Goal: Task Accomplishment & Management: Contribute content

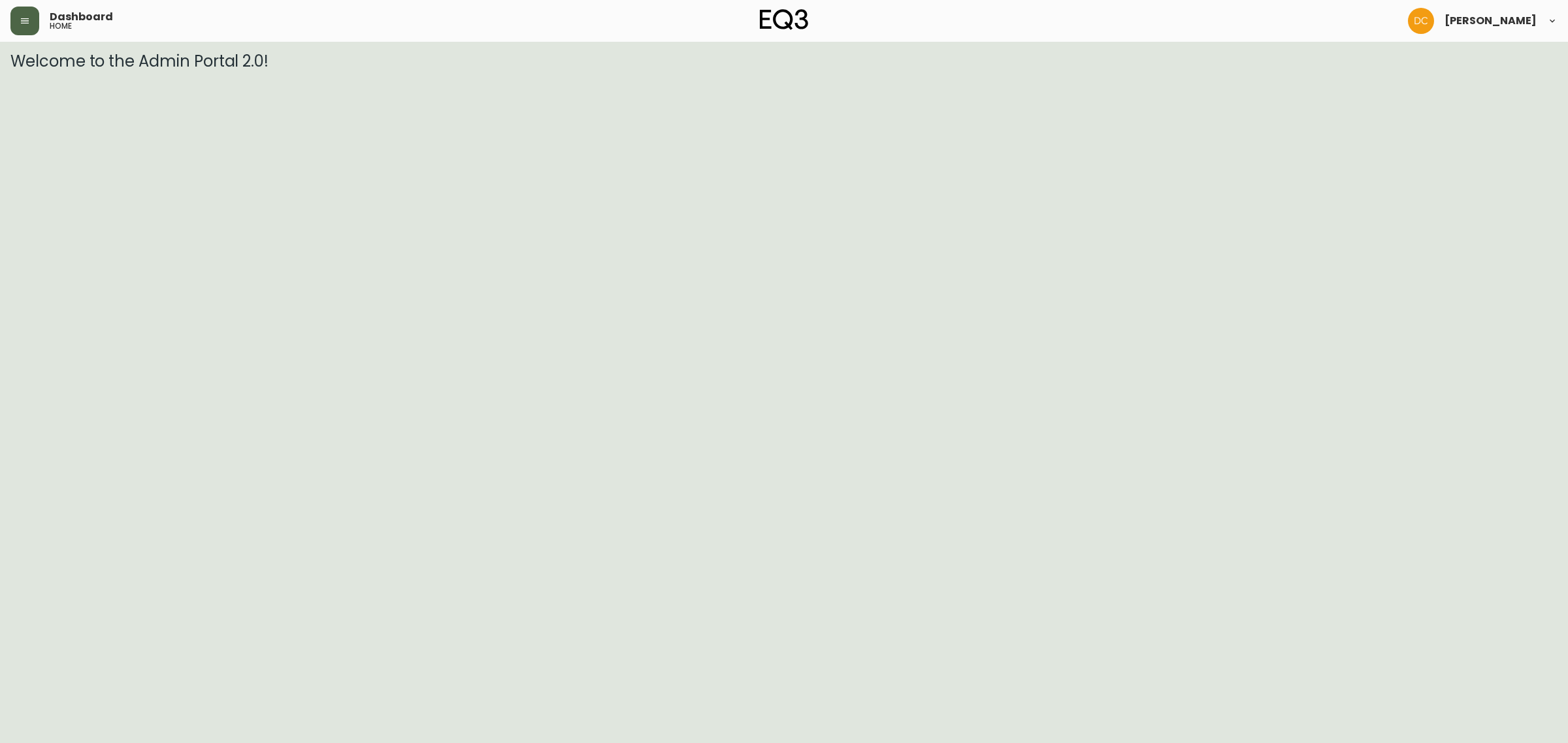
click at [21, 13] on button "button" at bounding box center [25, 21] width 29 height 29
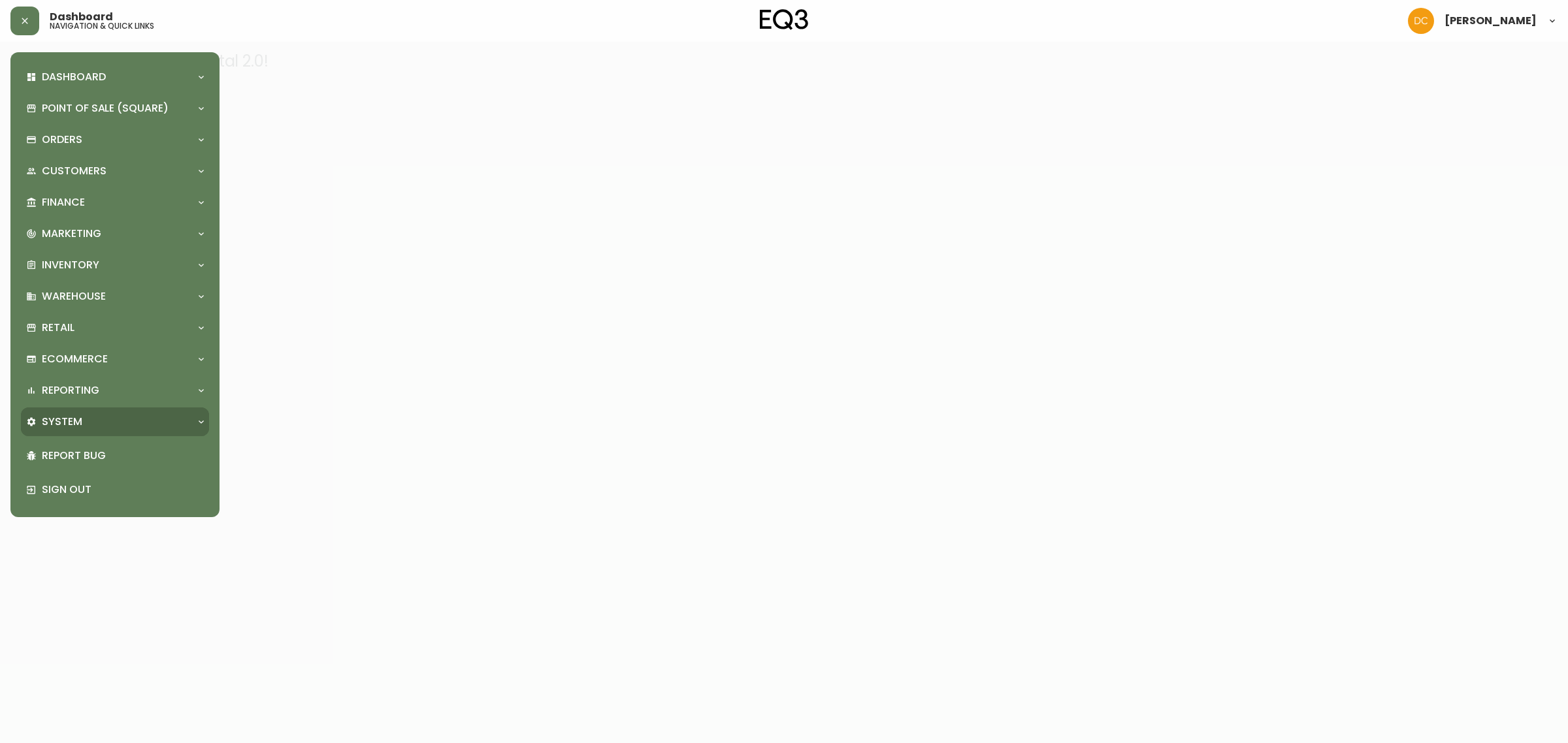
click at [100, 415] on div "System" at bounding box center [108, 421] width 165 height 14
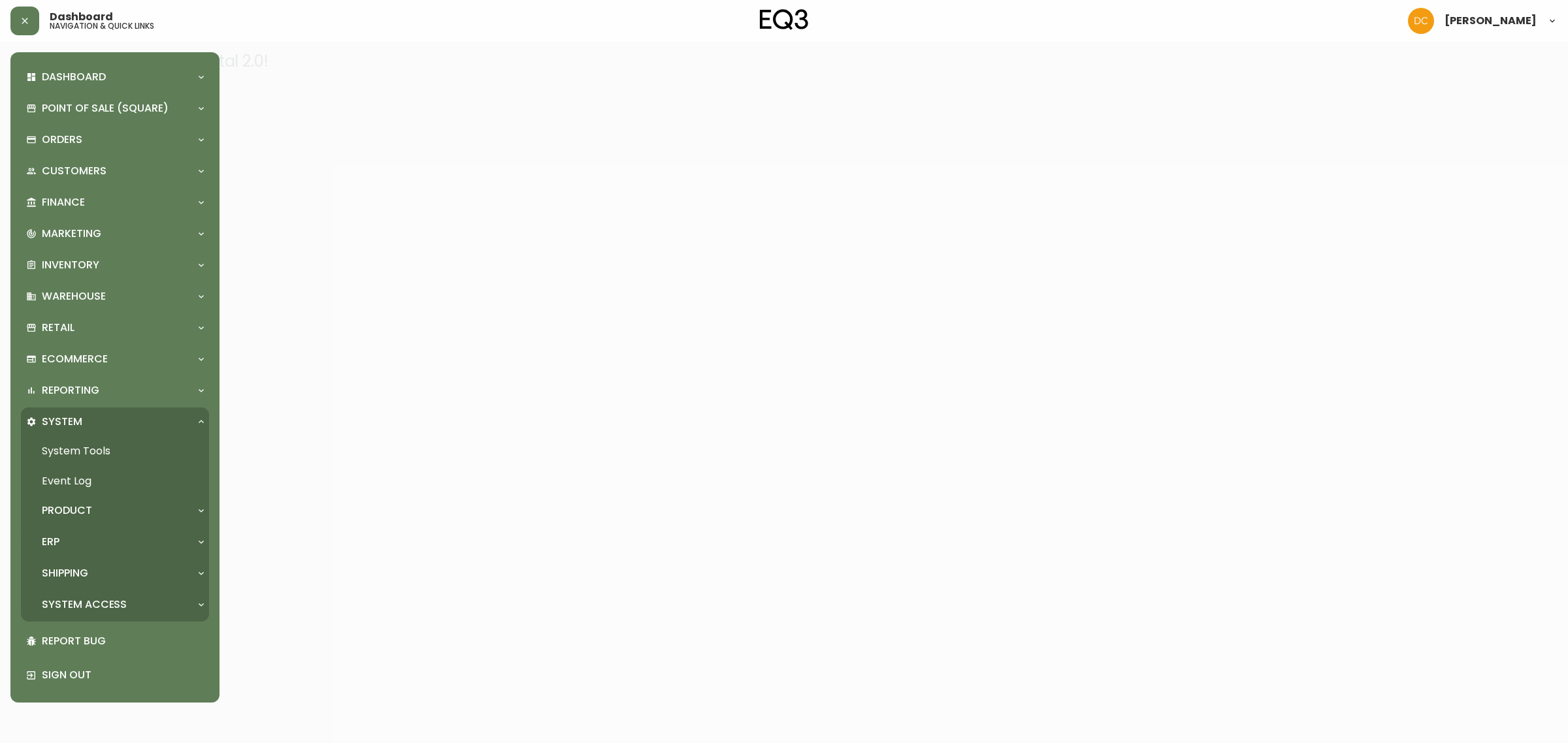
click at [83, 540] on div "ERP" at bounding box center [108, 542] width 165 height 14
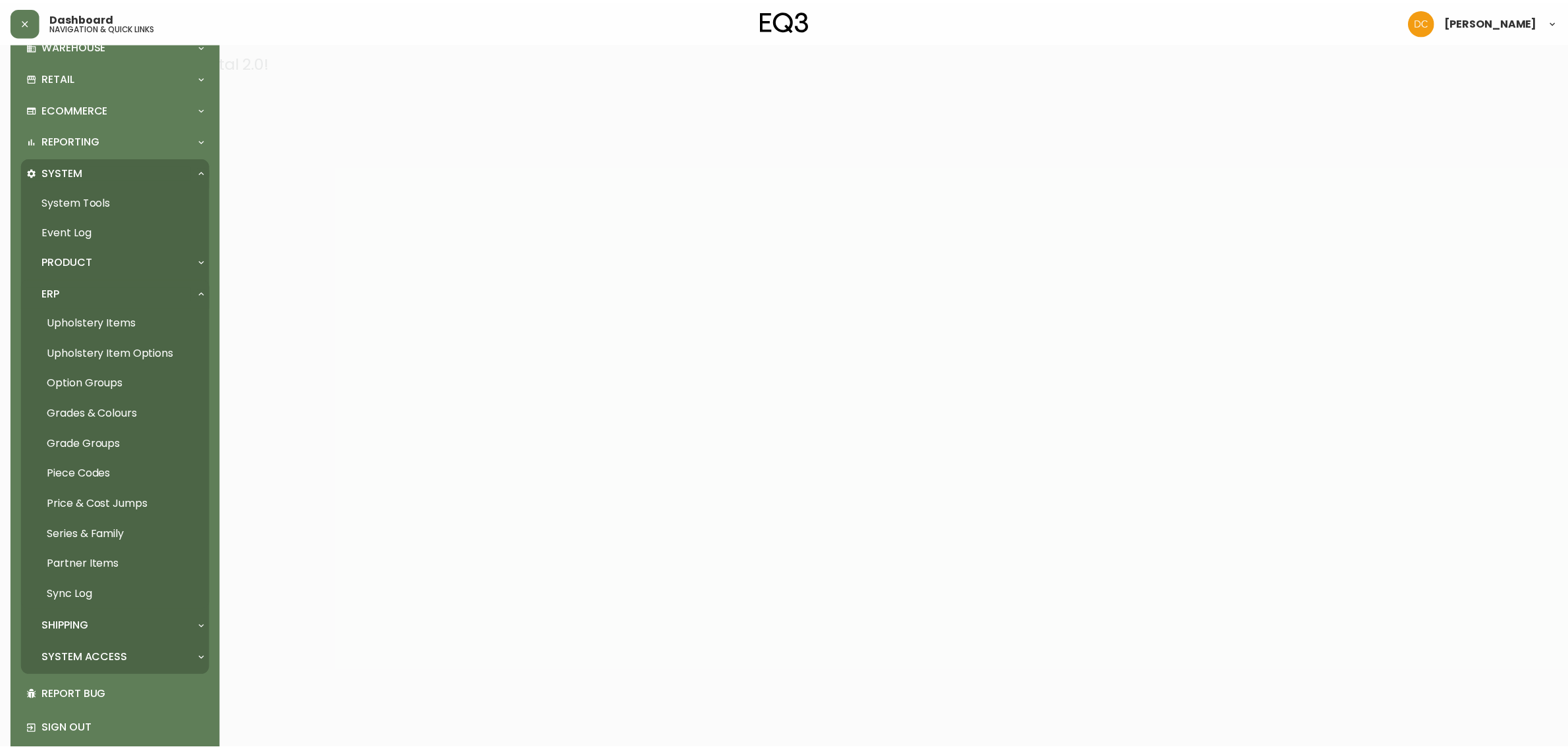
scroll to position [260, 0]
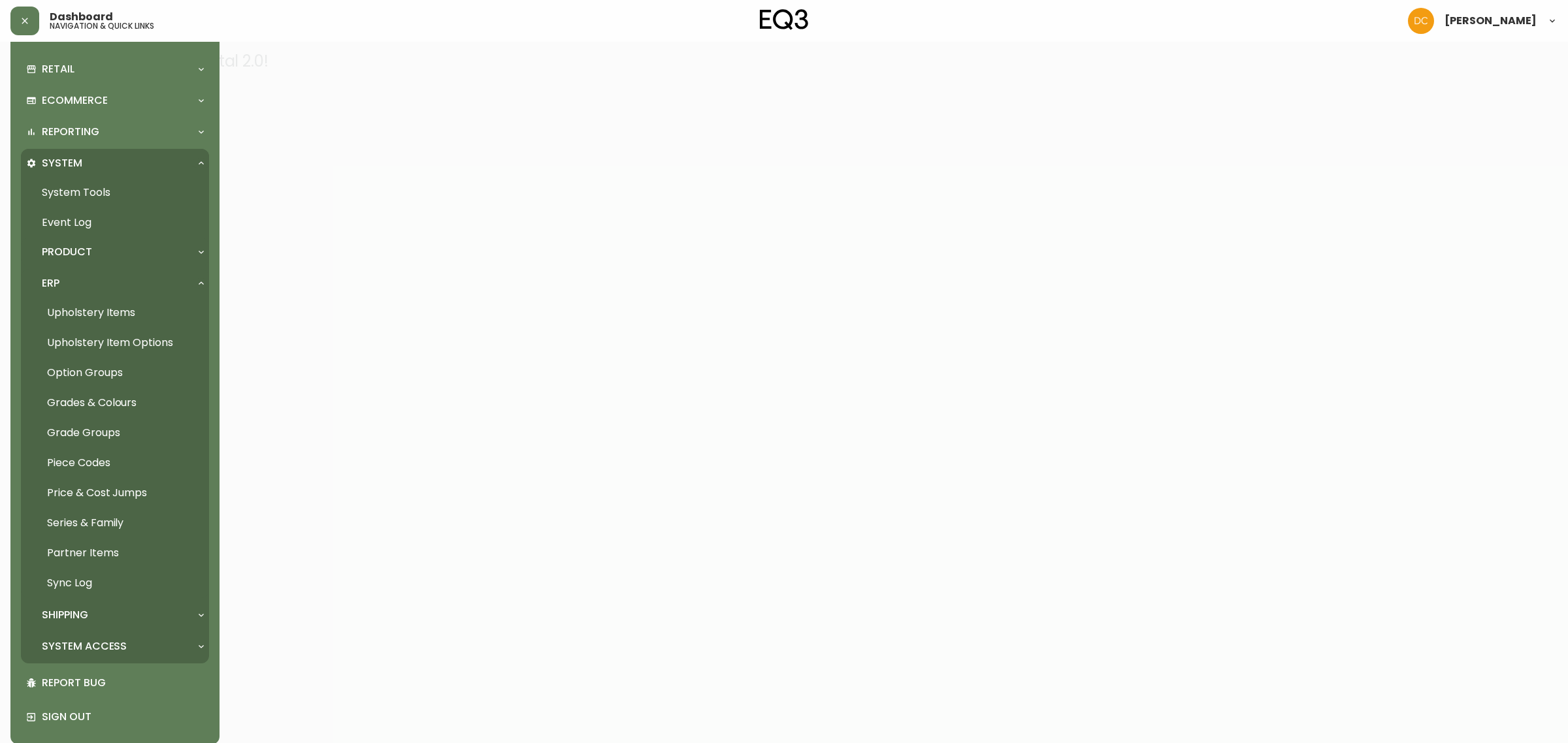
click at [104, 255] on div "Product" at bounding box center [108, 251] width 165 height 14
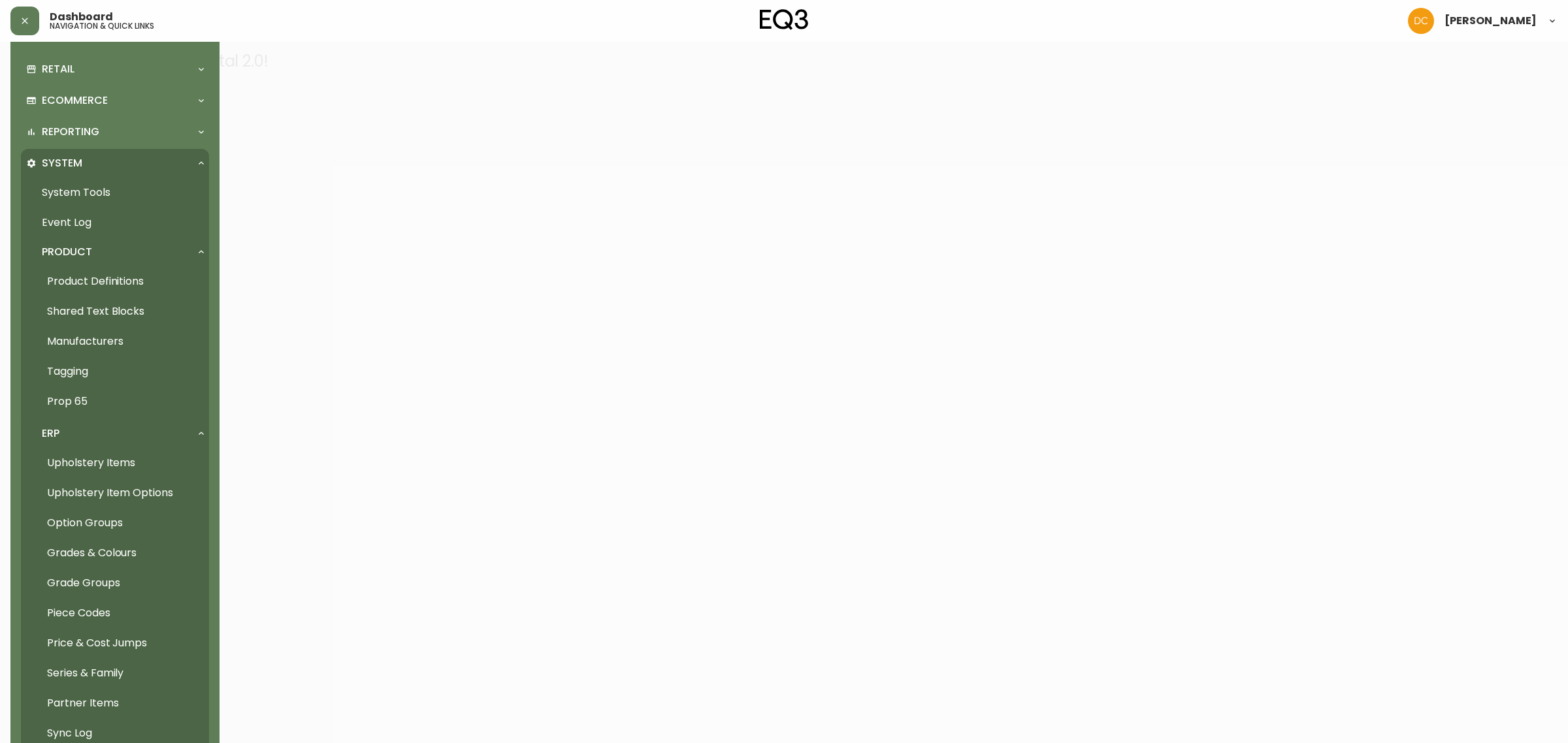
click at [126, 320] on link "Shared Text Blocks" at bounding box center [114, 311] width 188 height 30
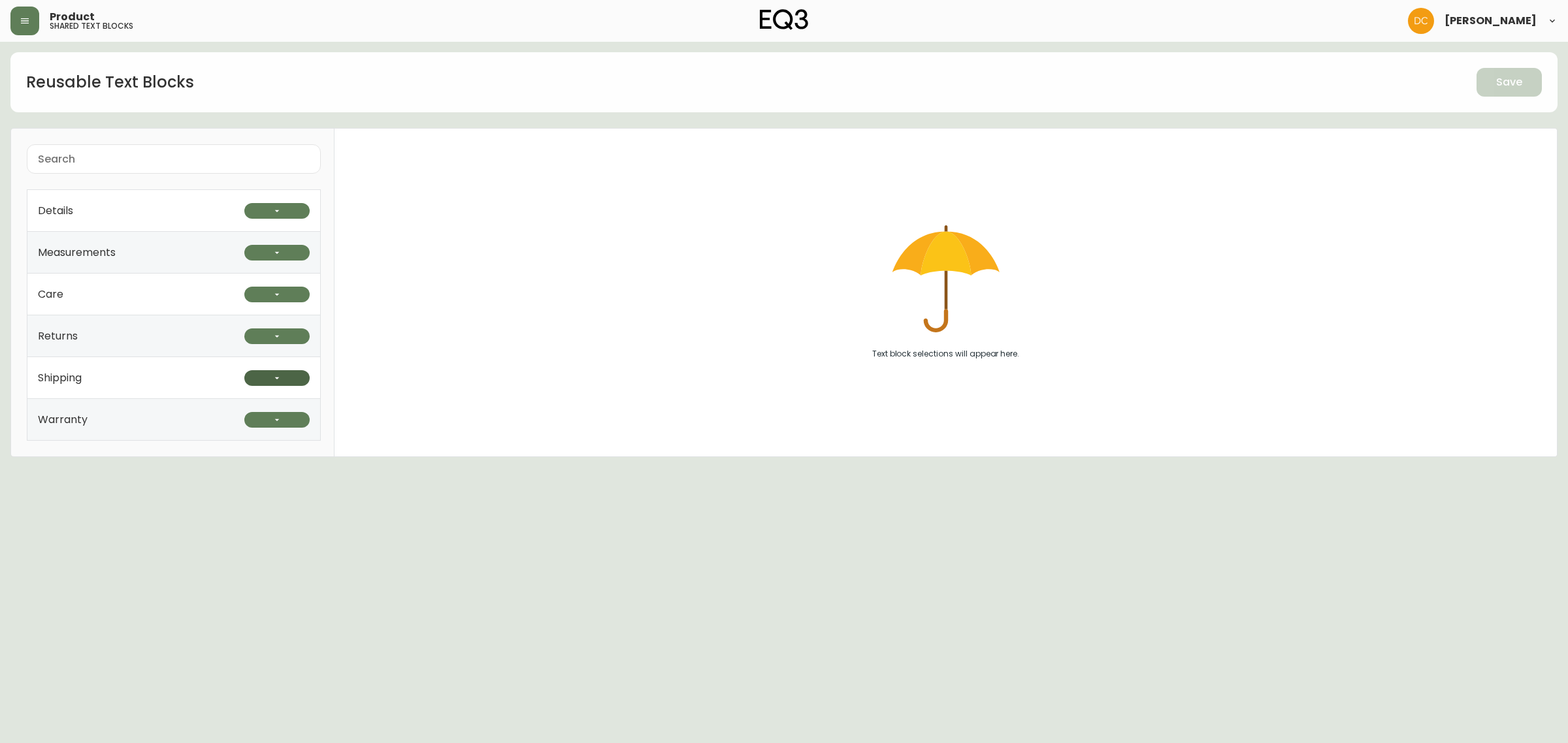
click at [269, 386] on button "button" at bounding box center [277, 378] width 66 height 16
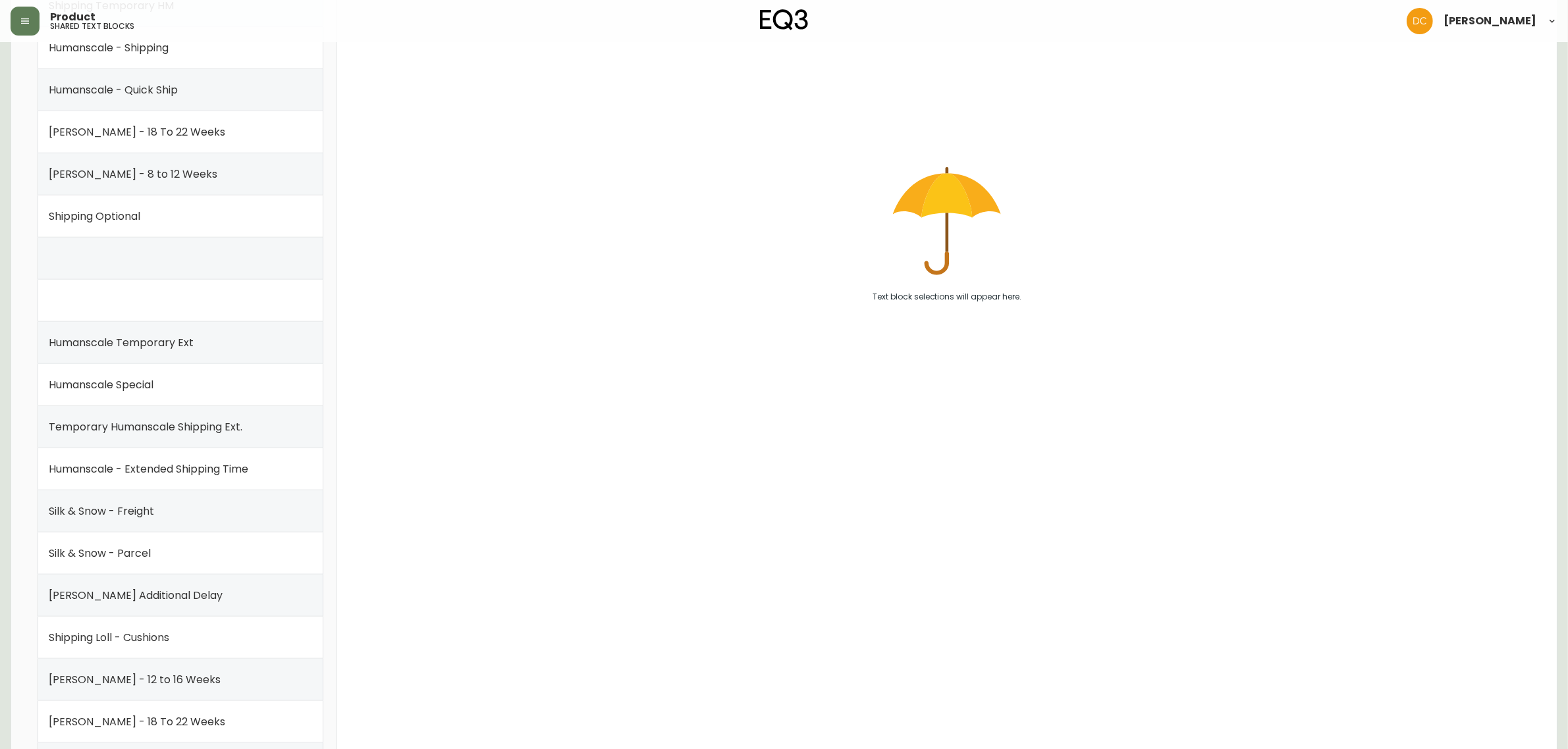
scroll to position [1399, 0]
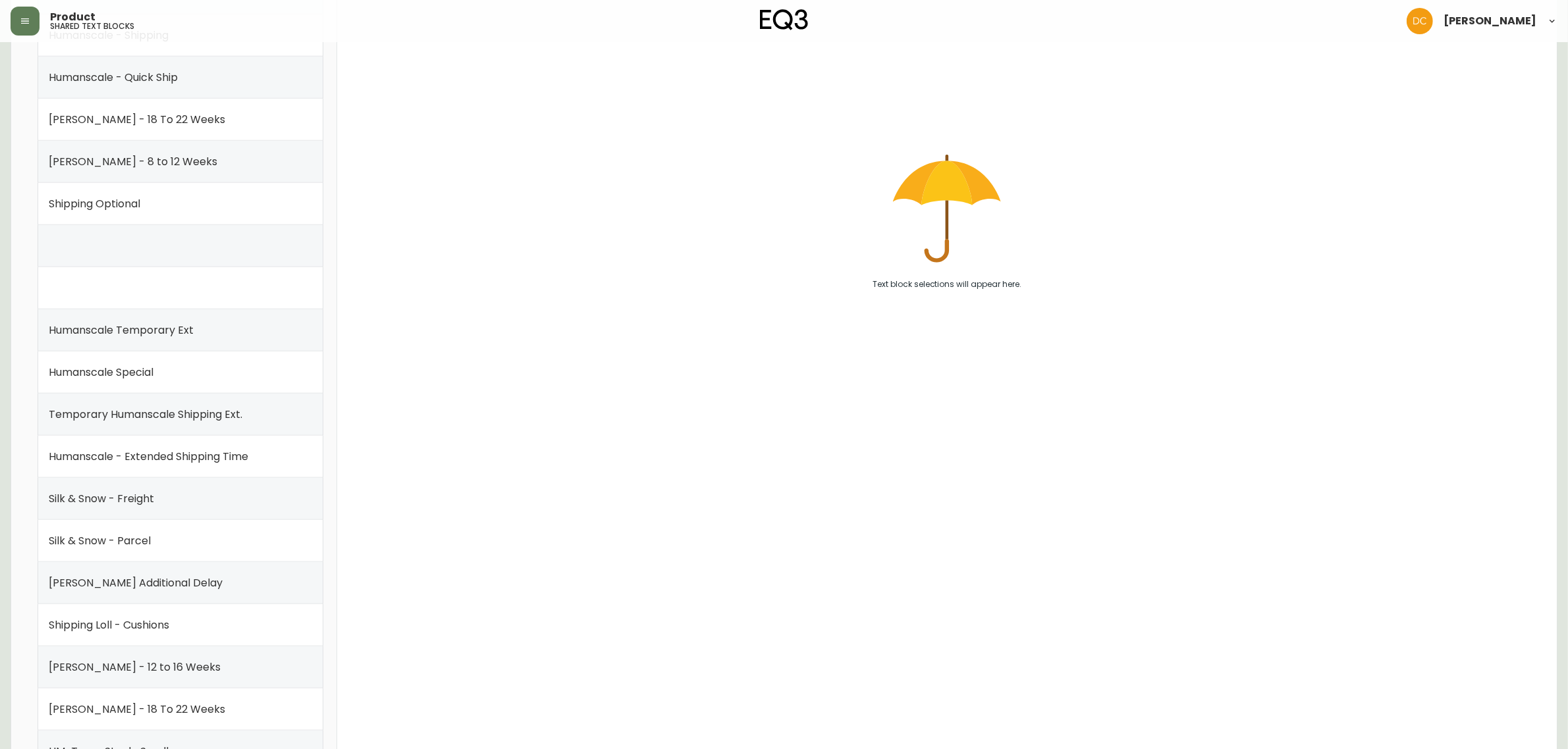
click at [191, 502] on div "Silk & Snow - Freight" at bounding box center [180, 499] width 264 height 42
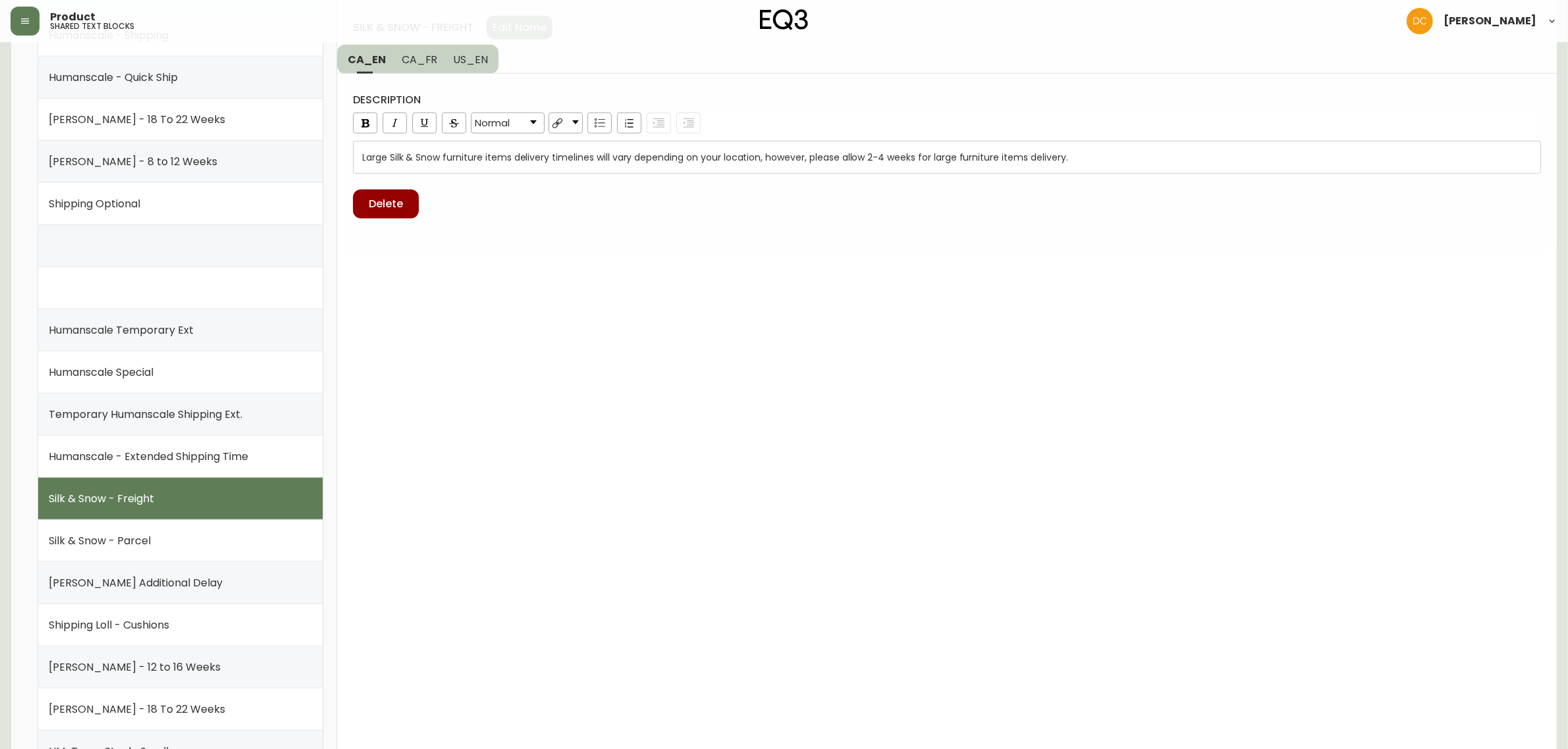
click at [239, 555] on div "Silk & Snow - Parcel" at bounding box center [180, 541] width 264 height 42
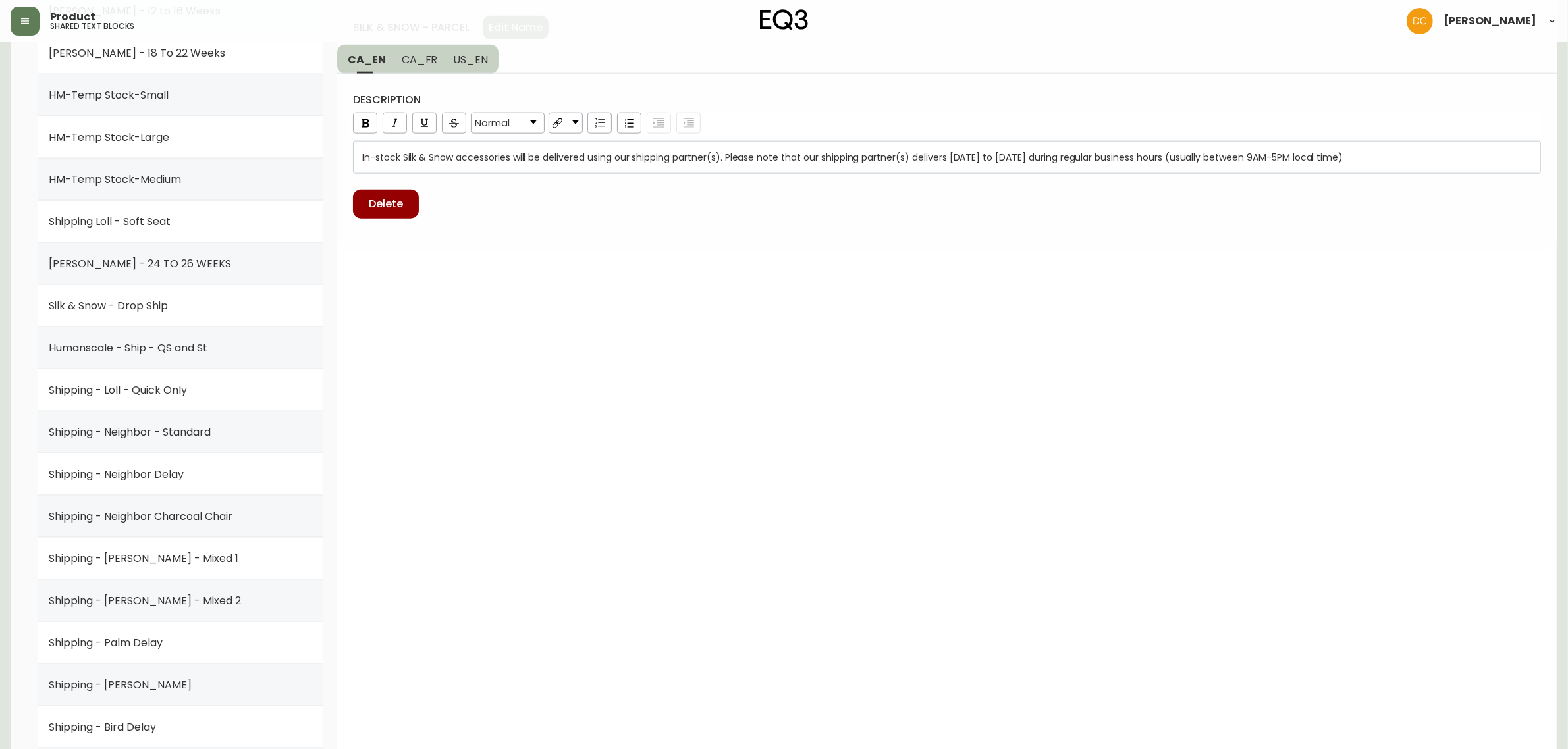
scroll to position [2057, 0]
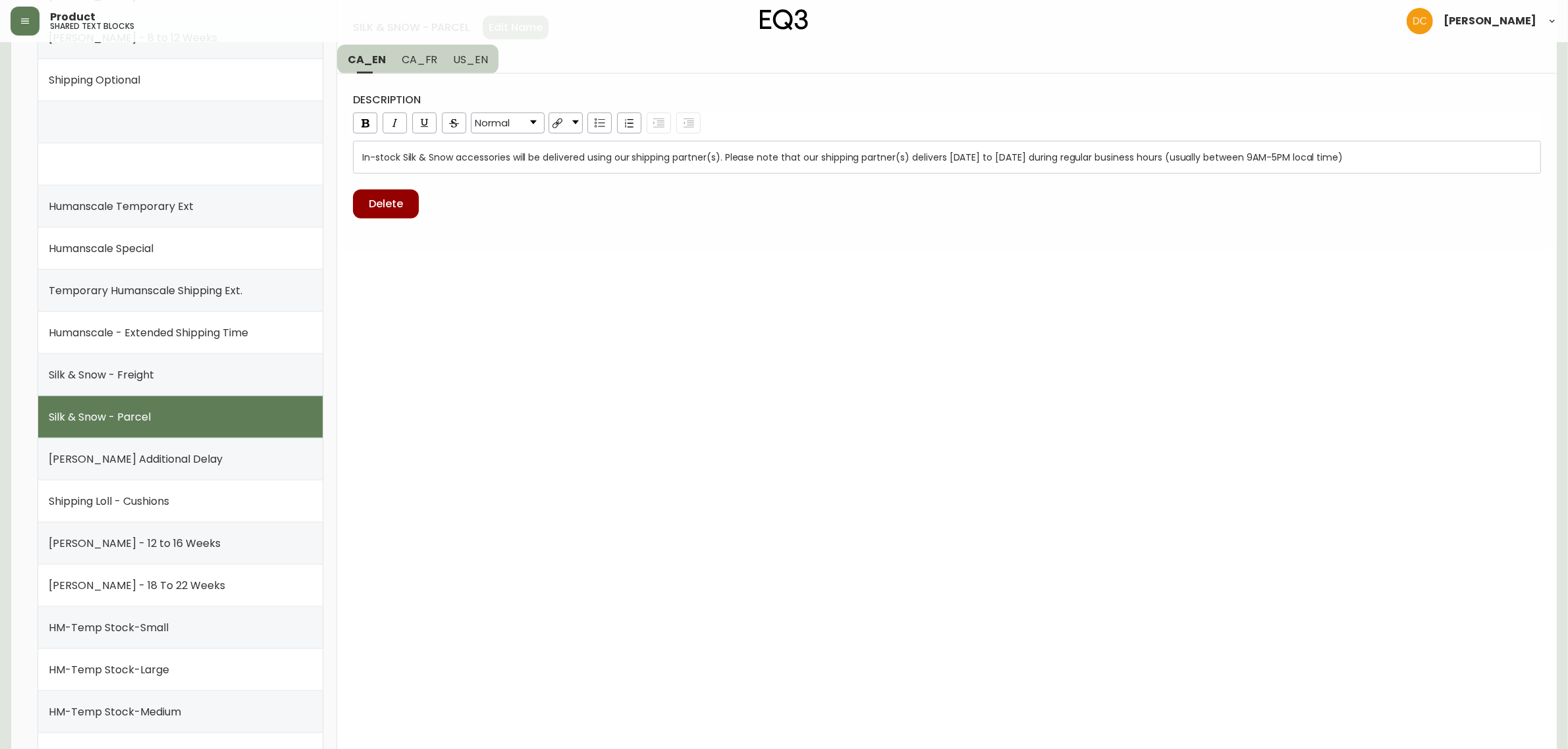
scroll to position [1987, 0]
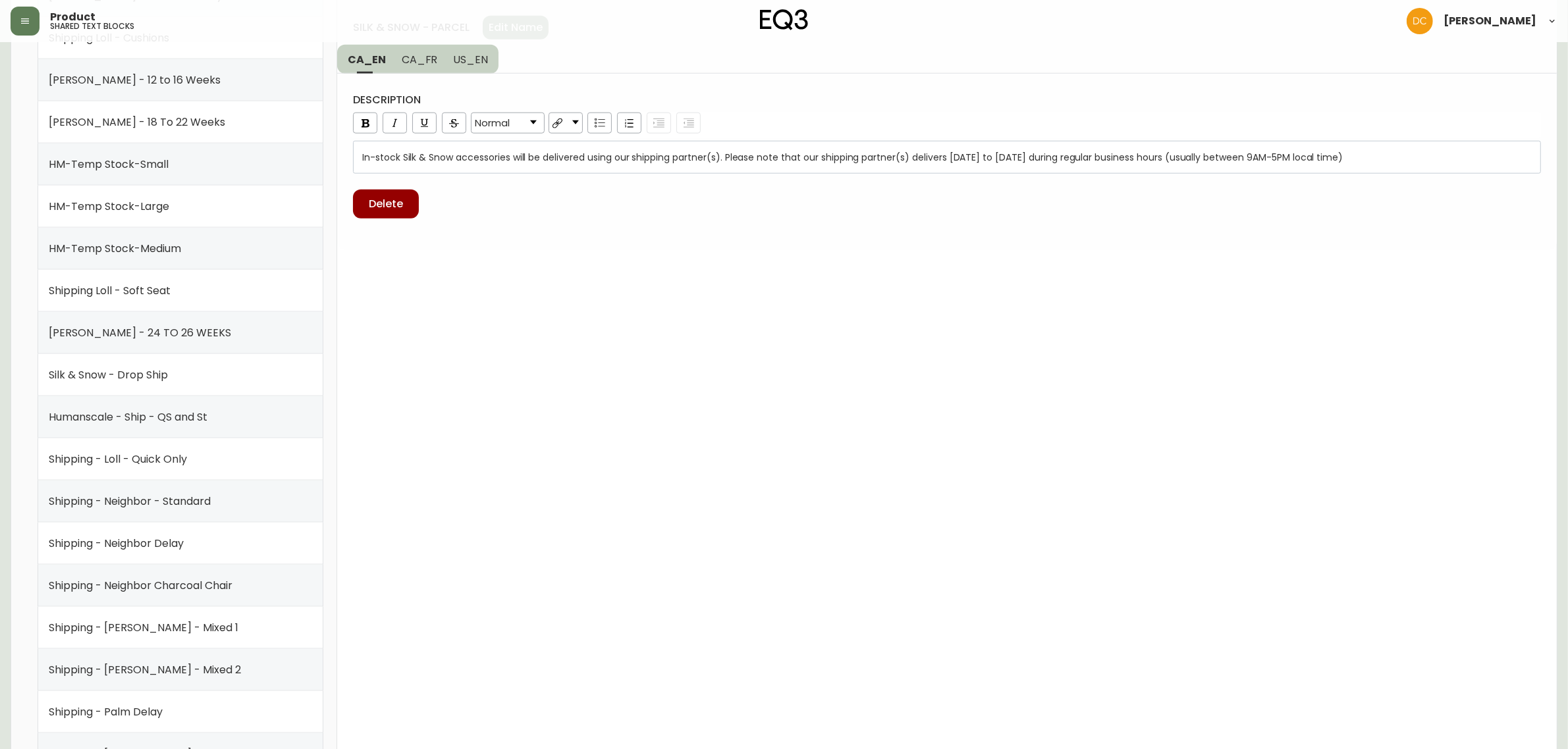
click at [147, 377] on span "Silk & Snow - Drop Ship" at bounding box center [108, 375] width 119 height 12
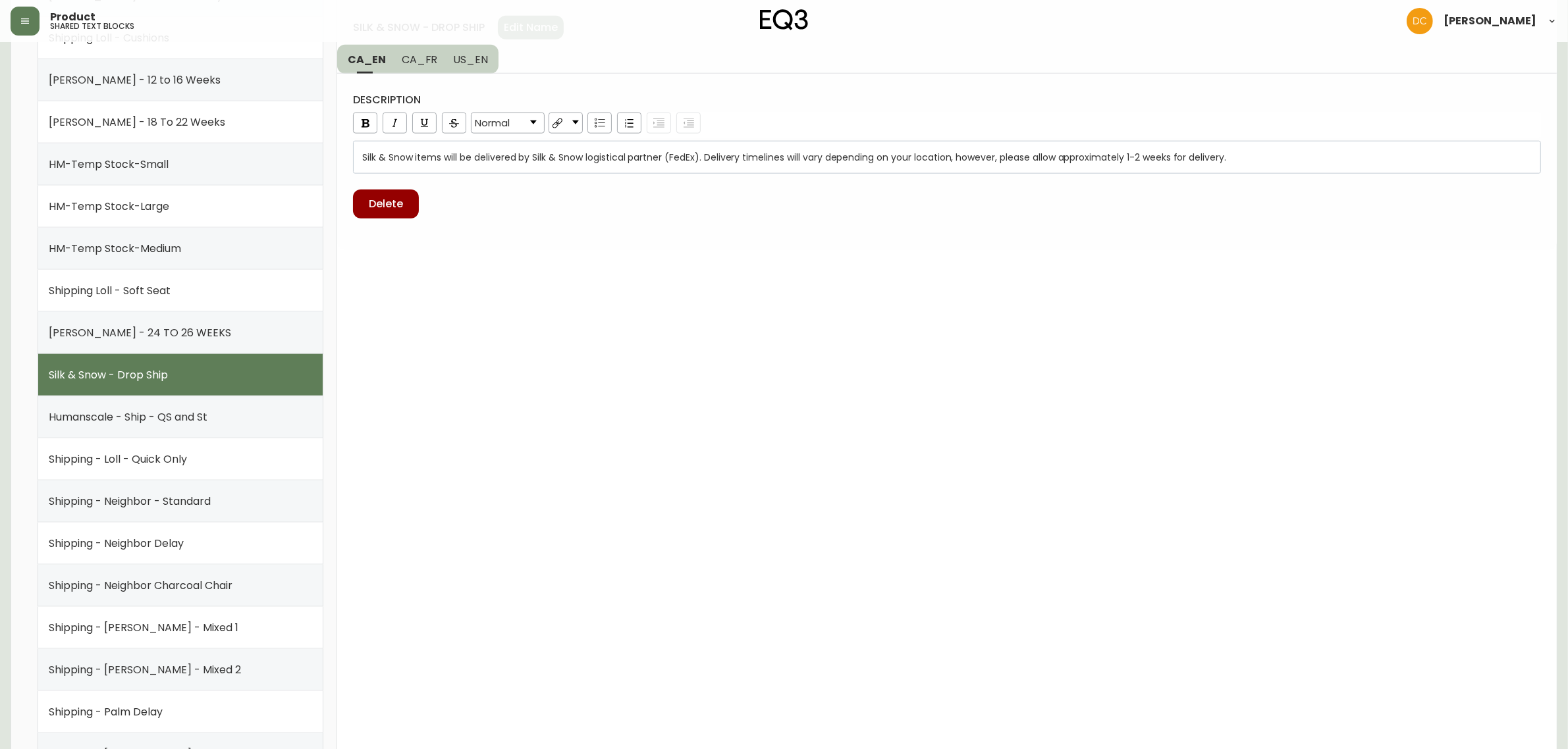
drag, startPoint x: 147, startPoint y: 377, endPoint x: 611, endPoint y: 499, distance: 479.8
click at [234, 376] on div "Silk & Snow - Drop Ship" at bounding box center [180, 375] width 264 height 42
click at [1134, 159] on span "Silk & Snow items will be delivered by Silk & Snow logistical partner (FedEx). …" at bounding box center [794, 157] width 864 height 13
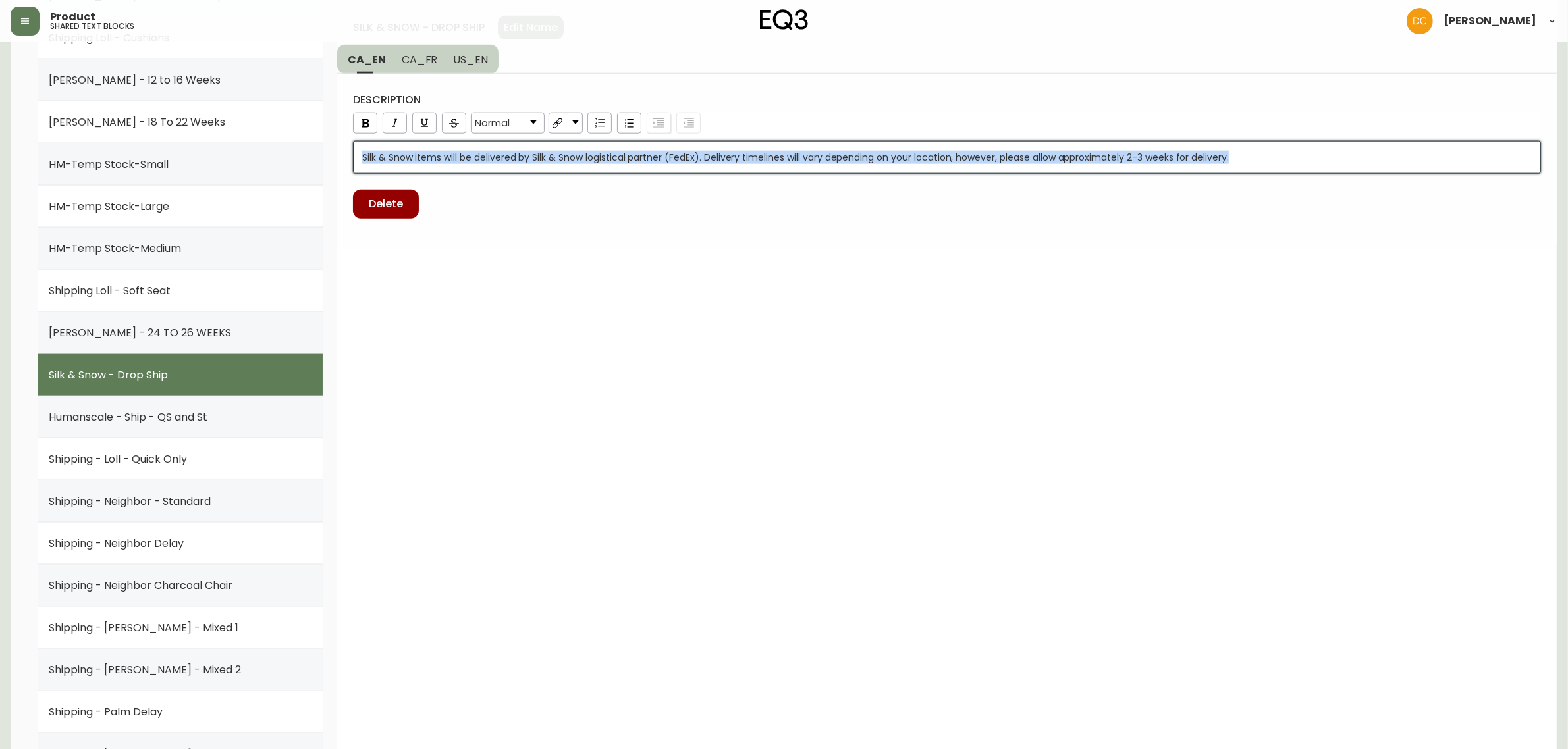
copy span "Silk & Snow items will be delivered by Silk & Snow logistical partner (FedEx). …"
click at [489, 61] on button "US_EN" at bounding box center [472, 59] width 53 height 29
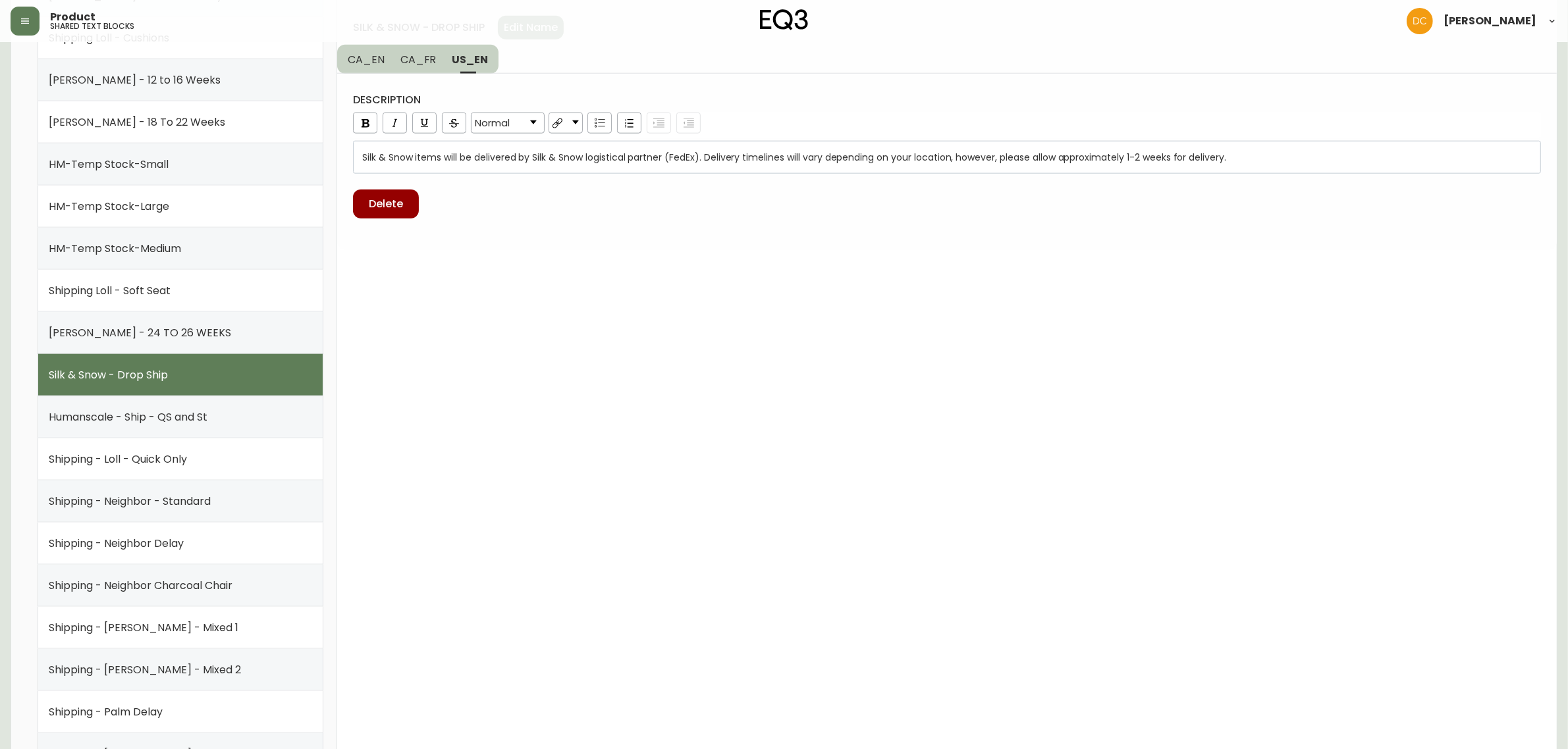
click at [501, 155] on span "Silk & Snow items will be delivered by Silk & Snow logistical partner (FedEx). …" at bounding box center [794, 157] width 864 height 13
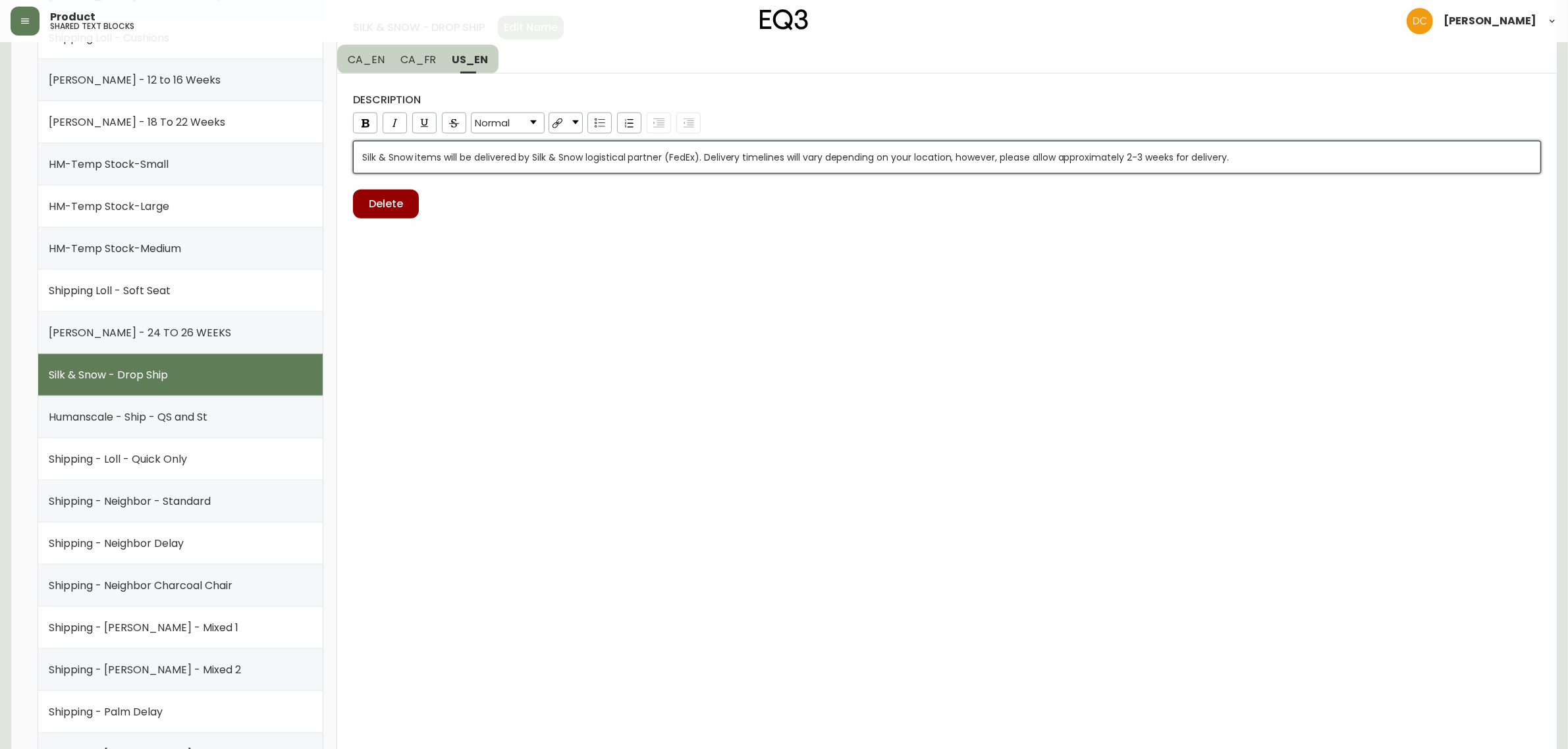
click at [602, 227] on div "silk & snow - drop ship Edit Name CA_EN CA_FR US_EN description Normal Silk & S…" at bounding box center [946, 125] width 1219 height 250
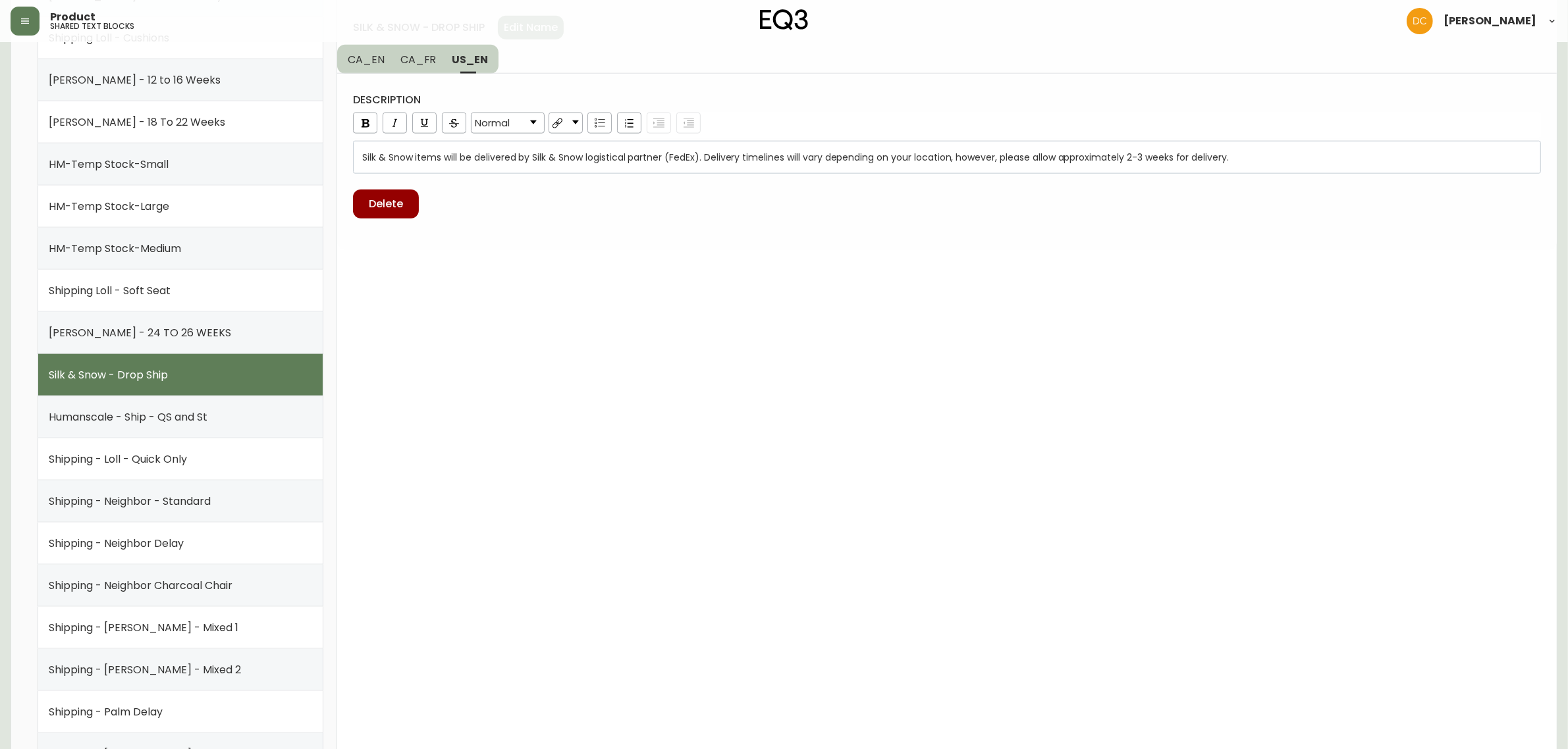
click at [419, 40] on div "Product shared text blocks [PERSON_NAME]" at bounding box center [784, 21] width 1546 height 42
click at [423, 62] on span "CA_FR" at bounding box center [418, 60] width 36 height 14
click at [1462, 155] on span "Les articles Silk et Snow personnalisés sur demande sont transportés par [PERSO…" at bounding box center [948, 164] width 1173 height 26
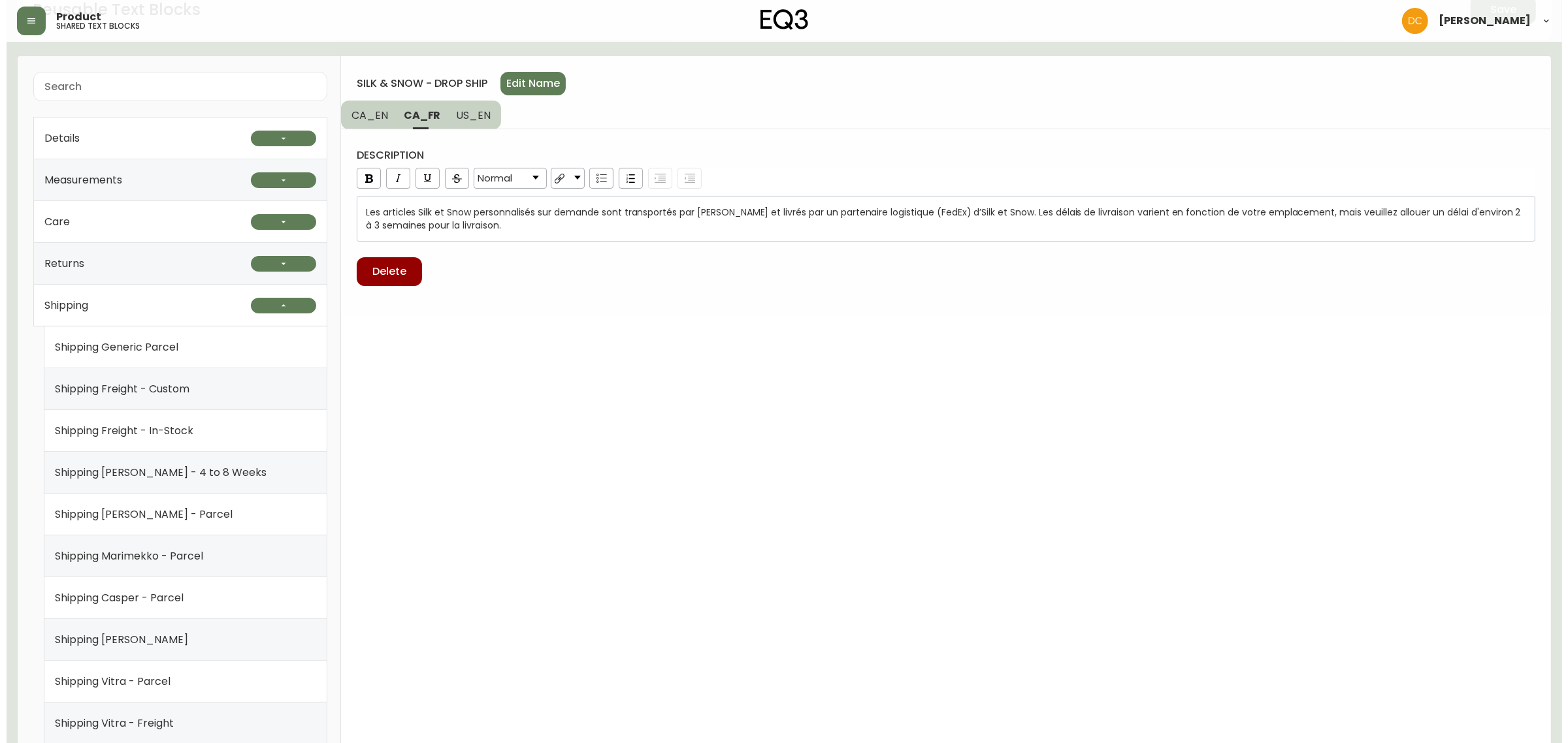
scroll to position [0, 0]
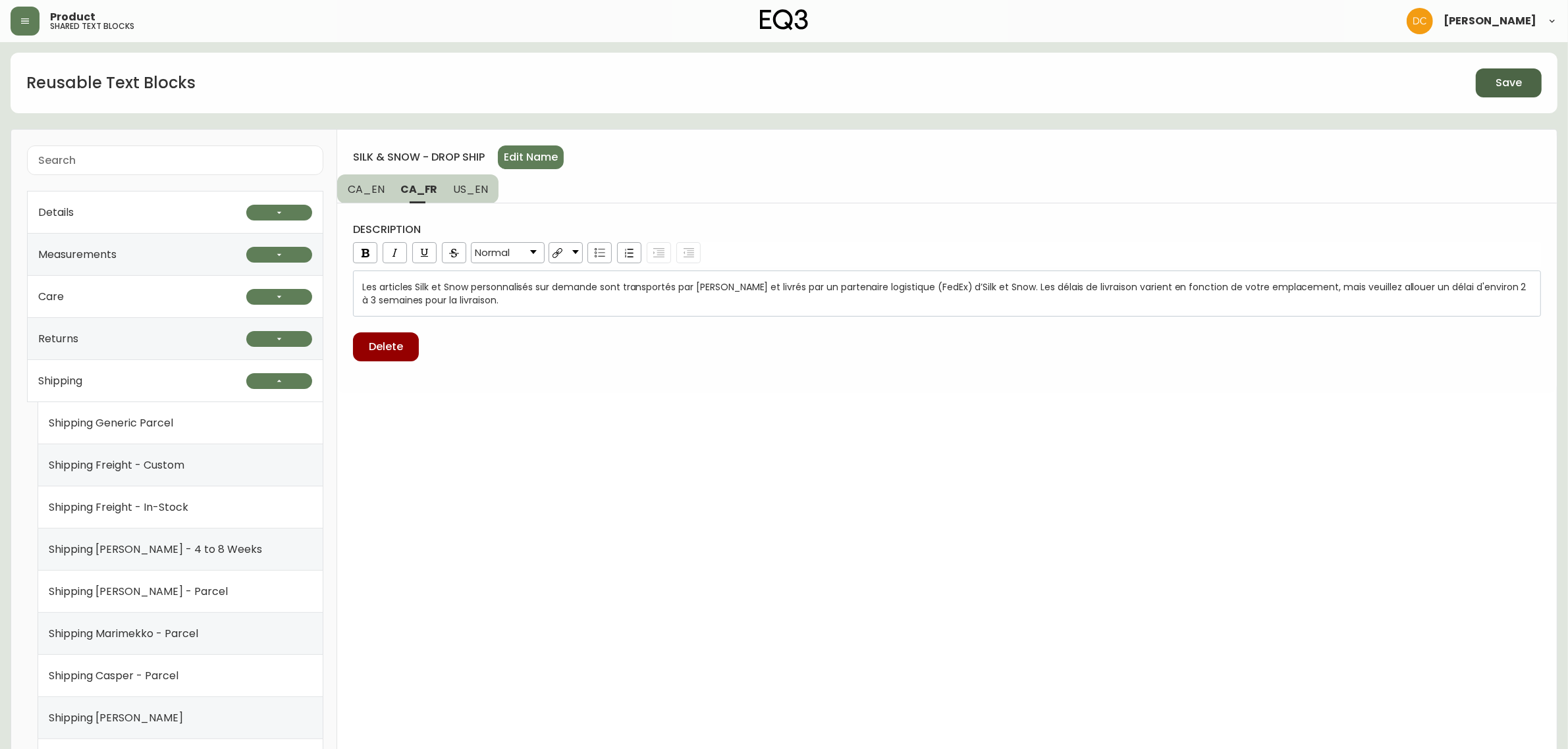
click at [1539, 87] on button "Save" at bounding box center [1509, 83] width 66 height 29
click at [20, 30] on button "button" at bounding box center [25, 22] width 29 height 29
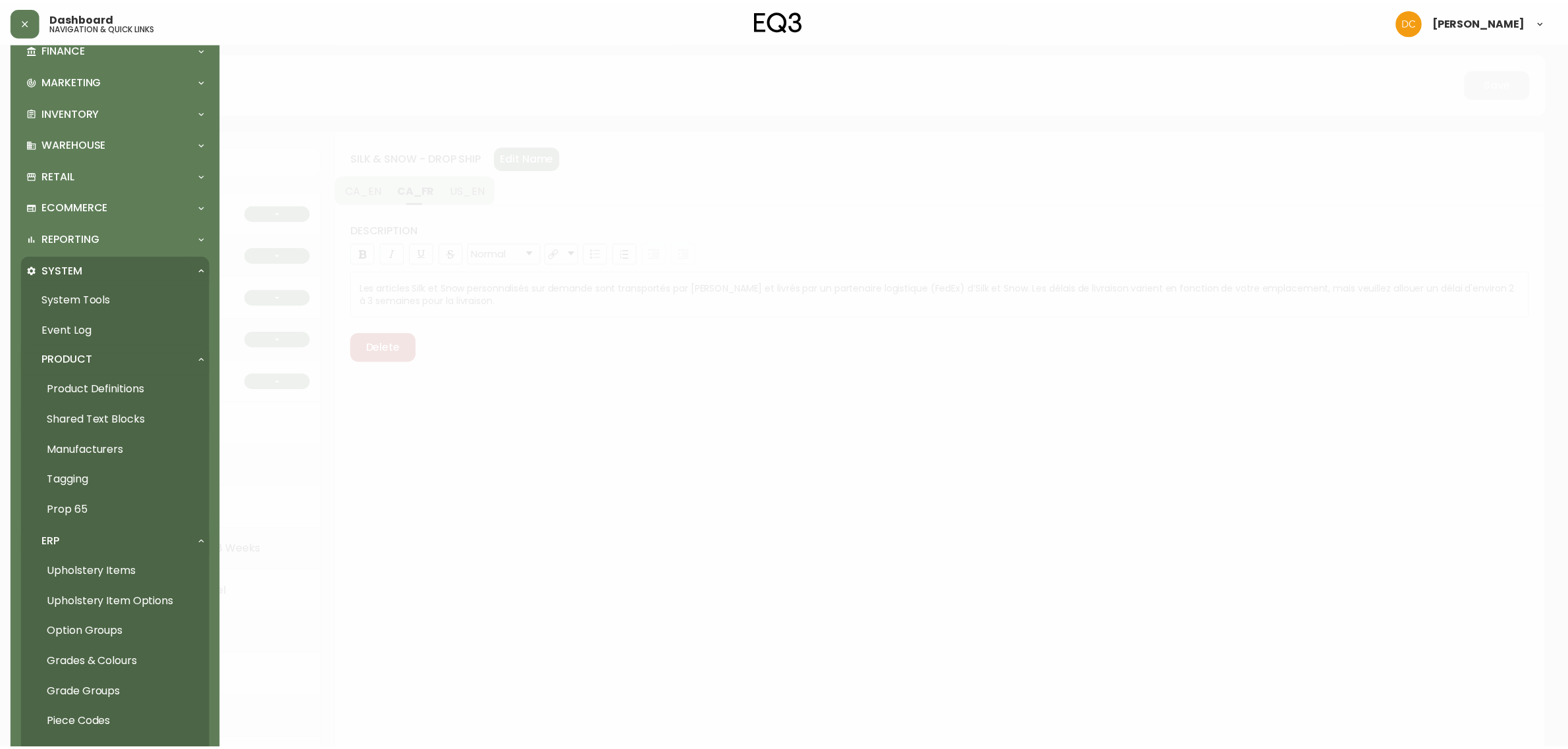
scroll to position [412, 0]
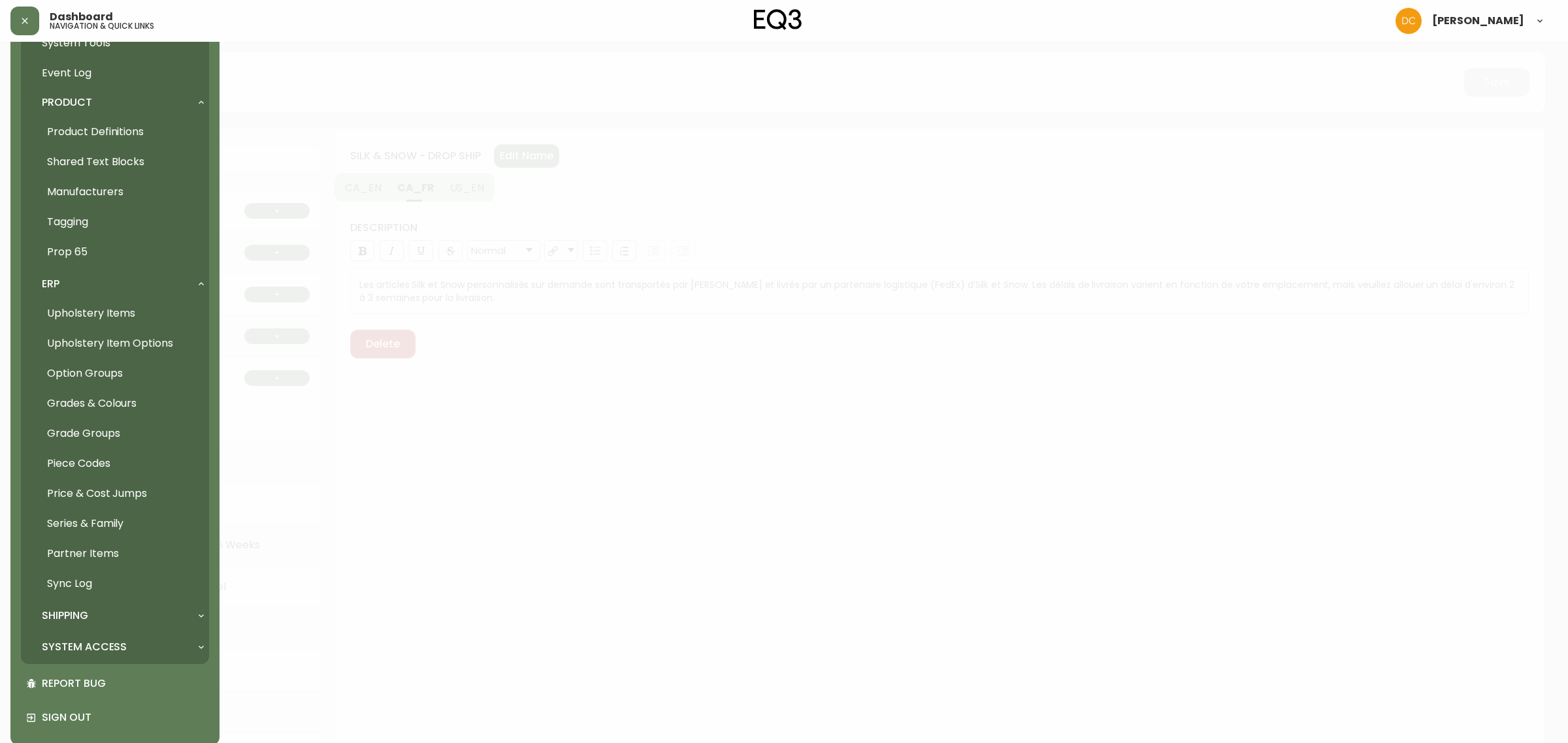
drag, startPoint x: 120, startPoint y: 123, endPoint x: 226, endPoint y: 139, distance: 107.2
click at [120, 123] on link "Product Definitions" at bounding box center [114, 131] width 188 height 30
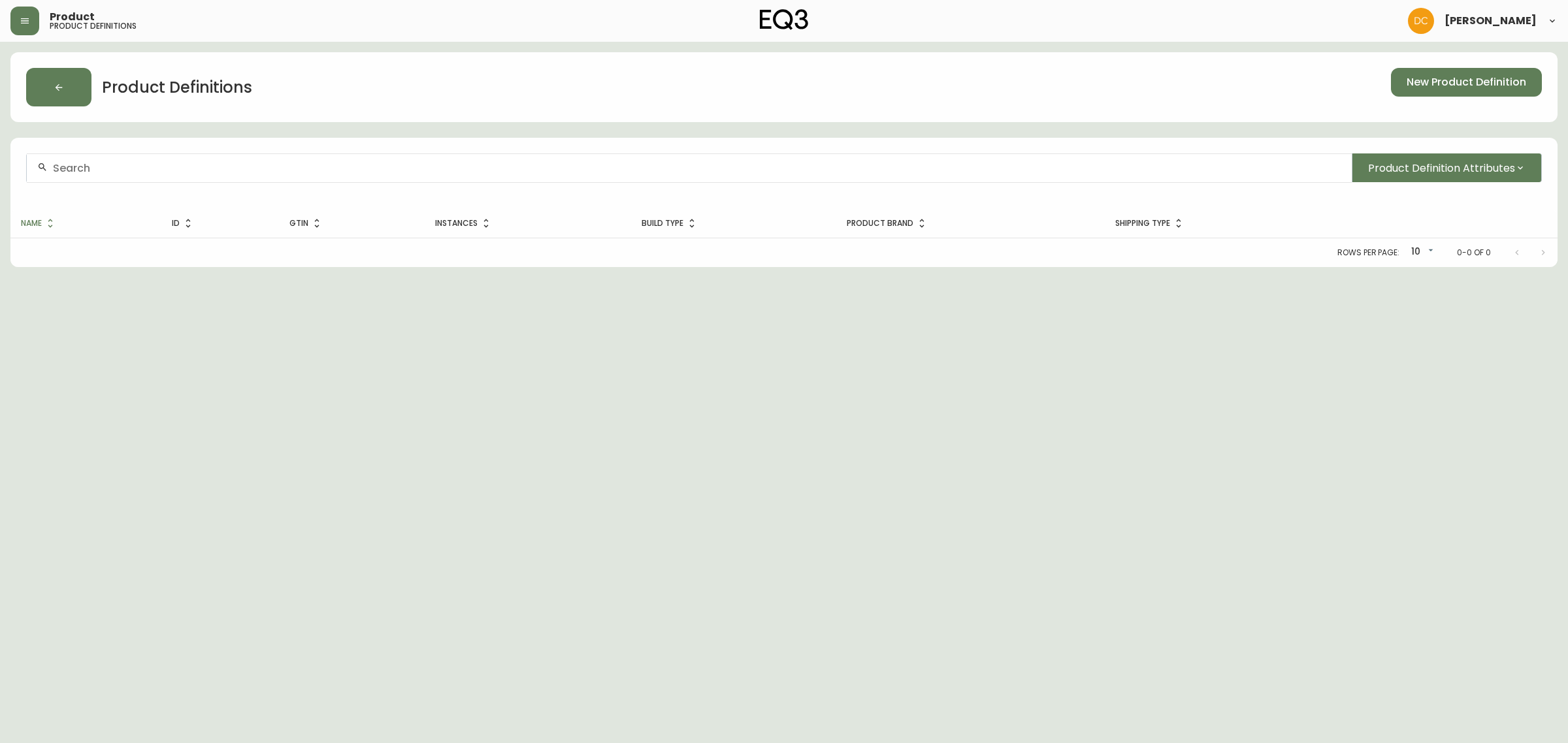
click at [300, 162] on input "text" at bounding box center [697, 168] width 1288 height 12
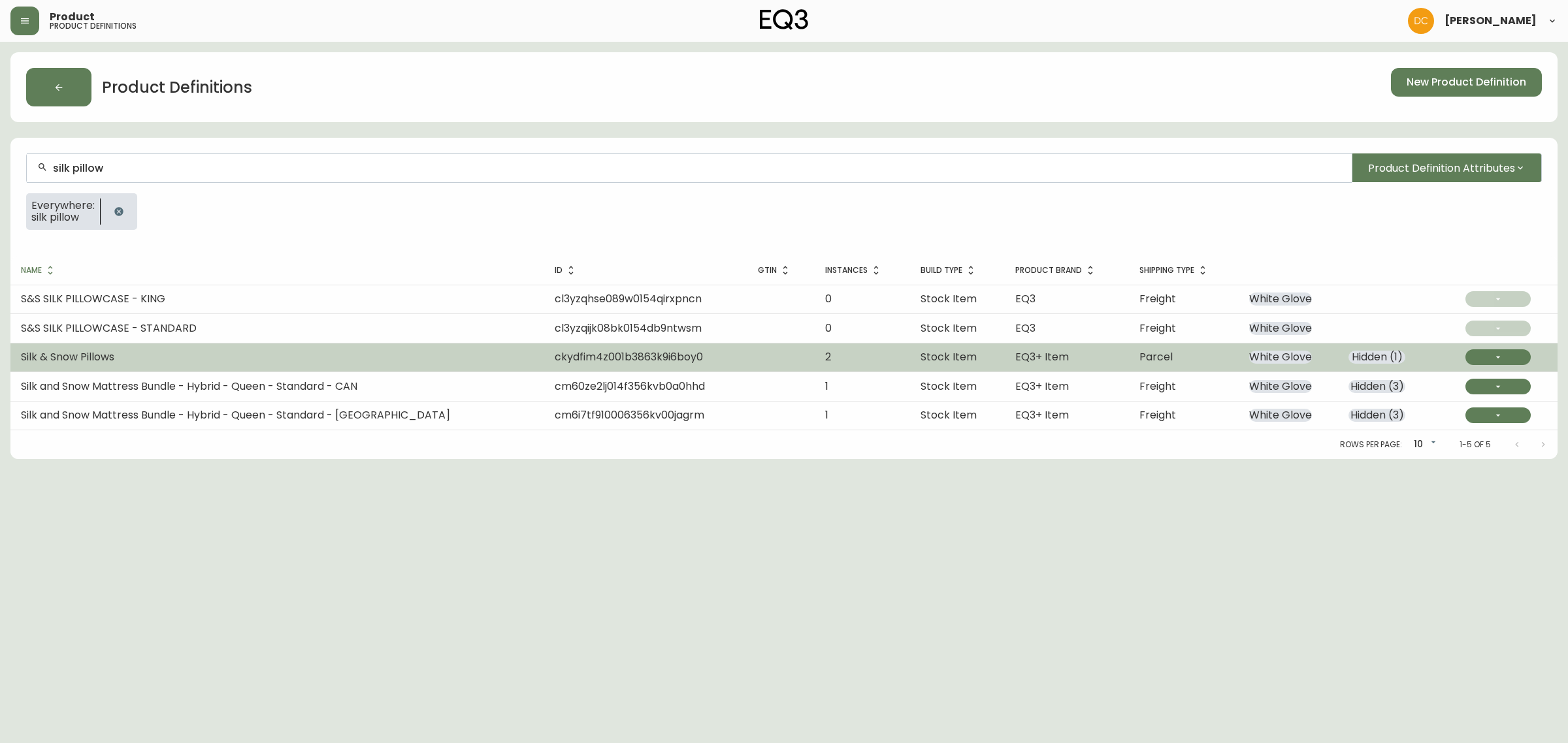
type input "silk pillow"
click at [149, 359] on td "Silk & Snow Pillows" at bounding box center [277, 357] width 534 height 29
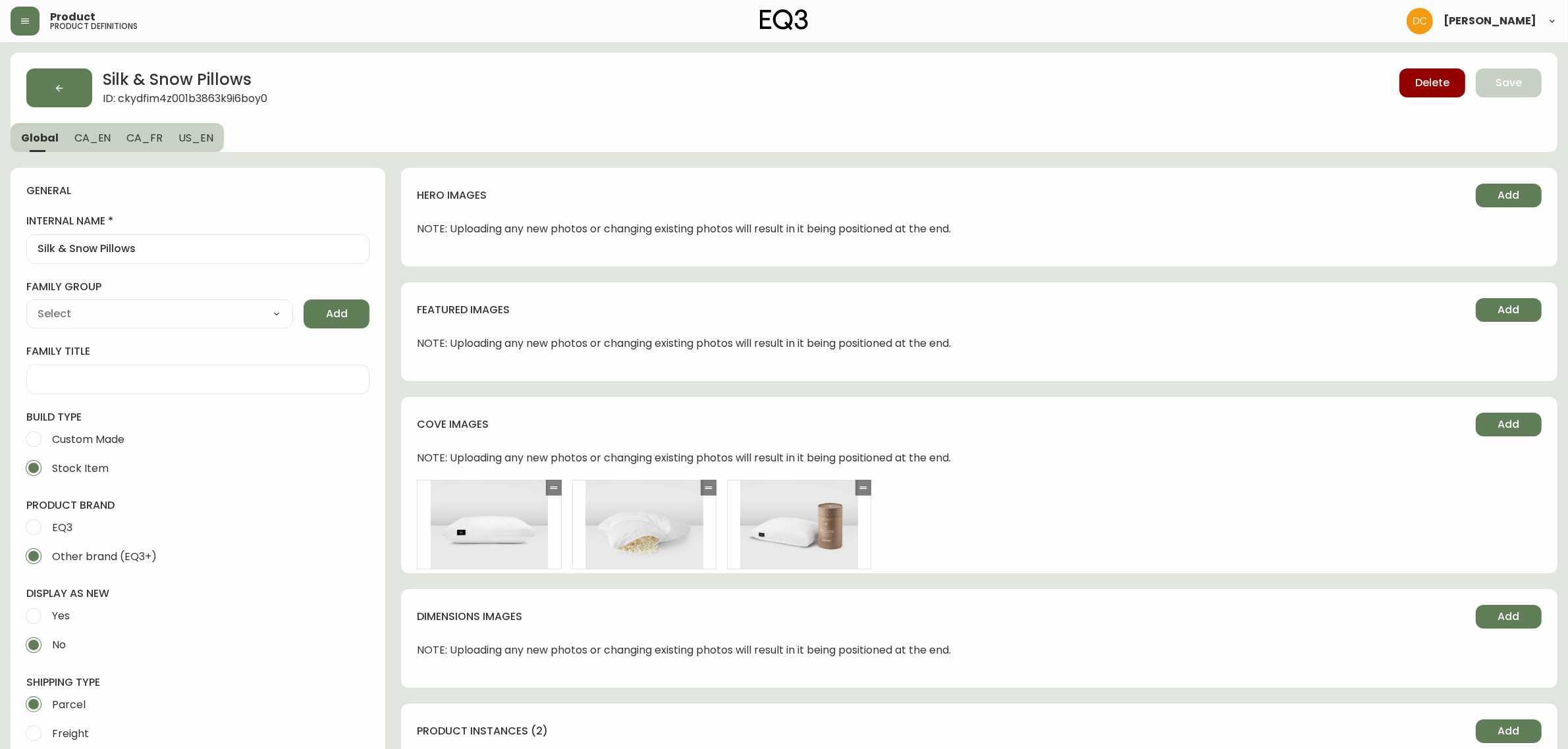
type input "Silk & Snow"
type input "Home & Garden > Linens & Bedding > Bedding > Pillows"
select select "ckydbh7ux0oqg0118o1erar3t"
click at [178, 137] on span "US_EN" at bounding box center [195, 138] width 35 height 14
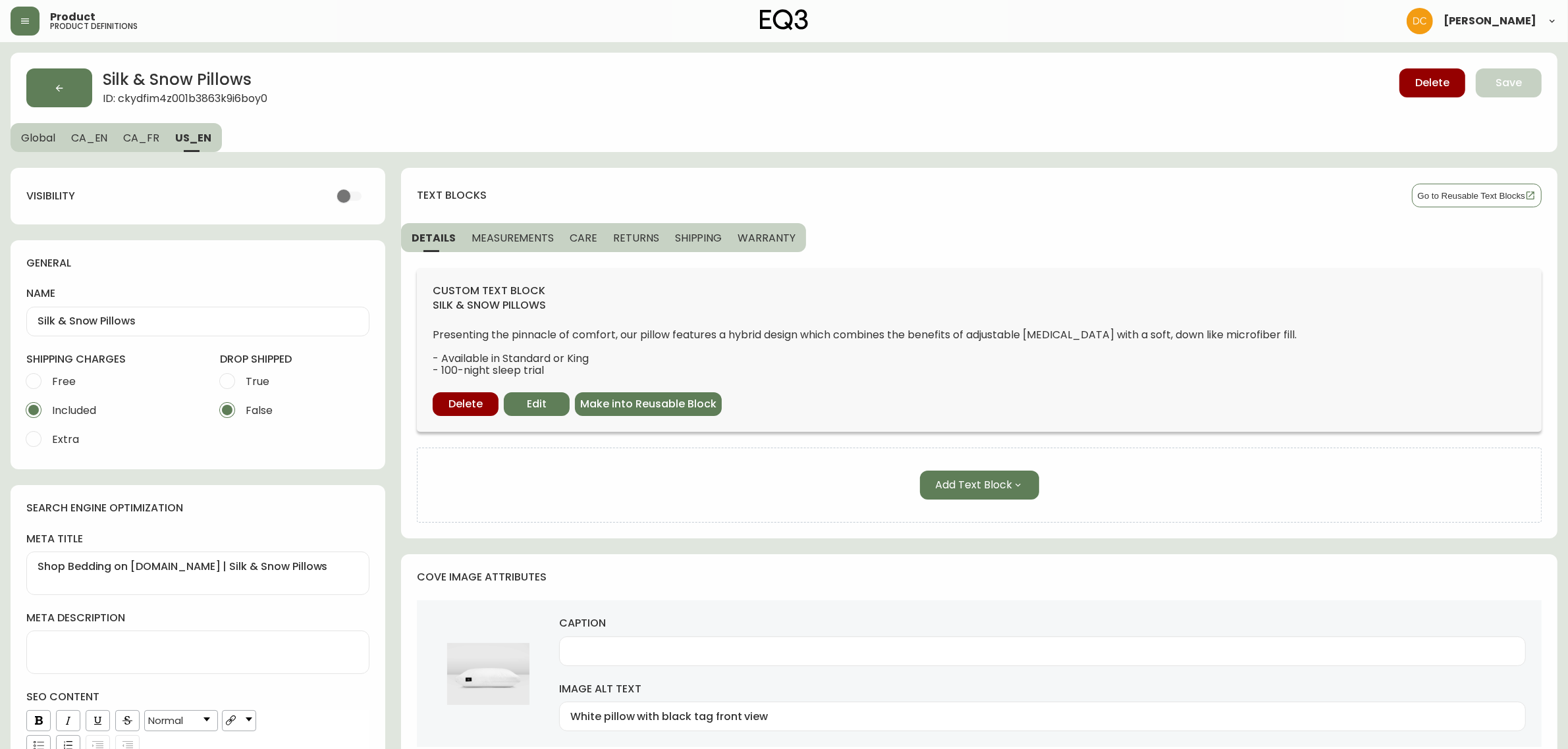
click at [131, 145] on button "CA_FR" at bounding box center [141, 138] width 52 height 29
checkbox input "true"
type input "Oreiller Silk & Snow"
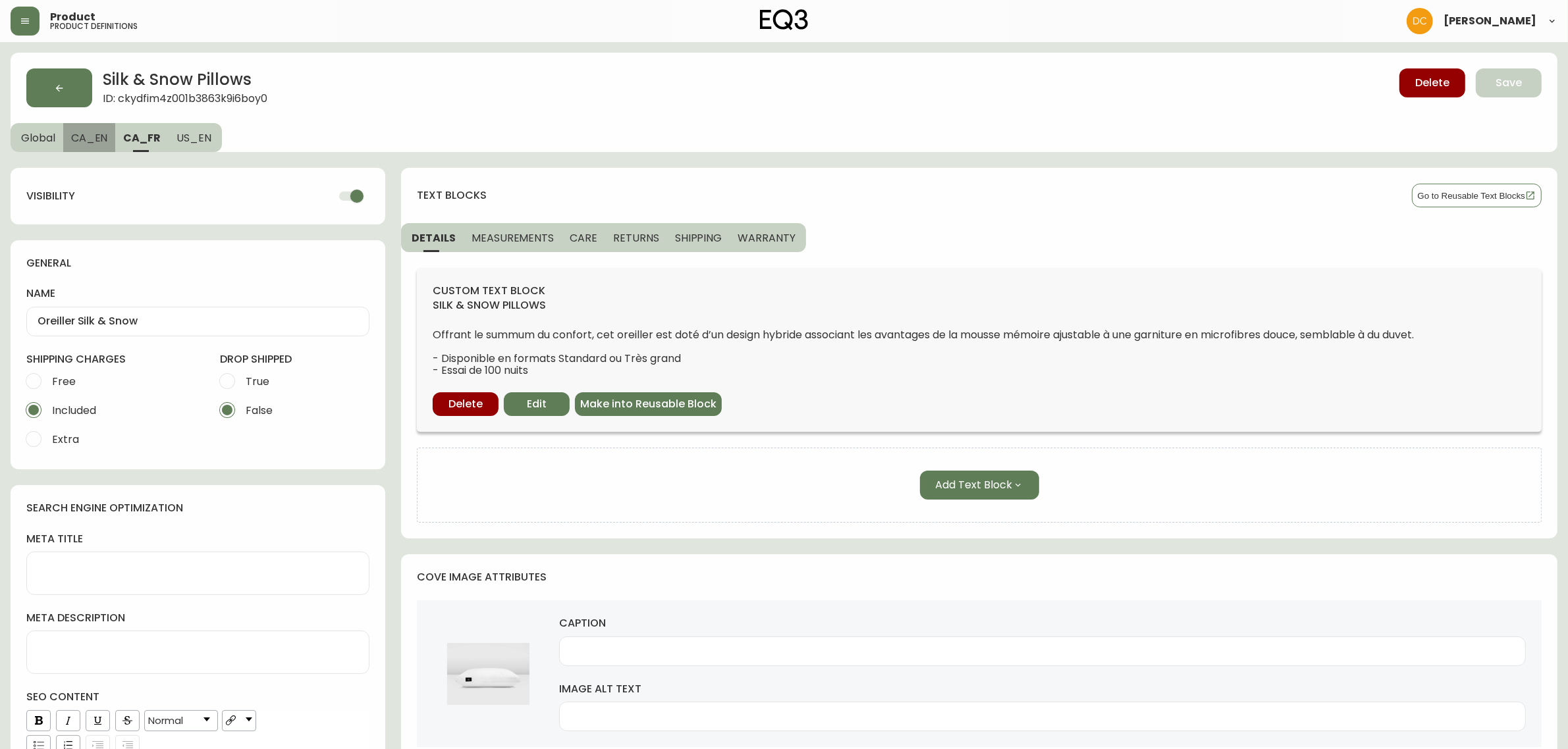
click at [69, 140] on button "CA_EN" at bounding box center [89, 138] width 53 height 29
type input "Silk & Snow Pillows"
type textarea "Silk & Snow Pillows | Shop Bedding on [DOMAIN_NAME]"
type input "Front view of white pillow with black tag"
type input "White pillow with filling spilling out side view"
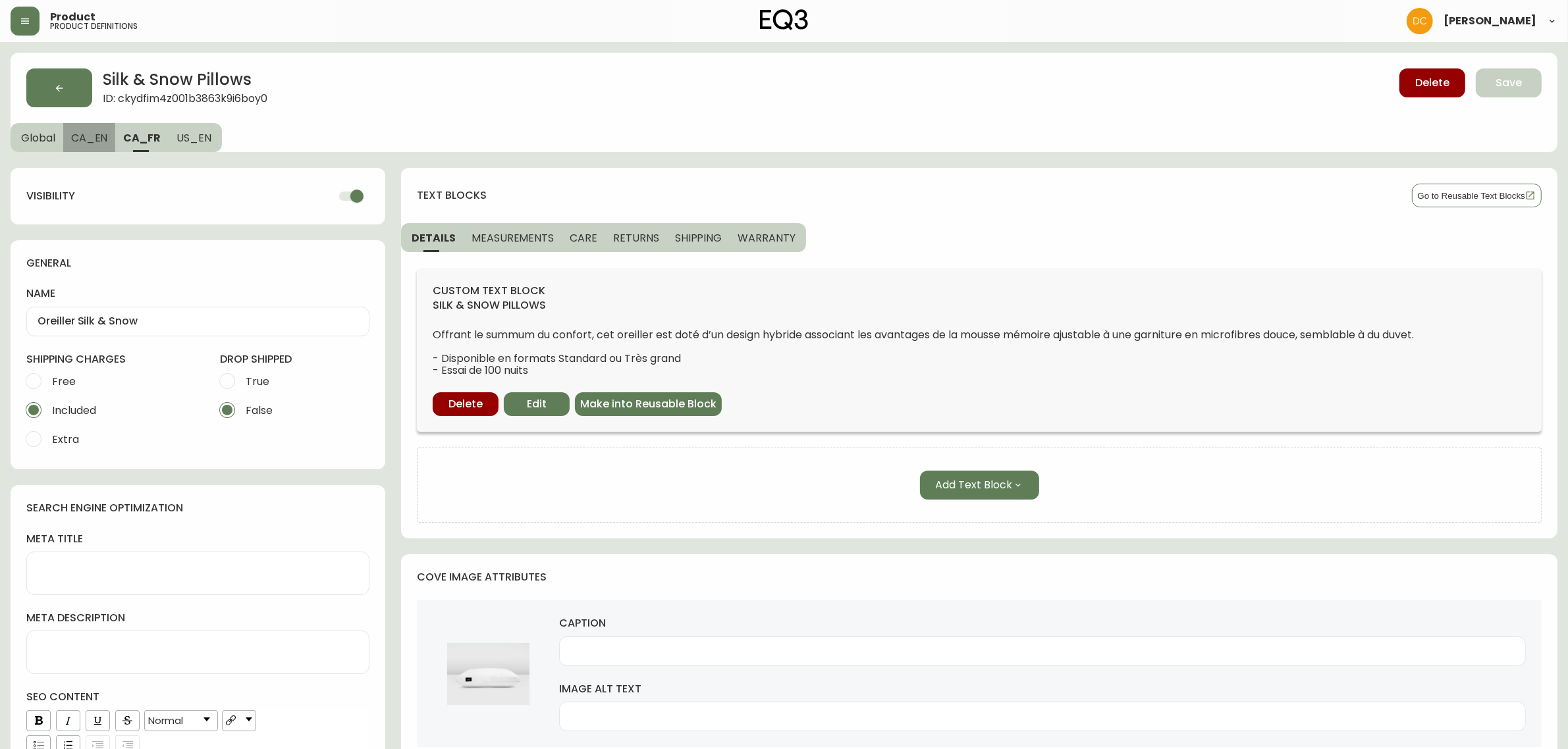
type input "White pillow with black tag beside brown canister"
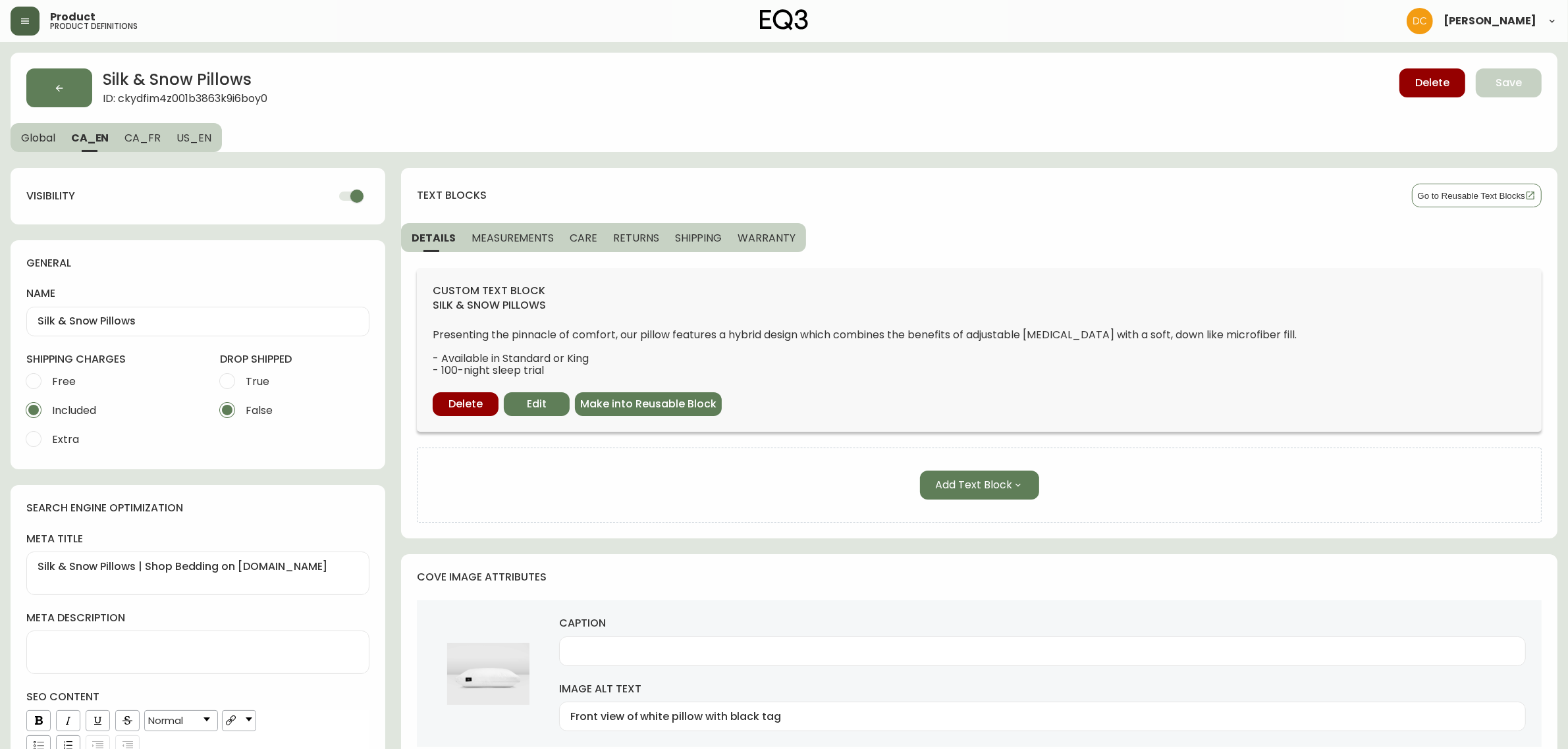
click at [17, 18] on button "button" at bounding box center [25, 22] width 29 height 29
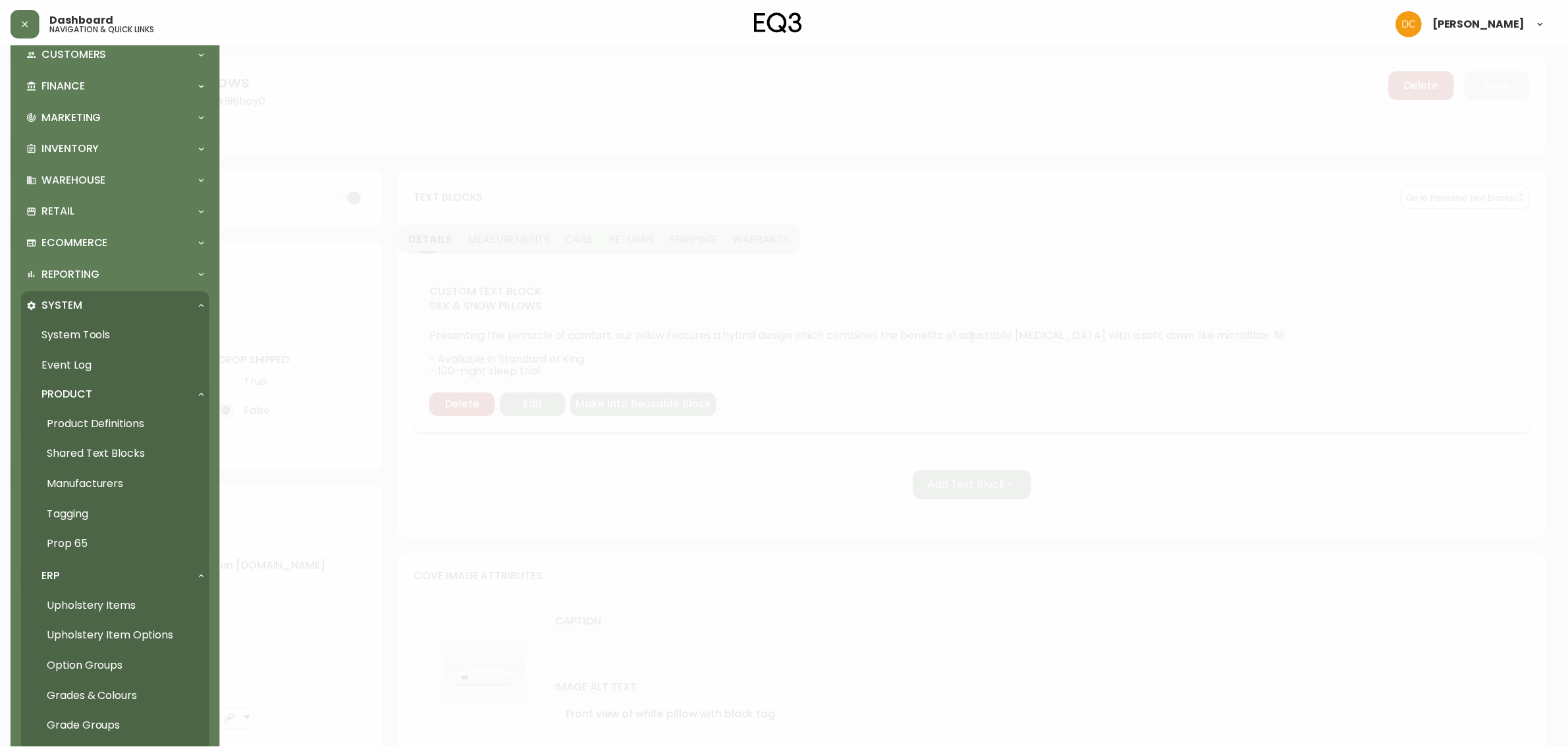
scroll to position [247, 0]
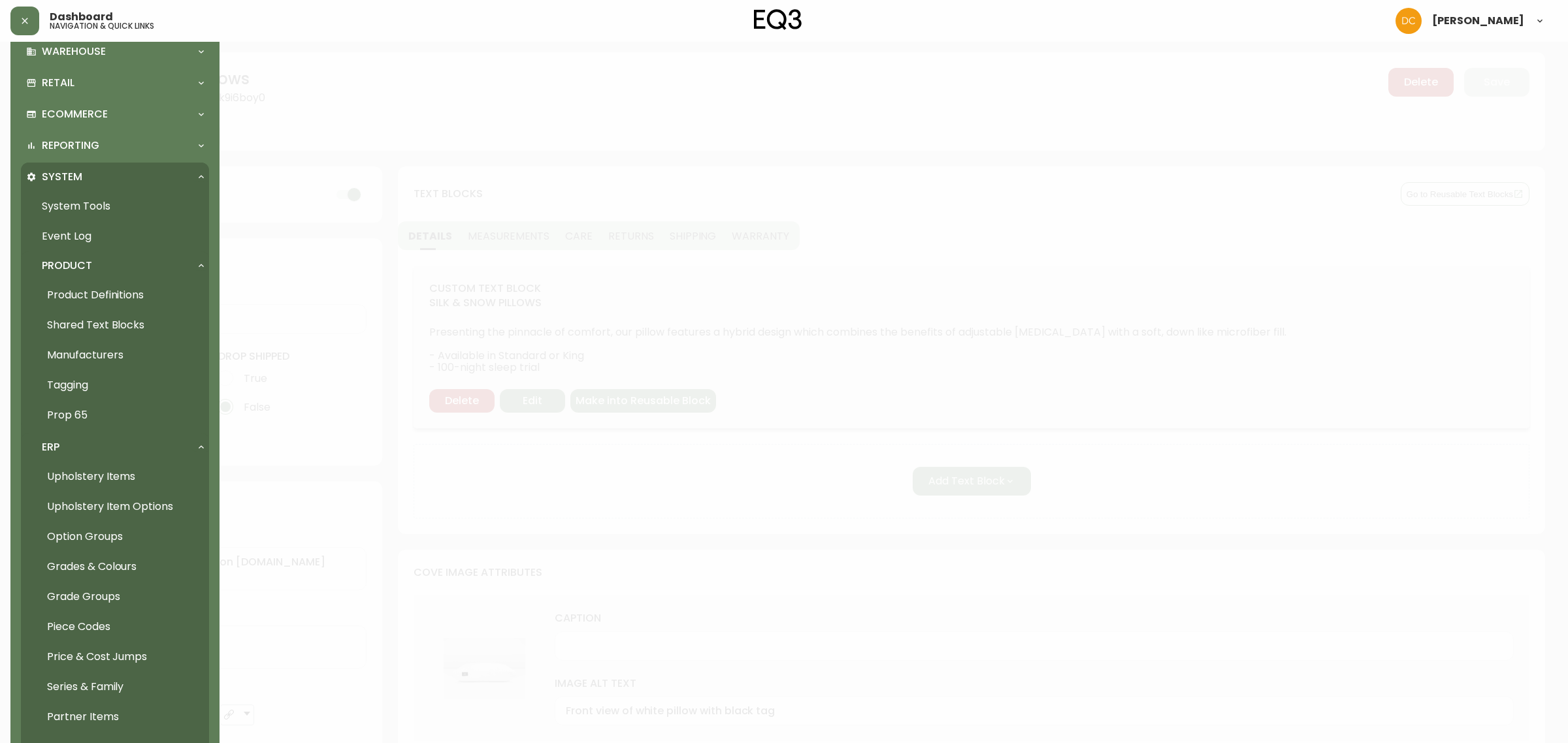
click at [147, 290] on link "Product Definitions" at bounding box center [114, 295] width 188 height 30
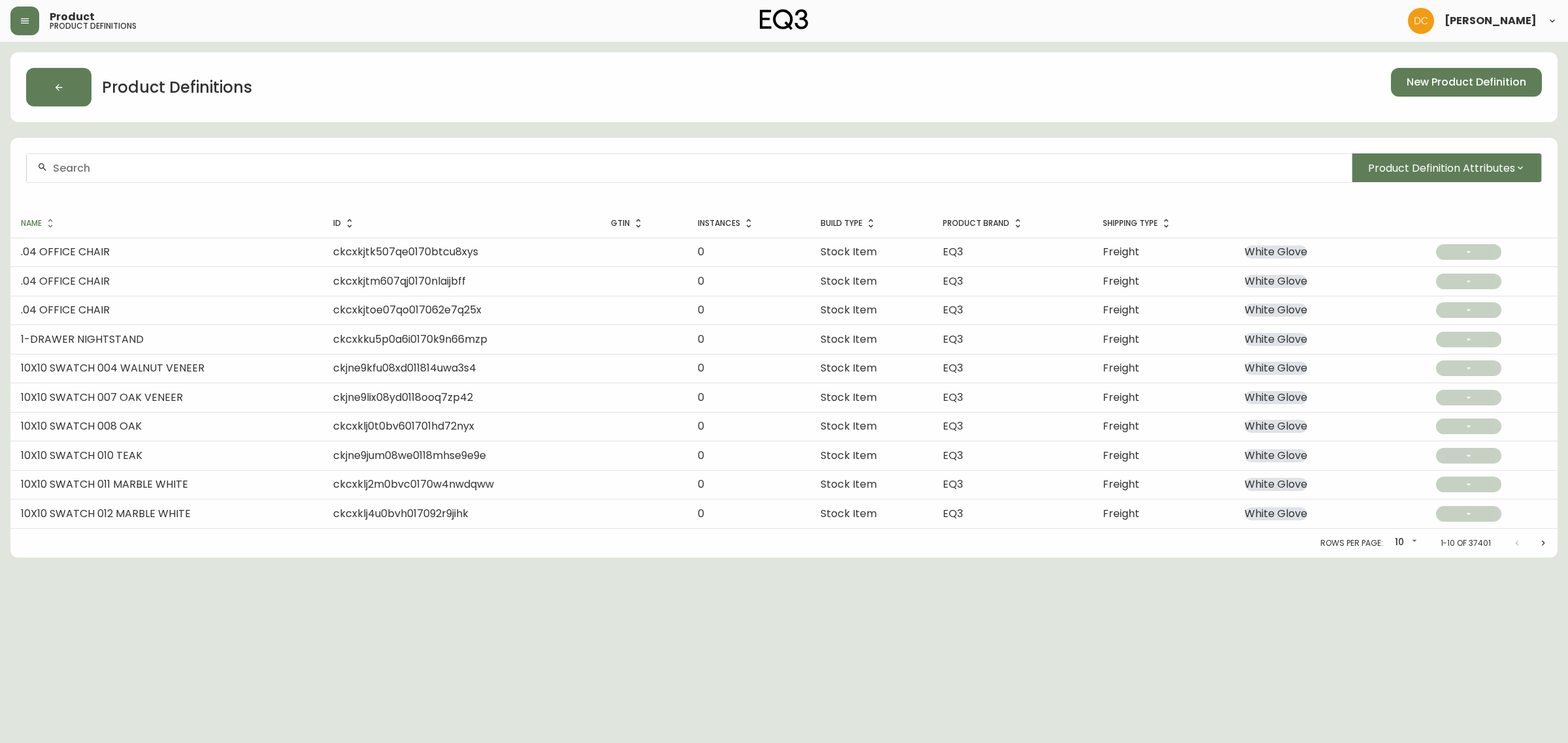
click at [274, 170] on input "text" at bounding box center [697, 168] width 1288 height 12
click at [745, 175] on div at bounding box center [689, 168] width 1325 height 30
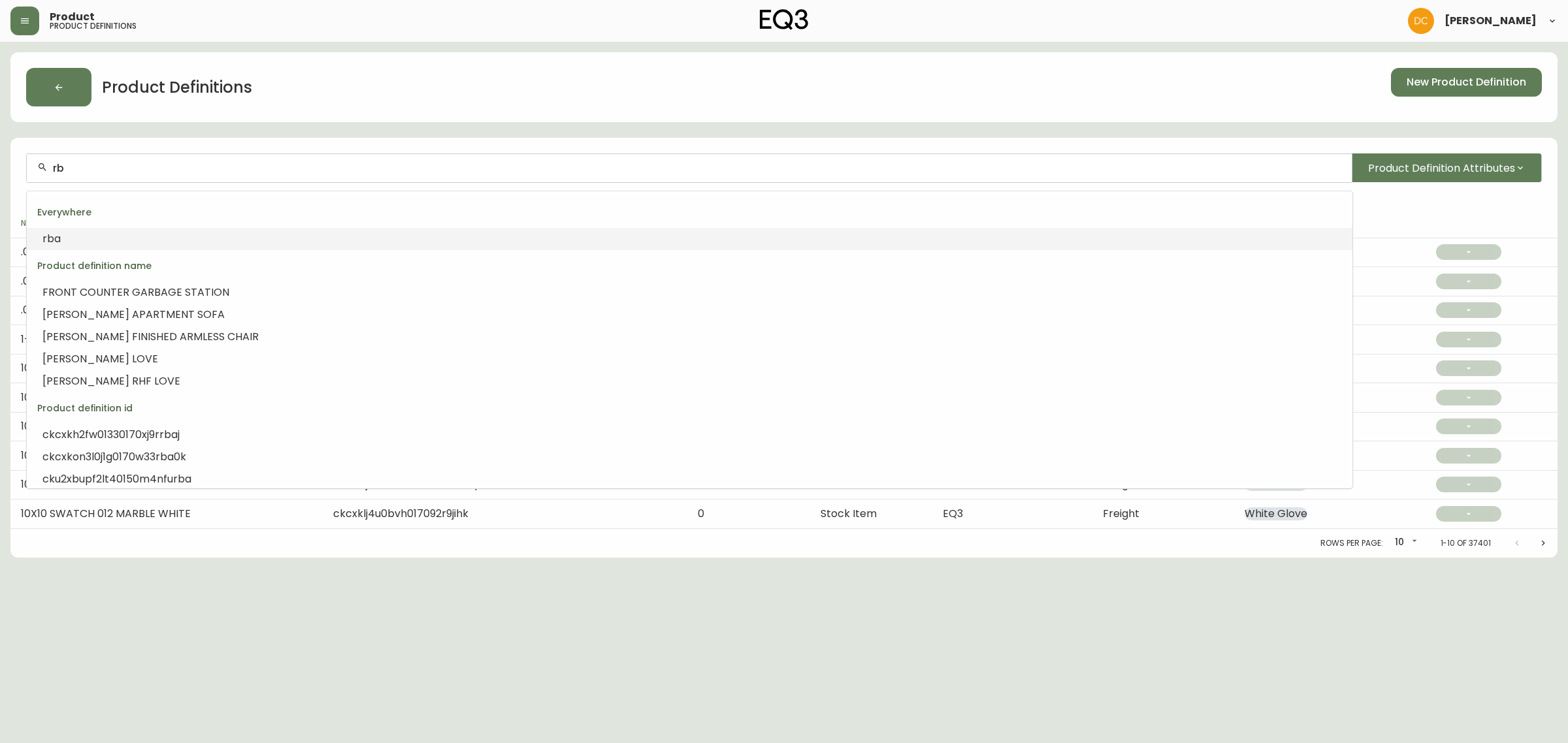
type input "r"
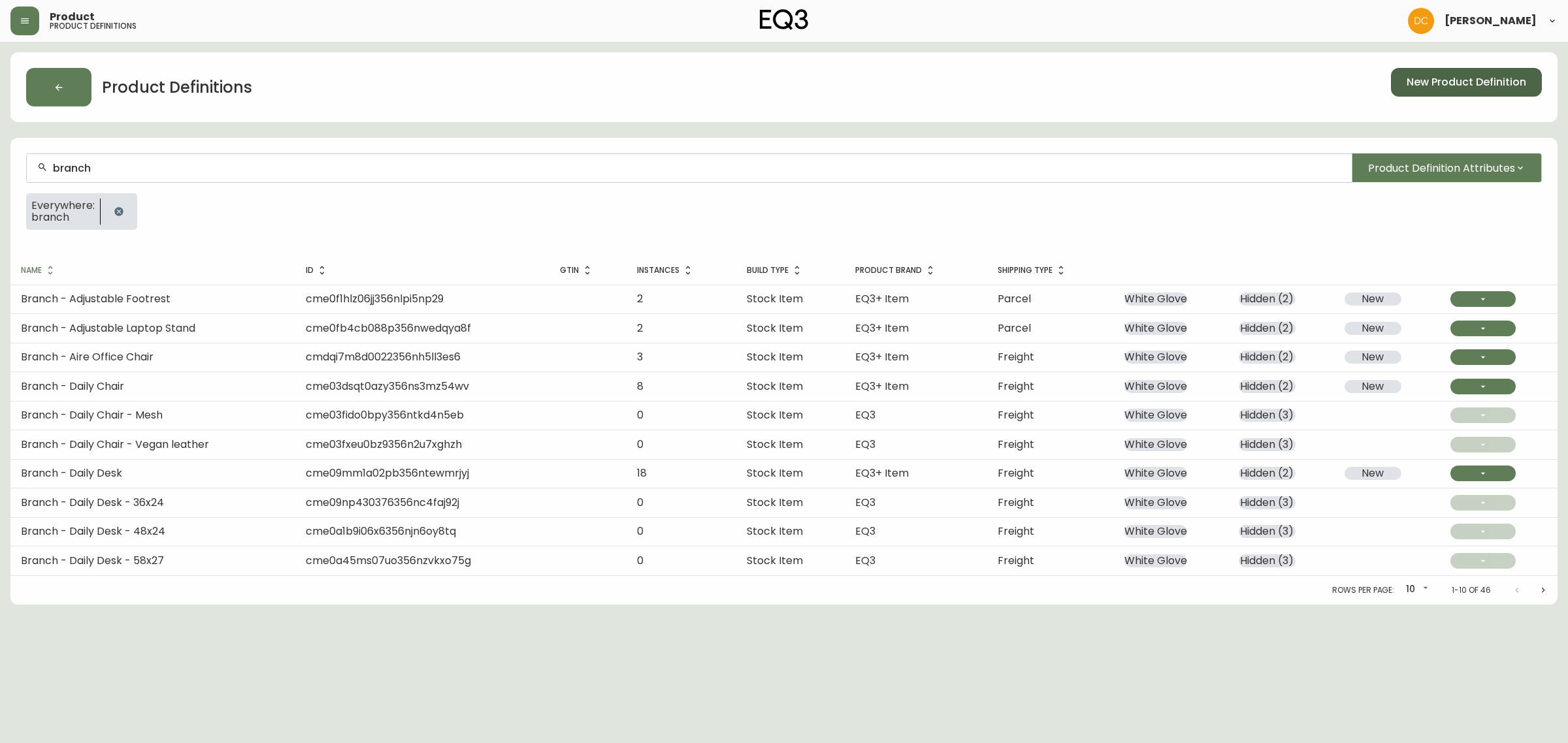
type input "branch"
click at [1451, 76] on span "New Product Definition" at bounding box center [1466, 82] width 120 height 14
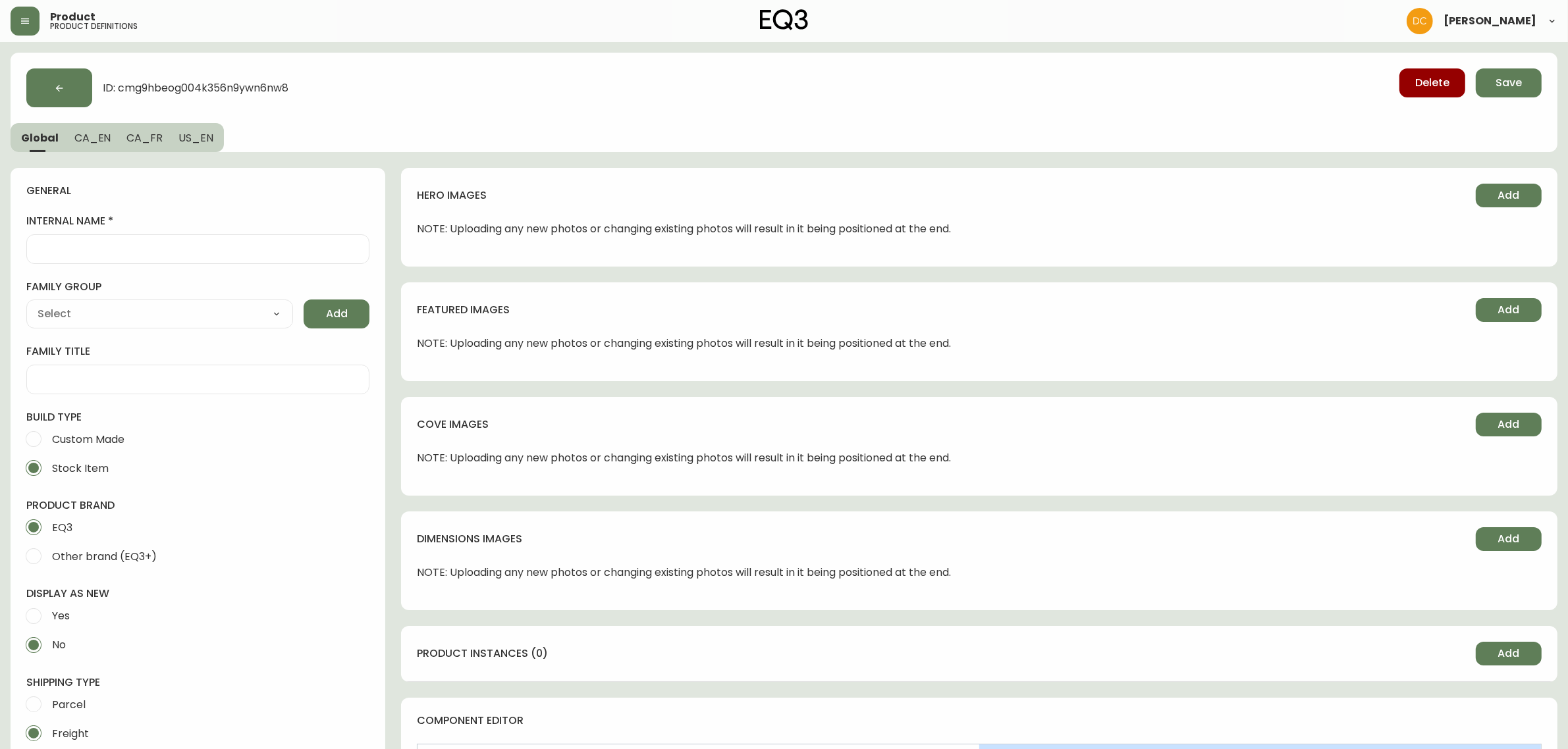
click at [96, 260] on div at bounding box center [197, 249] width 343 height 30
type input "B"
type input "Br"
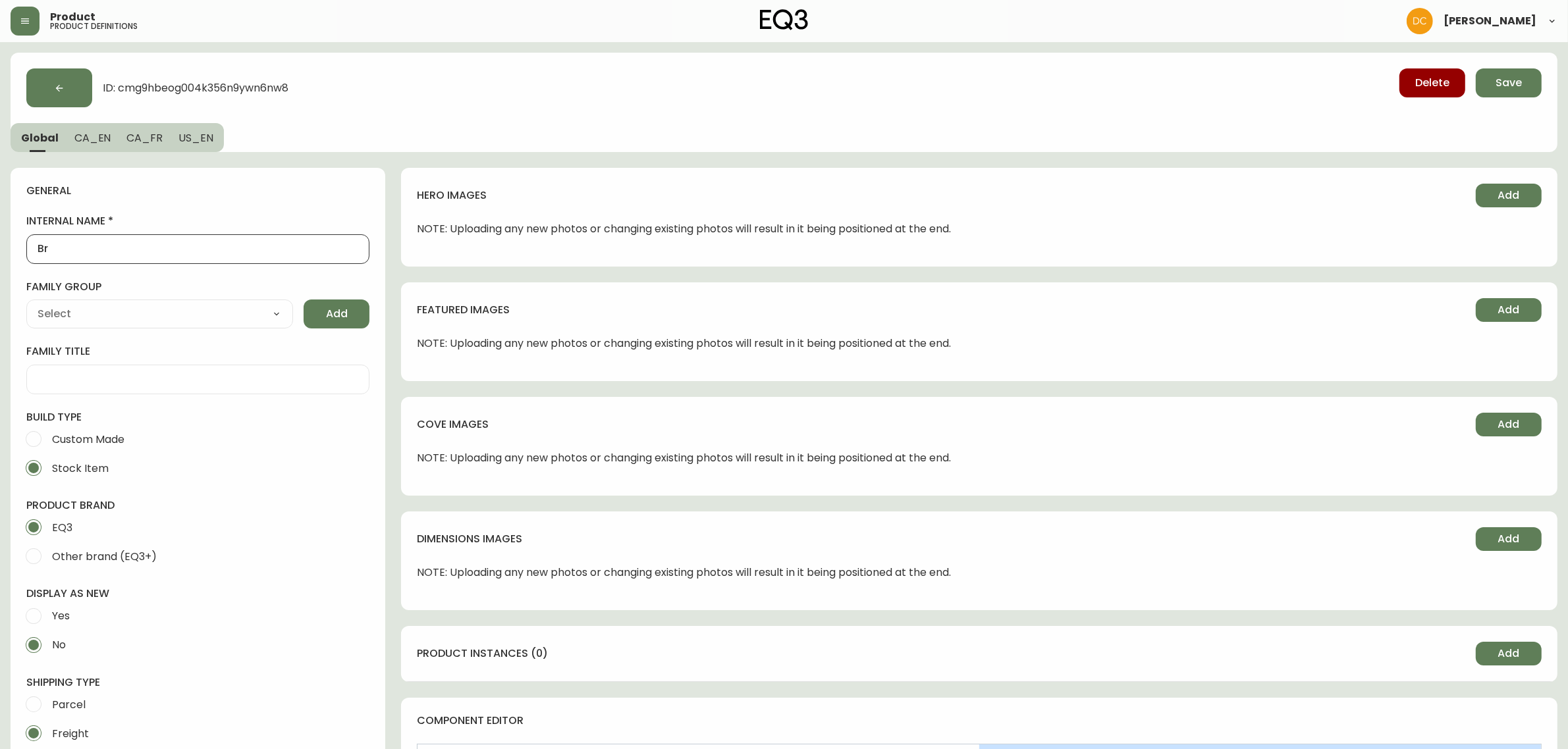
type input "Bra"
type input "Bran"
type input "Branc"
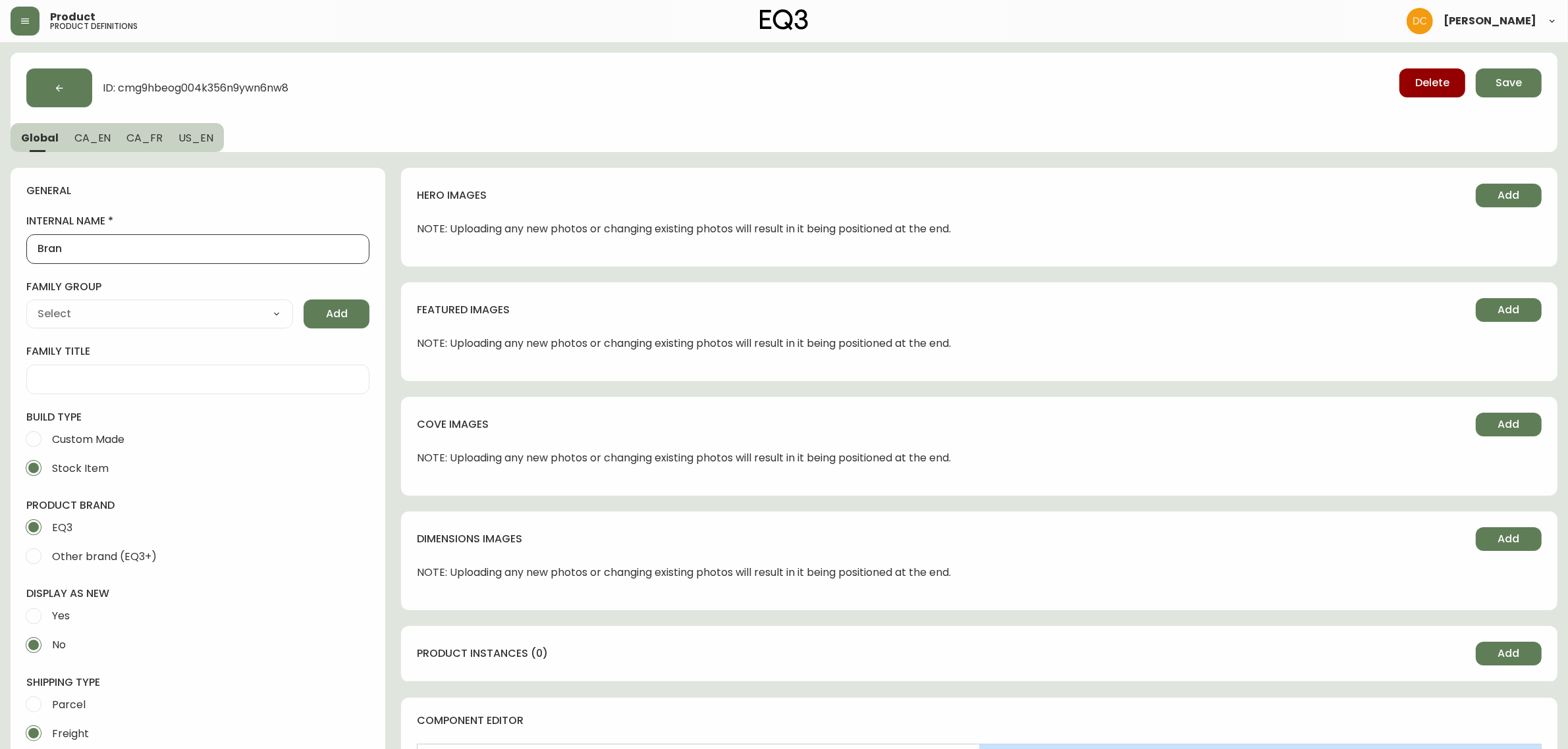
type input "Branc"
type input "Branch"
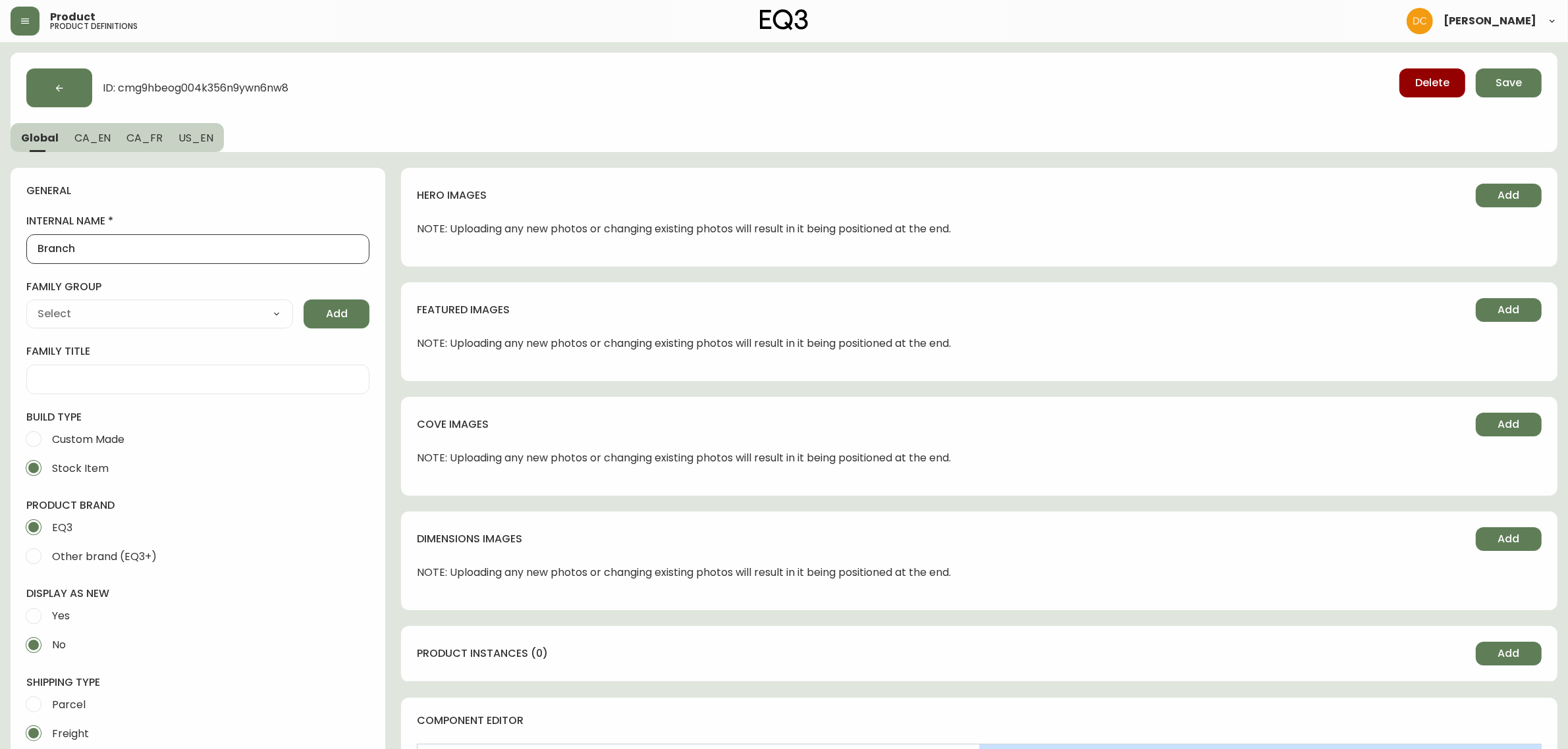
type input "Branch -"
type input "Branch - O"
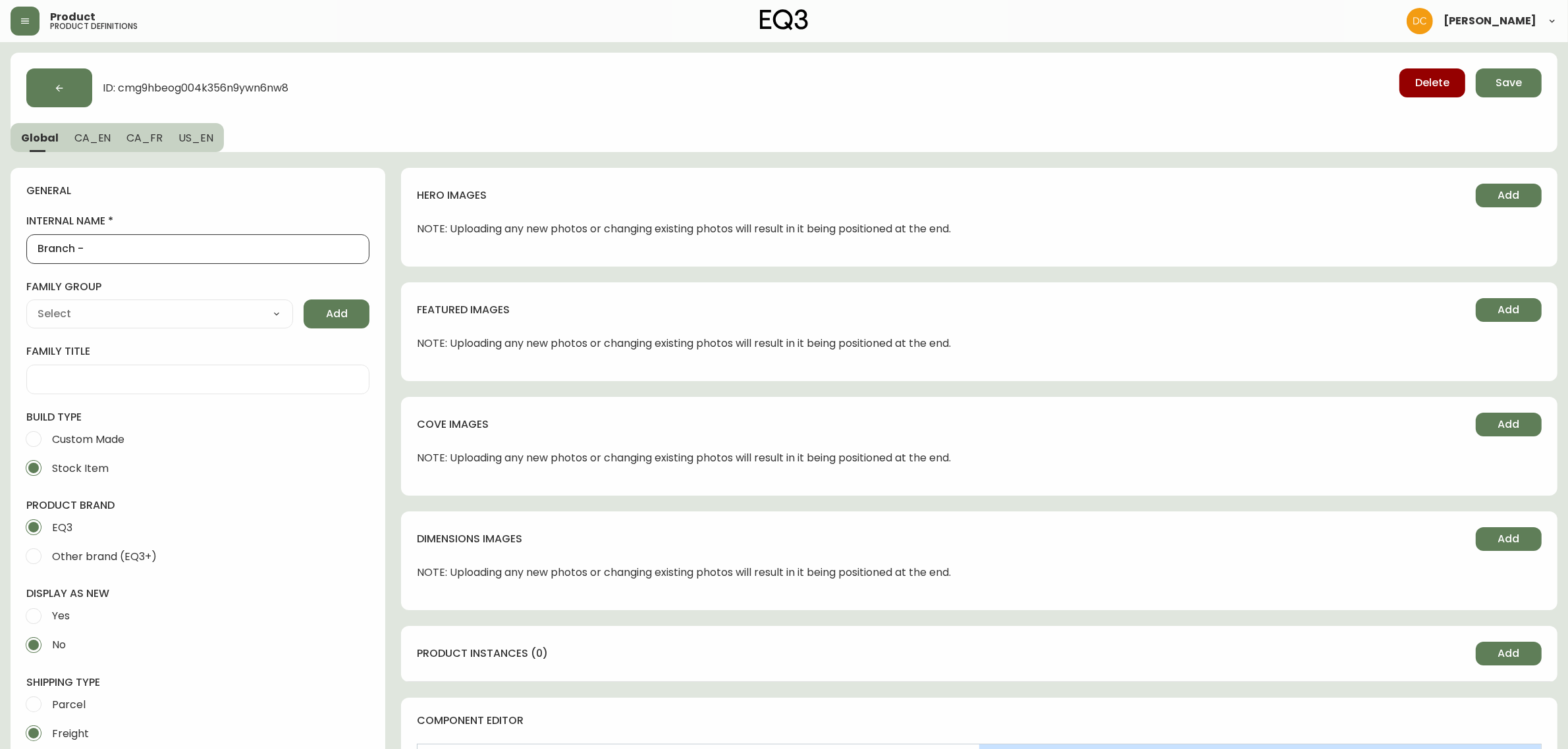
type input "Branch - O"
type input "Branch - Of"
type input "Branch - Off"
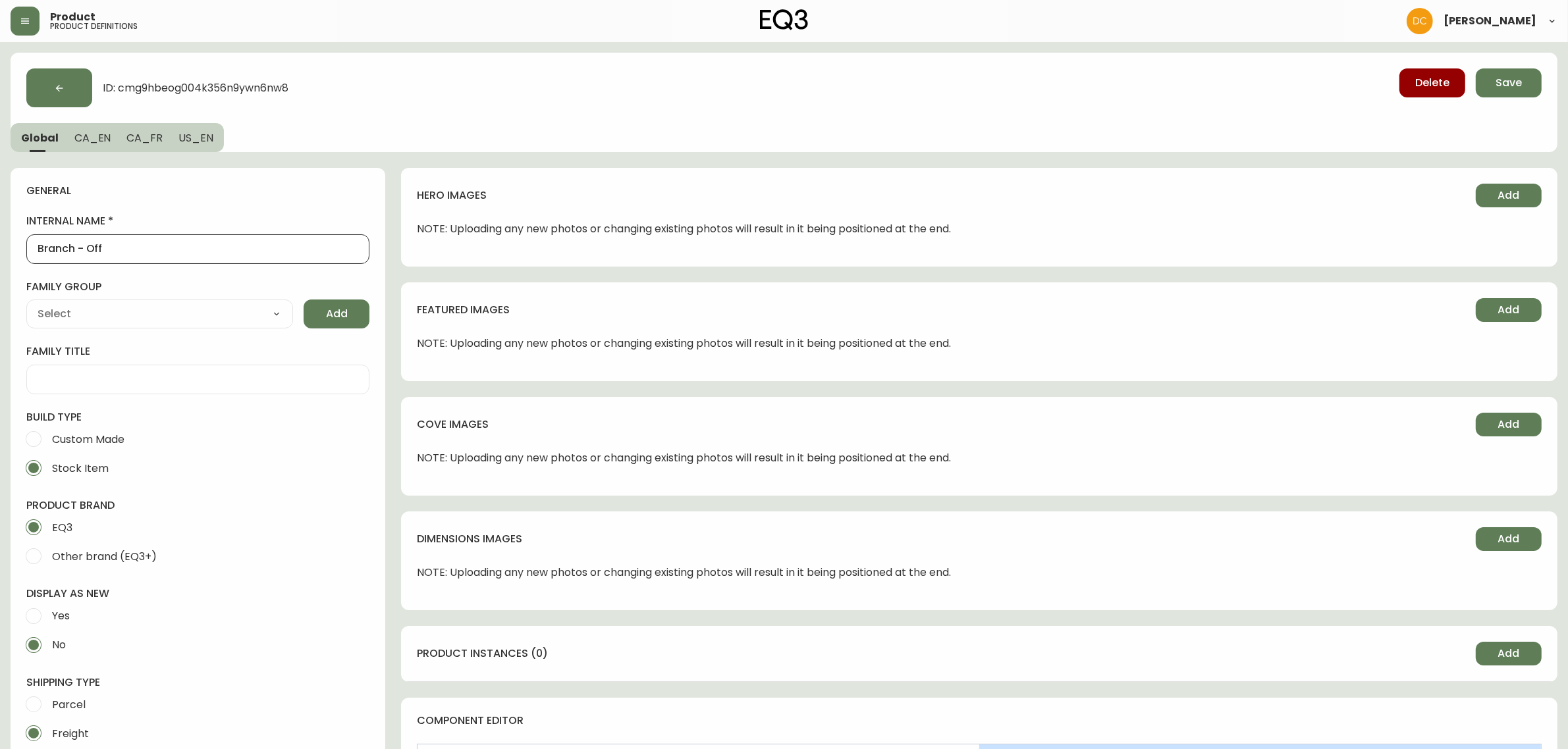
type input "Branch - Offi"
type input "Branch - Offic"
type input "Branch - Office"
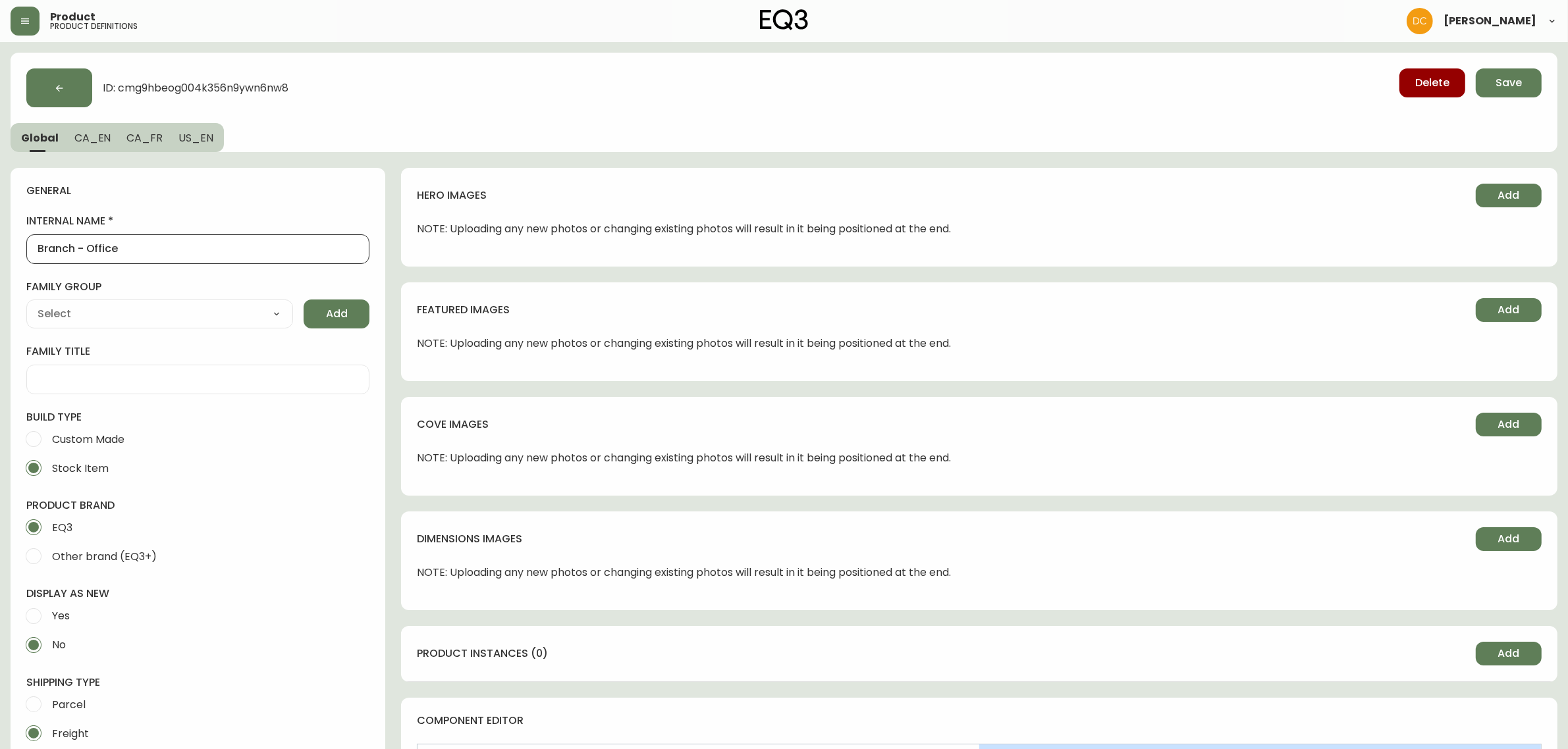
type input "Branch - Office"
type input "Branch - Office D"
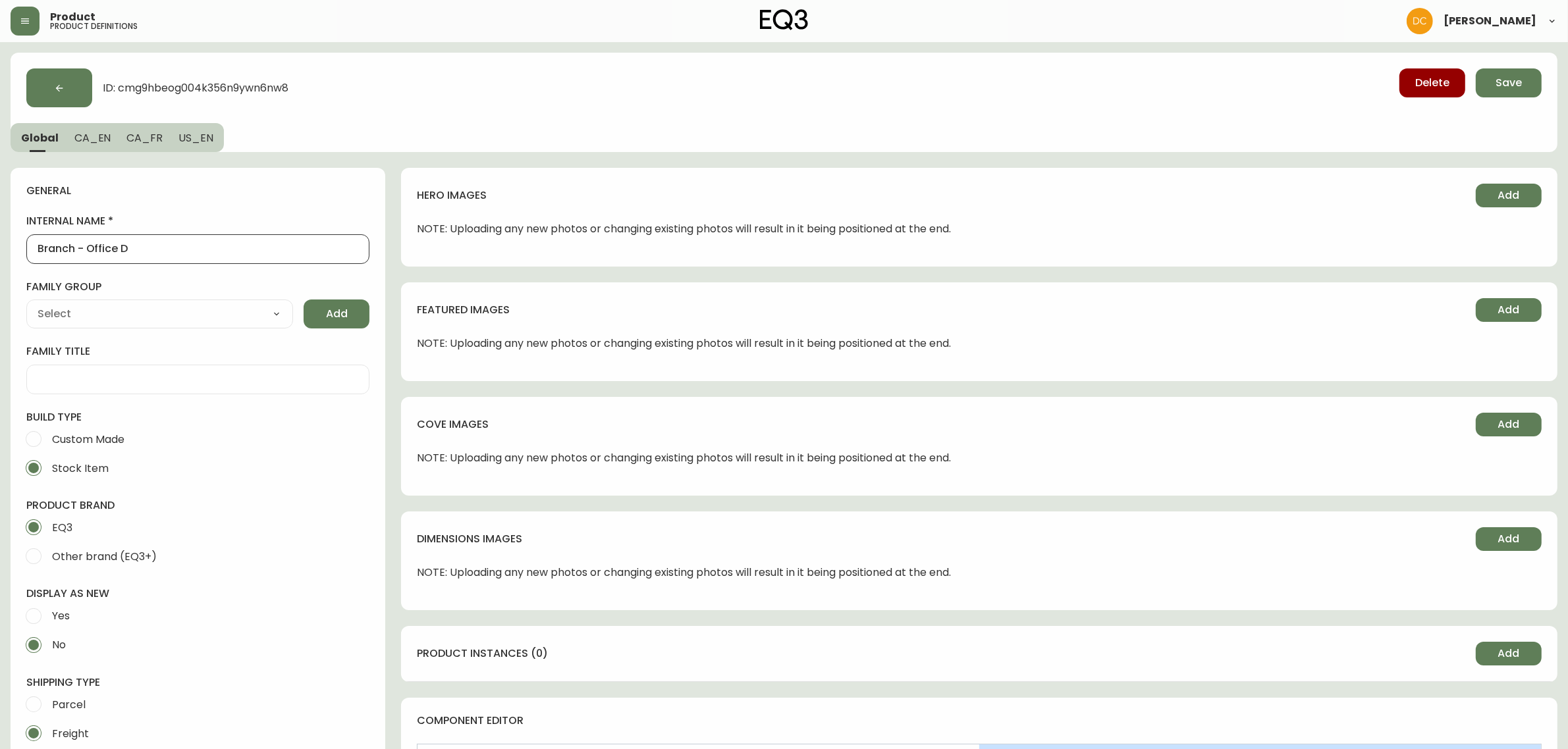
type input "Branch - Office De"
type input "Branch - Office Des"
type input "Branch - Office Desk"
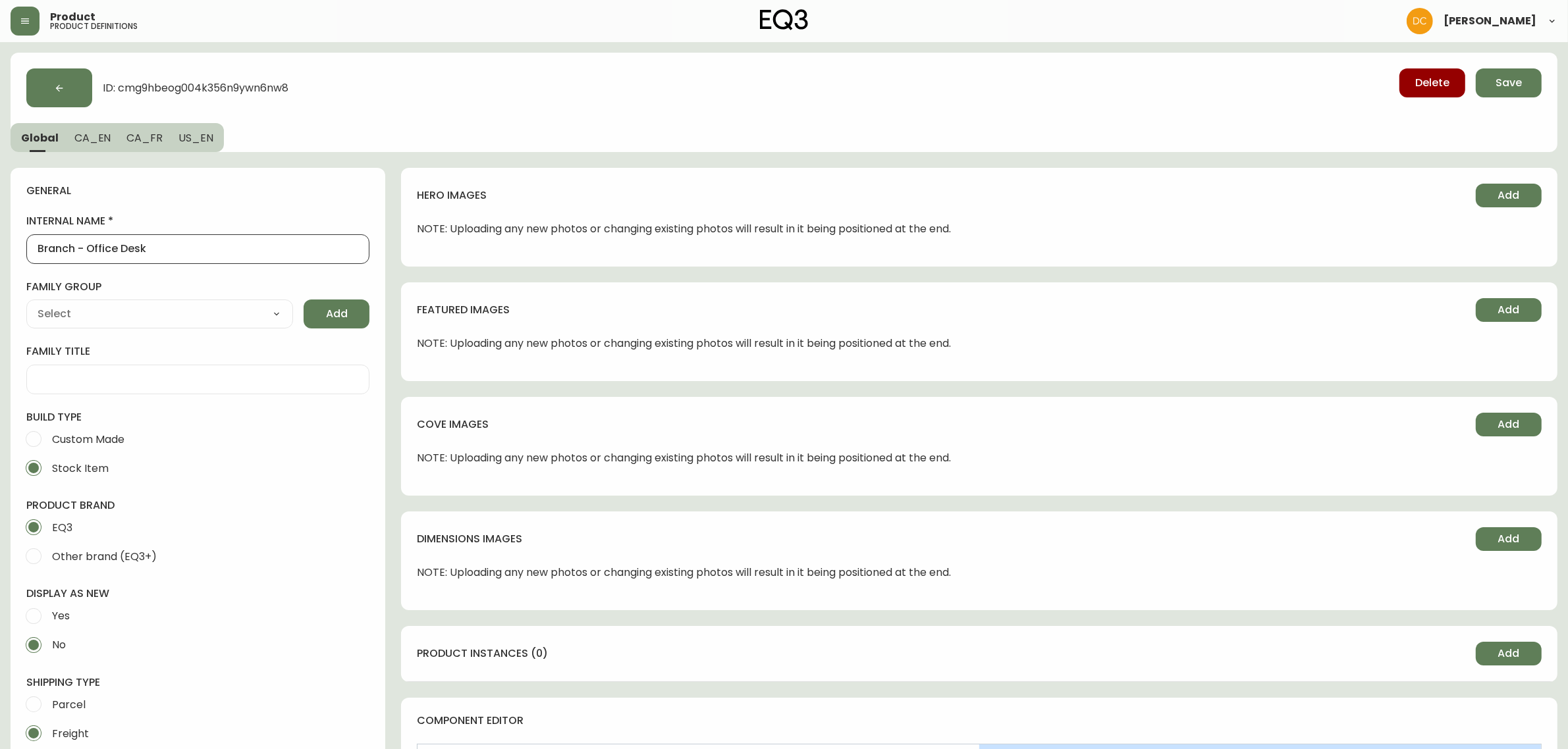
type input "Branch - Office Desk"
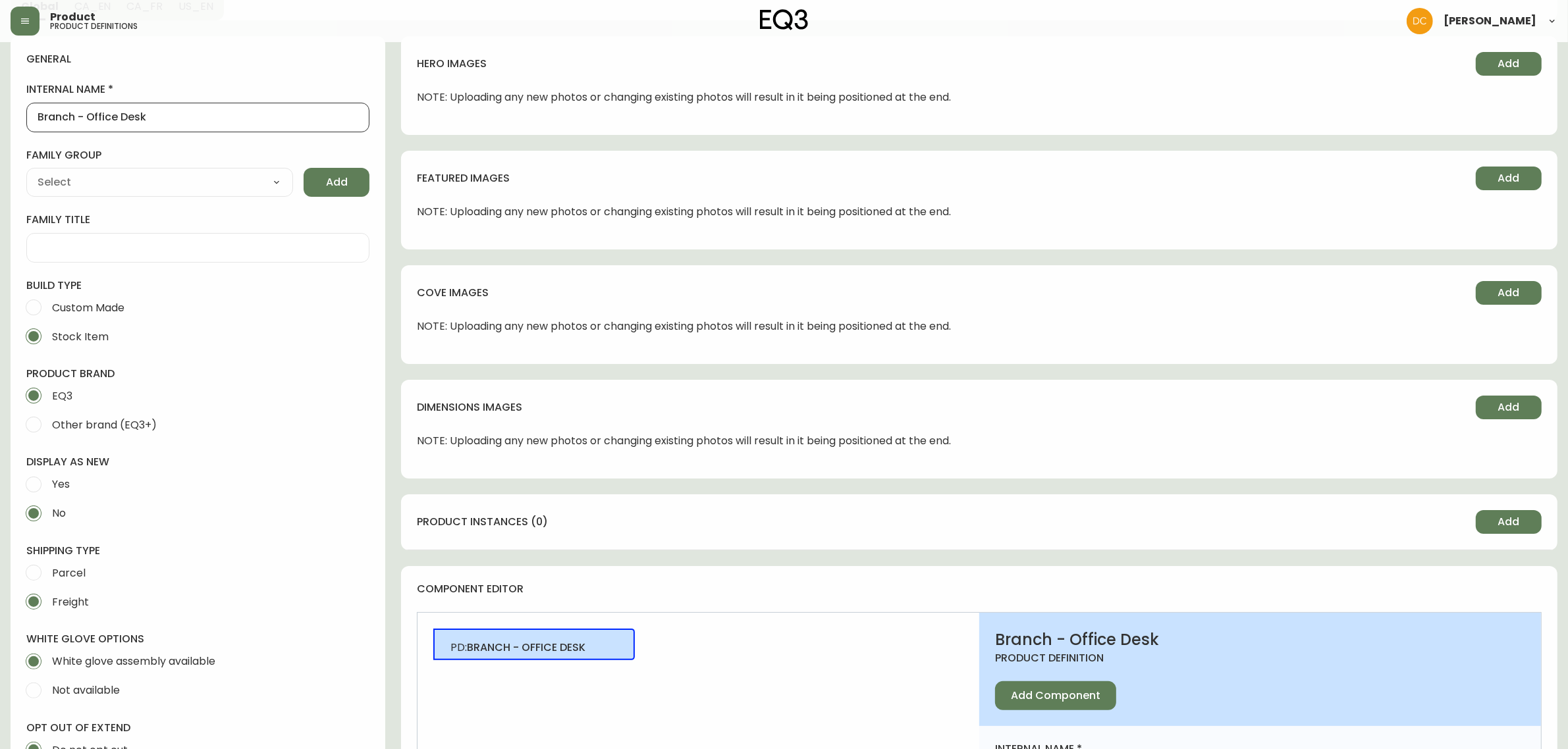
scroll to position [164, 0]
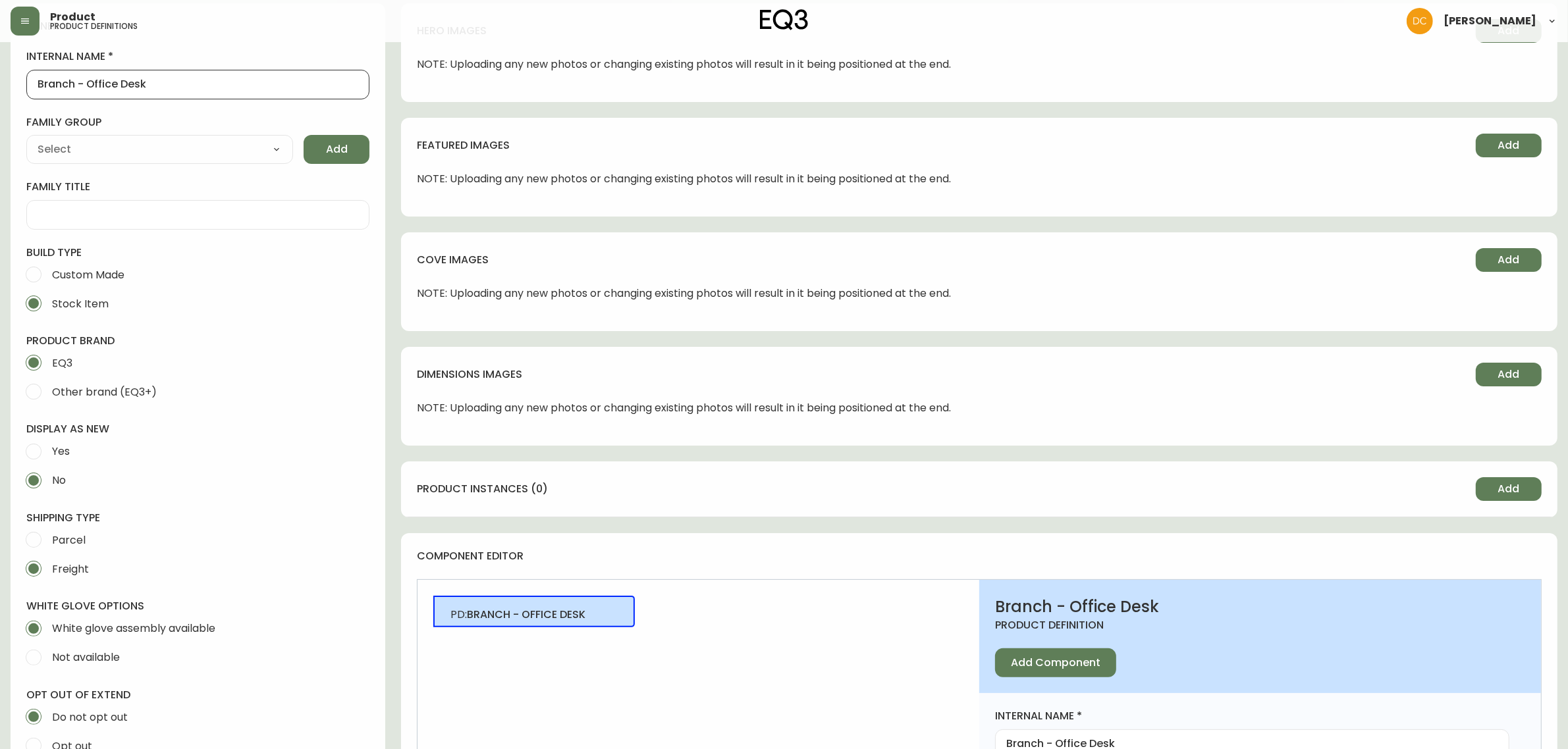
type input "Branch - Office Desk"
click at [120, 274] on span "Custom Made" at bounding box center [88, 275] width 72 height 14
click at [48, 274] on input "Custom Made" at bounding box center [34, 275] width 29 height 29
radio input "true"
radio input "false"
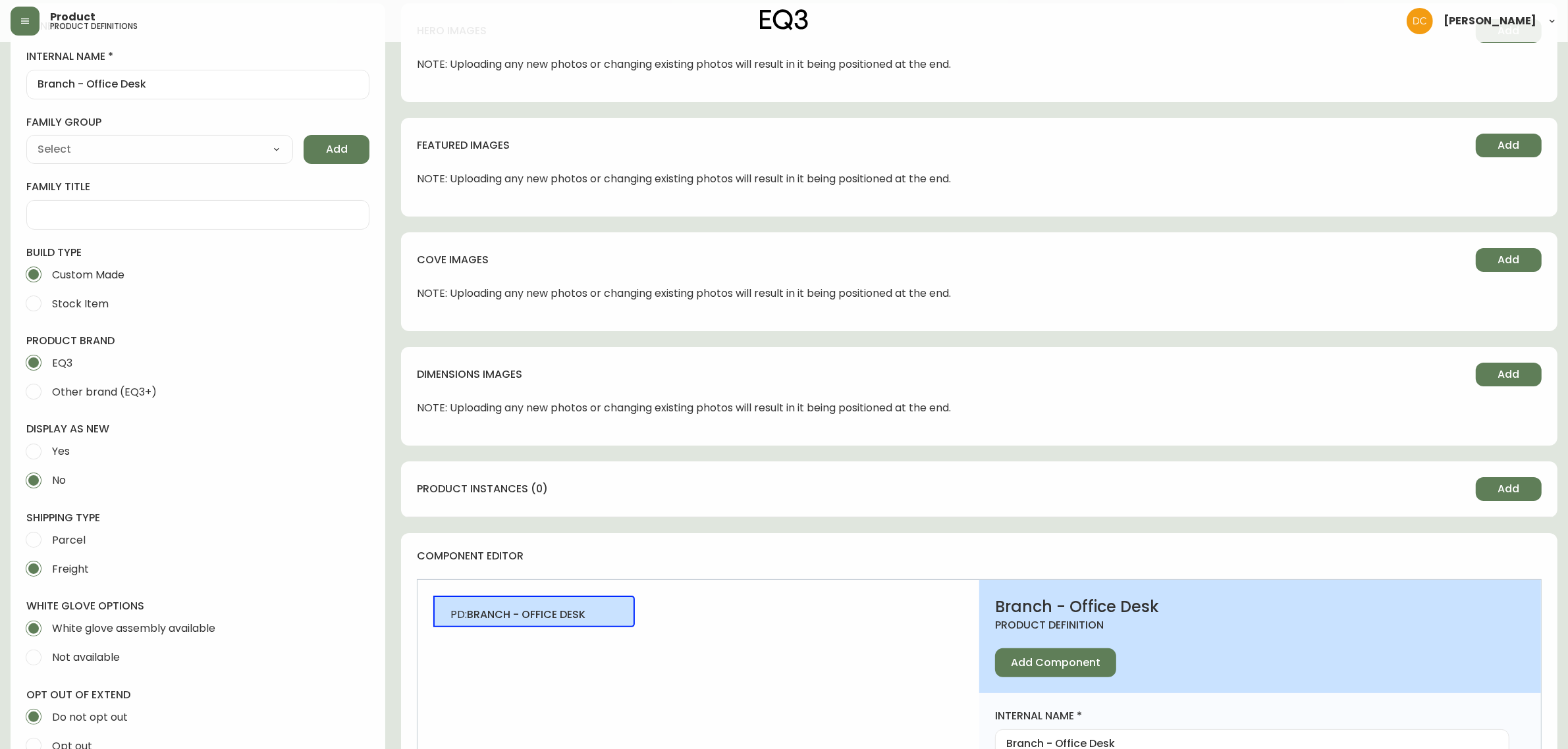
click at [143, 403] on span "Other brand (EQ3+)" at bounding box center [102, 392] width 108 height 29
click at [48, 403] on input "Other brand (EQ3+)" at bounding box center [34, 392] width 29 height 29
radio input "true"
radio input "false"
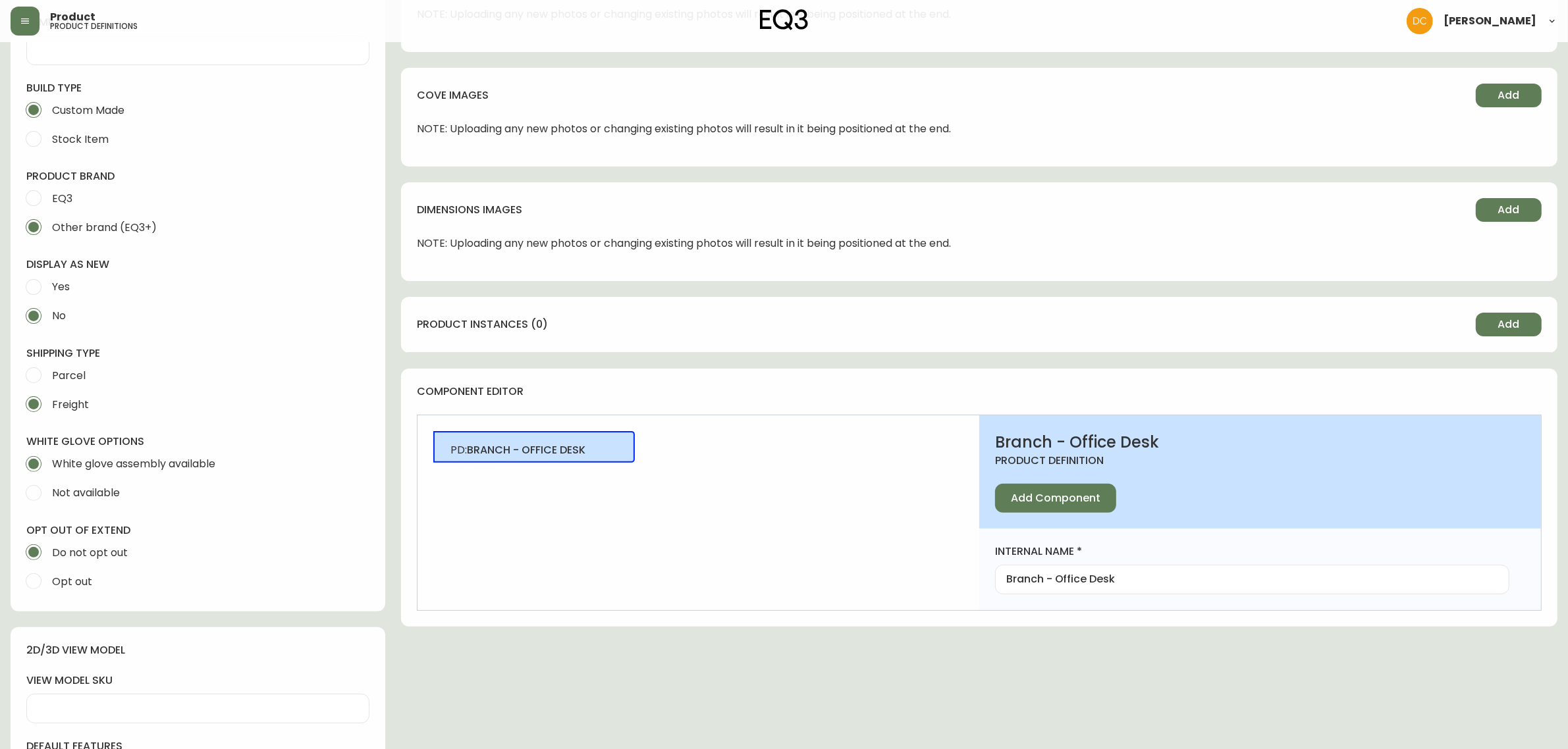
click at [51, 294] on span "Yes" at bounding box center [59, 287] width 22 height 29
click at [48, 294] on input "Yes" at bounding box center [34, 287] width 29 height 29
radio input "true"
radio input "false"
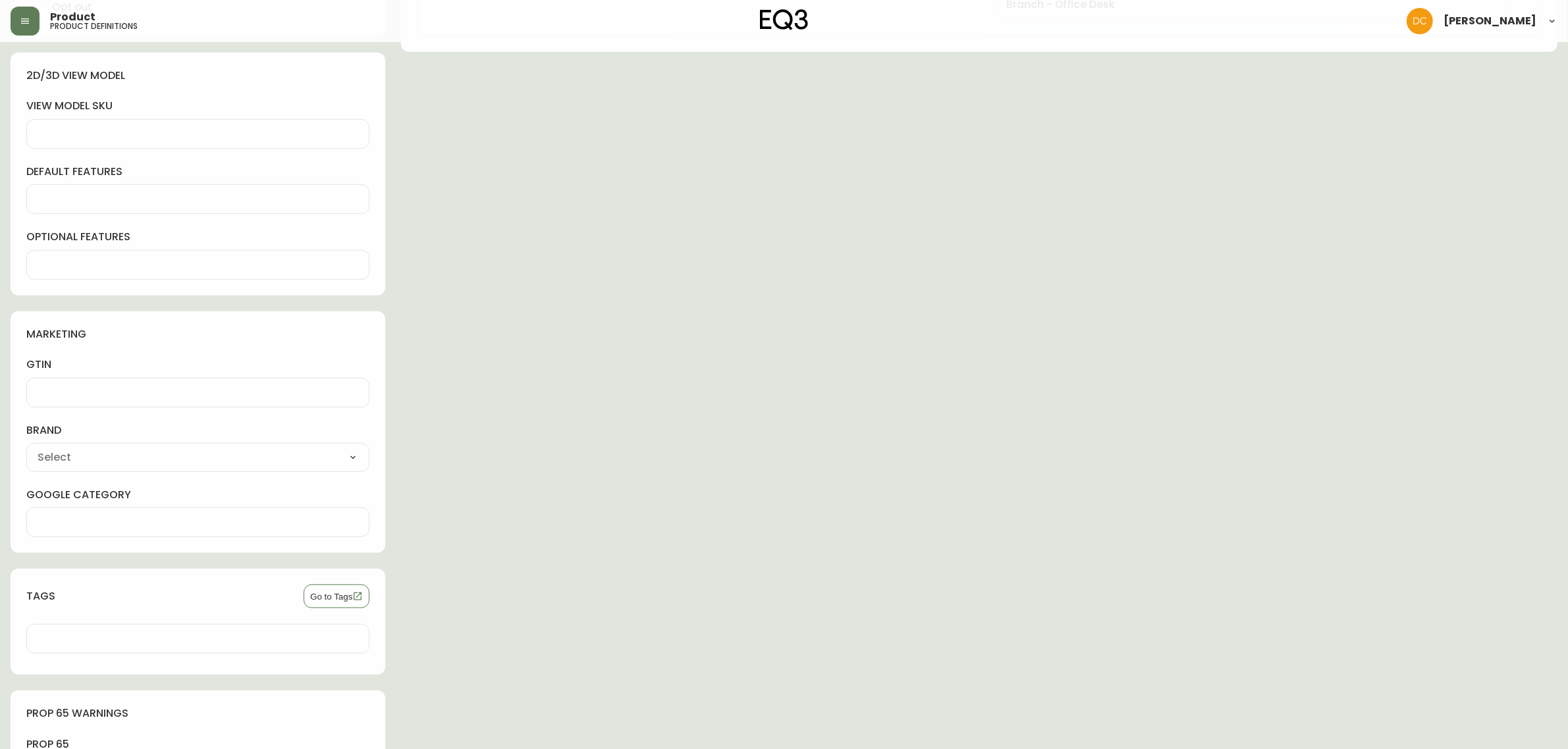
scroll to position [906, 0]
click at [135, 442] on div "brand EQ3 [PERSON_NAME] Marimekko Casper Vitra Sagaform [PERSON_NAME] Samsung H…" at bounding box center [197, 446] width 343 height 48
click at [135, 449] on select "EQ3 [PERSON_NAME] Marimekko Casper Vitra Sagaform [PERSON_NAME] Samsung Hudsons…" at bounding box center [197, 456] width 343 height 20
select select "cmdqi44aw1pvq0198ref13kmb"
click at [26, 448] on select "EQ3 [PERSON_NAME] Marimekko Casper Vitra Sagaform [PERSON_NAME] Samsung Hudsons…" at bounding box center [197, 456] width 343 height 20
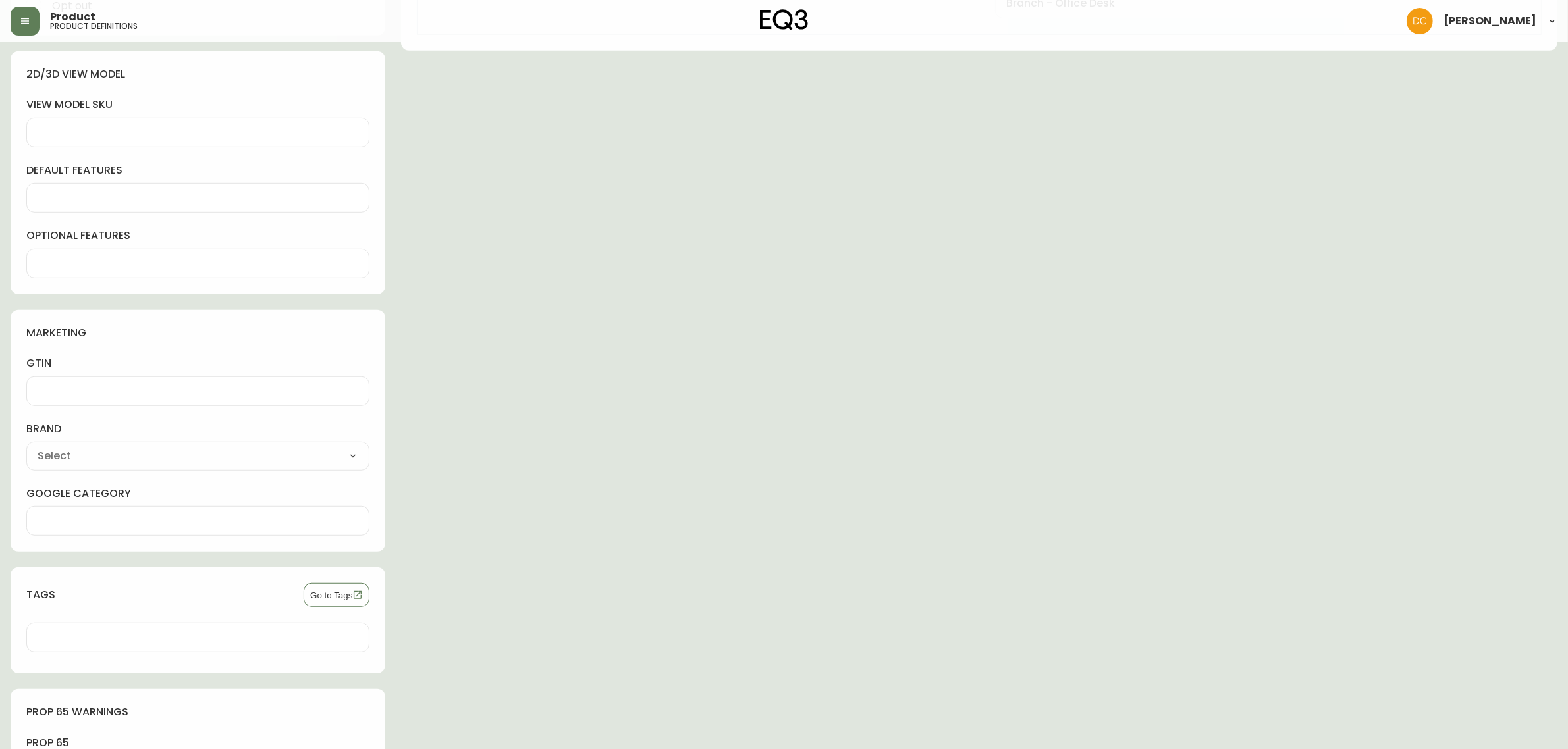
type input "Branch Furniture"
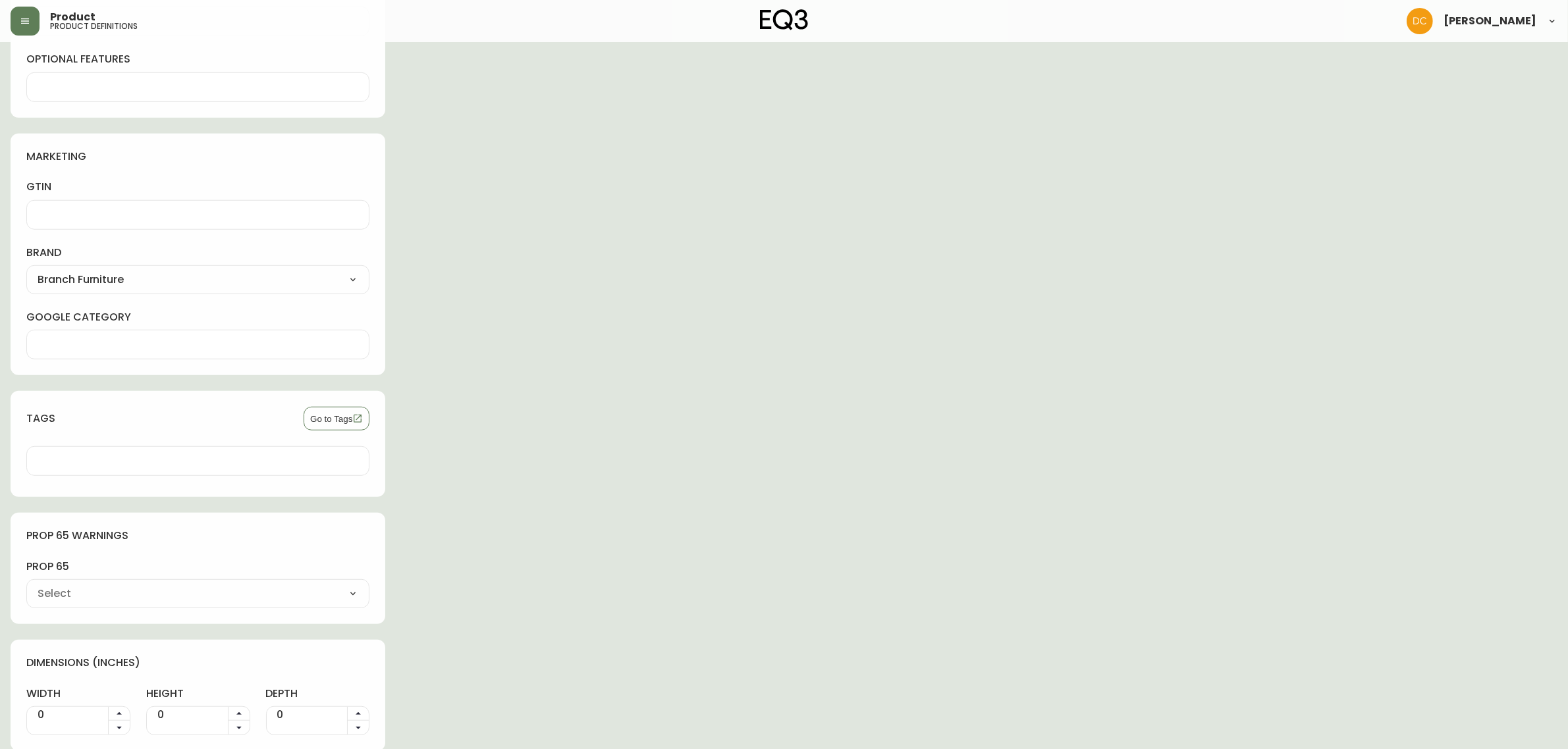
scroll to position [1085, 0]
click at [103, 353] on div at bounding box center [197, 343] width 343 height 30
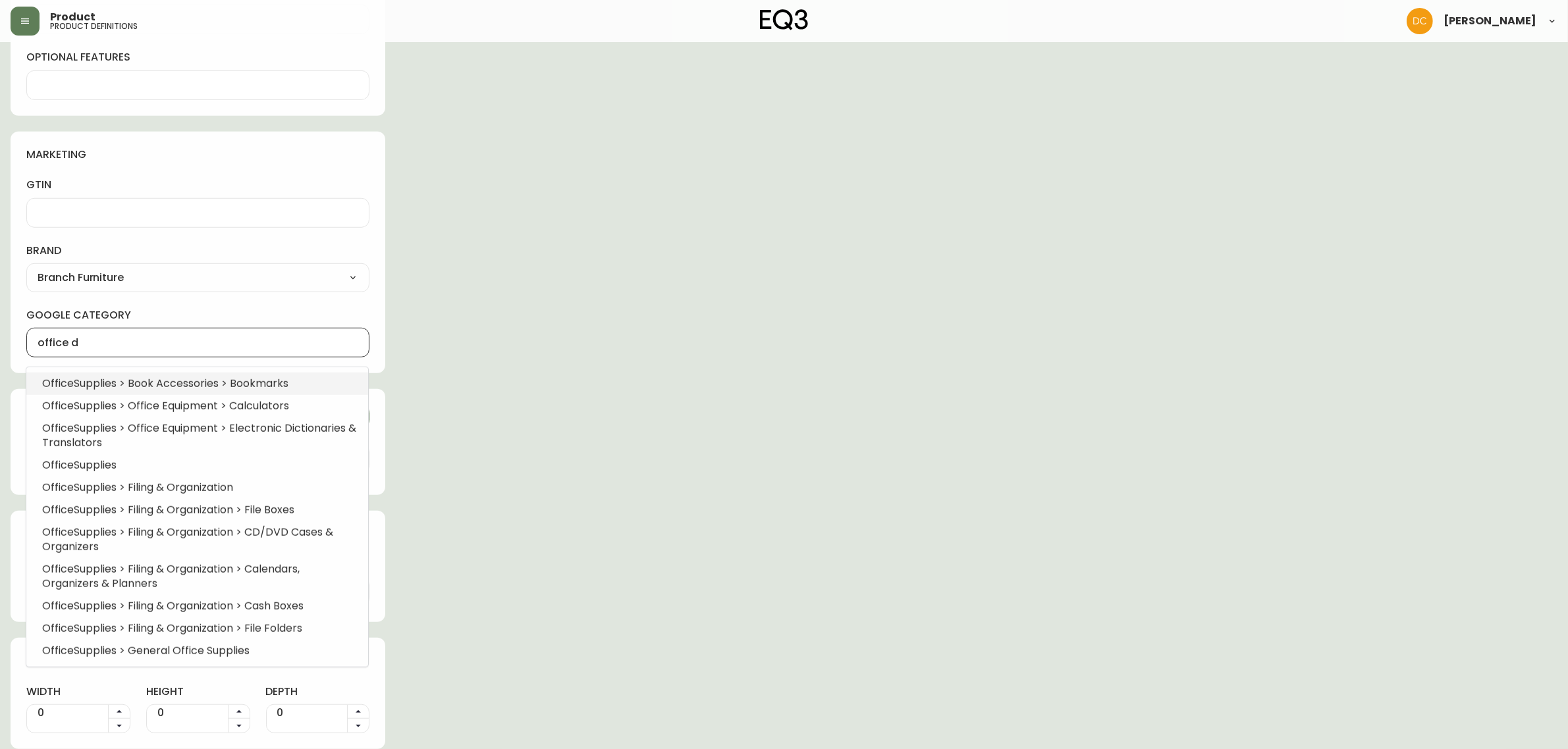
type input "office de"
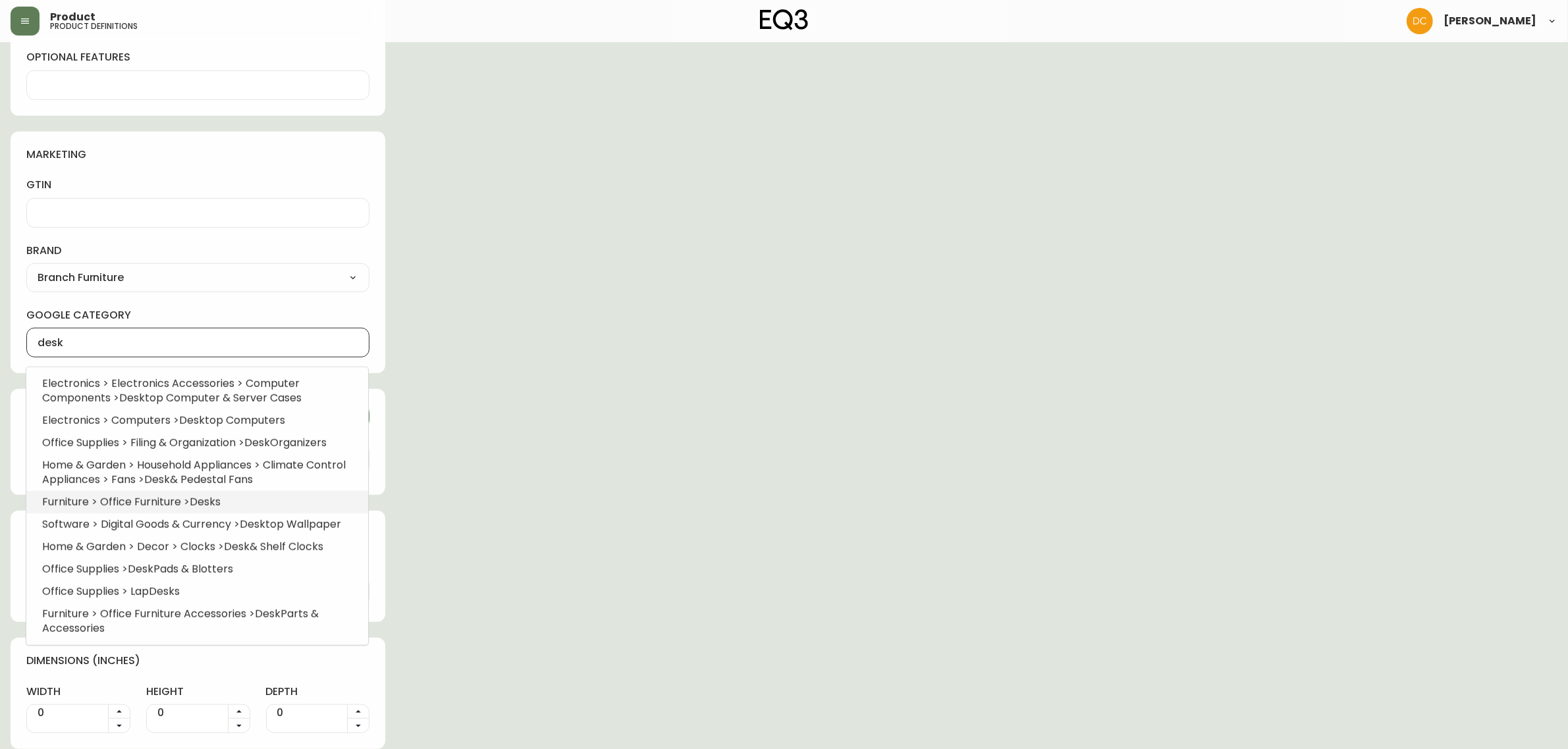
click at [236, 492] on li "Furniture > Office Furniture > Desk s" at bounding box center [197, 502] width 342 height 22
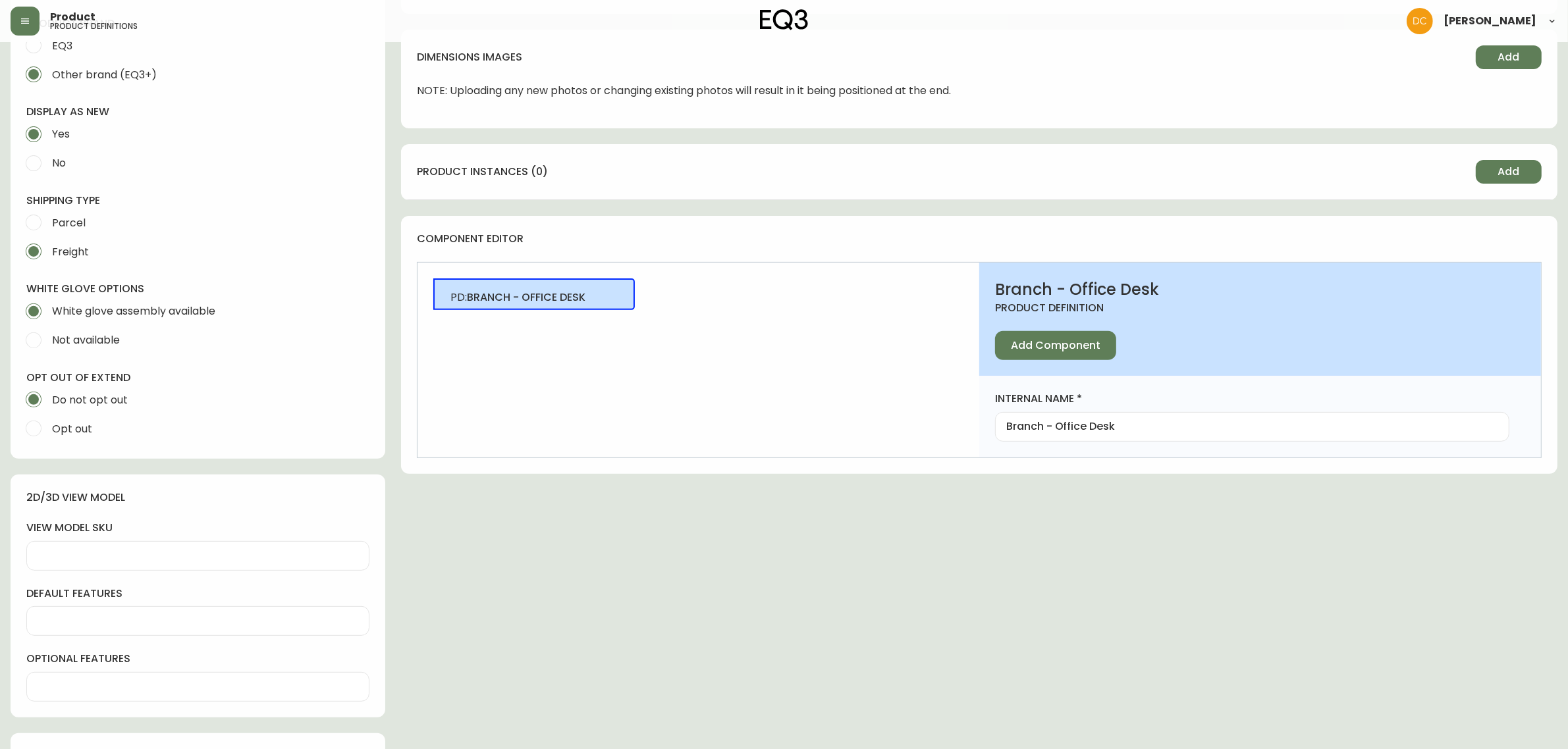
scroll to position [426, 0]
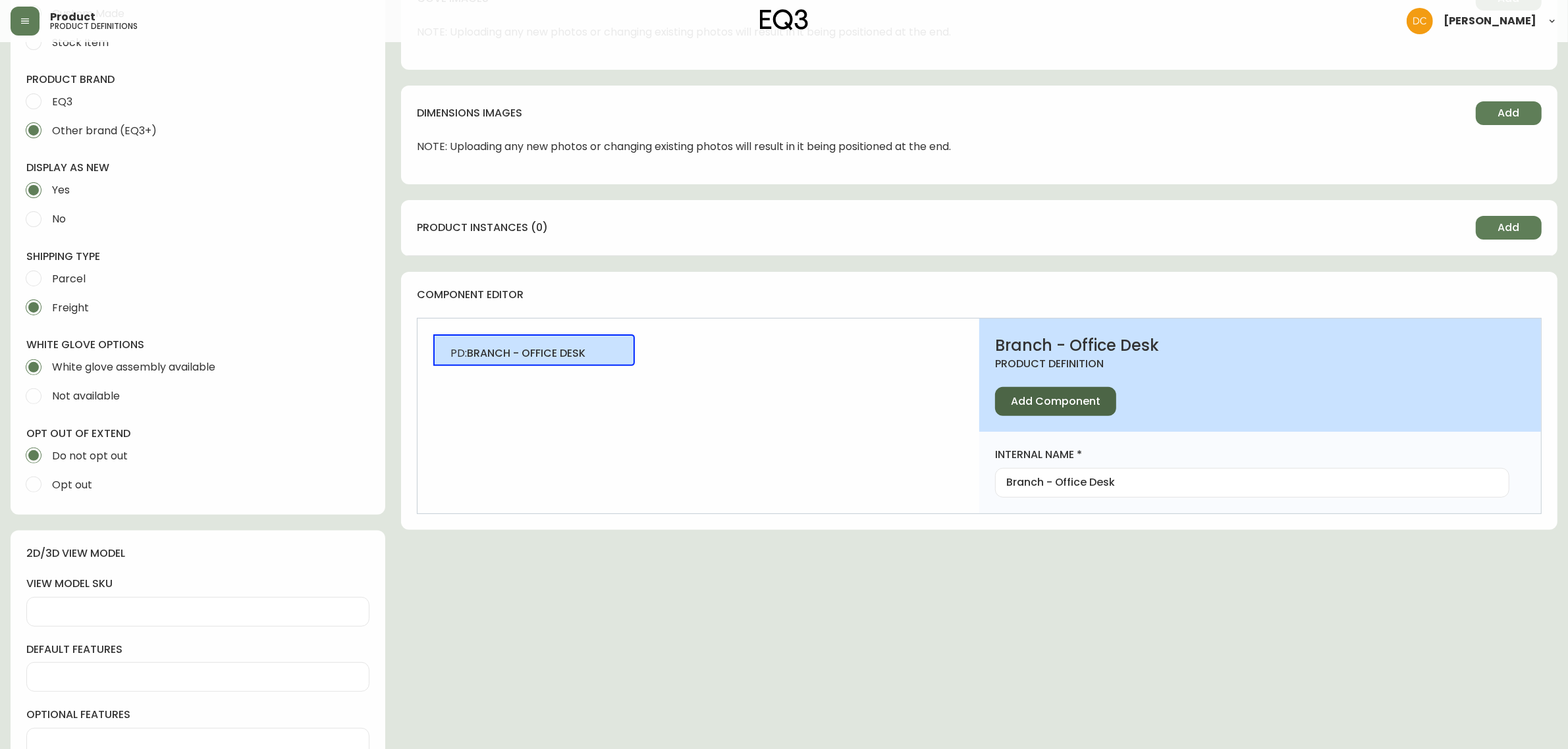
type input "Furniture > Office Furniture > Desks"
click at [1077, 397] on span "Add Component" at bounding box center [1056, 401] width 90 height 15
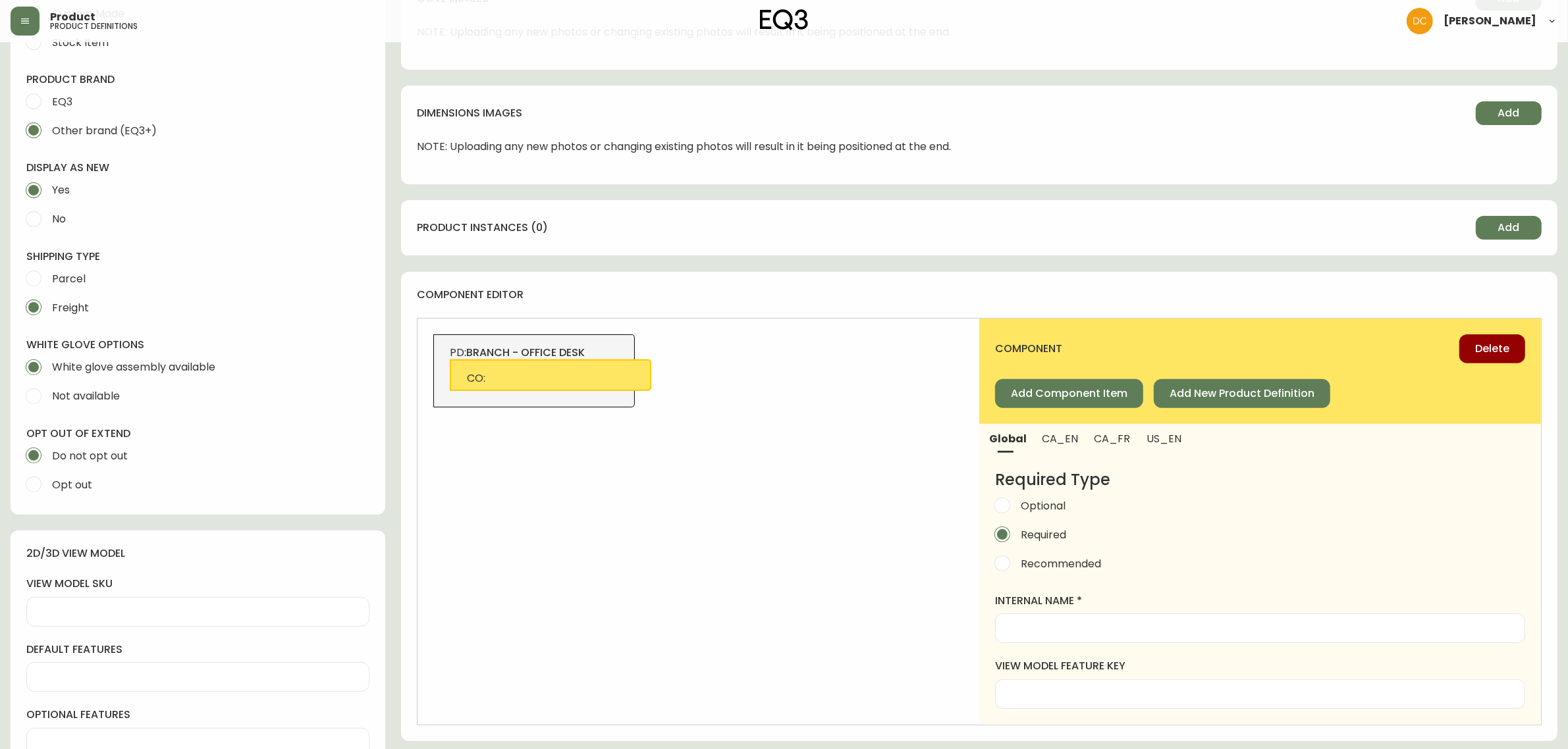
click at [1098, 617] on div at bounding box center [1260, 628] width 530 height 30
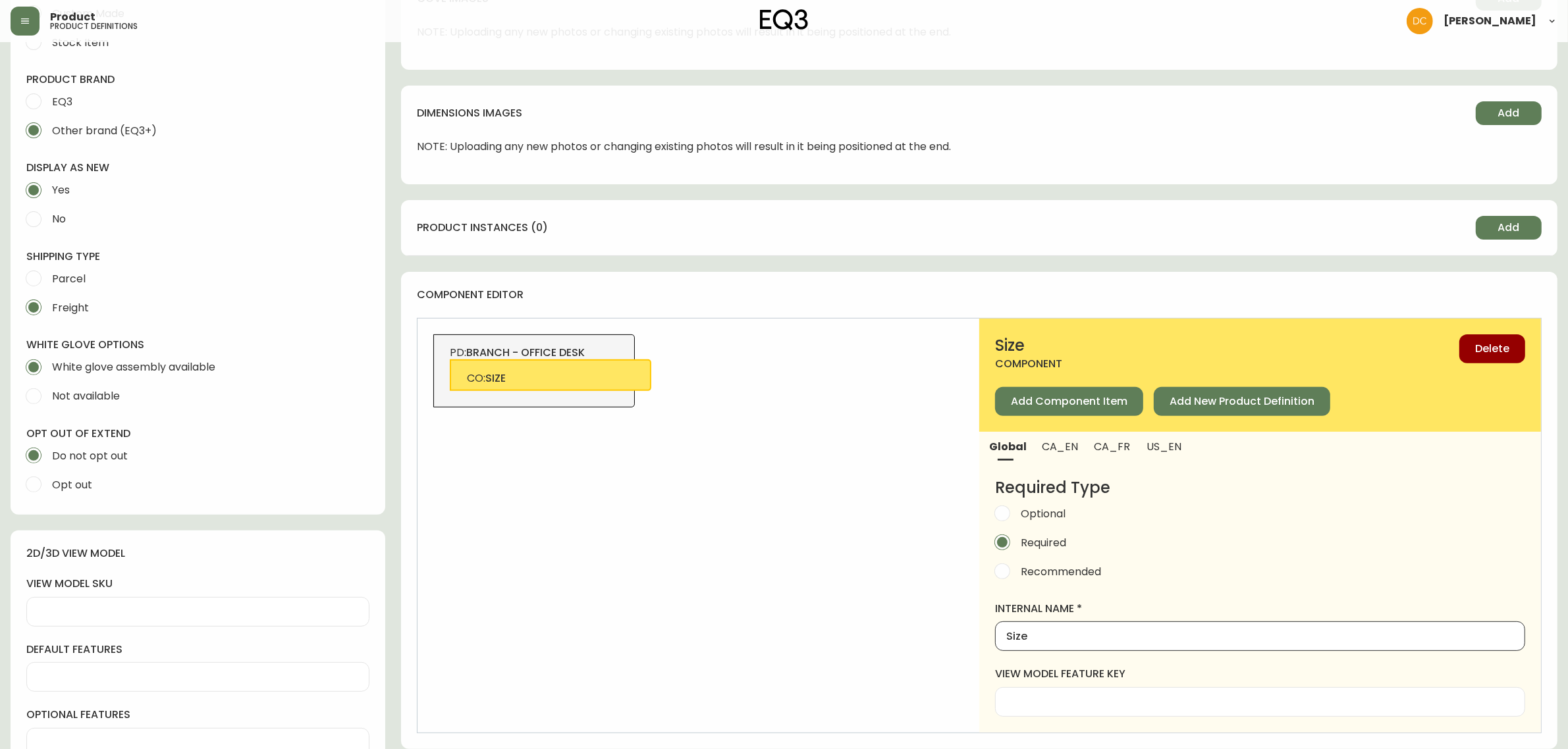
type input "Size"
click at [1064, 445] on span "CA_EN" at bounding box center [1059, 447] width 36 height 14
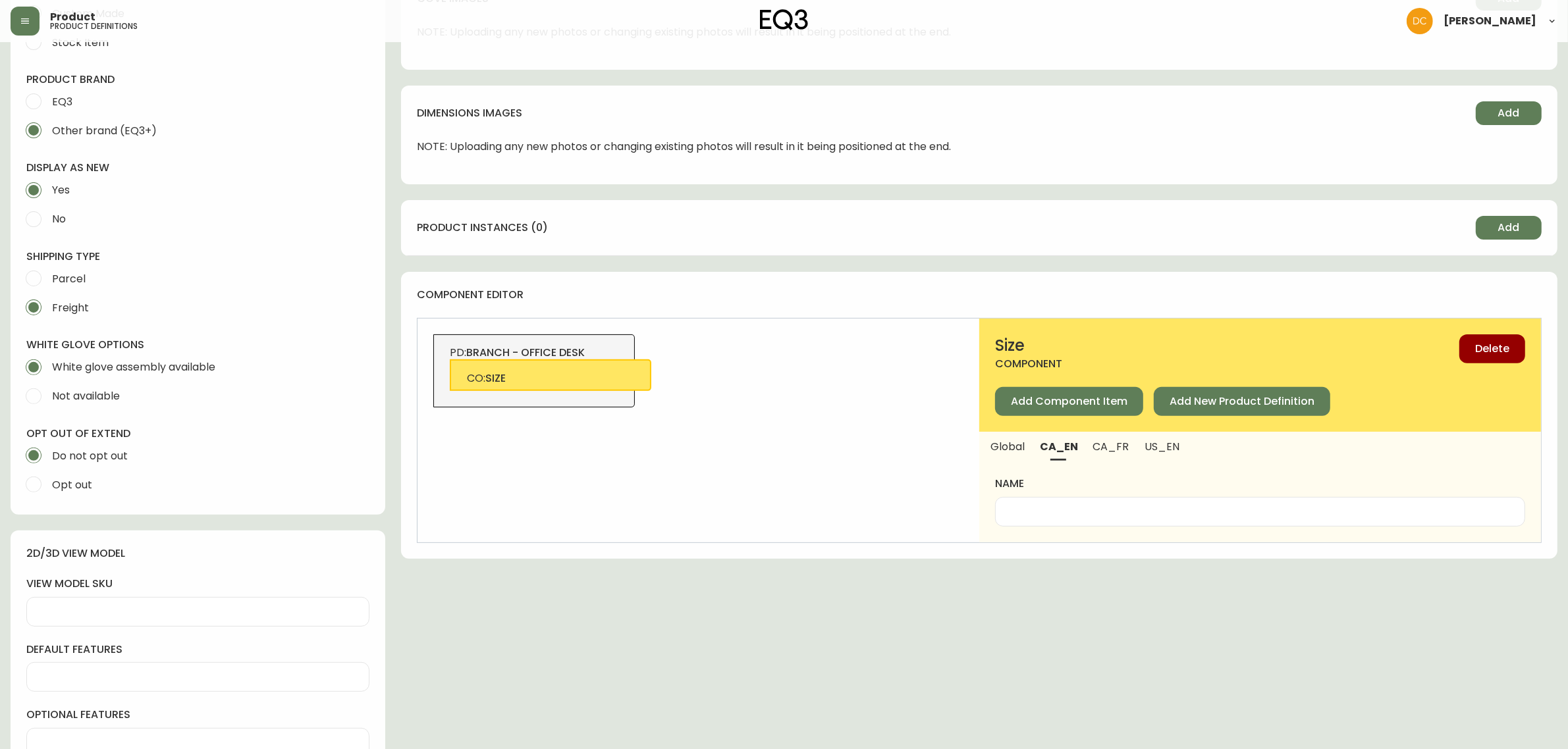
click at [1072, 520] on div at bounding box center [1260, 512] width 530 height 30
paste input "Size"
type input "Size"
click at [1150, 459] on button "US_EN" at bounding box center [1163, 446] width 54 height 29
click at [1104, 512] on input "name" at bounding box center [1260, 512] width 508 height 12
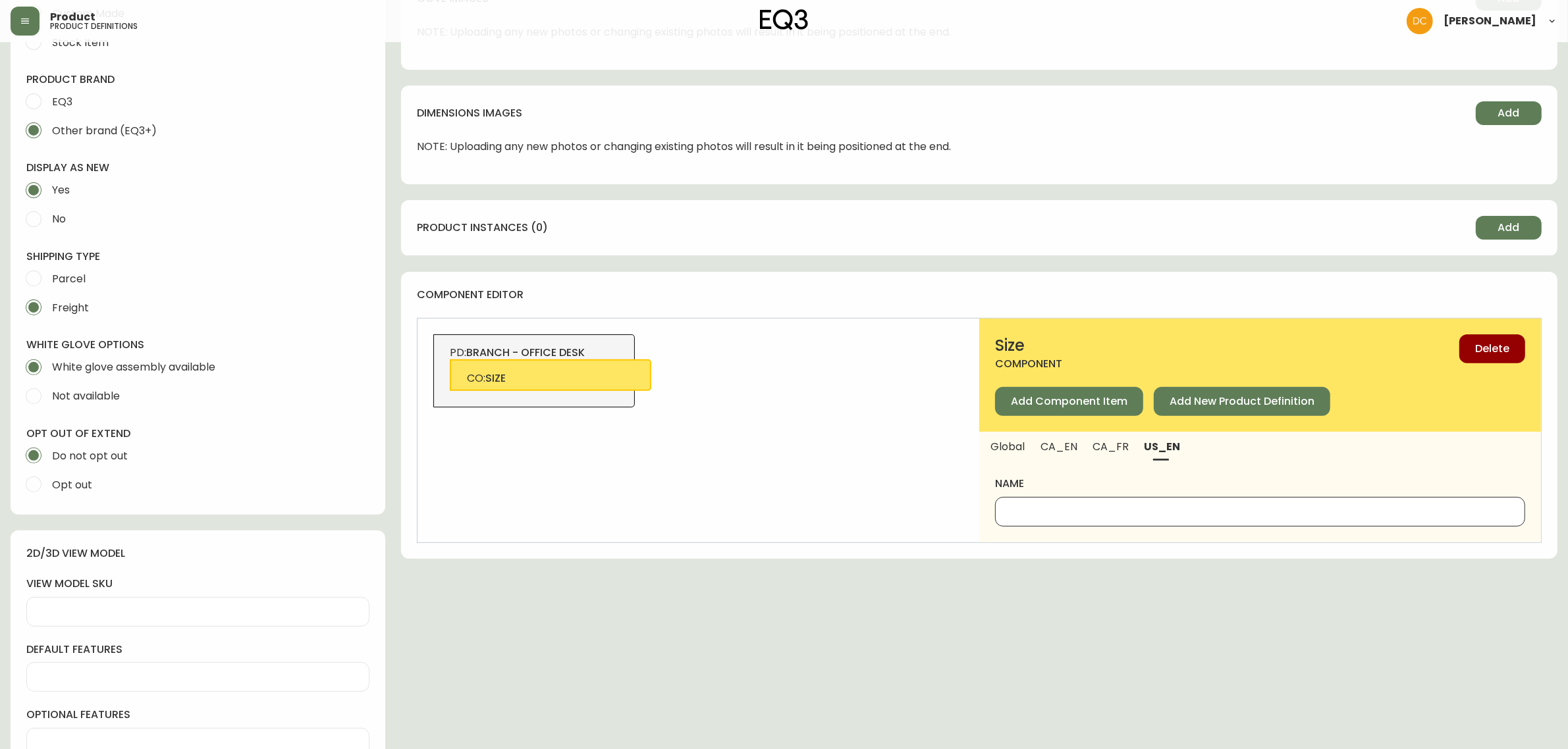
paste input "Size"
type input "Size"
click at [1113, 448] on span "CA_FR" at bounding box center [1111, 447] width 35 height 14
click at [1081, 505] on input "name" at bounding box center [1260, 512] width 508 height 12
type input "Format"
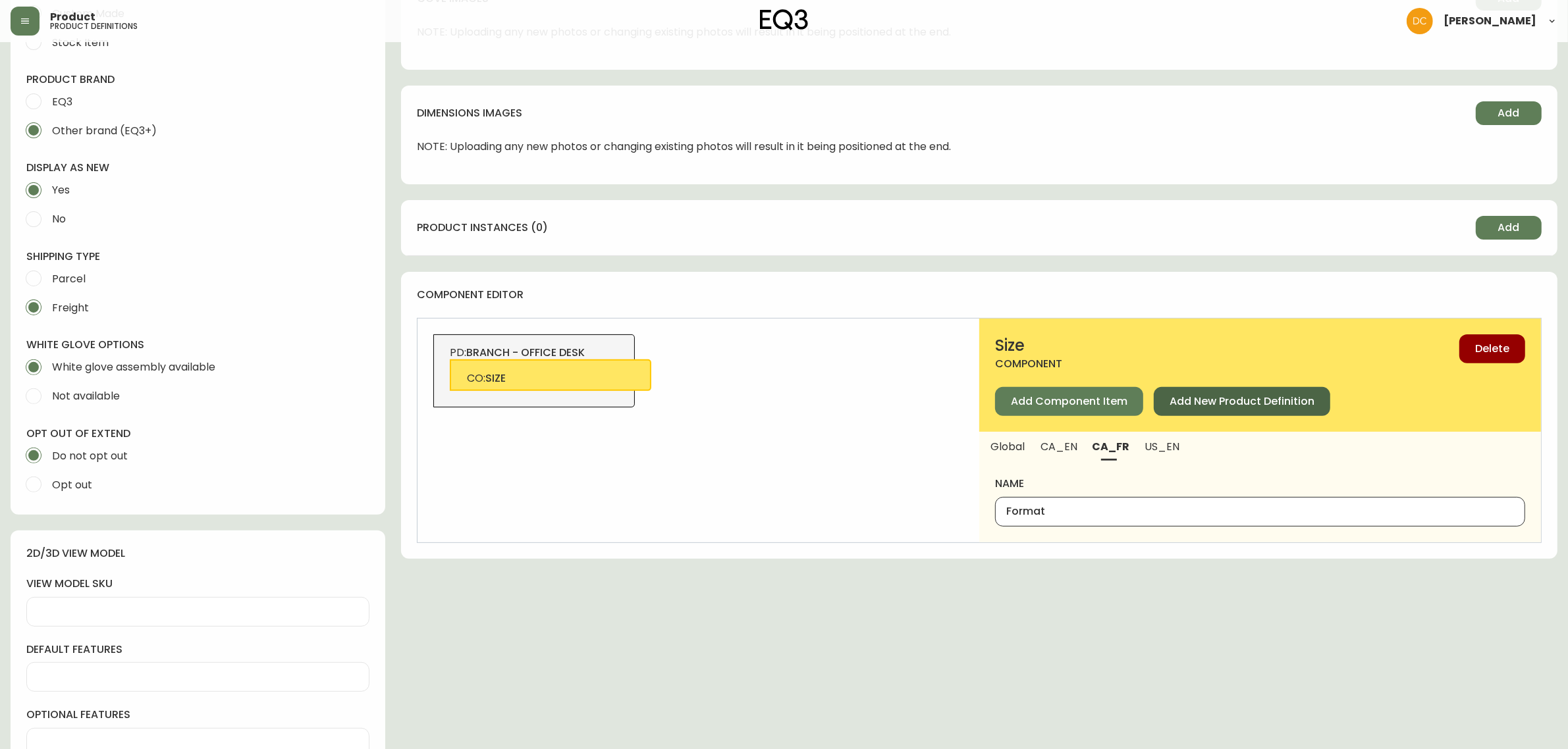
click at [1212, 413] on button "Add New Product Definition" at bounding box center [1242, 402] width 177 height 29
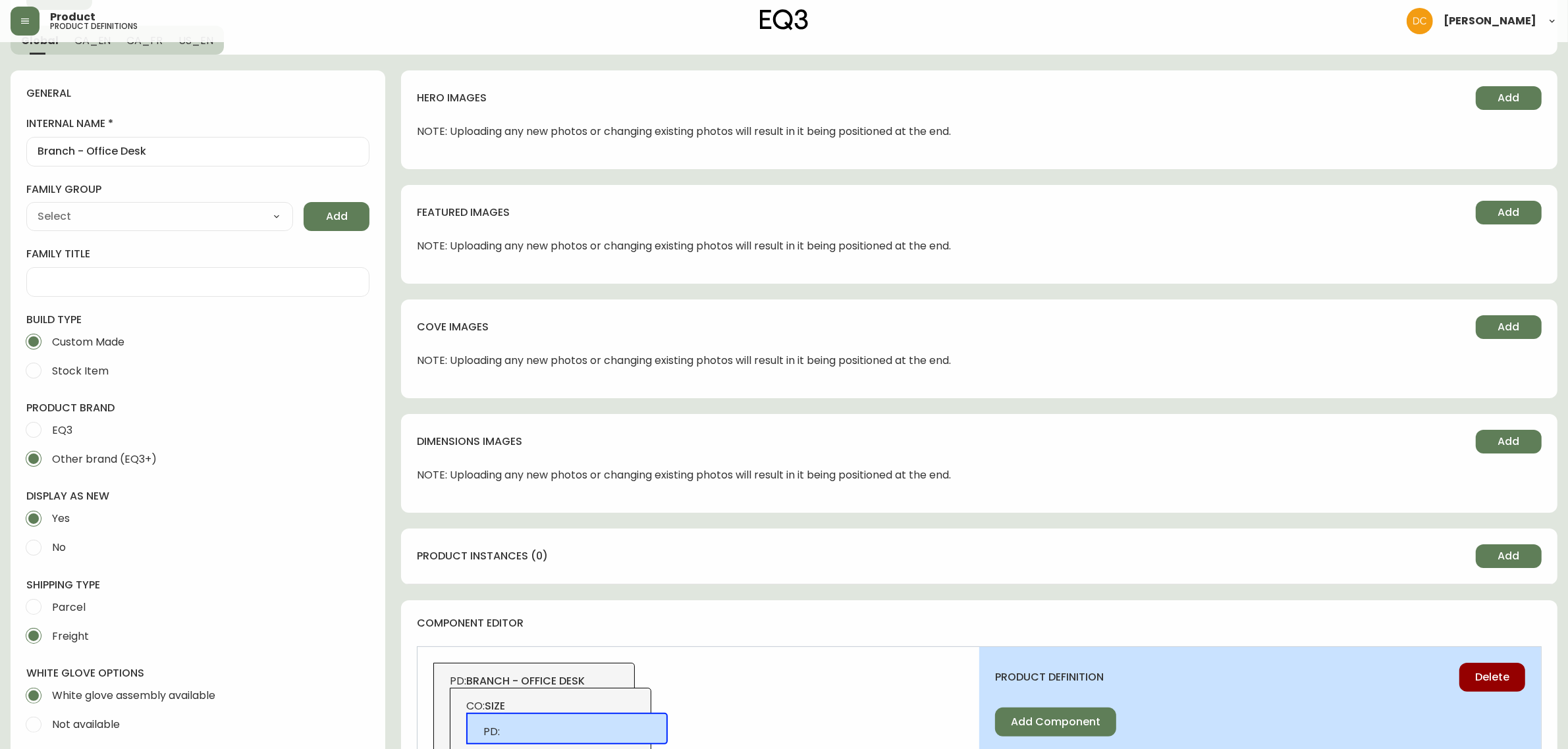
scroll to position [15, 0]
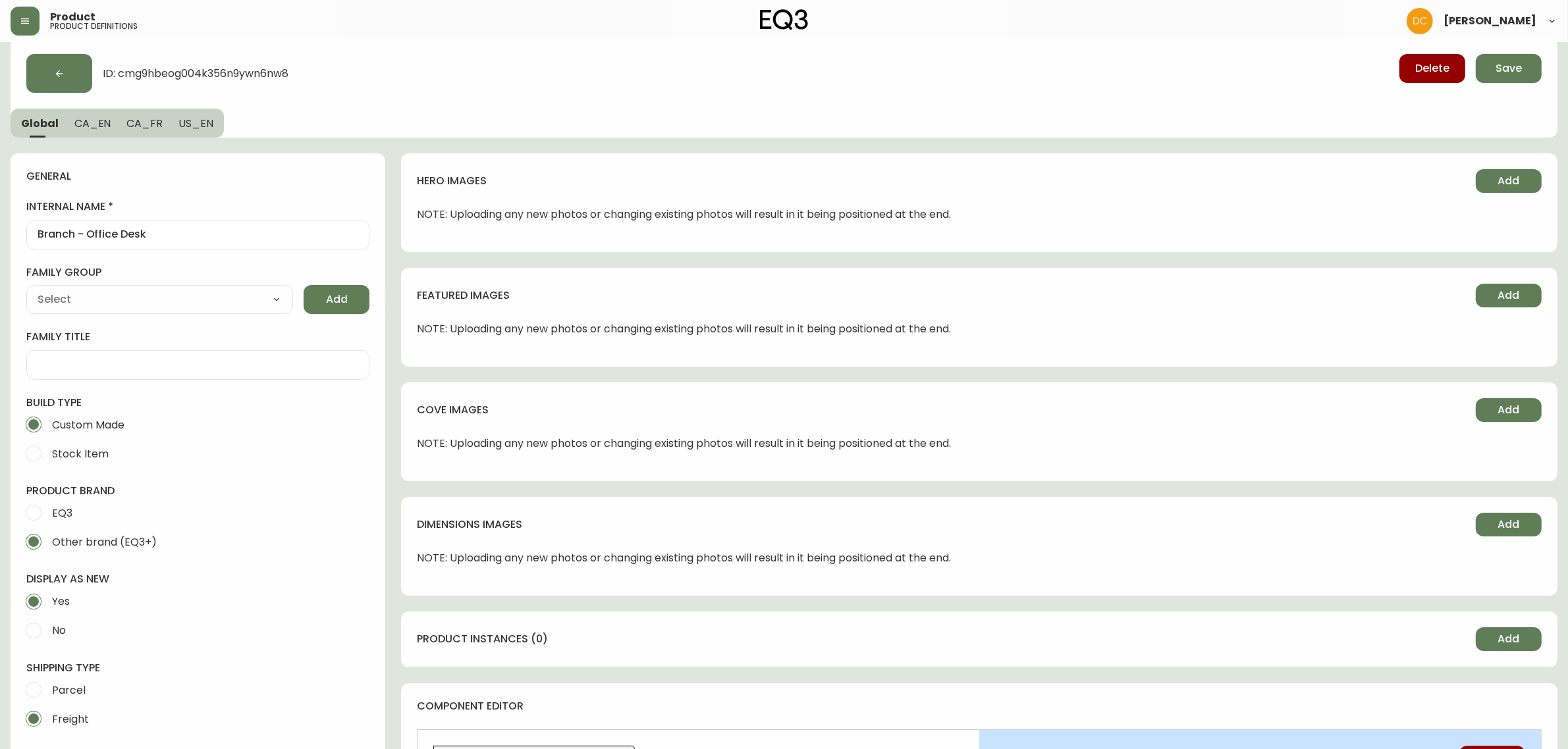
click at [173, 226] on div "Branch - Office Desk" at bounding box center [197, 234] width 343 height 30
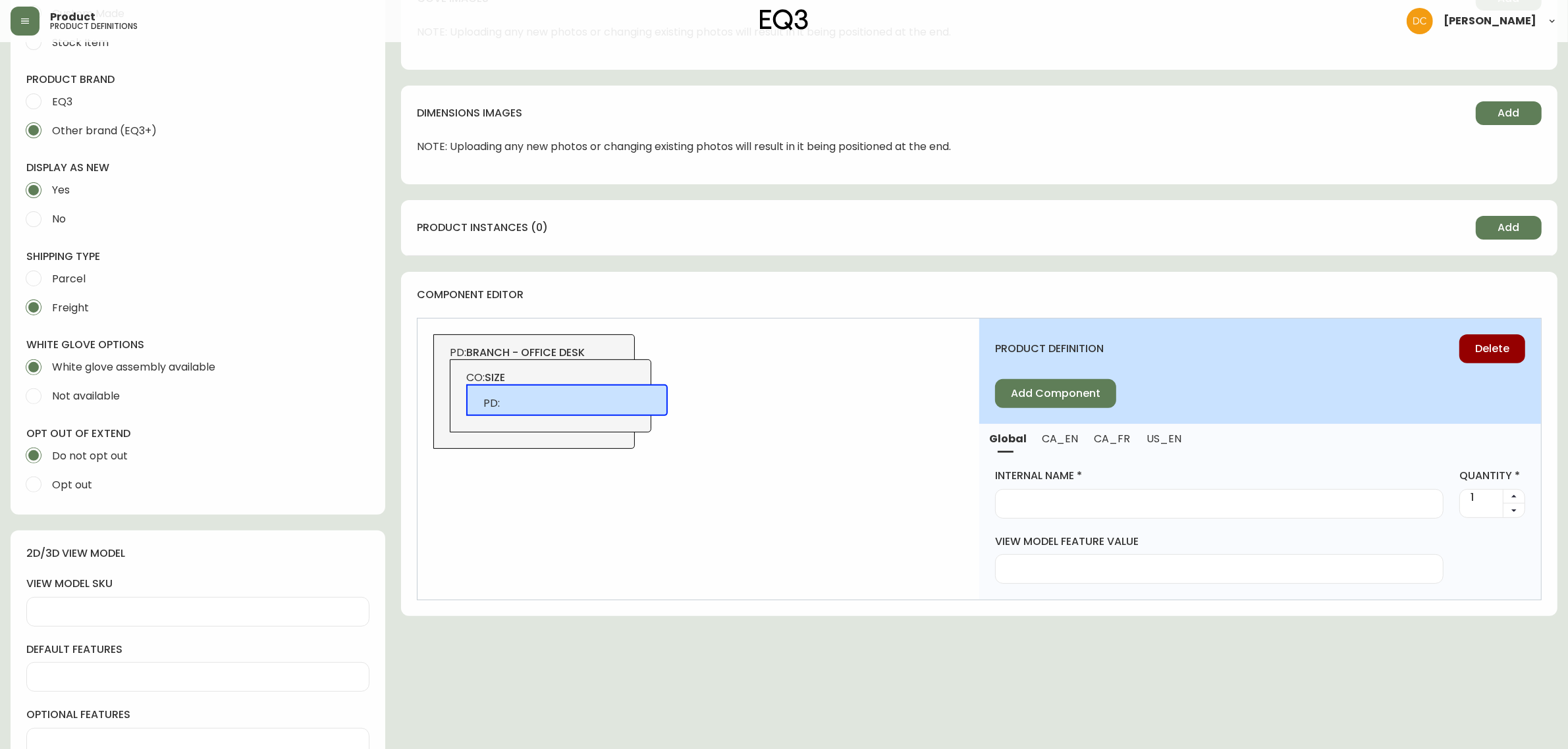
click at [1148, 505] on input "internal name" at bounding box center [1219, 504] width 426 height 12
paste input "Branch - Office Desk"
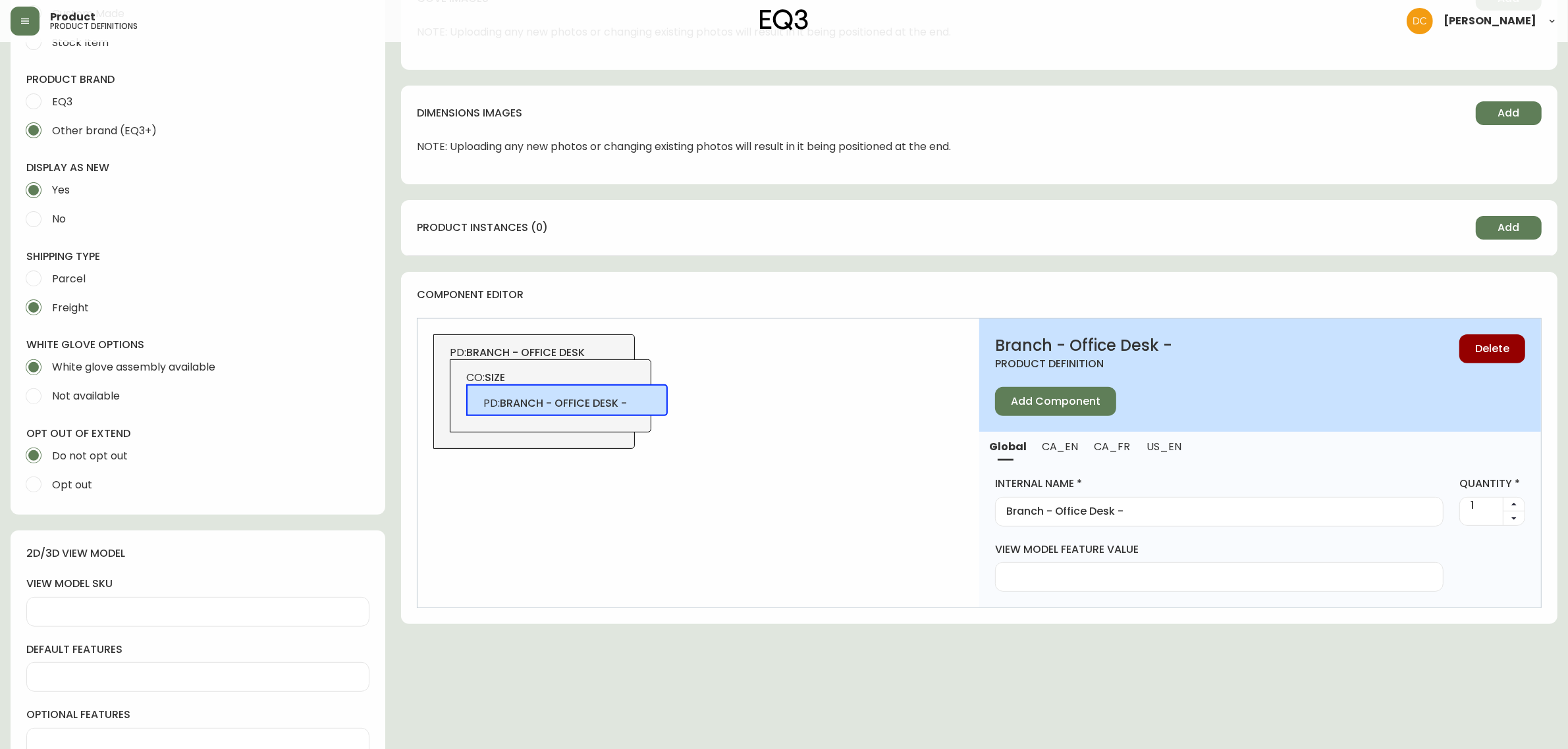
click at [1132, 509] on input "Branch - Office Desk -" at bounding box center [1219, 512] width 426 height 12
type input "Branch - Office Desk - 48x24"
click at [1058, 451] on span "CA_EN" at bounding box center [1059, 447] width 36 height 14
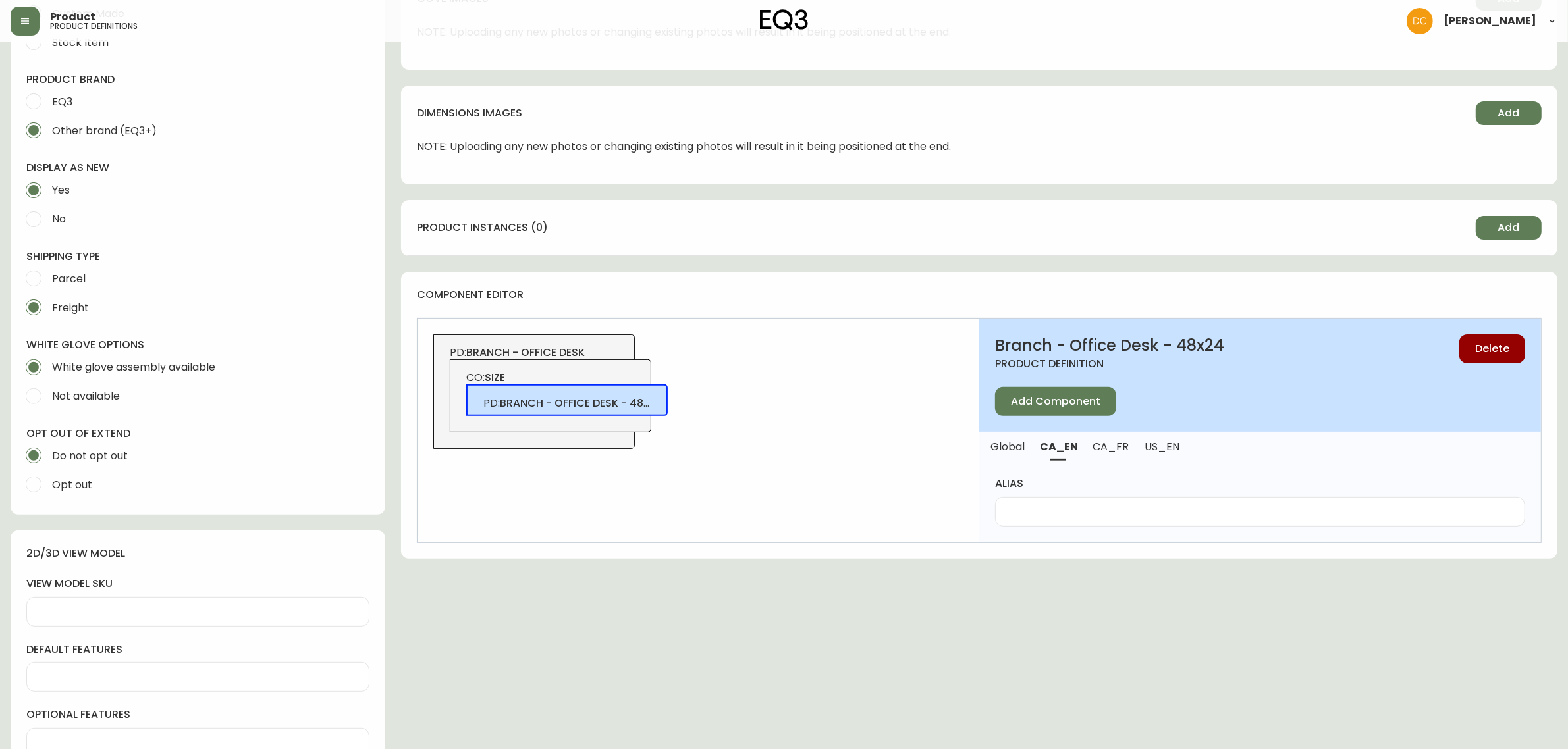
click at [1083, 507] on input "alias" at bounding box center [1260, 512] width 508 height 12
type input "48" x 24""
drag, startPoint x: 1168, startPoint y: 449, endPoint x: 1120, endPoint y: 514, distance: 80.8
click at [1168, 453] on button "US_EN" at bounding box center [1163, 446] width 54 height 29
drag, startPoint x: 1116, startPoint y: 517, endPoint x: 1118, endPoint y: 498, distance: 19.1
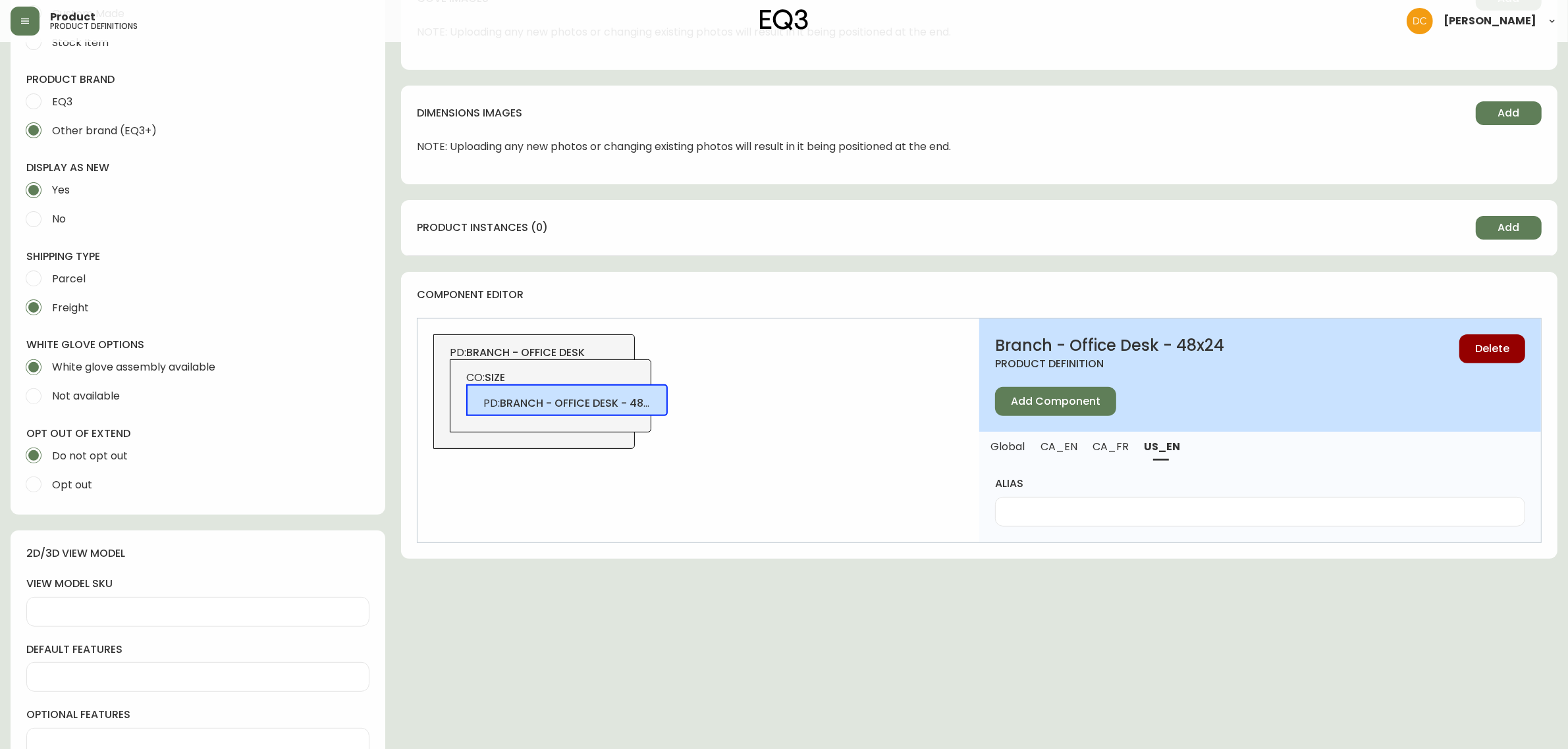
click at [1116, 517] on input "alias" at bounding box center [1260, 512] width 508 height 12
paste input "48" x 24""
type input "48" x 24""
click at [1117, 452] on span "CA_FR" at bounding box center [1111, 447] width 35 height 14
click at [1090, 511] on input "alias" at bounding box center [1260, 512] width 508 height 12
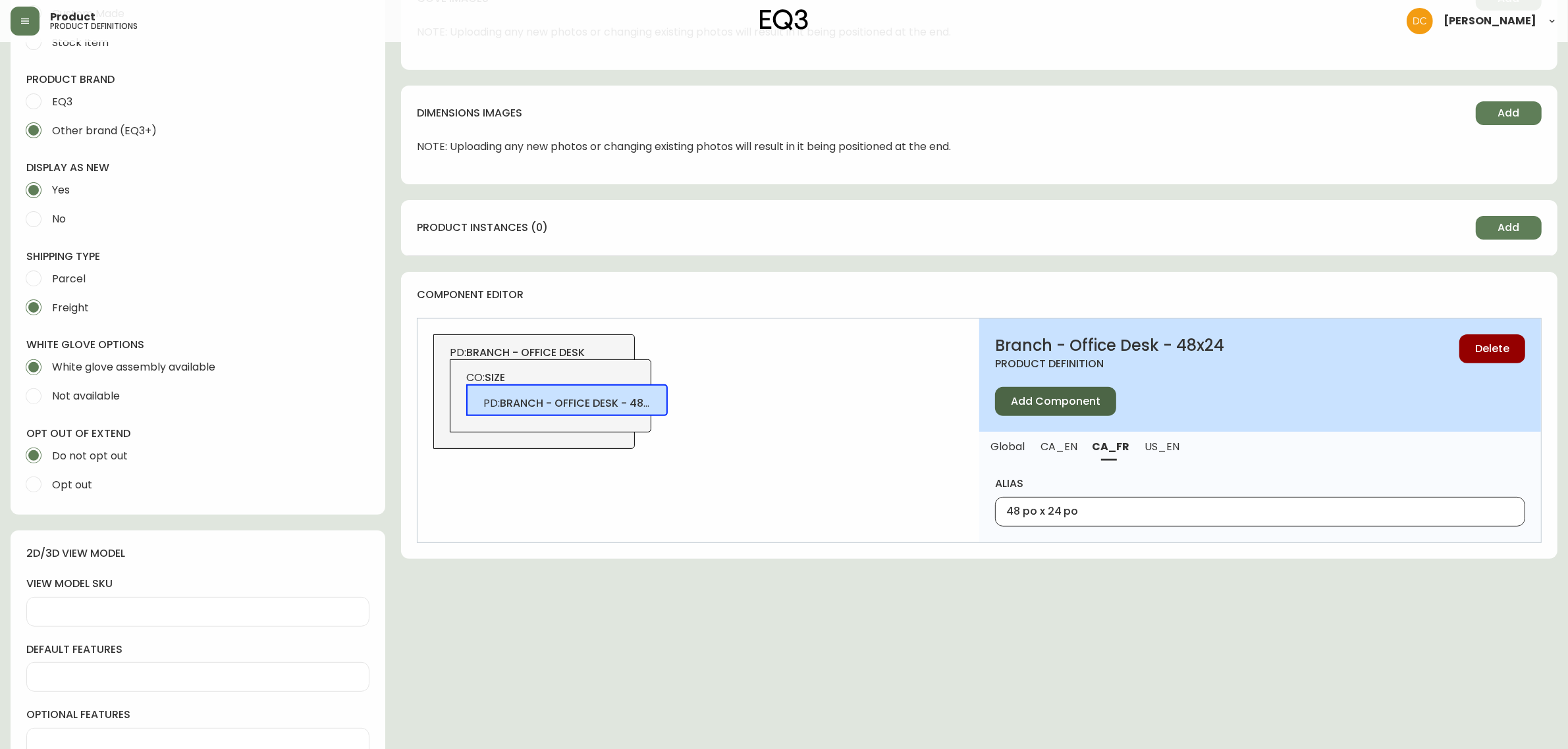
type input "48 po x 24 po"
click at [1081, 408] on button "Add Component" at bounding box center [1056, 402] width 121 height 29
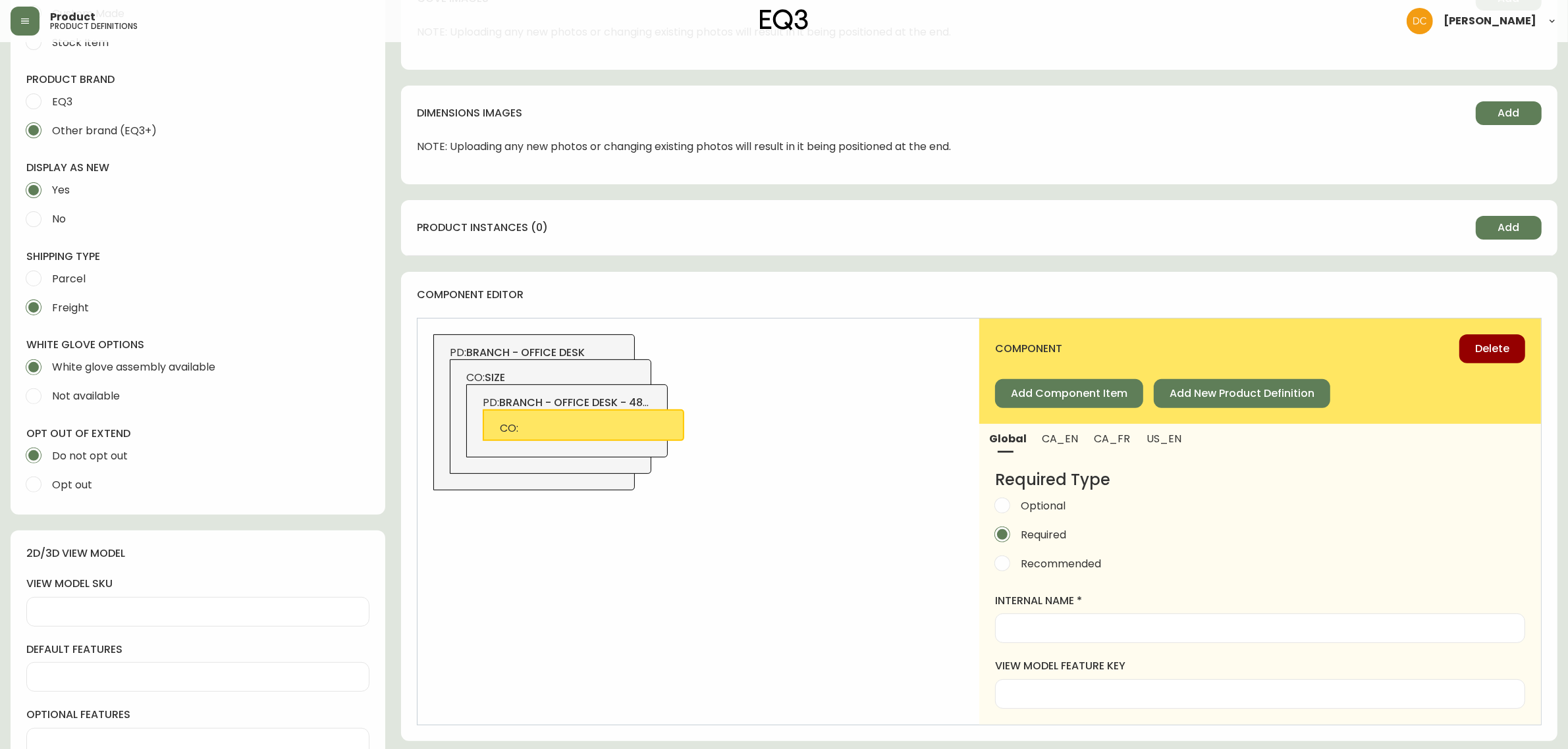
drag, startPoint x: 1071, startPoint y: 611, endPoint x: 1067, endPoint y: 621, distance: 10.8
click at [1070, 614] on div "internal name" at bounding box center [1260, 618] width 530 height 49
click at [1063, 625] on input "internal name" at bounding box center [1260, 628] width 508 height 12
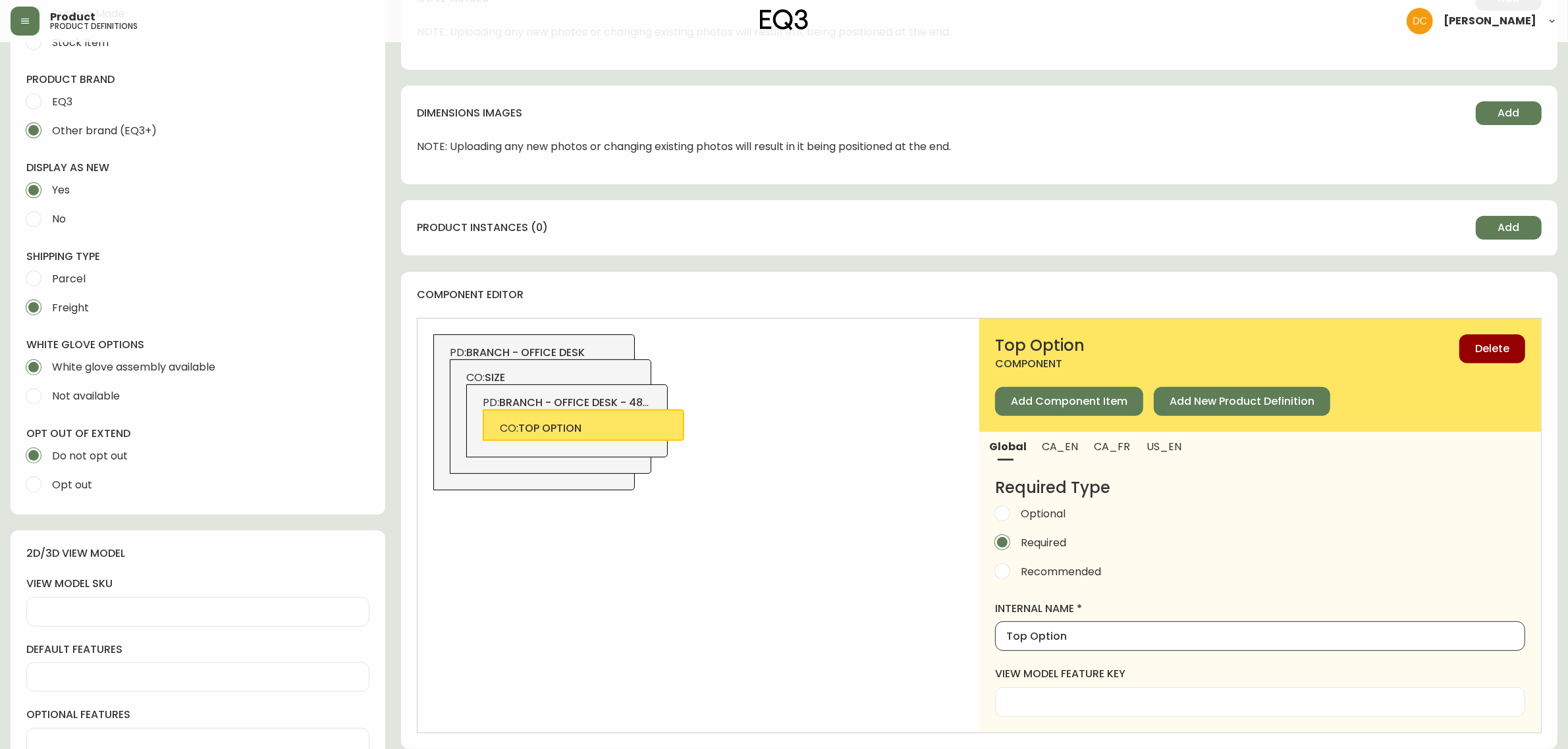
type input "Top Option"
click at [1058, 440] on span "CA_EN" at bounding box center [1059, 447] width 36 height 14
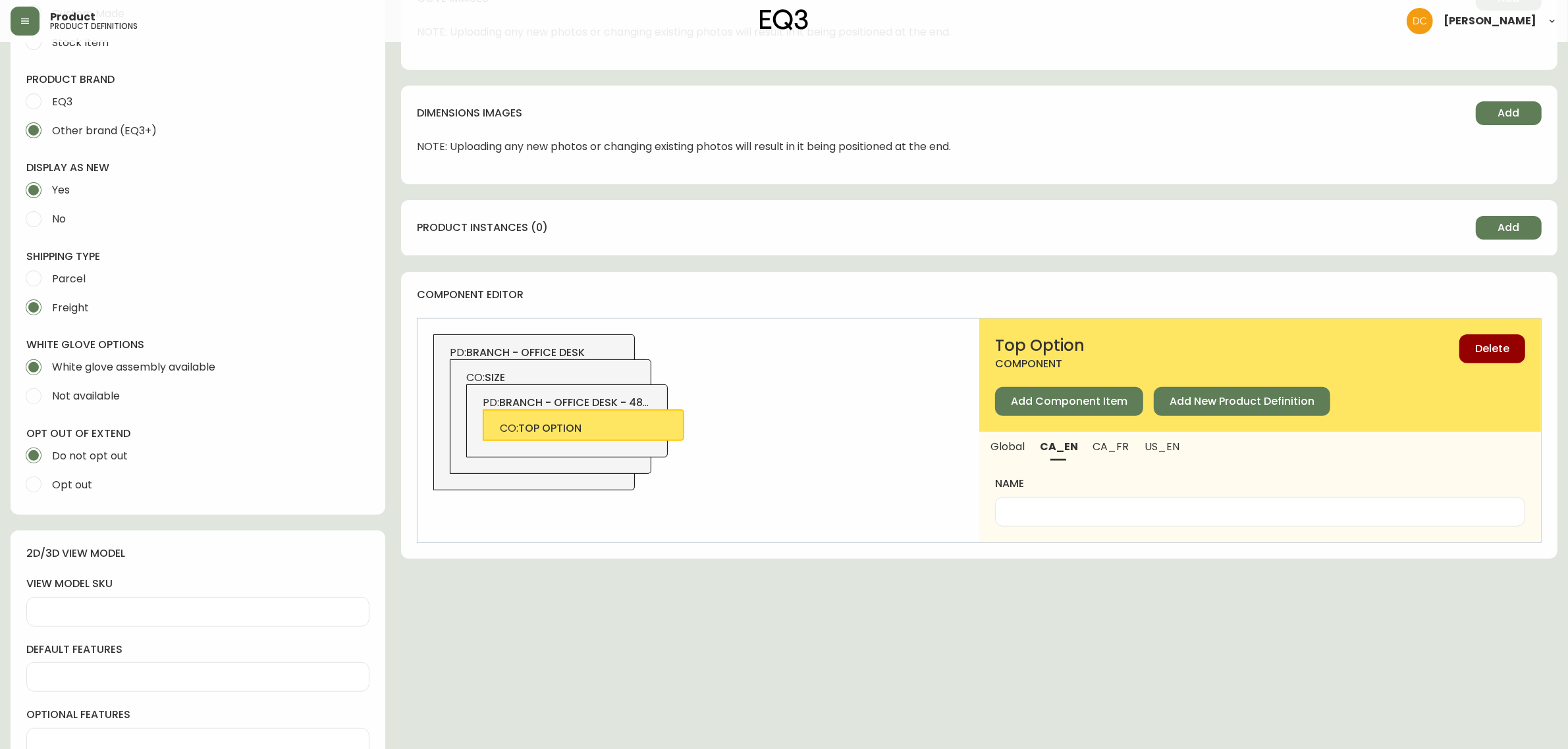
click at [1081, 521] on div at bounding box center [1260, 512] width 530 height 30
paste input "Top Option"
type input "Top Option"
click at [1164, 458] on button "US_EN" at bounding box center [1163, 446] width 54 height 29
click at [1119, 509] on input "name" at bounding box center [1260, 512] width 508 height 12
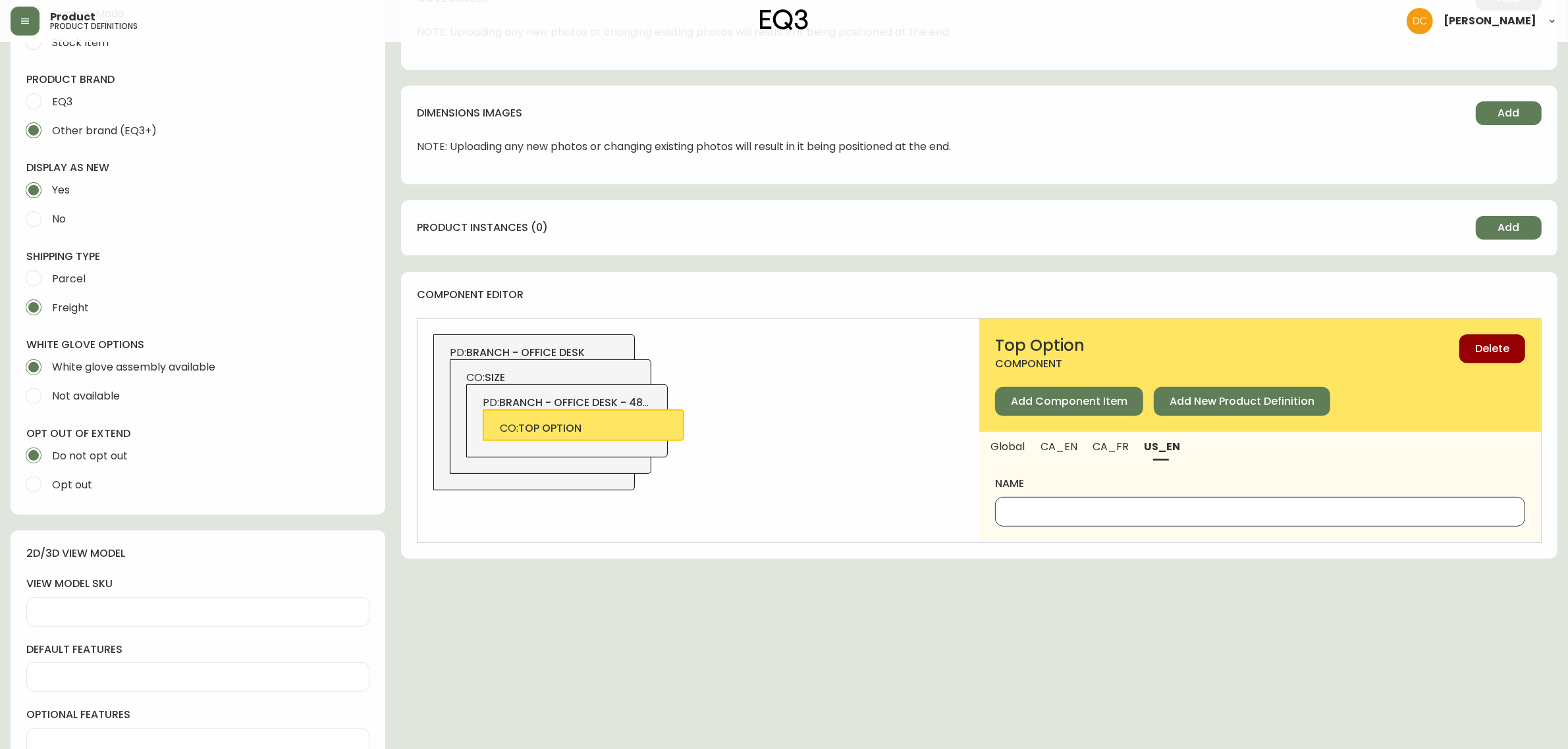
paste input "Top Option"
type input "Top Option"
click at [1113, 445] on span "CA_FR" at bounding box center [1111, 447] width 35 height 14
click at [1086, 509] on input "name" at bounding box center [1260, 512] width 508 height 12
click at [1122, 509] on input "Option de dessus" at bounding box center [1260, 512] width 508 height 12
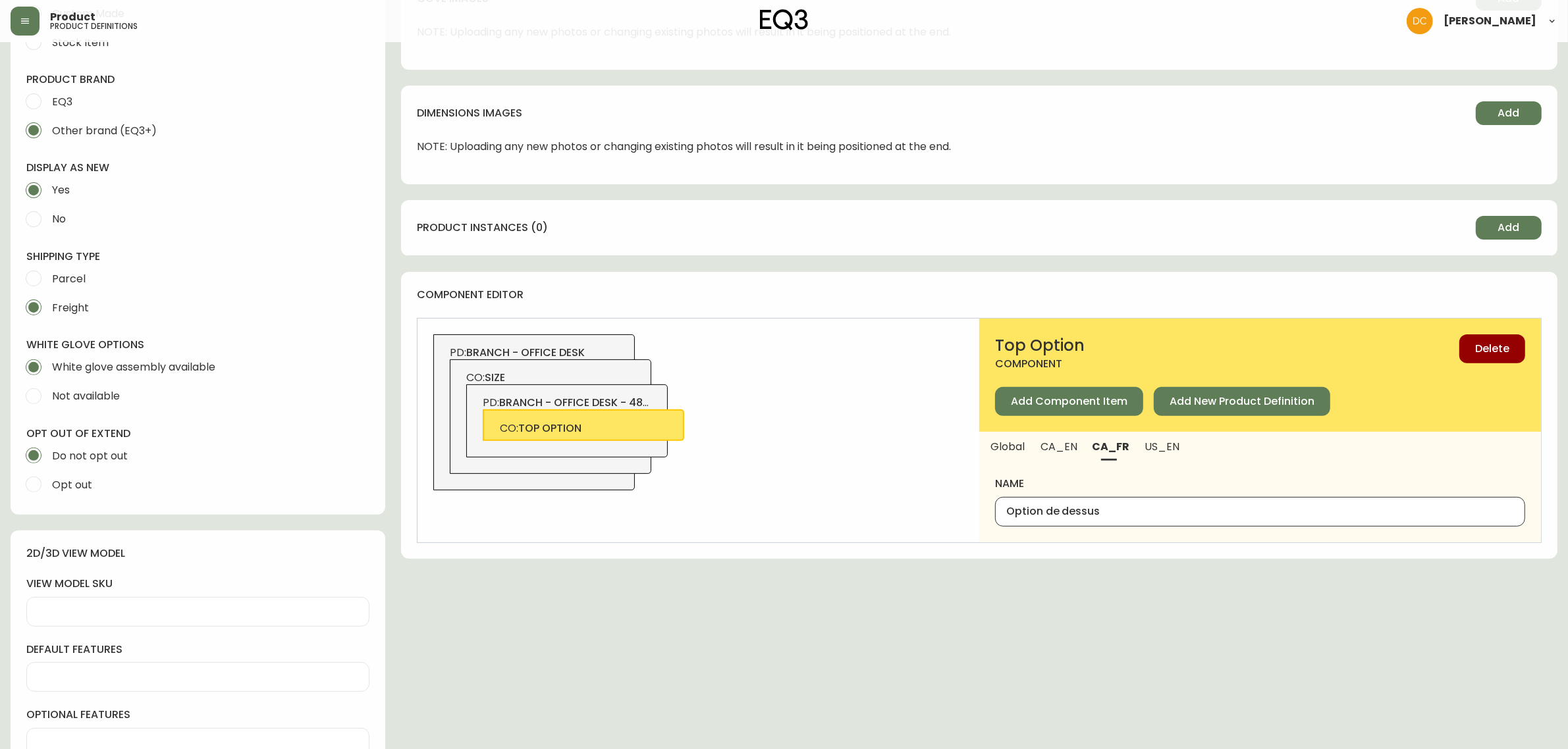
paste input "PTIONS DE DESSUS"
type input "OPTIONS DE DESSUS"
type input "Options de dessus"
click at [560, 399] on span "branch - office desk - 48x24" at bounding box center [582, 403] width 164 height 15
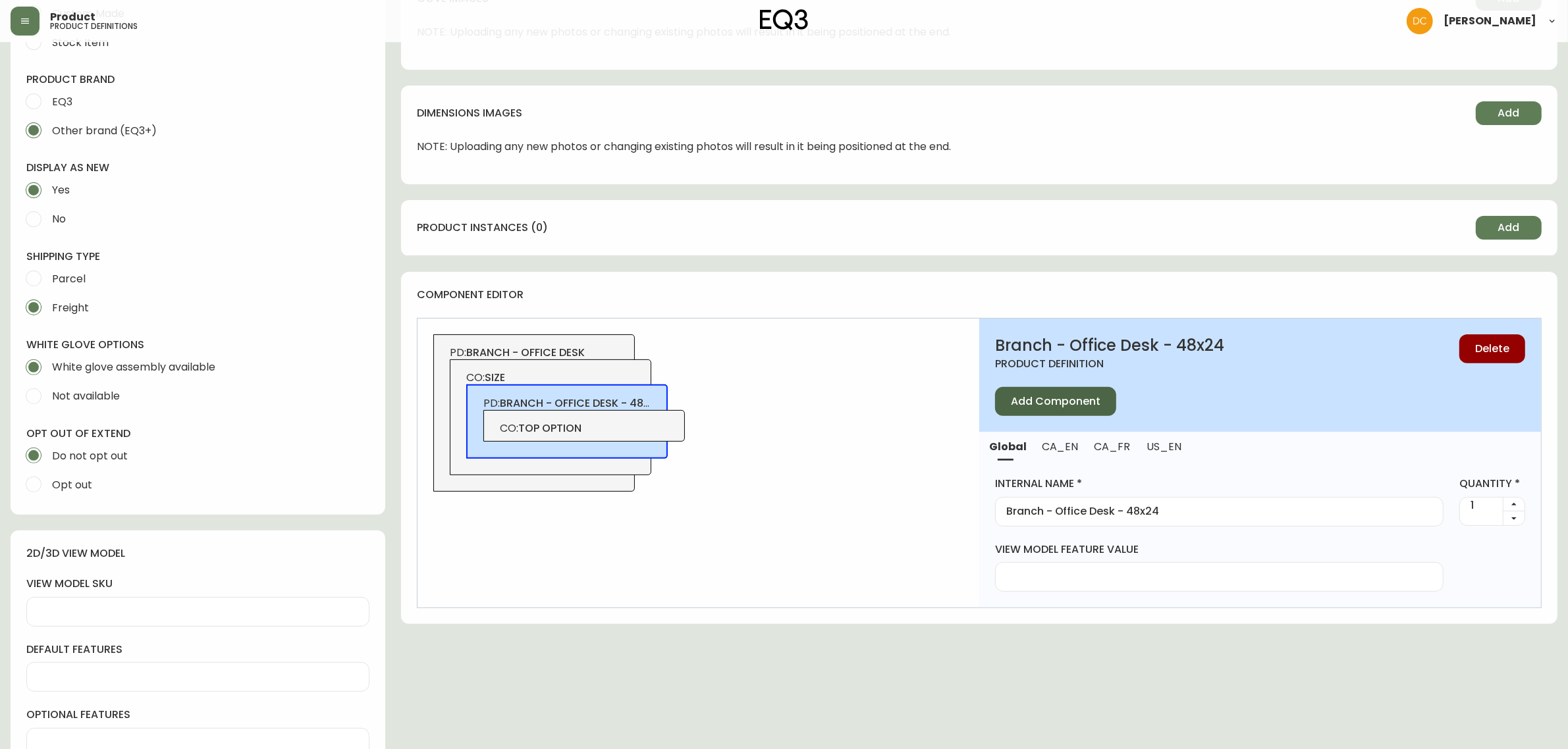
click at [1083, 409] on button "Add Component" at bounding box center [1056, 402] width 121 height 29
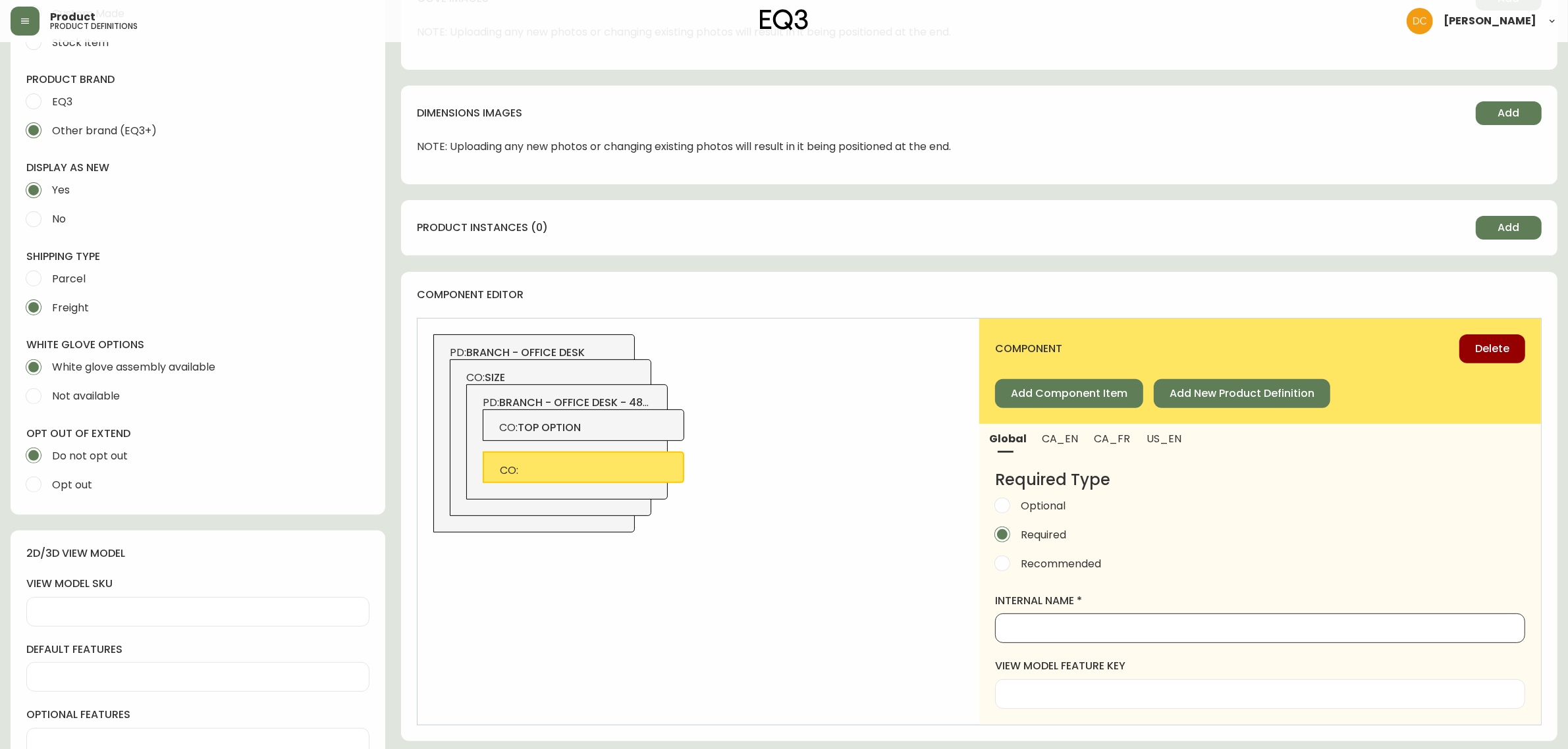
click at [1161, 630] on input "internal name" at bounding box center [1260, 628] width 508 height 12
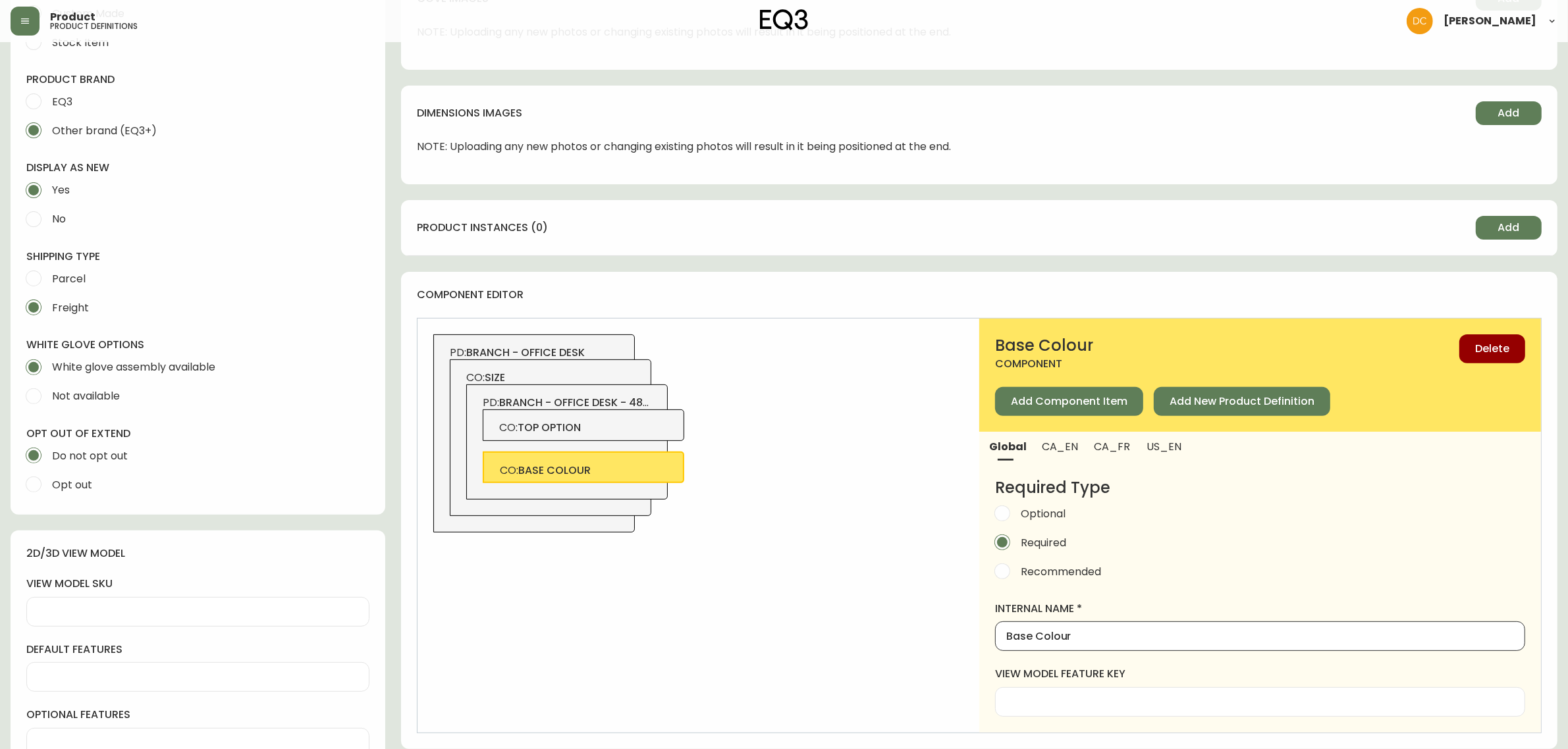
type input "Base Colour"
click at [1070, 445] on span "CA_EN" at bounding box center [1059, 447] width 36 height 14
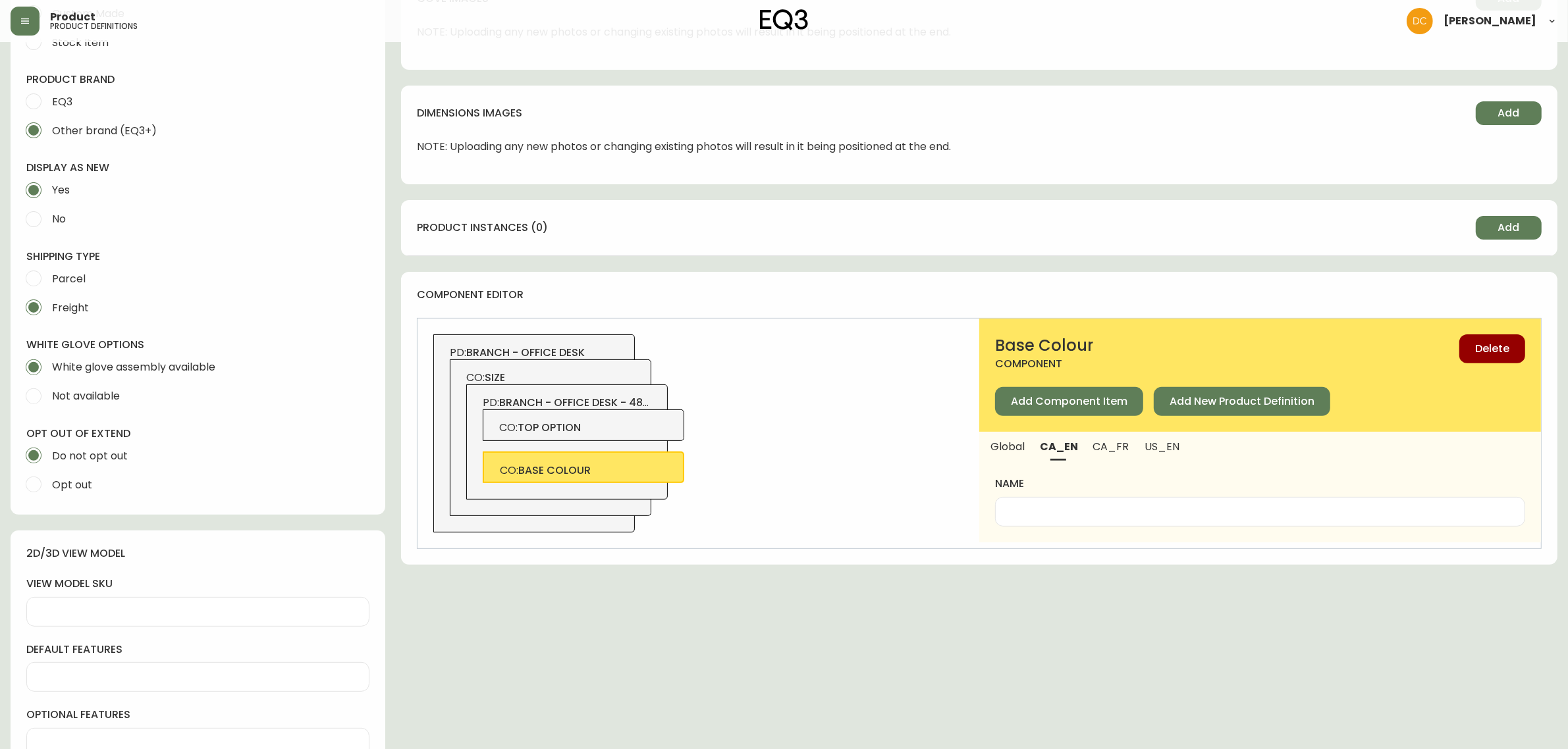
click at [1073, 505] on input "name" at bounding box center [1260, 512] width 508 height 12
paste input "Base Colour"
type input "Base Colour"
click at [1156, 449] on span "US_EN" at bounding box center [1162, 447] width 35 height 14
click at [1127, 509] on input "name" at bounding box center [1260, 512] width 508 height 12
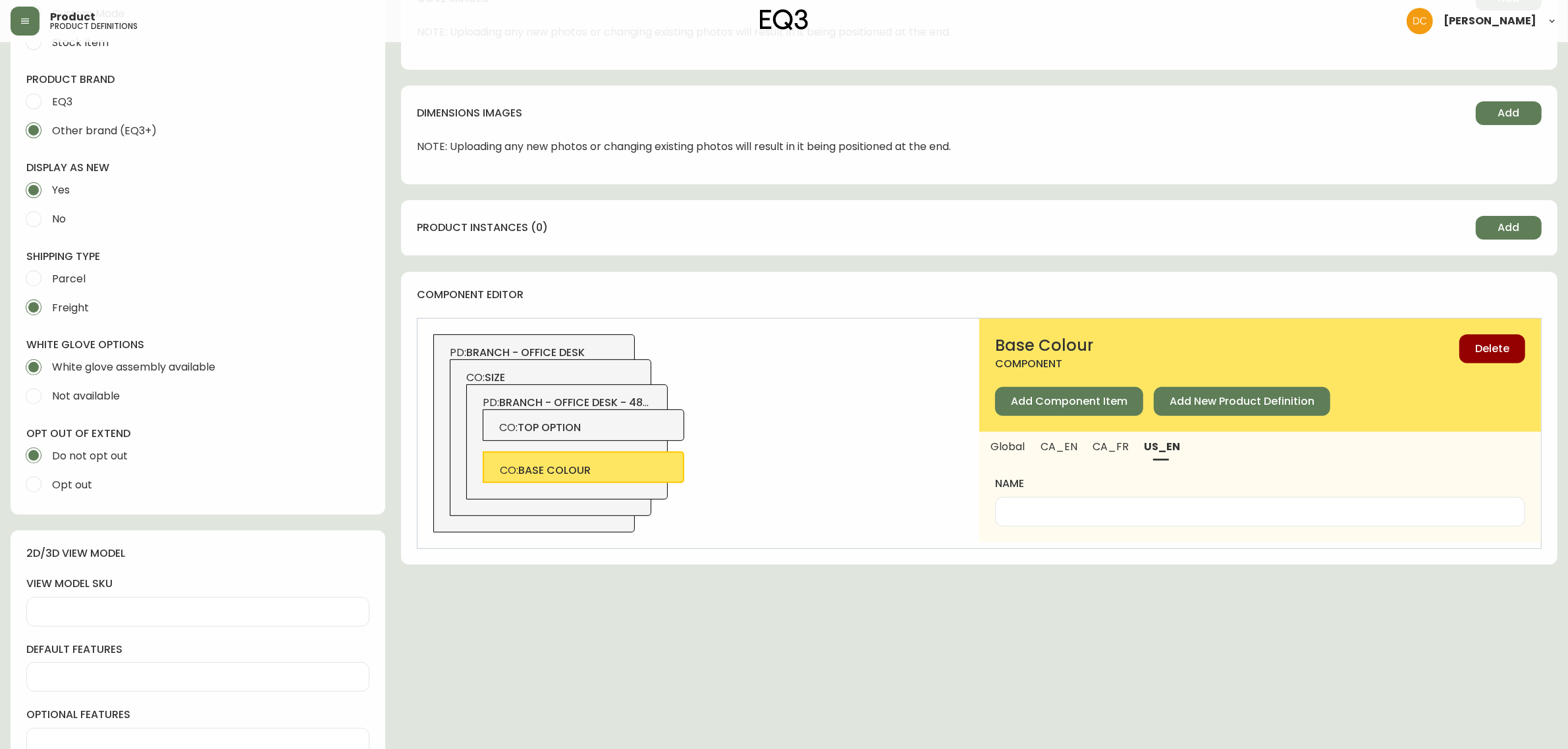
paste input "Base Colour"
type input "Base Colour"
drag, startPoint x: 1113, startPoint y: 449, endPoint x: 1103, endPoint y: 492, distance: 44.1
click at [1113, 448] on span "CA_FR" at bounding box center [1111, 447] width 35 height 14
click at [1101, 505] on input "name" at bounding box center [1260, 512] width 508 height 12
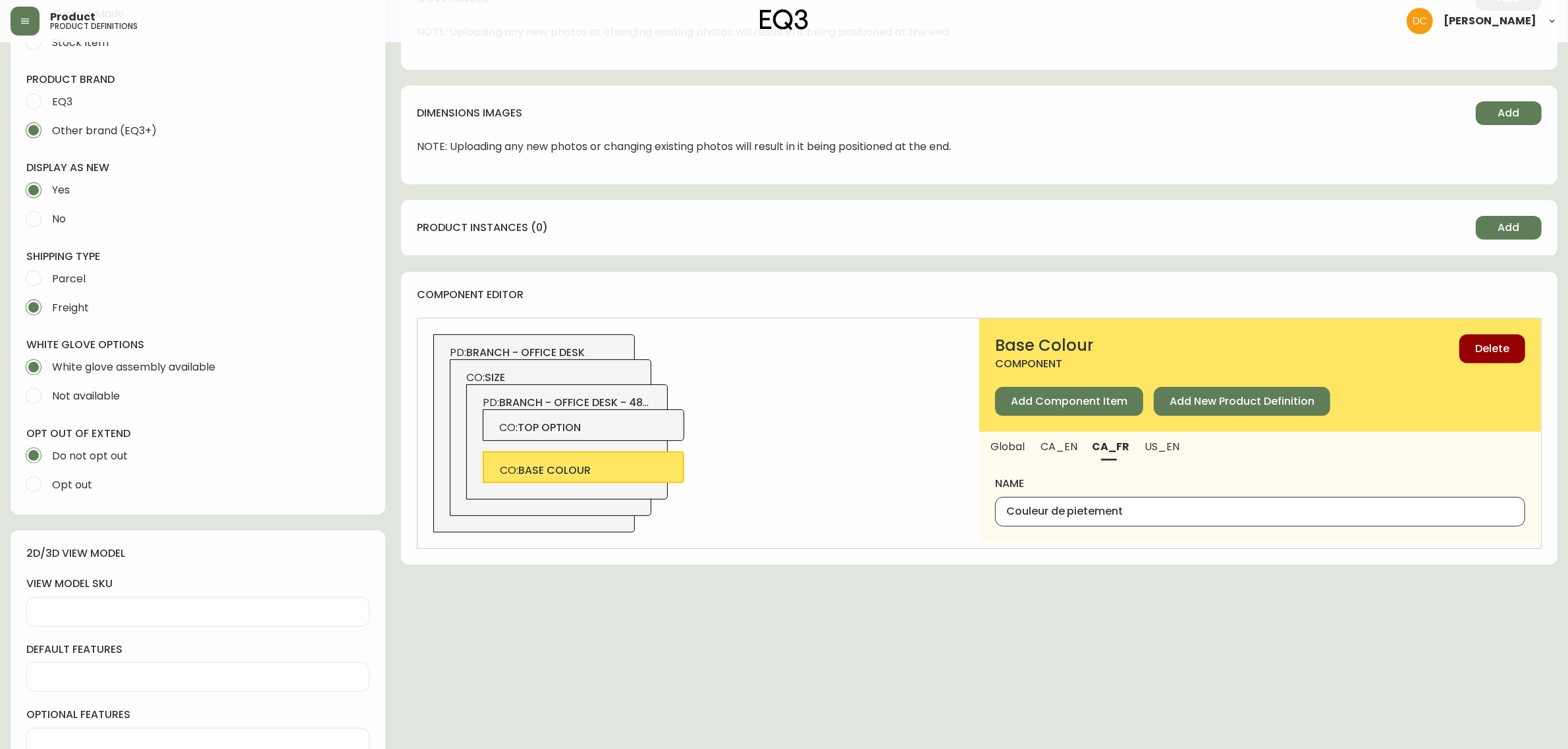
click at [1118, 521] on div "Couleur de pietement" at bounding box center [1260, 512] width 530 height 30
paste input "couleur du piè"
click at [1009, 514] on input "couleur du piètement" at bounding box center [1260, 512] width 508 height 12
click at [1078, 442] on button "CA_EN" at bounding box center [1059, 446] width 51 height 29
drag, startPoint x: 1099, startPoint y: 445, endPoint x: 1148, endPoint y: 449, distance: 49.2
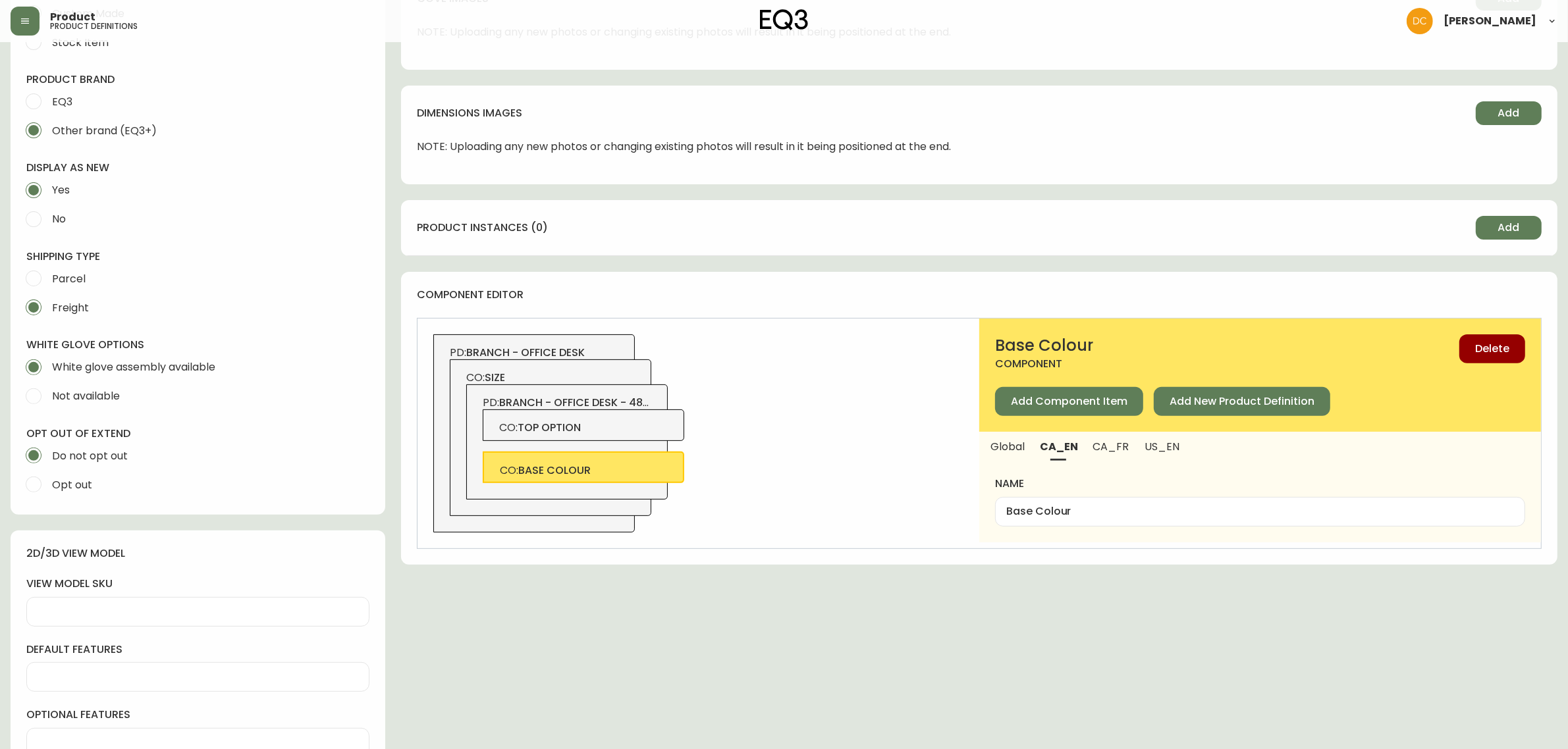
click at [1100, 445] on span "CA_FR" at bounding box center [1111, 447] width 35 height 14
click at [1149, 449] on span "US_EN" at bounding box center [1162, 447] width 35 height 14
click at [592, 421] on span "CO: top option" at bounding box center [584, 428] width 169 height 15
type input "Top Option"
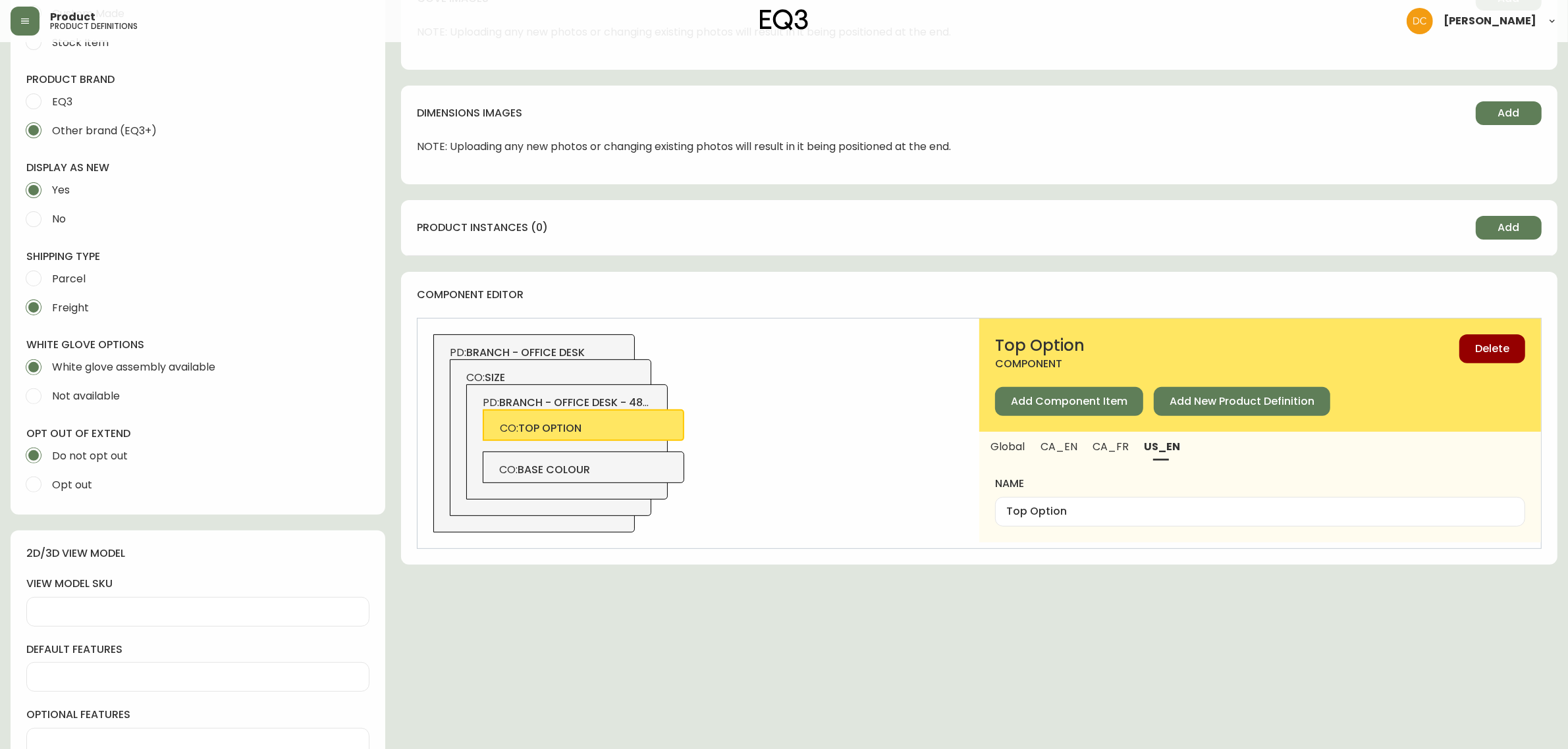
click at [1070, 446] on span "CA_EN" at bounding box center [1059, 447] width 35 height 14
click at [1481, 340] on button "Delete" at bounding box center [1492, 349] width 66 height 29
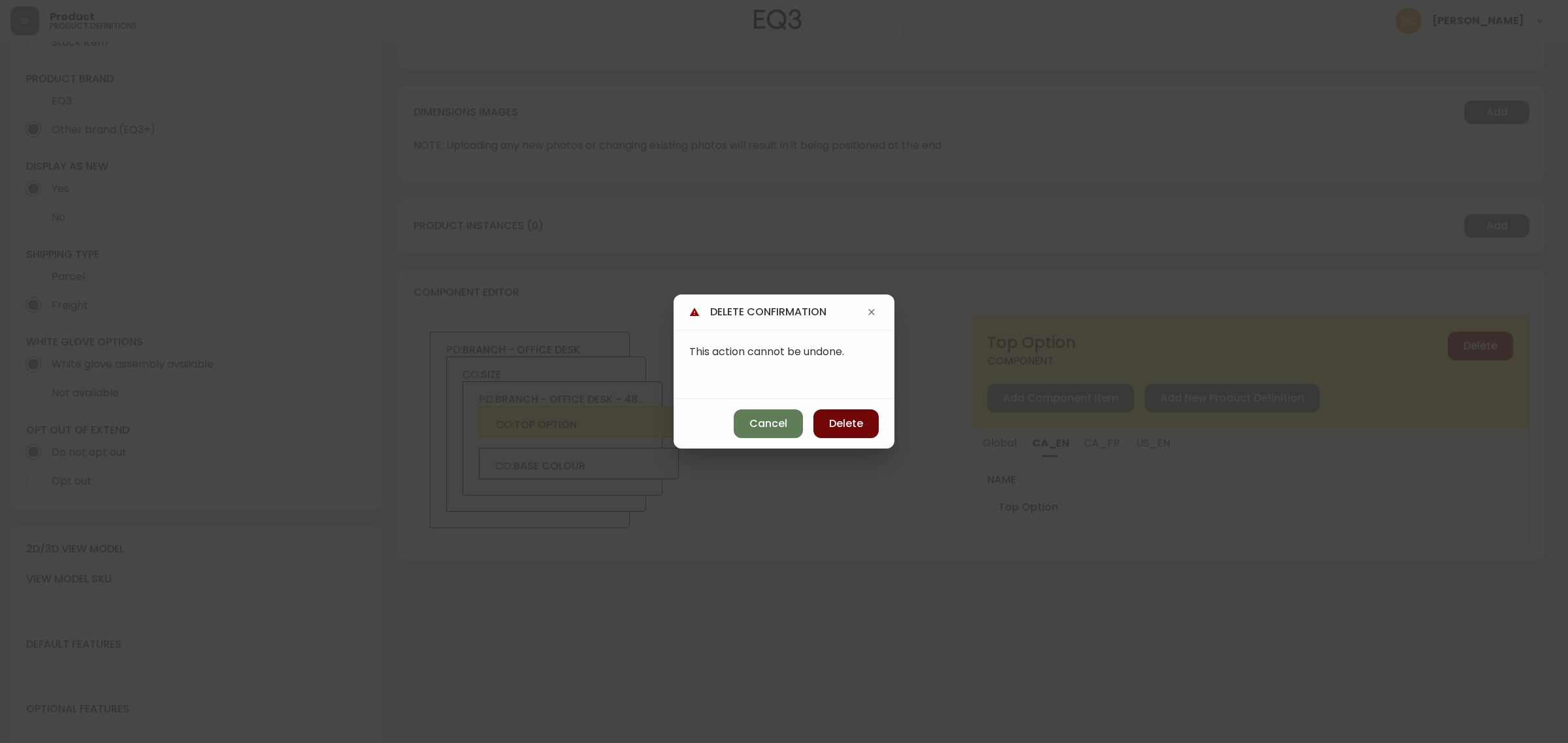
click at [853, 423] on span "Delete" at bounding box center [846, 424] width 34 height 14
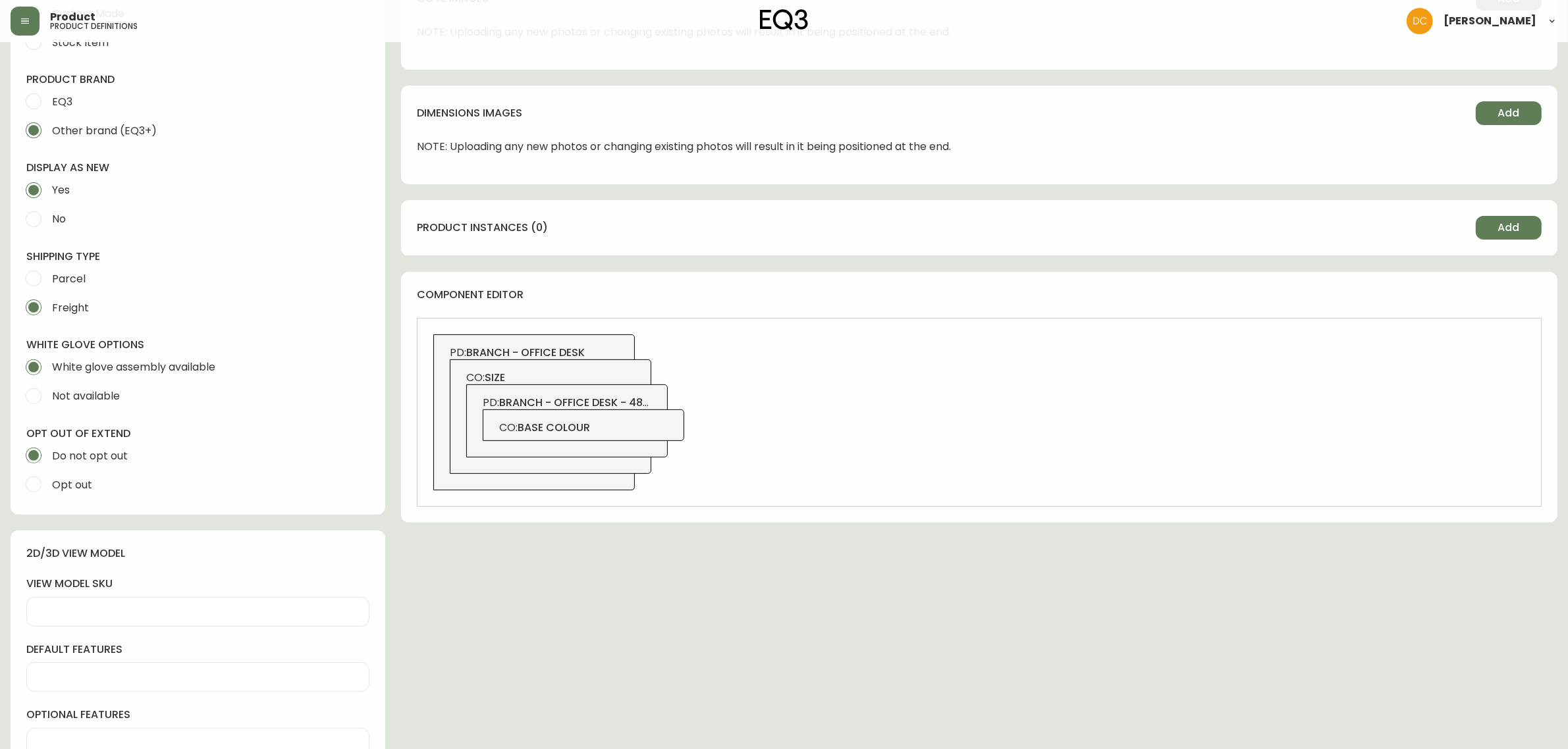
click at [635, 399] on span "branch - office desk - 48x24" at bounding box center [582, 403] width 164 height 15
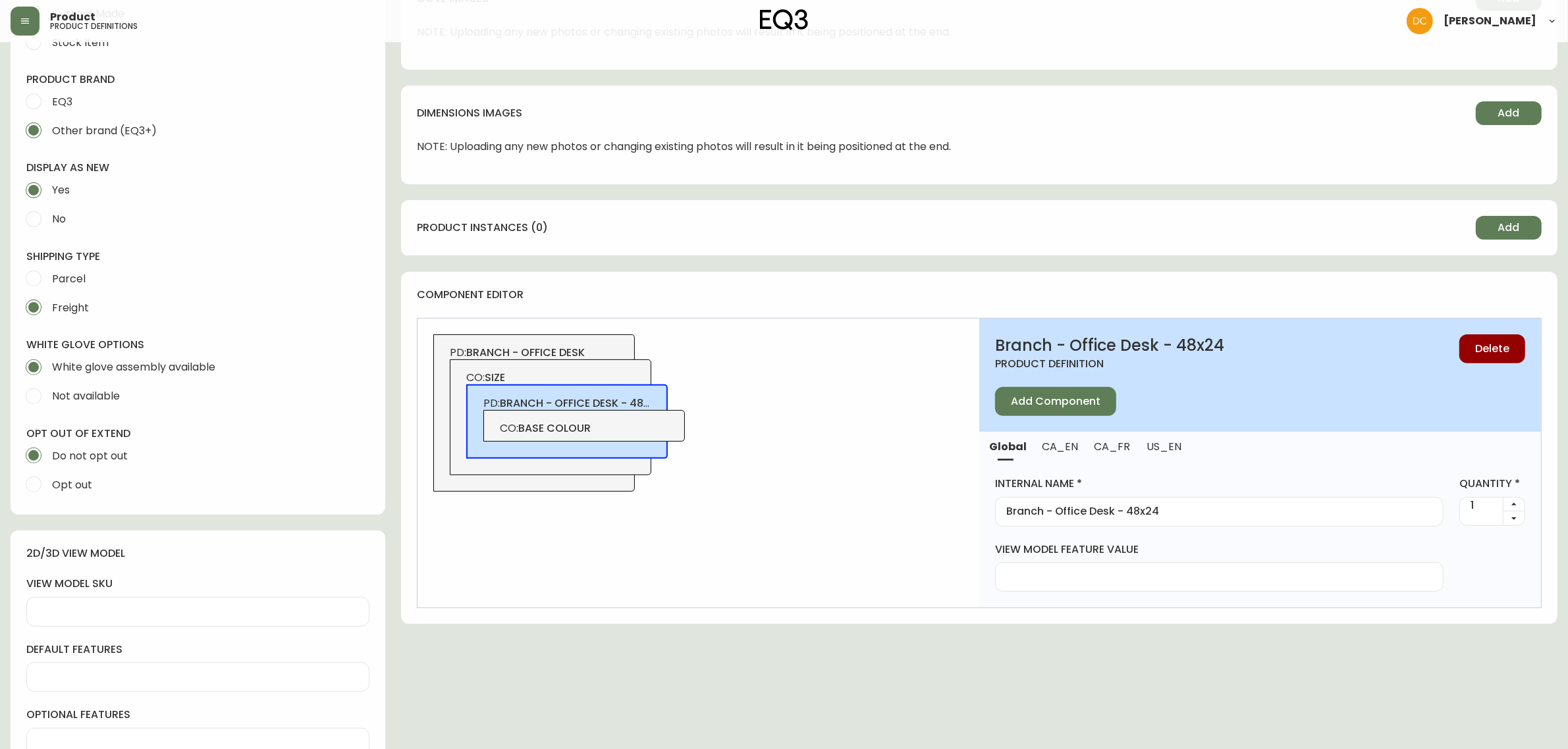
click at [1184, 515] on input "Branch - Office Desk - 48x24" at bounding box center [1219, 512] width 426 height 12
type input "Branch - Office Desk - 48x24 - Charcoal Leg"
click at [583, 431] on span "base colour" at bounding box center [555, 429] width 72 height 15
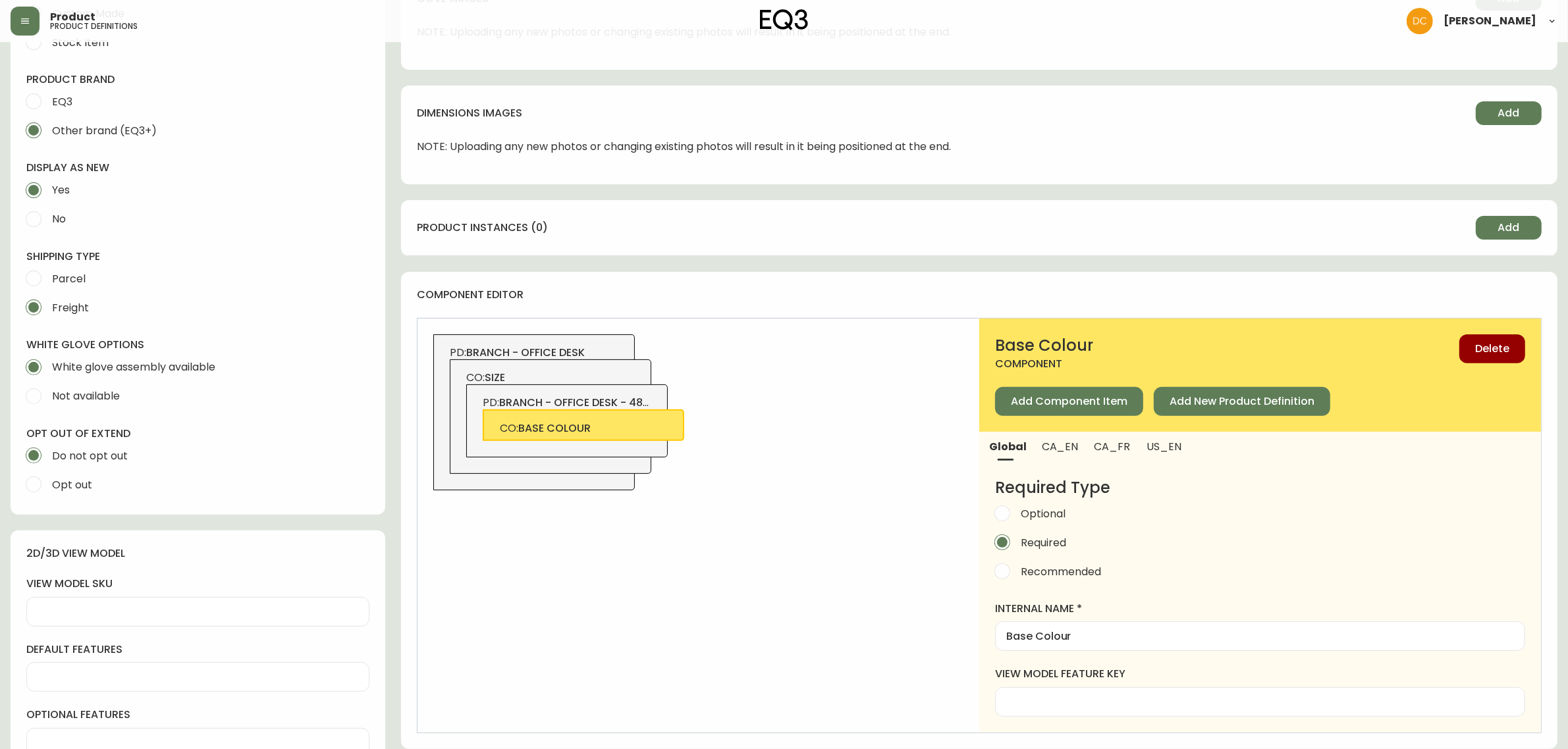
click at [661, 402] on div "PD: branch - office desk - 48x24 - charcoal leg CO: base colour" at bounding box center [567, 421] width 201 height 73
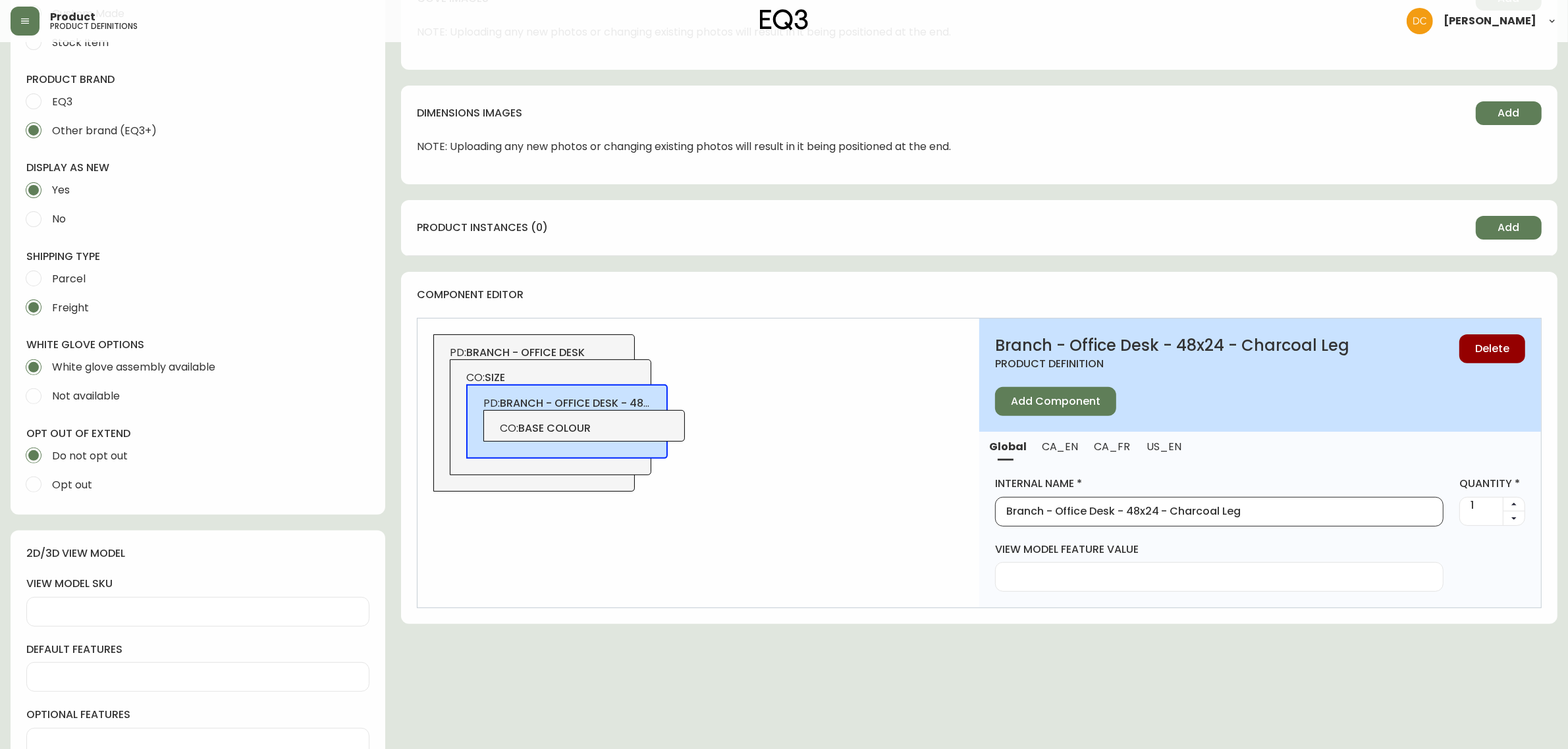
drag, startPoint x: 1162, startPoint y: 508, endPoint x: 1350, endPoint y: 509, distance: 188.0
click at [1350, 509] on input "Branch - Office Desk - 48x24 - Charcoal Leg" at bounding box center [1219, 512] width 426 height 12
type input "Branch - Office Desk - 48x24"
click at [657, 430] on span "CO: base colour" at bounding box center [585, 429] width 169 height 15
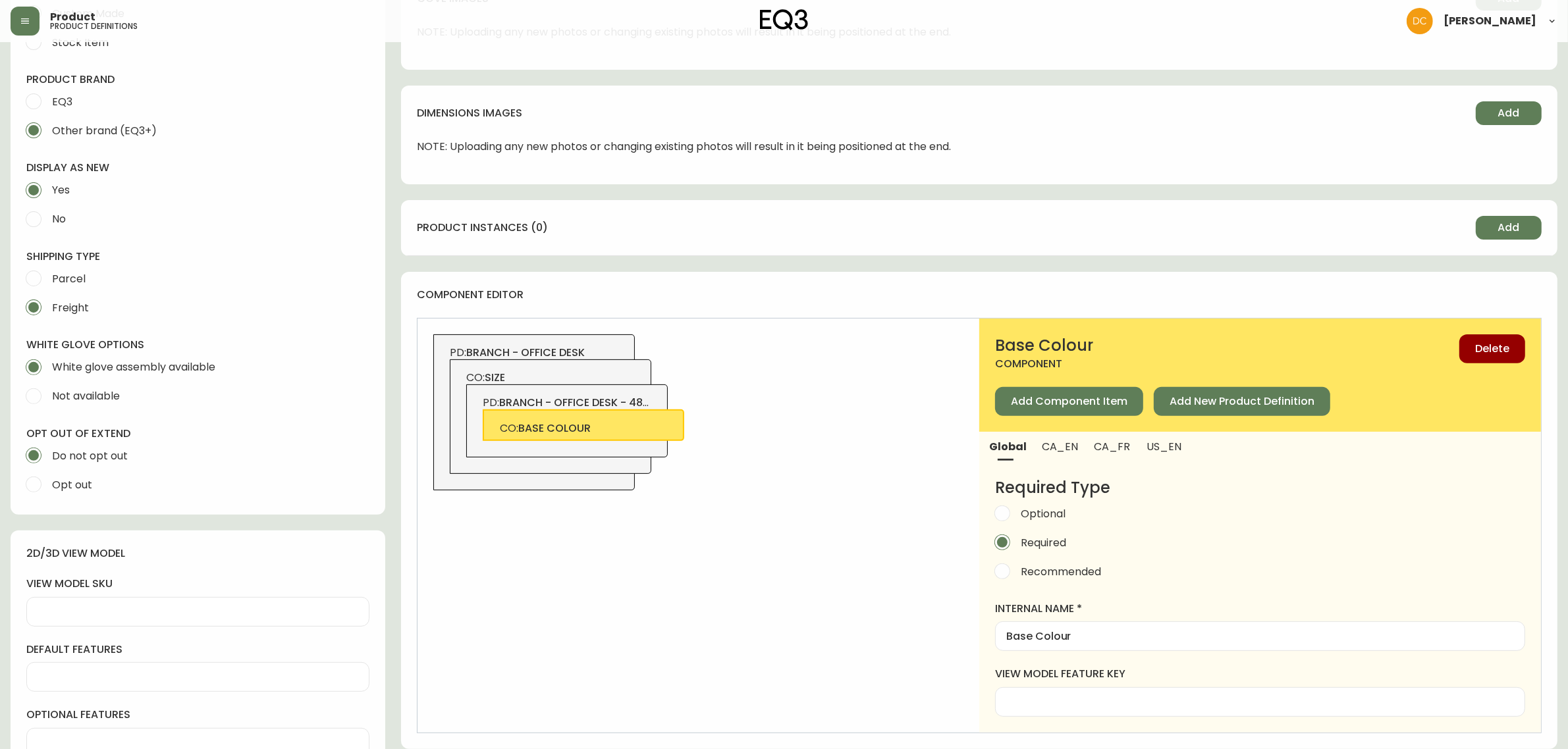
click at [622, 389] on div "PD: branch - office desk - 48x24 CO: base colour" at bounding box center [567, 421] width 201 height 73
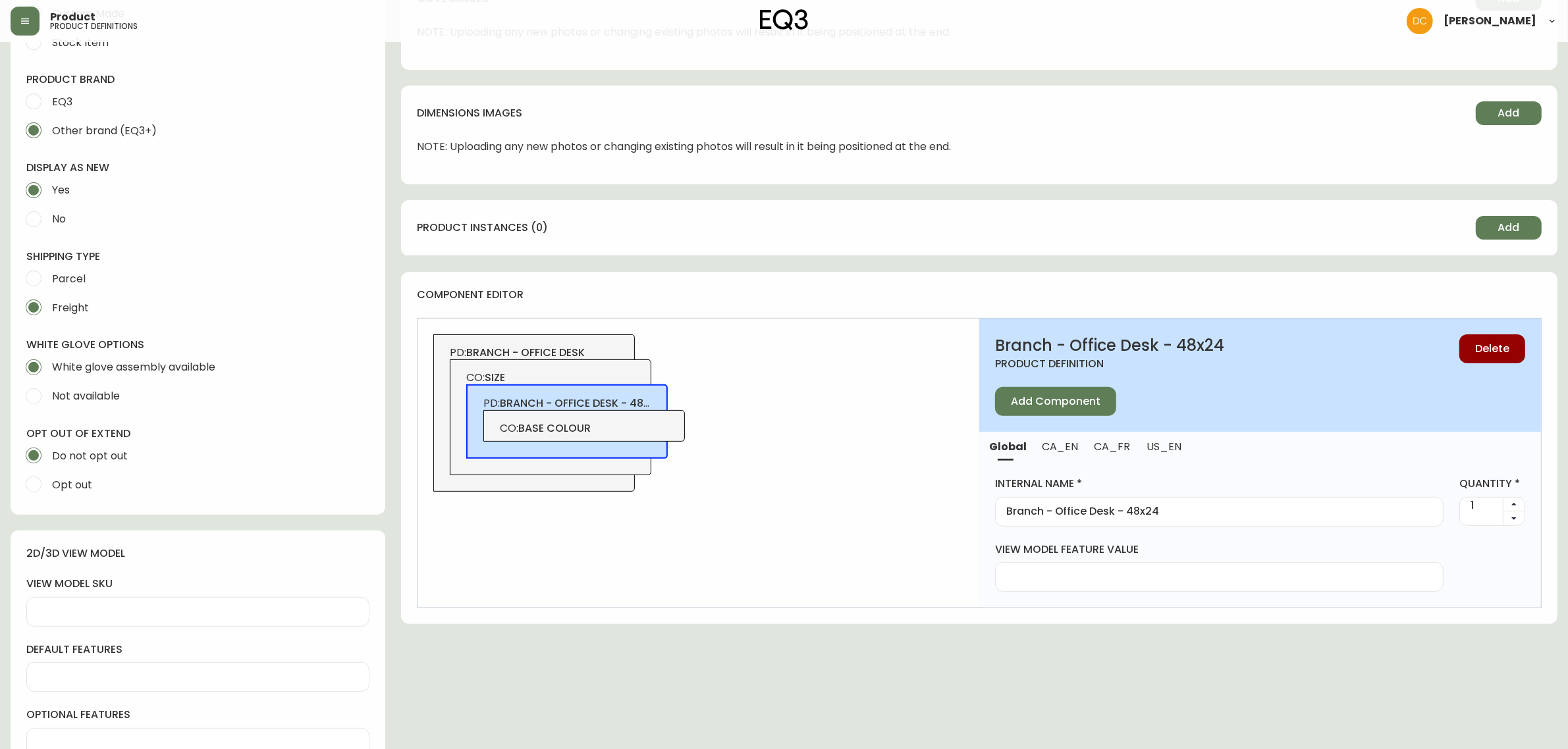
click at [1164, 514] on input "Branch - Office Desk - 48x24" at bounding box center [1219, 512] width 426 height 12
click at [648, 426] on span "CO: base colour" at bounding box center [585, 429] width 169 height 15
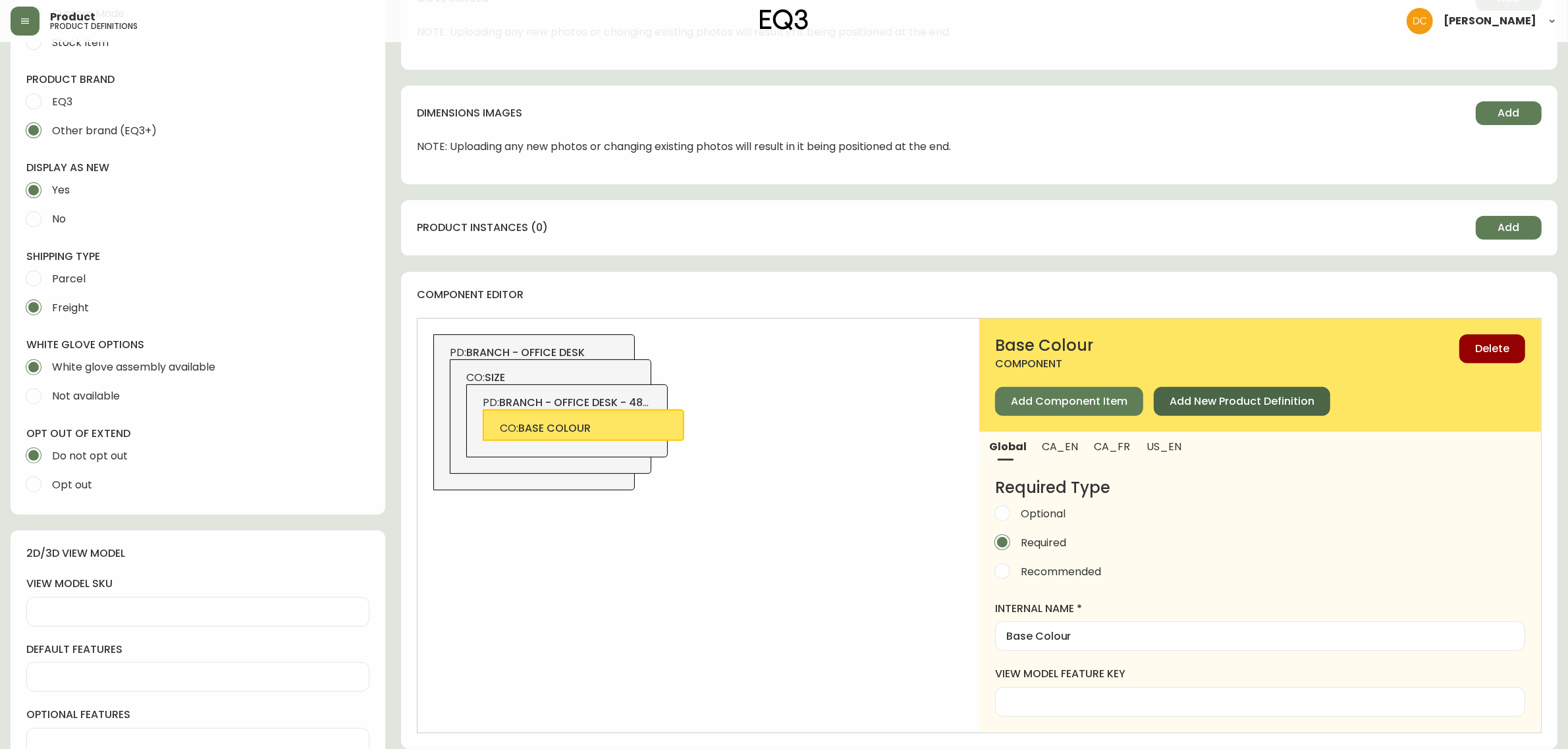
click at [1197, 406] on span "Add New Product Definition" at bounding box center [1241, 401] width 145 height 15
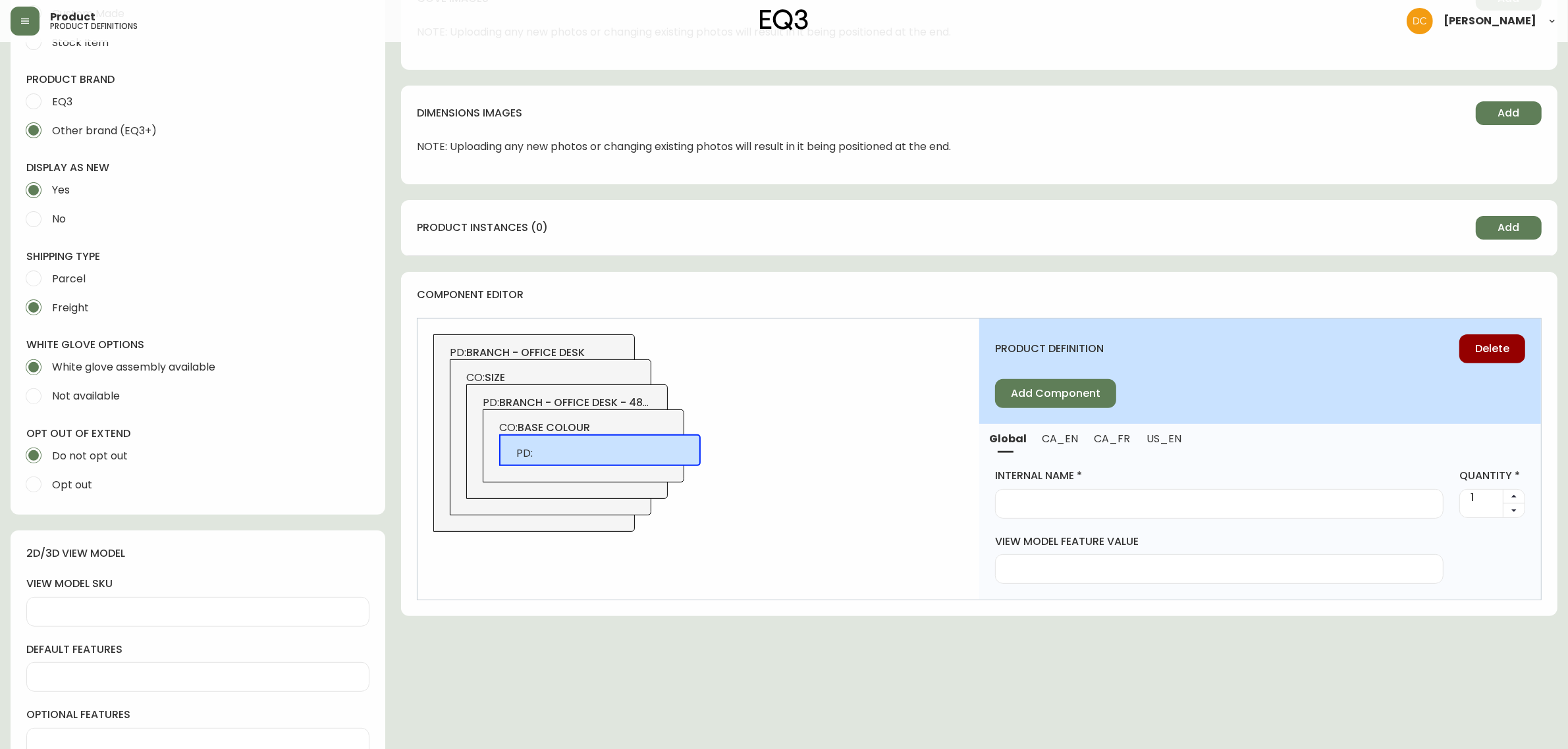
click at [1120, 502] on input "internal name" at bounding box center [1219, 504] width 426 height 12
paste input "Branch - Office Desk - 48x24"
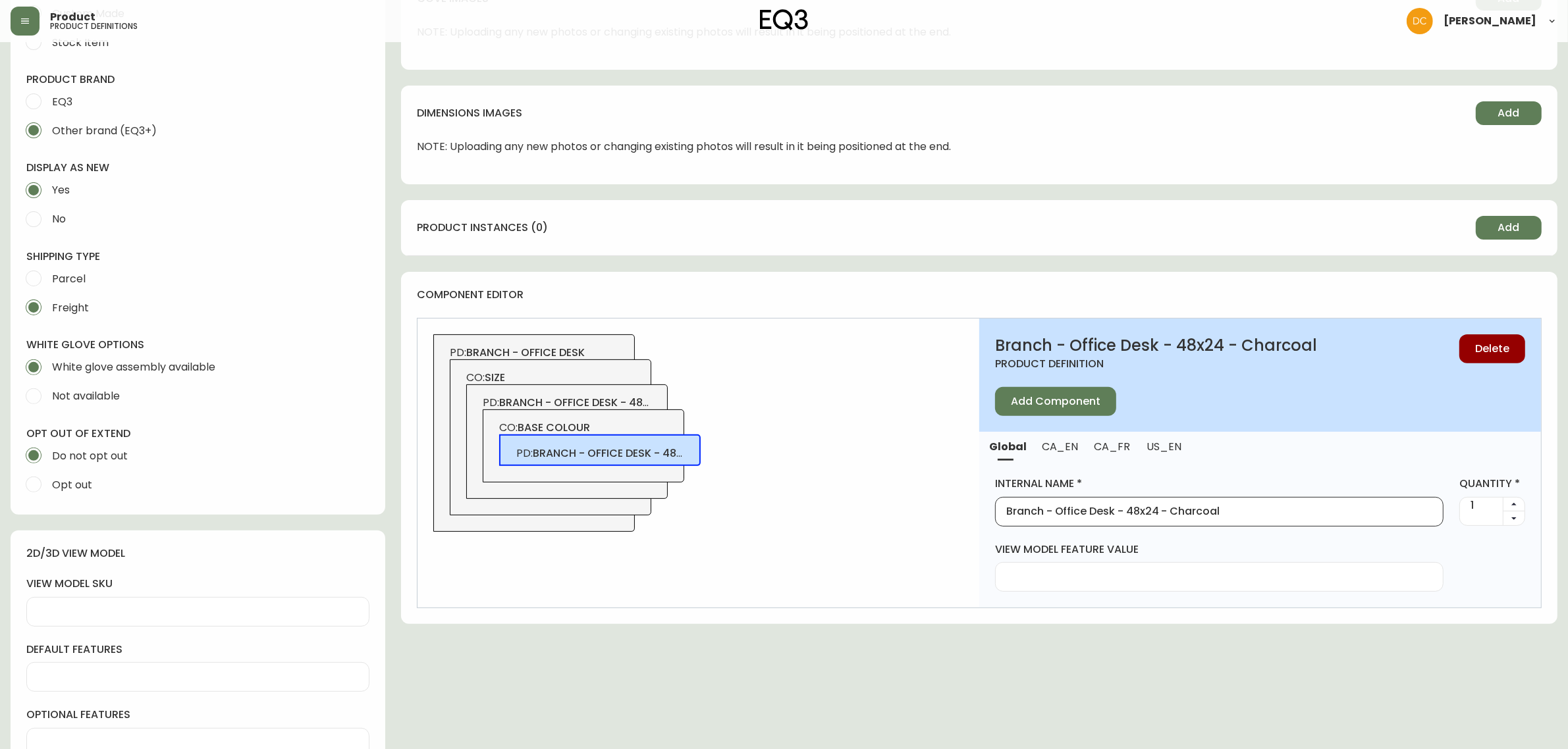
type input "Branch - Office Desk - 48x24 - Charcoal"
click at [656, 419] on div "CO: base colour PD: branch - office desk - 48x24 - charcoal" at bounding box center [583, 446] width 201 height 73
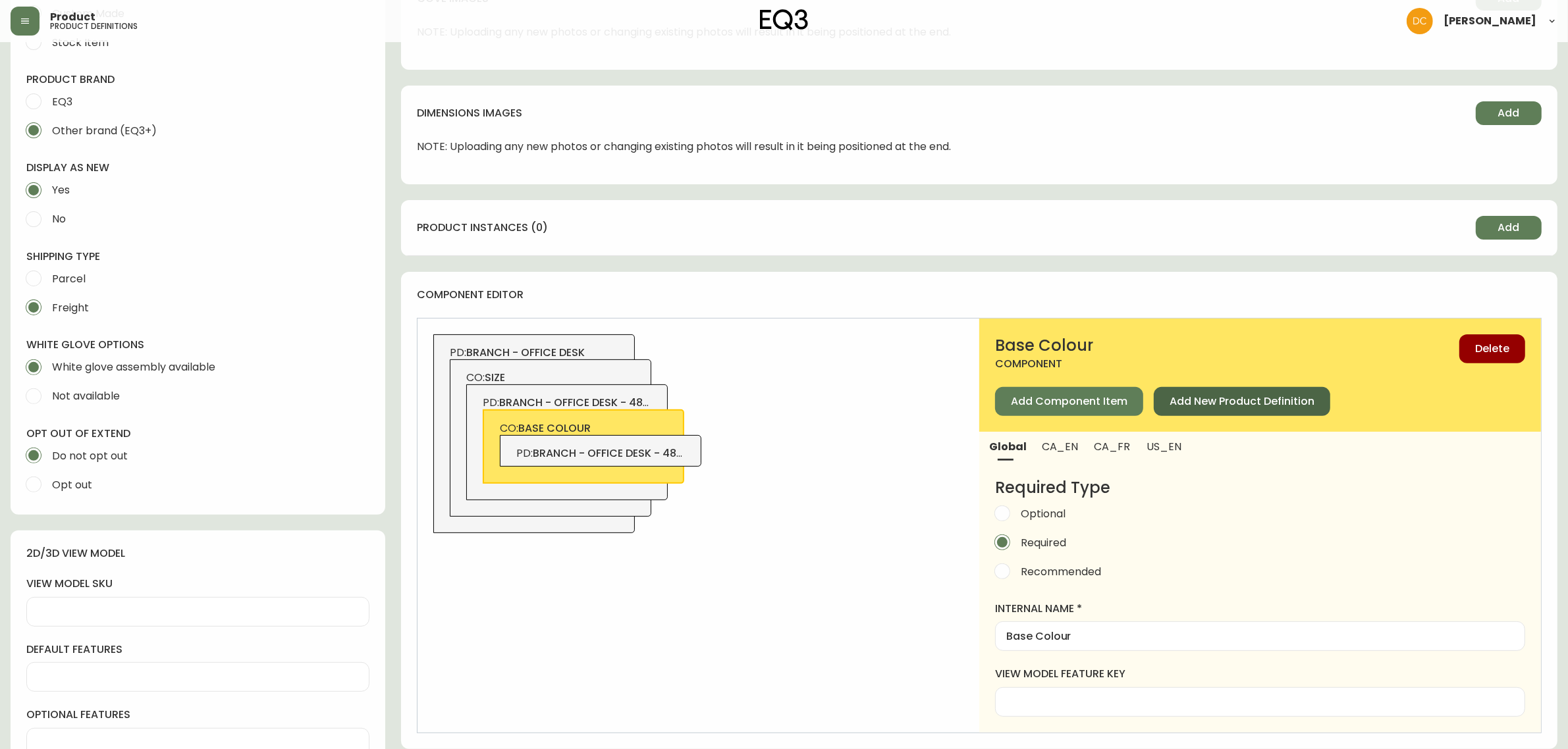
click at [1201, 389] on button "Add New Product Definition" at bounding box center [1242, 402] width 177 height 29
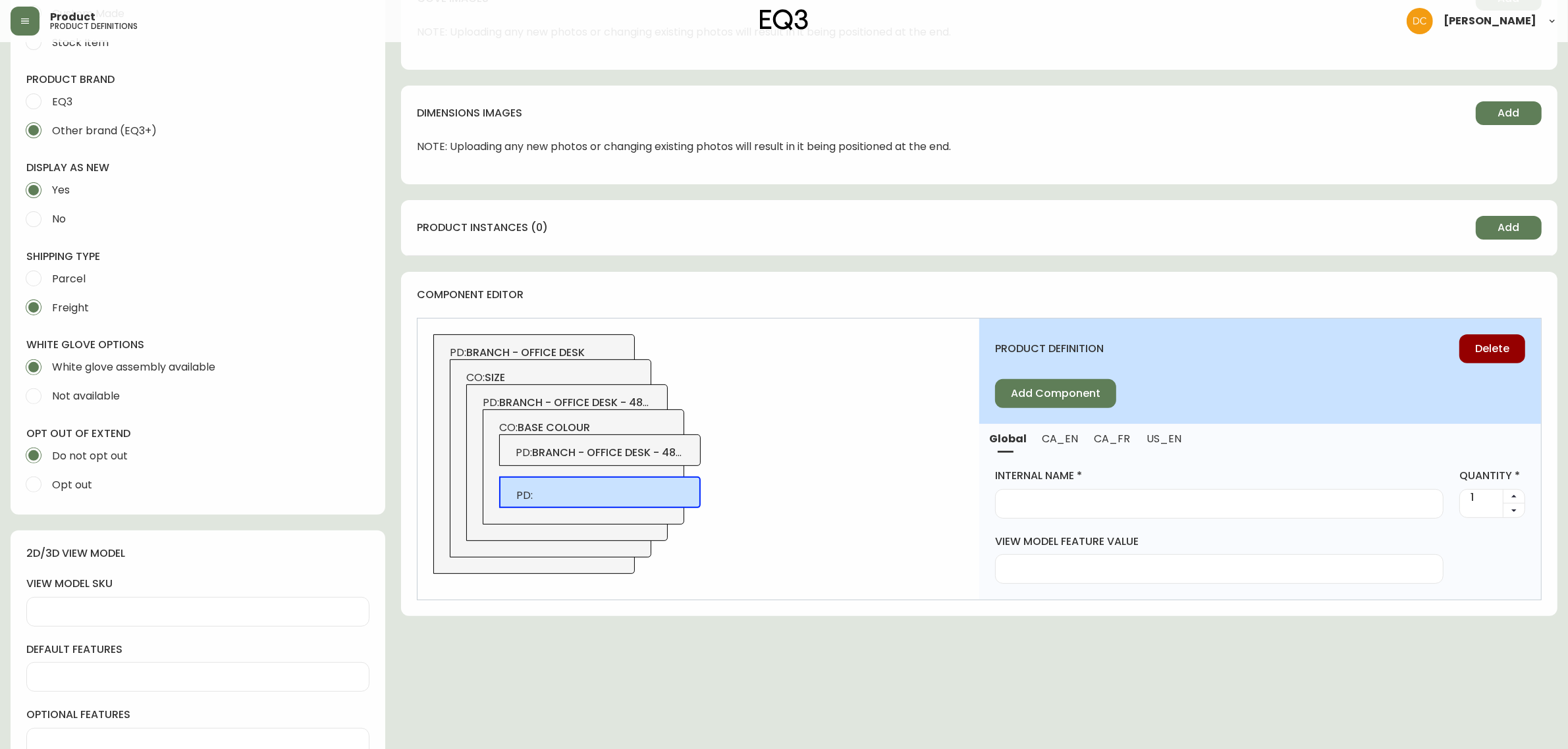
click at [1103, 498] on input "internal name" at bounding box center [1219, 504] width 426 height 12
paste input "Branch - Office Desk - 48x24 - Charcoal"
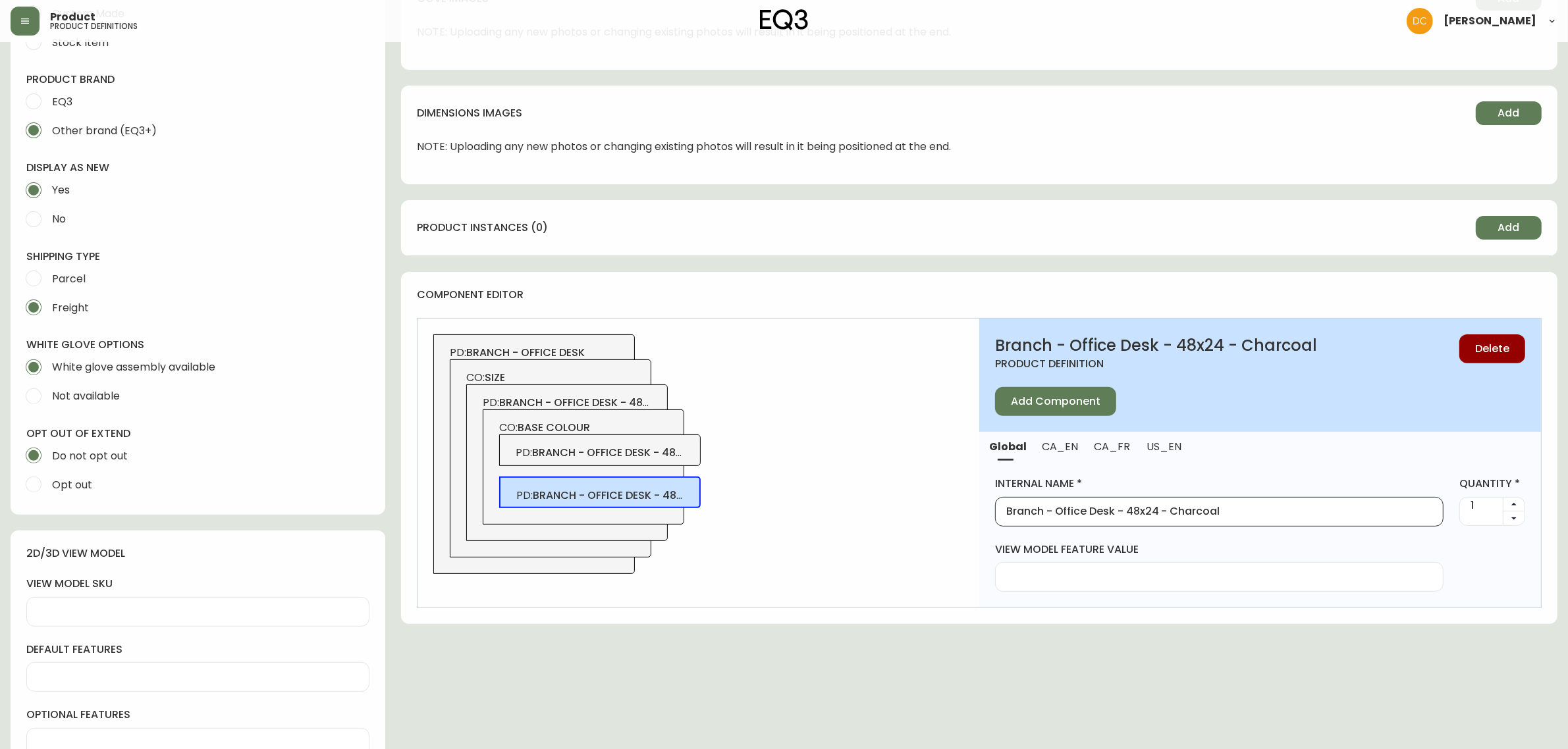
click at [1183, 510] on input "Branch - Office Desk - 48x24 - Charcoal" at bounding box center [1219, 512] width 426 height 12
click at [644, 442] on div "PD: branch - office desk - 48x24 - charcoal" at bounding box center [600, 450] width 201 height 31
type input "Branch - Office Desk - 48x24 - Charcoal"
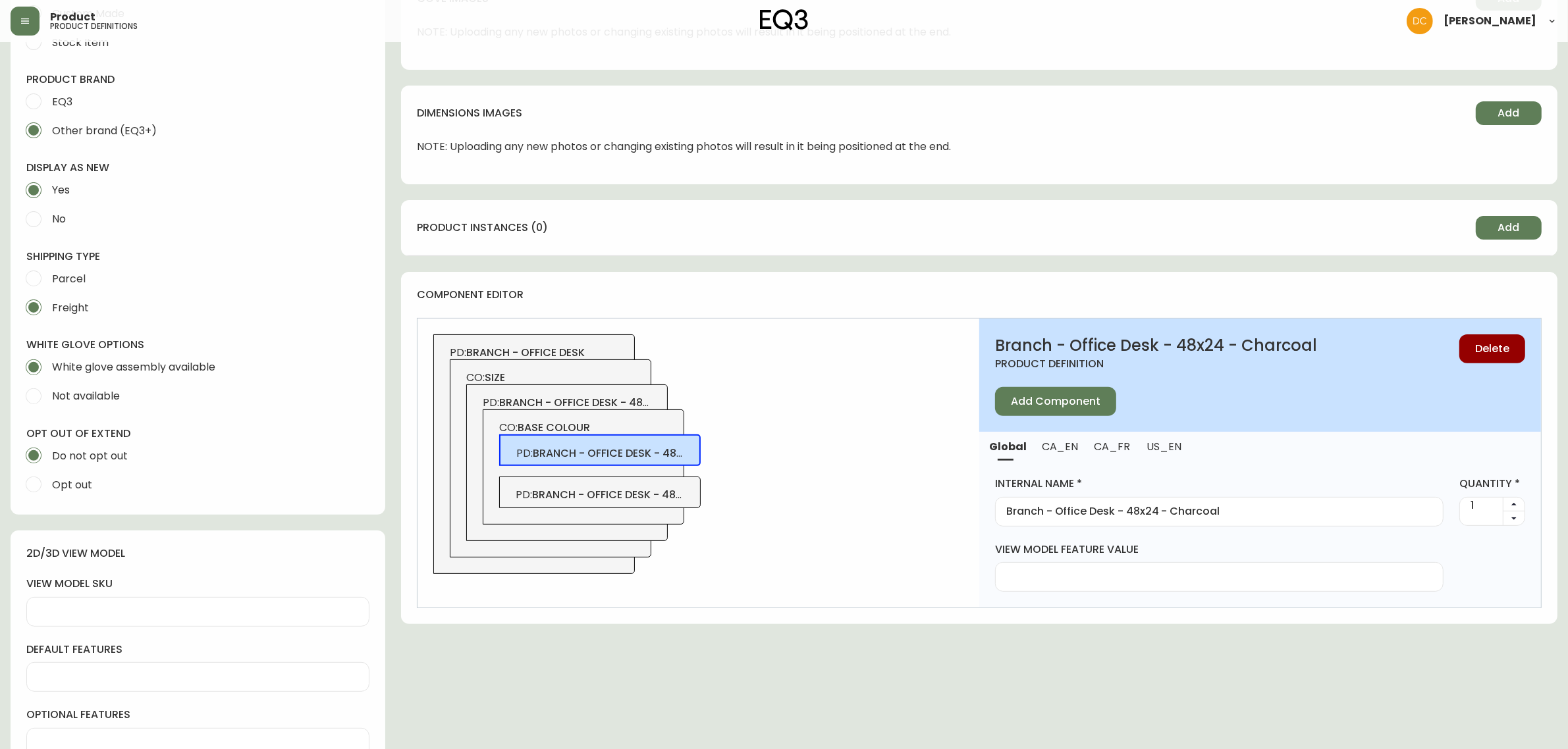
click at [1064, 443] on span "CA_EN" at bounding box center [1059, 447] width 36 height 14
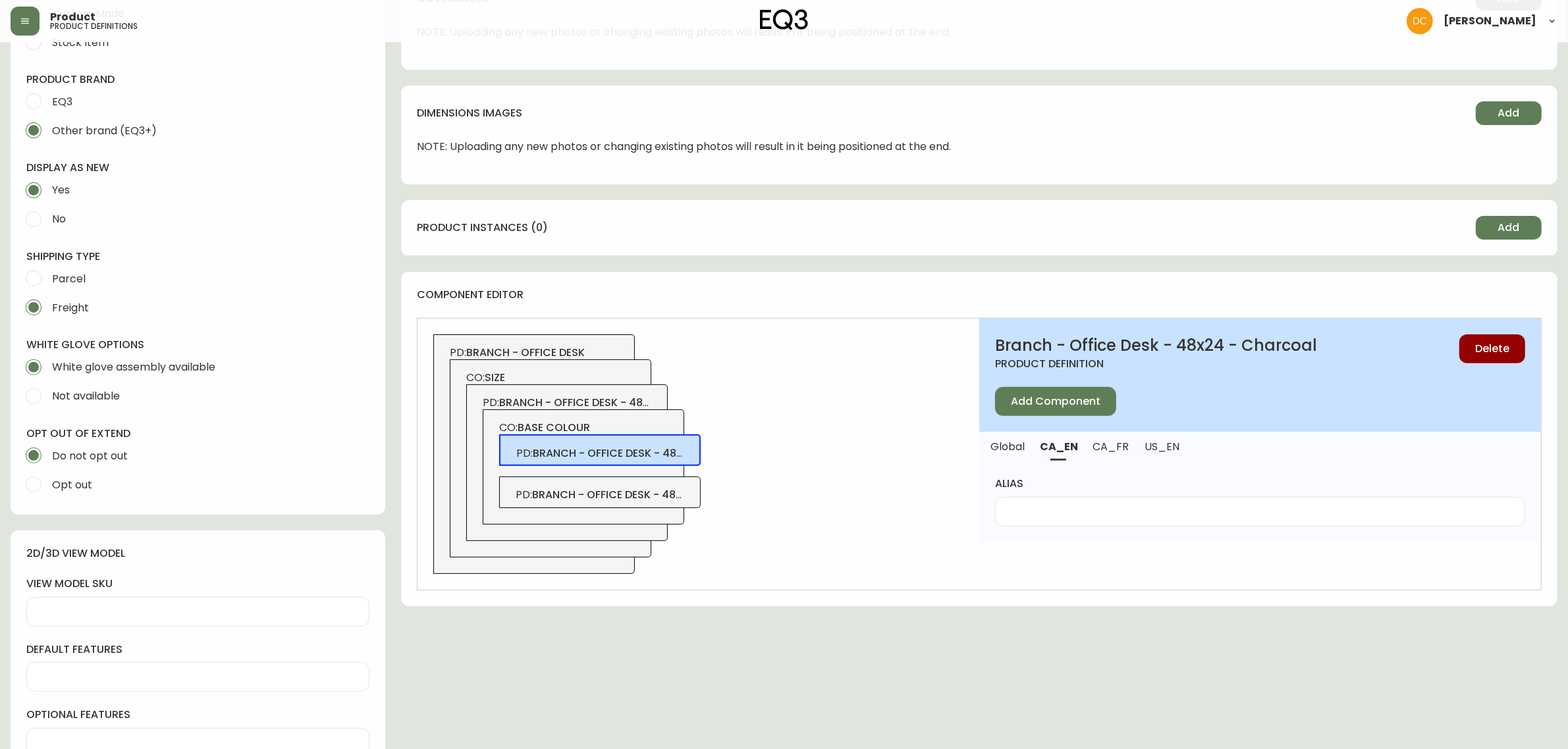
click at [1265, 343] on h2 "Branch - Office Desk - 48x24 - Charcoal" at bounding box center [1227, 345] width 464 height 22
copy h2 "Charcoal"
click at [1122, 521] on div at bounding box center [1260, 512] width 530 height 30
paste input "Charcoal"
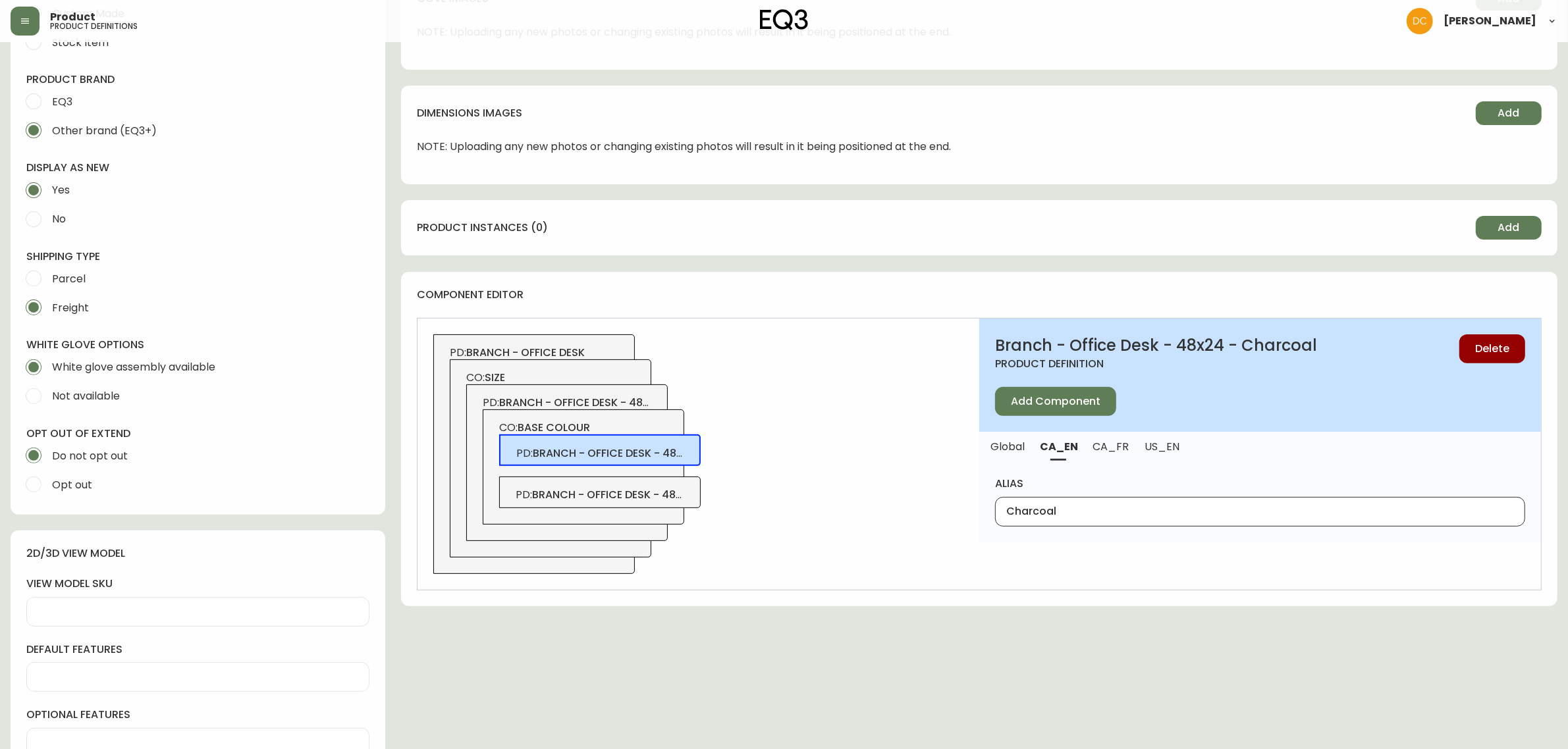
type input "Charcoal"
click at [1169, 446] on span "US_EN" at bounding box center [1162, 447] width 35 height 14
click at [1129, 504] on div at bounding box center [1260, 512] width 530 height 30
paste input "Charcoal"
type input "Charcoal"
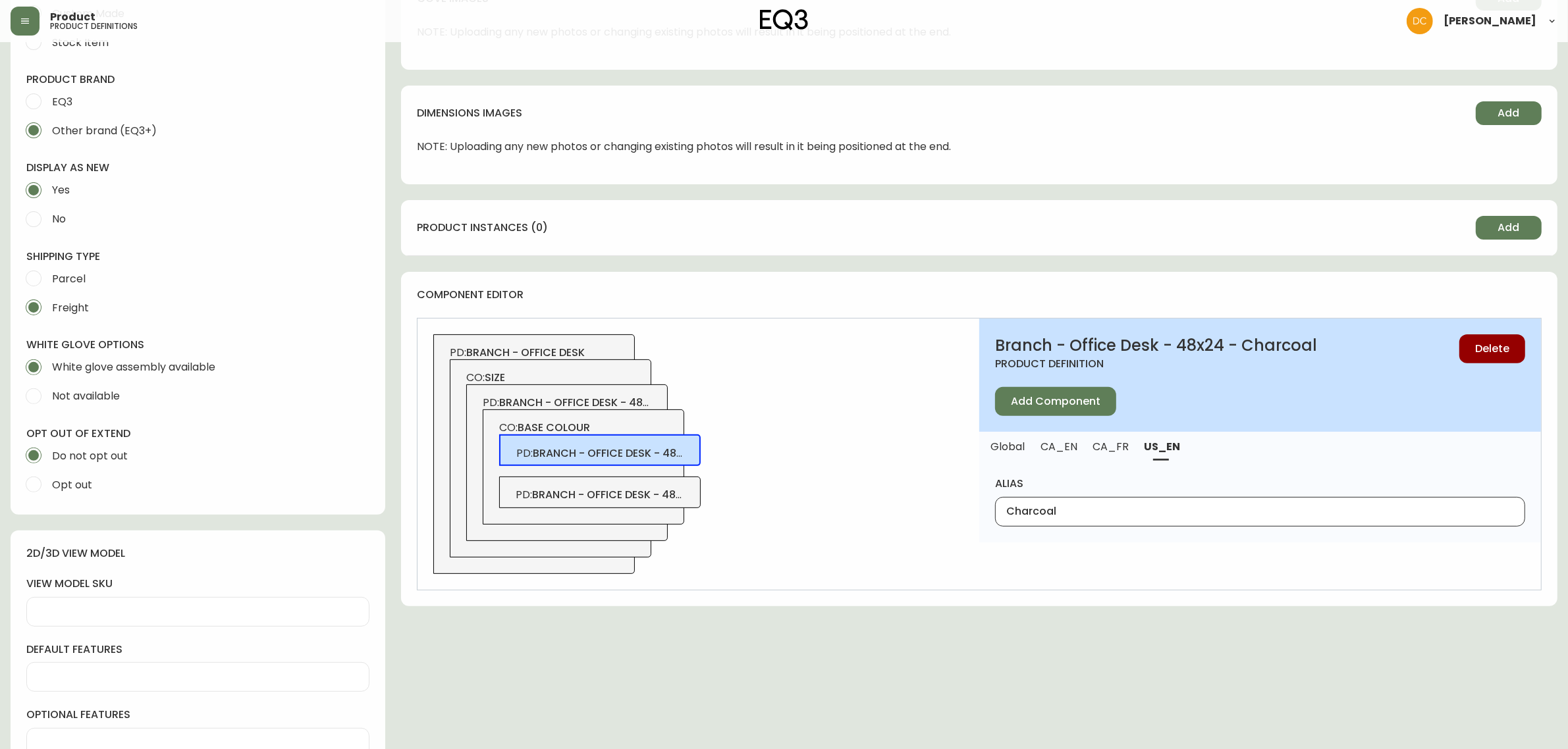
click at [1118, 455] on button "CA_FR" at bounding box center [1111, 446] width 51 height 29
click at [1099, 511] on input "alias" at bounding box center [1260, 512] width 508 height 12
type input "Charbon"
drag, startPoint x: 642, startPoint y: 507, endPoint x: 718, endPoint y: 505, distance: 76.0
click at [642, 505] on div "PD: branch - office desk - 48x24 - white" at bounding box center [600, 492] width 201 height 31
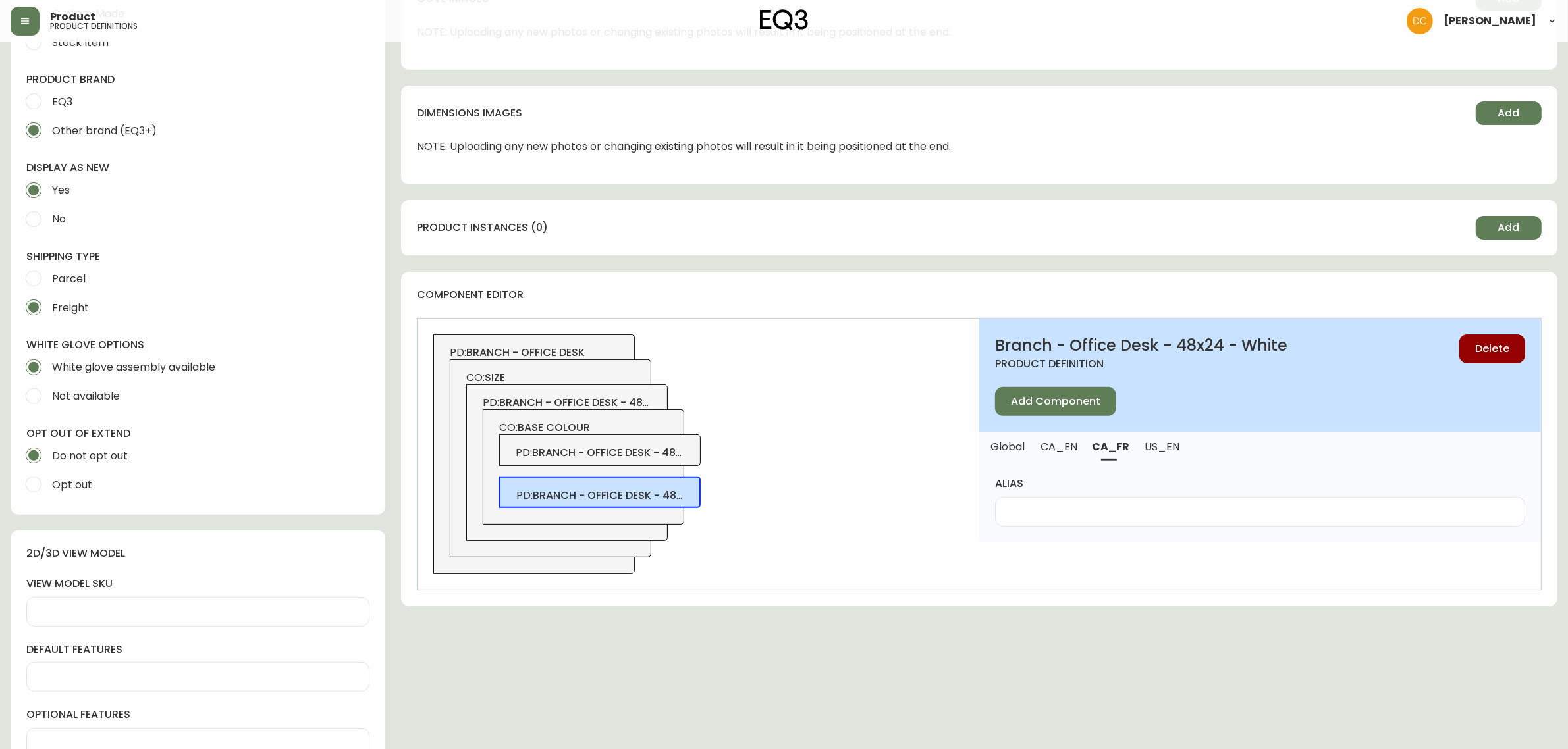
click at [1141, 515] on input "alias" at bounding box center [1260, 512] width 508 height 12
type input "Blanc"
click at [1053, 456] on button "CA_EN" at bounding box center [1059, 446] width 51 height 29
click at [1079, 524] on div at bounding box center [1260, 512] width 530 height 30
type input "White"
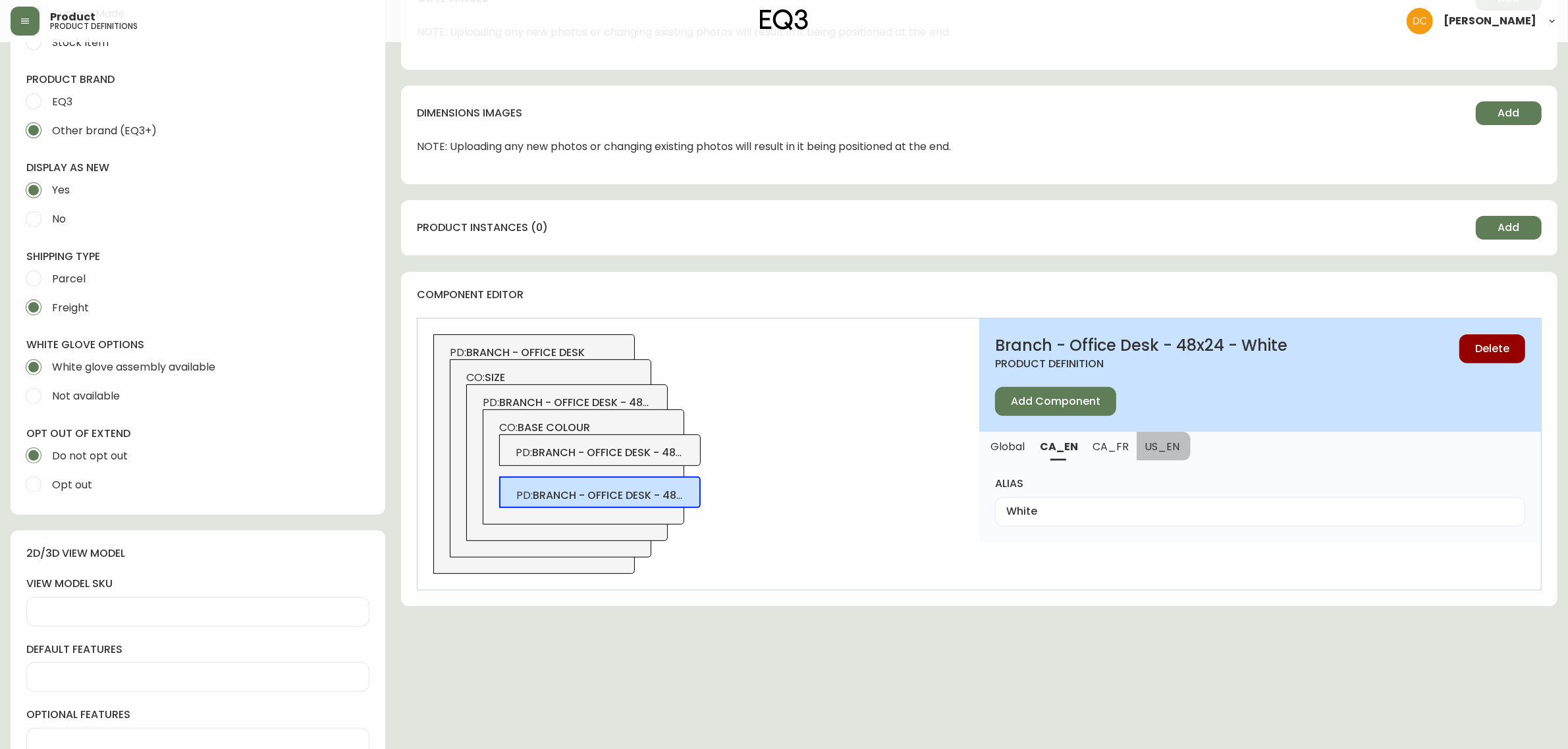
click at [1150, 449] on span "US_EN" at bounding box center [1162, 447] width 35 height 14
click at [1091, 504] on div at bounding box center [1260, 512] width 530 height 30
paste input "White"
click at [646, 446] on span "branch - office desk - 48x24 - charcoal" at bounding box center [649, 452] width 234 height 15
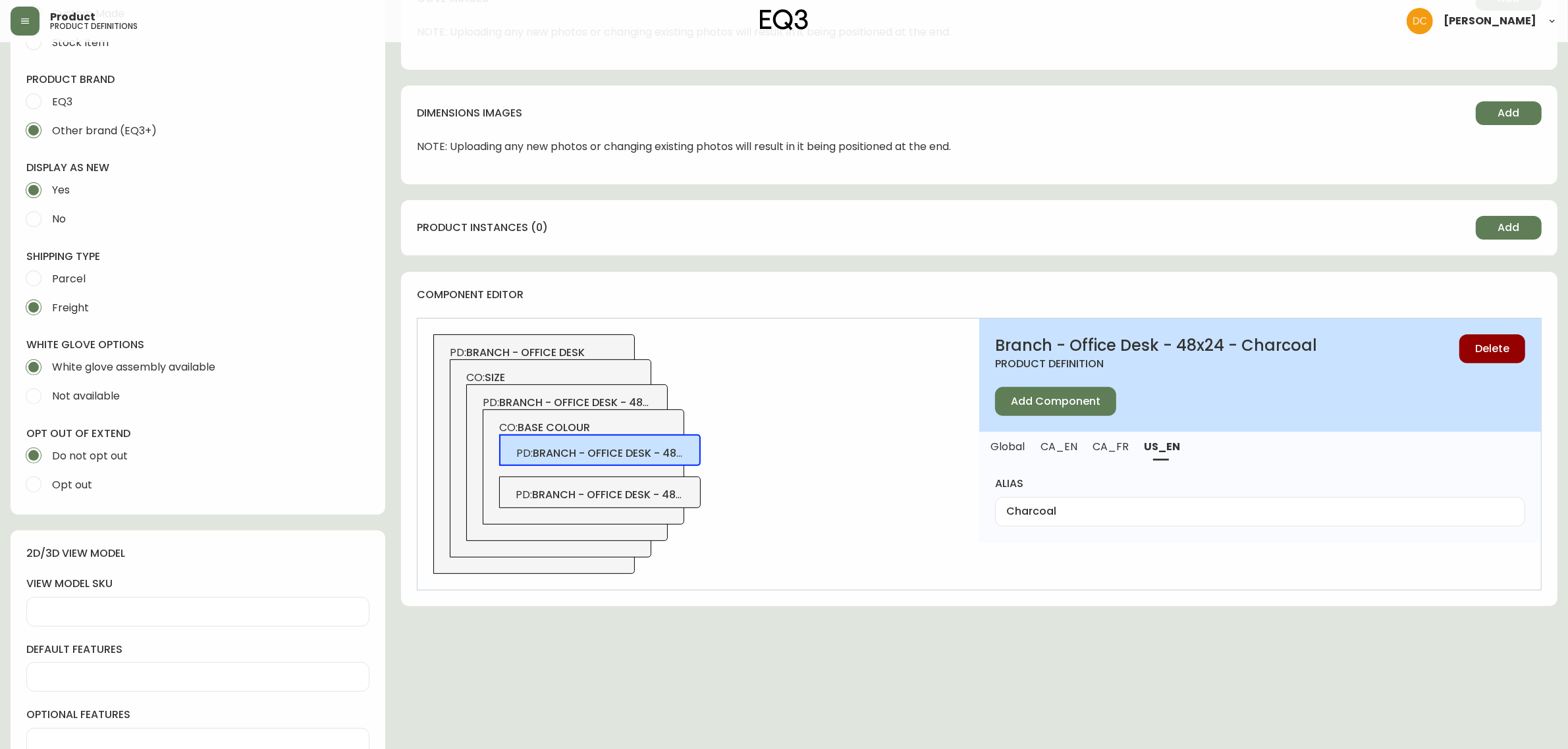
click at [623, 495] on span "branch - office desk - 48x24 - white" at bounding box center [636, 495] width 208 height 15
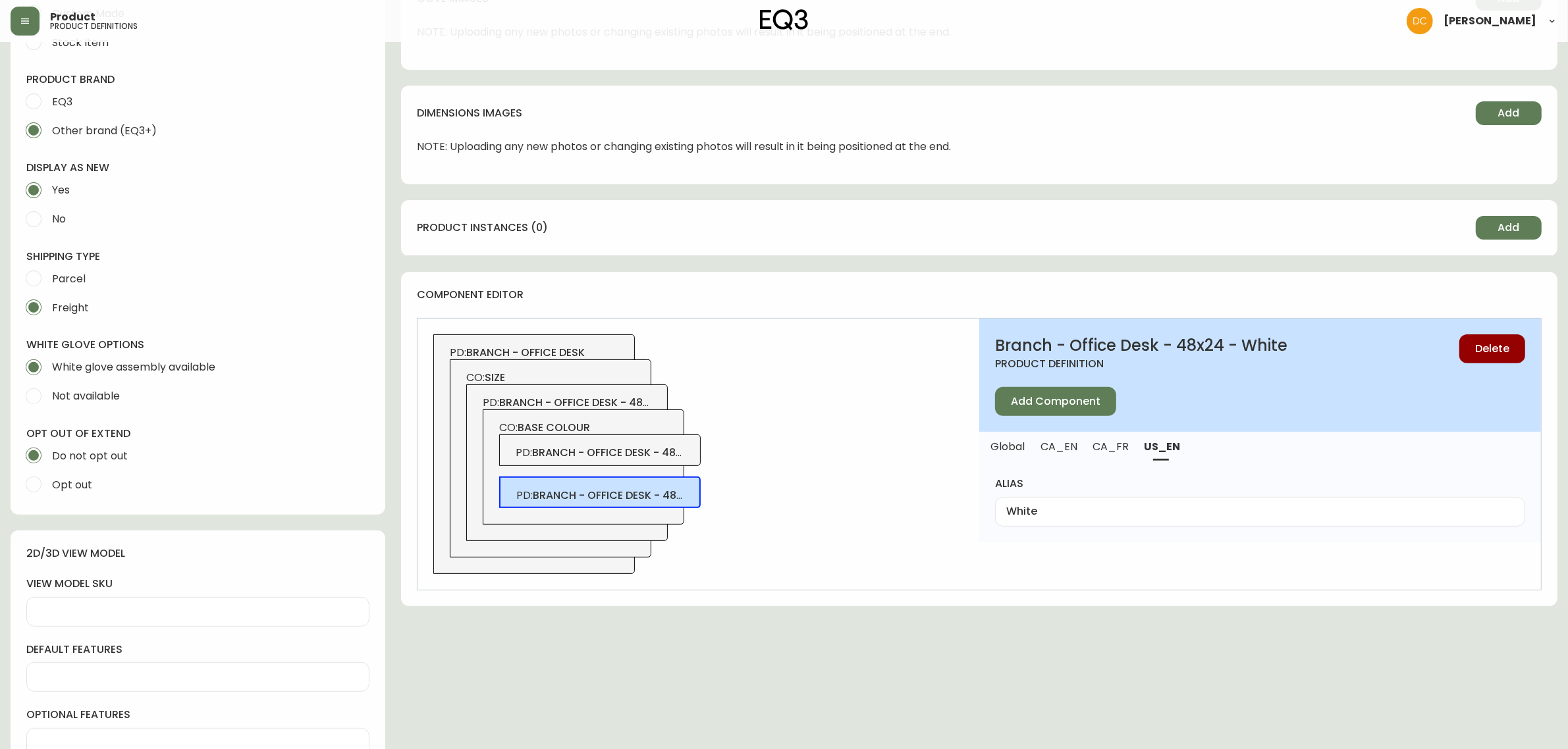
click at [644, 456] on span "branch - office desk - 48x24 - charcoal" at bounding box center [649, 452] width 234 height 15
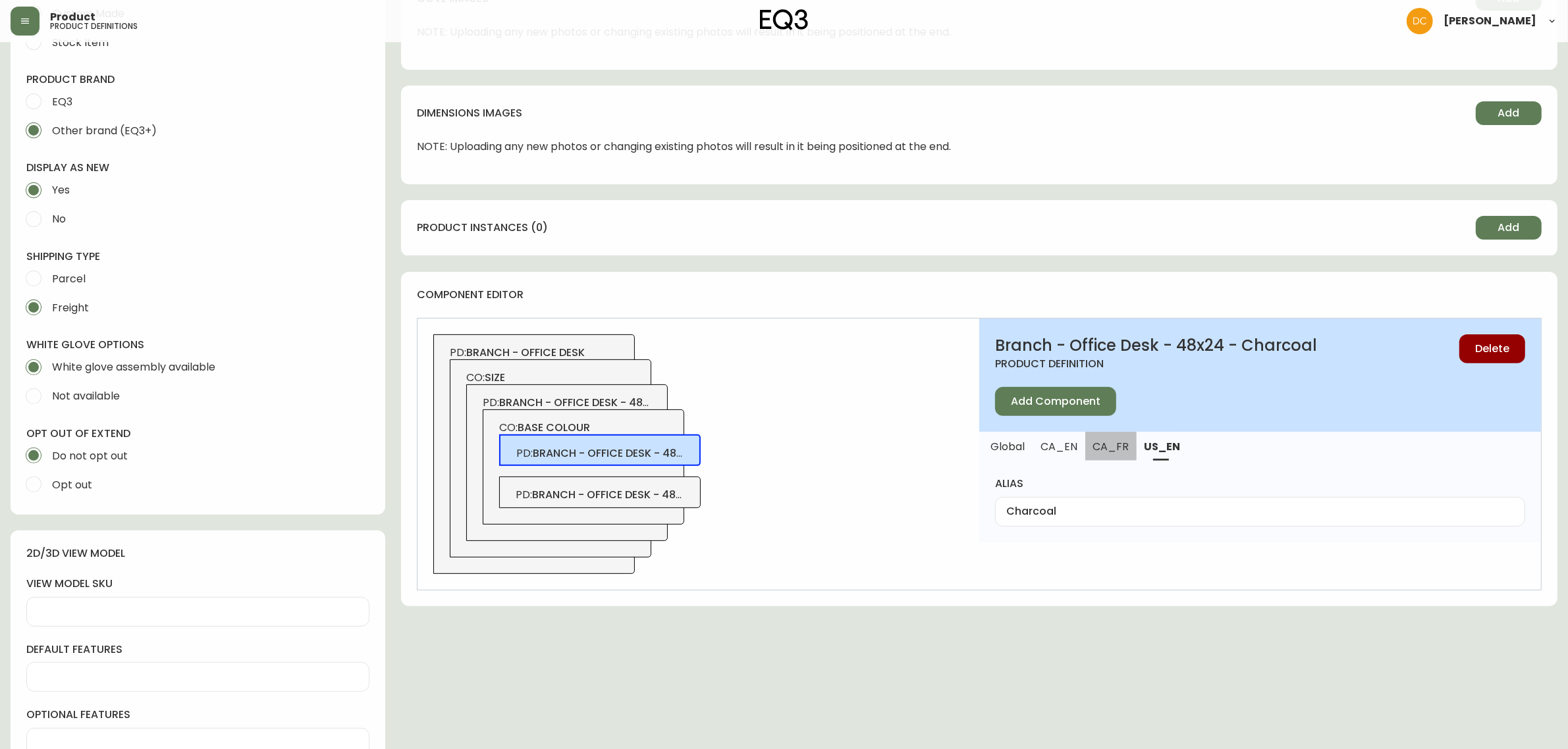
click at [1127, 452] on button "CA_FR" at bounding box center [1111, 446] width 51 height 29
click at [1072, 454] on button "CA_EN" at bounding box center [1059, 446] width 51 height 29
click at [615, 492] on span "branch - office desk - 48x24 - white" at bounding box center [636, 495] width 208 height 15
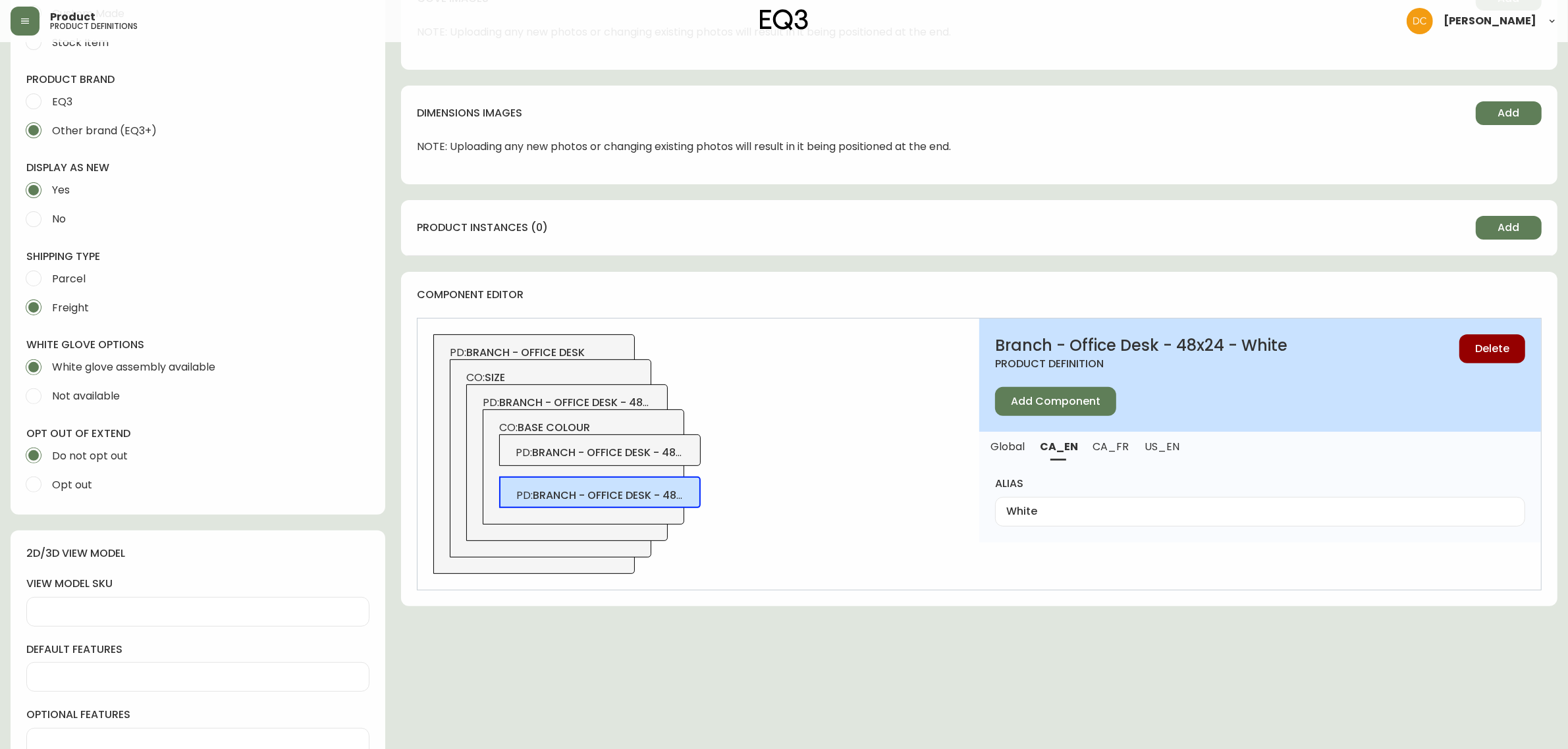
click at [1104, 448] on span "CA_FR" at bounding box center [1111, 447] width 35 height 14
click at [1148, 449] on span "US_EN" at bounding box center [1162, 447] width 35 height 14
click at [630, 456] on span "branch - office desk - 48x24 - charcoal" at bounding box center [649, 452] width 234 height 15
type input "Charcoal"
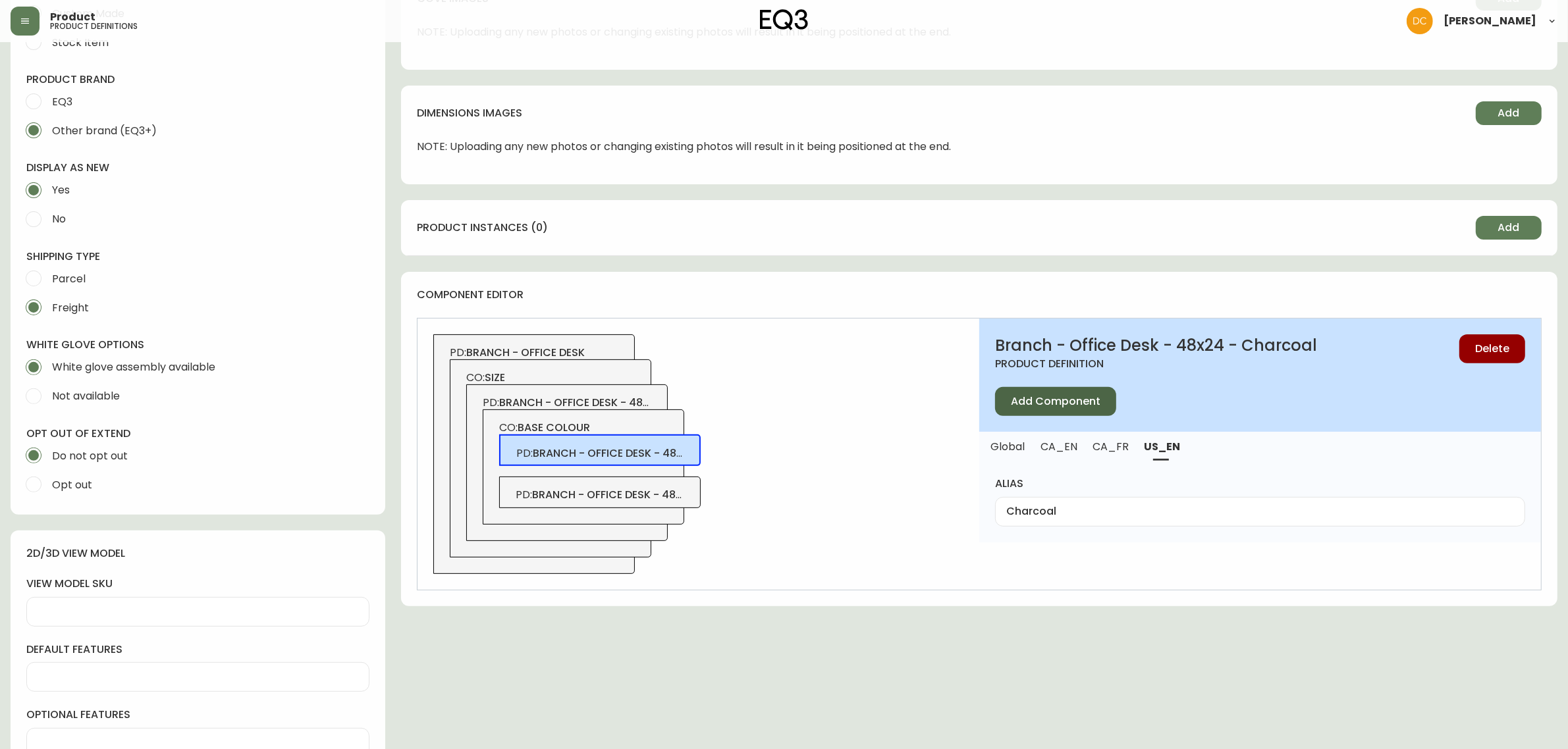
click at [1088, 410] on button "Add Component" at bounding box center [1056, 402] width 121 height 29
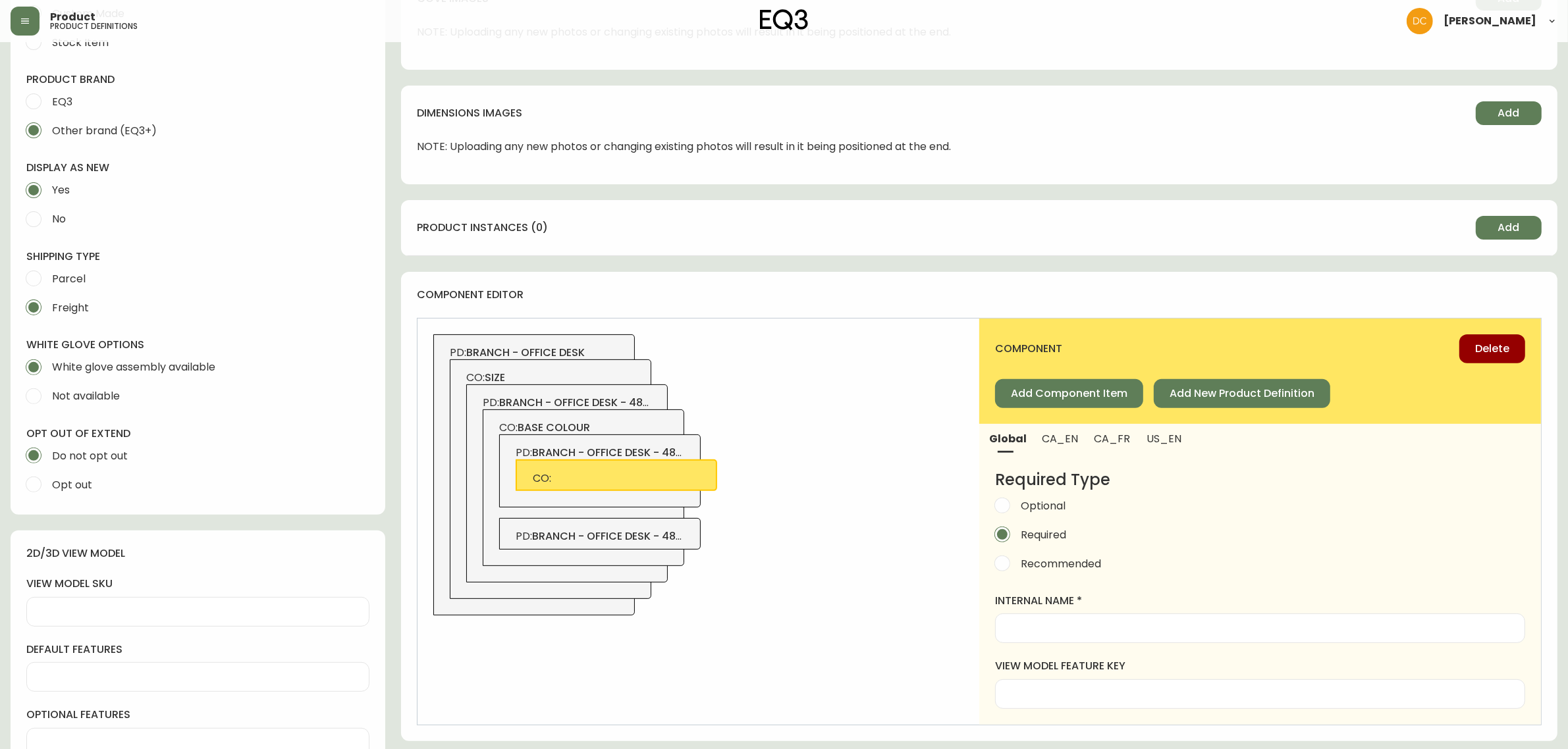
click at [1205, 635] on div at bounding box center [1260, 628] width 530 height 30
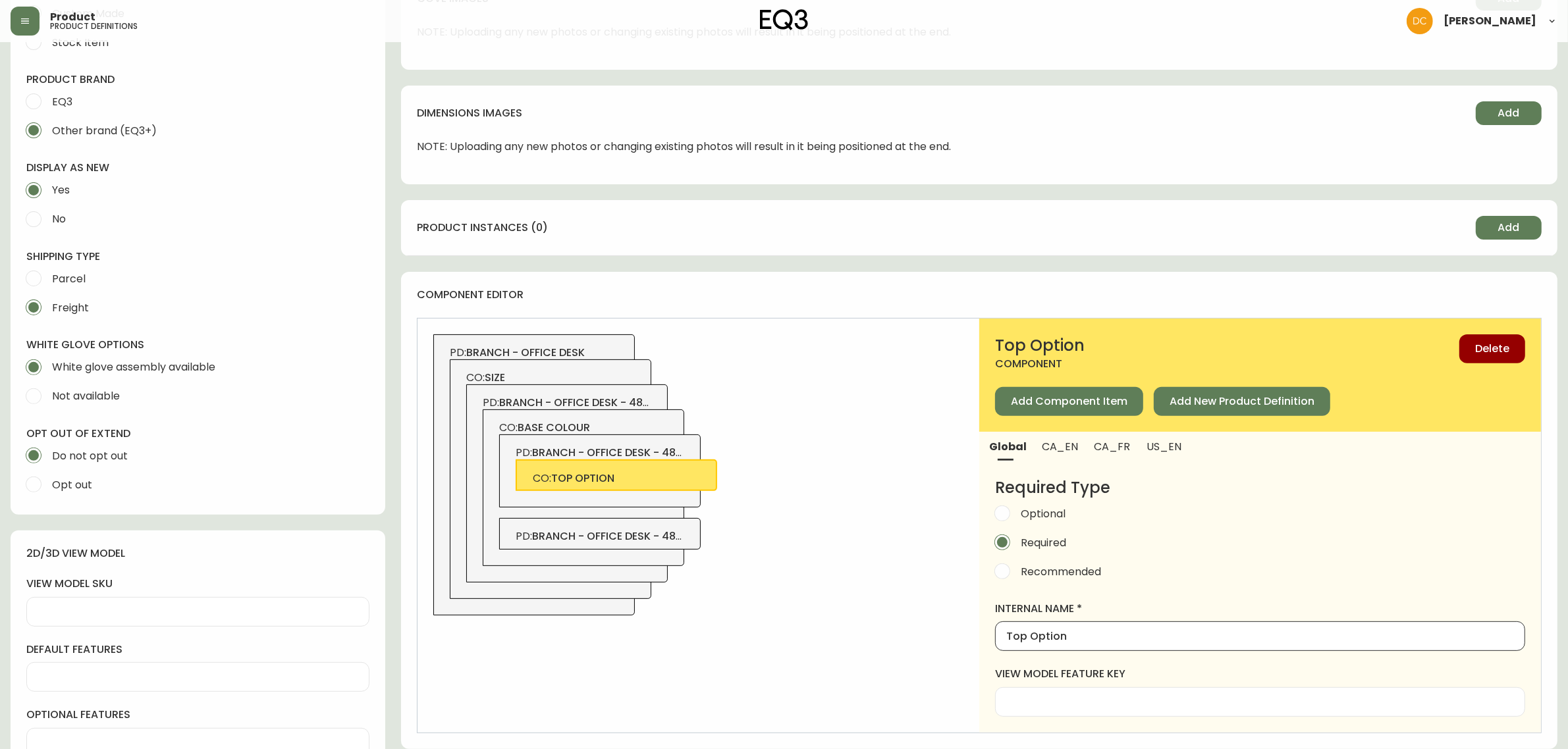
type input "Top Option"
click at [1051, 435] on button "CA_EN" at bounding box center [1060, 446] width 52 height 29
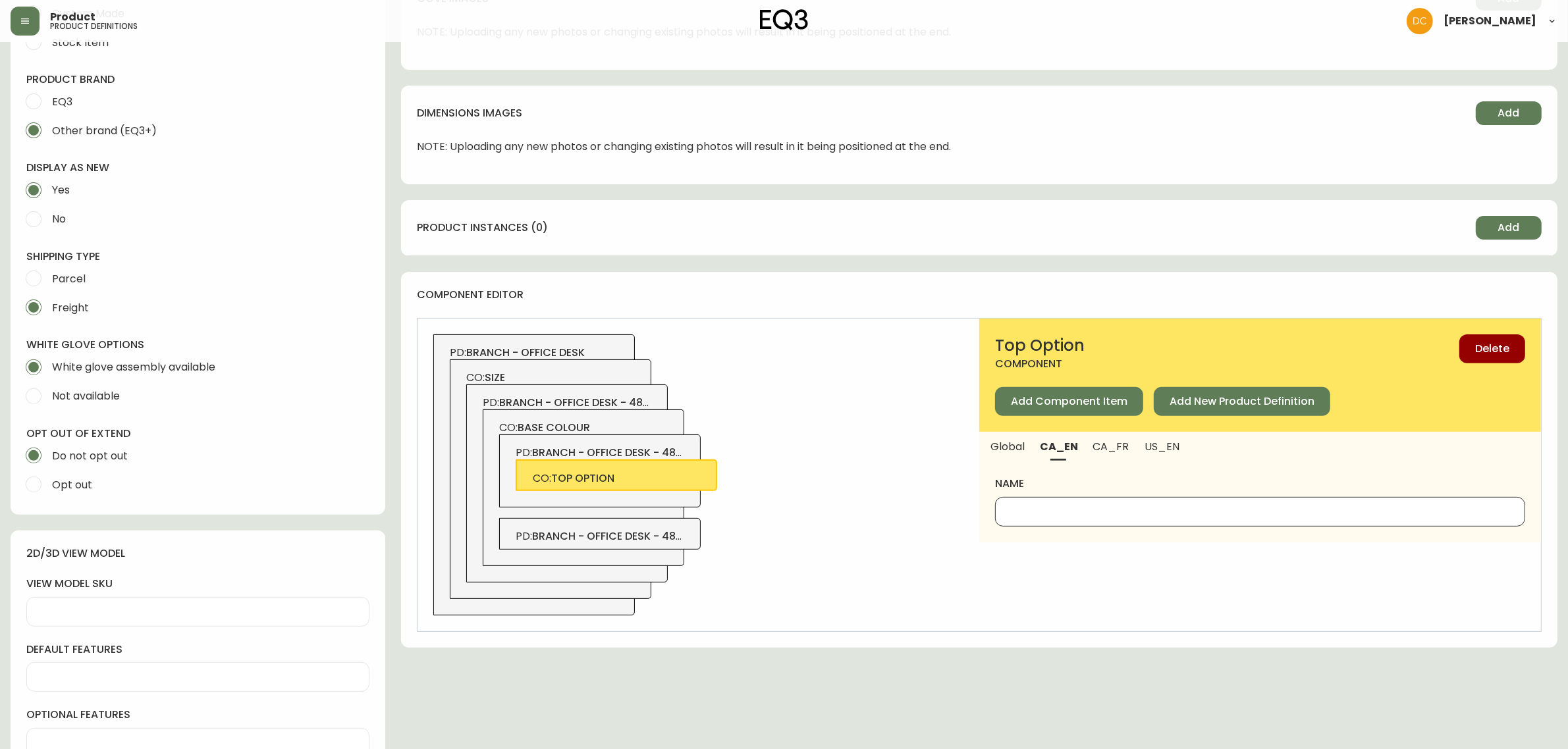
click at [1046, 512] on input "name" at bounding box center [1260, 512] width 508 height 12
paste input "Top Option"
type input "Top Option"
click at [1156, 449] on span "US_EN" at bounding box center [1162, 447] width 35 height 14
click at [1112, 511] on input "name" at bounding box center [1260, 512] width 508 height 12
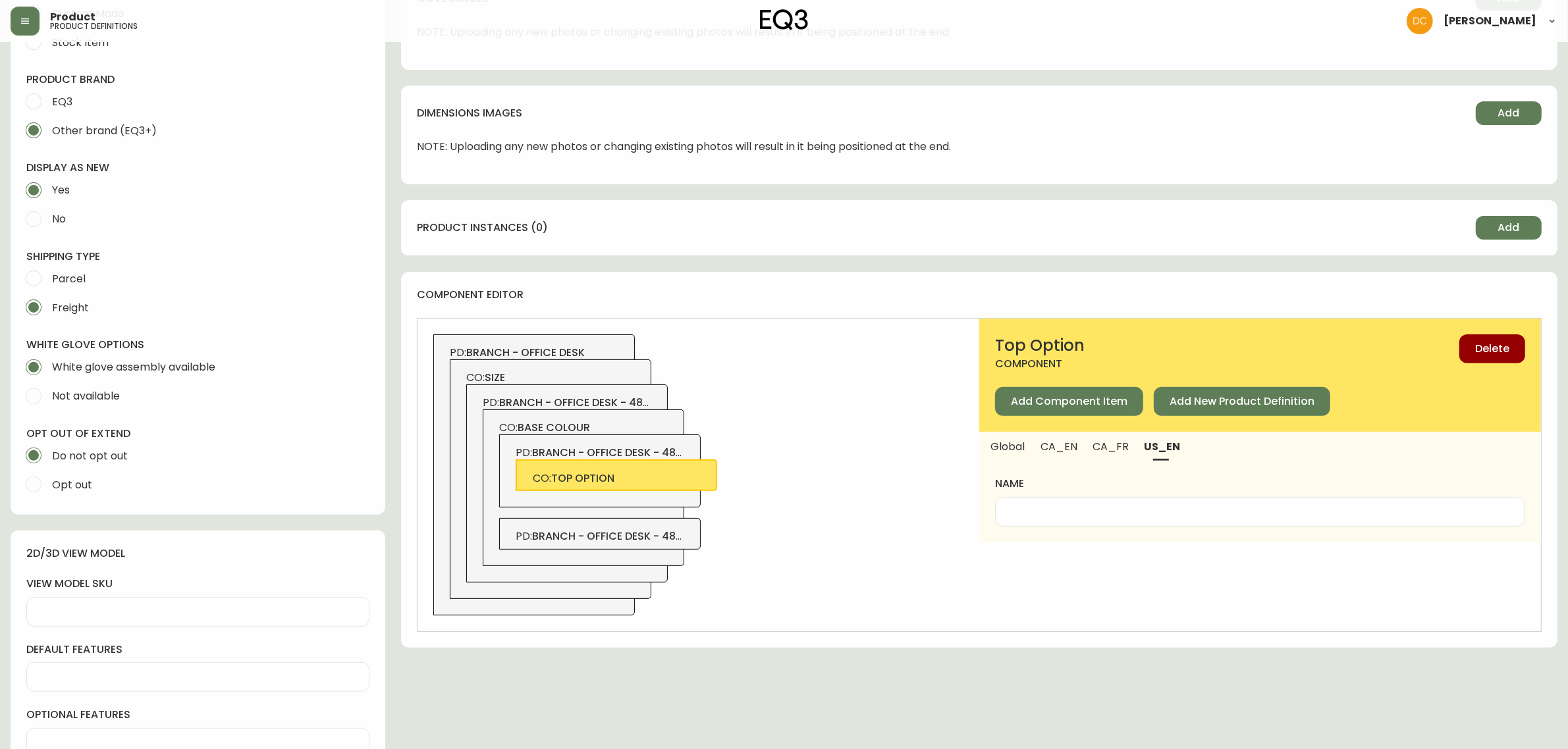
paste input "Top Option"
type input "Top Option"
click at [1122, 451] on span "CA_FR" at bounding box center [1111, 447] width 35 height 14
click at [1089, 502] on div at bounding box center [1260, 512] width 530 height 30
click at [1123, 510] on input "name" at bounding box center [1260, 512] width 508 height 12
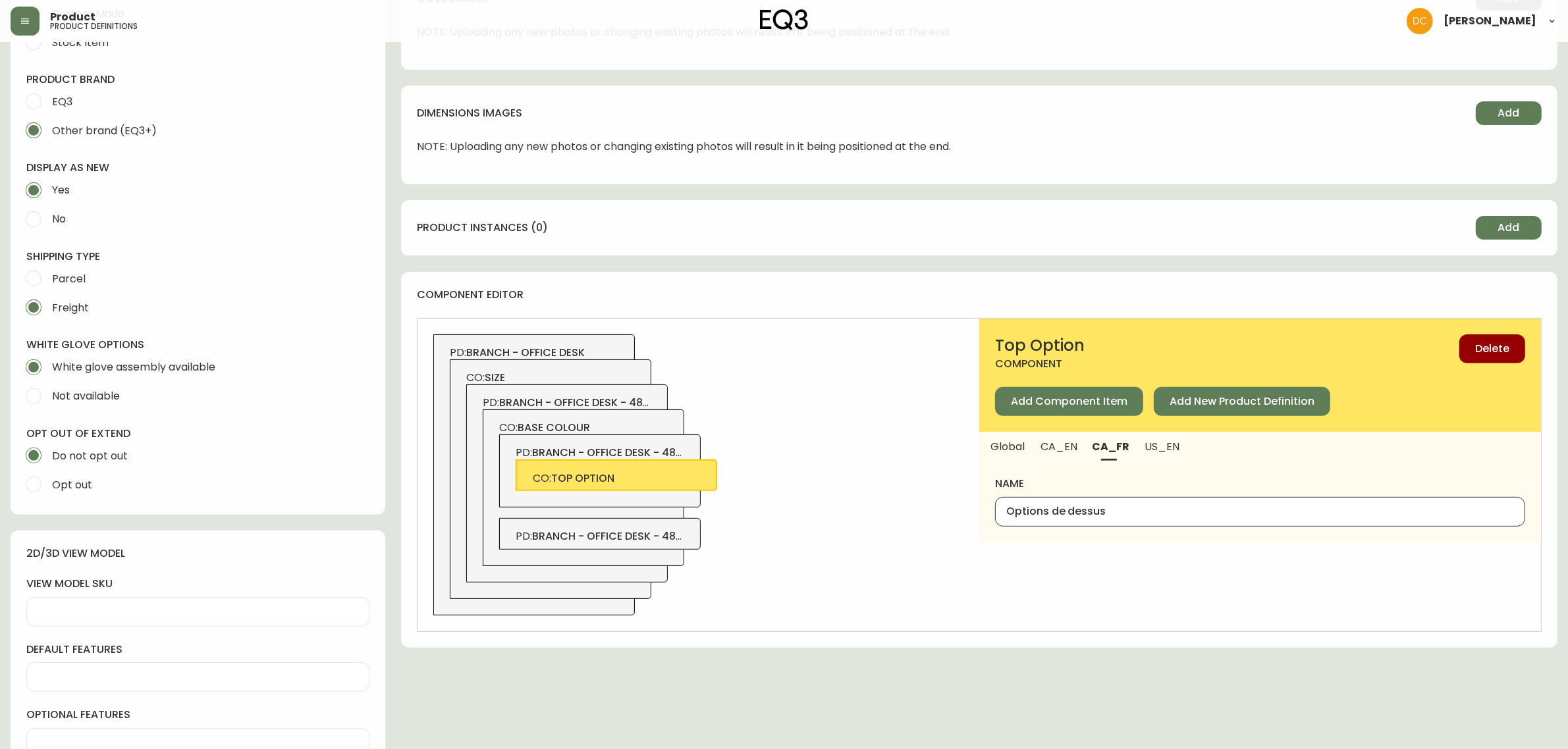
type input "Options de dessus"
click at [1113, 521] on div "Options de dessus" at bounding box center [1260, 512] width 530 height 30
click at [702, 535] on div "PD: branch - office desk CO: size PD: branch - office desk - 48x24 CO: base col…" at bounding box center [698, 475] width 562 height 313
click at [666, 537] on span "branch - office desk - 48x24 - white" at bounding box center [636, 536] width 208 height 15
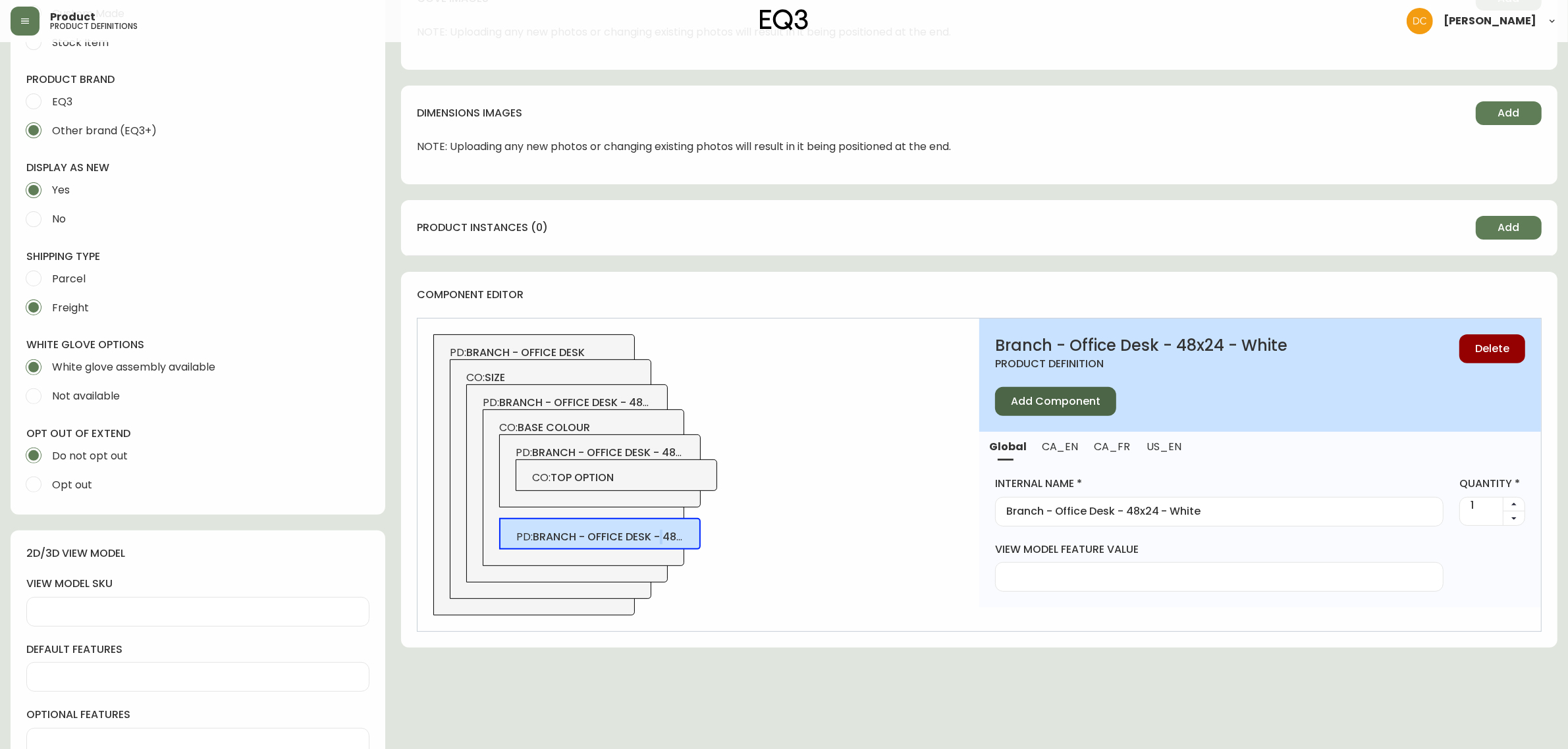
click at [1044, 403] on span "Add Component" at bounding box center [1056, 401] width 90 height 15
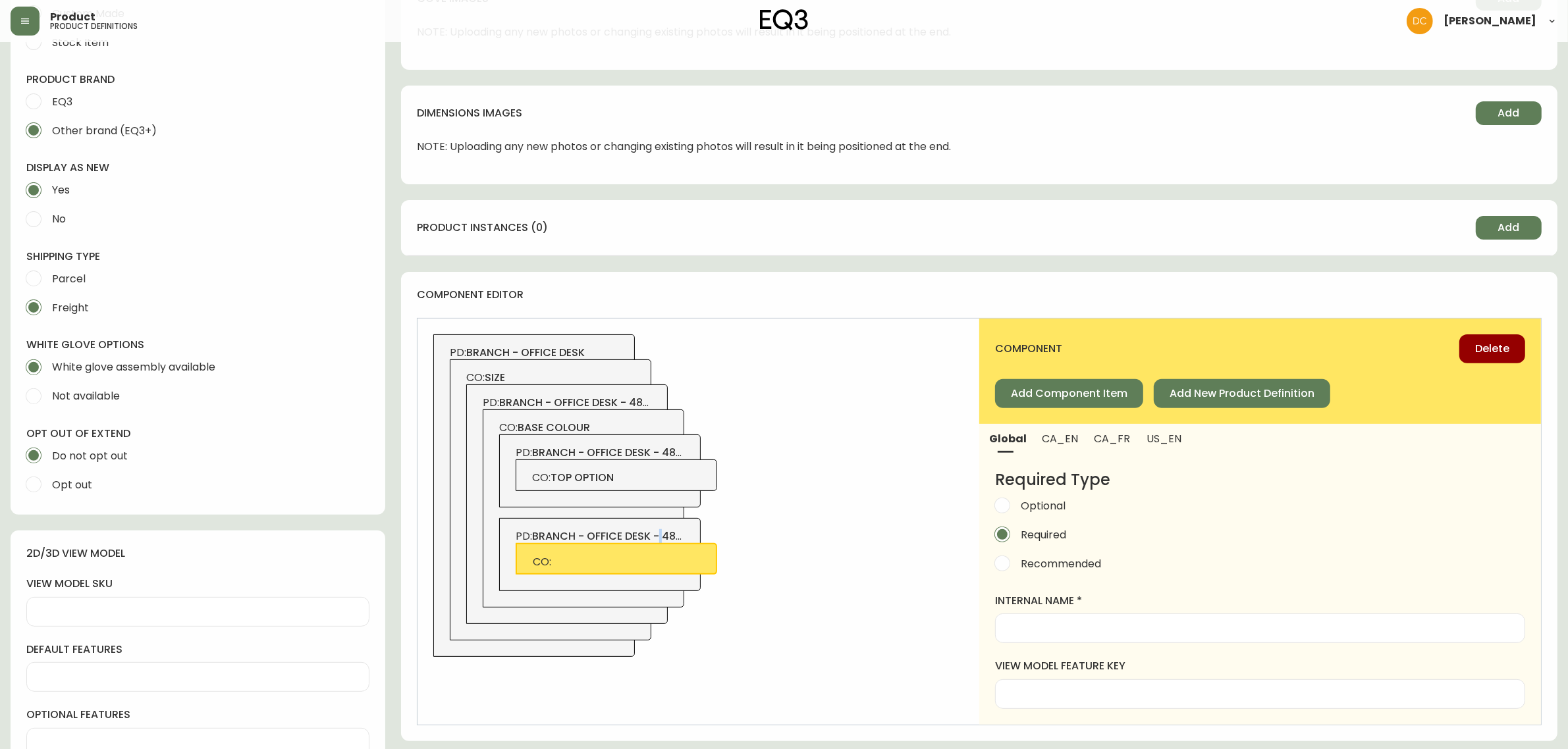
click at [1122, 439] on span "CA_FR" at bounding box center [1112, 439] width 36 height 14
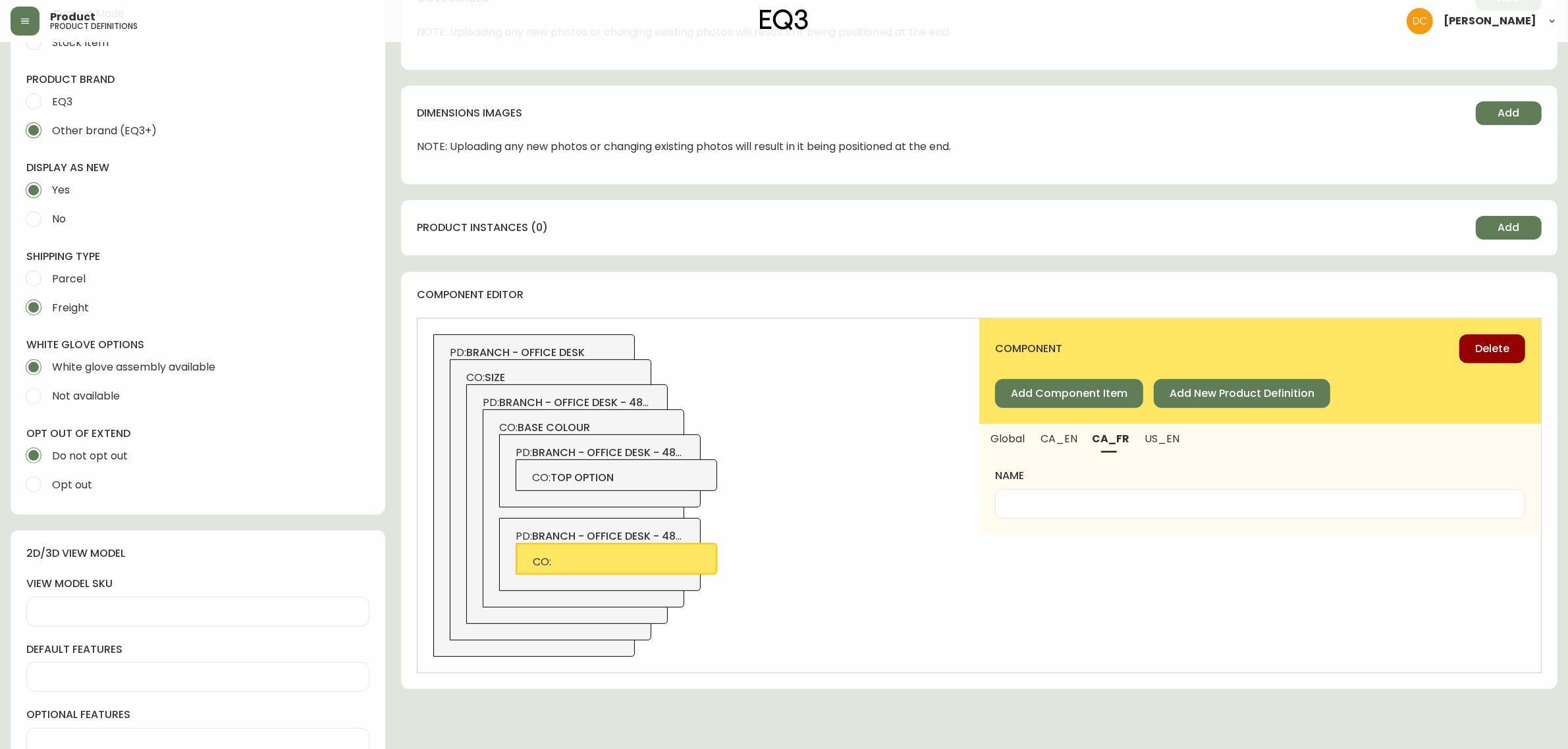
click at [1083, 518] on div at bounding box center [1260, 504] width 530 height 30
click at [1087, 498] on input "name" at bounding box center [1260, 504] width 508 height 12
paste input "Options de dessus"
click at [662, 476] on span "CO: top option" at bounding box center [617, 478] width 169 height 15
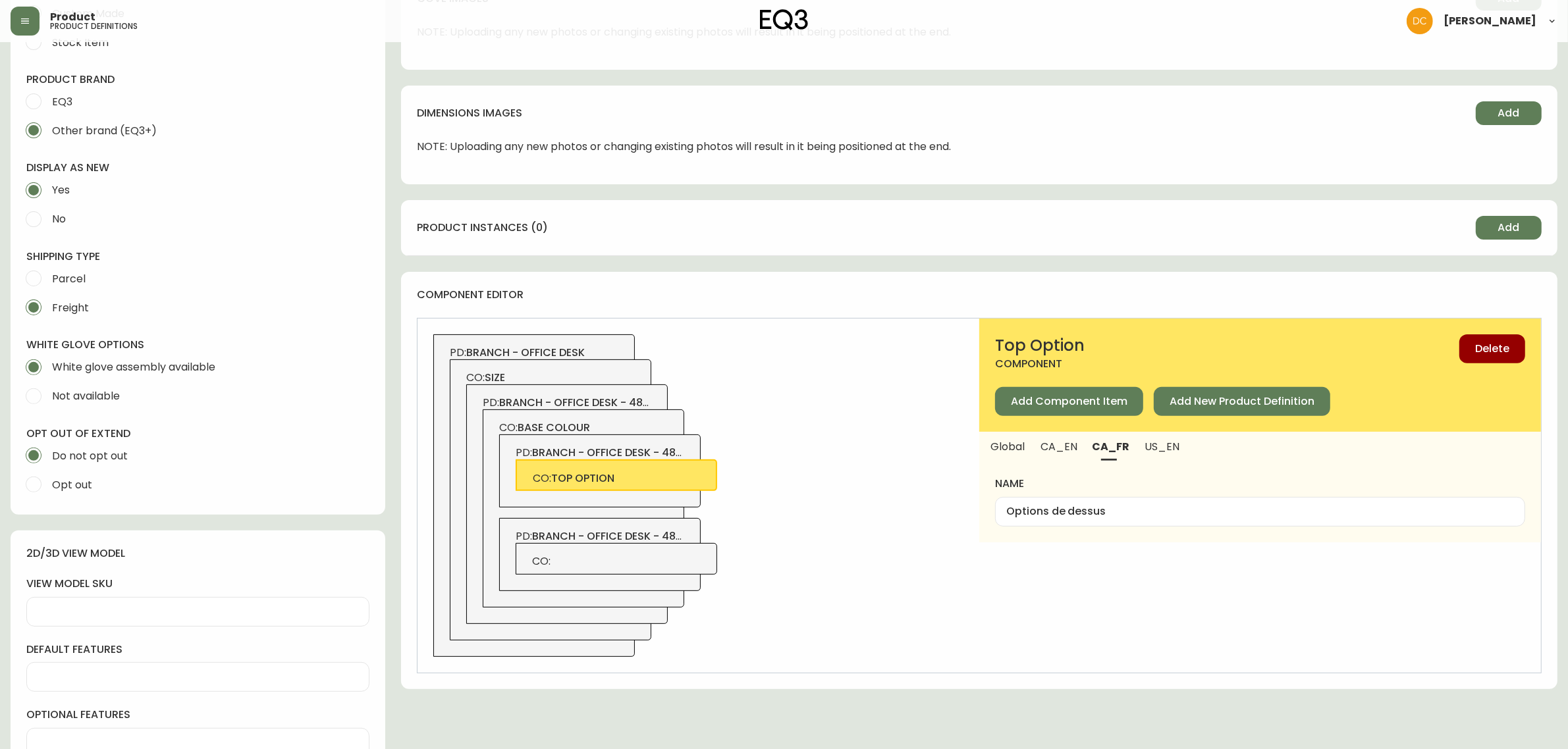
click at [1057, 449] on span "CA_EN" at bounding box center [1059, 447] width 35 height 14
type input "Top Option"
click at [1072, 507] on input "Top Option" at bounding box center [1260, 512] width 508 height 12
drag, startPoint x: 653, startPoint y: 555, endPoint x: 881, endPoint y: 546, distance: 228.2
click at [653, 555] on div "CO:" at bounding box center [616, 558] width 201 height 31
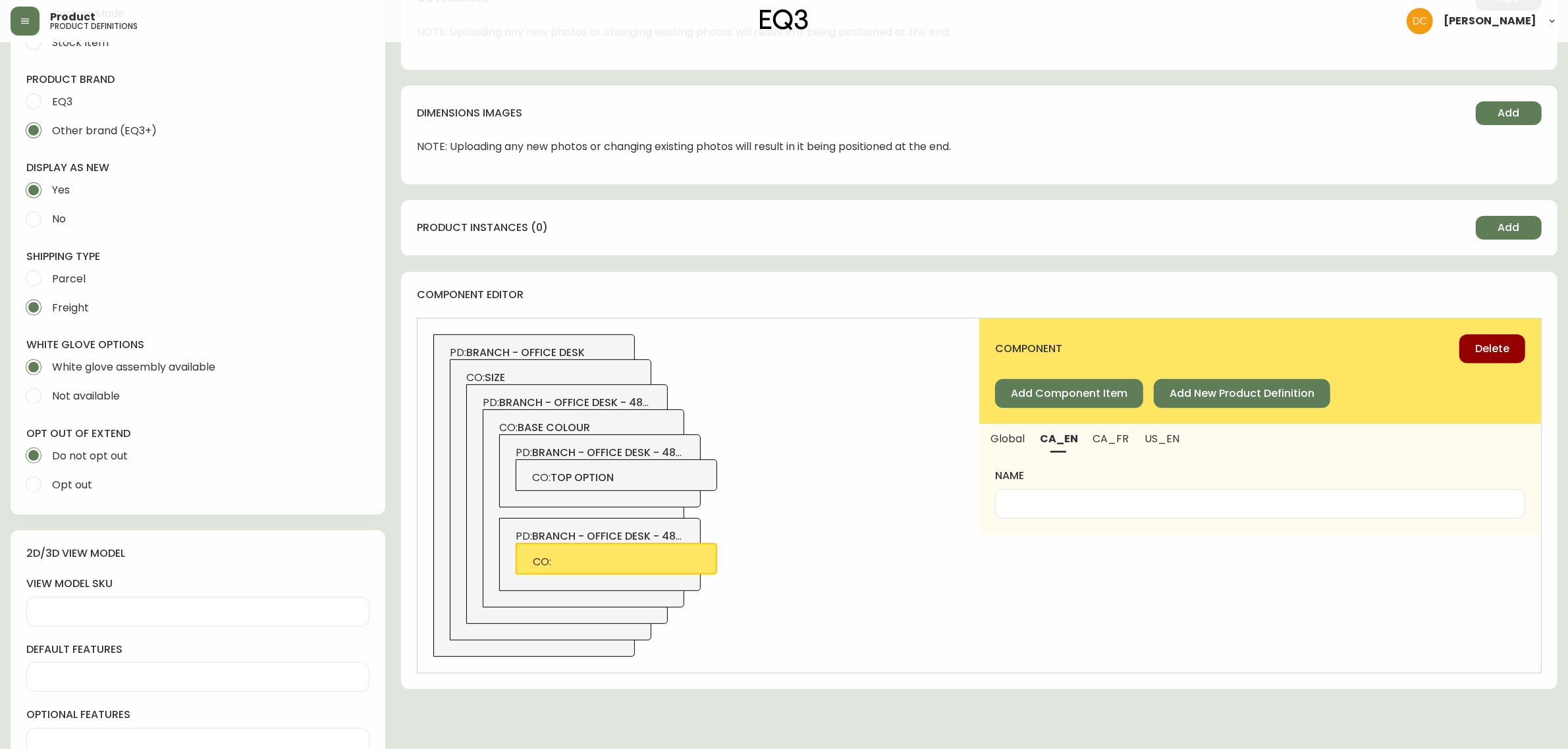
drag, startPoint x: 1065, startPoint y: 510, endPoint x: 1073, endPoint y: 507, distance: 8.5
click at [1065, 509] on div at bounding box center [1260, 504] width 530 height 30
paste input "Top Option"
type input "Top Option"
click at [1181, 436] on button "US_EN" at bounding box center [1163, 439] width 54 height 29
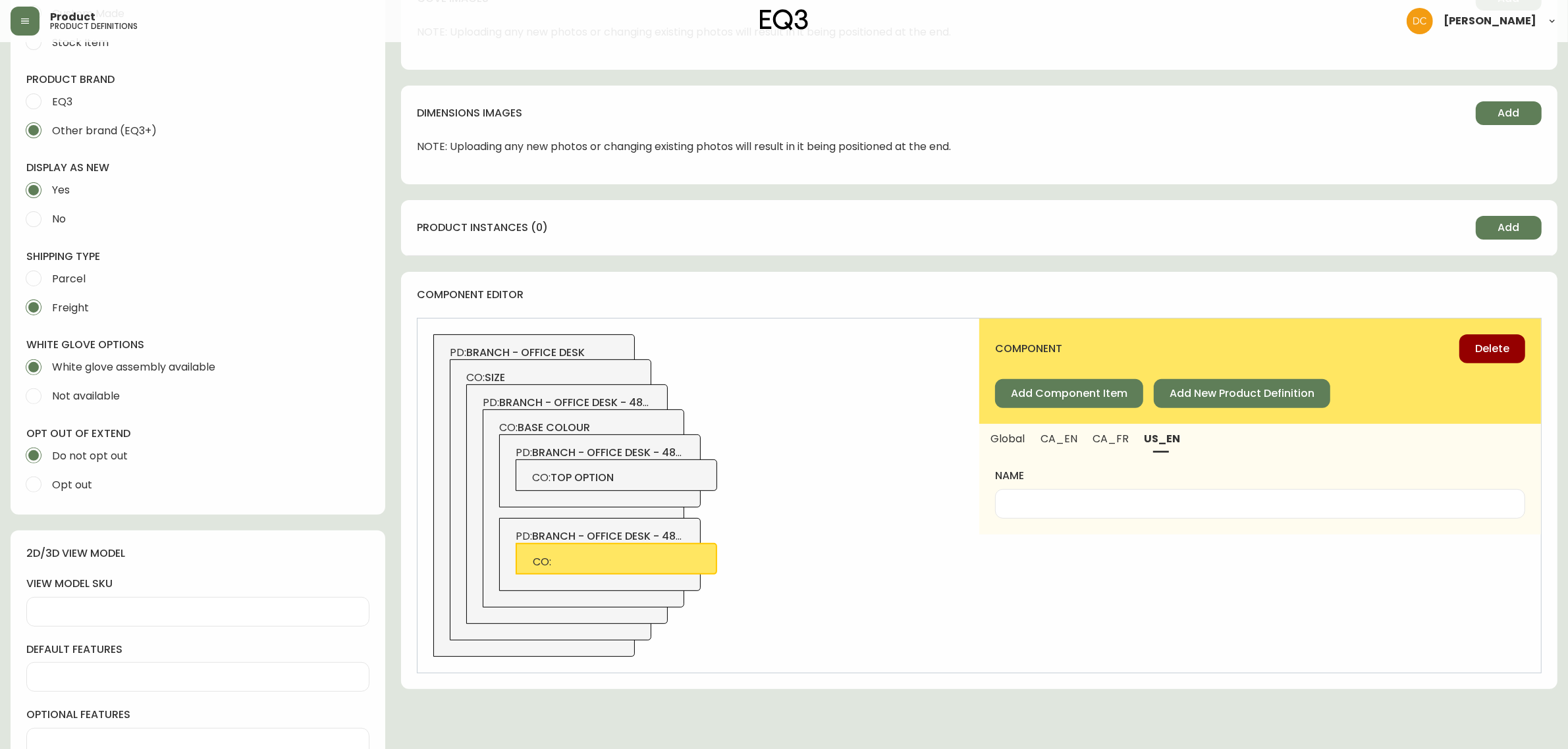
click at [1119, 489] on div at bounding box center [1260, 504] width 530 height 30
paste input "Top Option"
click at [1113, 448] on button "CA_FR" at bounding box center [1111, 439] width 51 height 29
click at [1065, 442] on span "CA_EN" at bounding box center [1059, 439] width 35 height 14
type input "Top Option"
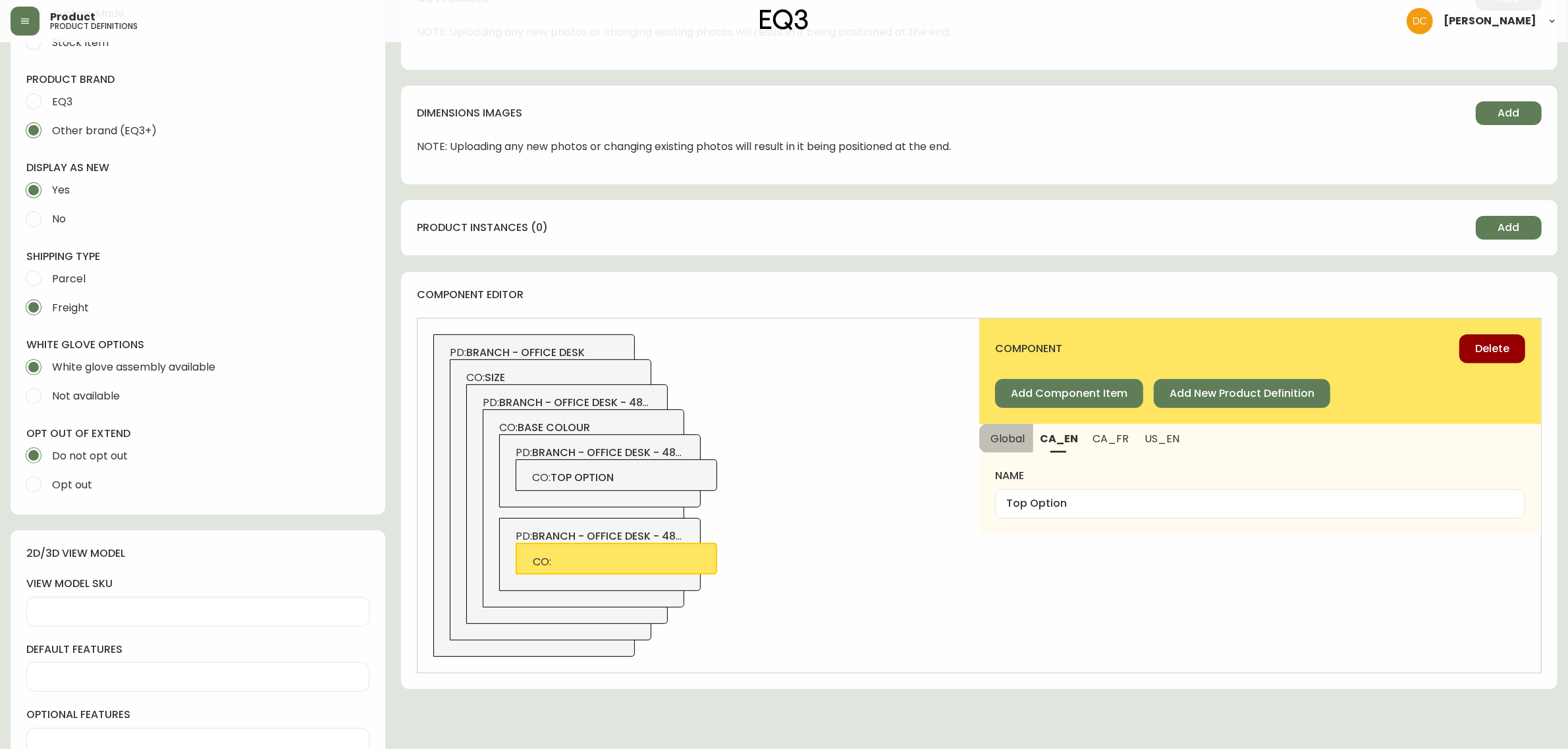
click at [1019, 446] on button "Global" at bounding box center [1006, 439] width 54 height 29
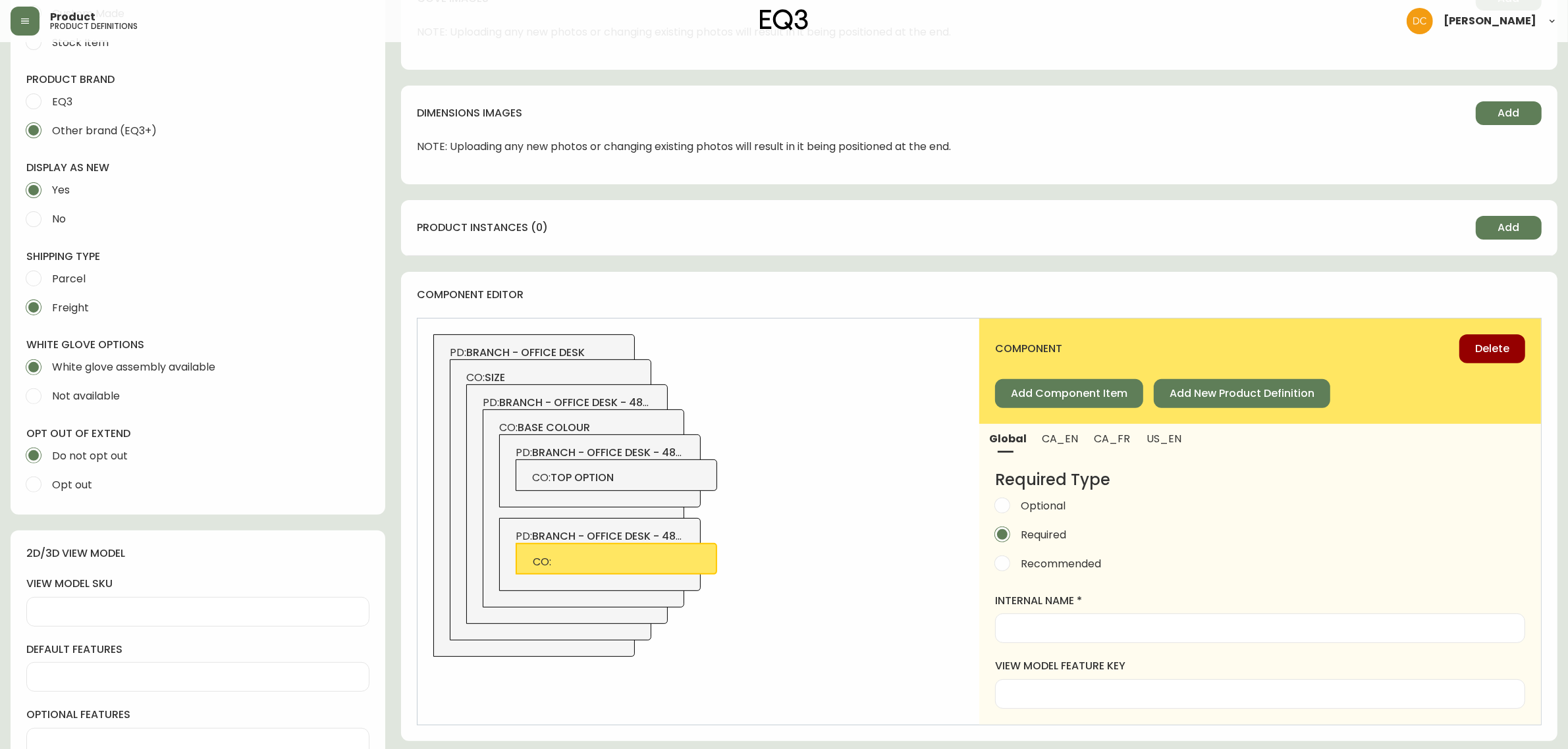
click at [694, 485] on span "CO: top option" at bounding box center [617, 478] width 169 height 15
type input "Top Option"
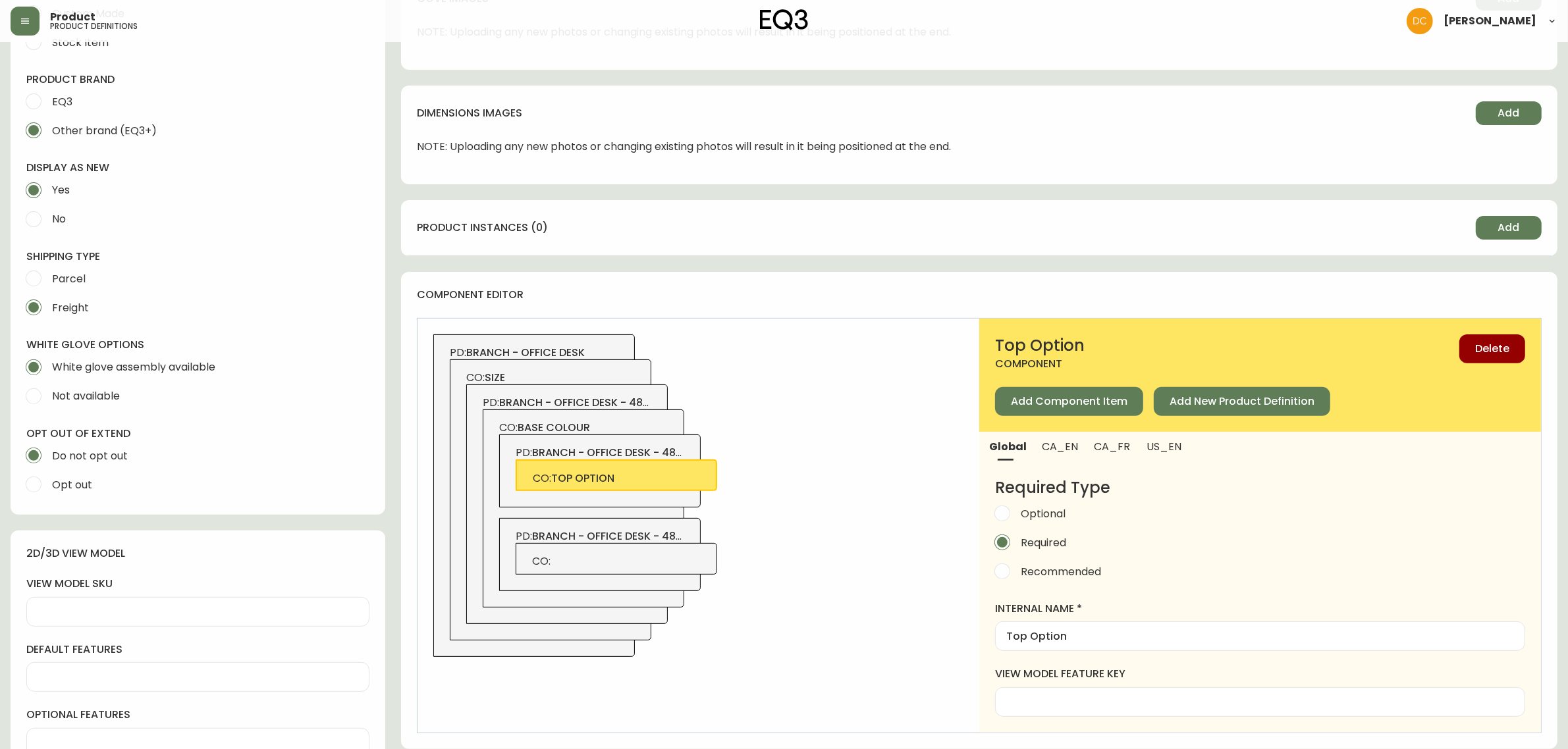
click at [1041, 617] on div "internal name Top Option" at bounding box center [1260, 626] width 530 height 49
click at [1043, 643] on div "Top Option" at bounding box center [1260, 636] width 530 height 30
click at [665, 567] on span "CO:" at bounding box center [617, 562] width 169 height 15
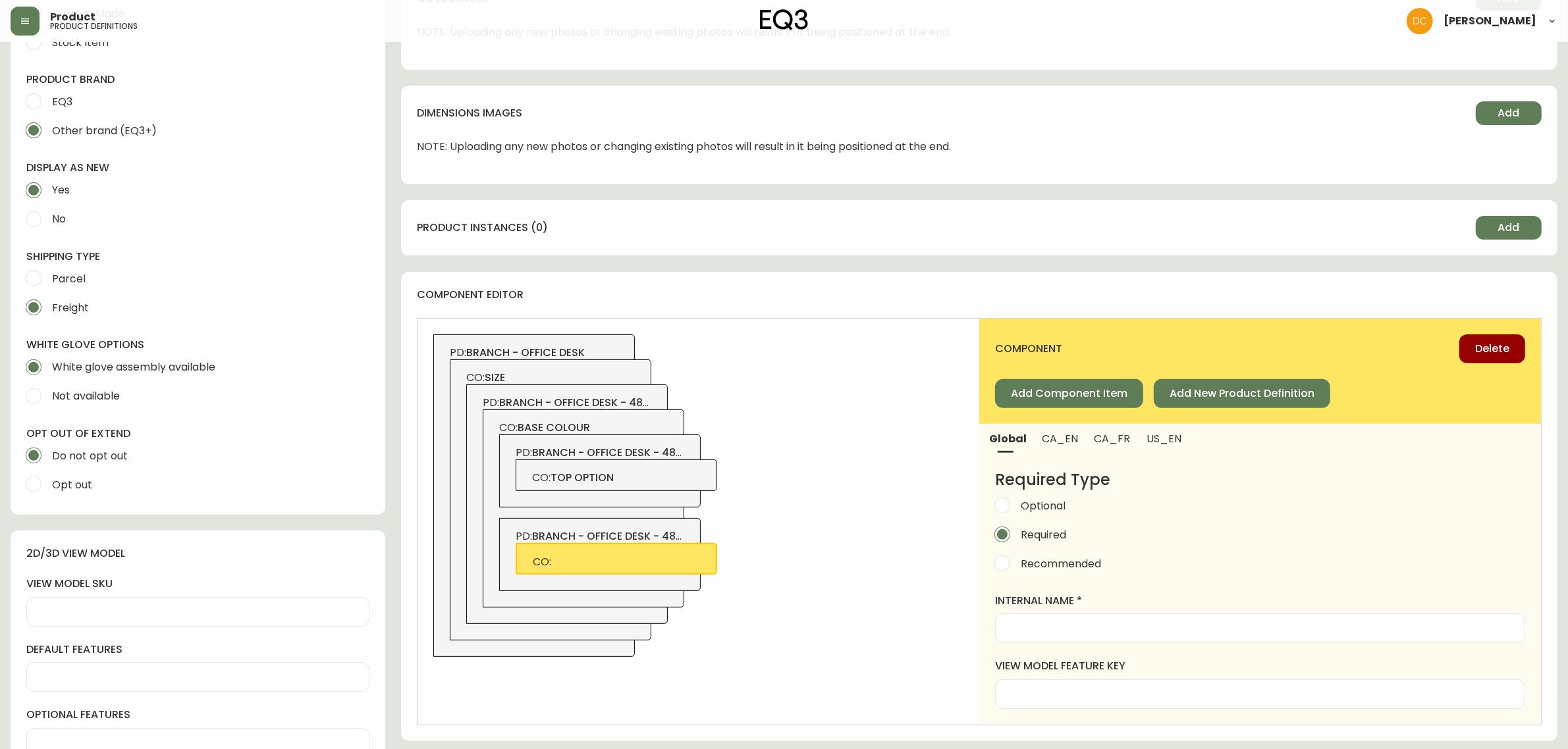
click at [1072, 634] on input "internal name" at bounding box center [1260, 628] width 508 height 12
paste input "Top Option"
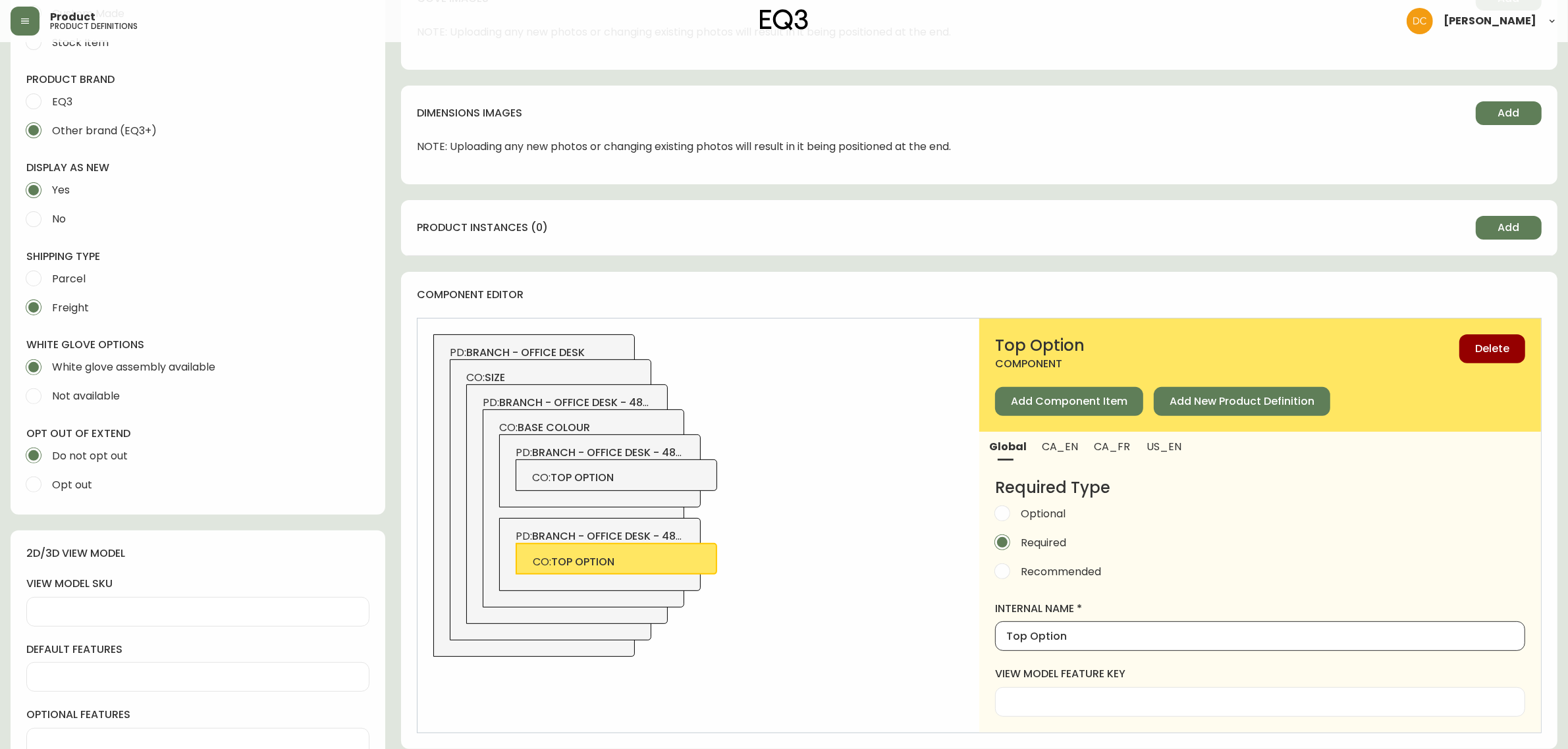
type input "Top Option"
drag, startPoint x: 1052, startPoint y: 426, endPoint x: 1052, endPoint y: 435, distance: 9.0
click at [1052, 426] on div "Top Option component Delete Add Component Item Add New Product Definition" at bounding box center [1260, 375] width 562 height 113
click at [1053, 449] on span "CA_EN" at bounding box center [1059, 447] width 36 height 14
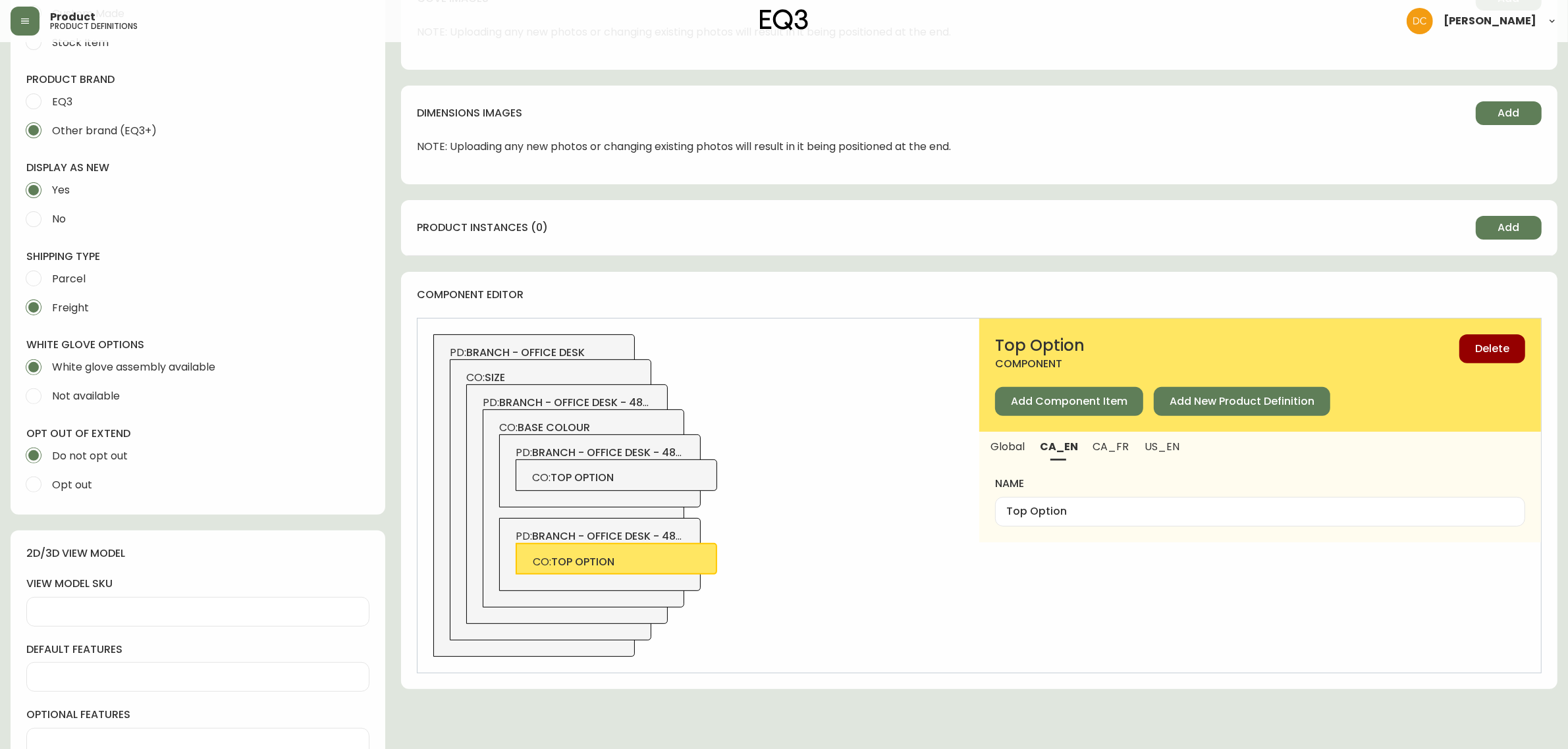
click at [1061, 520] on div "Top Option" at bounding box center [1260, 512] width 530 height 30
paste input "Top Option"
paste input "text"
click at [1162, 446] on span "US_EN" at bounding box center [1162, 447] width 35 height 14
click at [1111, 455] on button "CA_FR" at bounding box center [1111, 446] width 51 height 29
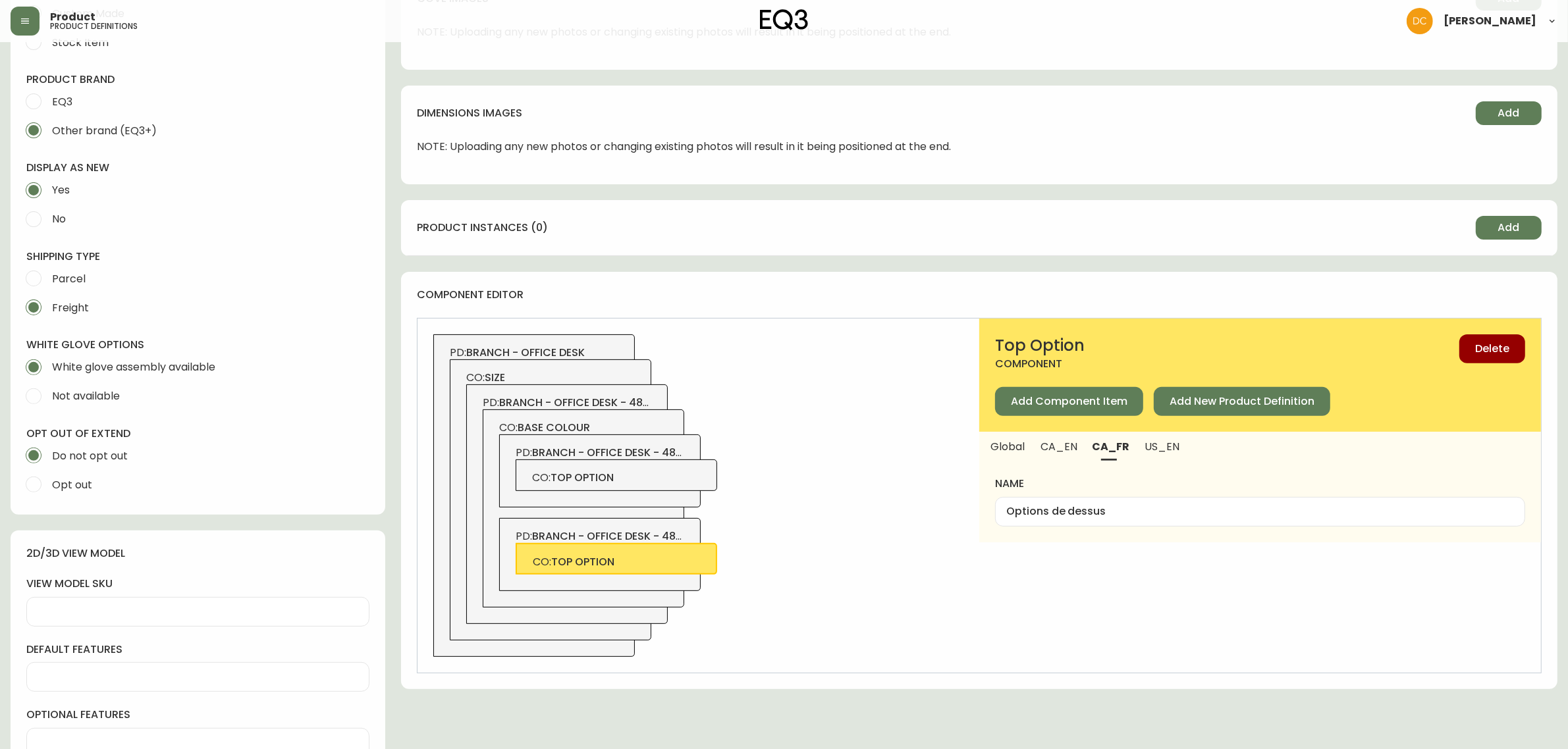
click at [1063, 449] on span "CA_EN" at bounding box center [1059, 447] width 35 height 14
type input "Top Option"
click at [1016, 451] on span "Global" at bounding box center [1007, 447] width 35 height 14
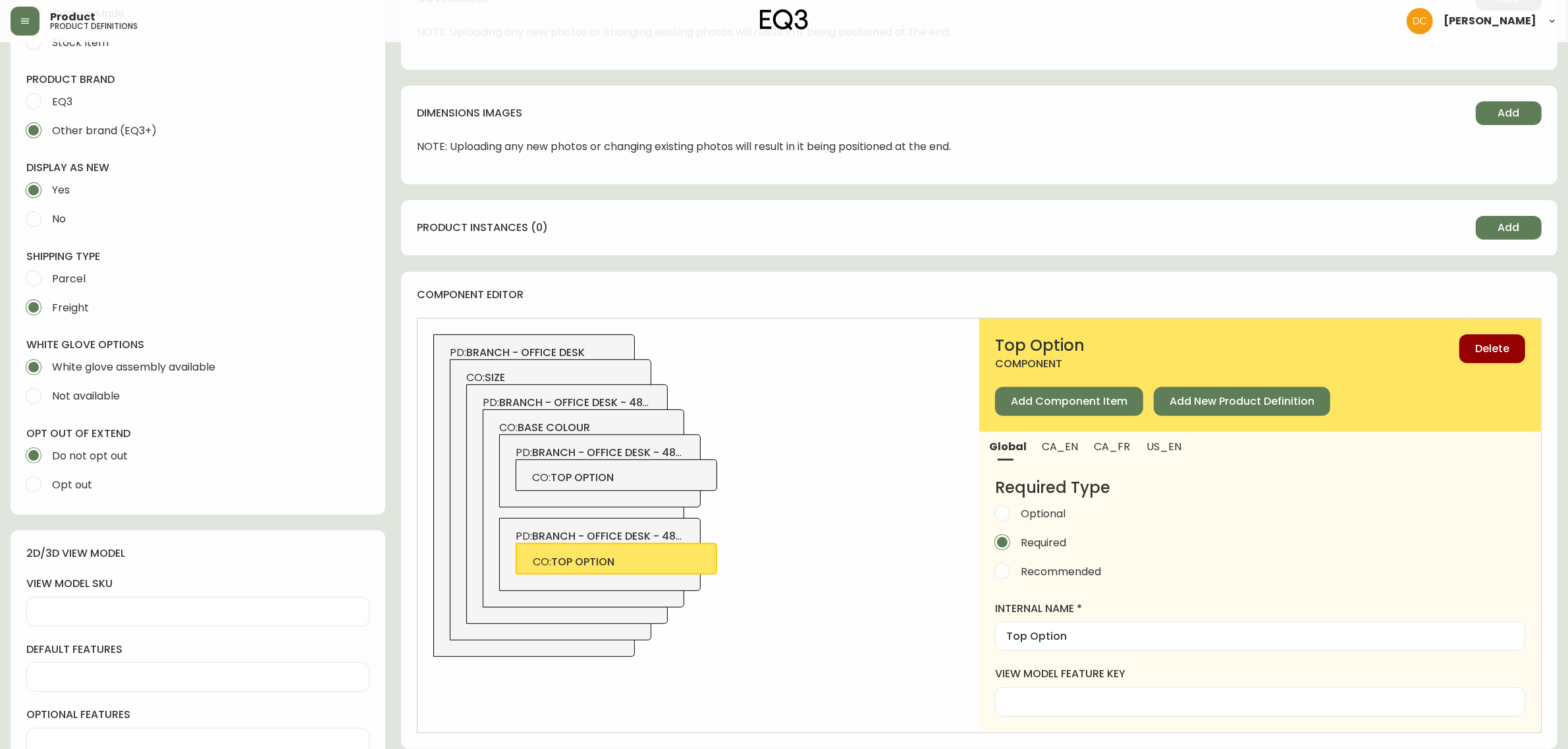
drag, startPoint x: 639, startPoint y: 468, endPoint x: 677, endPoint y: 465, distance: 38.1
click at [640, 468] on div "CO: top option" at bounding box center [616, 475] width 201 height 31
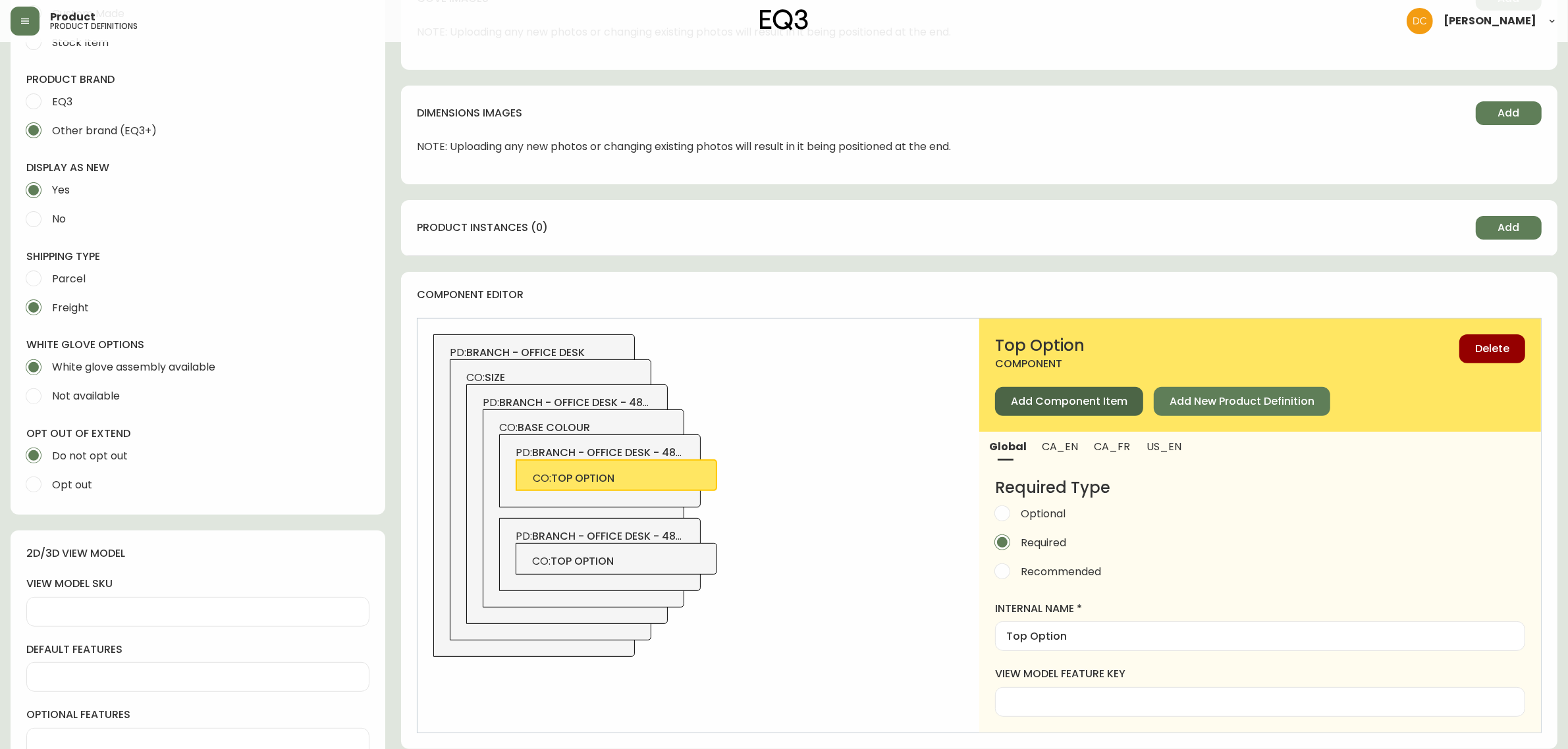
click at [1063, 392] on button "Add Component Item" at bounding box center [1069, 402] width 148 height 29
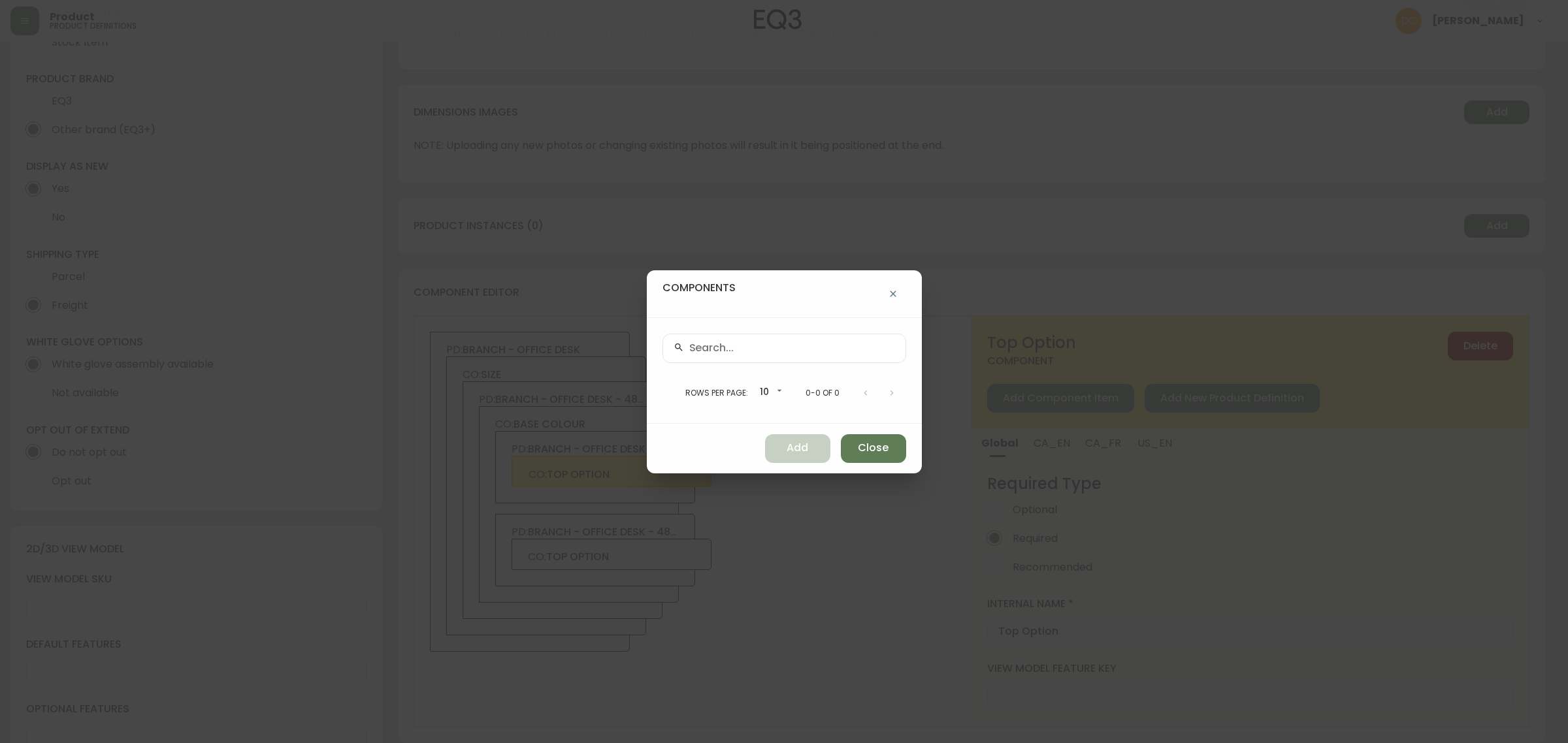
click at [778, 338] on div at bounding box center [784, 348] width 244 height 30
click at [811, 342] on input "text" at bounding box center [792, 348] width 206 height 12
paste input "3350-2518-9748"
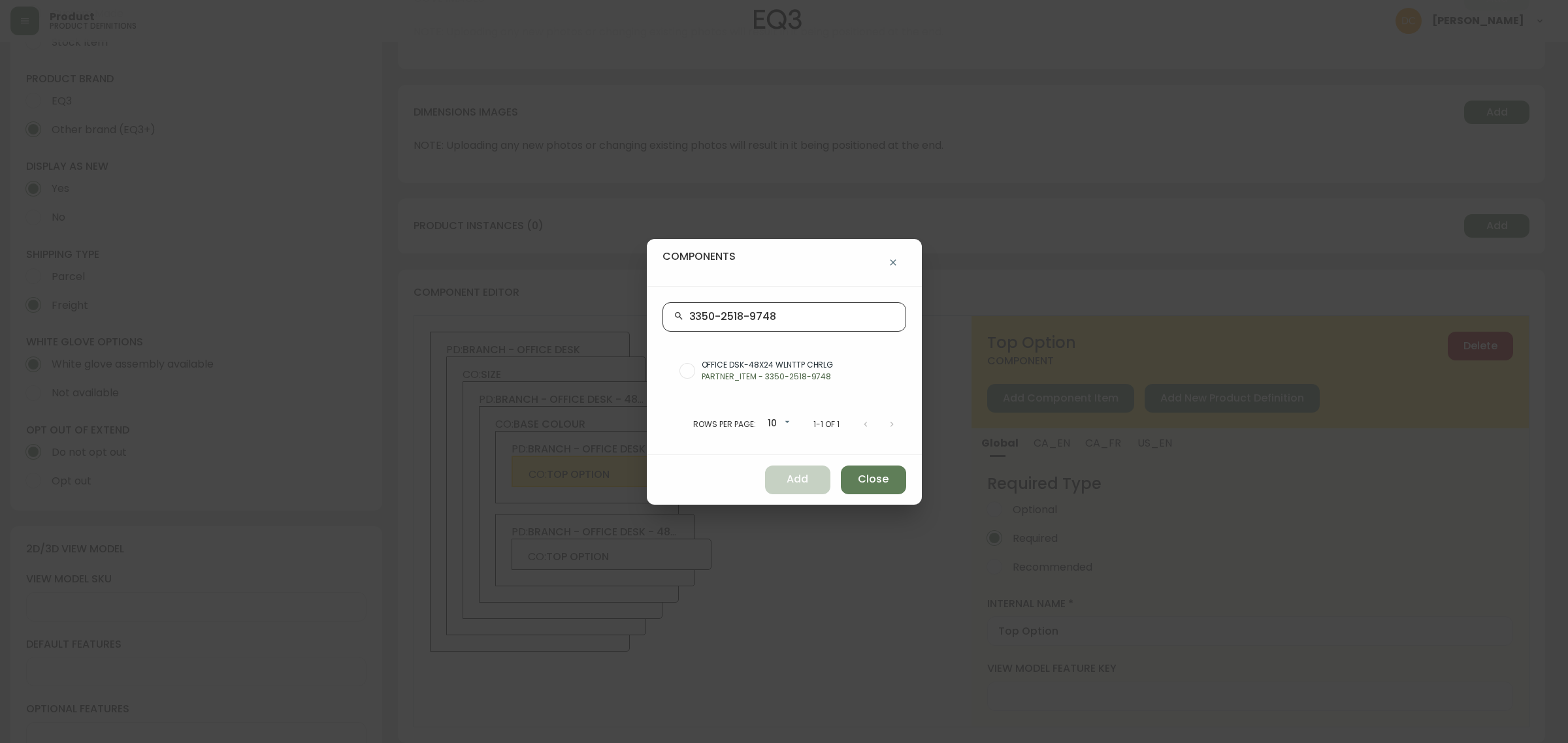
type input "3350-2518-9748"
click at [791, 380] on p "PARTNER_ITEM - 3350-2518-9748" at bounding box center [799, 376] width 194 height 11
radio input "true"
click at [798, 469] on button "Add" at bounding box center [798, 480] width 66 height 29
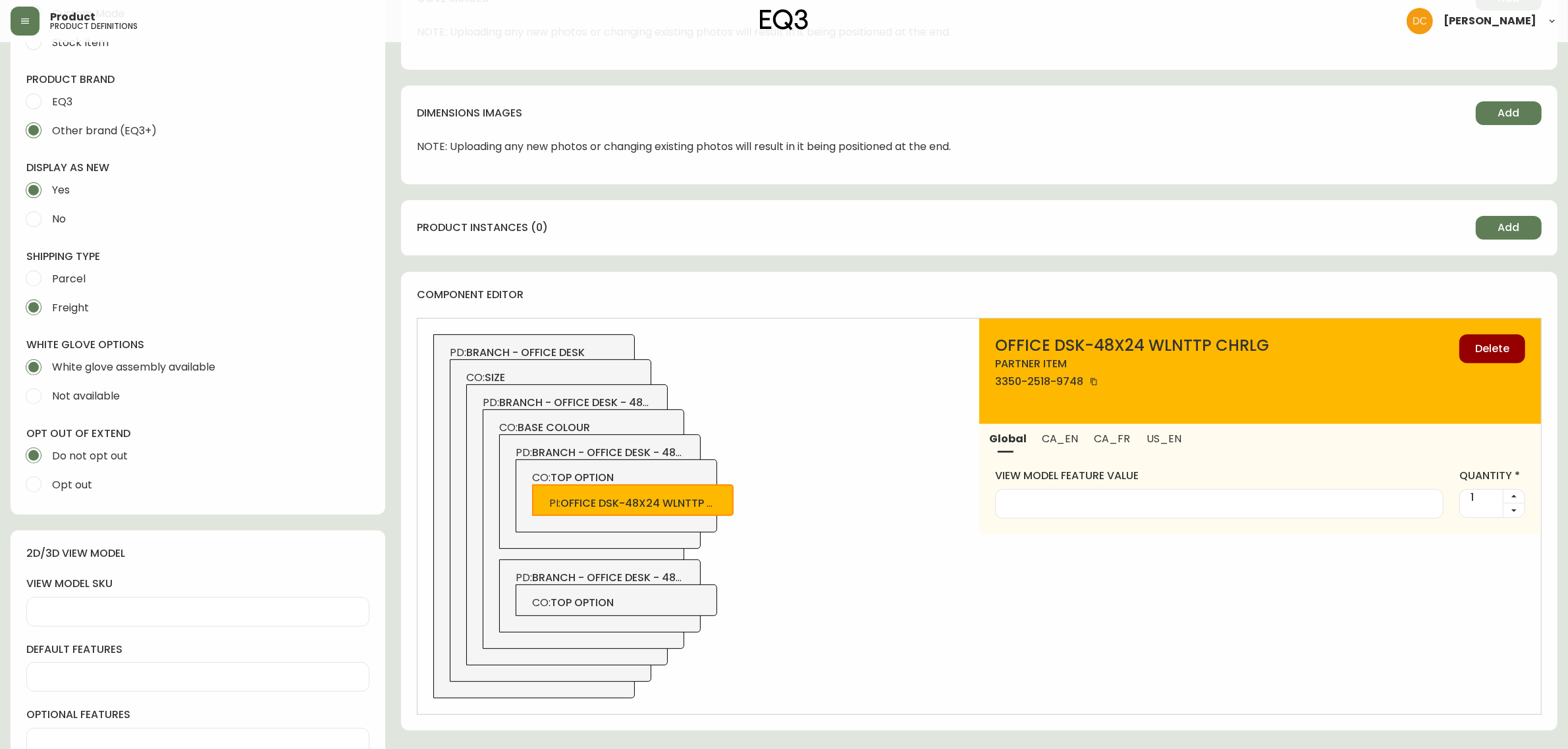
click at [700, 475] on span "CO: top option" at bounding box center [617, 478] width 169 height 15
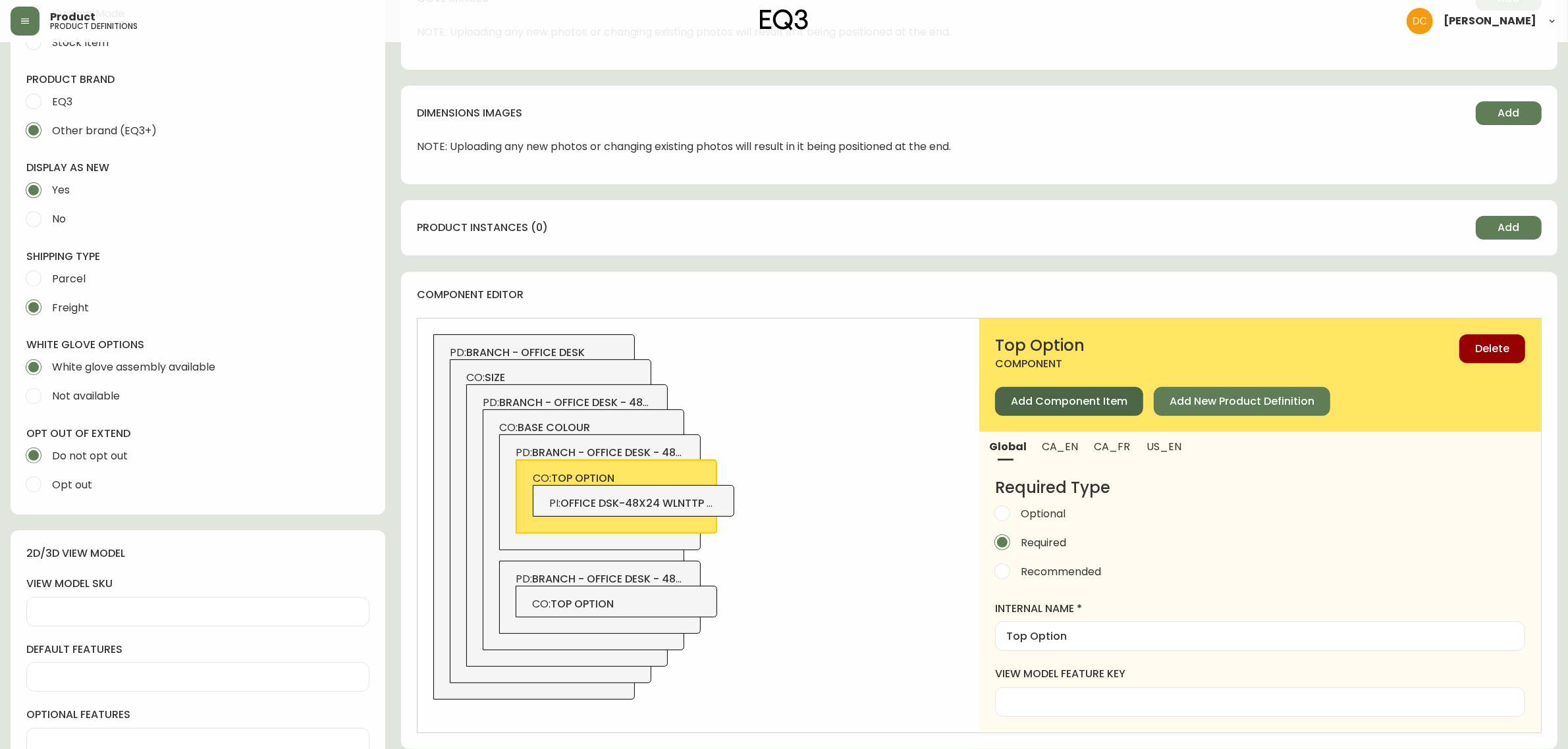
click at [1006, 409] on button "Add Component Item" at bounding box center [1069, 402] width 148 height 29
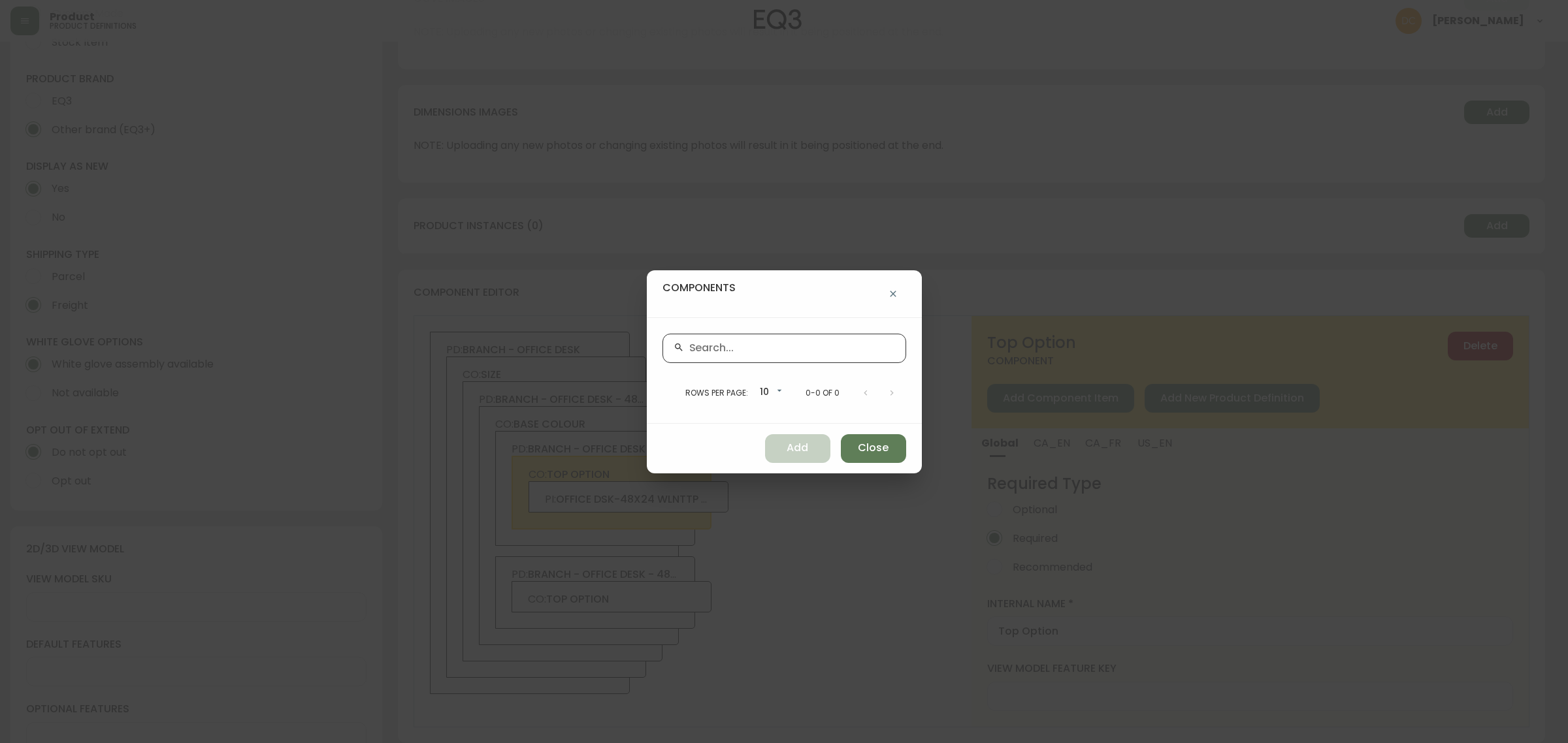
click at [803, 342] on input "text" at bounding box center [792, 348] width 206 height 12
paste input "3350-2518-0748"
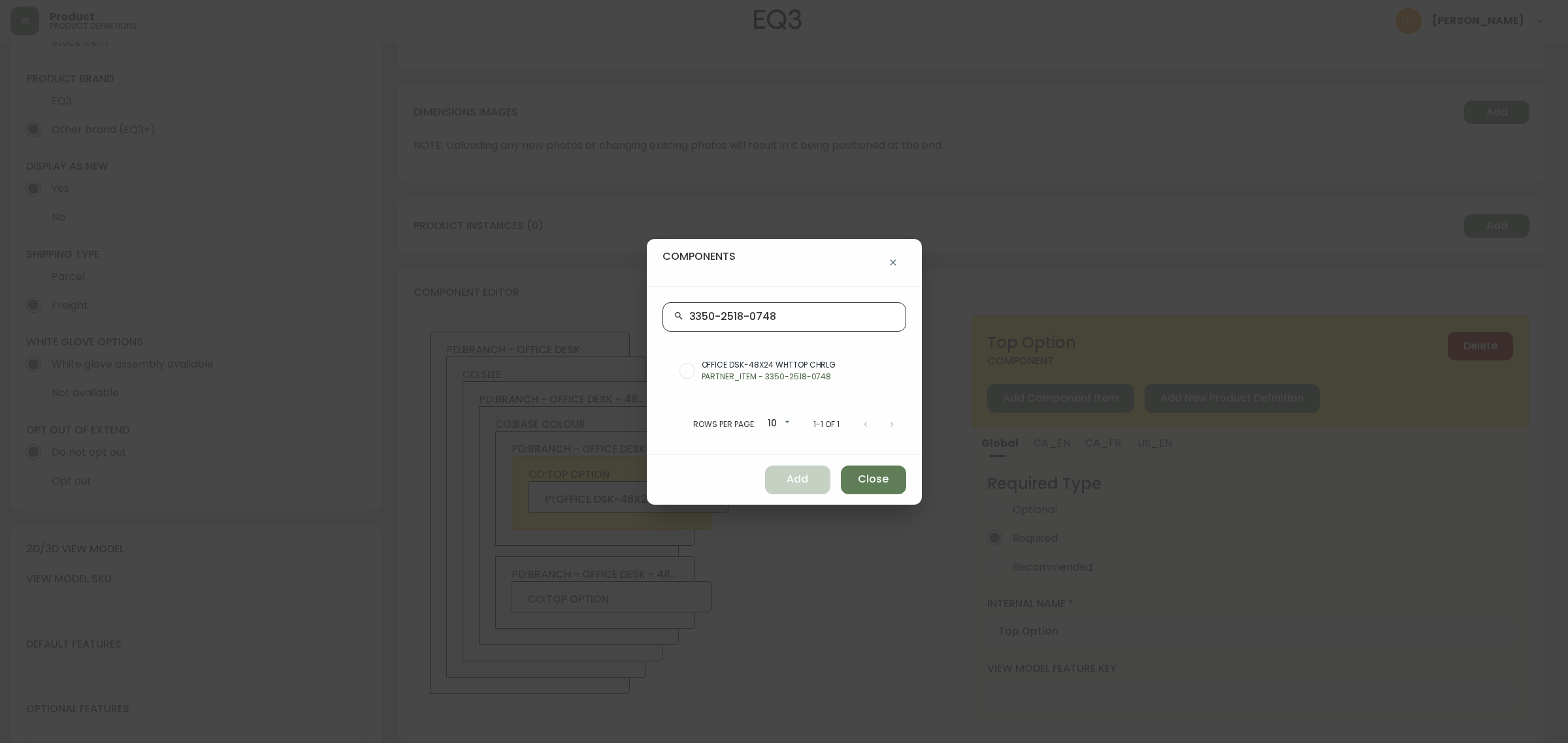
type input "3350-2518-0748"
click at [794, 366] on span "OFFICE DSK-48X24 WHTTOP CHRLG" at bounding box center [799, 364] width 194 height 11
radio input "true"
click at [806, 484] on button "Add" at bounding box center [798, 480] width 66 height 29
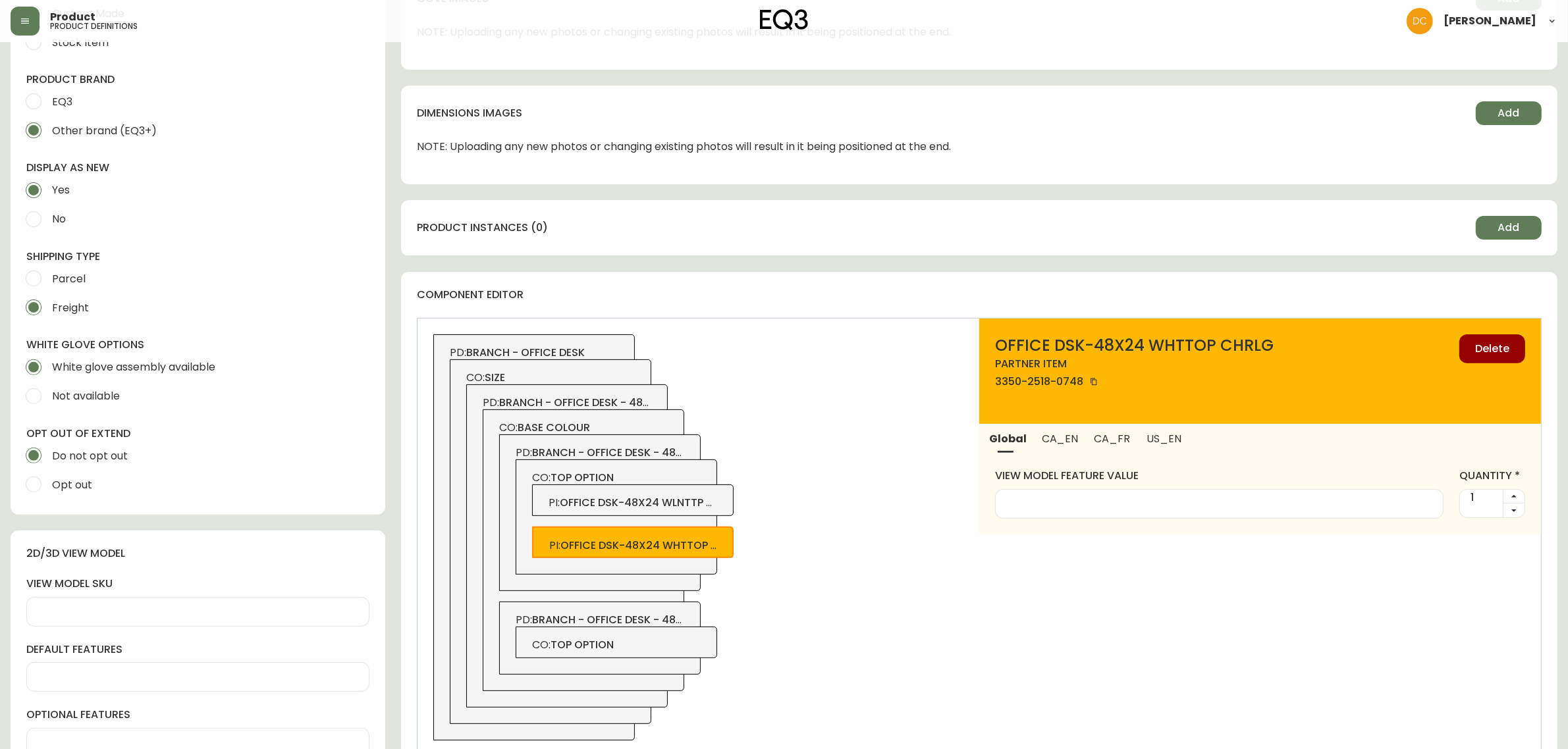
click at [689, 471] on div "CO: top option PI : office dsk-48x24 wlnttp chrlg PI : office dsk-48x24 whttop …" at bounding box center [616, 517] width 201 height 115
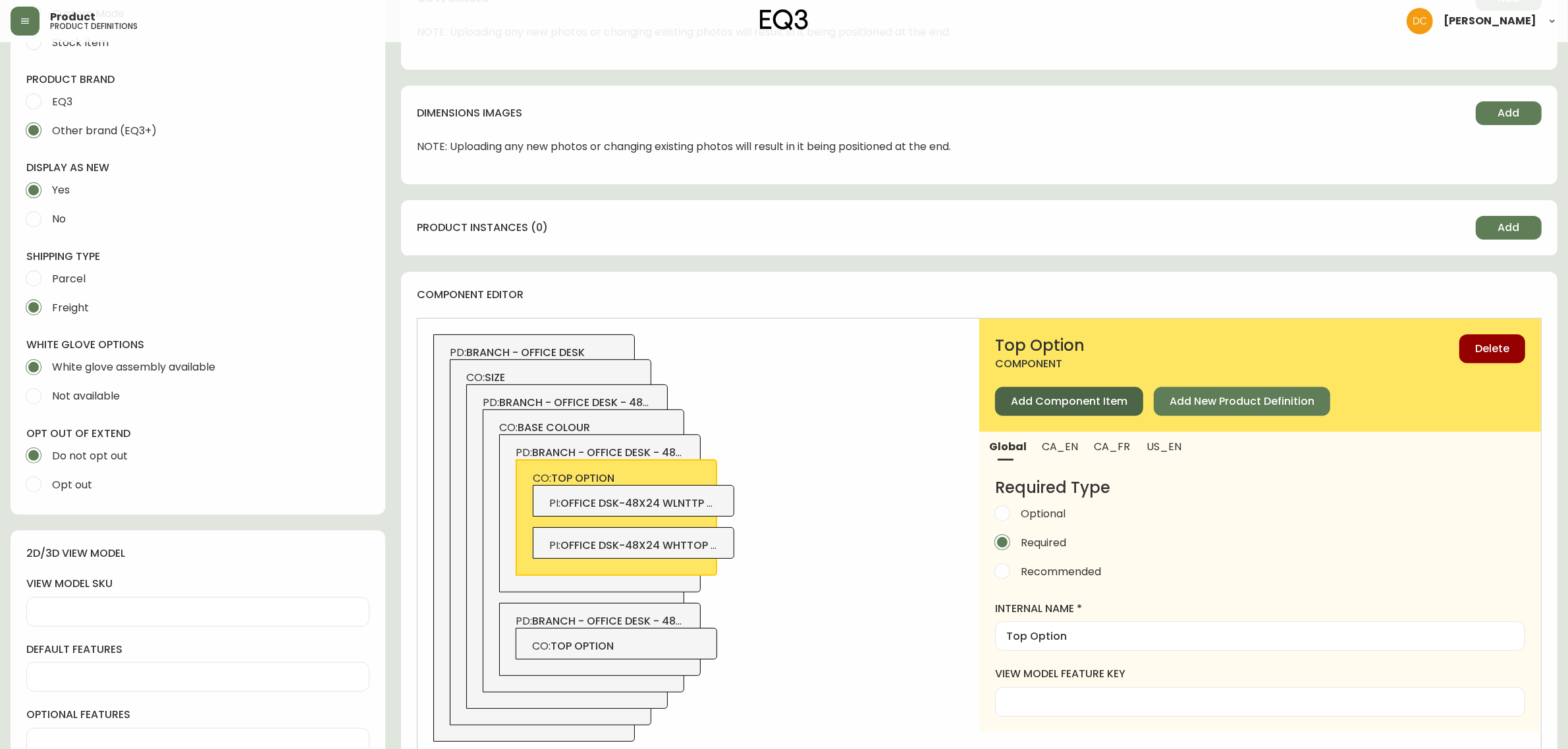
click at [1069, 393] on button "Add Component Item" at bounding box center [1069, 402] width 148 height 29
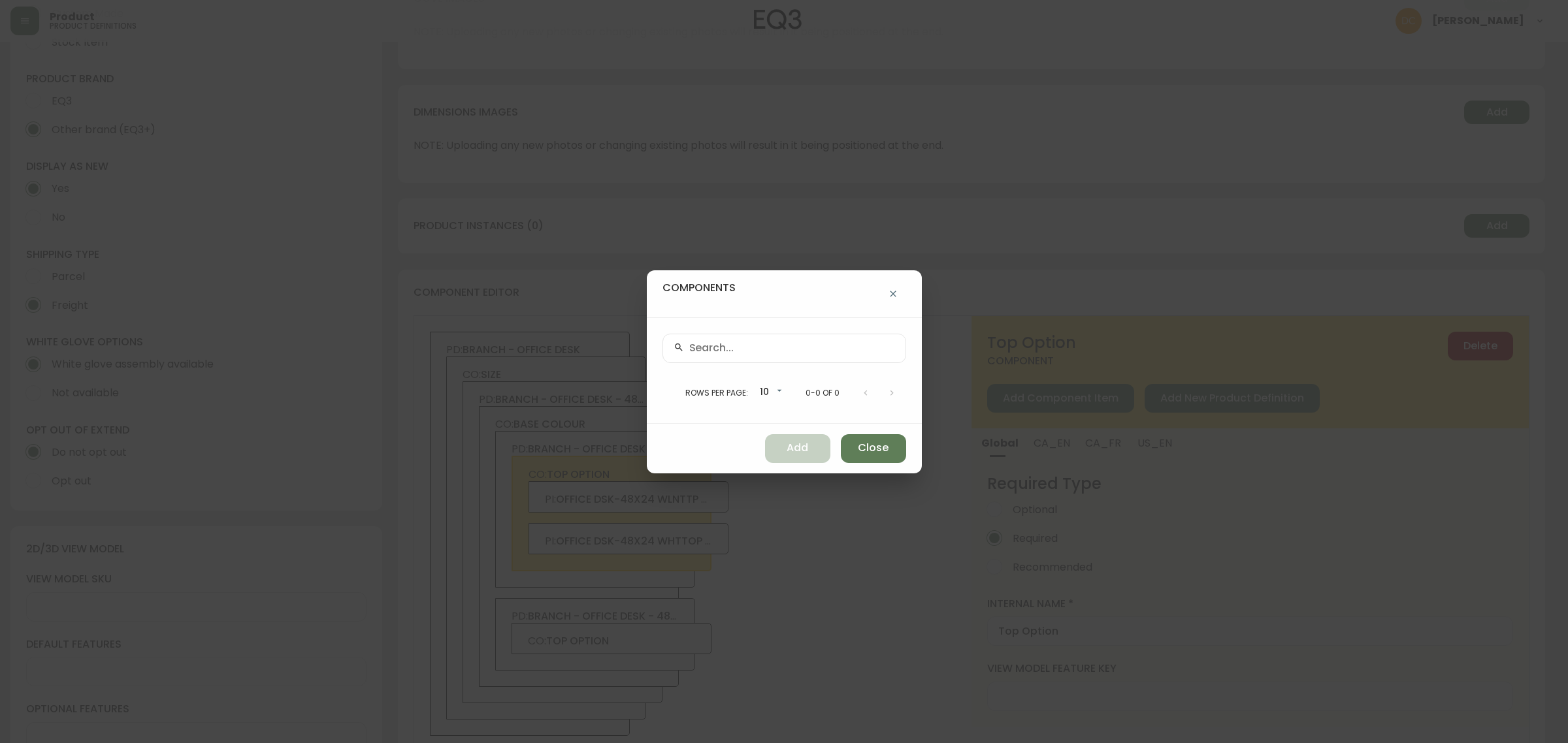
click at [787, 350] on input "text" at bounding box center [792, 348] width 206 height 12
paste input "3350-2518-8748"
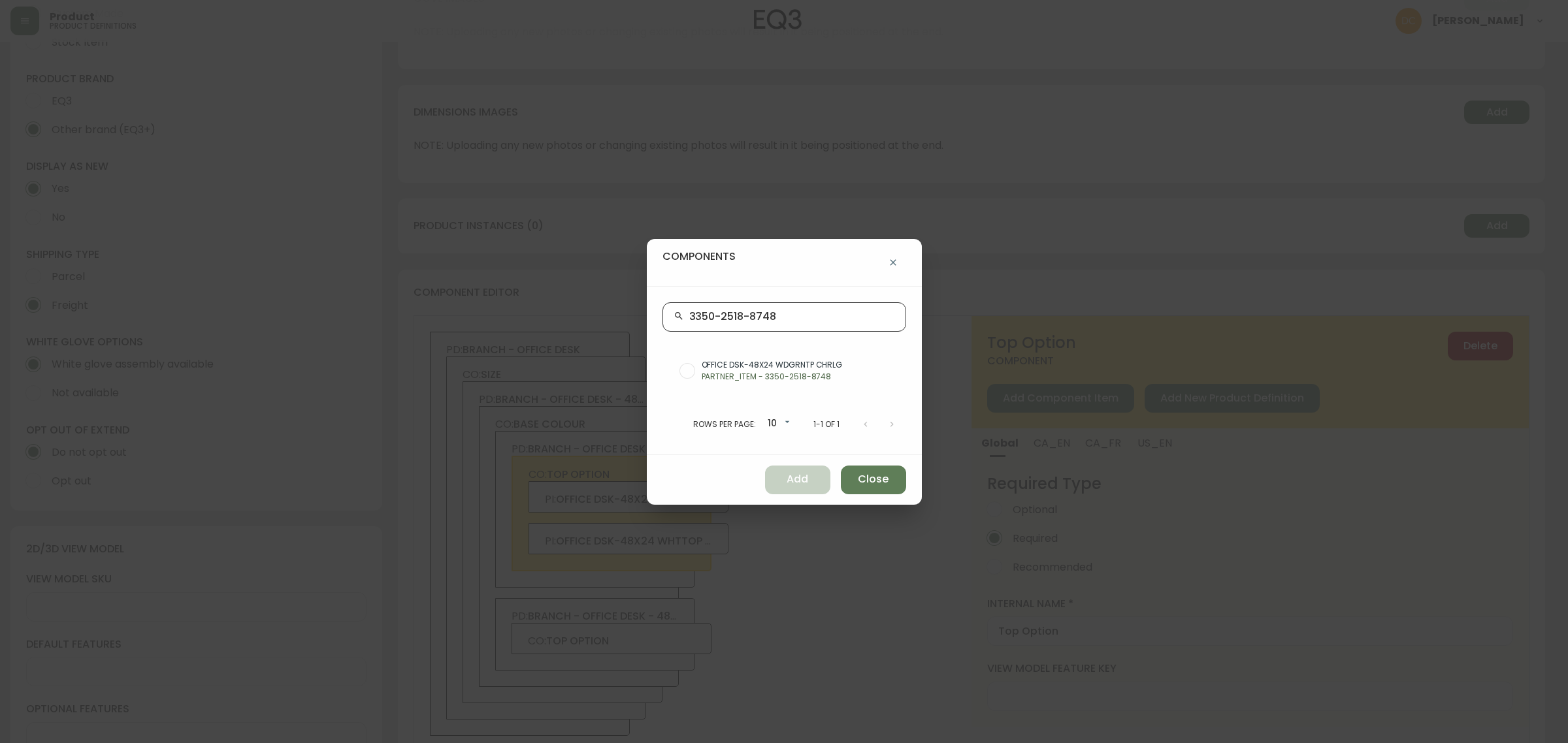
type input "3350-2518-8748"
click at [791, 368] on span "OFFICE DSK-48X24 WDGRNTP CHRLG" at bounding box center [799, 364] width 194 height 11
radio input "true"
click at [787, 480] on span "Add" at bounding box center [797, 479] width 21 height 14
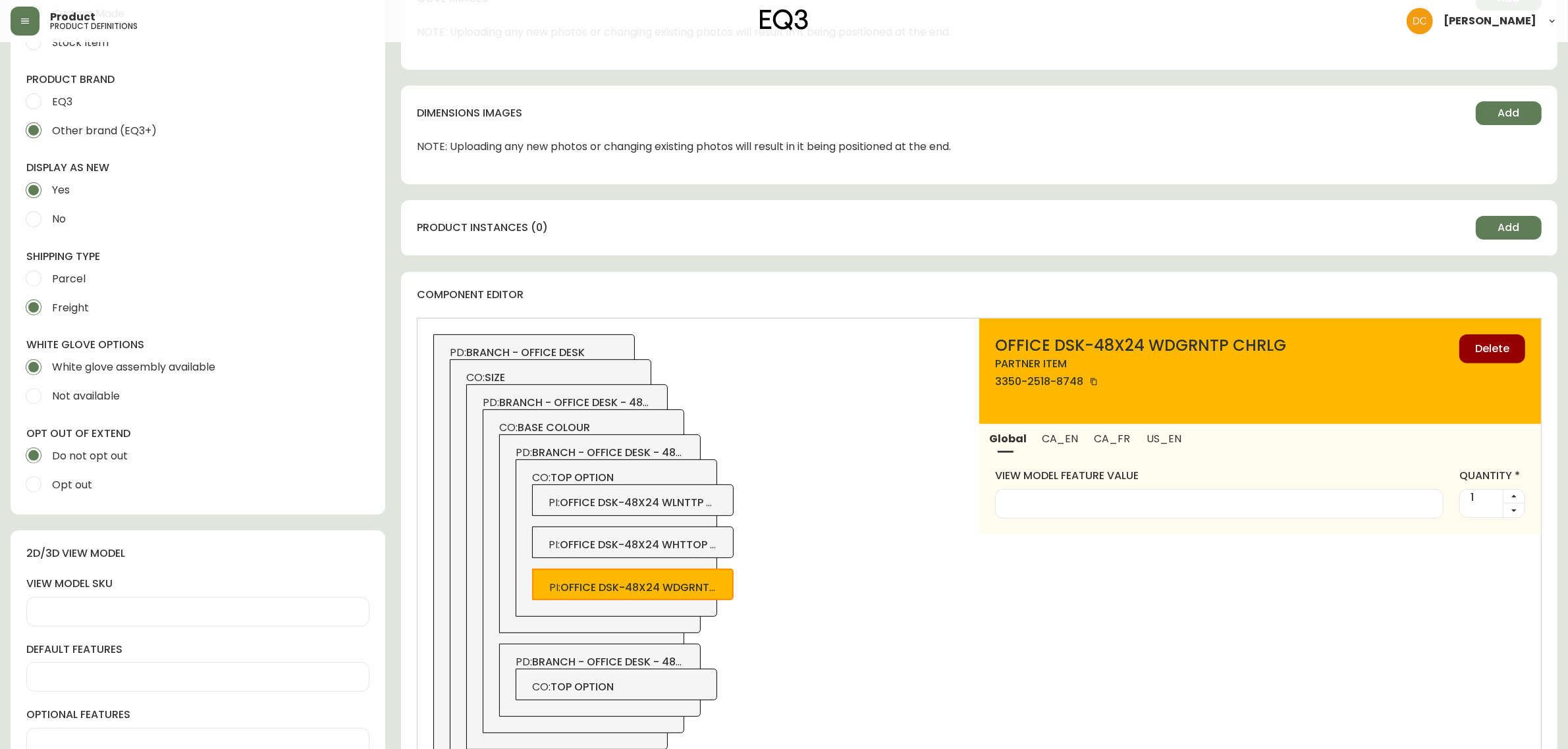
click at [634, 693] on span "CO: top option" at bounding box center [617, 687] width 169 height 15
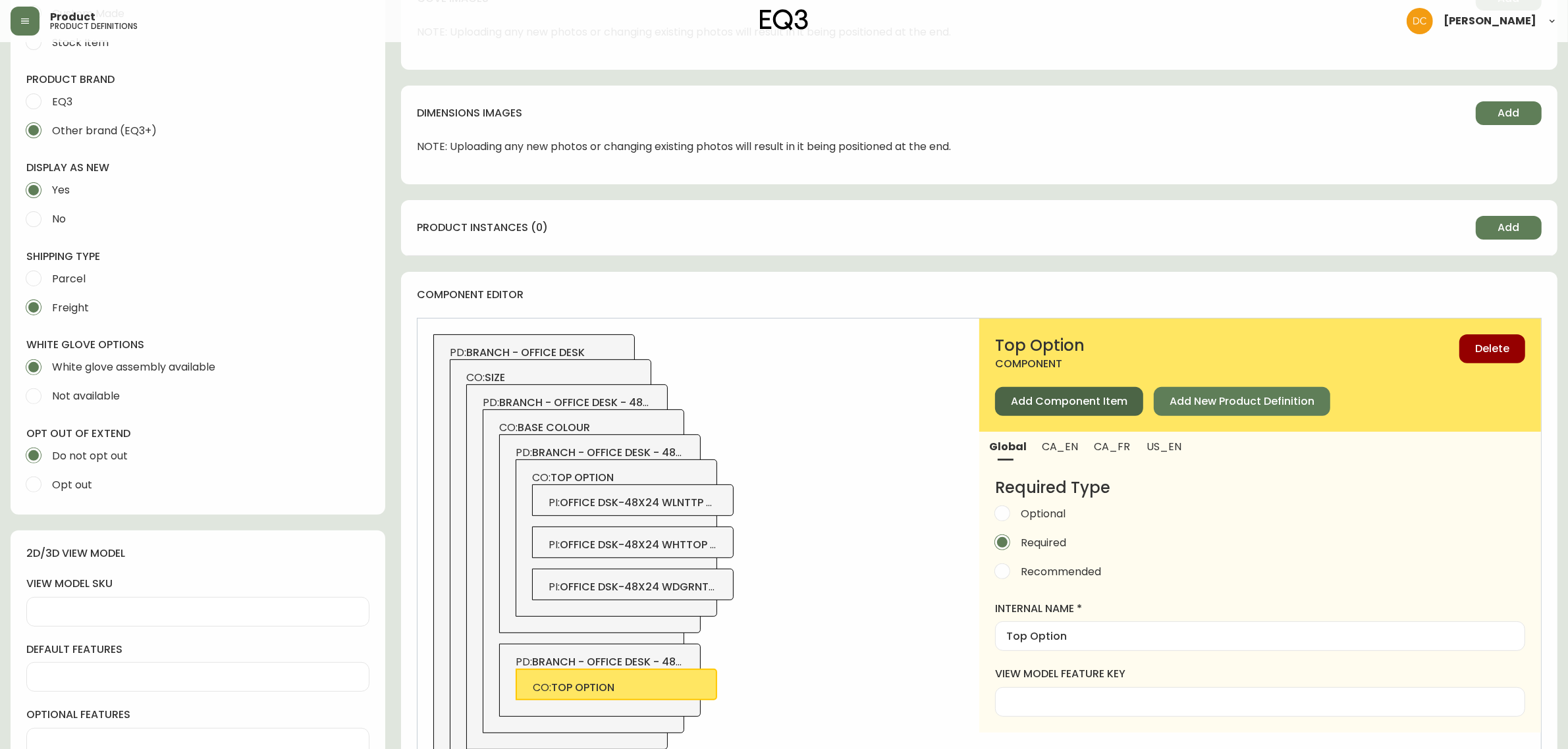
click at [1049, 406] on span "Add Component Item" at bounding box center [1069, 401] width 117 height 15
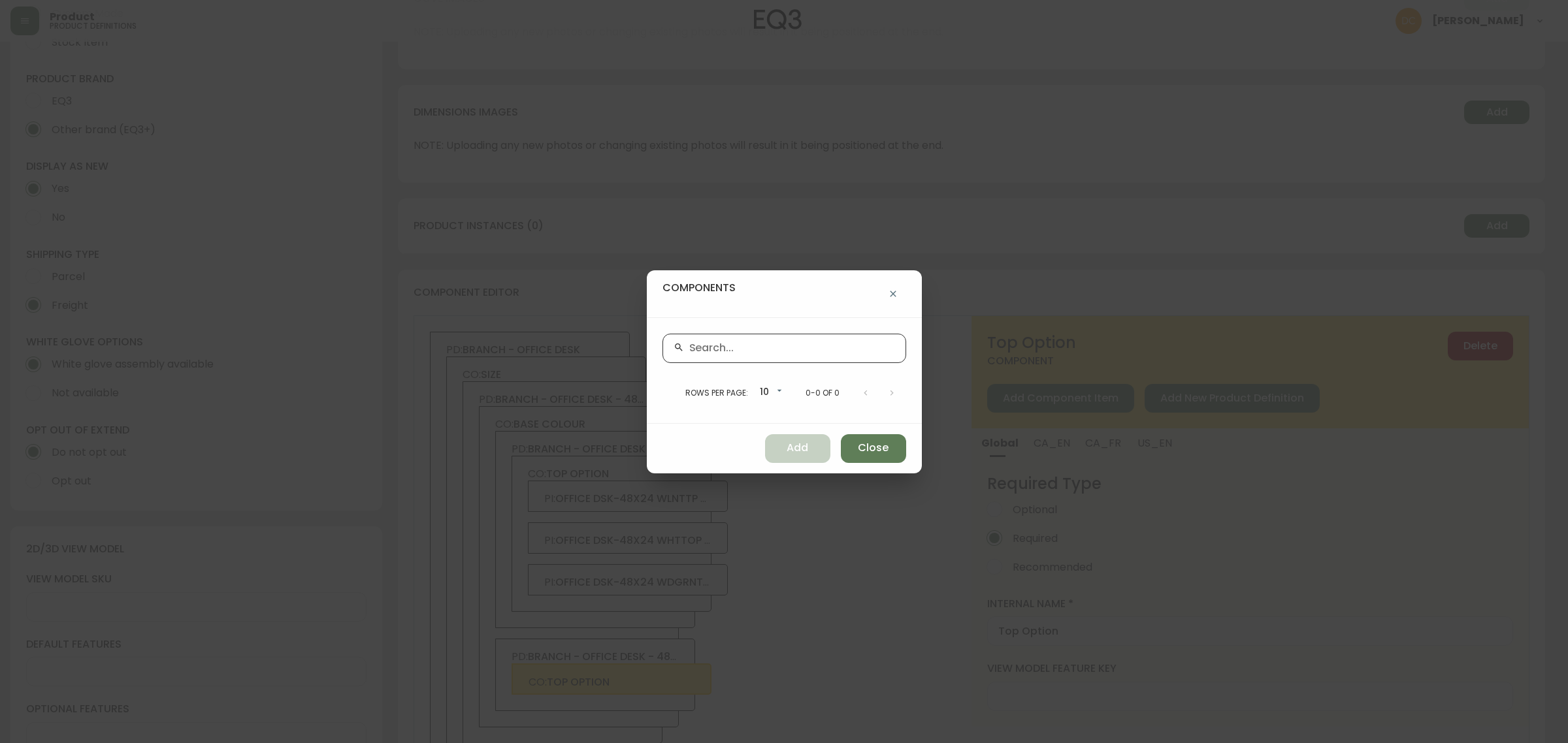
click at [794, 351] on input "text" at bounding box center [792, 348] width 206 height 12
paste input "3350-2518-9048"
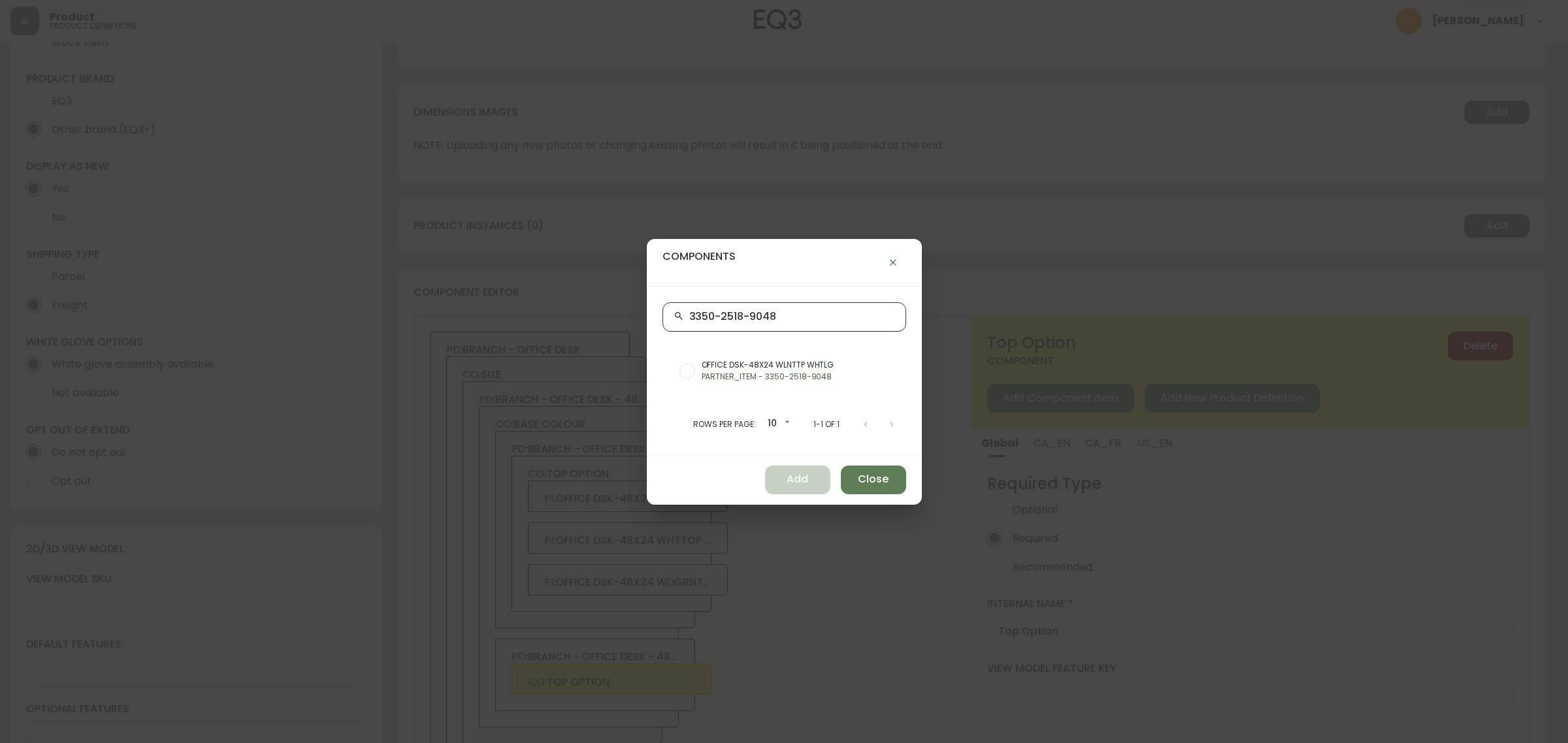
type input "3350-2518-9048"
click at [800, 367] on span "OFFICE DSK-48X24 WLNTTP WHTLG" at bounding box center [799, 364] width 194 height 11
radio input "true"
drag, startPoint x: 787, startPoint y: 462, endPoint x: 771, endPoint y: 494, distance: 35.8
click at [787, 461] on div "Add Close" at bounding box center [784, 479] width 275 height 50
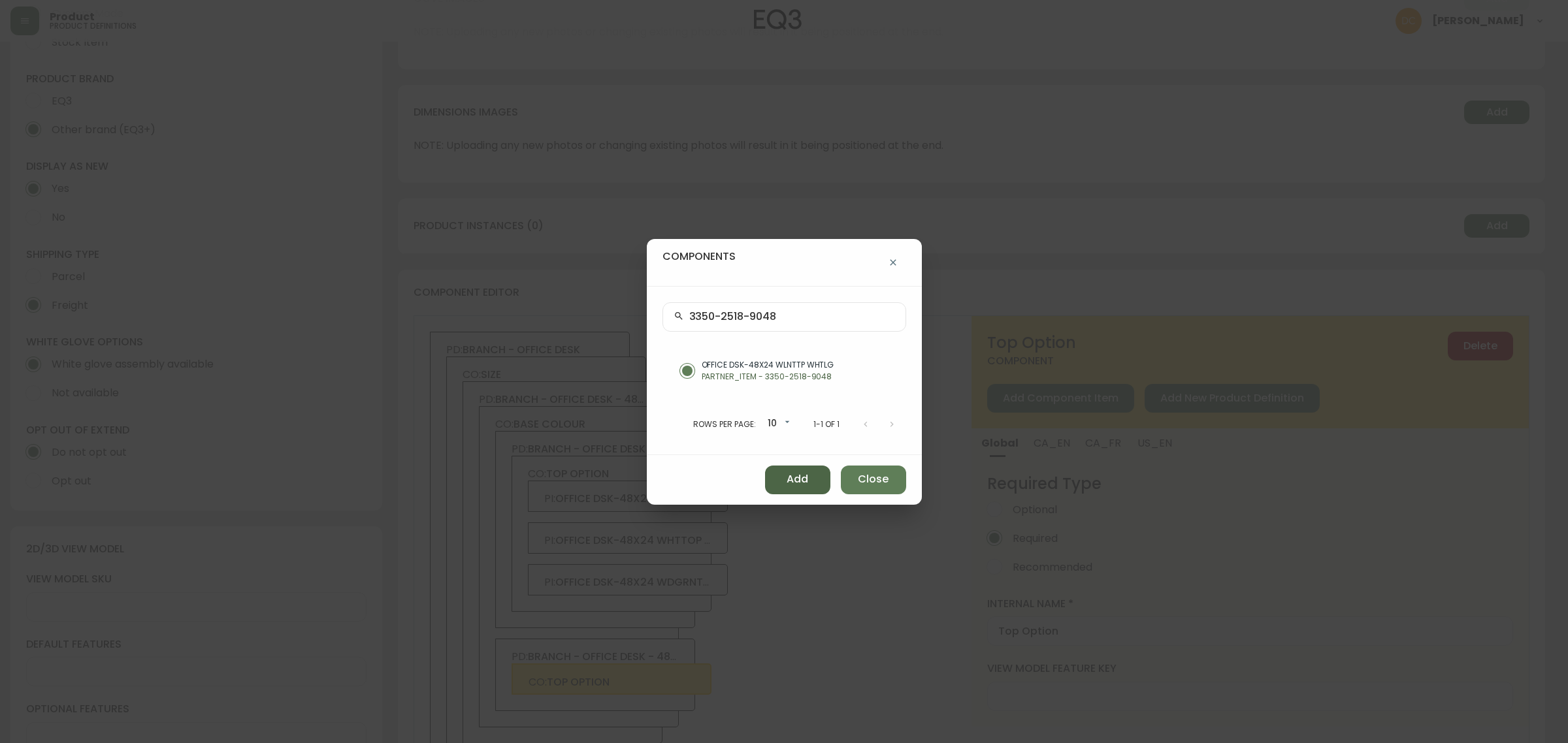
click at [779, 479] on button "Add" at bounding box center [798, 480] width 66 height 29
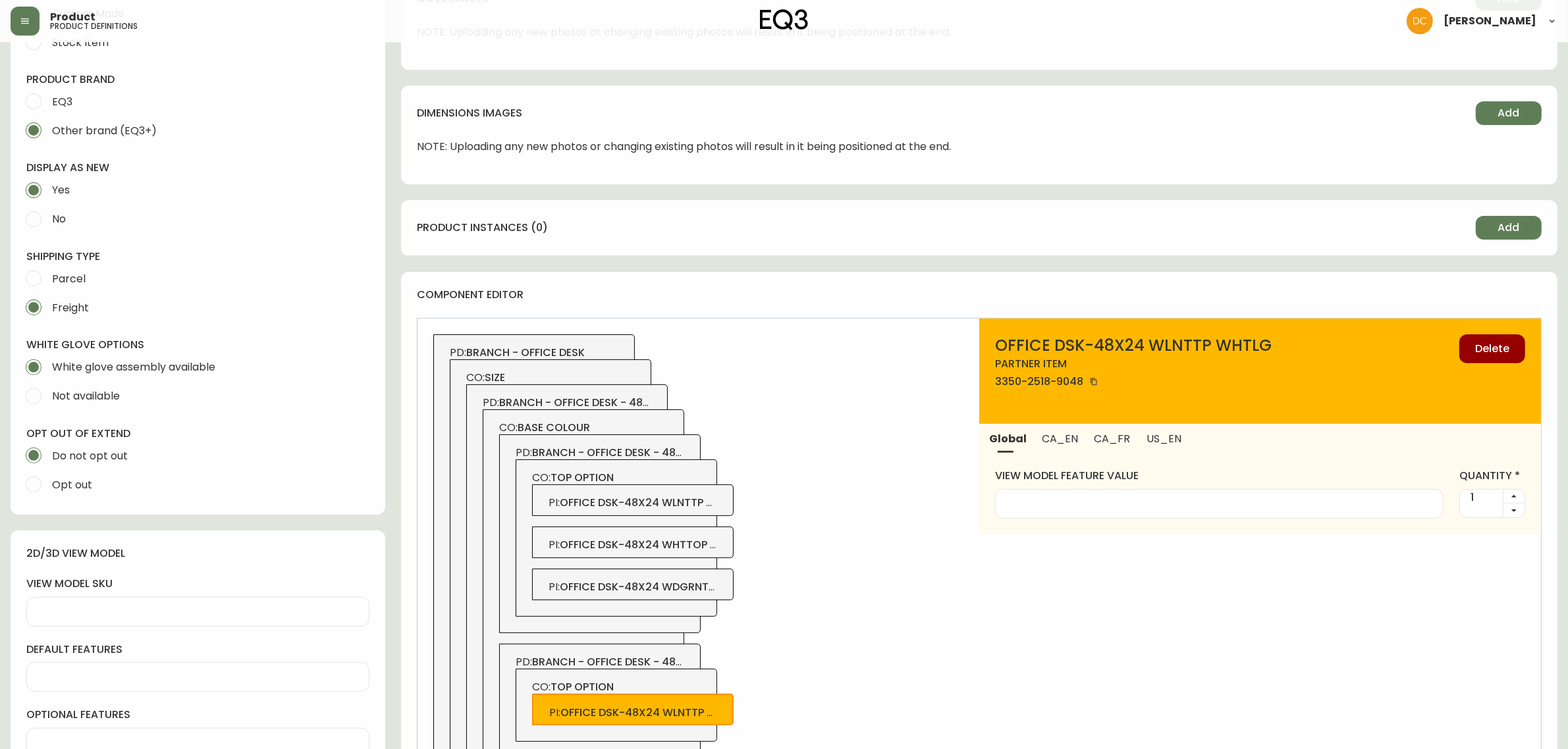
click at [668, 675] on div "CO: top option PI : office dsk-48x24 wlnttp whtlg" at bounding box center [616, 705] width 201 height 73
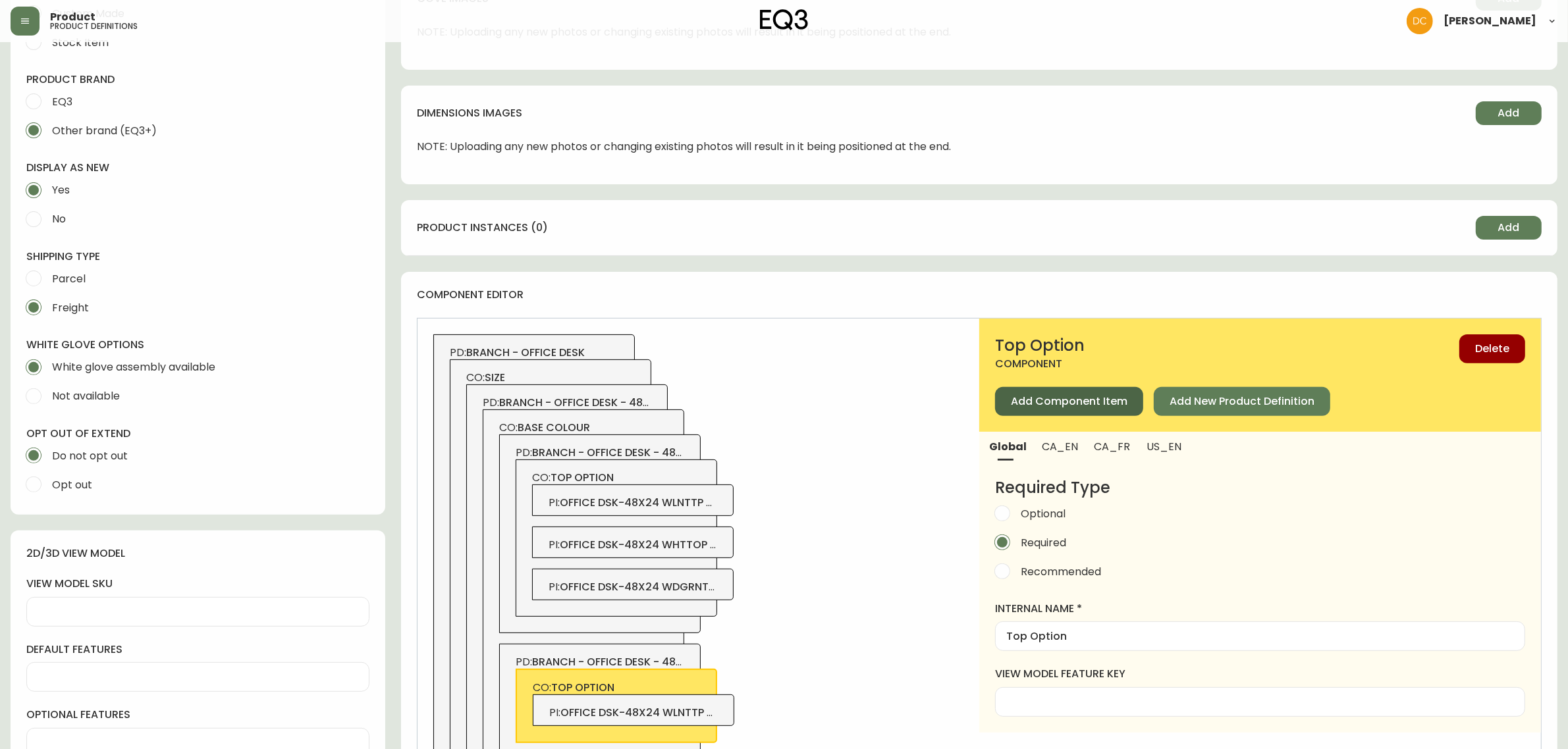
click at [1019, 396] on span "Add Component Item" at bounding box center [1069, 401] width 117 height 15
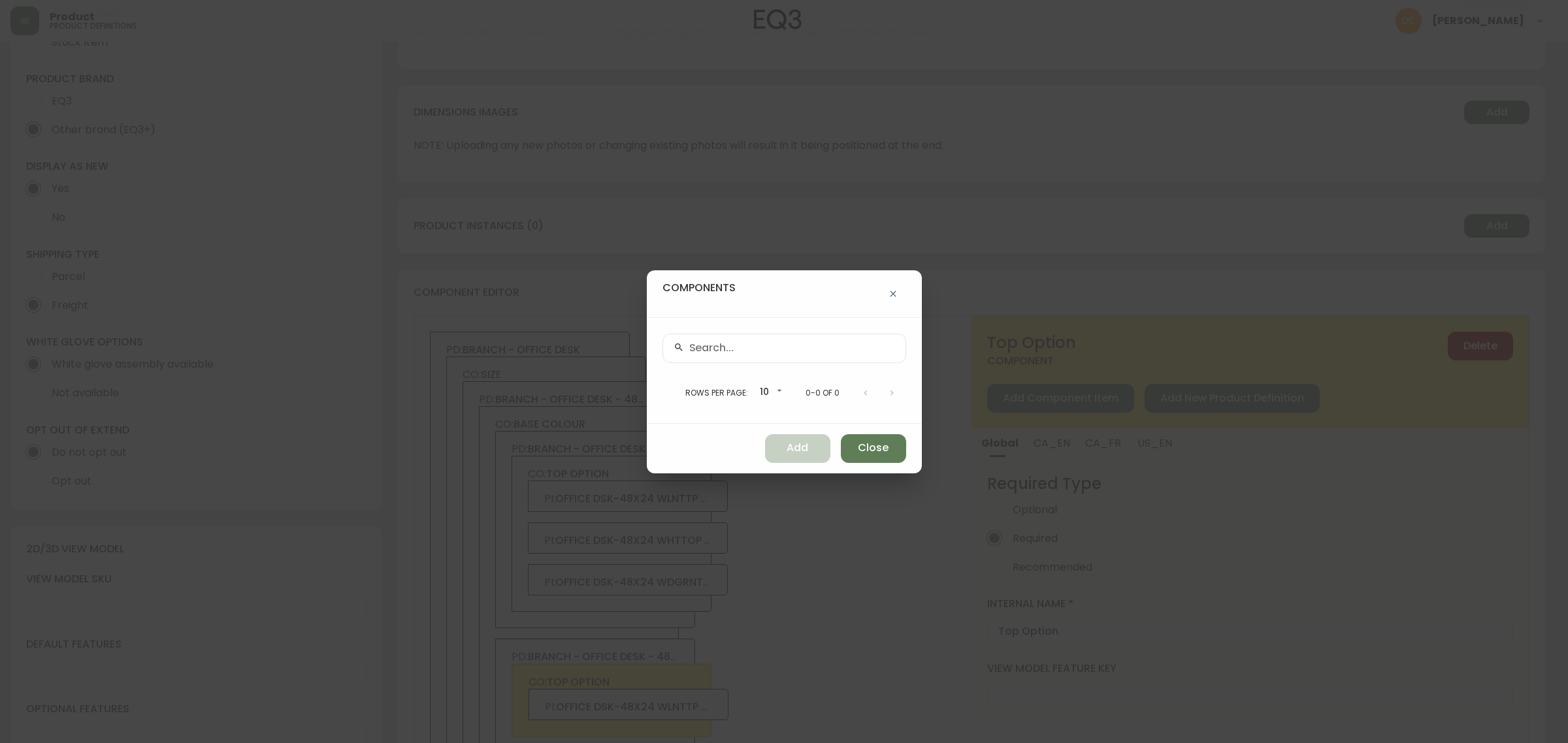
click at [752, 354] on div at bounding box center [784, 348] width 244 height 30
paste input "3350-2518-0048"
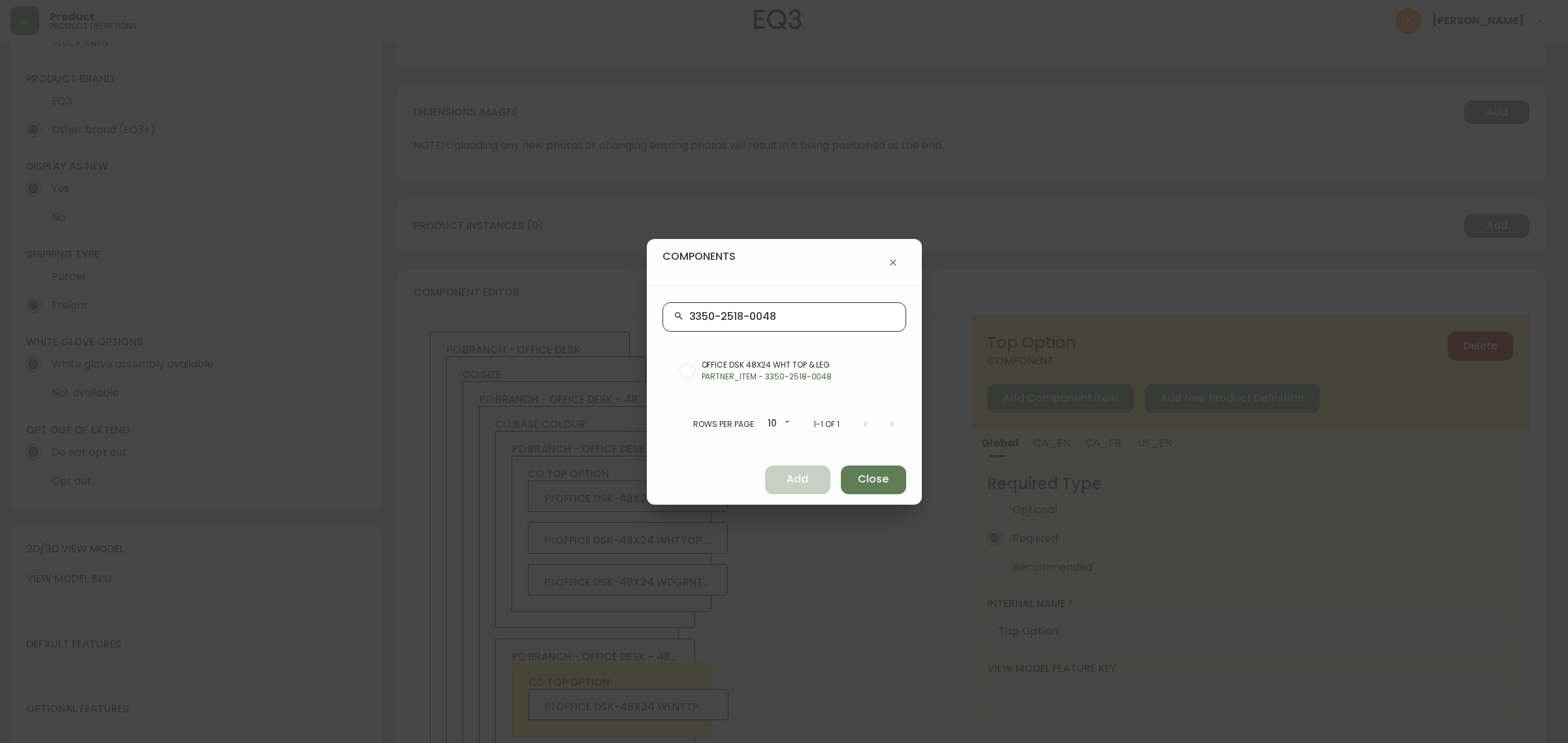
type input "3350-2518-0048"
click at [758, 368] on span "OFFICE DSK 48X24 WHT TOP & LEG" at bounding box center [799, 364] width 194 height 11
radio input "true"
click at [787, 479] on span "Add" at bounding box center [797, 479] width 21 height 14
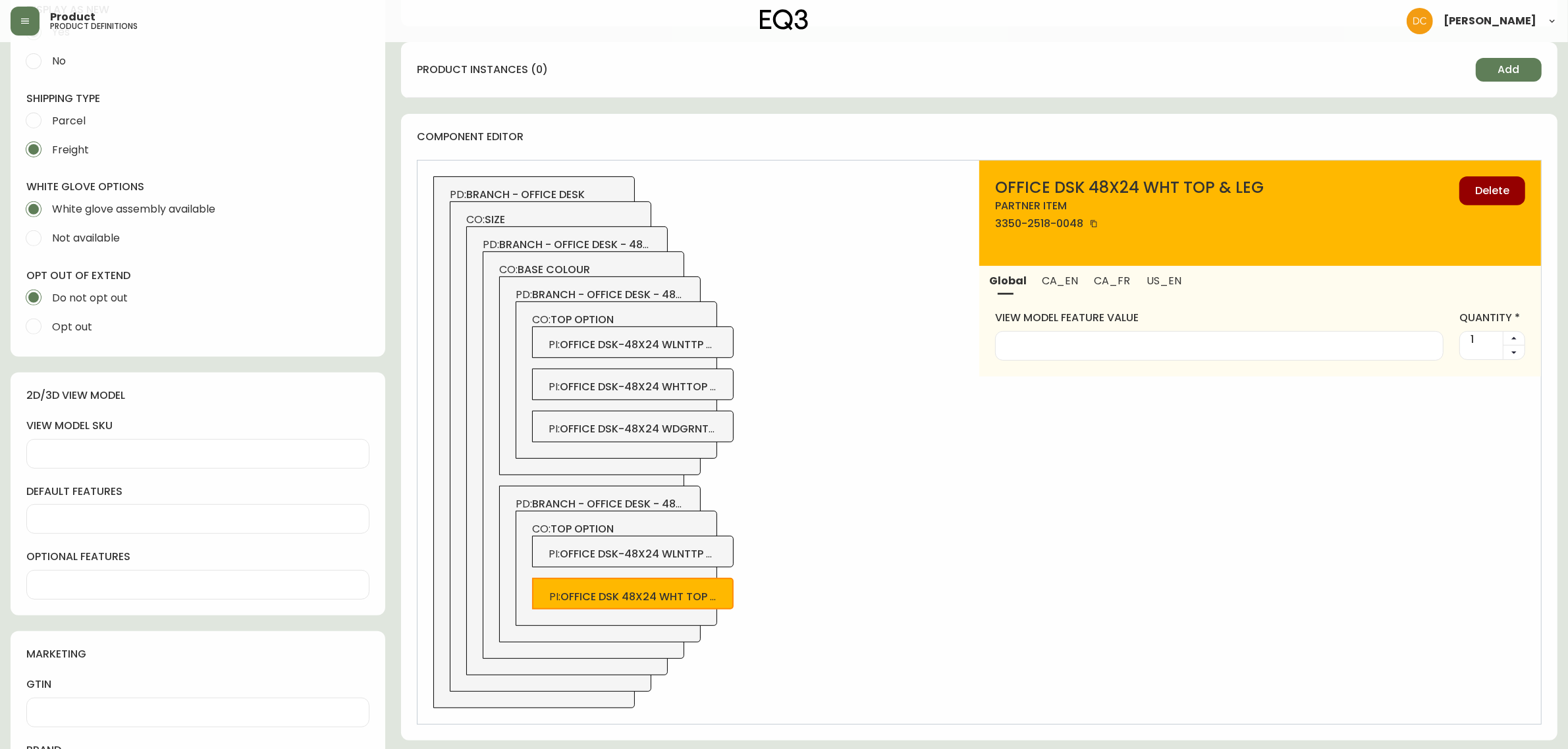
scroll to position [591, 0]
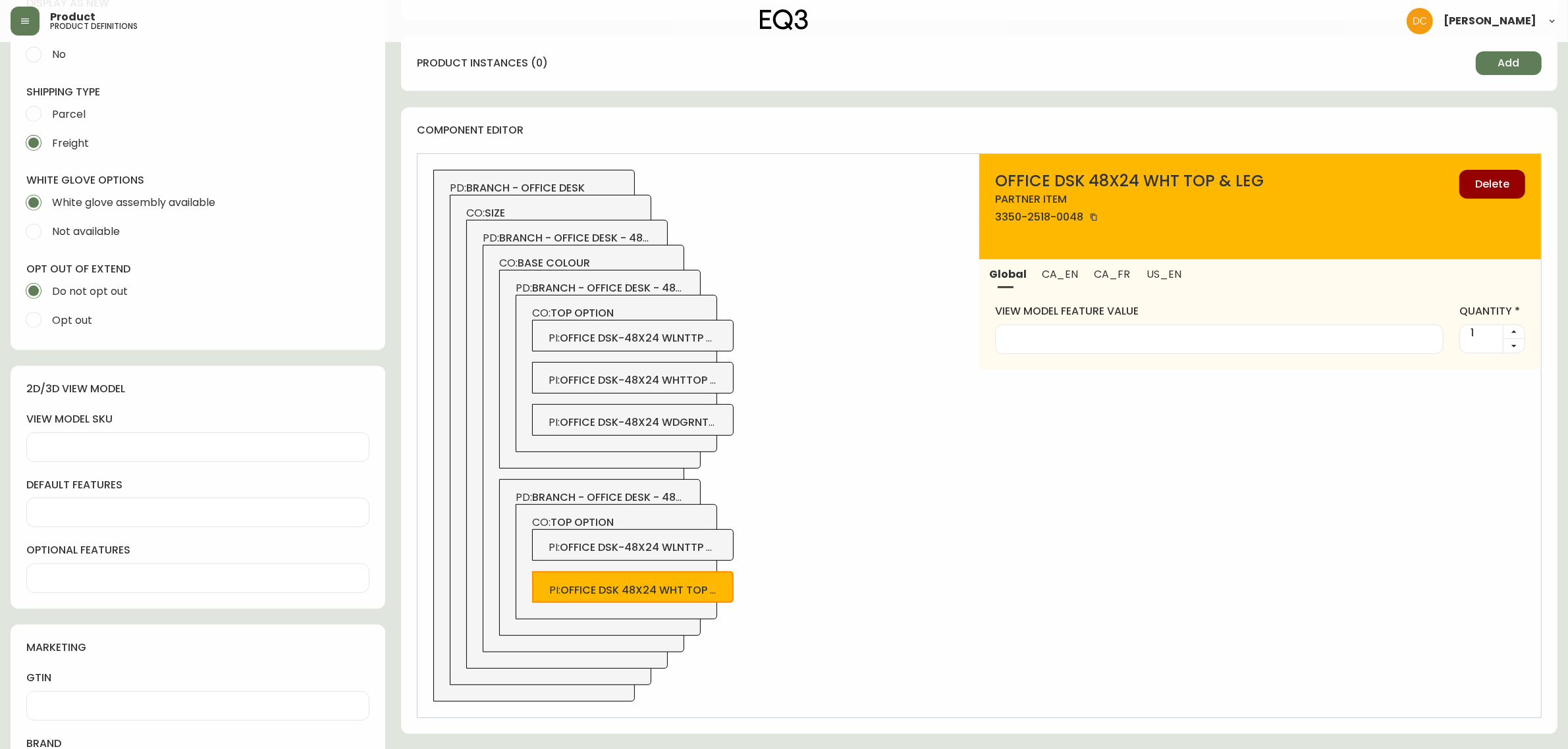
click at [676, 522] on span "CO: top option" at bounding box center [617, 522] width 169 height 15
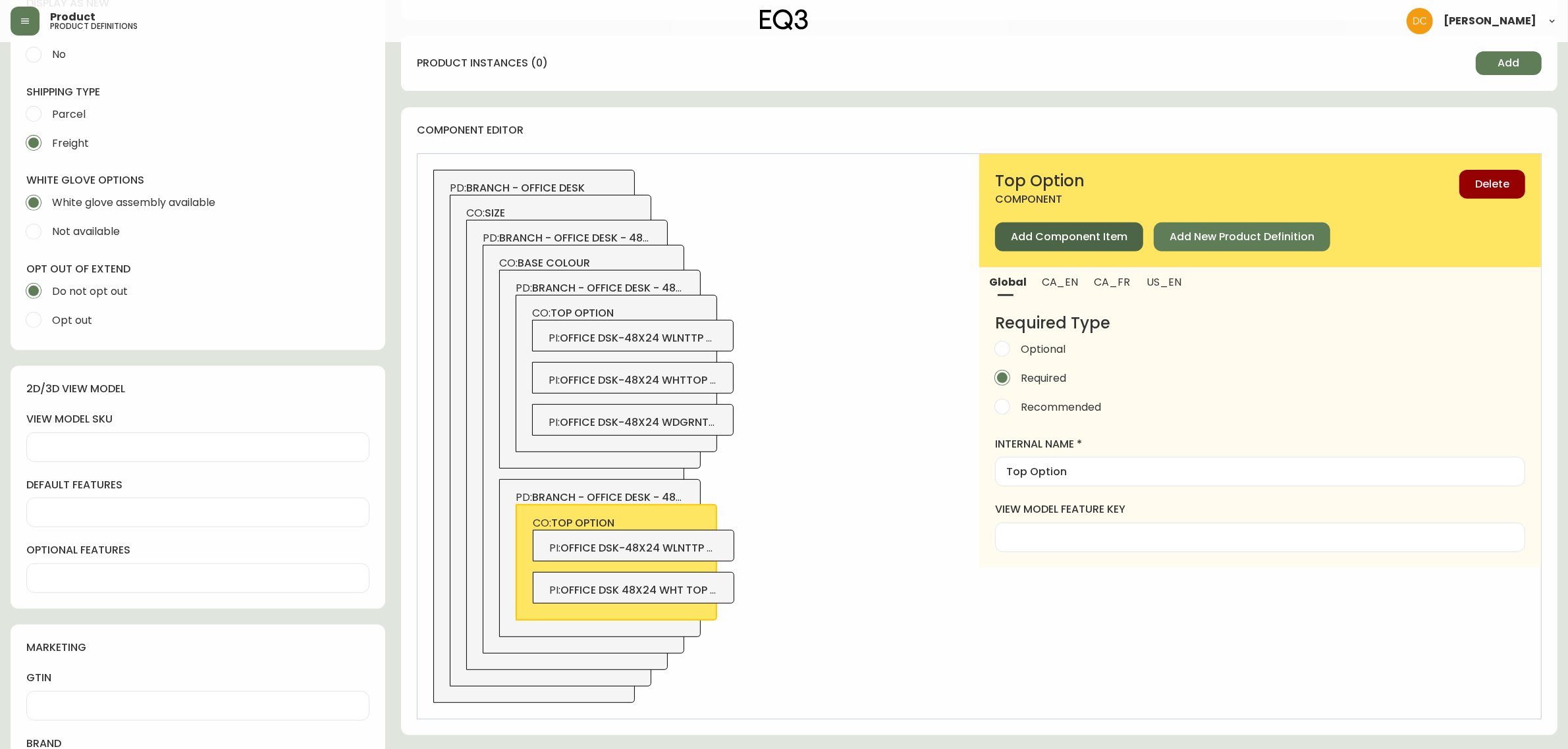
click at [1086, 228] on button "Add Component Item" at bounding box center [1069, 237] width 148 height 29
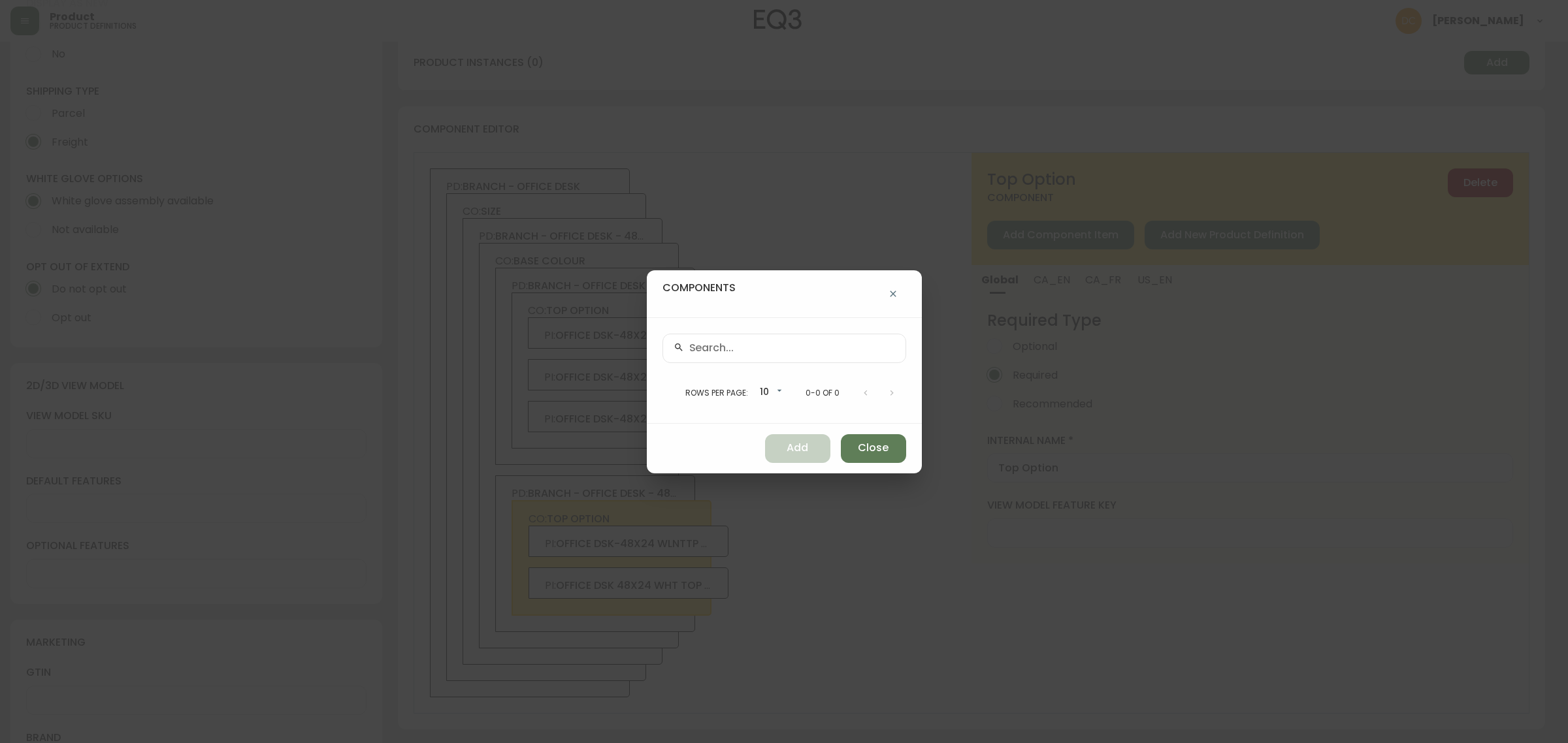
click at [798, 351] on input "text" at bounding box center [792, 348] width 206 height 12
paste input "3350-2518-8048"
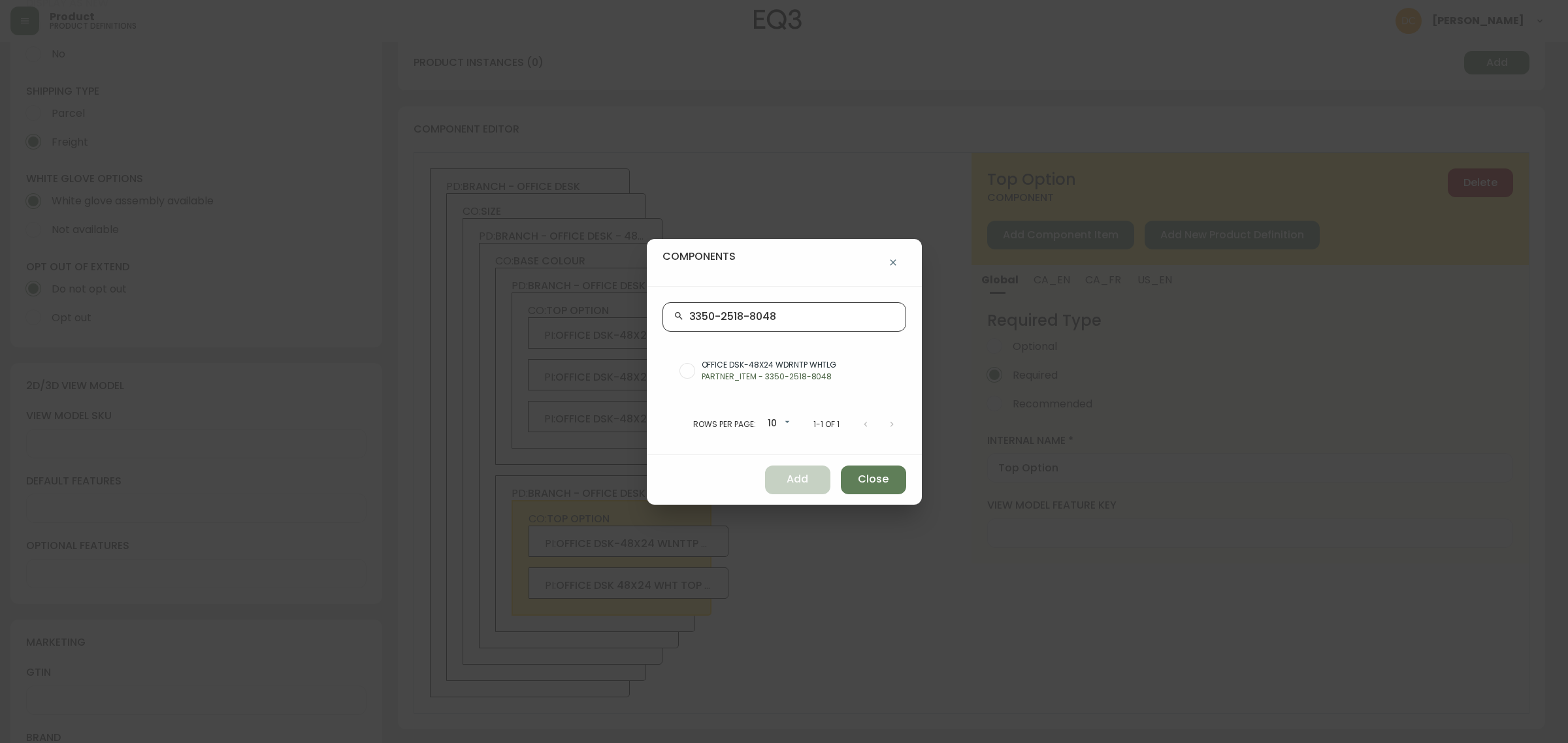
type input "3350-2518-8048"
drag, startPoint x: 803, startPoint y: 364, endPoint x: 803, endPoint y: 376, distance: 12.0
click at [803, 364] on span "OFFICE DSK-48X24 WDRNTP WHTLG" at bounding box center [799, 364] width 194 height 11
radio input "true"
click at [800, 472] on button "Add" at bounding box center [798, 480] width 66 height 29
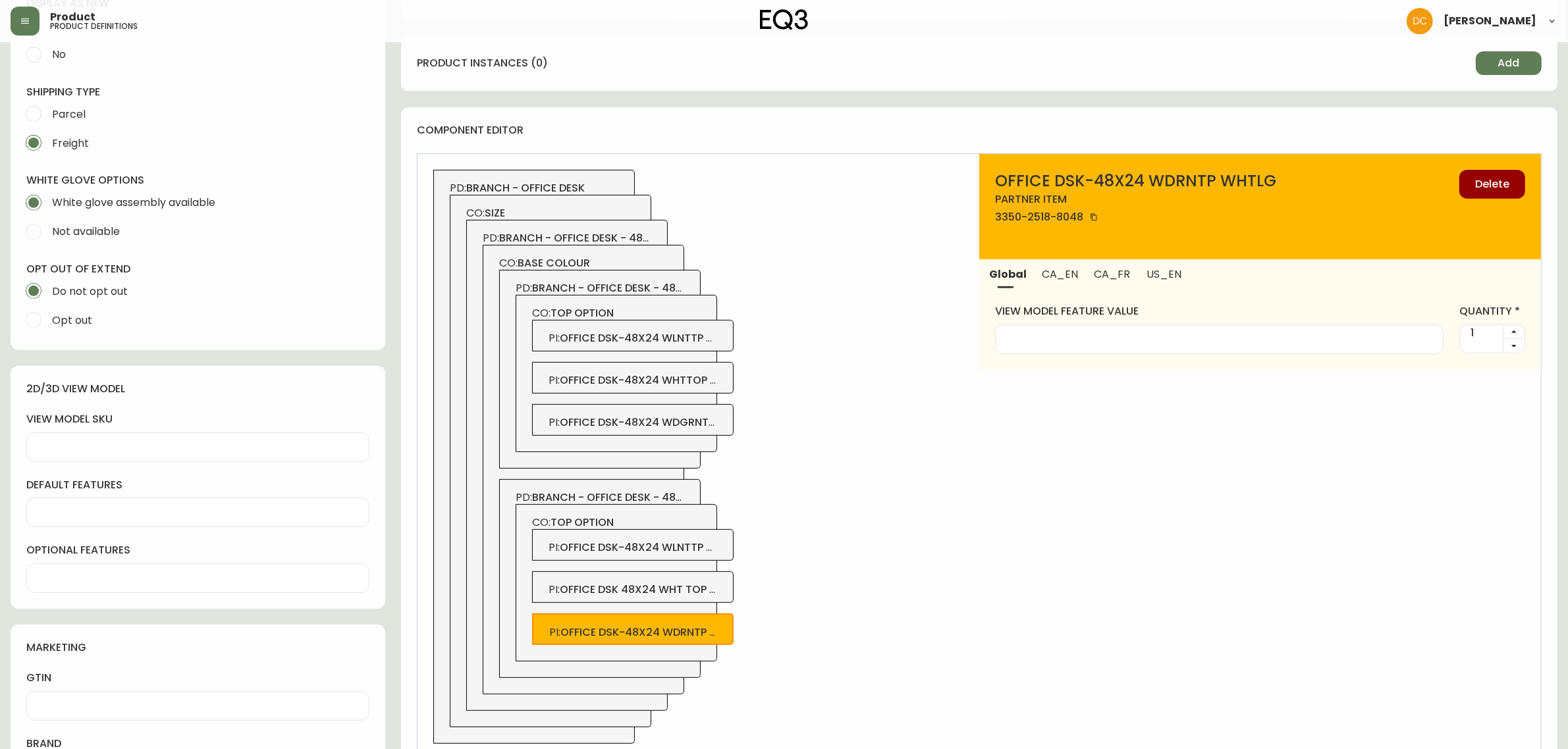
click at [717, 338] on span "office dsk-48x24 wlnttp chrlg" at bounding box center [651, 338] width 182 height 15
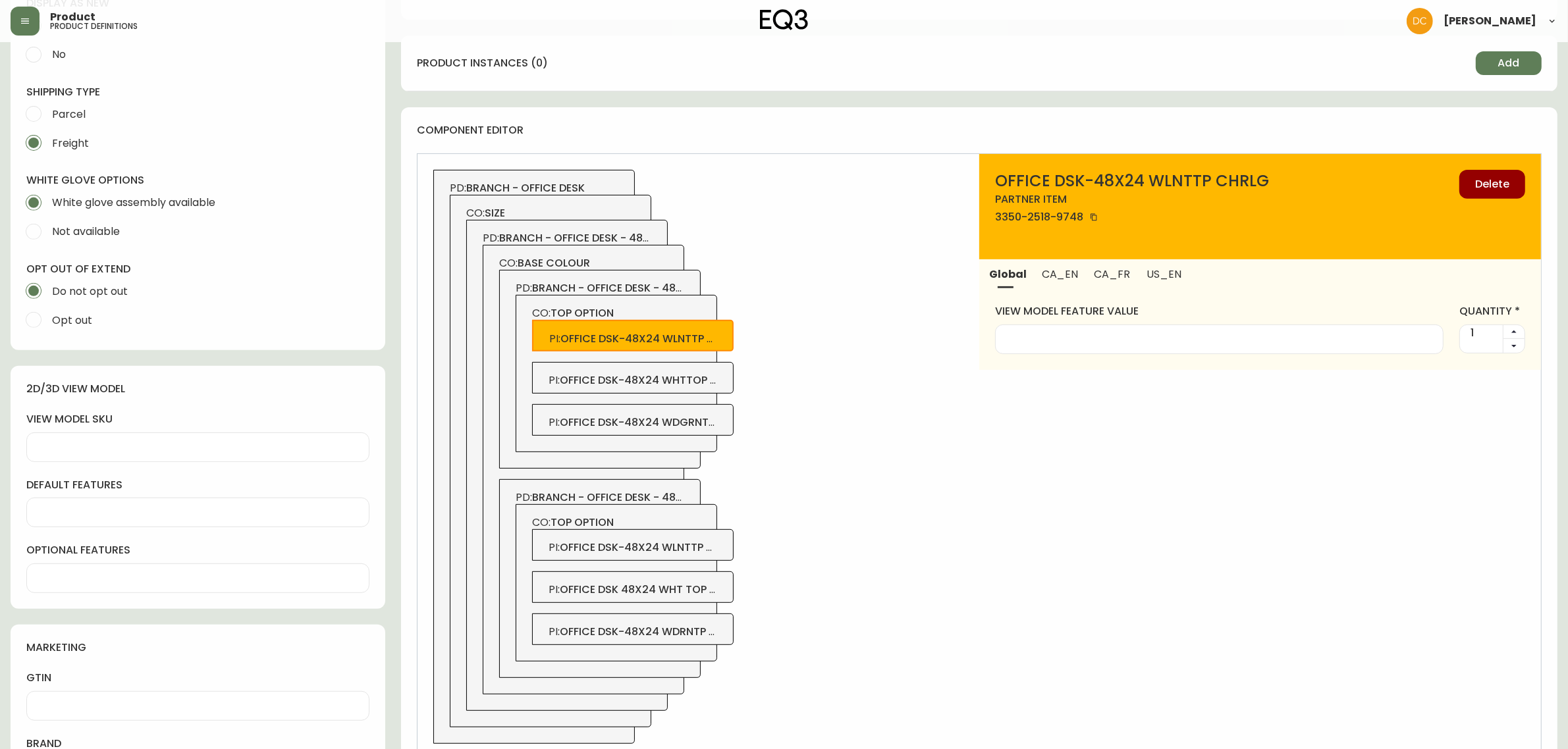
click at [1044, 272] on span "CA_EN" at bounding box center [1059, 274] width 36 height 14
click at [1062, 334] on input "alias" at bounding box center [1260, 340] width 508 height 12
type input "Walnut"
click at [1146, 287] on button "US_EN" at bounding box center [1163, 274] width 54 height 29
drag, startPoint x: 1088, startPoint y: 346, endPoint x: 1100, endPoint y: 298, distance: 49.5
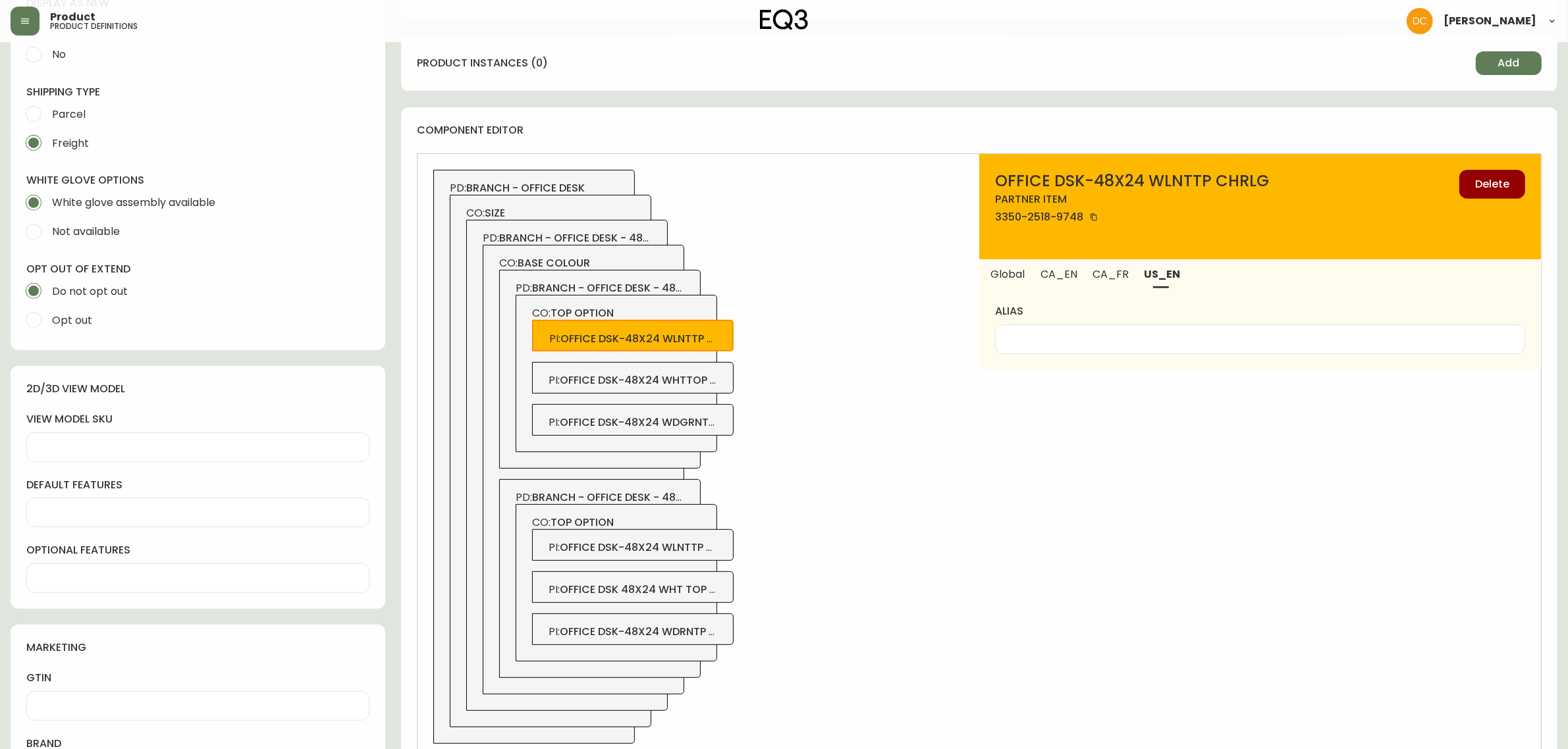
click at [1090, 346] on div at bounding box center [1260, 340] width 530 height 30
paste input "Walnut"
type input "Walnut"
drag, startPoint x: 1100, startPoint y: 277, endPoint x: 1088, endPoint y: 298, distance: 24.2
click at [1100, 274] on span "CA_FR" at bounding box center [1111, 274] width 35 height 14
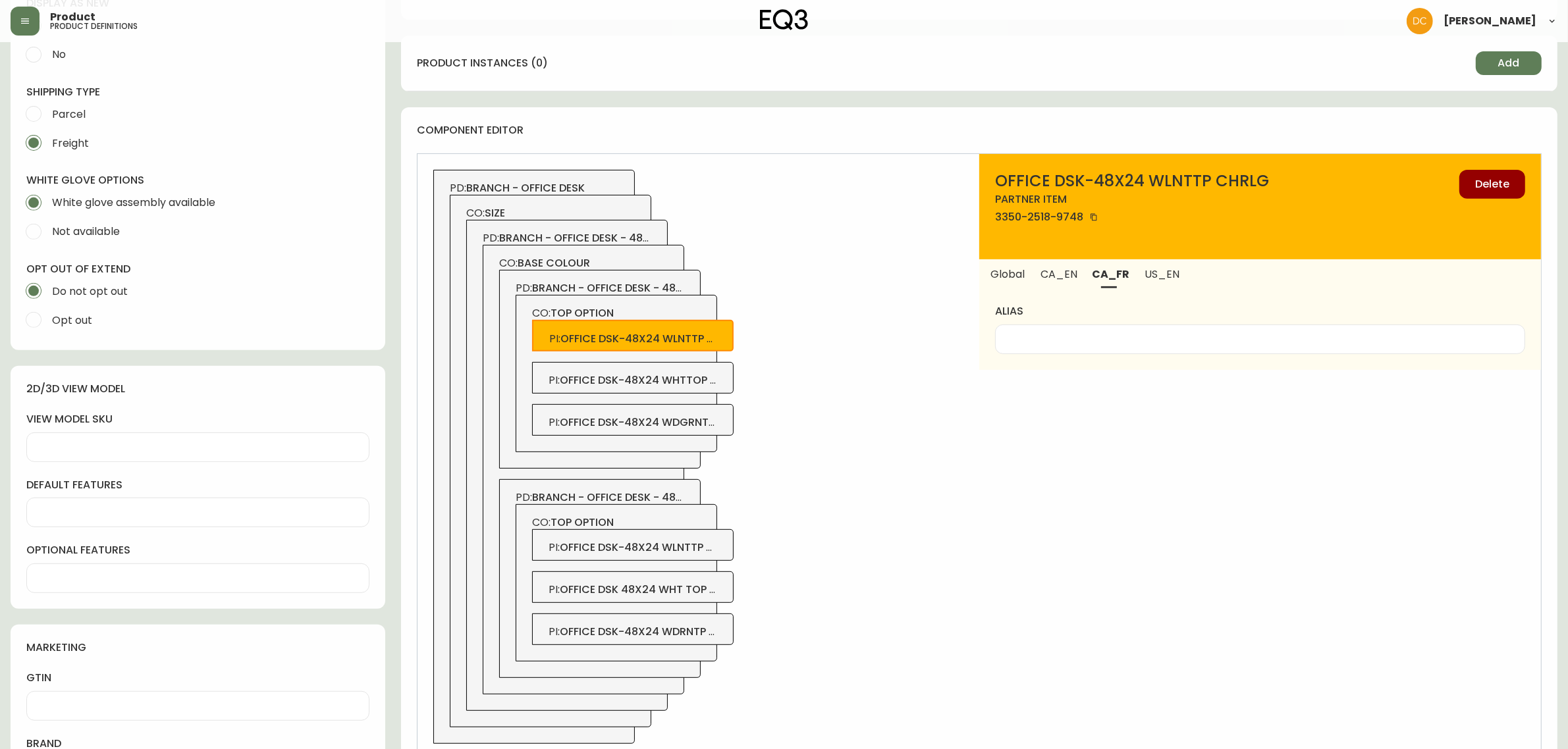
click at [1076, 350] on div at bounding box center [1260, 340] width 530 height 30
type input "Noyer"
click at [708, 370] on div "PI : office dsk-48x24 whttop chrlg" at bounding box center [633, 377] width 201 height 31
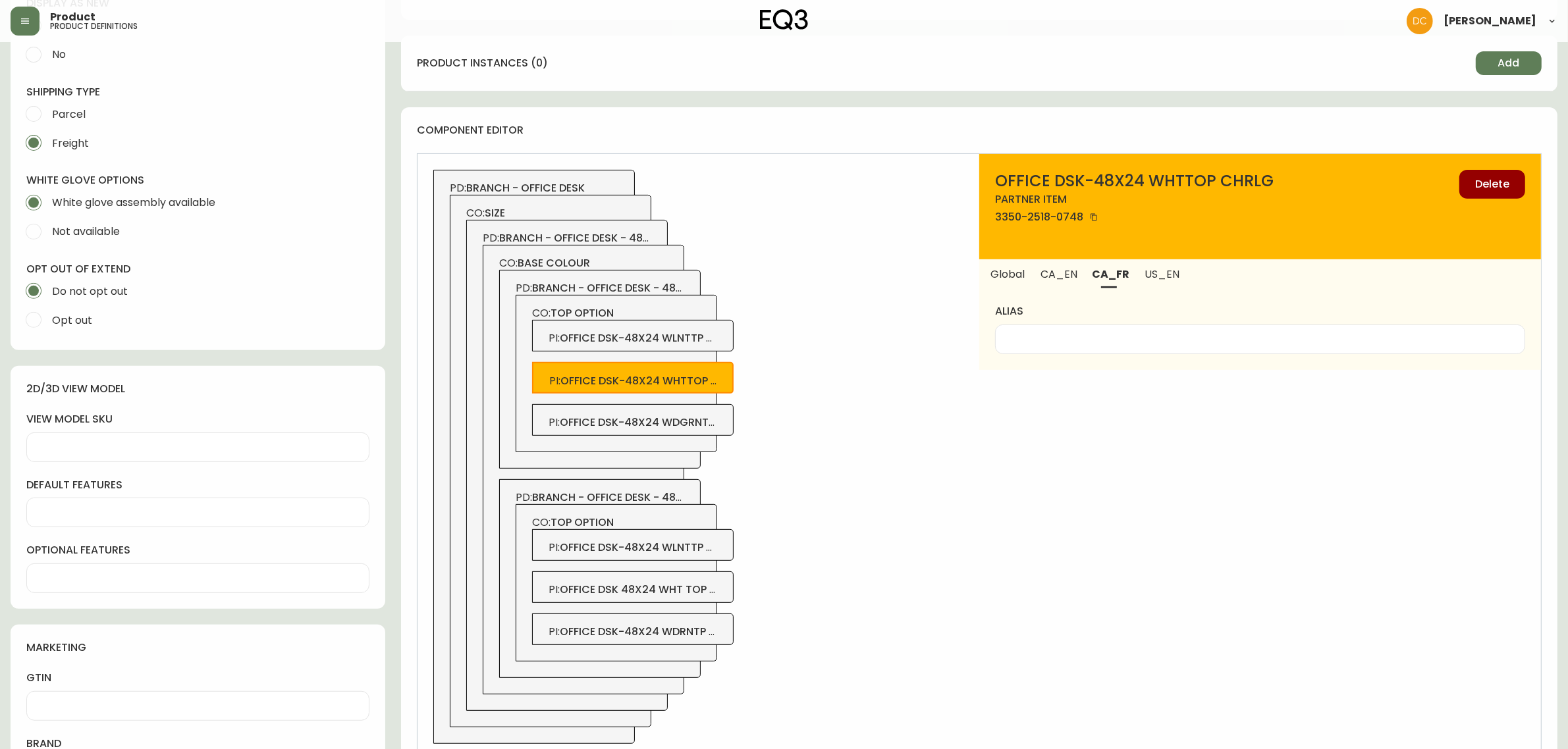
click at [1095, 330] on div at bounding box center [1260, 340] width 530 height 30
type input "Blanc"
click at [1059, 275] on span "CA_EN" at bounding box center [1059, 274] width 35 height 14
click at [1053, 331] on div at bounding box center [1260, 340] width 530 height 30
type input "White"
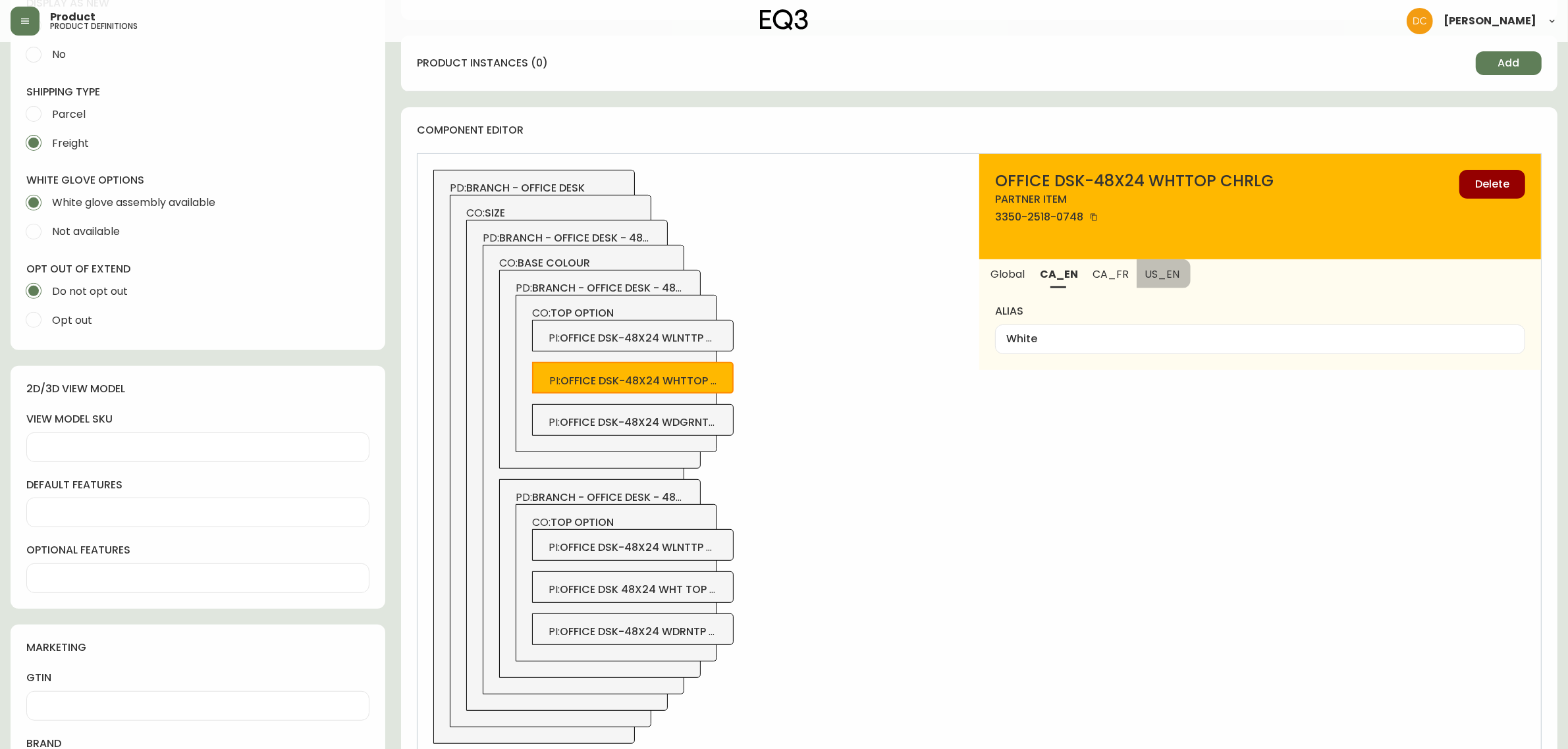
click at [1137, 282] on button "US_EN" at bounding box center [1163, 274] width 54 height 29
drag, startPoint x: 1114, startPoint y: 350, endPoint x: 1109, endPoint y: 330, distance: 20.6
click at [1114, 349] on div at bounding box center [1260, 340] width 530 height 30
paste input "White"
click at [1105, 281] on button "CA_FR" at bounding box center [1111, 274] width 51 height 29
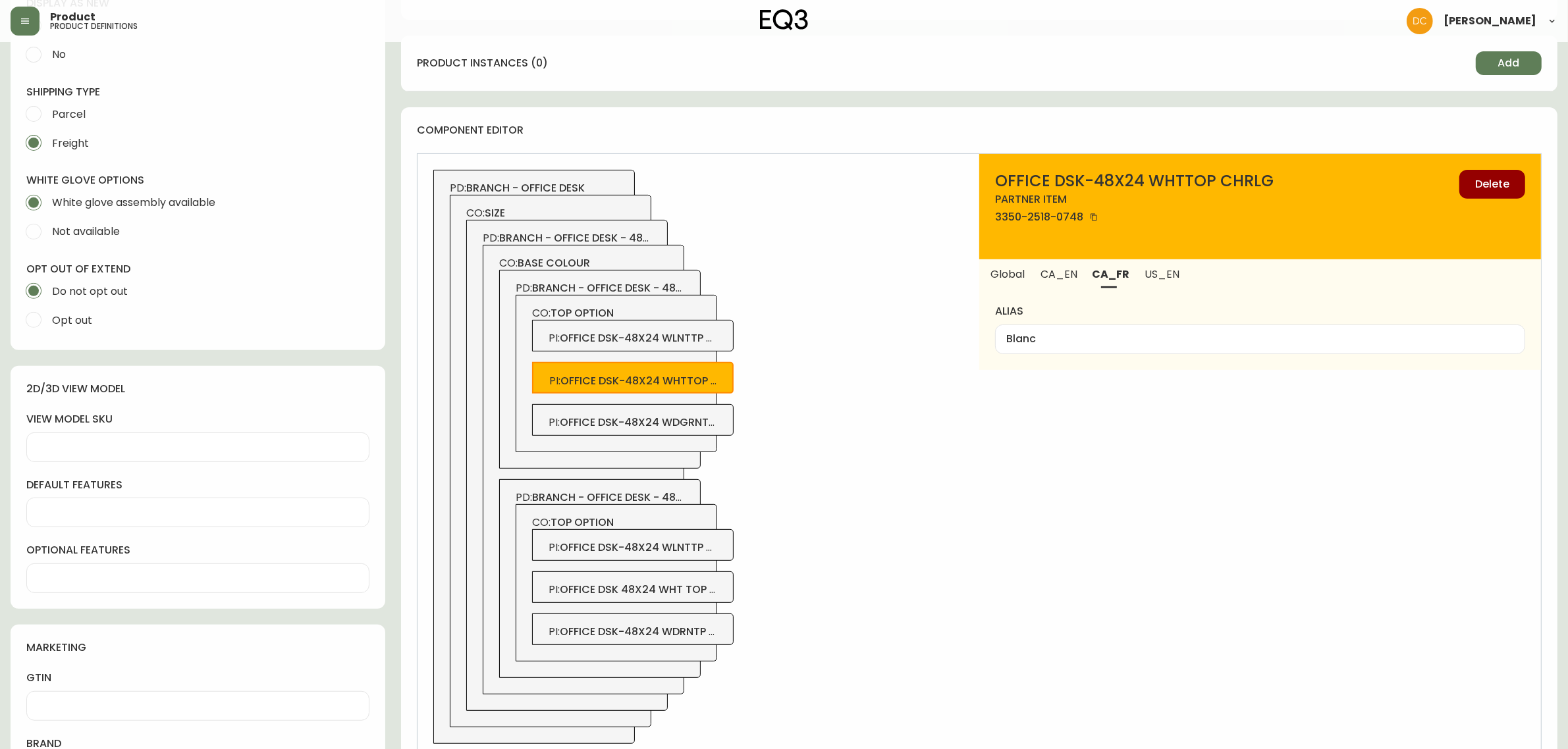
click at [1059, 280] on span "CA_EN" at bounding box center [1059, 274] width 35 height 14
type input "White"
click at [685, 422] on span "office dsk-48x24 wdgrntp chrlg" at bounding box center [656, 423] width 193 height 15
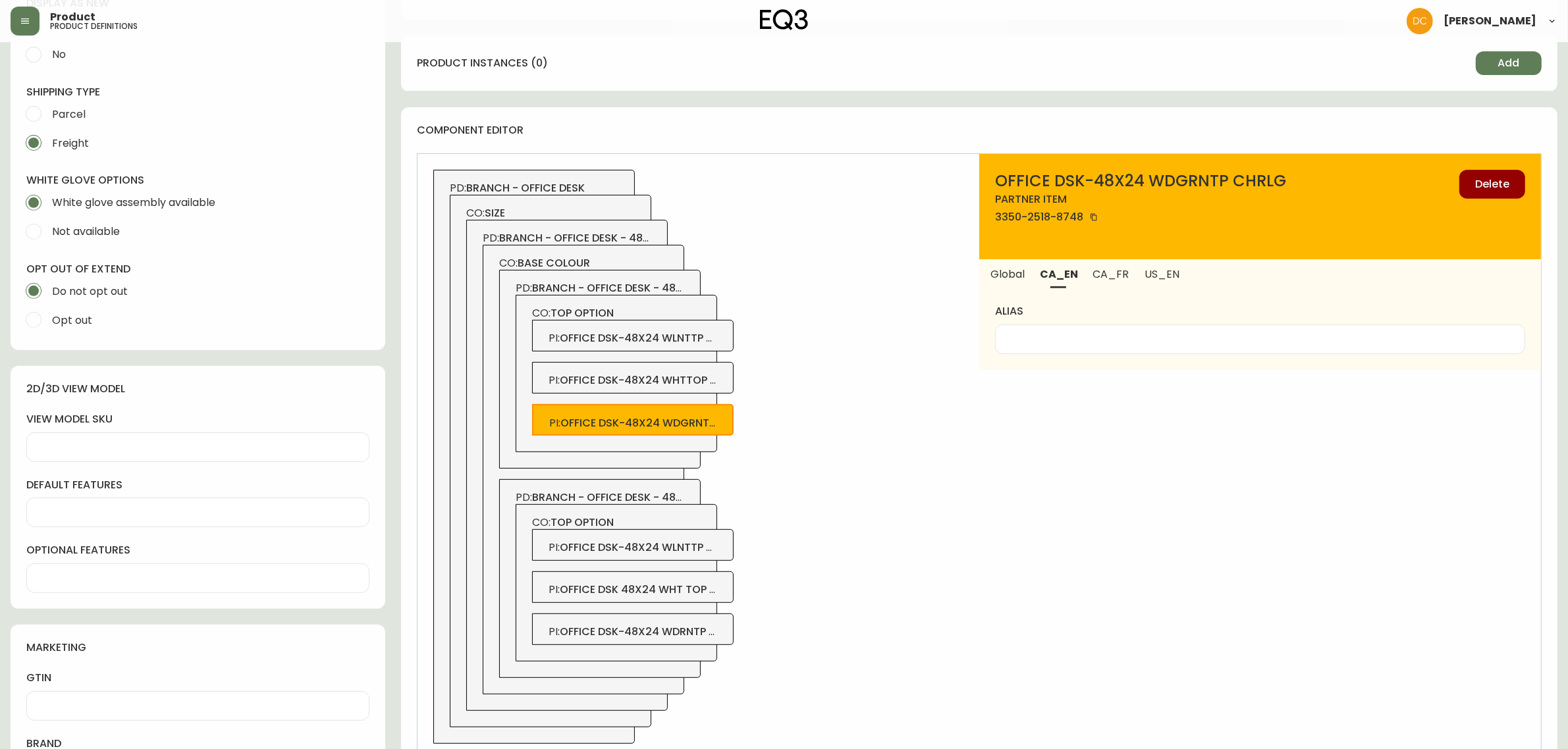
click at [1047, 338] on input "alias" at bounding box center [1260, 340] width 508 height 12
type input "Woodgrain"
click at [1155, 280] on span "US_EN" at bounding box center [1162, 274] width 35 height 14
click at [1112, 350] on div at bounding box center [1260, 340] width 530 height 30
paste input "Woodgrain"
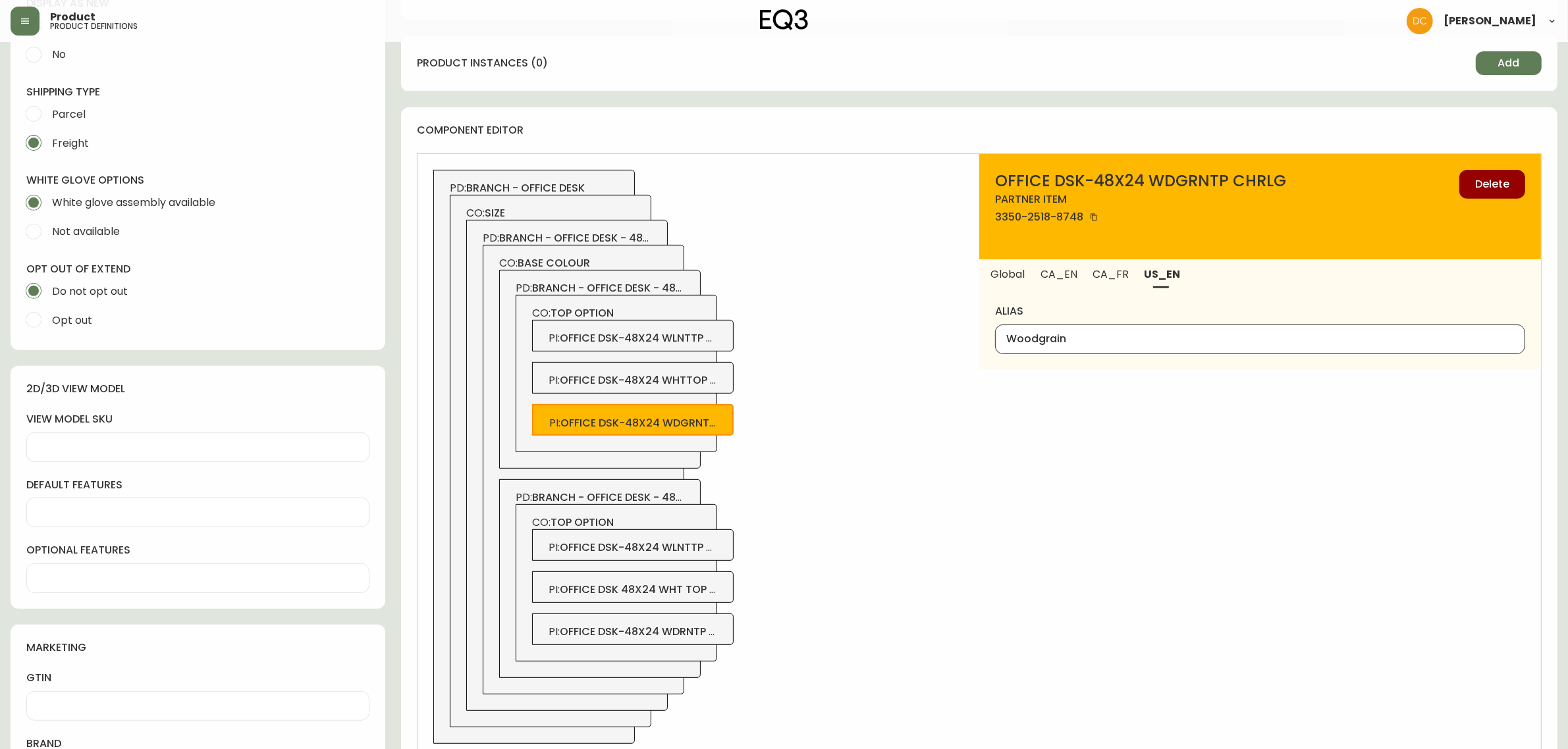
type input "Woodgrain"
click at [1118, 282] on button "CA_FR" at bounding box center [1111, 274] width 51 height 29
click at [1095, 328] on div at bounding box center [1260, 340] width 530 height 30
paste input "Woodgrain"
click at [686, 380] on span "office dsk-48x24 whttop chrlg" at bounding box center [653, 380] width 186 height 15
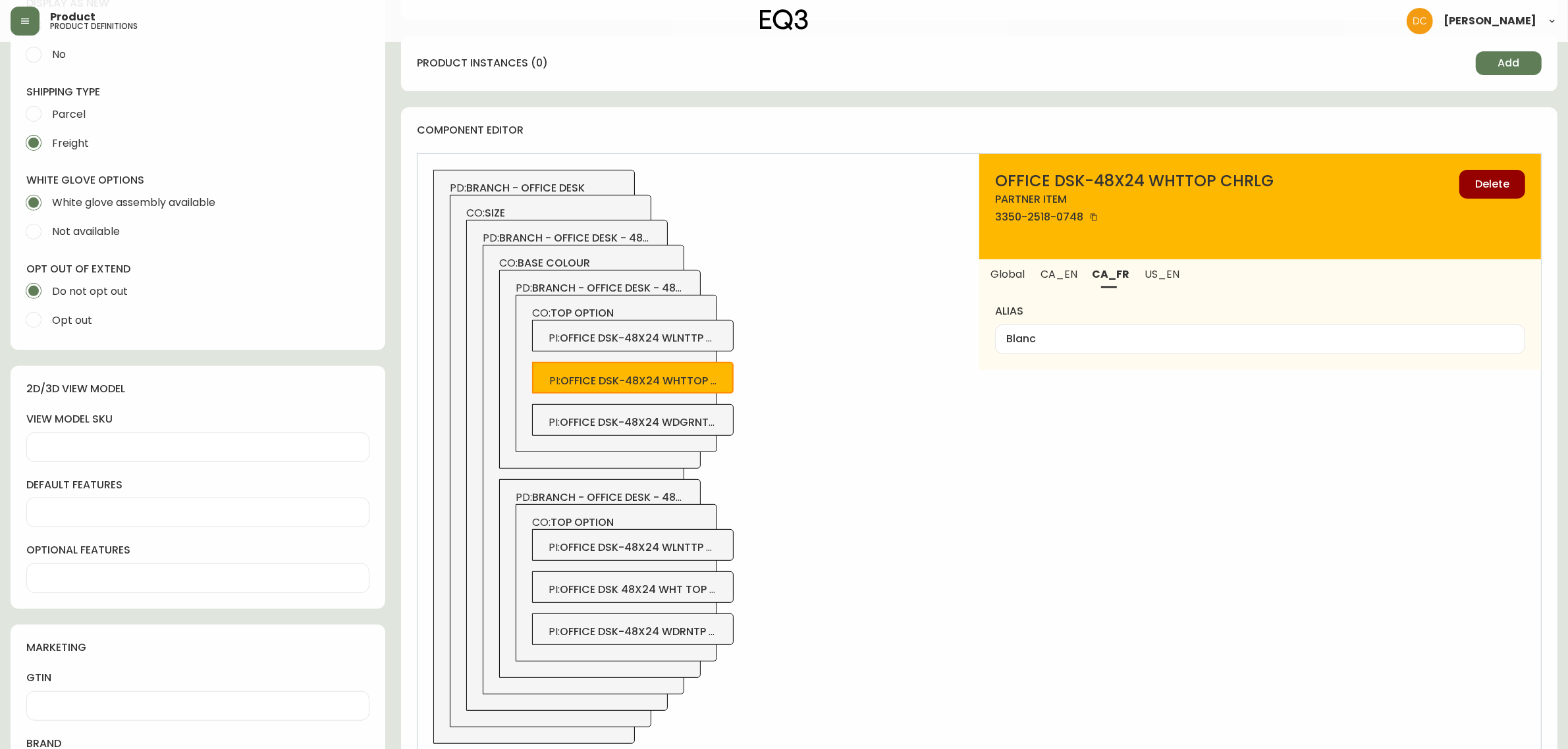
click at [708, 338] on span "office dsk-48x24 wlnttp chrlg" at bounding box center [651, 338] width 182 height 15
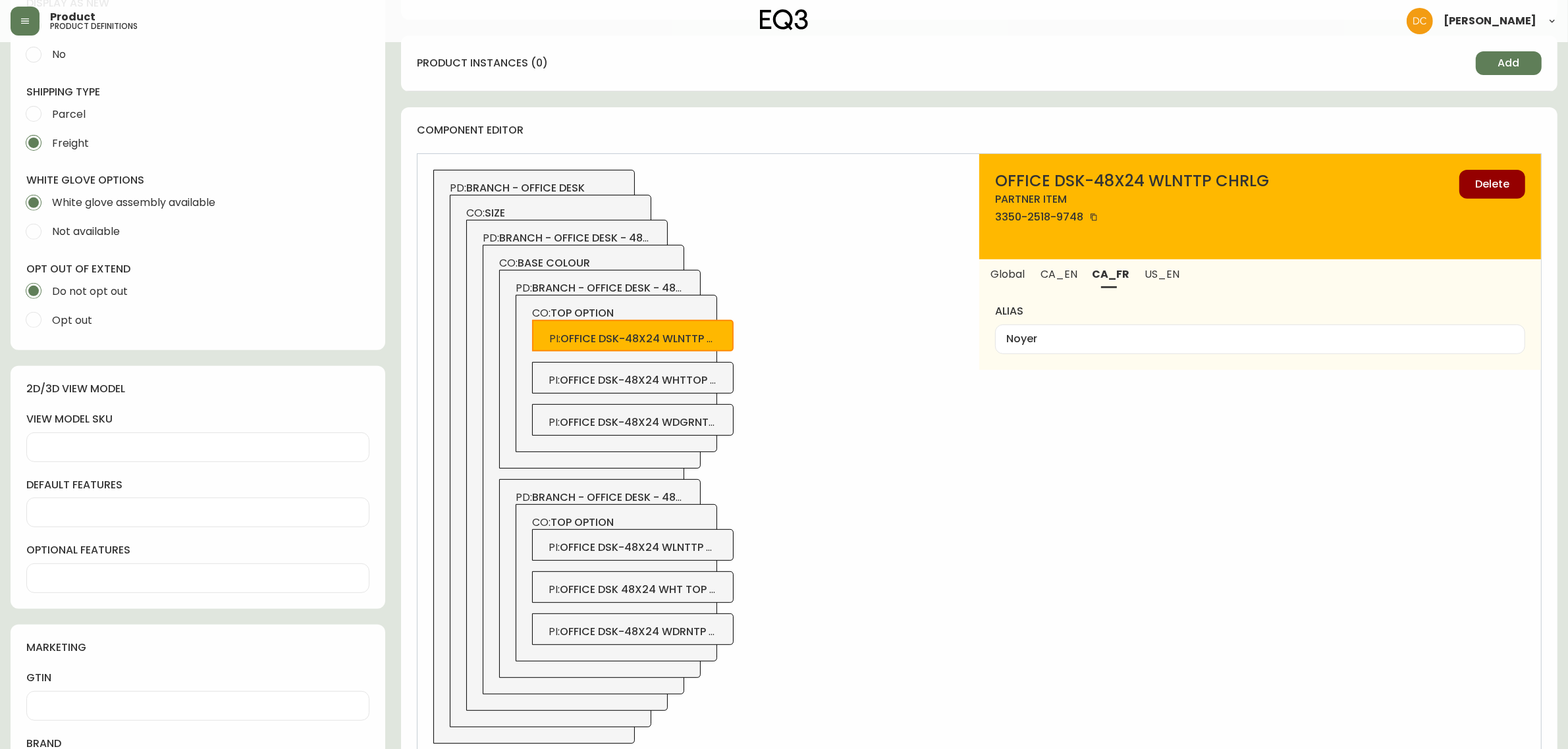
click at [695, 420] on span "office dsk-48x24 wdgrntp chrlg" at bounding box center [656, 423] width 193 height 15
type input "Woodgrain"
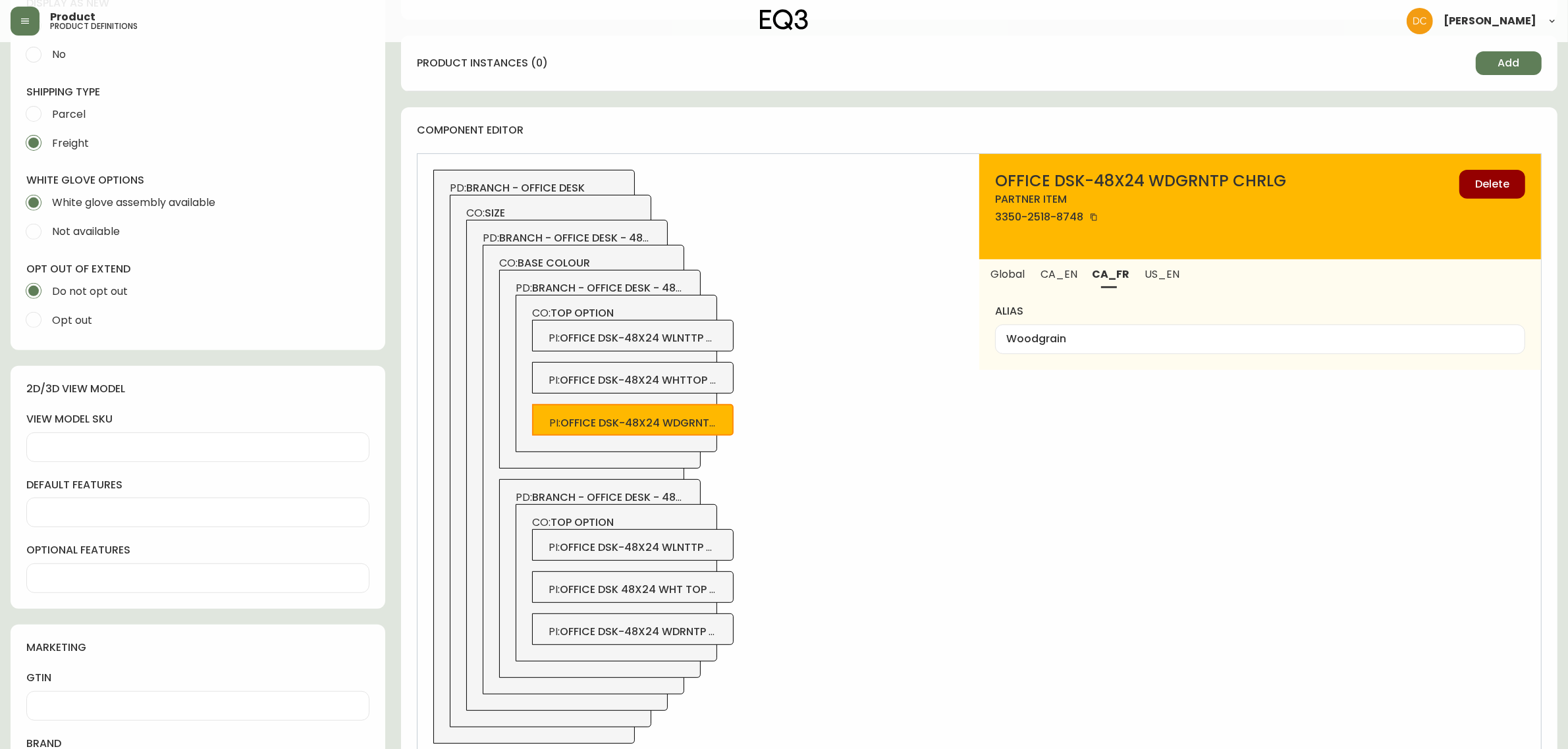
click at [1094, 340] on input "Woodgrain" at bounding box center [1260, 340] width 508 height 12
click at [675, 635] on span "office dsk-48x24 wdrntp whtlg" at bounding box center [653, 632] width 187 height 15
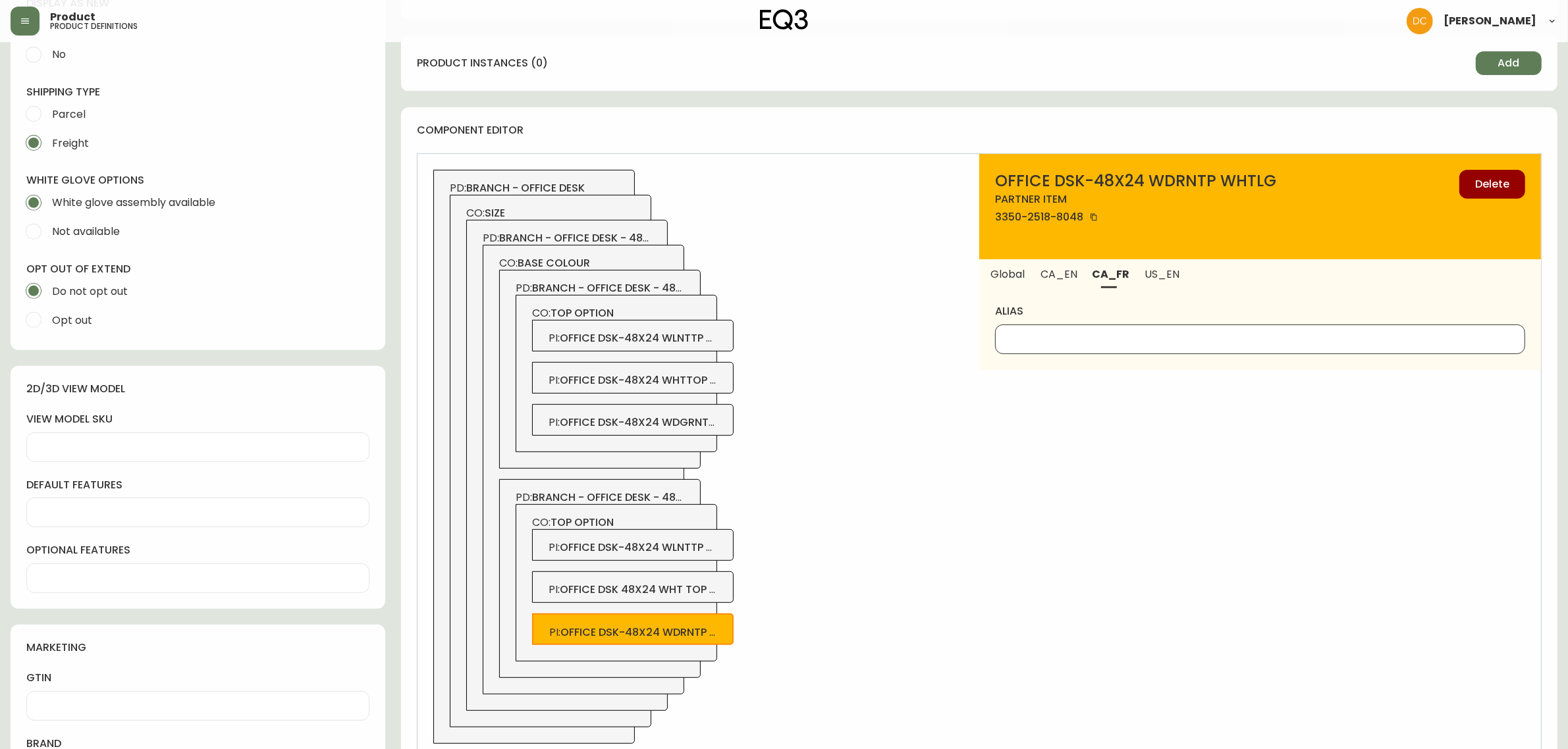
click at [1021, 341] on input "alias" at bounding box center [1260, 340] width 508 height 12
paste input "Woodgrain"
type input "Woodgrain"
click at [1169, 277] on span "US_EN" at bounding box center [1162, 274] width 35 height 14
click at [1129, 336] on input "alias" at bounding box center [1260, 340] width 508 height 12
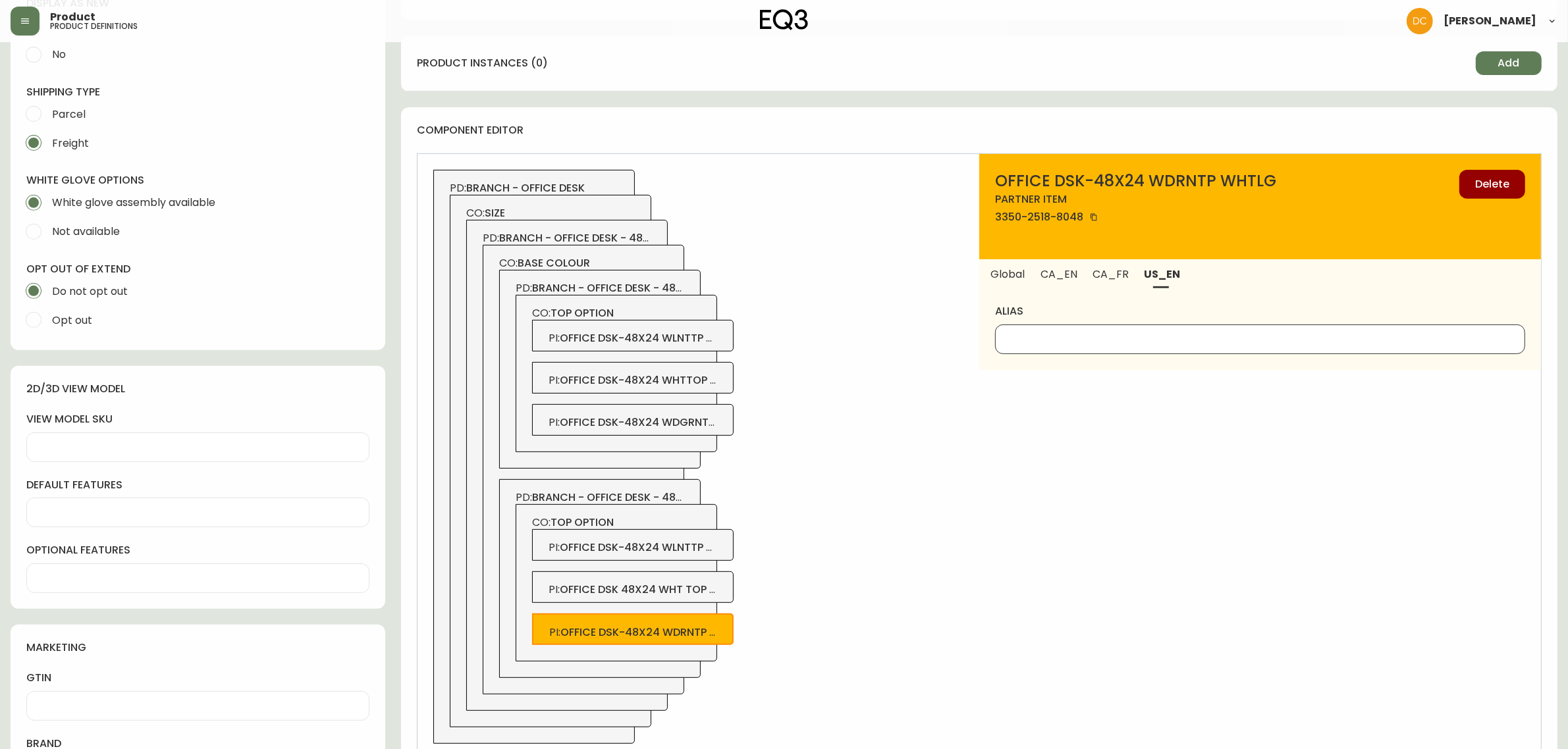
paste input "Woodgrain"
type input "Woodgrain"
click at [1074, 261] on button "CA_EN" at bounding box center [1059, 274] width 51 height 29
drag, startPoint x: 1066, startPoint y: 348, endPoint x: 1055, endPoint y: 348, distance: 11.0
click at [1065, 348] on div at bounding box center [1260, 340] width 530 height 30
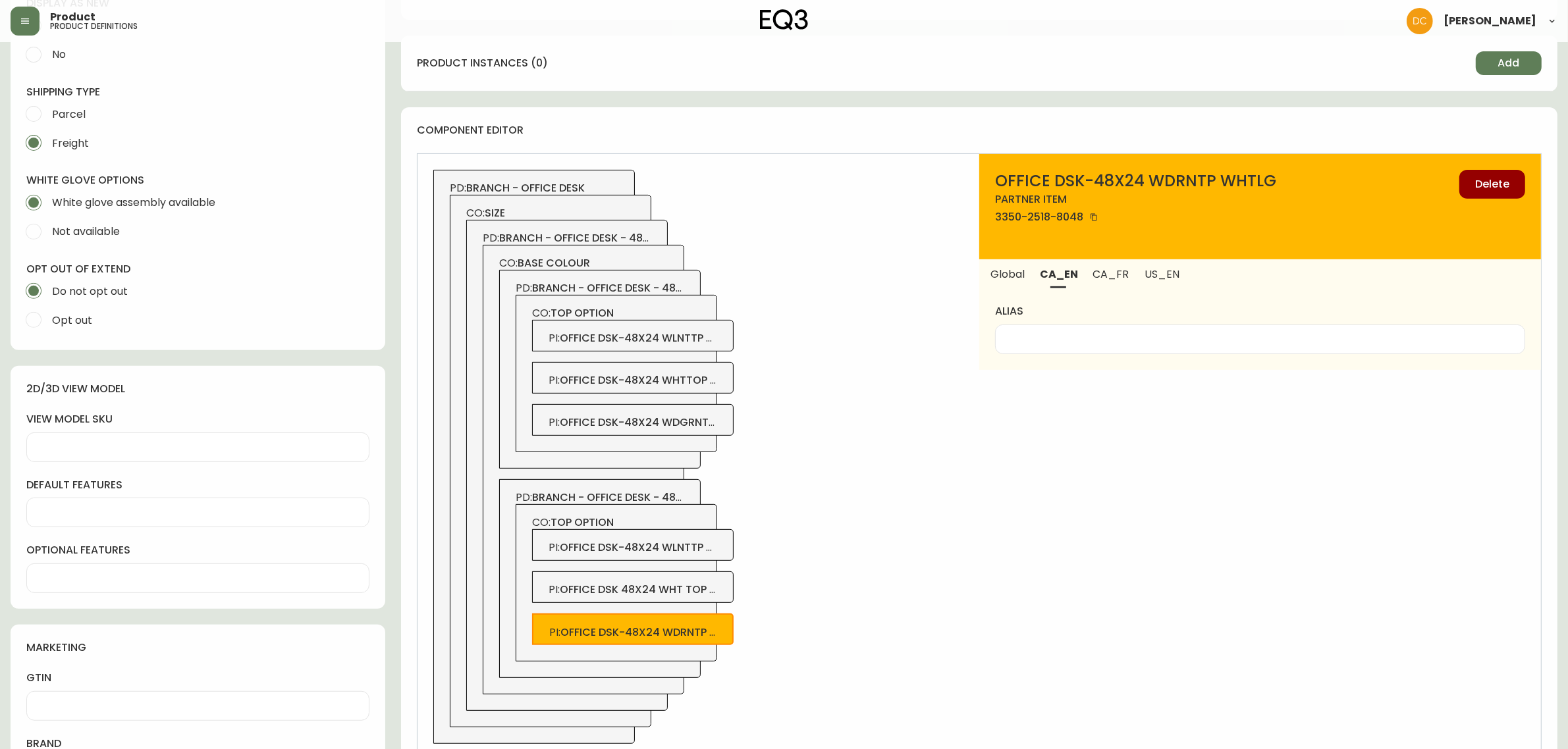
paste input "Woodgrain"
type input "Woodgrain"
click at [694, 592] on span "office dsk 48x24 wht top & leg" at bounding box center [649, 590] width 179 height 15
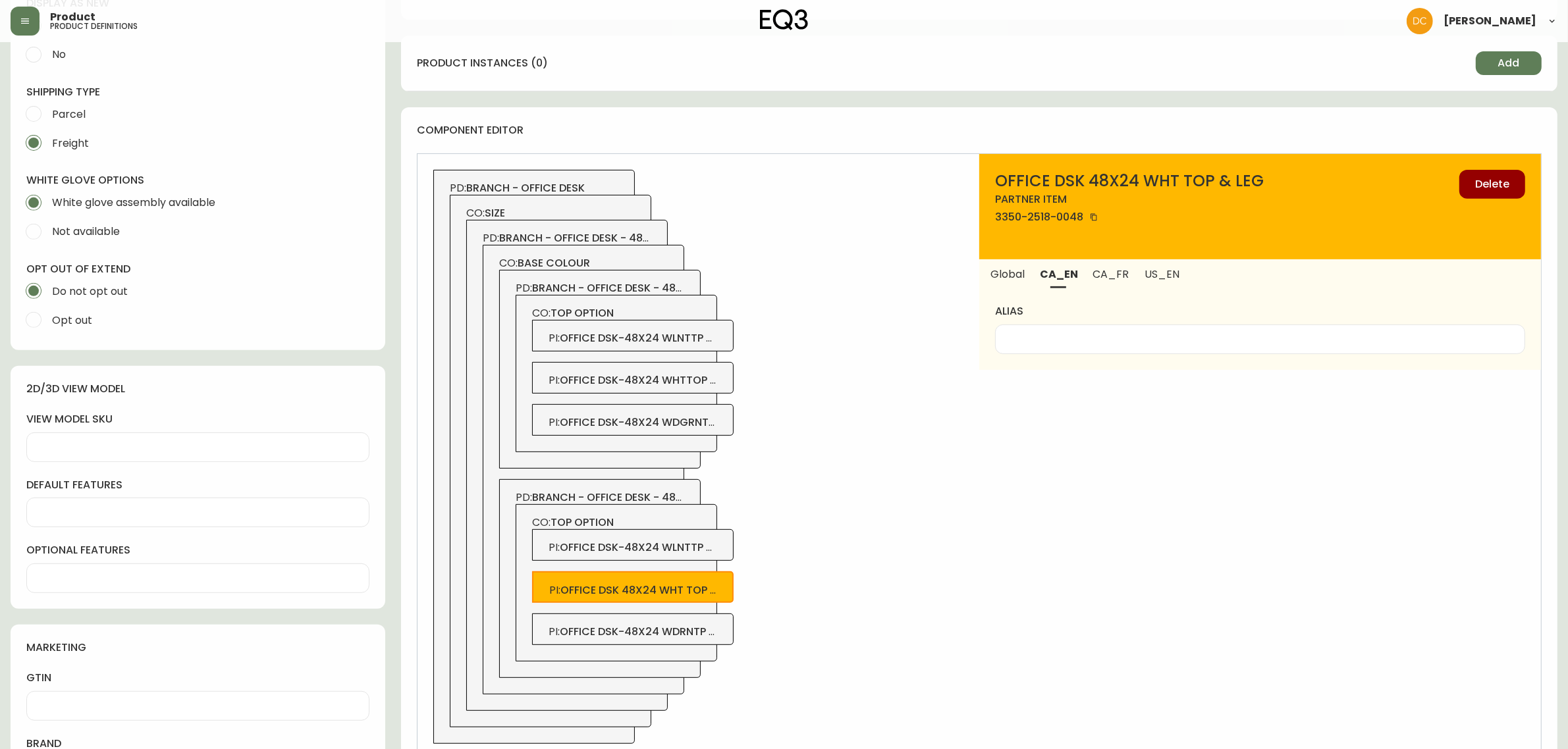
click at [1068, 338] on input "alias" at bounding box center [1260, 340] width 508 height 12
type input "White"
click at [1154, 280] on span "US_EN" at bounding box center [1162, 274] width 35 height 14
click at [1116, 346] on div at bounding box center [1260, 340] width 530 height 30
paste input "White"
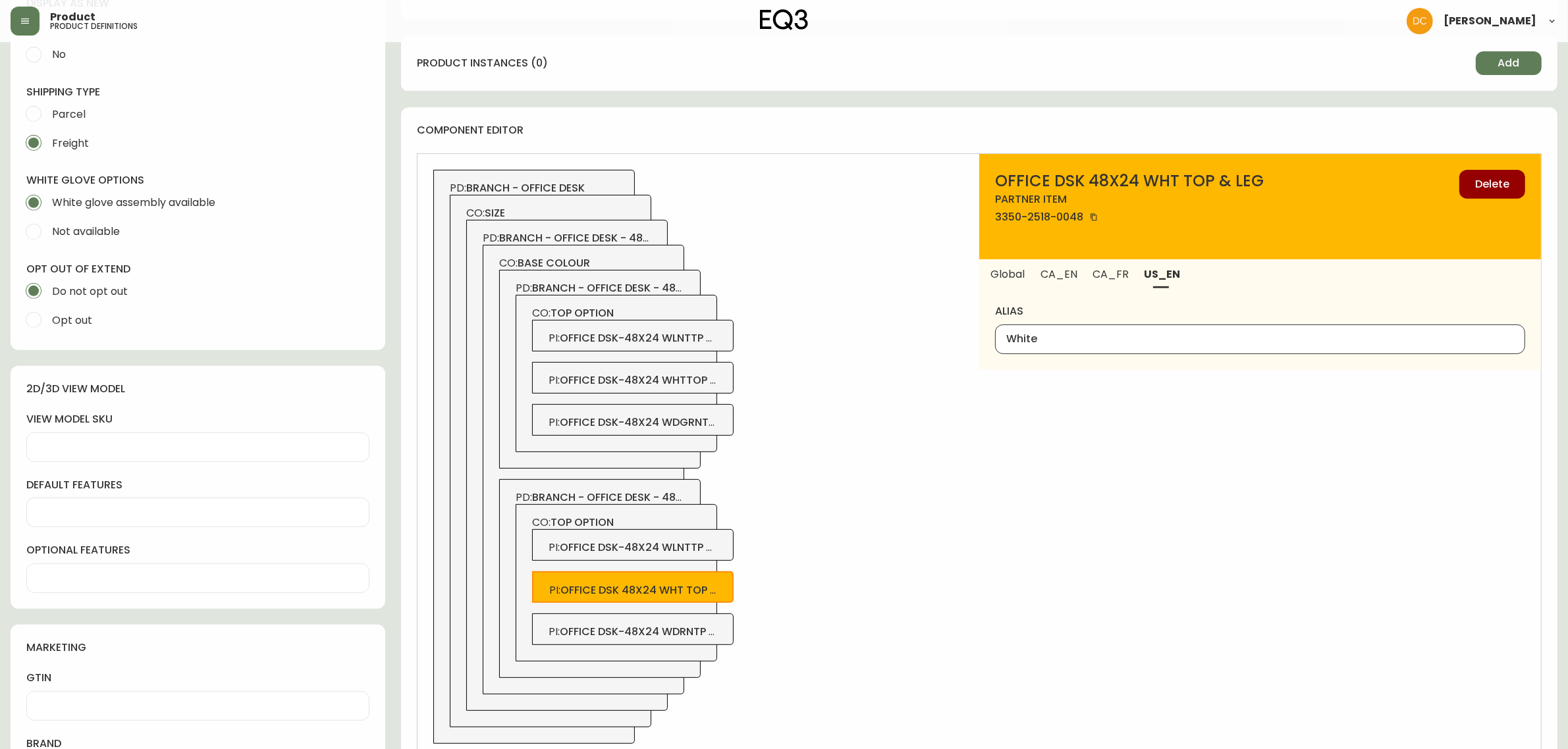
type input "White"
click at [1106, 275] on span "CA_FR" at bounding box center [1111, 274] width 35 height 14
drag, startPoint x: 1056, startPoint y: 330, endPoint x: 1048, endPoint y: 334, distance: 8.9
click at [1048, 334] on div at bounding box center [1260, 340] width 530 height 30
type input "Blanc"
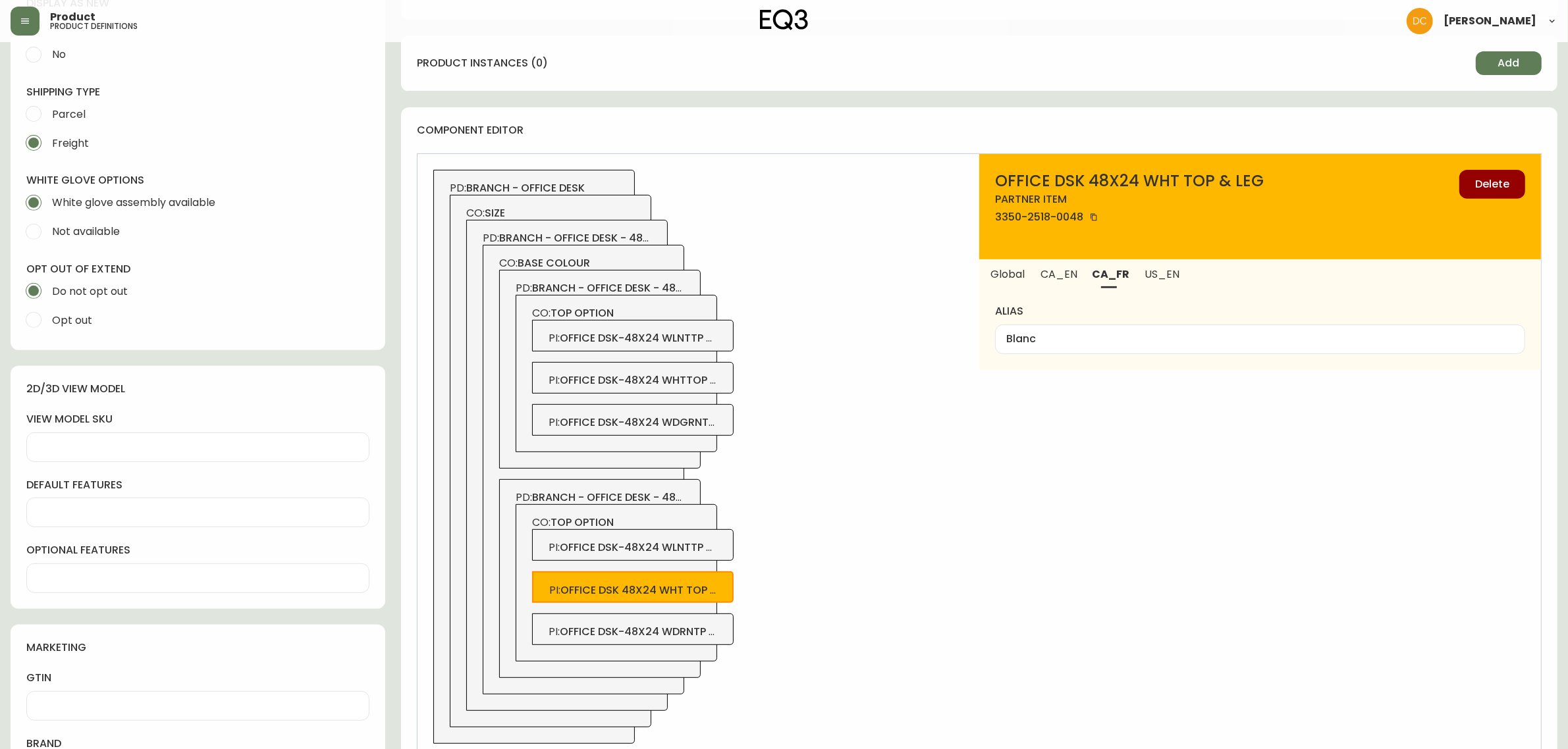
click at [642, 548] on span "office dsk-48x24 wlnttp whtlg" at bounding box center [651, 548] width 184 height 15
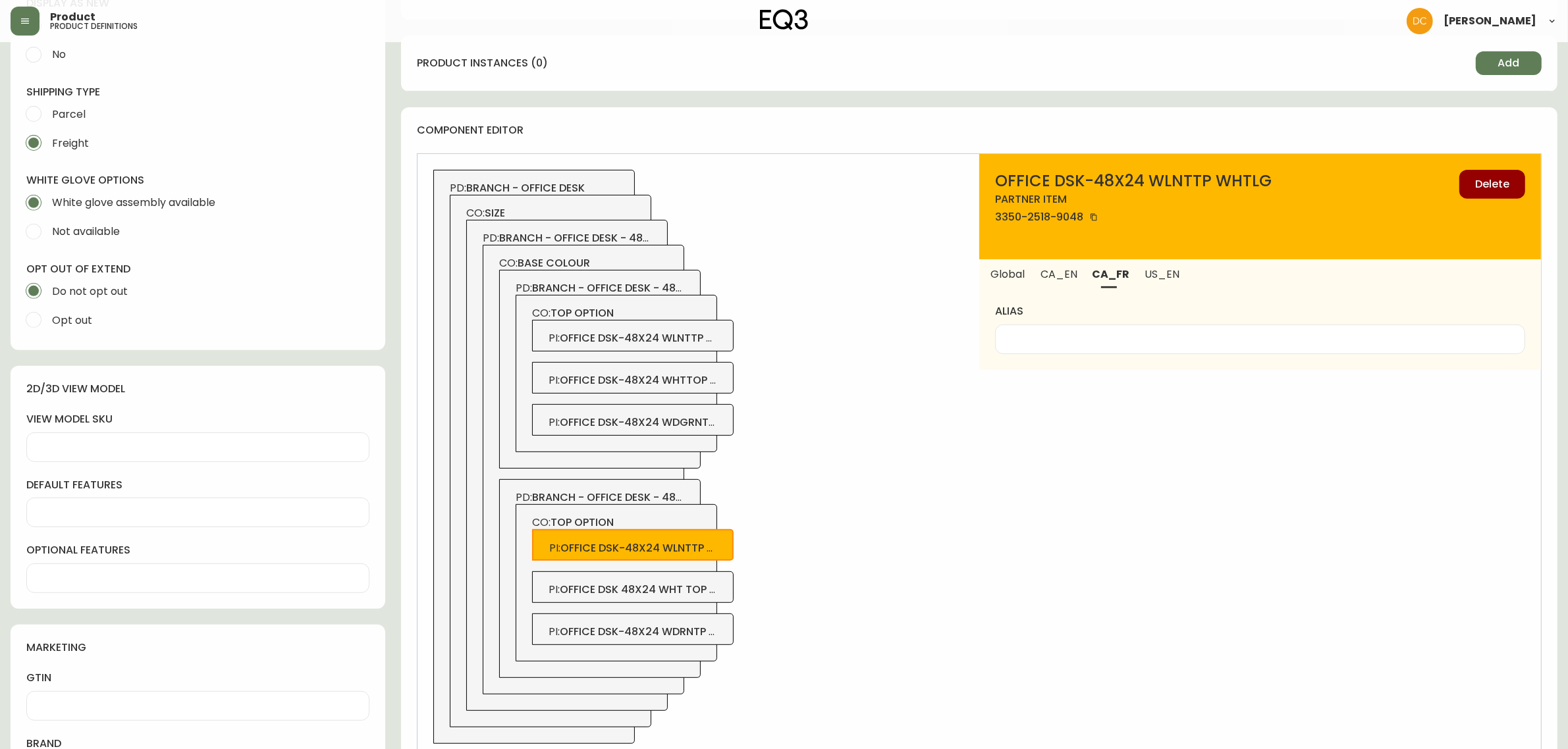
click at [1072, 336] on input "alias" at bounding box center [1260, 340] width 508 height 12
type input "M"
type input "Noyer"
click at [1038, 278] on button "CA_EN" at bounding box center [1059, 274] width 51 height 29
click at [1029, 353] on div at bounding box center [1260, 340] width 530 height 30
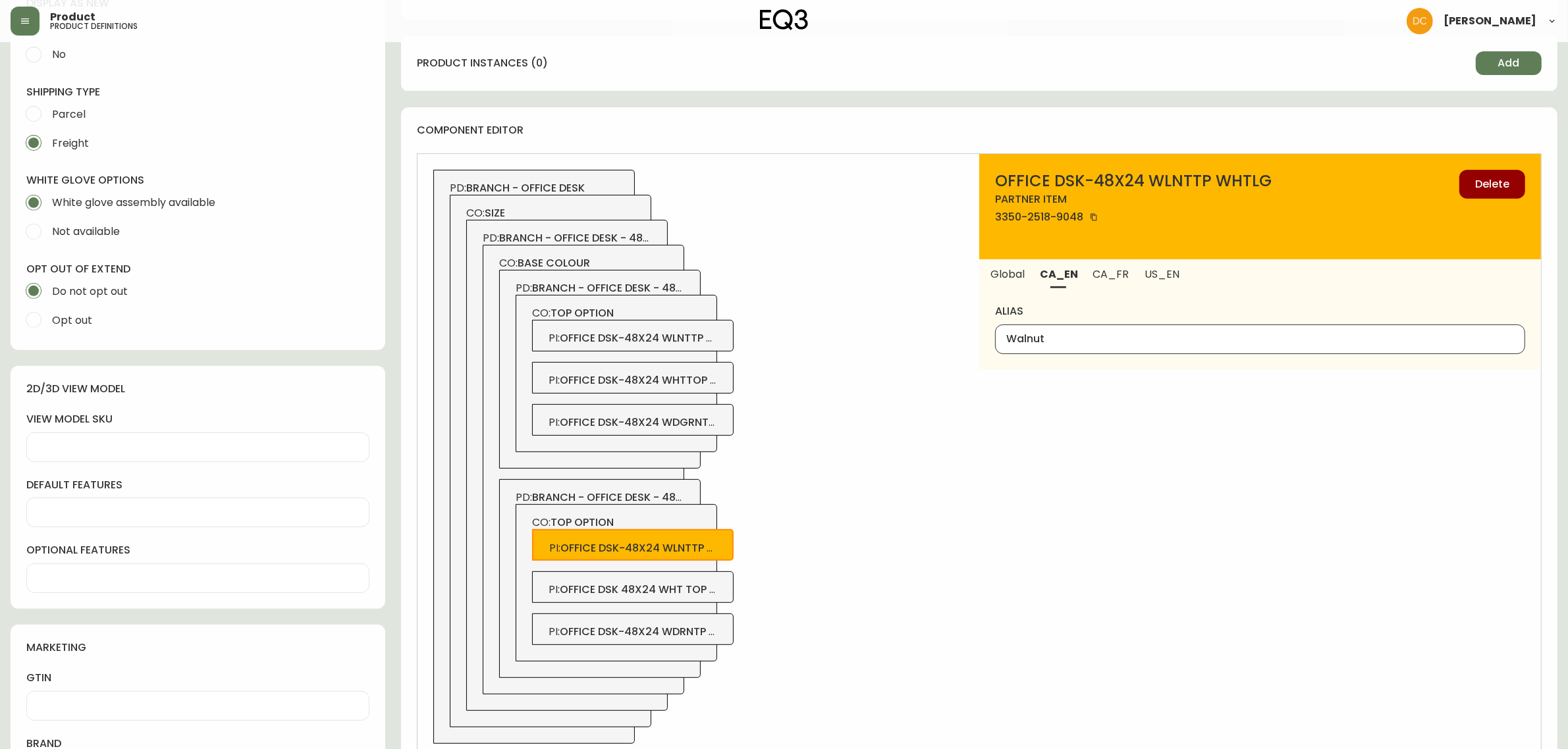
type input "Walnut"
drag, startPoint x: 1156, startPoint y: 282, endPoint x: 1111, endPoint y: 337, distance: 71.1
click at [1157, 282] on button "US_EN" at bounding box center [1163, 274] width 54 height 29
click at [1095, 343] on input "alias" at bounding box center [1260, 340] width 508 height 12
paste input "Walnut"
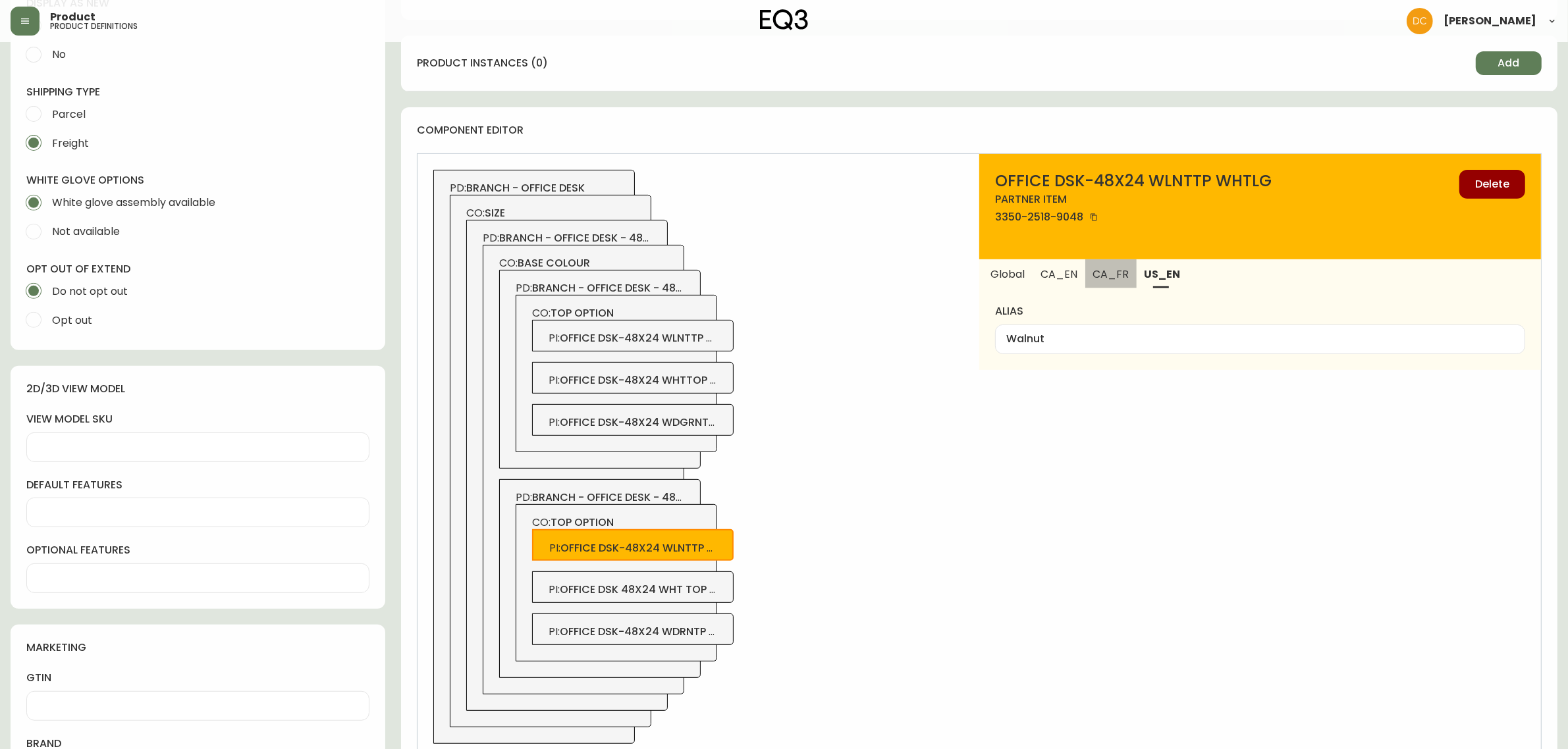
drag, startPoint x: 1099, startPoint y: 279, endPoint x: 1057, endPoint y: 277, distance: 42.0
click at [1099, 279] on span "CA_FR" at bounding box center [1111, 274] width 35 height 14
click at [1053, 277] on span "CA_EN" at bounding box center [1059, 274] width 35 height 14
type input "Walnut"
click at [878, 357] on div "PD: branch - office desk CO: size PD: branch - office desk - 48x24 CO: base col…" at bounding box center [698, 457] width 562 height 606
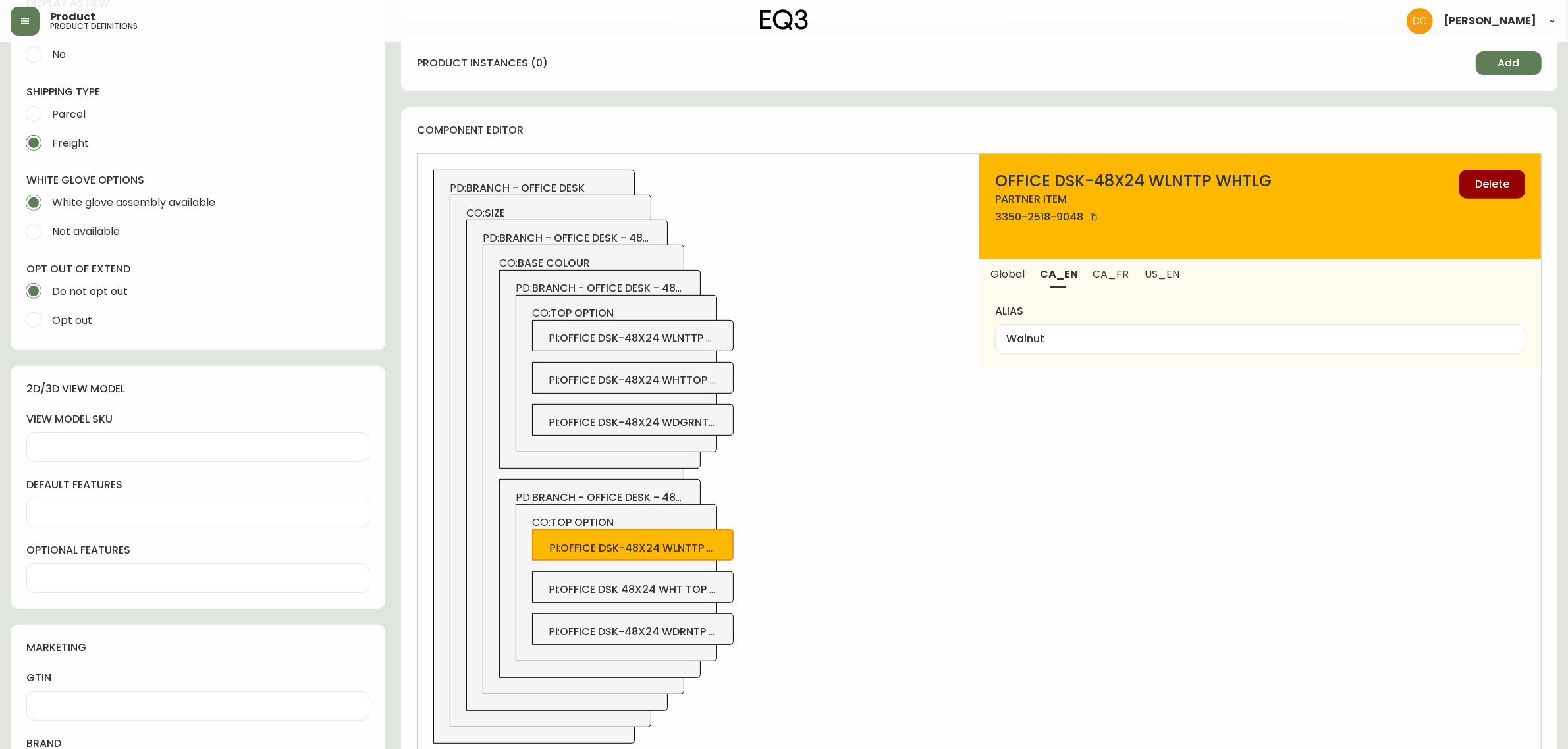
drag, startPoint x: 622, startPoint y: 232, endPoint x: 630, endPoint y: 246, distance: 16.1
click at [622, 231] on span "branch - office desk - 48x24" at bounding box center [582, 238] width 164 height 15
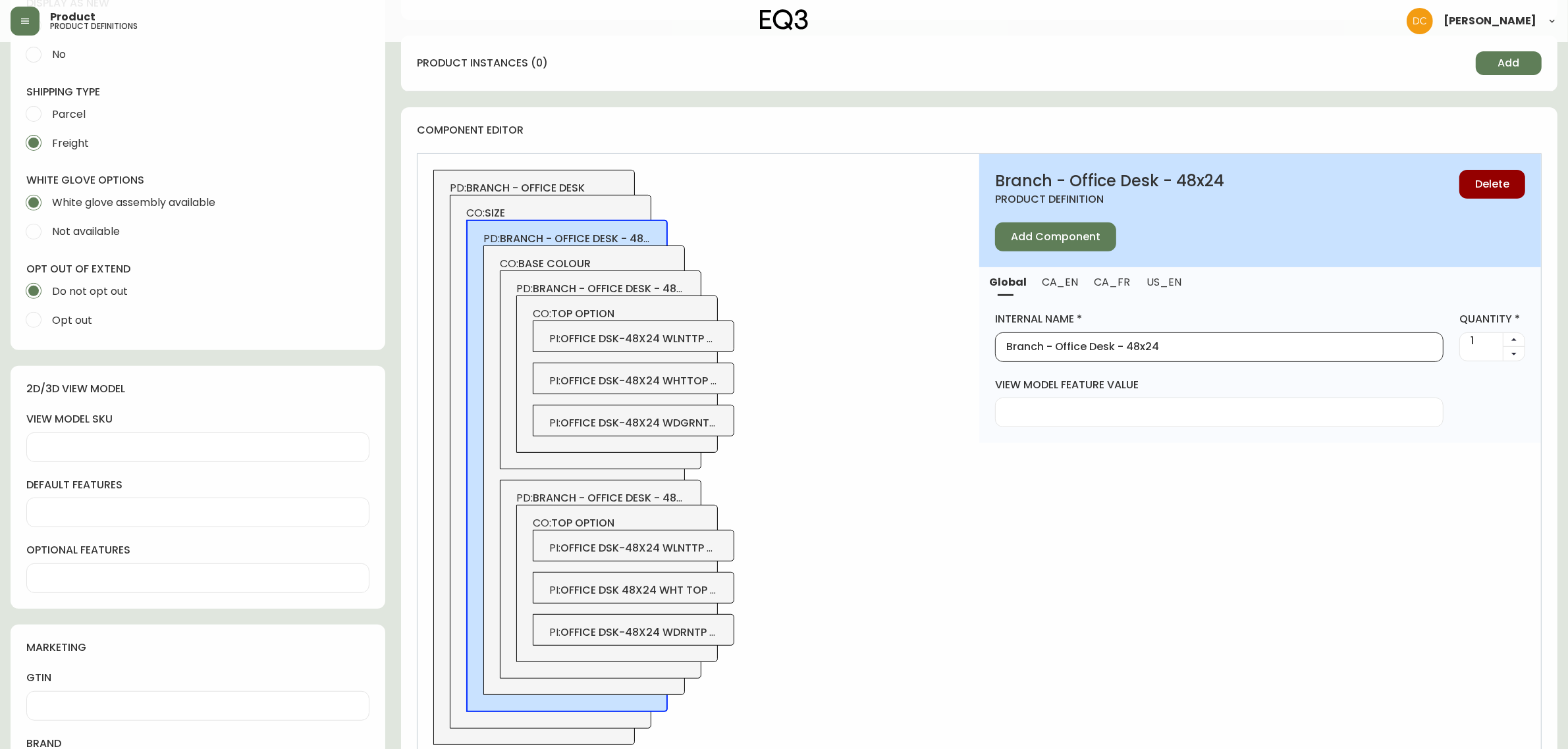
click at [1182, 347] on input "Branch - Office Desk - 48x24" at bounding box center [1219, 347] width 426 height 12
click at [629, 210] on span "CO: size" at bounding box center [551, 213] width 169 height 15
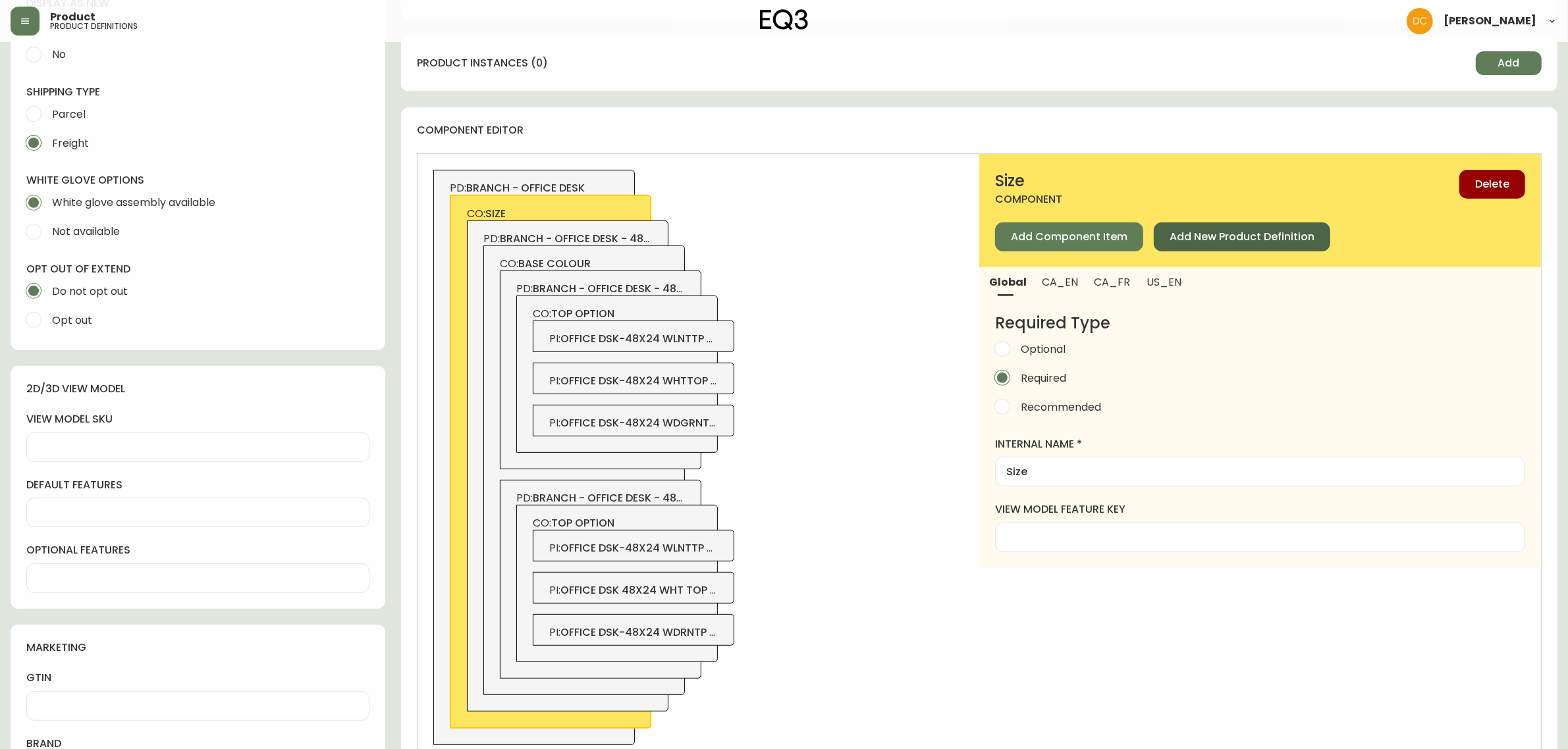
click at [1238, 237] on span "Add New Product Definition" at bounding box center [1241, 237] width 145 height 15
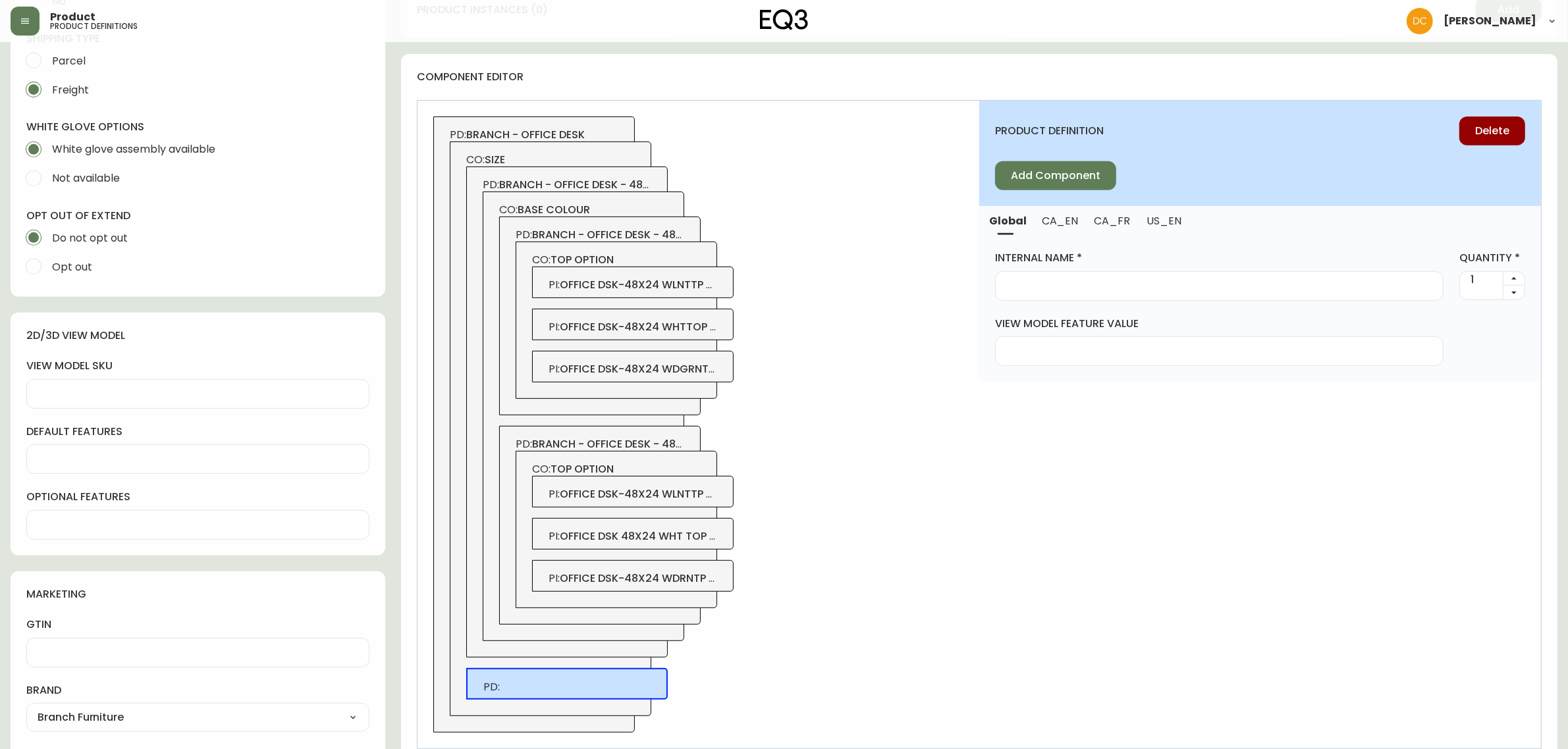
scroll to position [673, 0]
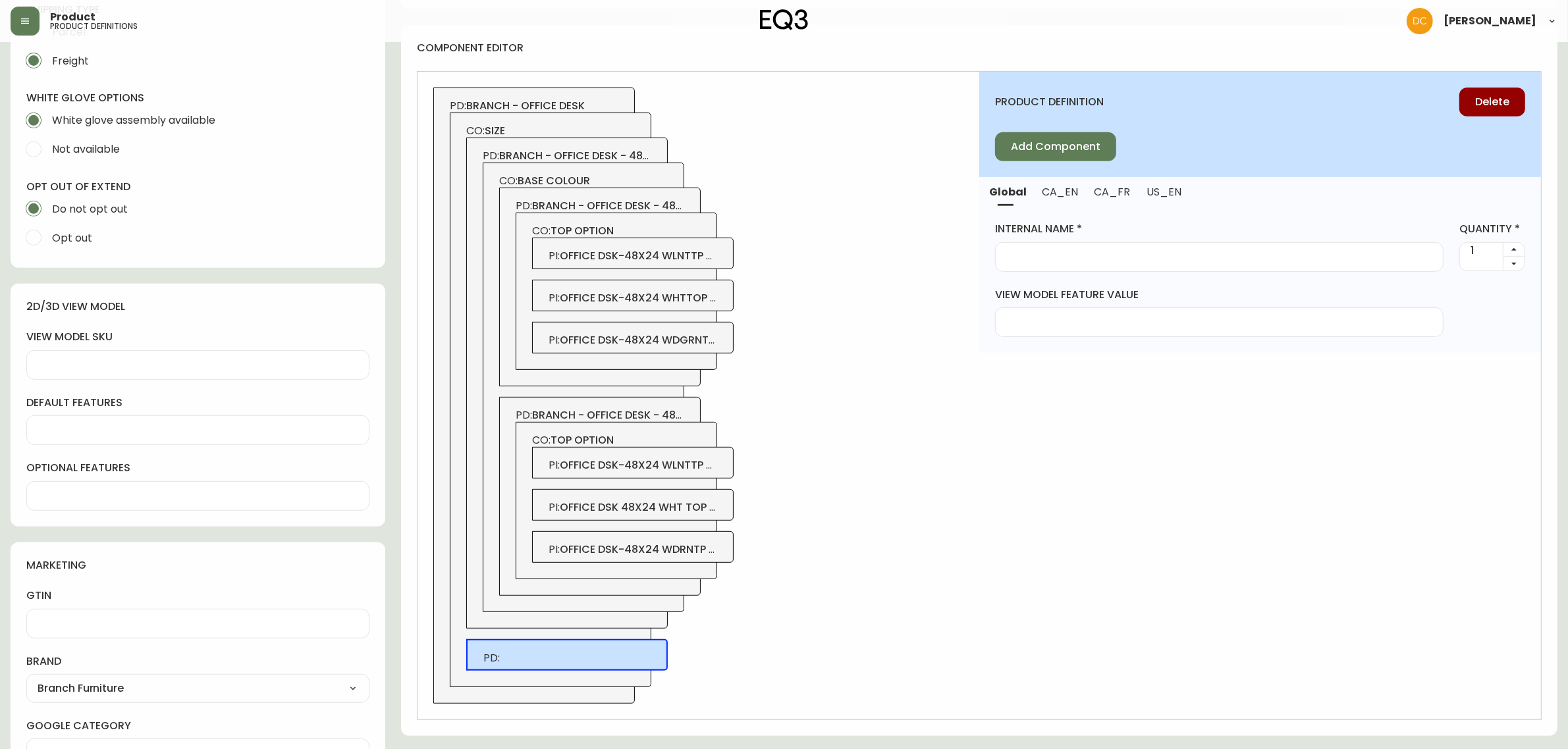
click at [1094, 248] on div at bounding box center [1219, 257] width 449 height 30
paste input "Branch - Office Desk - 48x24"
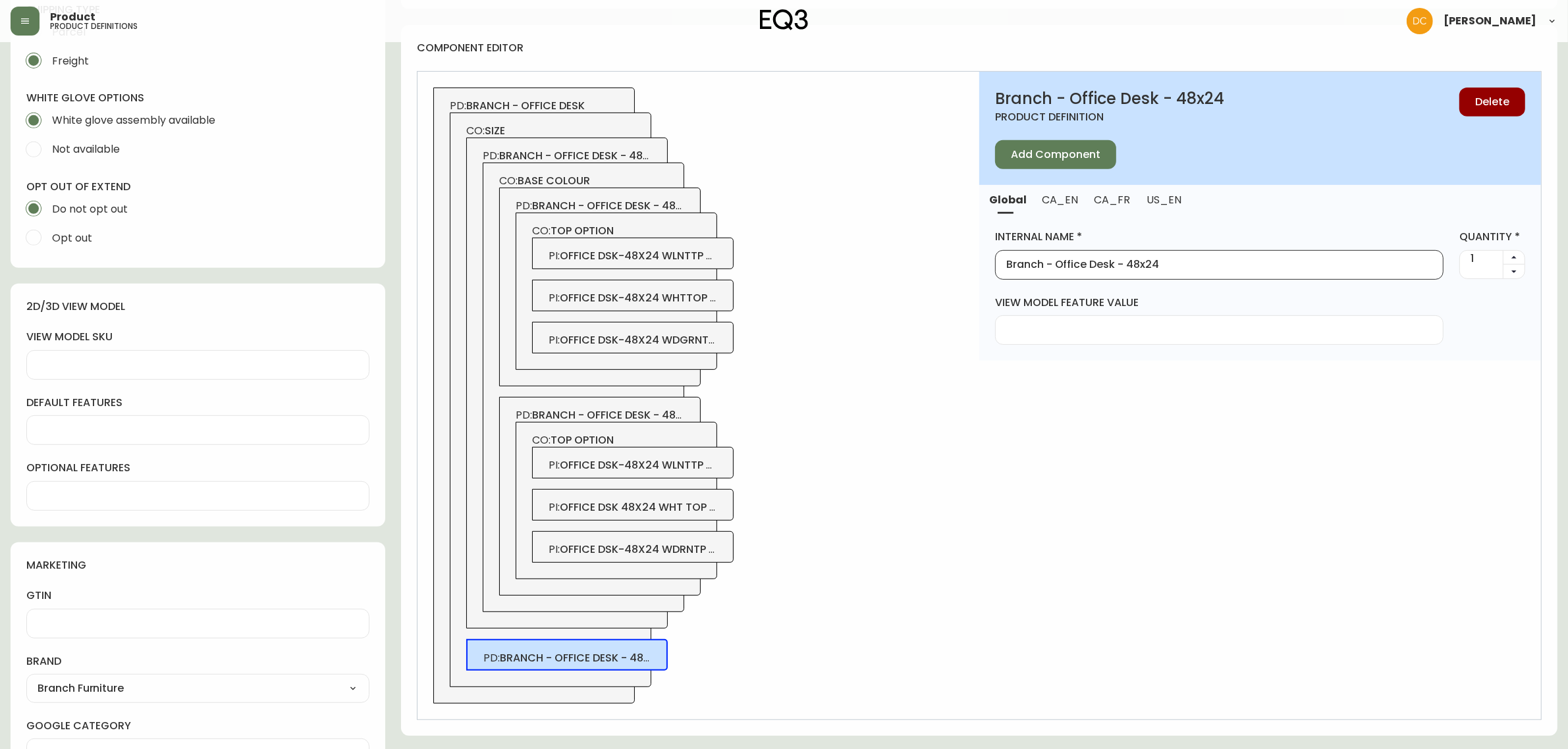
click at [1136, 265] on input "Branch - Office Desk - 48x24" at bounding box center [1219, 265] width 426 height 12
type input "Branch - Office Desk - 60x30"
click at [1061, 207] on button "CA_EN" at bounding box center [1060, 200] width 52 height 29
click at [1067, 261] on input "alias" at bounding box center [1260, 265] width 508 height 12
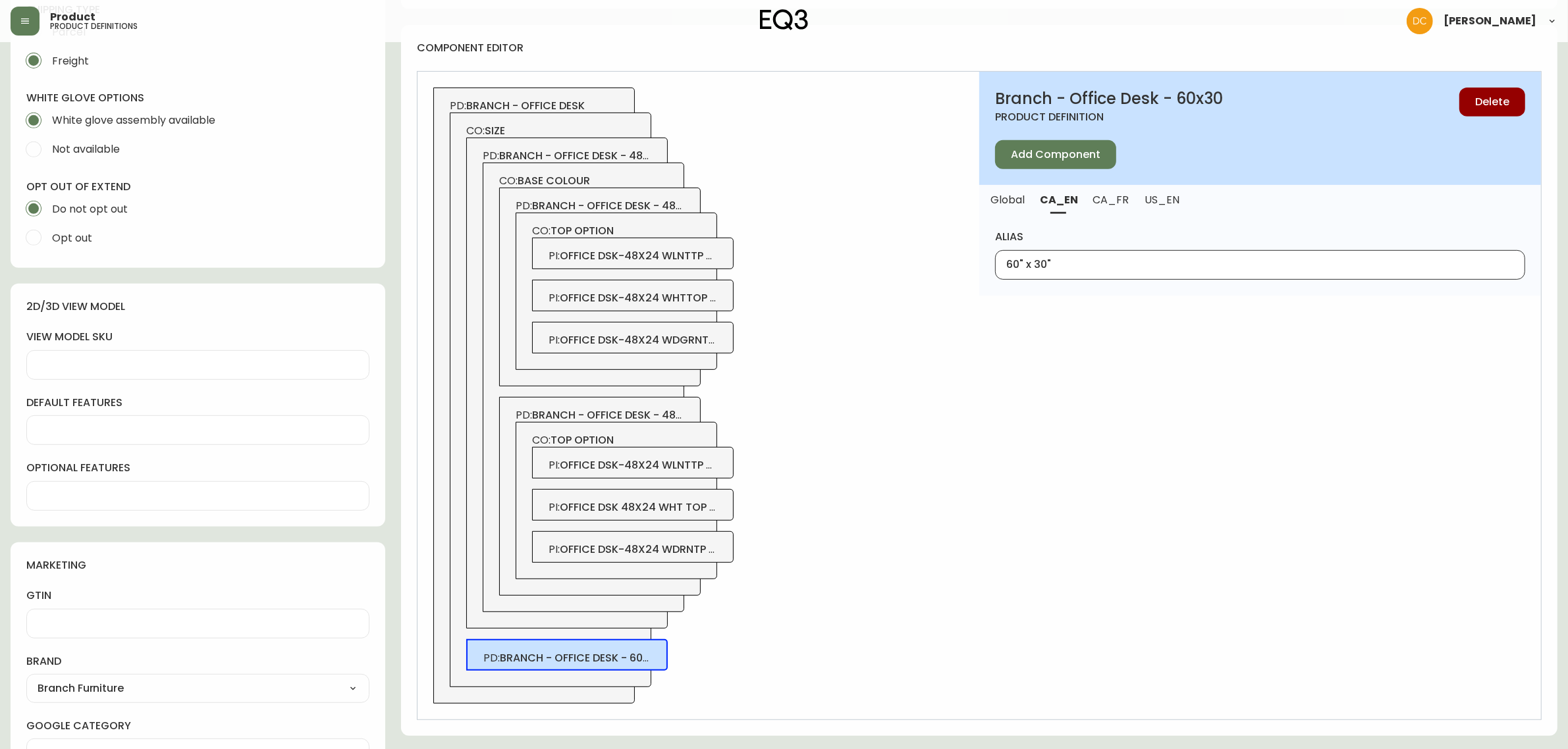
type input "60" x 30""
click at [1149, 201] on span "US_EN" at bounding box center [1162, 200] width 35 height 14
click at [1121, 275] on div at bounding box center [1260, 265] width 530 height 30
paste input "60" x 30""
type input "60" x 30""
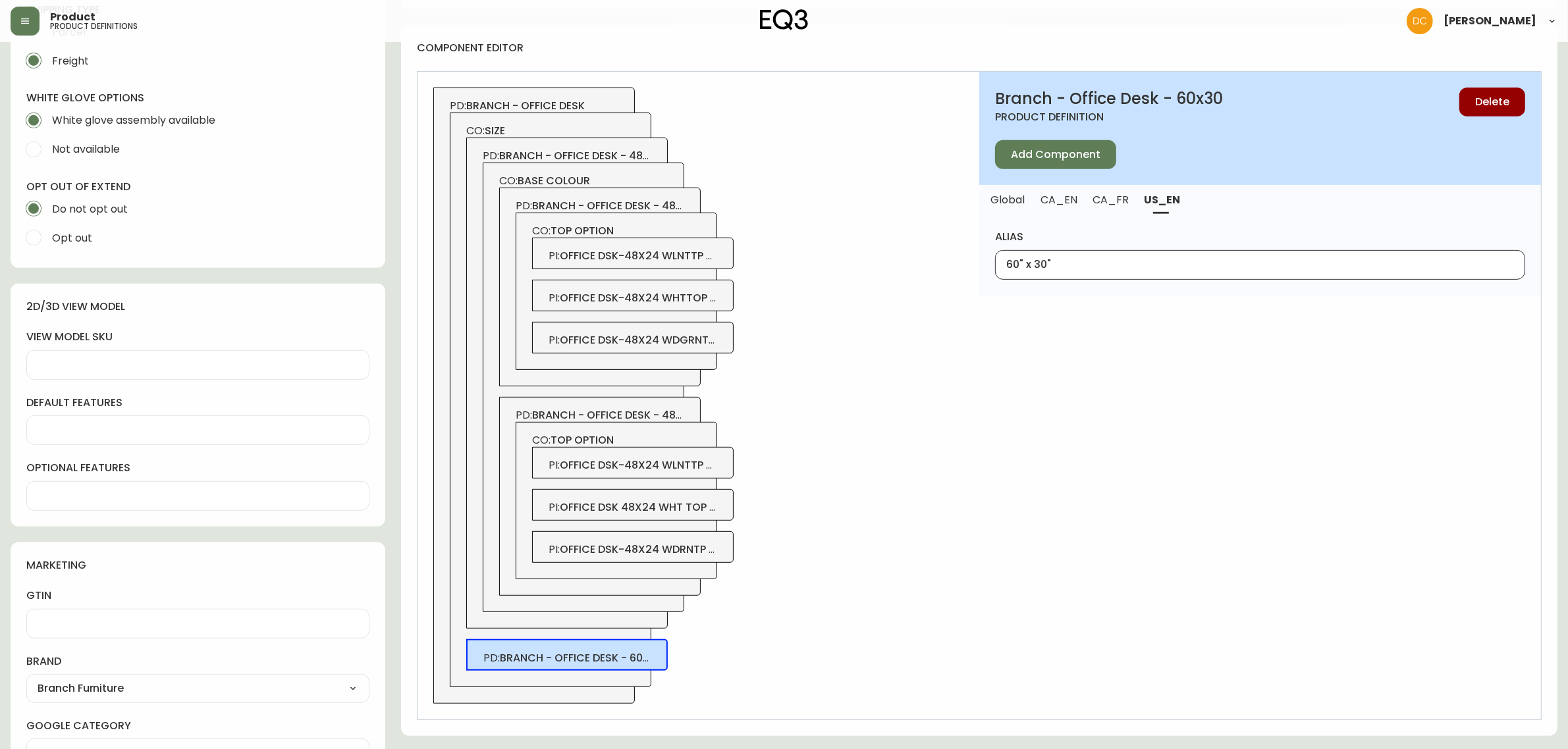
click at [1100, 210] on button "CA_FR" at bounding box center [1111, 200] width 51 height 29
click at [1088, 259] on input "alias" at bounding box center [1260, 265] width 508 height 12
type input "60 po x 30 po"
click at [1028, 160] on span "Add Component" at bounding box center [1056, 154] width 90 height 15
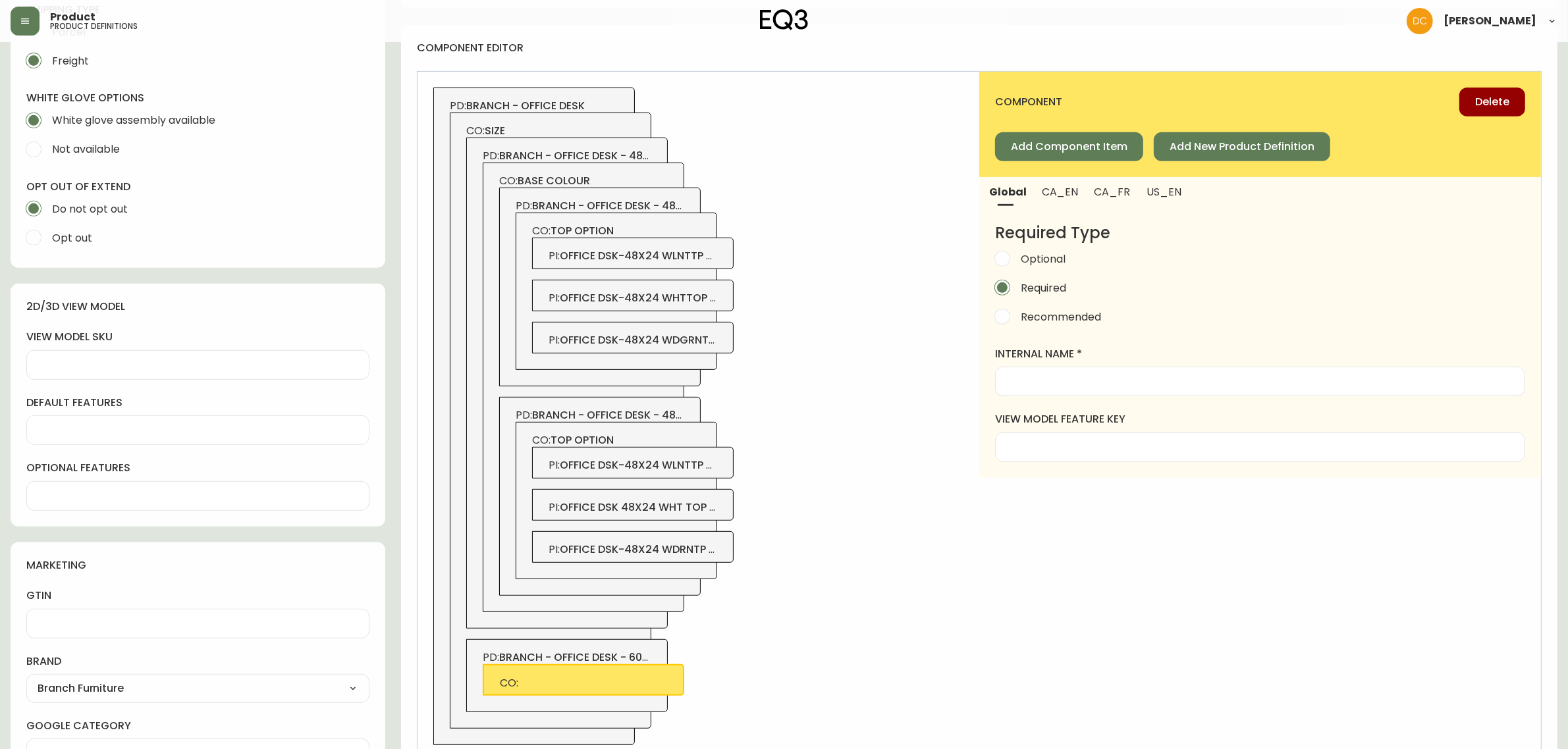
click at [648, 172] on div "CO: base colour PD: branch - office desk - 48x24 - charcoal CO: top option PI :…" at bounding box center [583, 387] width 201 height 449
type input "Base Colour"
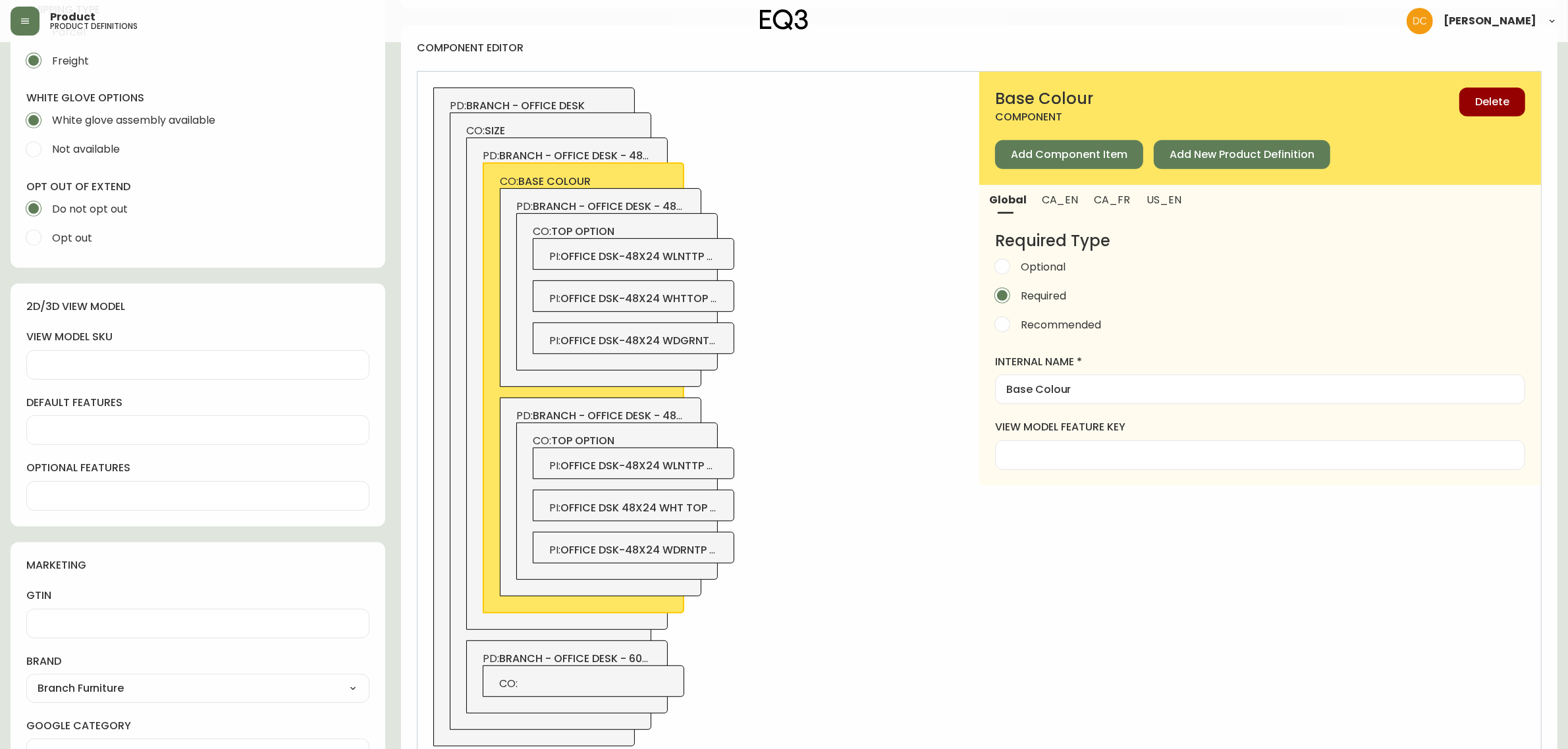
click at [1078, 379] on div "Base Colour" at bounding box center [1260, 389] width 530 height 30
click at [660, 679] on span "CO:" at bounding box center [584, 684] width 169 height 15
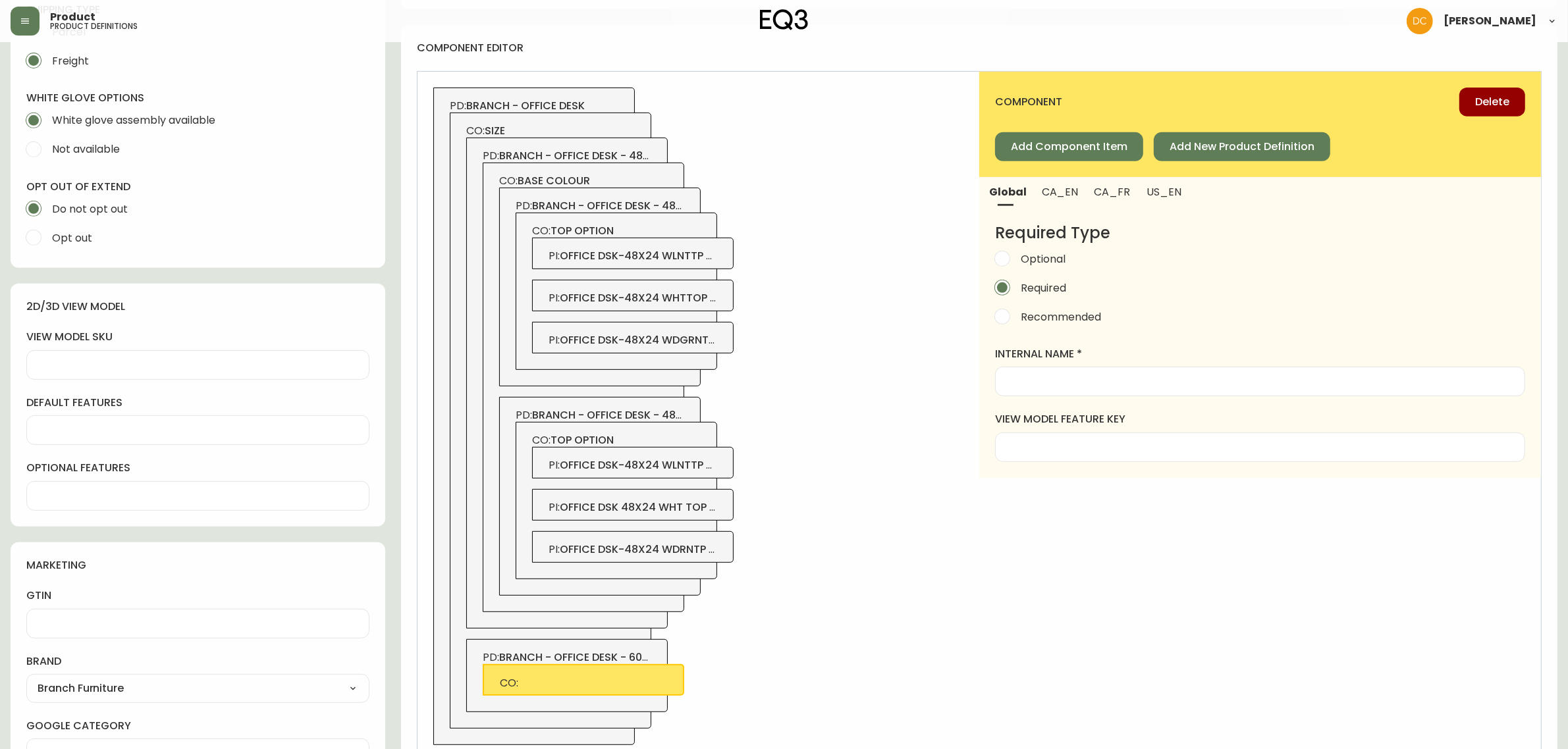
click at [1044, 386] on input "internal name" at bounding box center [1260, 382] width 508 height 12
paste input "Base Colour"
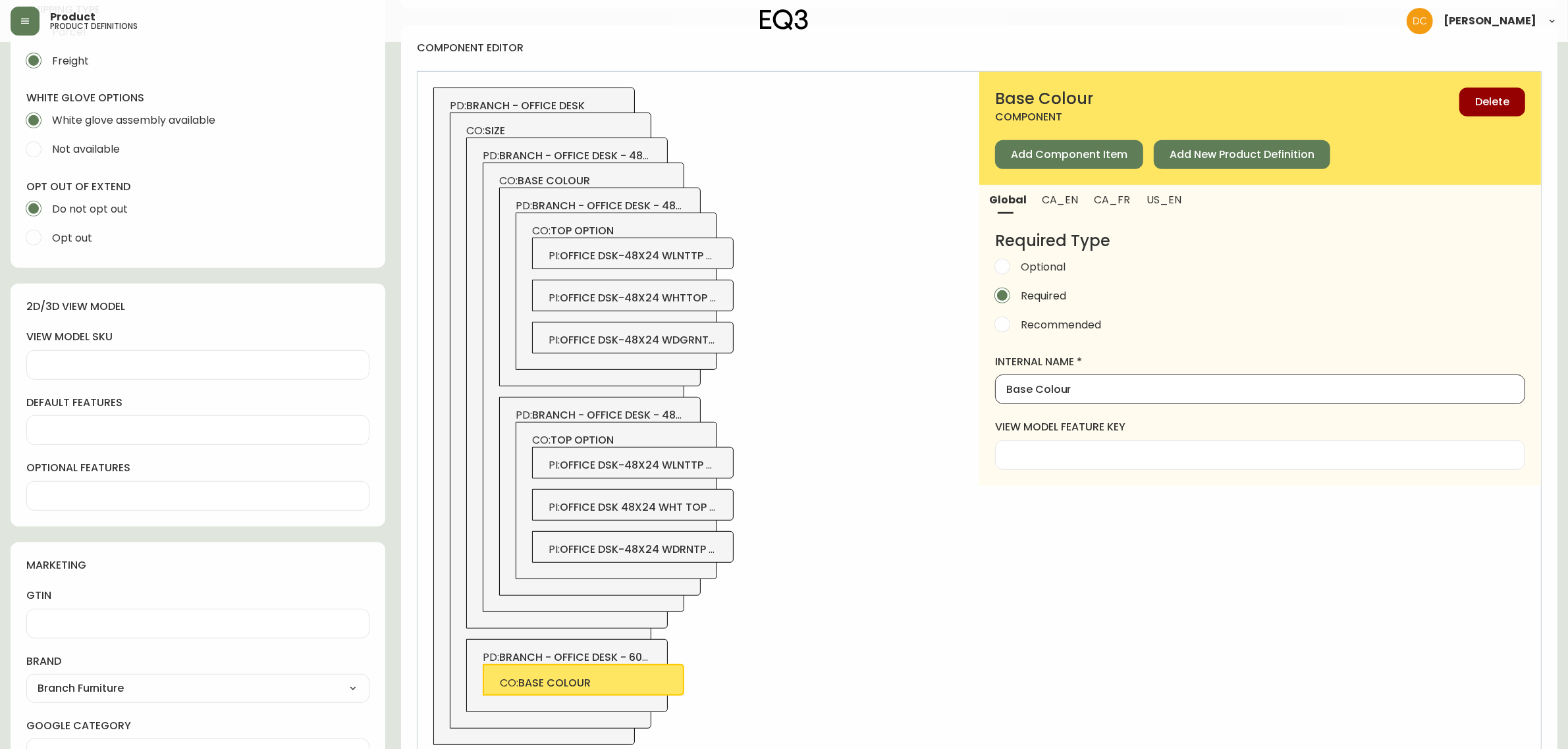
type input "Base Colour"
click at [1062, 199] on span "CA_EN" at bounding box center [1059, 200] width 36 height 14
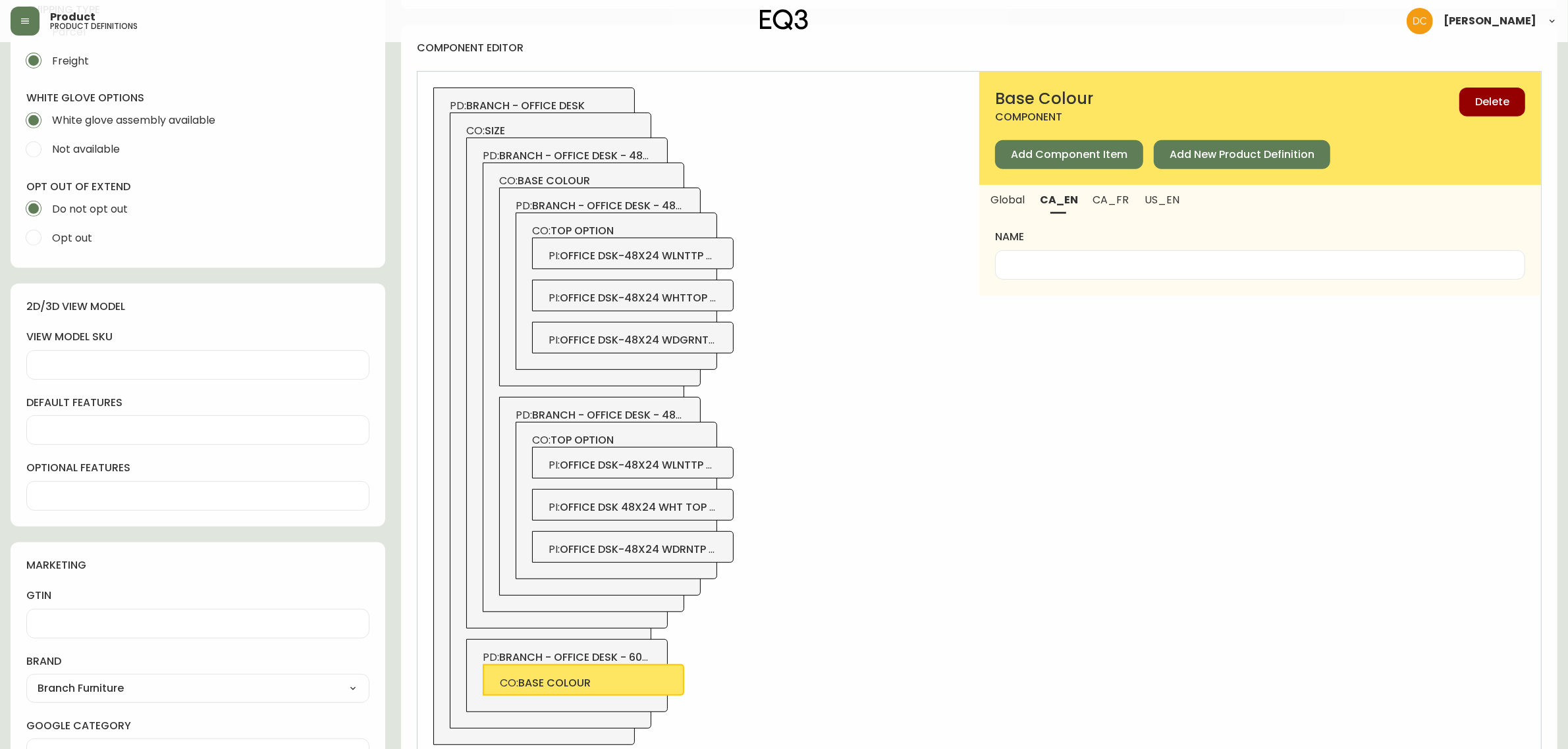
click at [1070, 260] on input "name" at bounding box center [1260, 265] width 508 height 12
paste input "Base Colour"
type input "Base Colour"
click at [1145, 205] on span "US_EN" at bounding box center [1162, 200] width 35 height 14
click at [1109, 259] on input "name" at bounding box center [1260, 265] width 508 height 12
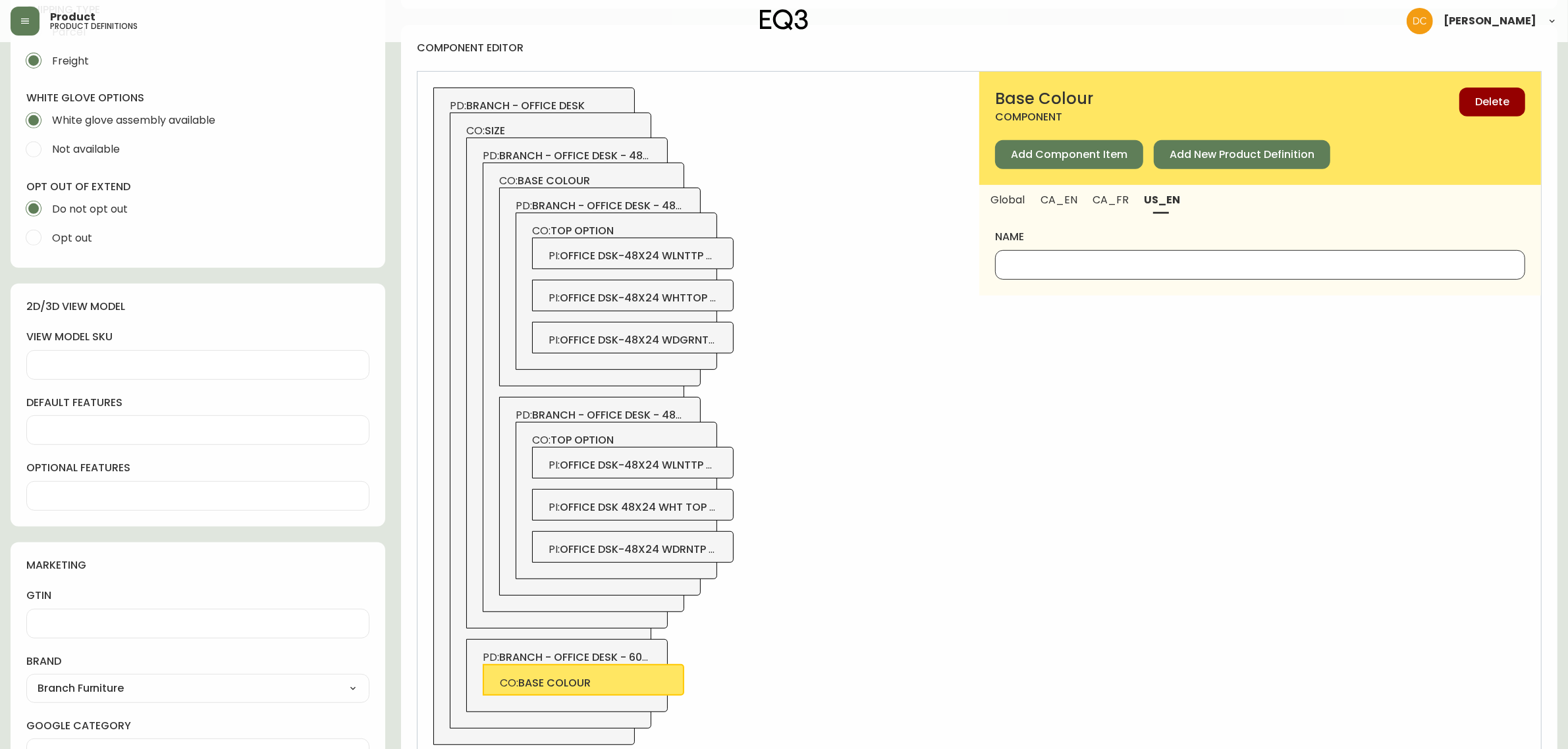
paste input "Base Colour"
type input "Base Colour"
click at [1106, 202] on span "CA_FR" at bounding box center [1111, 200] width 35 height 14
click at [629, 183] on span "CO: base colour" at bounding box center [584, 181] width 169 height 15
type input "Couleur du piètement"
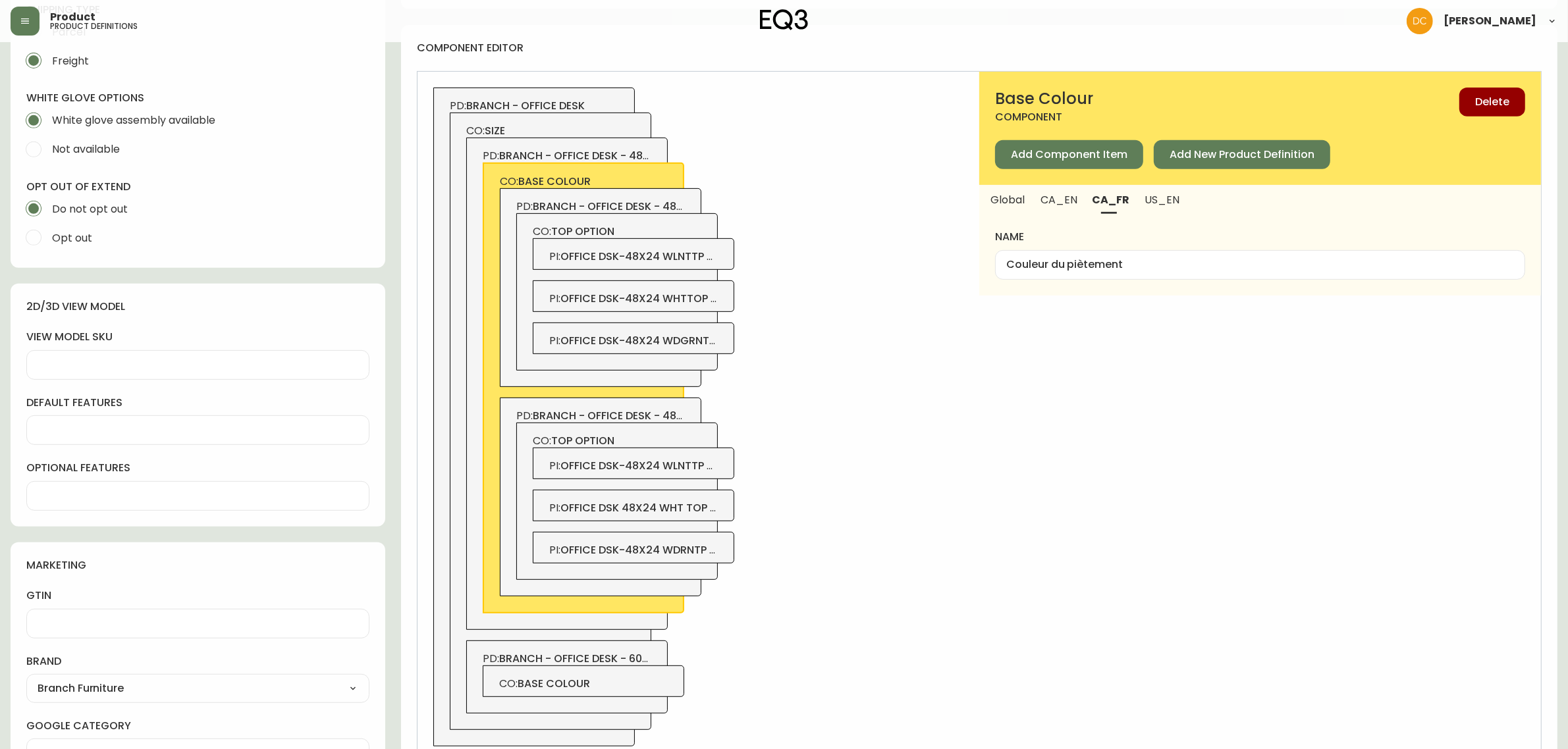
click at [1096, 256] on div "Couleur du piètement" at bounding box center [1260, 265] width 530 height 30
drag, startPoint x: 625, startPoint y: 685, endPoint x: 649, endPoint y: 671, distance: 27.8
click at [625, 684] on span "CO: base colour" at bounding box center [584, 684] width 169 height 15
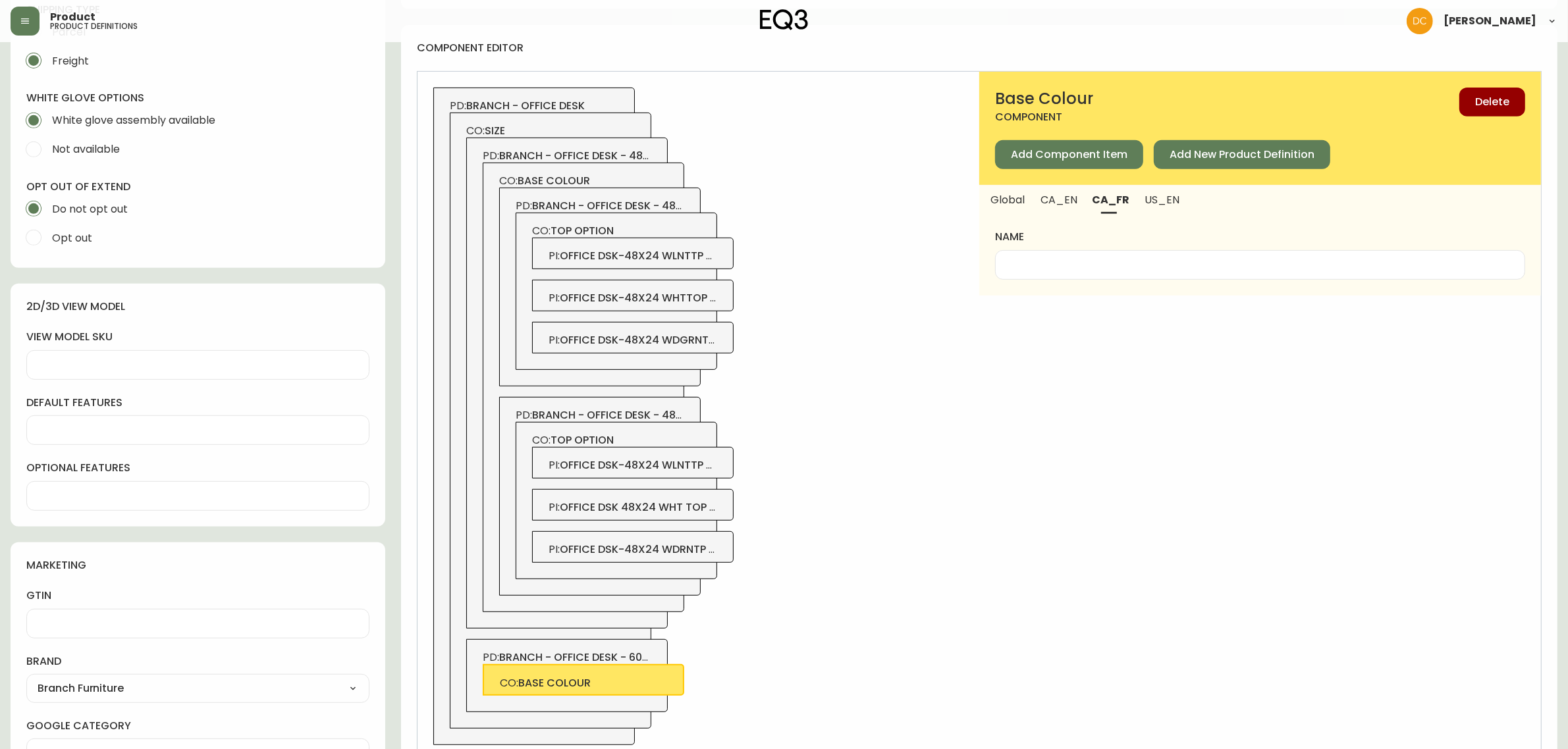
click at [1090, 279] on div "name" at bounding box center [1260, 254] width 562 height 81
click at [1083, 242] on div "name" at bounding box center [1260, 254] width 530 height 49
click at [1084, 268] on input "name" at bounding box center [1260, 265] width 508 height 12
paste input "Couleur du piètement"
type input "Couleur du piètement"
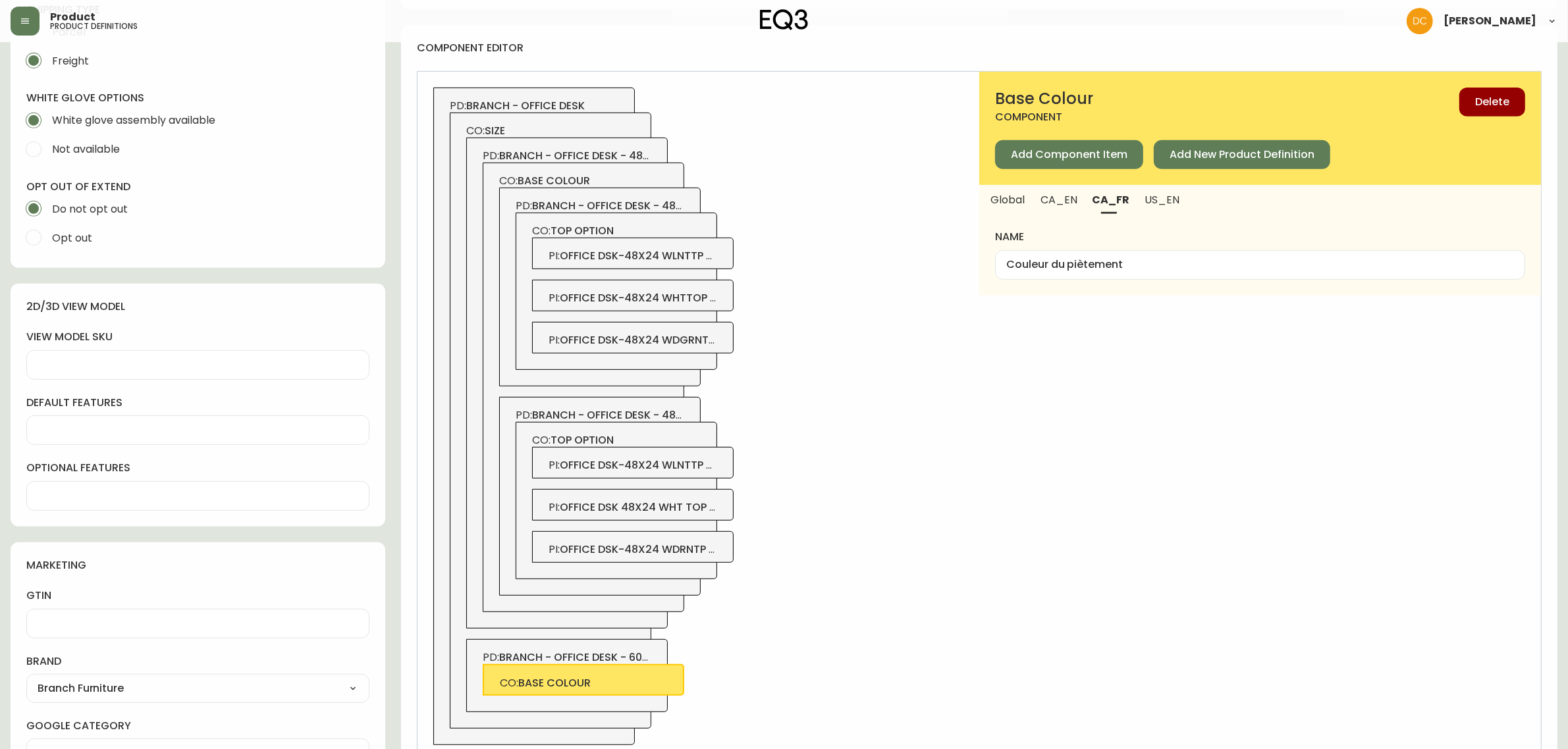
click at [972, 449] on div "PD: branch - office desk CO: size PD: branch - office desk - 48x24 CO: base col…" at bounding box center [698, 416] width 562 height 689
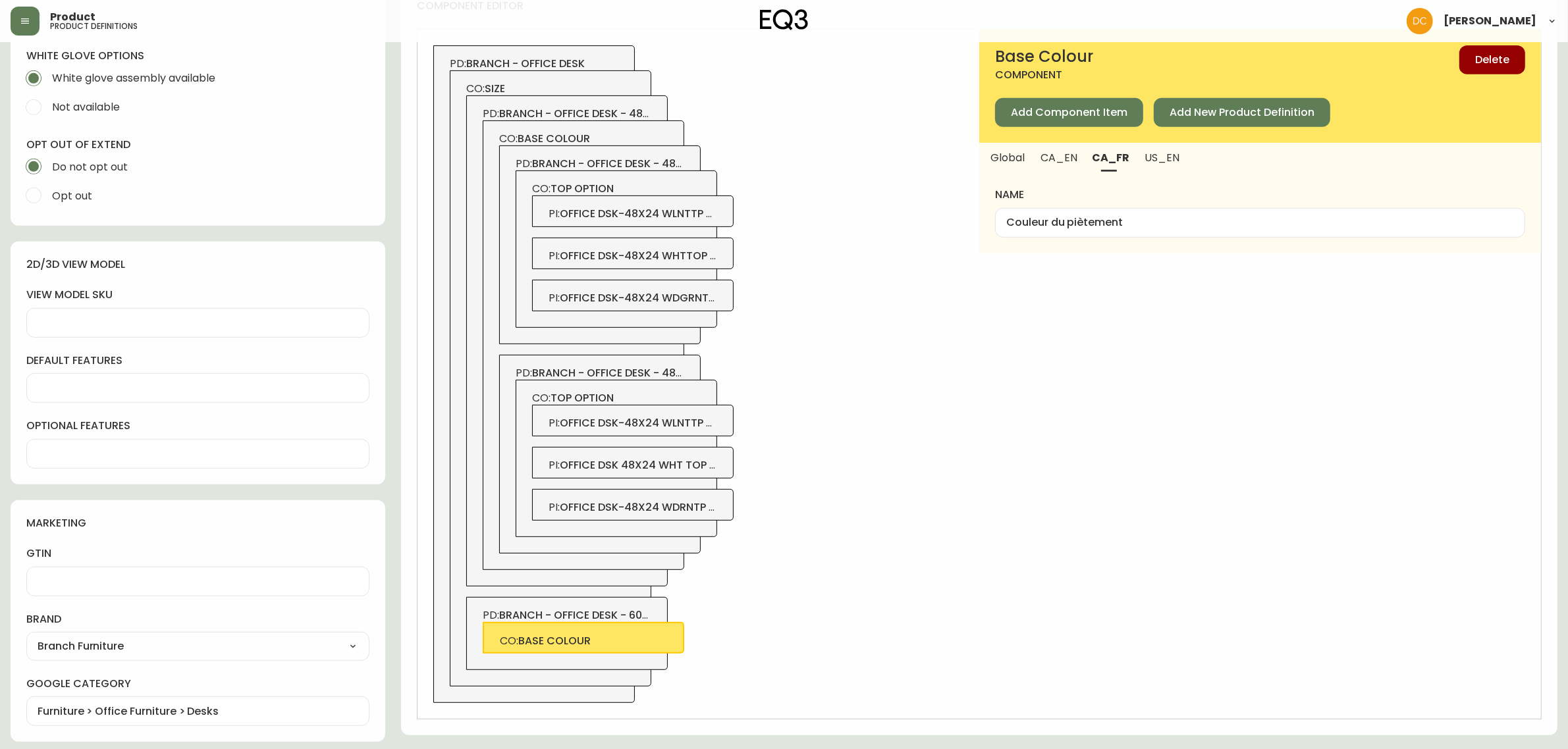
scroll to position [755, 0]
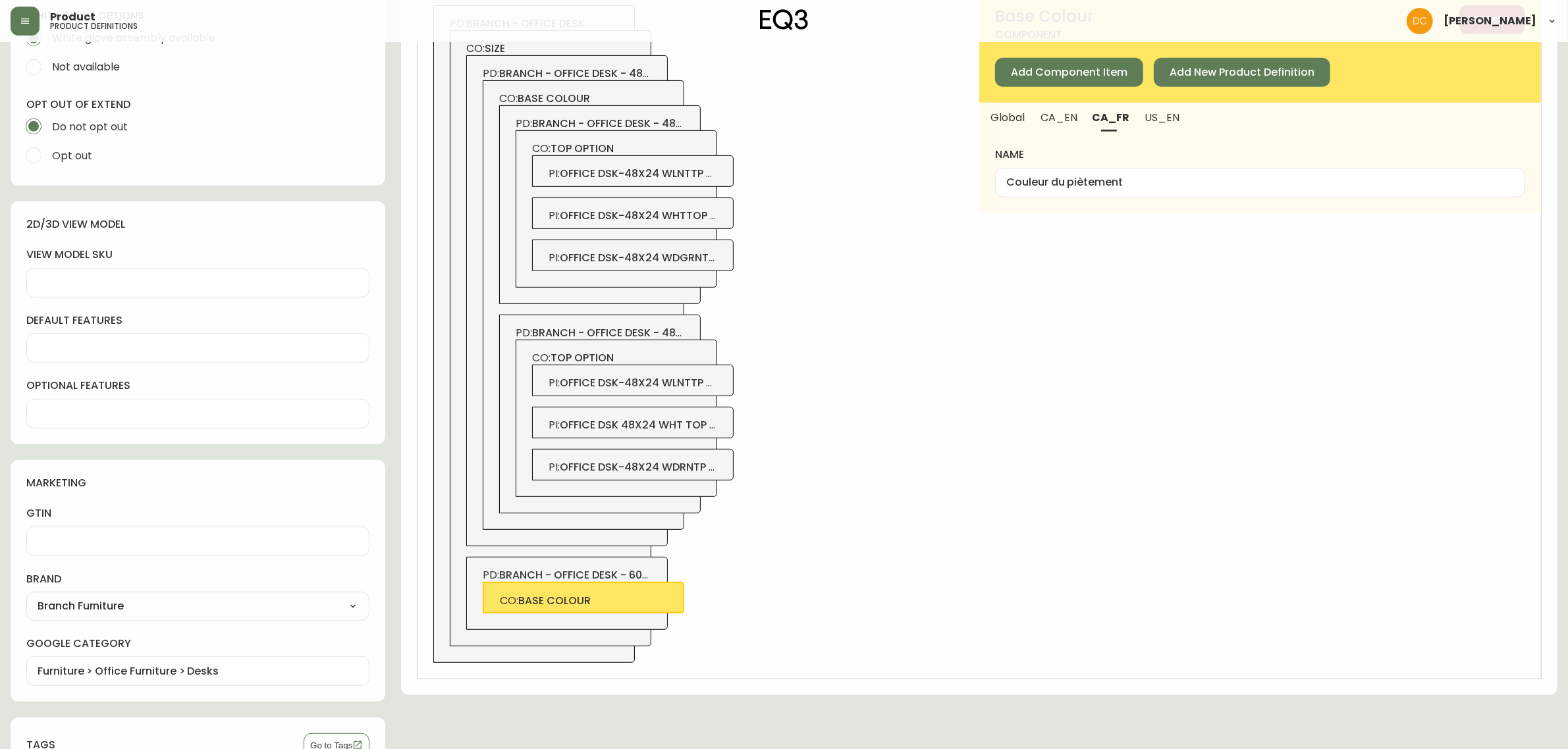
click at [653, 121] on span "branch - office desk - 48x24 - charcoal" at bounding box center [649, 124] width 234 height 15
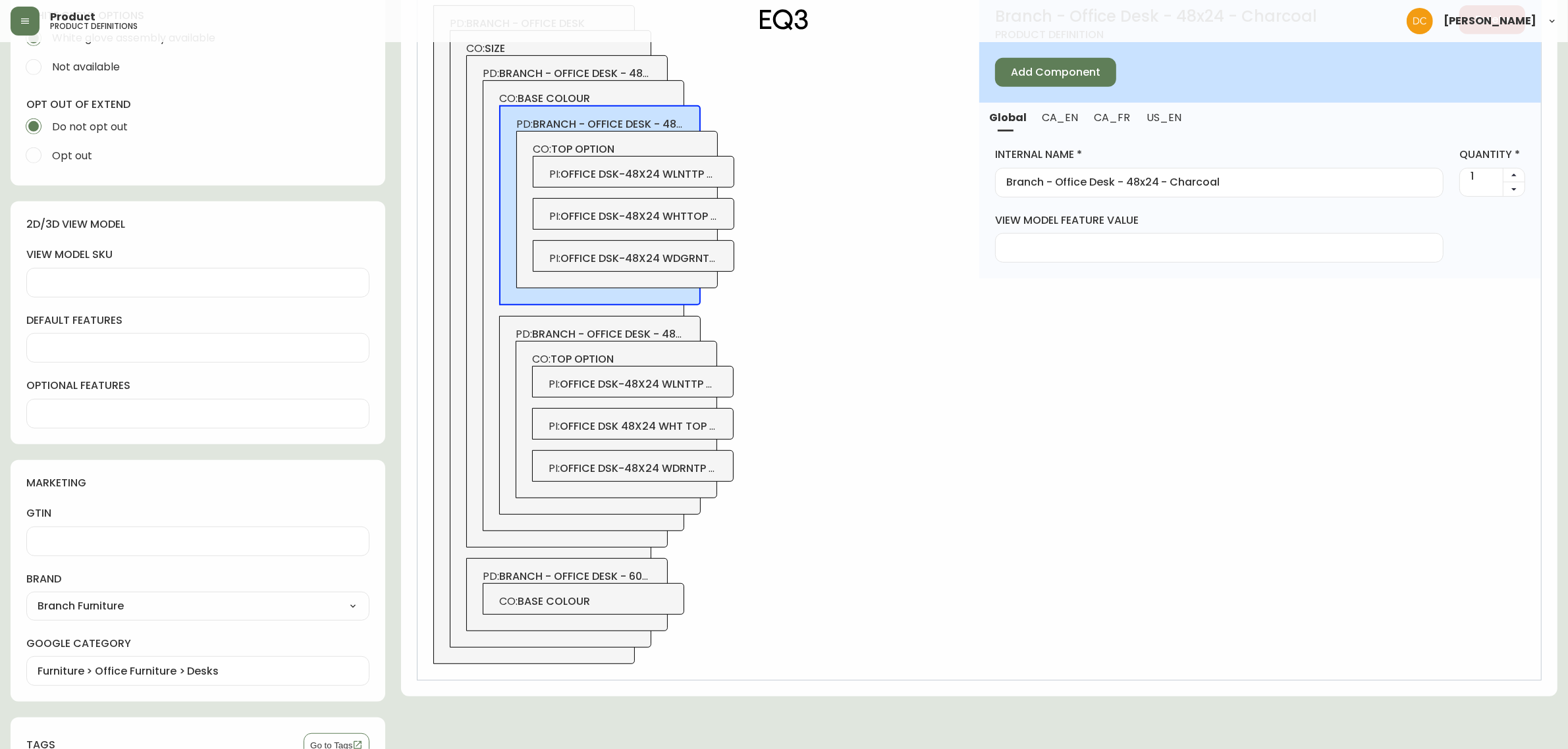
click at [634, 589] on div "CO: base colour" at bounding box center [583, 598] width 201 height 31
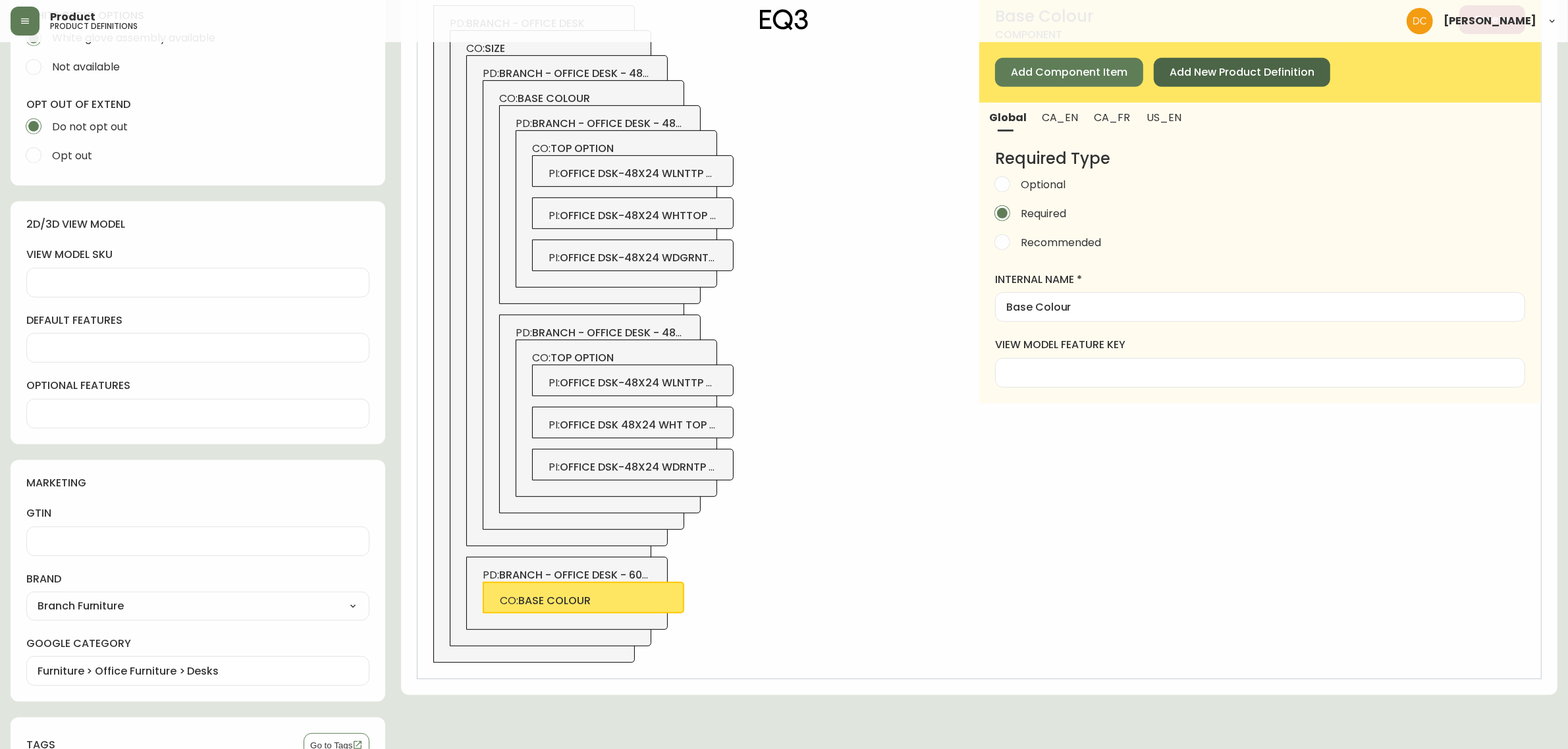
click at [1250, 63] on button "Add New Product Definition" at bounding box center [1242, 72] width 177 height 29
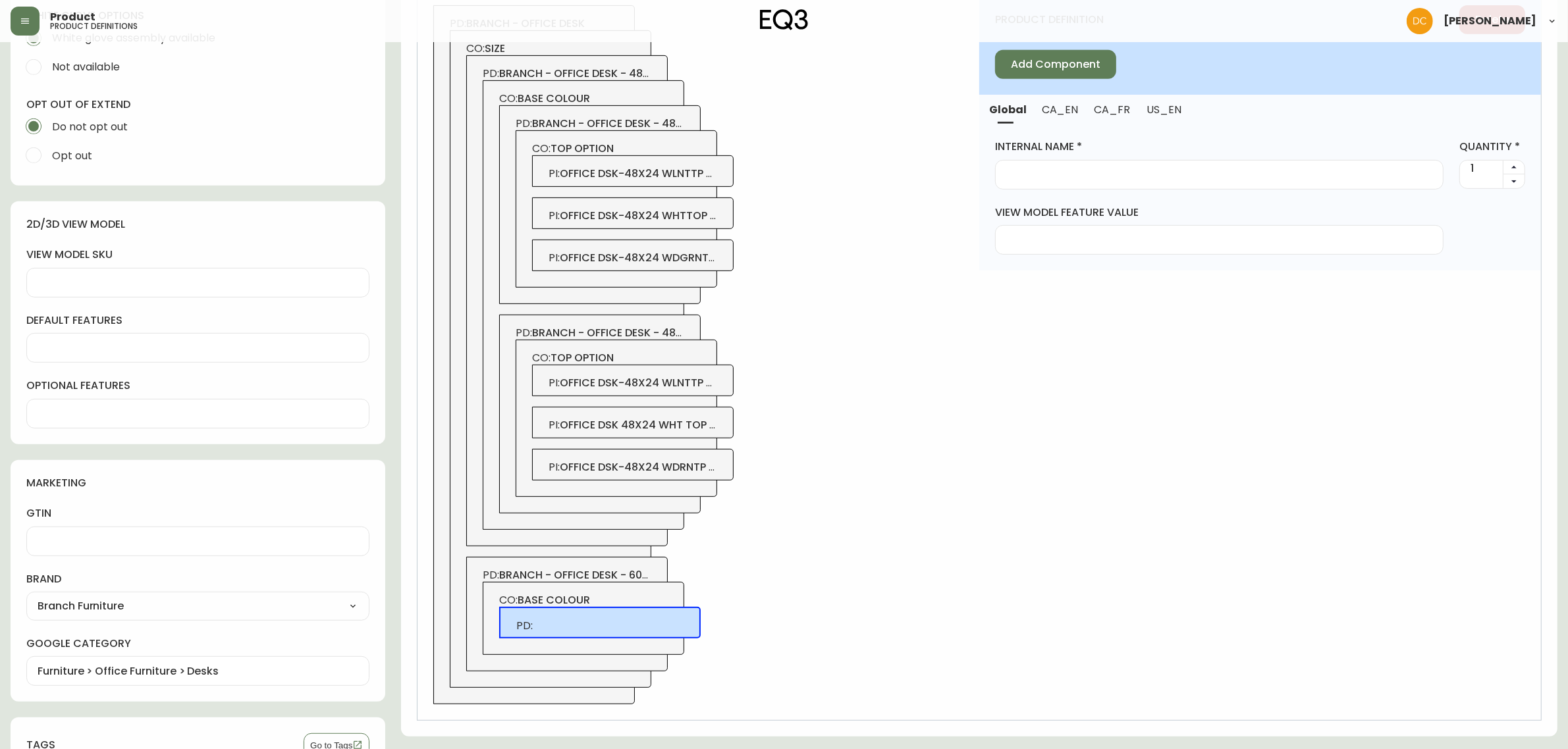
click at [621, 125] on span "branch - office desk - 48x24 - charcoal" at bounding box center [649, 124] width 234 height 15
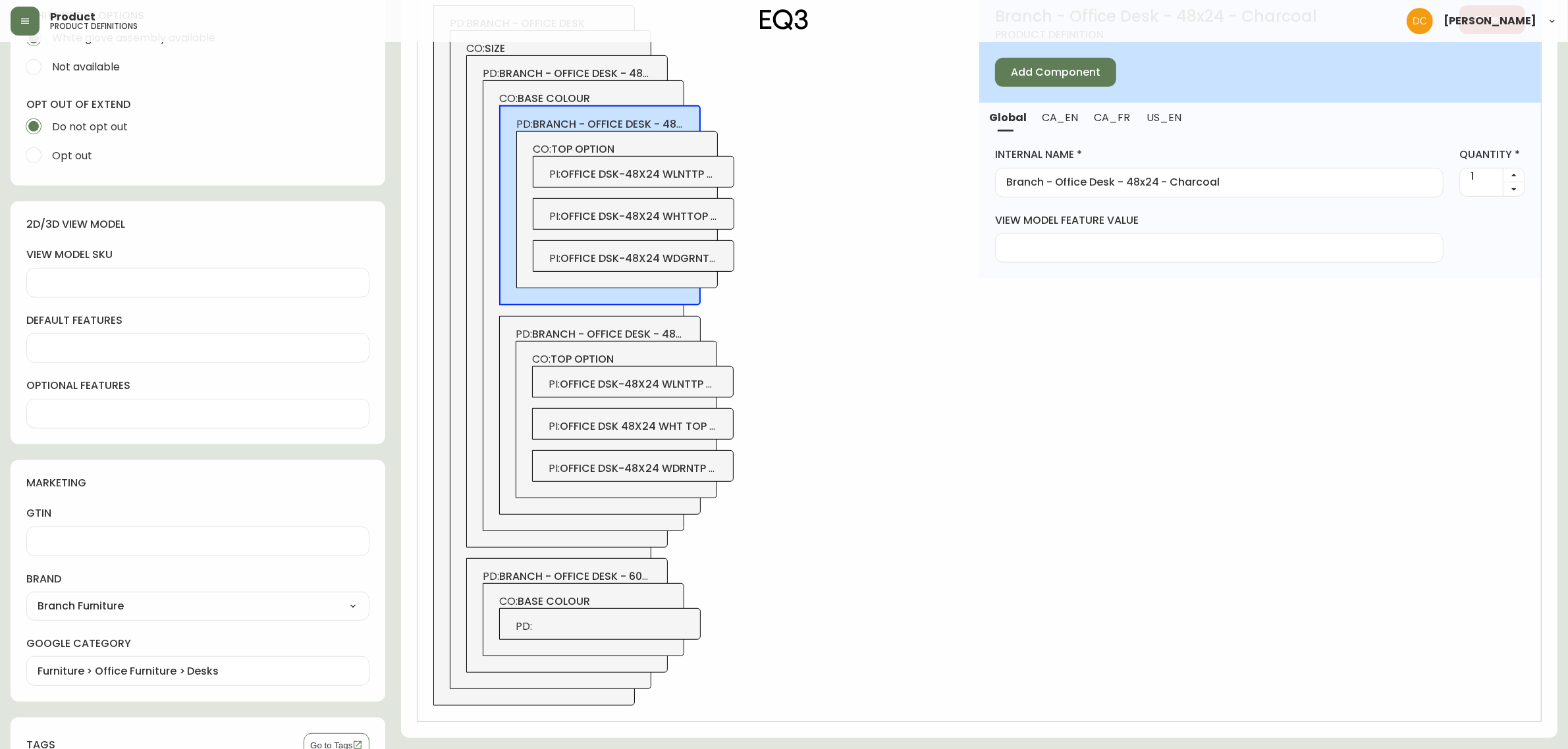
type input "Branch - Office Desk - 48x24 - Charcoal"
click at [1122, 178] on input "Branch - Office Desk - 48x24 - Charcoal" at bounding box center [1219, 183] width 426 height 12
click at [635, 625] on span "PD:" at bounding box center [600, 627] width 169 height 15
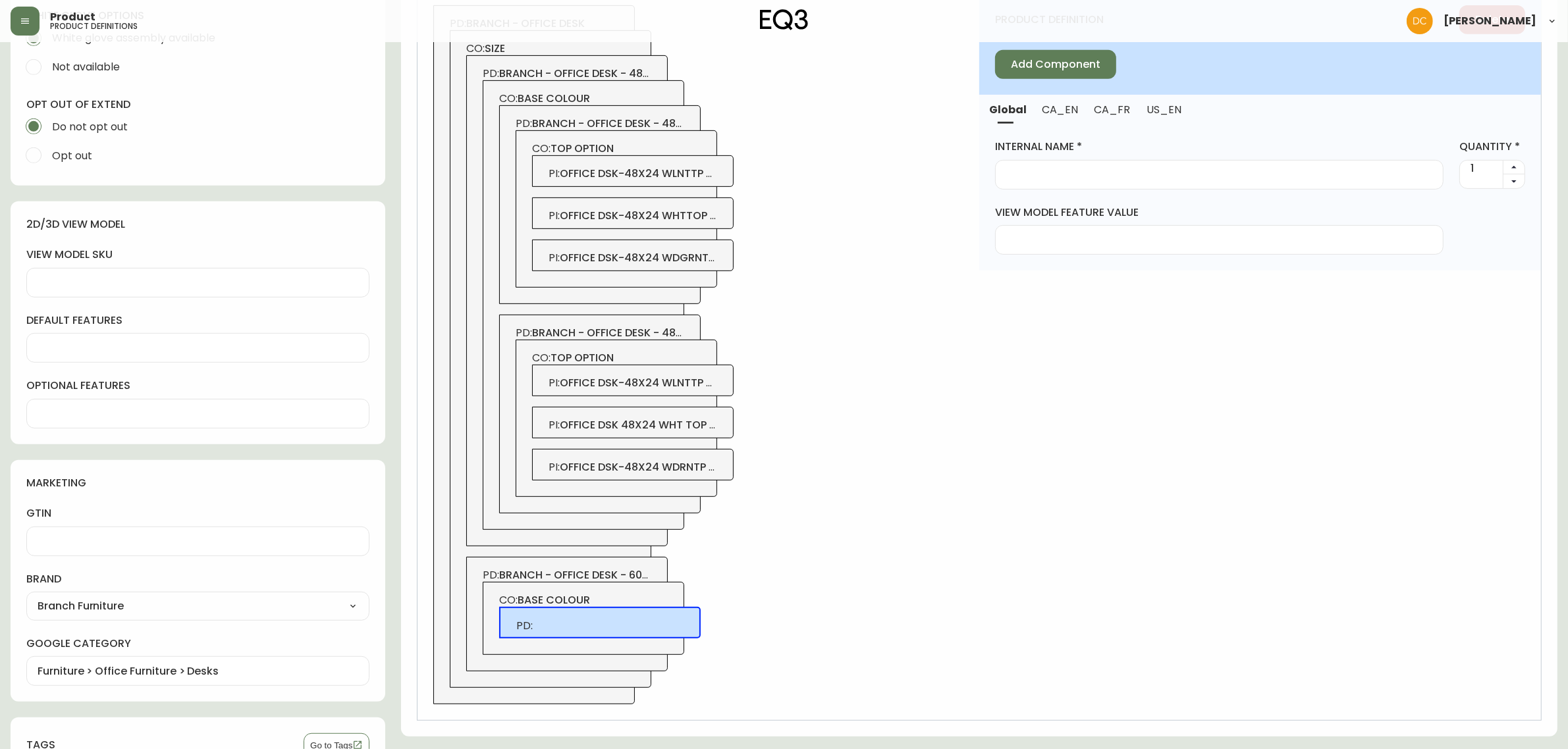
click at [1126, 176] on input "internal name" at bounding box center [1219, 174] width 426 height 12
paste input "Branch - Office Desk - 48x24 - Charcoal"
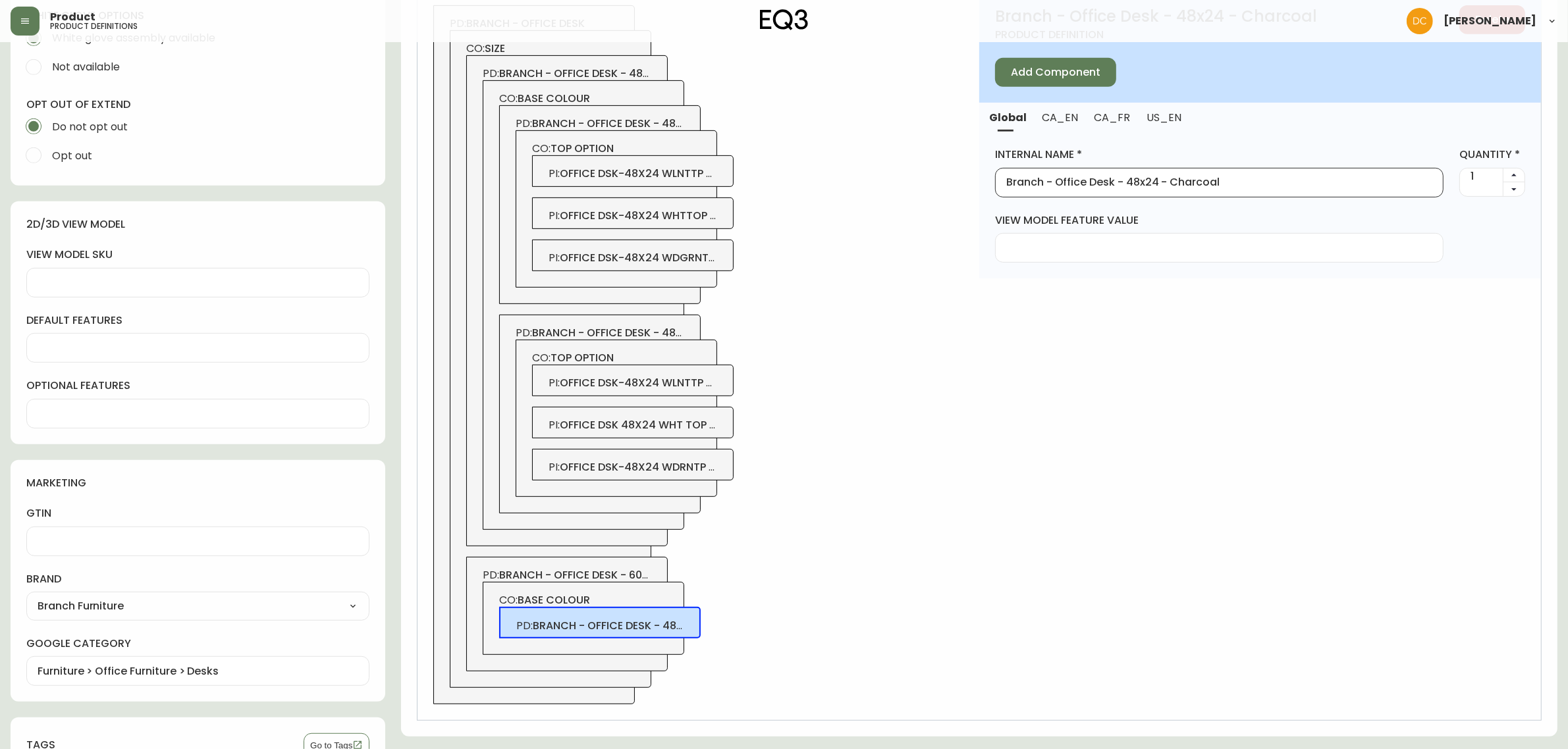
type input "Branch - Office Desk - 48x24 - Charcoal"
click at [619, 602] on span "CO: base colour" at bounding box center [584, 600] width 169 height 15
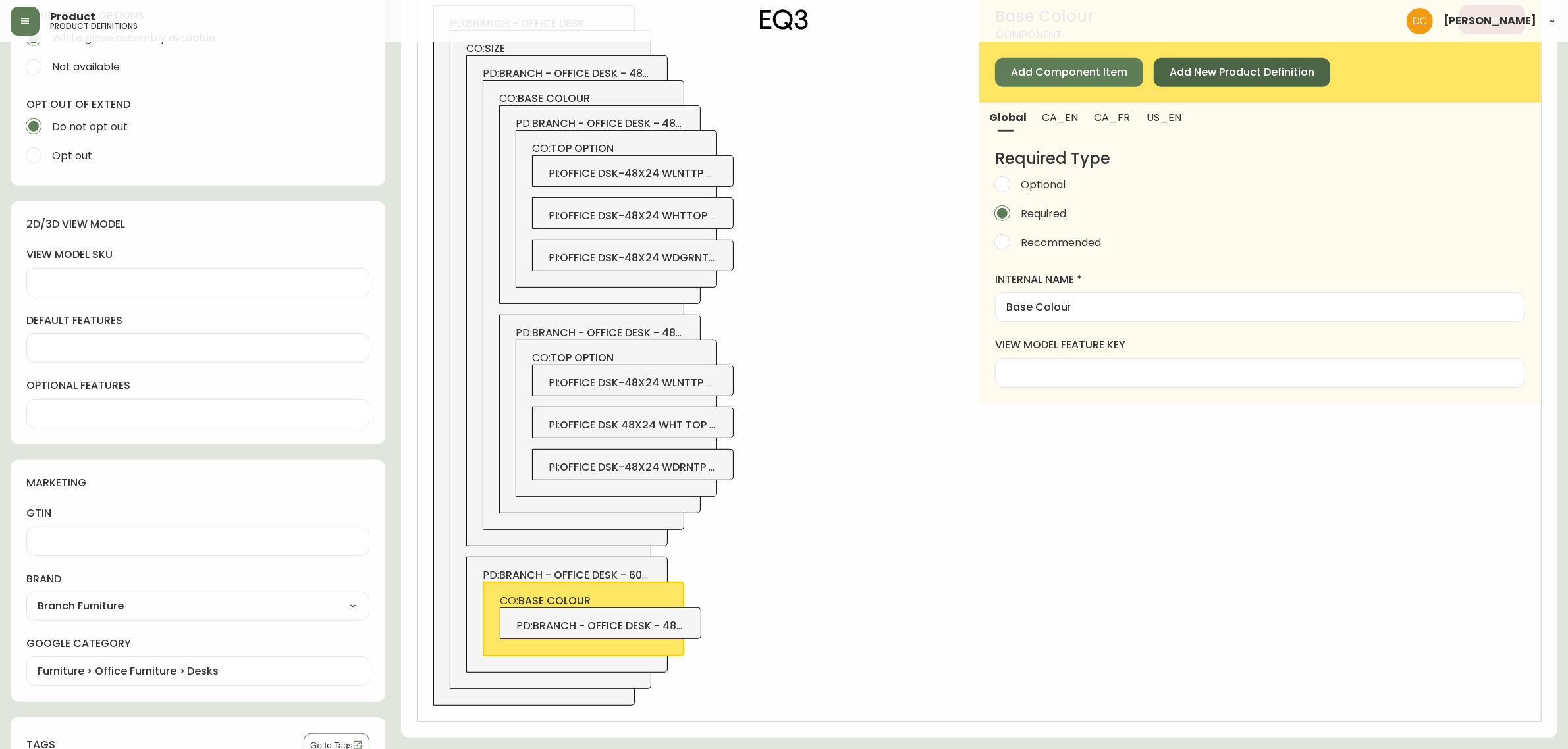
click at [1215, 71] on span "Add New Product Definition" at bounding box center [1241, 72] width 145 height 15
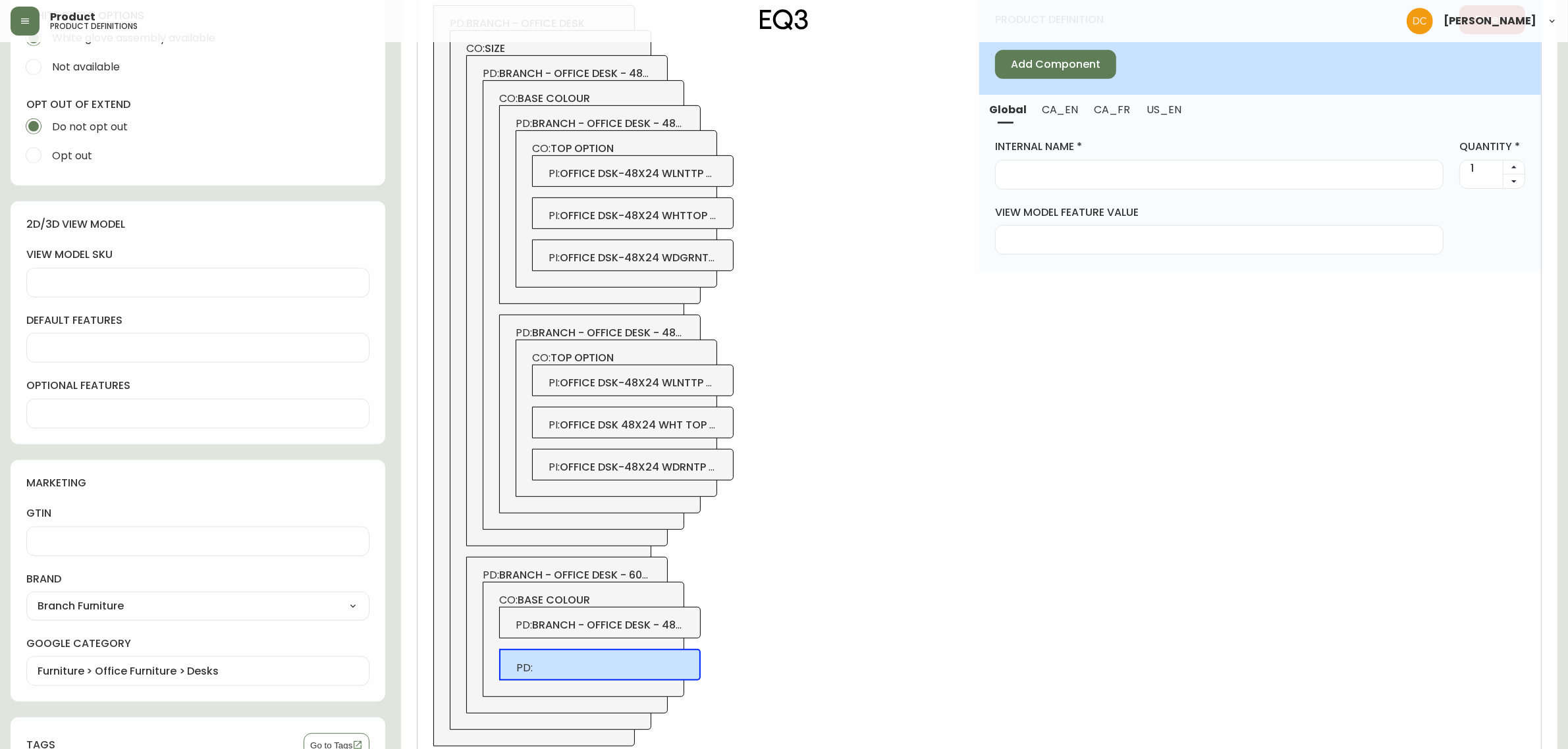
drag, startPoint x: 617, startPoint y: 625, endPoint x: 620, endPoint y: 618, distance: 7.6
click at [616, 625] on span "branch - office desk - 48x24 - charcoal" at bounding box center [649, 625] width 234 height 15
type input "Branch - Office Desk - 48x24 - Charcoal"
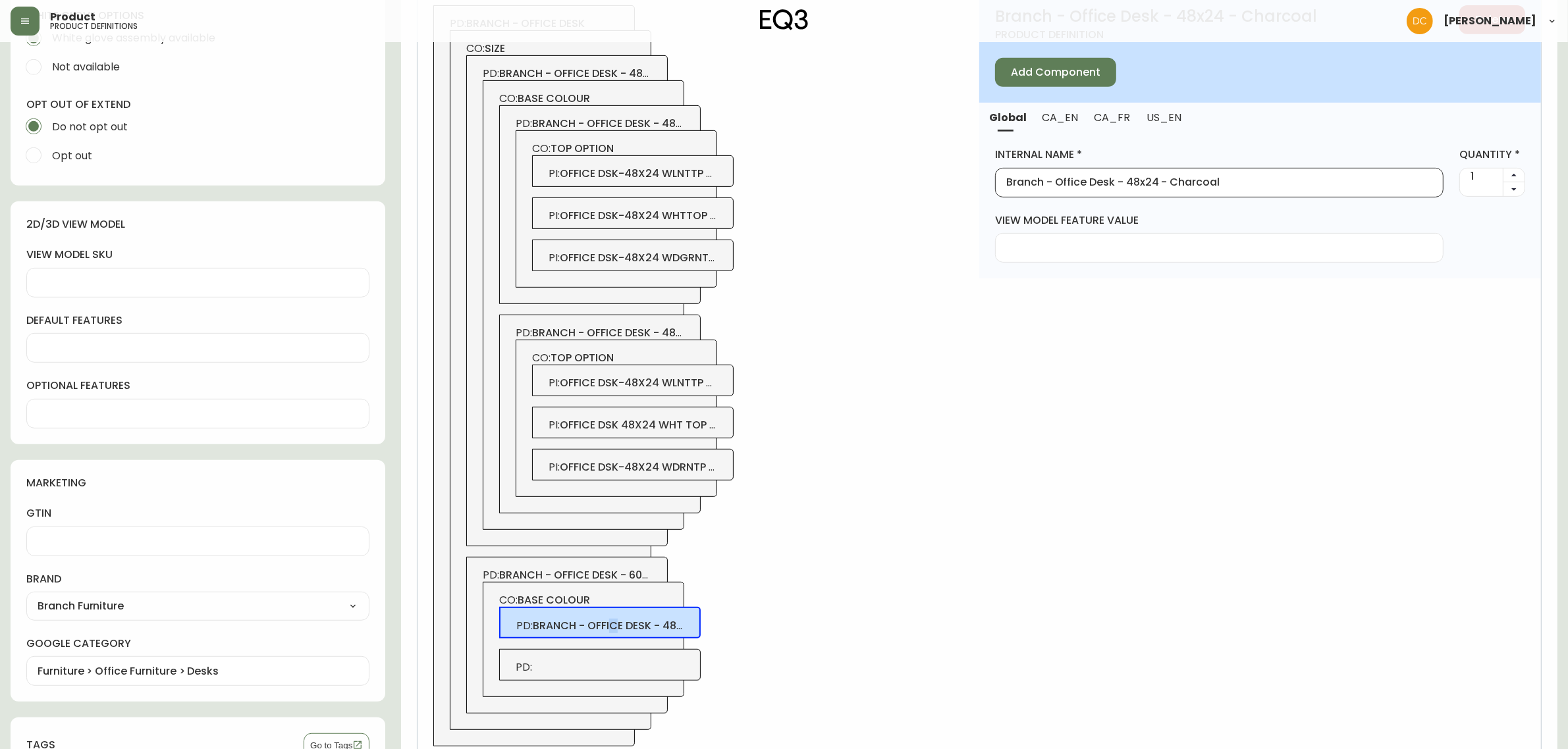
click at [1131, 177] on input "Branch - Office Desk - 48x24 - Charcoal" at bounding box center [1219, 183] width 426 height 12
click at [685, 675] on span "PD:" at bounding box center [600, 668] width 169 height 15
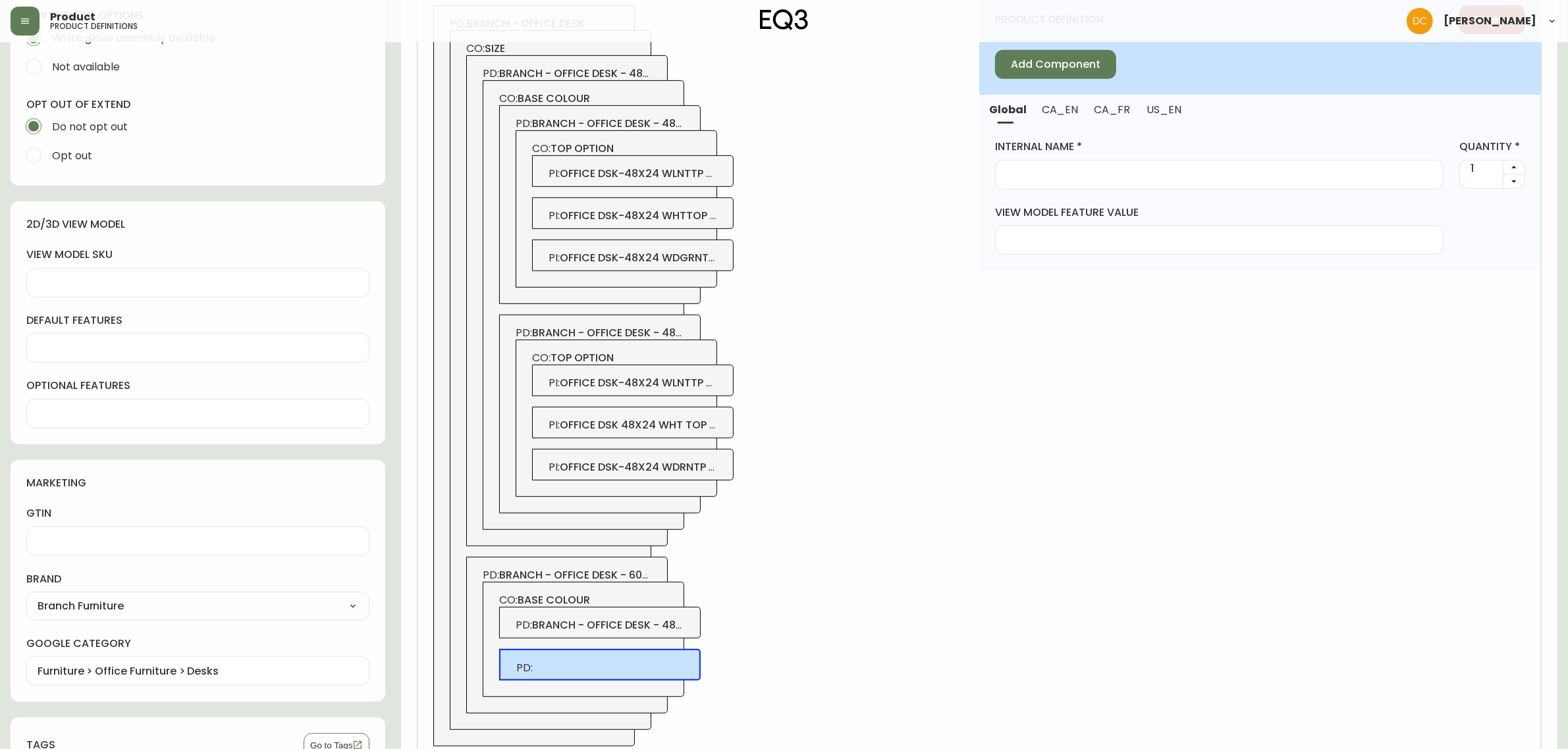
click at [1157, 149] on label "internal name" at bounding box center [1219, 147] width 449 height 15
click at [1157, 168] on input "internal name" at bounding box center [1219, 174] width 426 height 12
click at [1145, 166] on div at bounding box center [1219, 174] width 449 height 30
paste input "Branch - Office Desk - 48x24 - Charcoal"
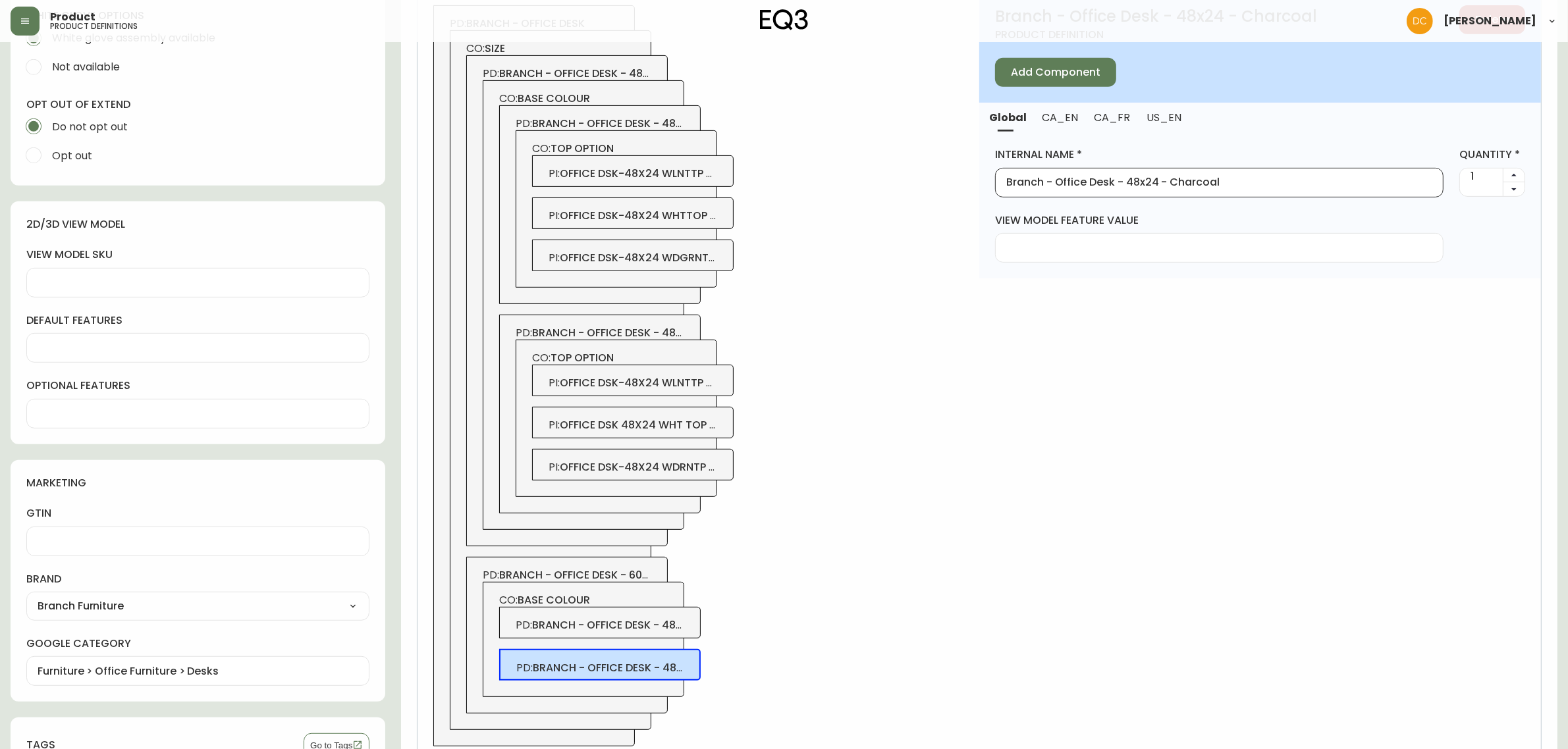
click at [1134, 183] on input "Branch - Office Desk - 48x24 - Charcoal" at bounding box center [1219, 183] width 426 height 12
click at [1203, 182] on input "Branch - Office Desk - 60x30 - Charcoal" at bounding box center [1219, 183] width 426 height 12
click at [689, 621] on div "PD: branch - office desk - 48x24 - charcoal" at bounding box center [600, 622] width 201 height 31
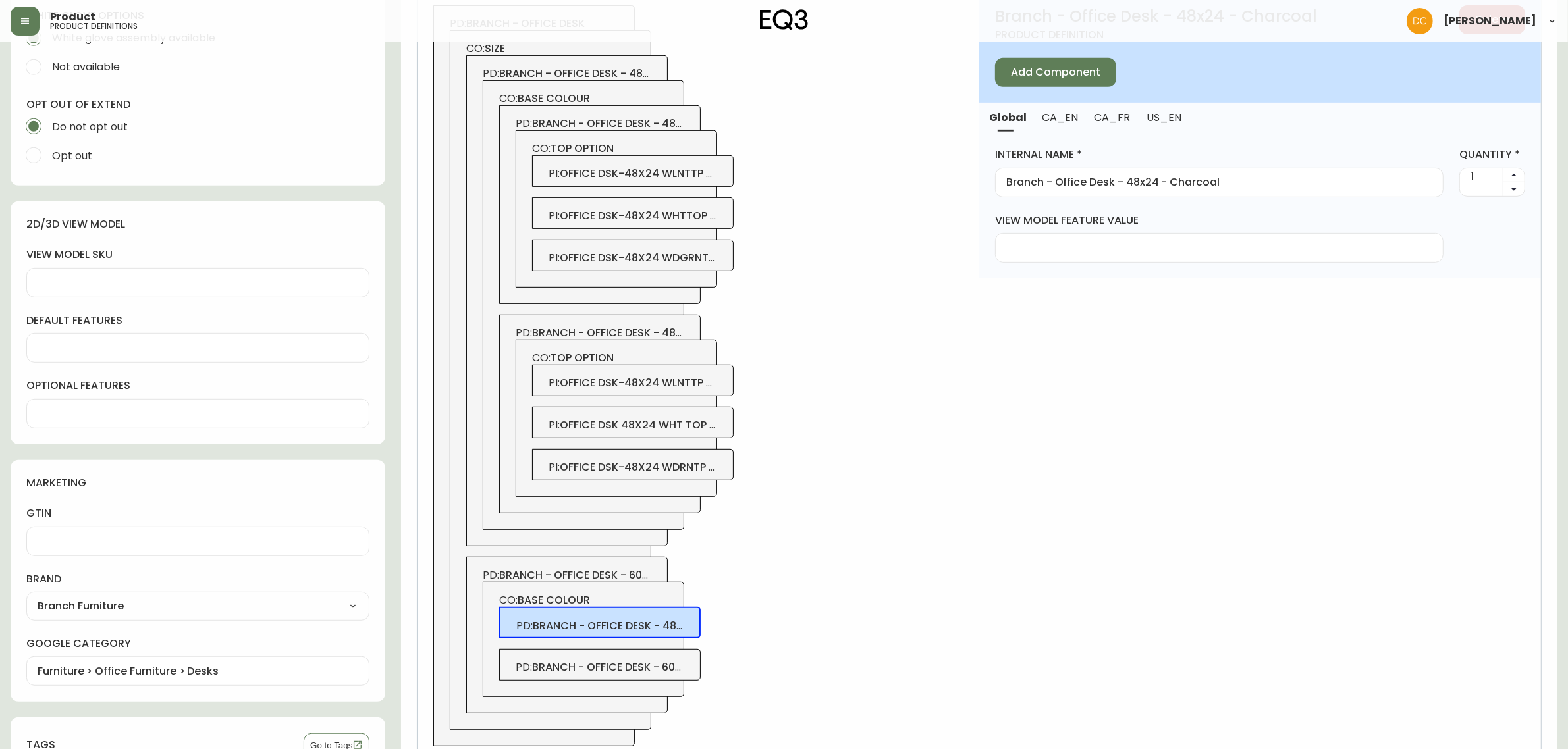
click at [1128, 179] on input "Branch - Office Desk - 48x24 - Charcoal" at bounding box center [1219, 183] width 426 height 12
type input "Branch - Office Desk - 60x30 - Charcoal"
click at [937, 346] on div "PD: branch - office desk CO: size PD: branch - office desk - 48x24 CO: base col…" at bounding box center [698, 376] width 562 height 773
click at [1047, 71] on span "Add Component" at bounding box center [1056, 72] width 90 height 15
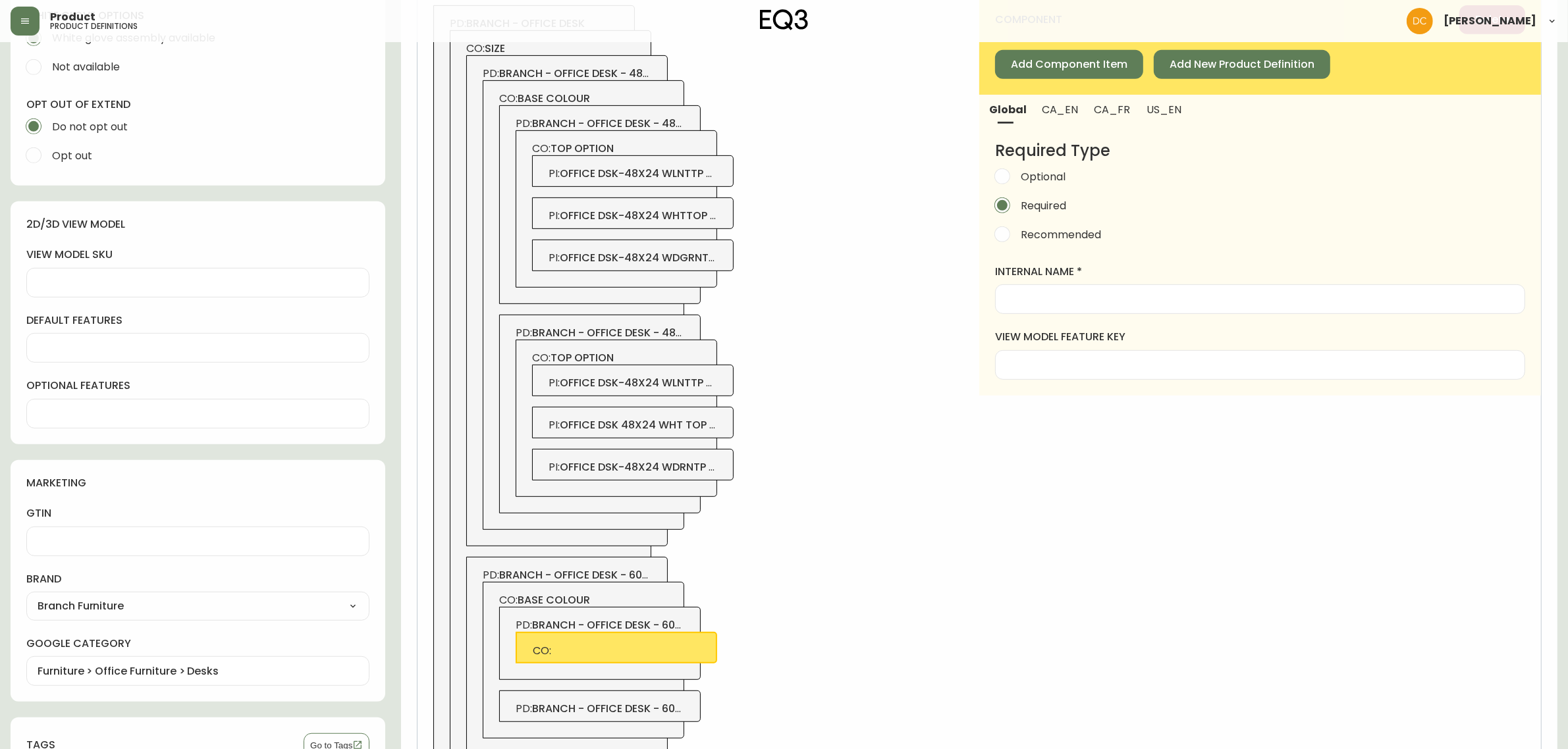
click at [691, 705] on div "PD: branch - office desk - 60x30 - white" at bounding box center [600, 706] width 201 height 31
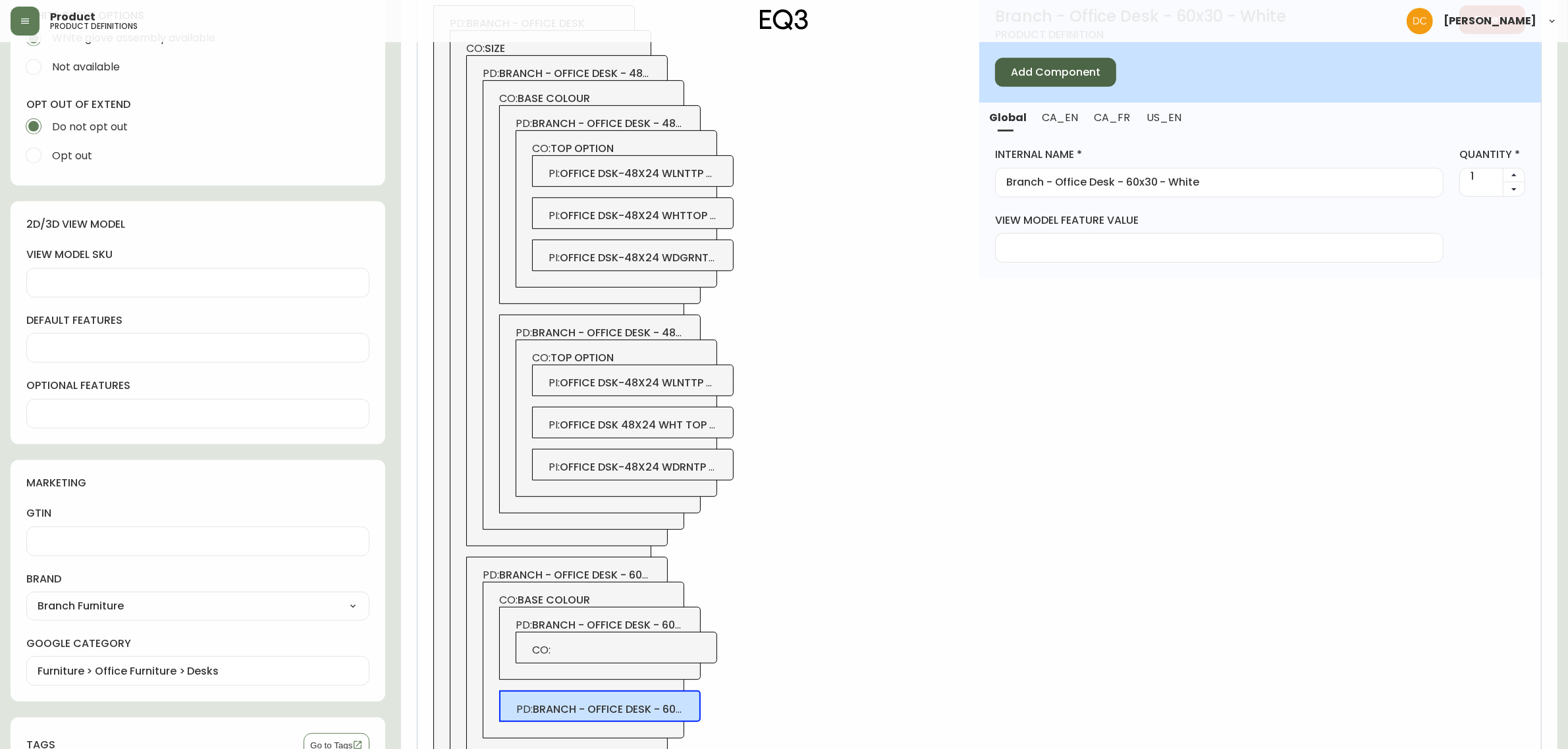
click at [1040, 74] on span "Add Component" at bounding box center [1056, 72] width 90 height 15
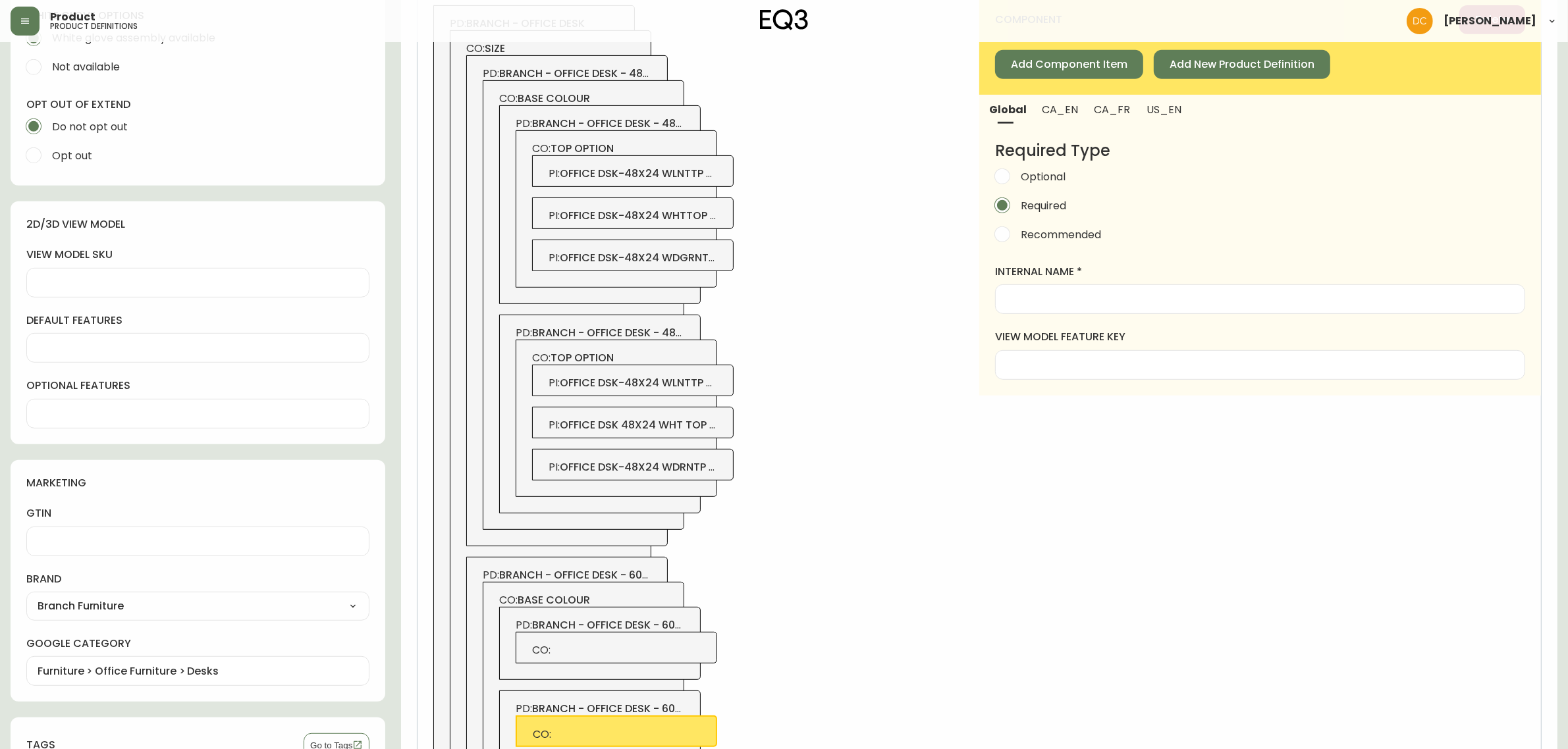
click at [695, 655] on span "CO:" at bounding box center [617, 650] width 169 height 15
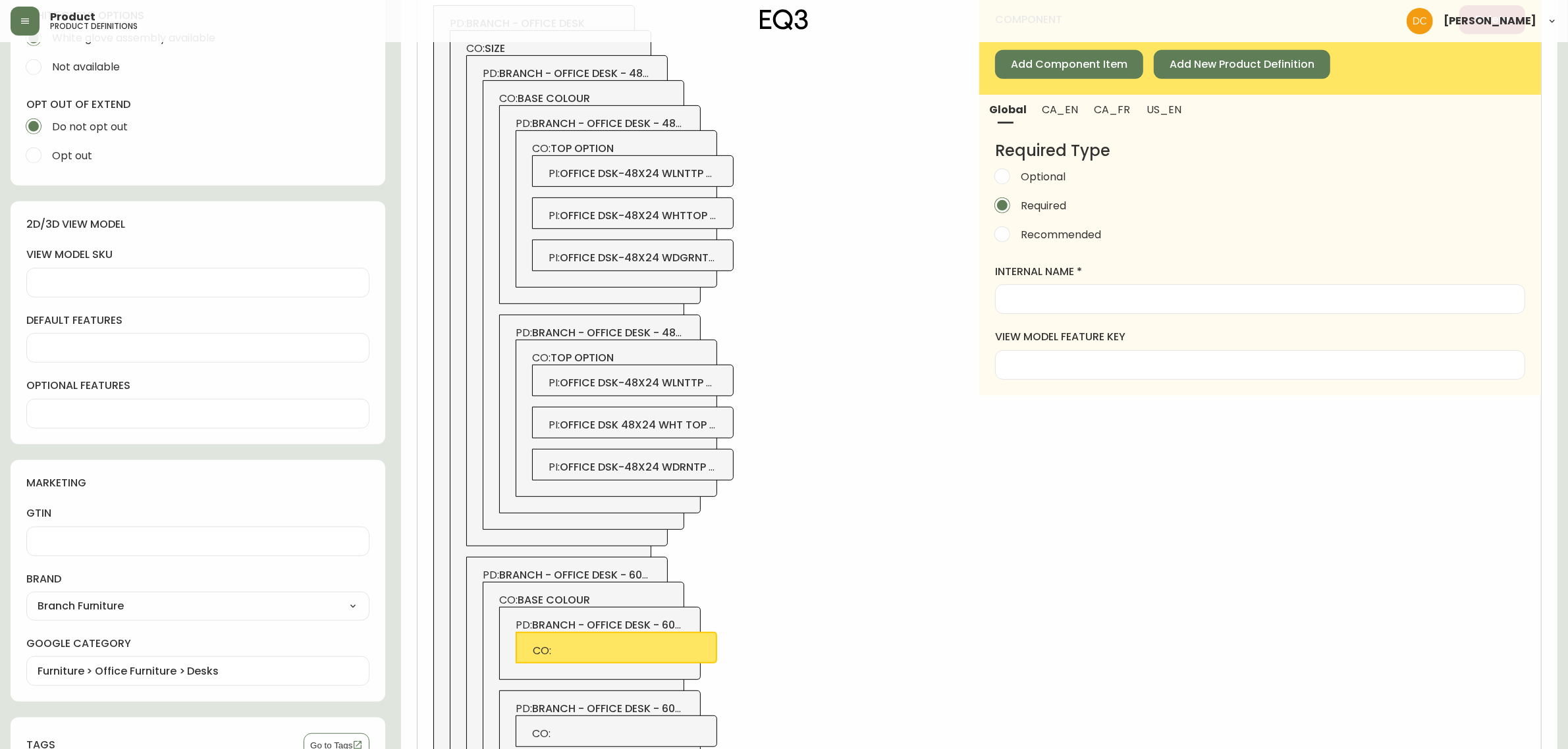
click at [669, 148] on span "CO: top option" at bounding box center [617, 148] width 169 height 15
type input "Top Option"
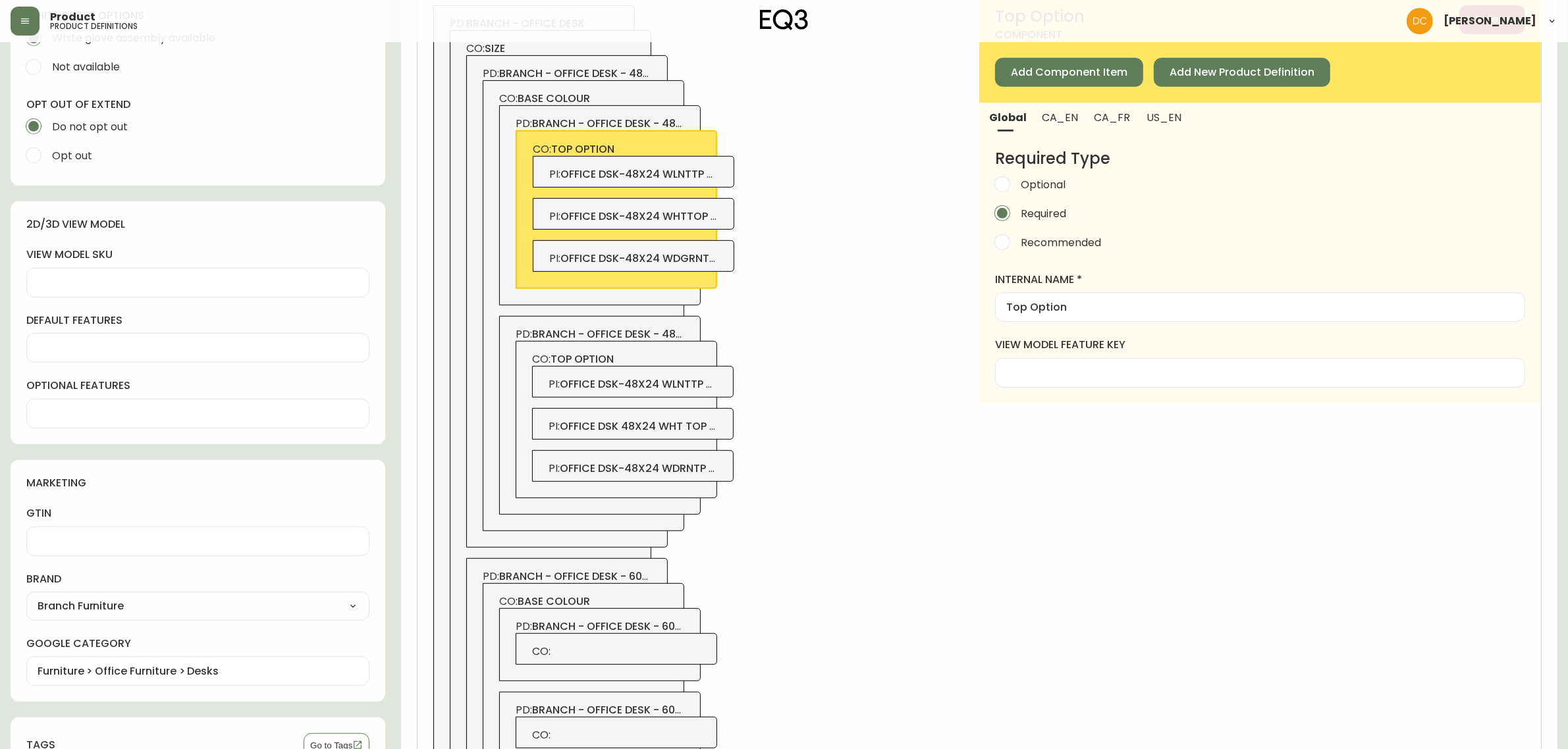
click at [1055, 284] on label "internal name" at bounding box center [1260, 280] width 530 height 15
click at [1055, 301] on input "Top Option" at bounding box center [1260, 307] width 508 height 12
click at [1056, 301] on input "Top Option" at bounding box center [1260, 307] width 508 height 12
drag, startPoint x: 716, startPoint y: 641, endPoint x: 818, endPoint y: 543, distance: 141.4
click at [715, 641] on div "CO:" at bounding box center [616, 649] width 201 height 31
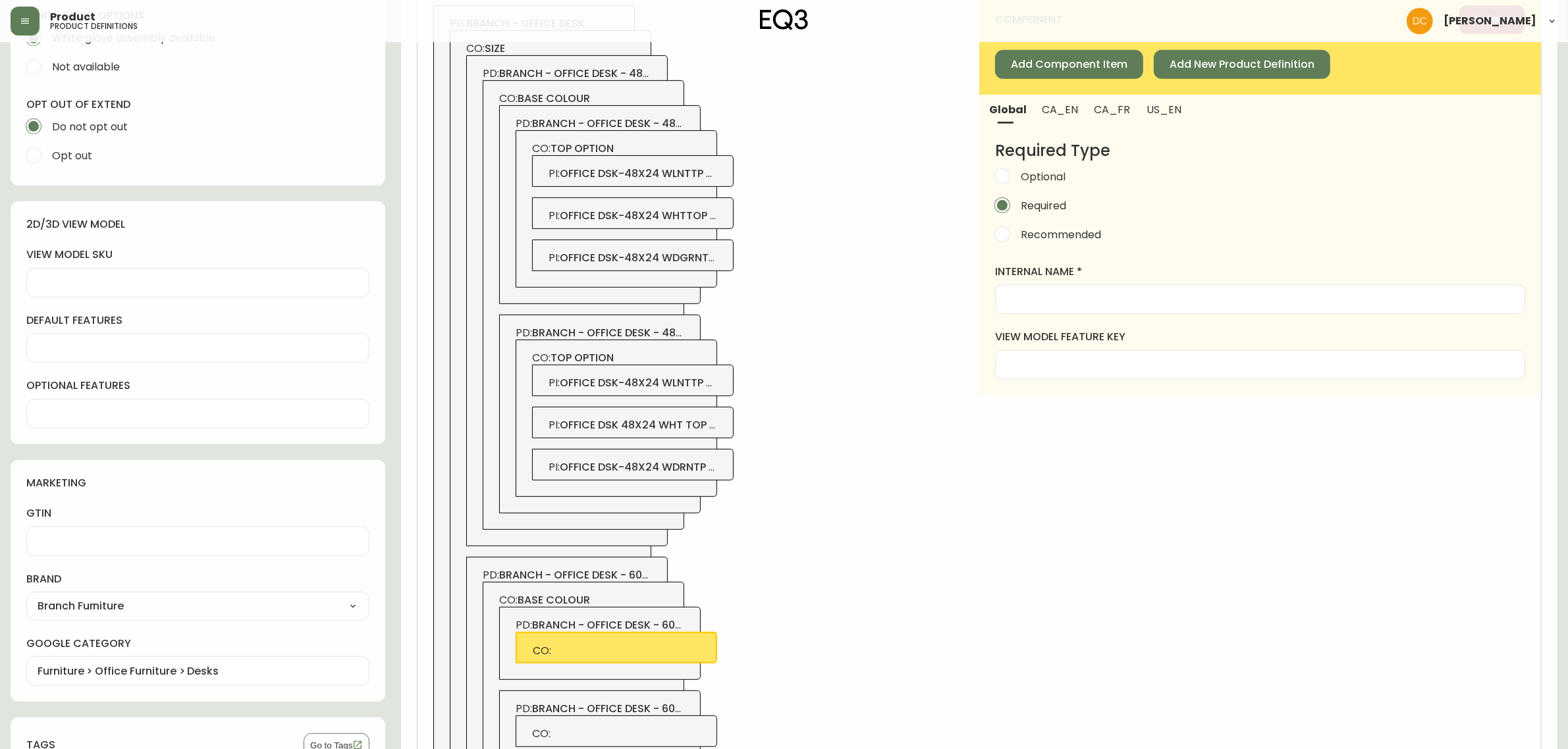
click at [1041, 305] on input "internal name" at bounding box center [1260, 299] width 508 height 12
paste input "Top Option"
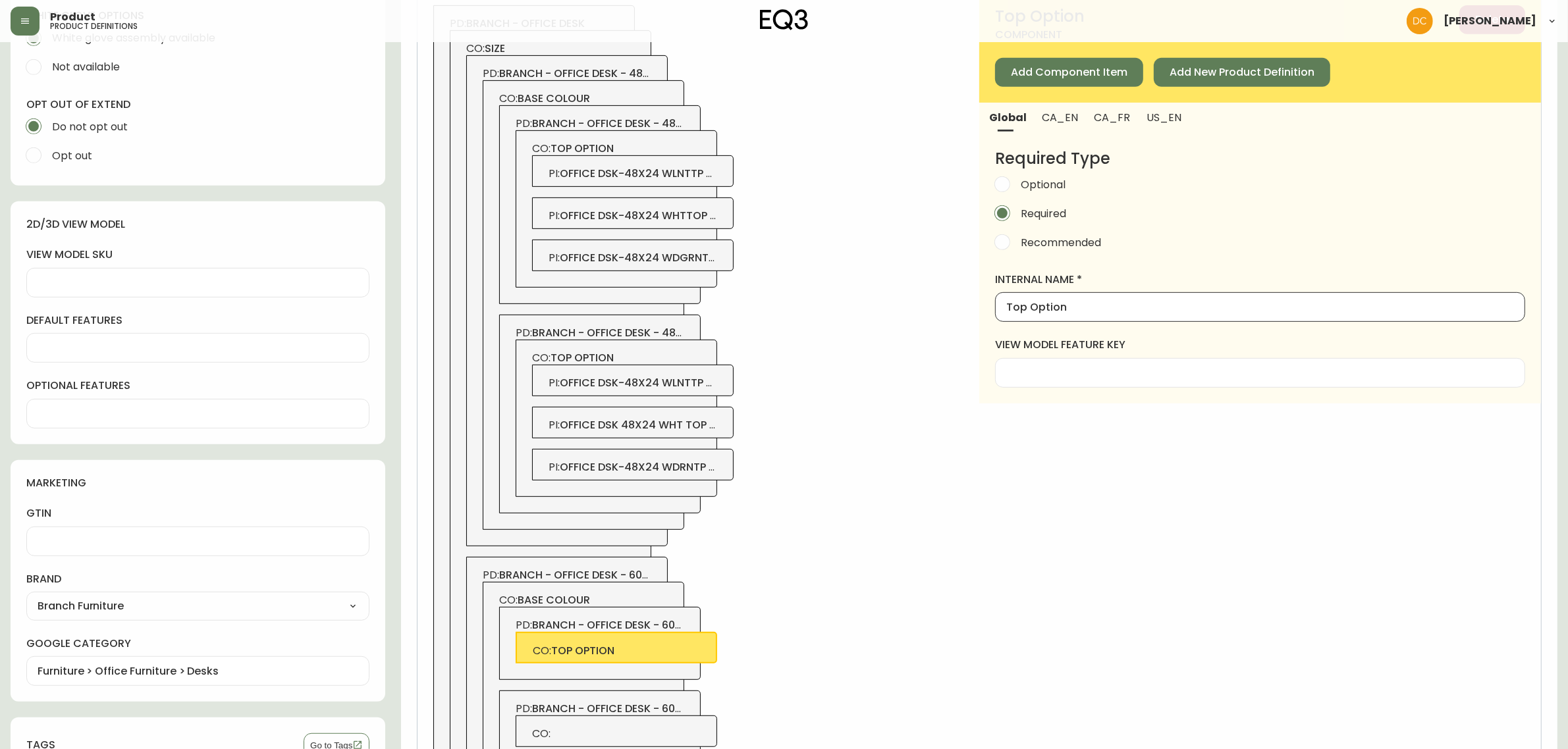
type input "Top Option"
click at [1054, 122] on span "CA_EN" at bounding box center [1059, 118] width 36 height 14
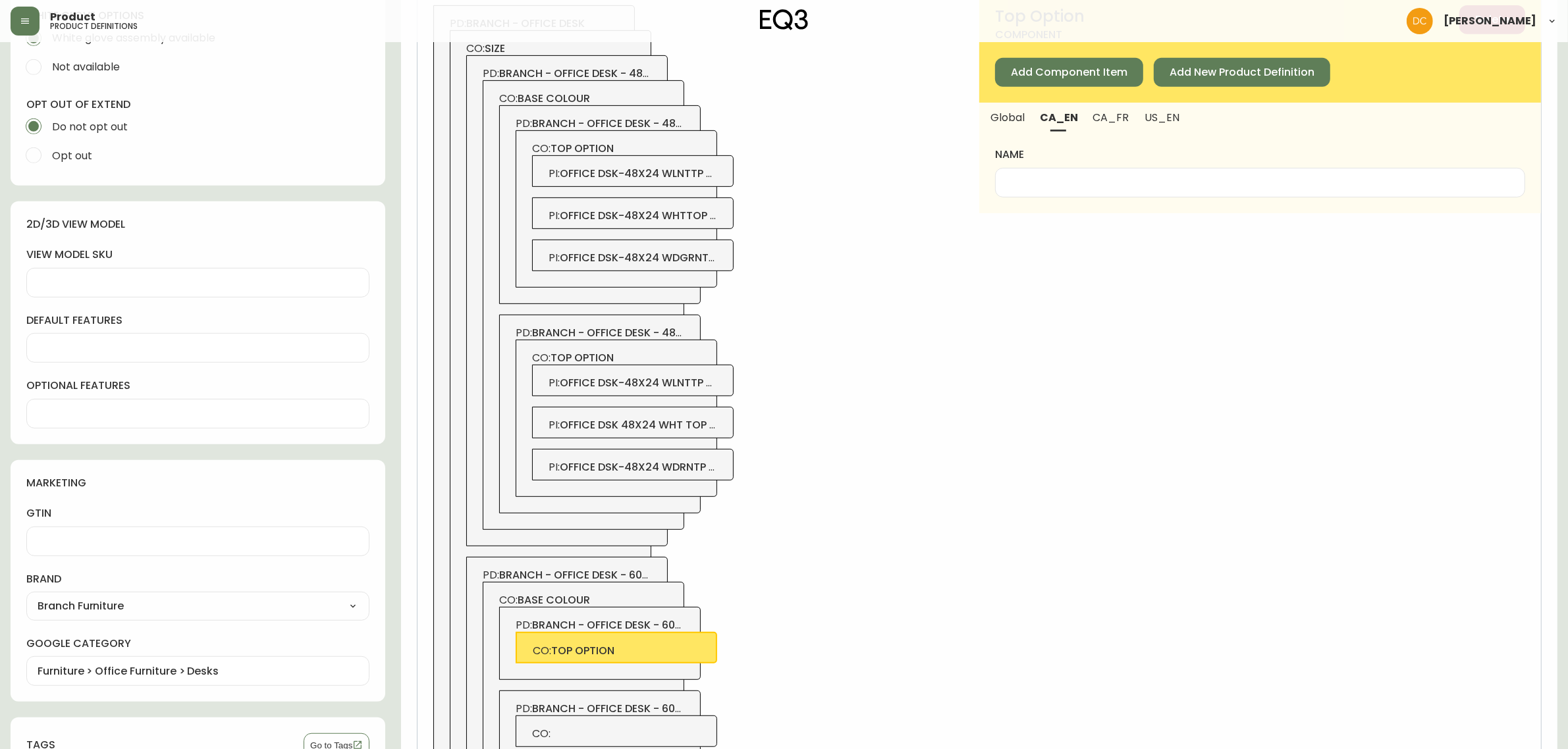
click at [1058, 184] on input "name" at bounding box center [1260, 183] width 508 height 12
paste input "Top Option"
type input "Top Option"
drag, startPoint x: 1145, startPoint y: 124, endPoint x: 1121, endPoint y: 179, distance: 60.0
click at [1145, 123] on button "US_EN" at bounding box center [1163, 118] width 54 height 29
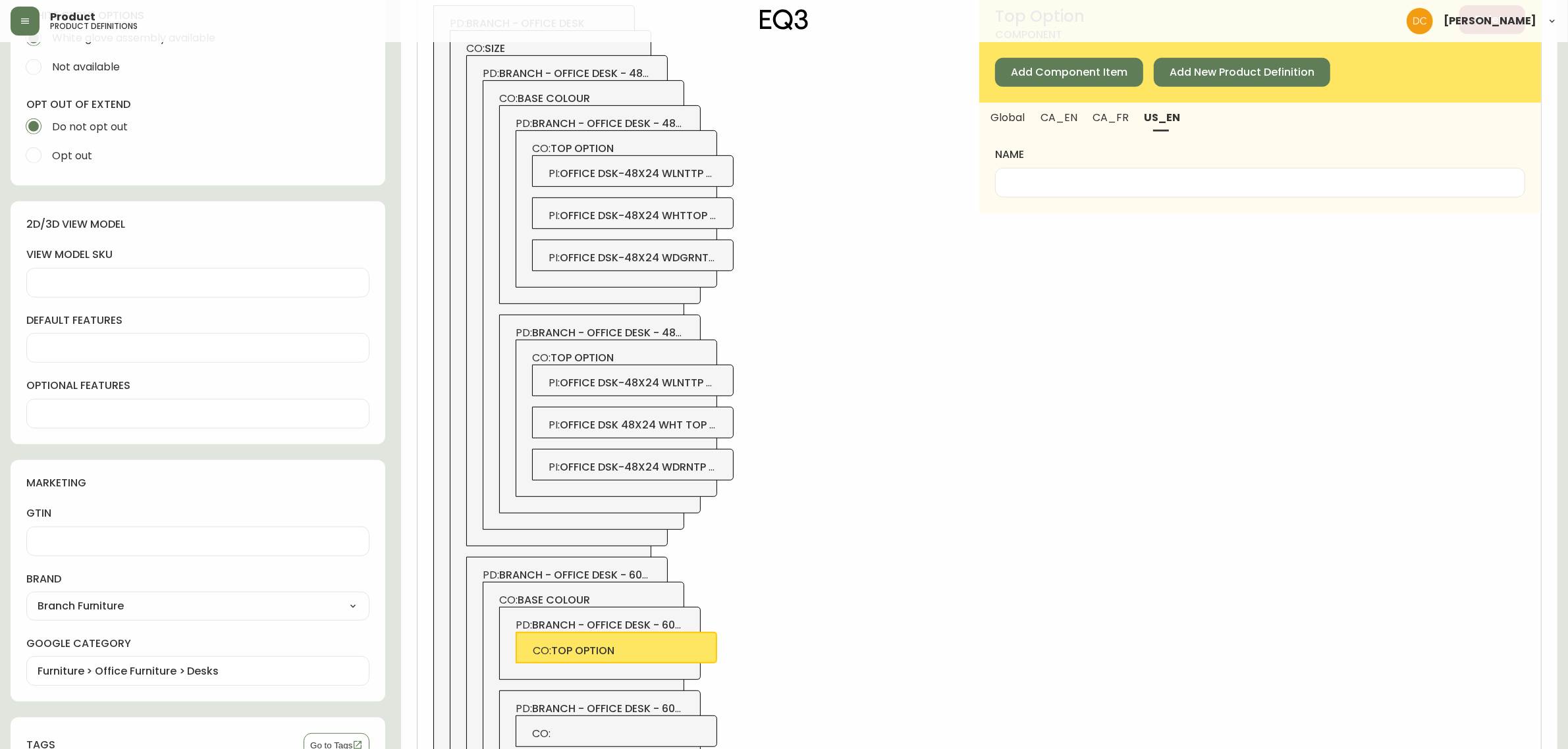
click at [1113, 191] on div at bounding box center [1260, 183] width 530 height 30
paste input "Top Option"
drag, startPoint x: 672, startPoint y: 147, endPoint x: 730, endPoint y: 145, distance: 58.0
click at [672, 146] on span "CO: top option" at bounding box center [617, 148] width 169 height 15
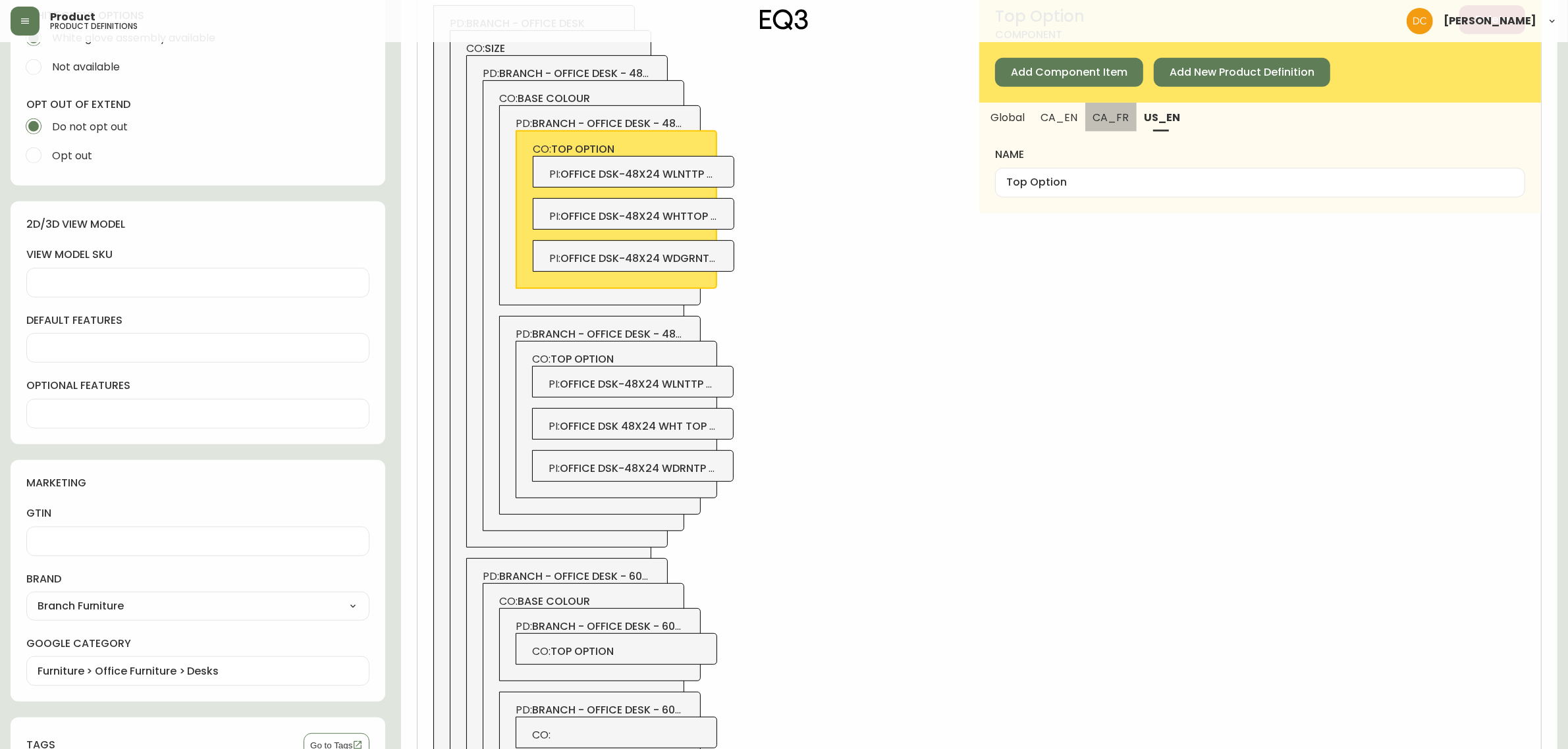
click at [1109, 116] on span "CA_FR" at bounding box center [1111, 118] width 35 height 14
type input "Options de dessus"
click at [1091, 184] on input "Options de dessus" at bounding box center [1260, 183] width 508 height 12
click at [698, 657] on span "CO: top option" at bounding box center [617, 651] width 169 height 15
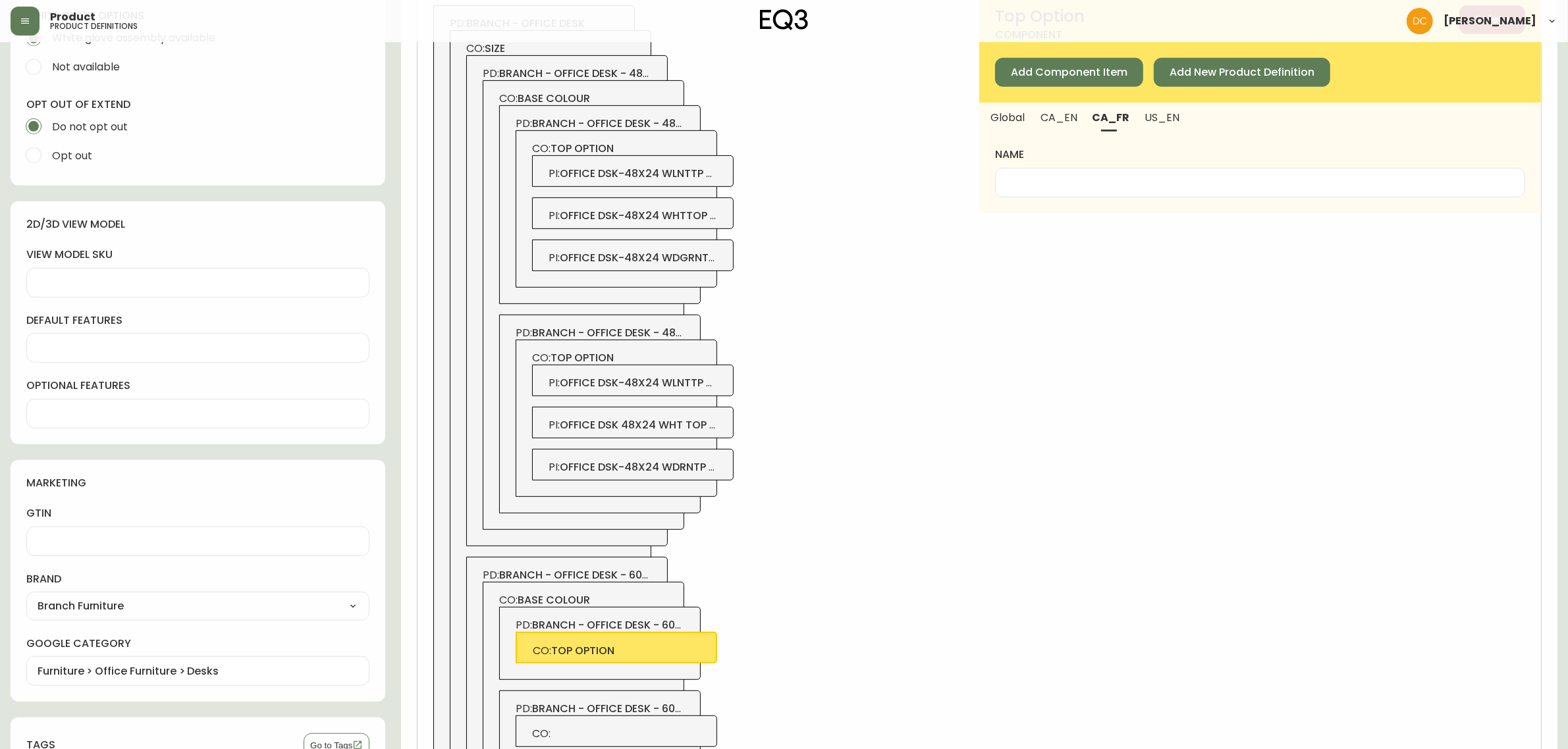
click at [1073, 179] on input "name" at bounding box center [1260, 183] width 508 height 12
paste input "Options de dessus"
type input "Options de dessus"
click at [691, 737] on span "CO:" at bounding box center [617, 734] width 169 height 15
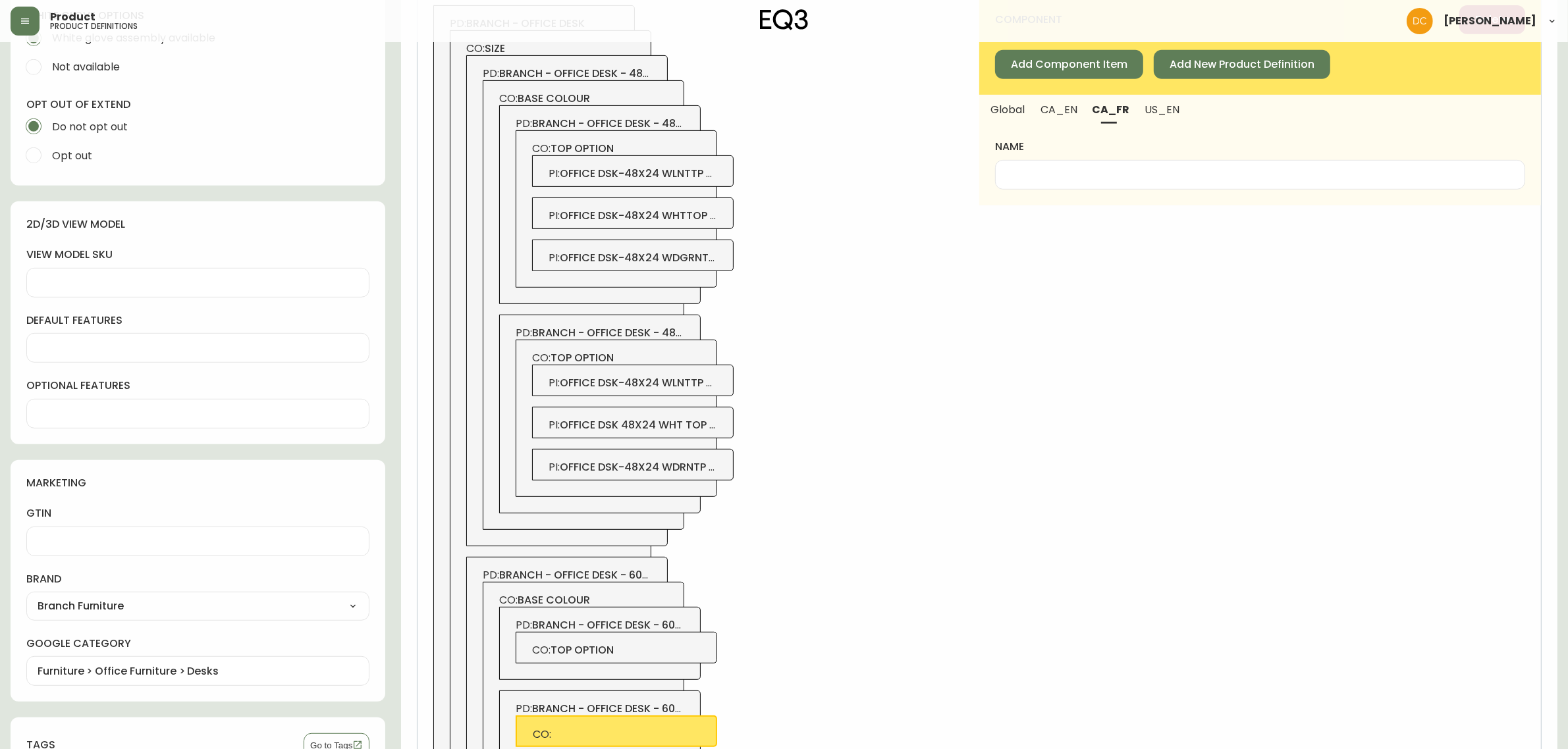
click at [1138, 170] on input "name" at bounding box center [1260, 174] width 508 height 12
paste input "Options de dessus"
click at [638, 645] on span "CO: top option" at bounding box center [617, 650] width 169 height 15
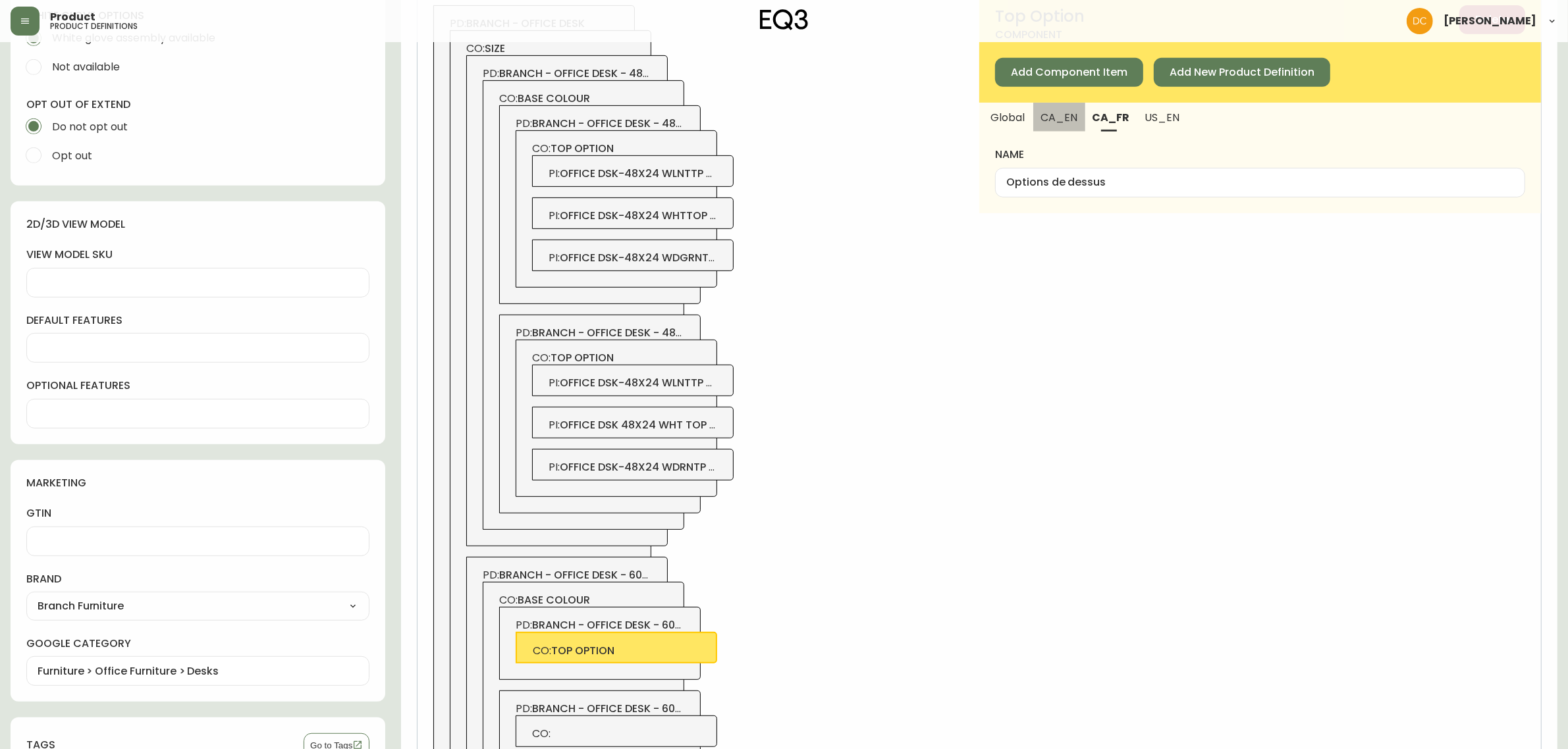
drag, startPoint x: 1072, startPoint y: 112, endPoint x: 1070, endPoint y: 122, distance: 10.2
click at [1072, 111] on span "CA_EN" at bounding box center [1059, 118] width 35 height 14
type input "Top Option"
click at [1064, 194] on div "Top Option" at bounding box center [1260, 183] width 530 height 30
click at [695, 731] on span "CO:" at bounding box center [617, 734] width 169 height 15
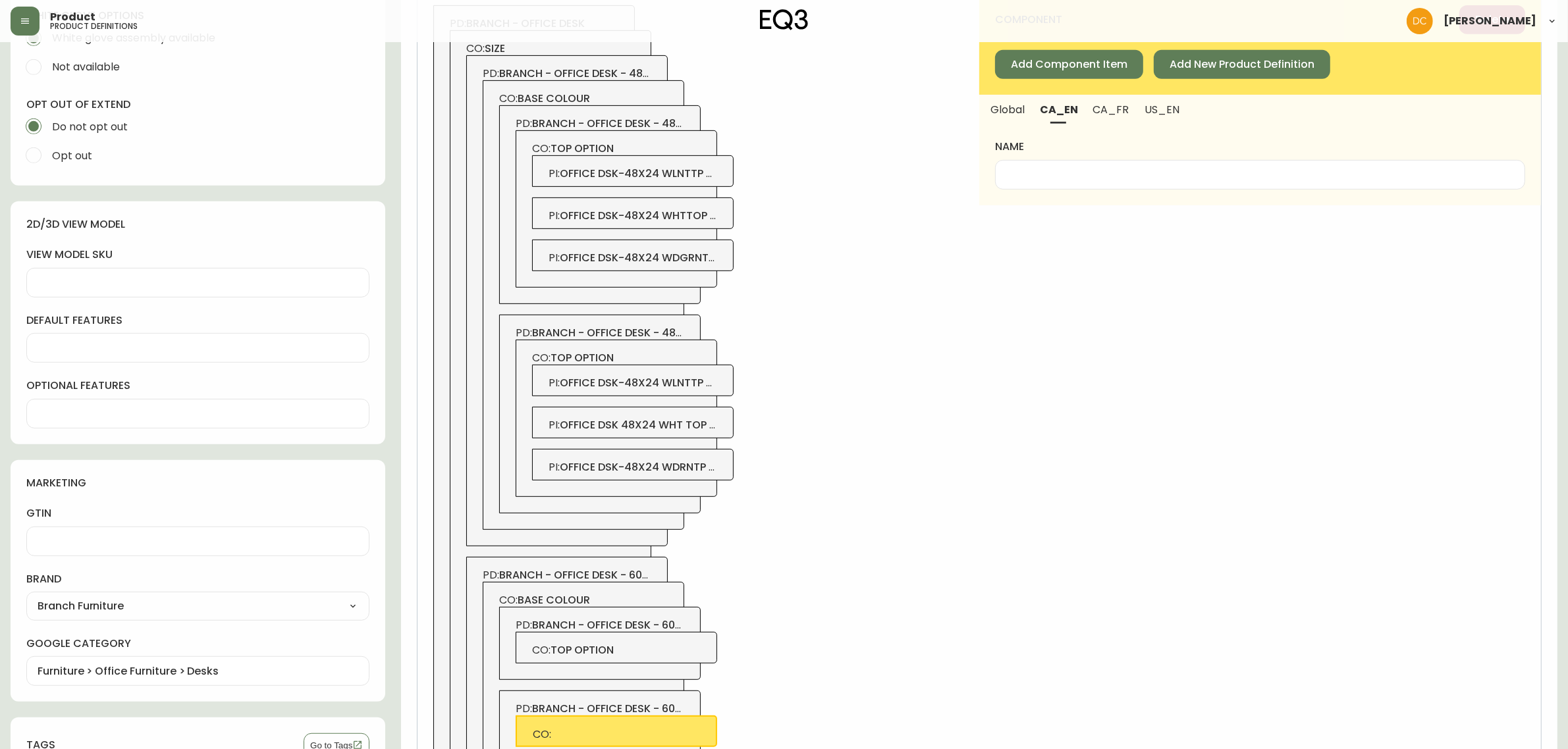
click at [1019, 172] on input "name" at bounding box center [1260, 174] width 508 height 12
paste input "Top Option"
type input "Top Option"
click at [1158, 109] on span "US_EN" at bounding box center [1162, 110] width 35 height 14
click at [1118, 170] on input "name" at bounding box center [1260, 174] width 508 height 12
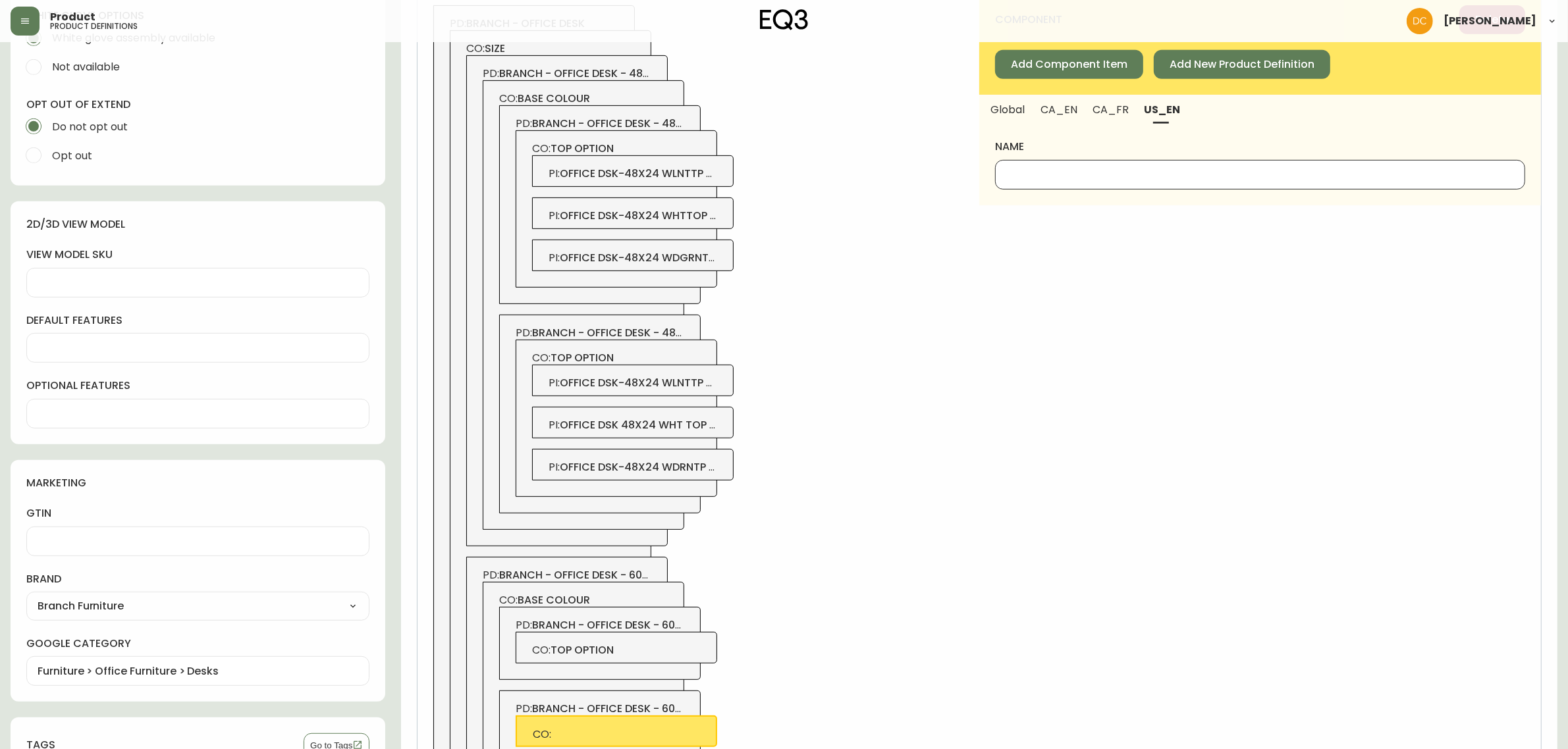
paste input "Top Option"
type input "Top Option"
click at [1023, 108] on span "Global" at bounding box center [1007, 110] width 35 height 14
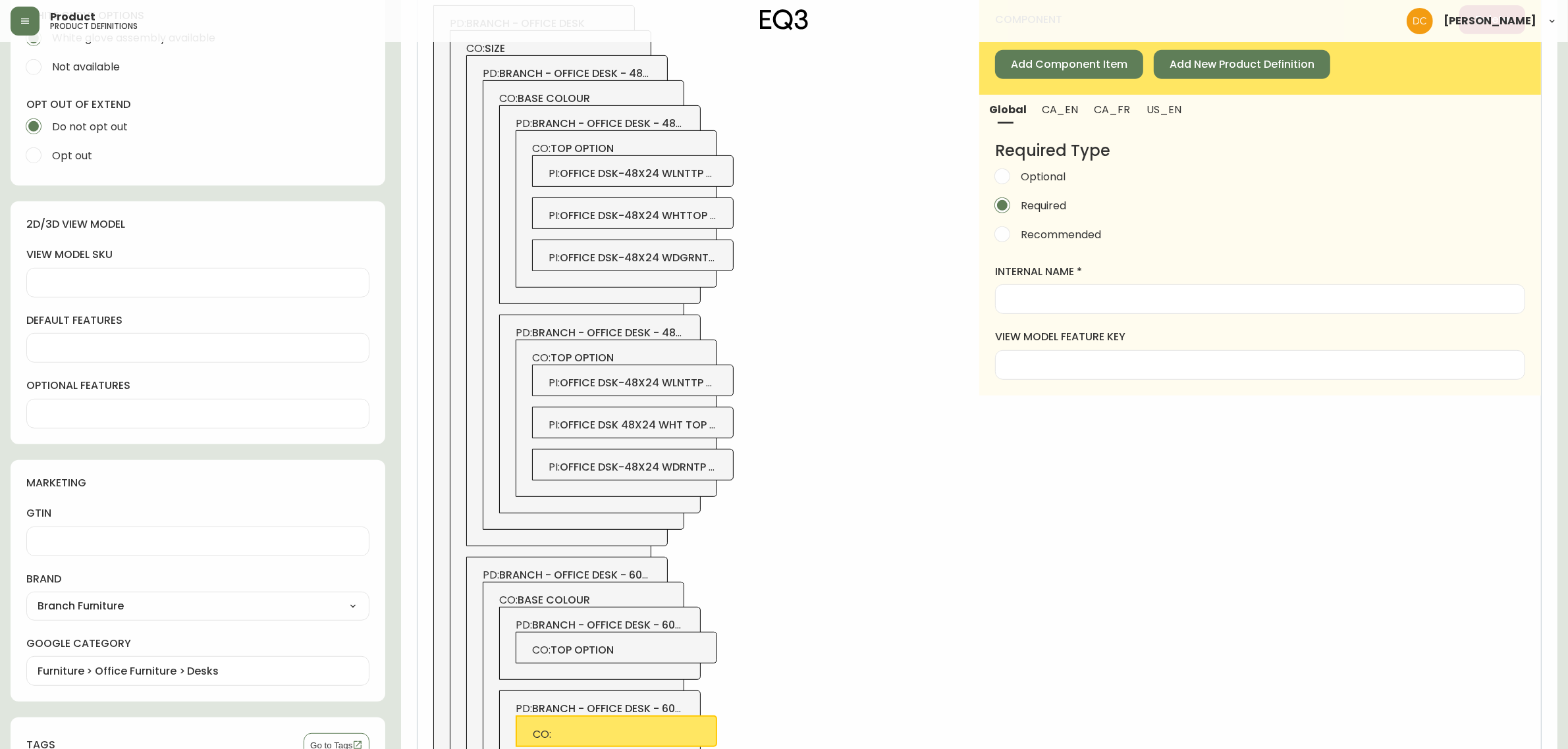
click at [1033, 308] on div at bounding box center [1260, 299] width 530 height 30
paste input "Top Option"
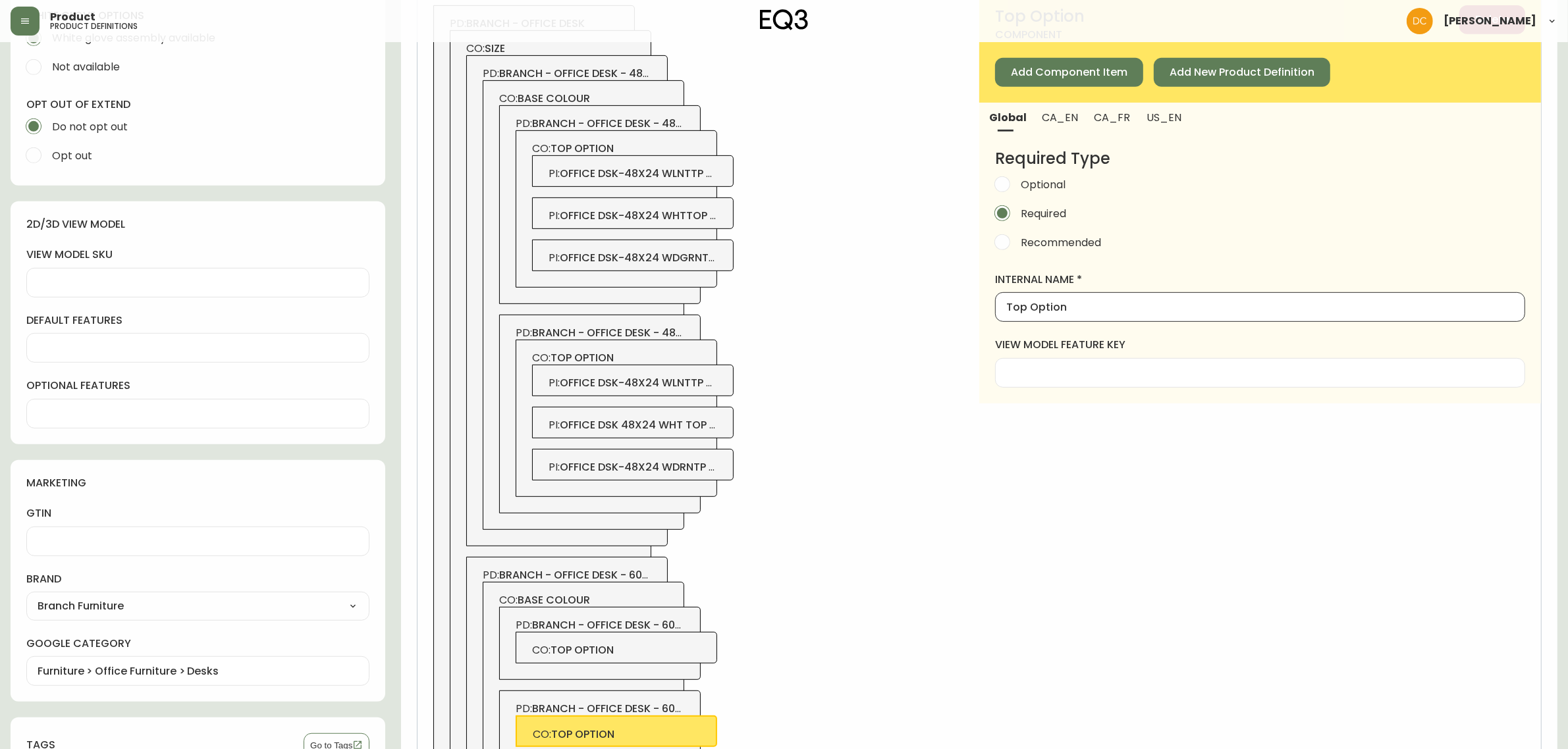
type input "Top Option"
click at [926, 367] on div "PD: branch - office desk CO: size PD: branch - office desk - 48x24 CO: base col…" at bounding box center [698, 417] width 562 height 856
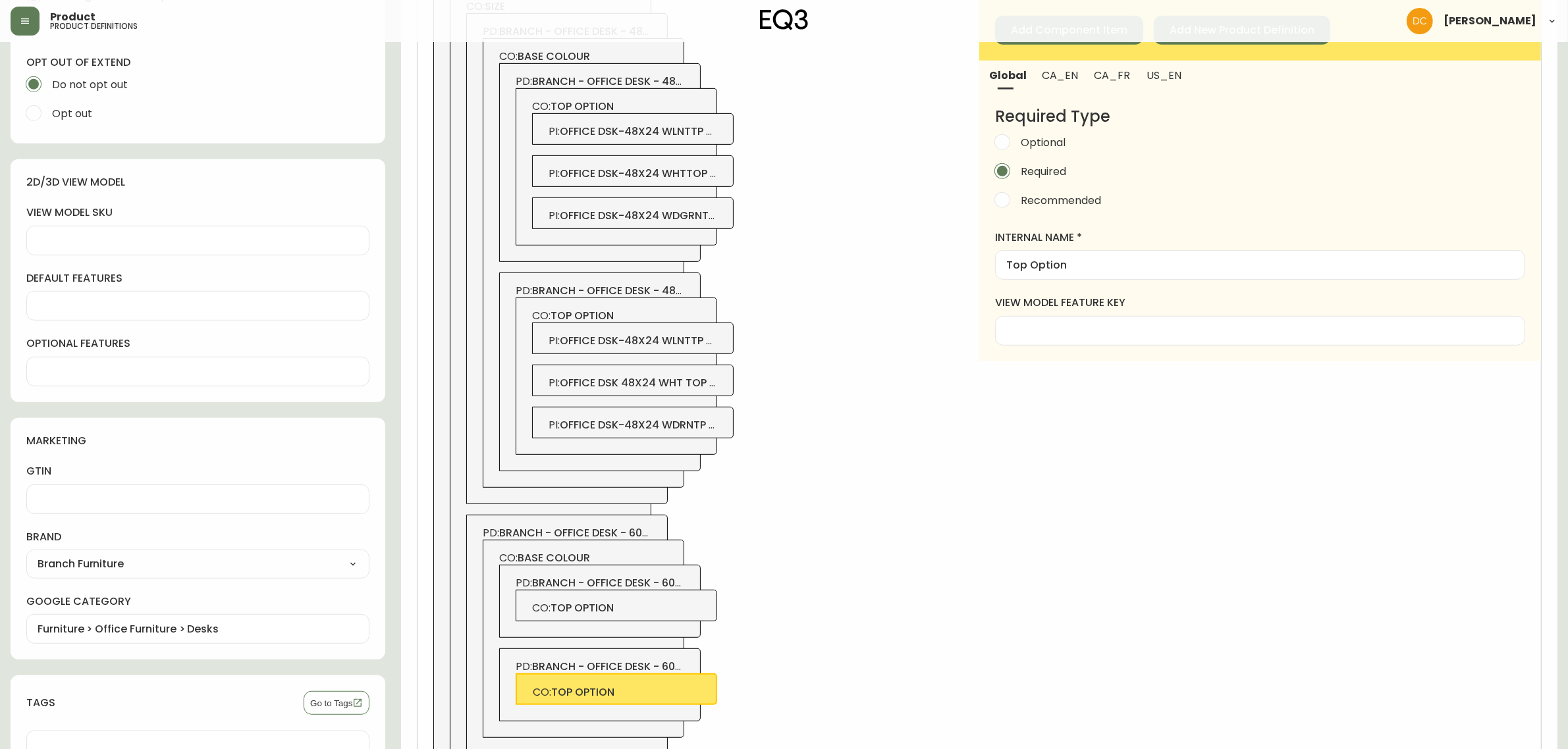
scroll to position [837, 0]
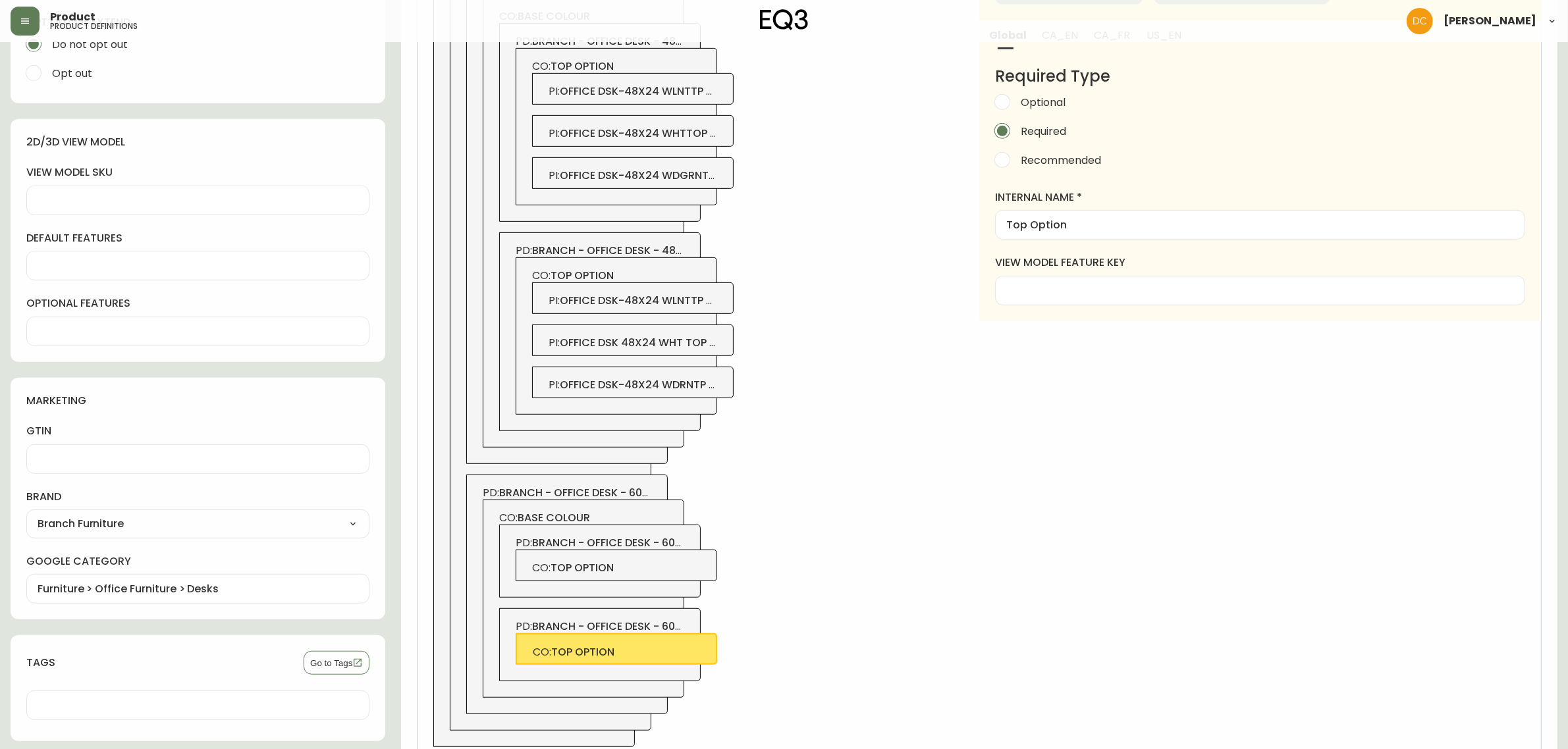
drag, startPoint x: 673, startPoint y: 534, endPoint x: 700, endPoint y: 523, distance: 29.2
click at [673, 533] on div "PD: branch - office desk - 60x30 - charcoal CO: top option" at bounding box center [600, 561] width 201 height 73
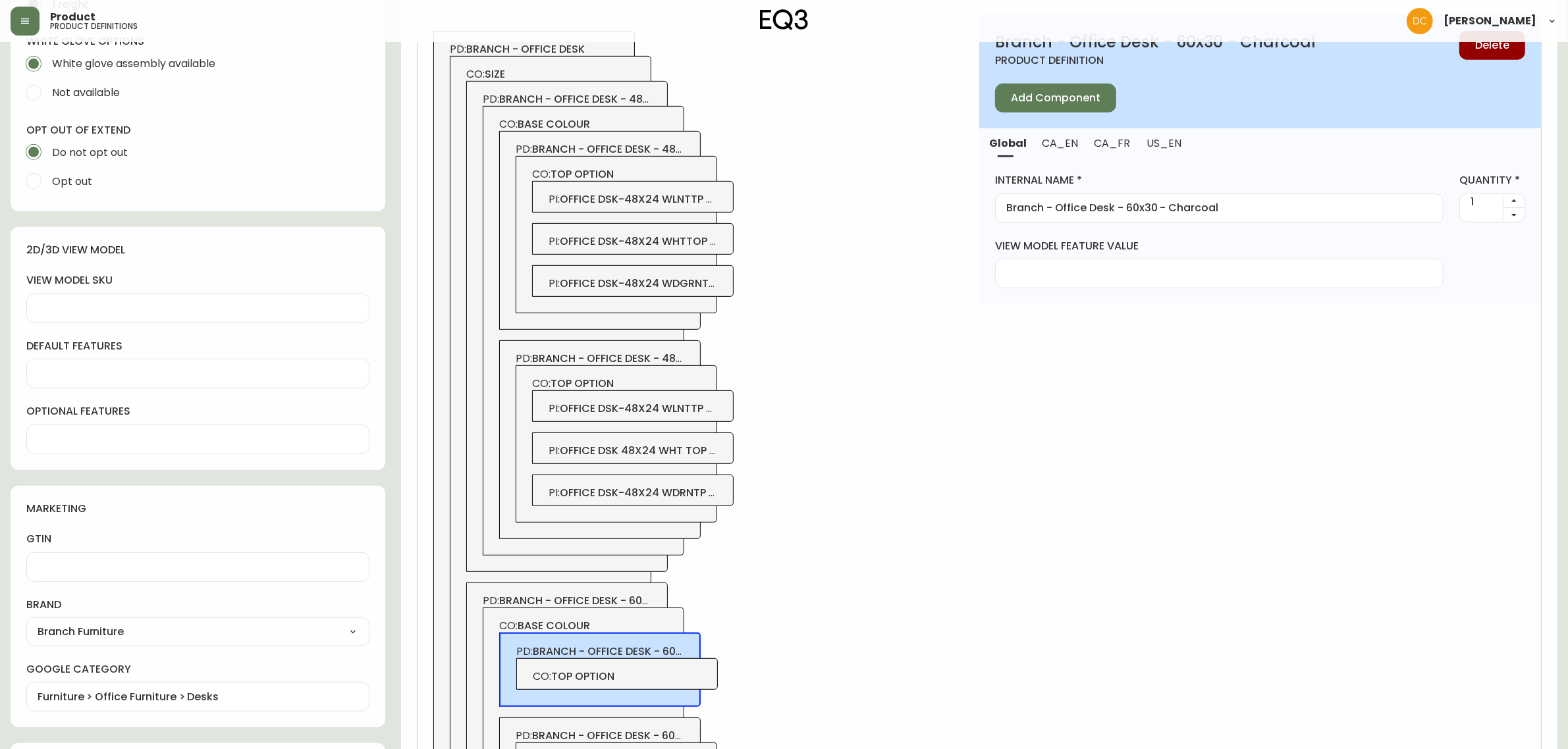
scroll to position [591, 0]
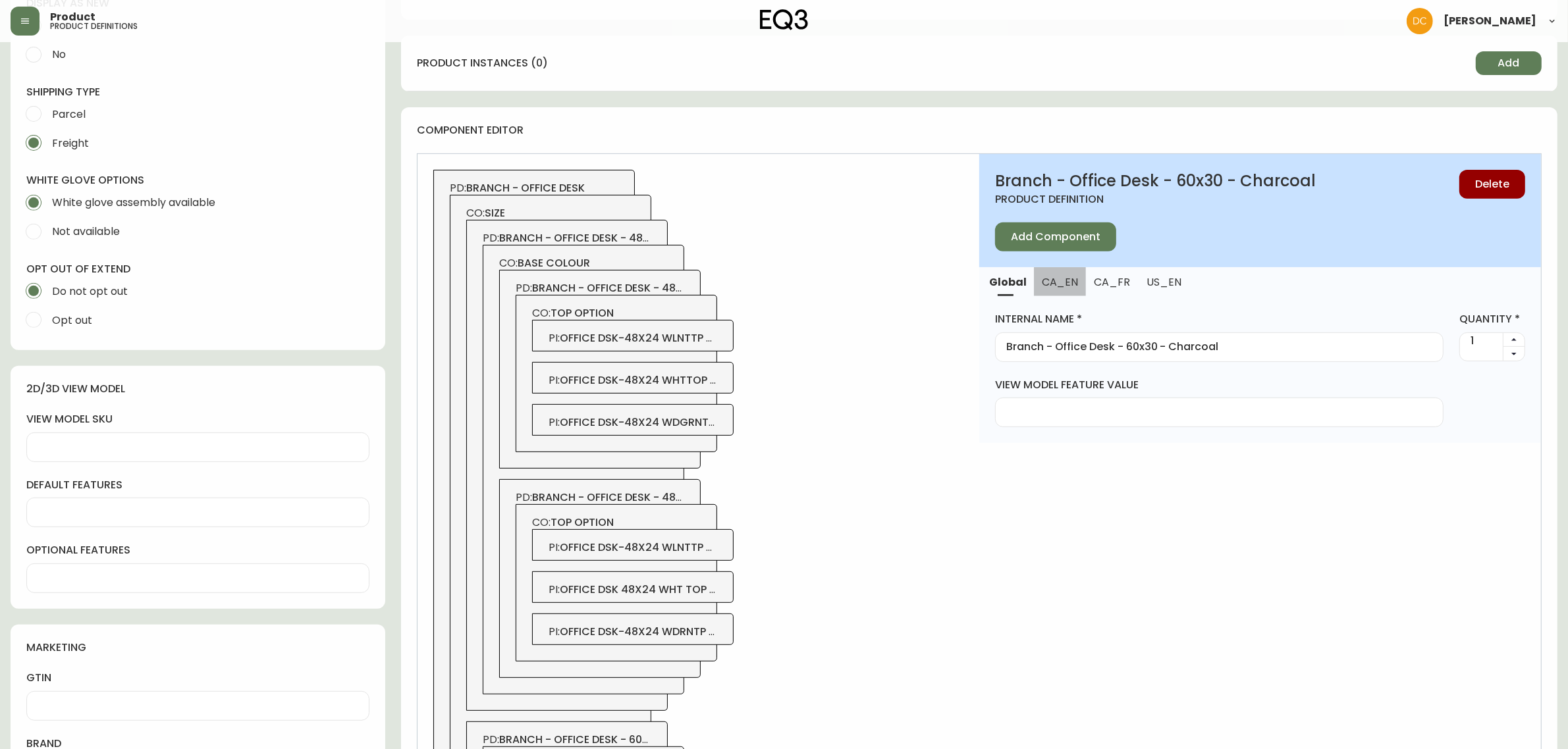
click at [1067, 292] on button "CA_EN" at bounding box center [1060, 282] width 52 height 29
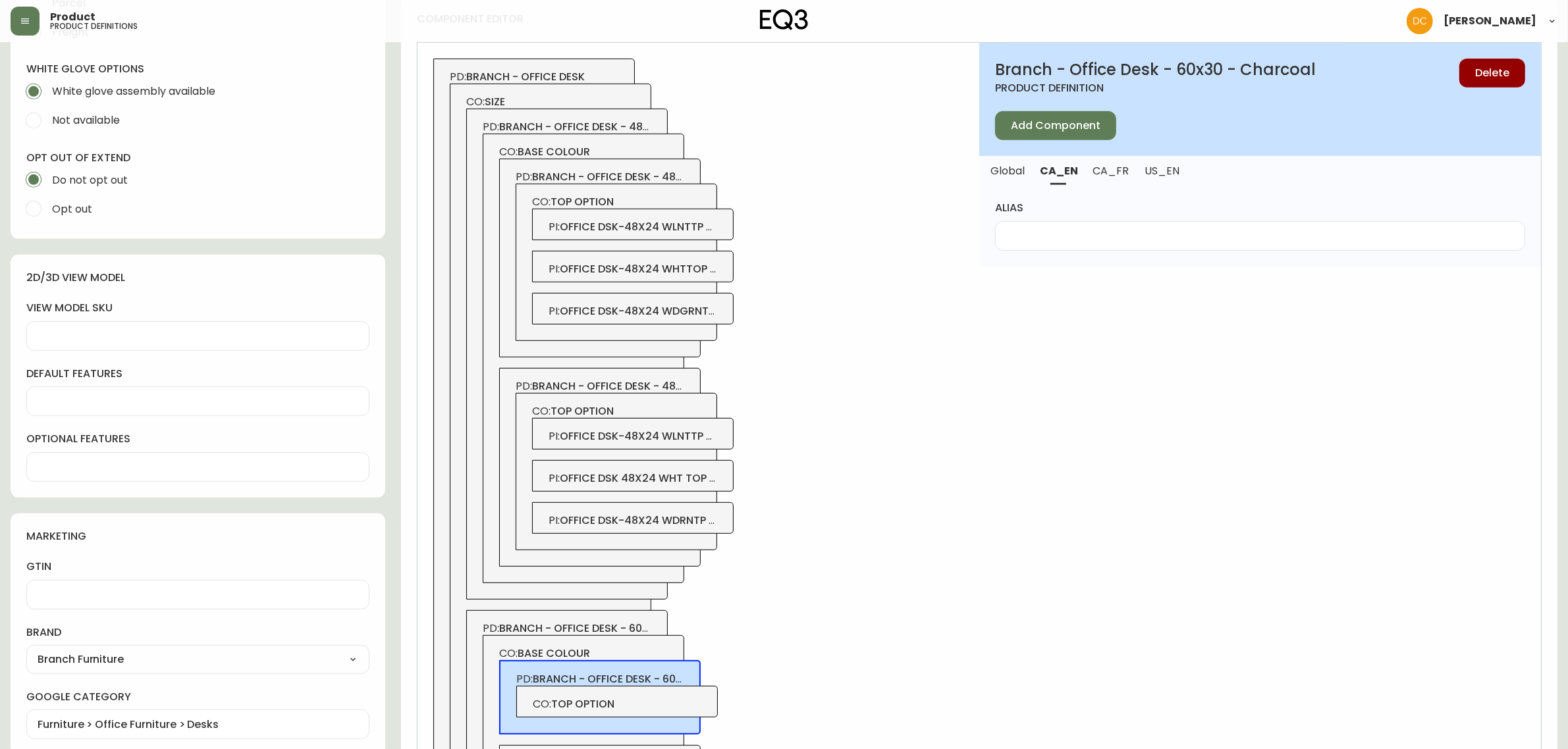
scroll to position [673, 0]
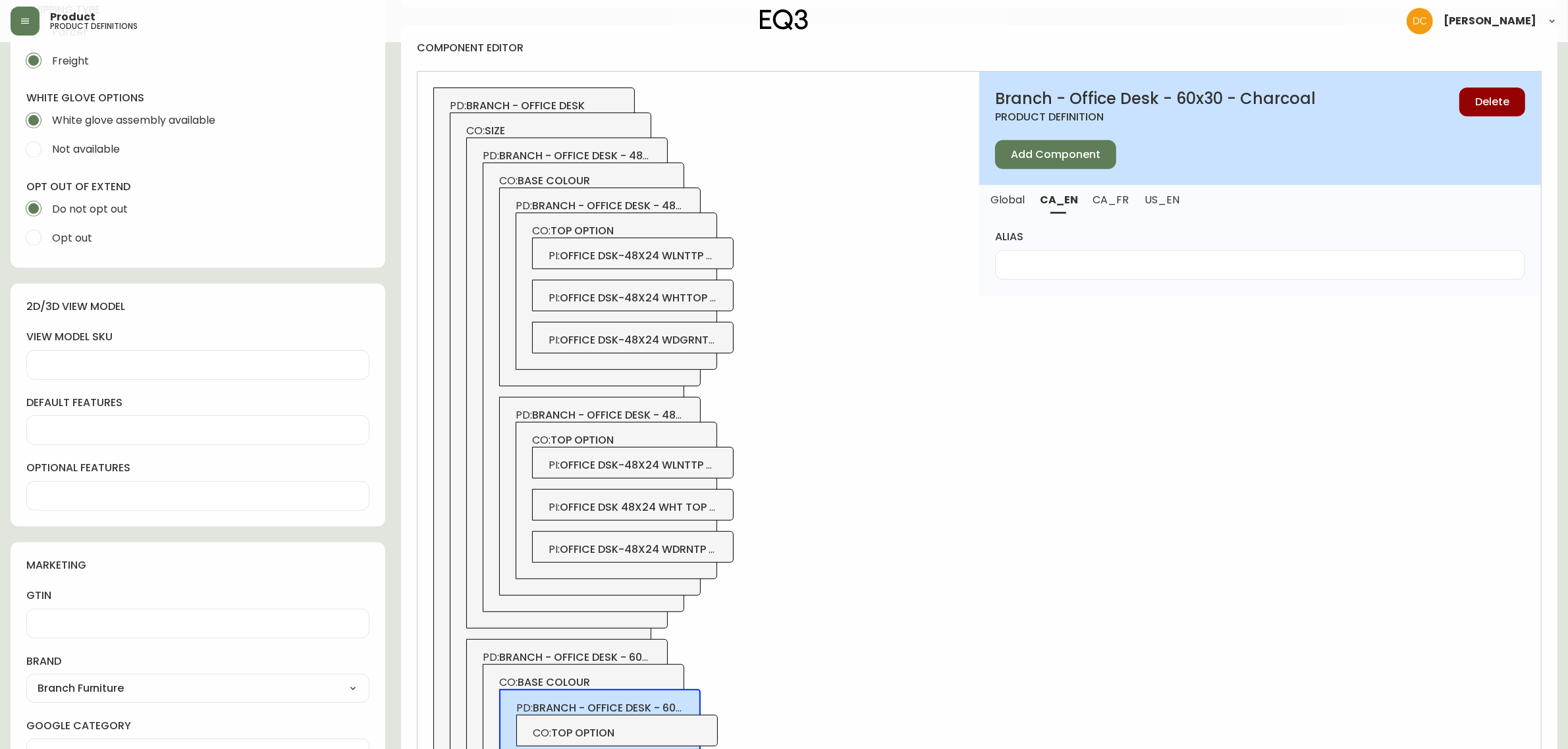
click at [1291, 96] on h2 "Branch - Office Desk - 60x30 - Charcoal" at bounding box center [1227, 98] width 464 height 22
click at [1291, 95] on h2 "Branch - Office Desk - 60x30 - Charcoal" at bounding box center [1227, 98] width 464 height 22
copy h2 "Charcoal"
click at [1122, 260] on input "alias" at bounding box center [1260, 265] width 508 height 12
paste input "Charcoal"
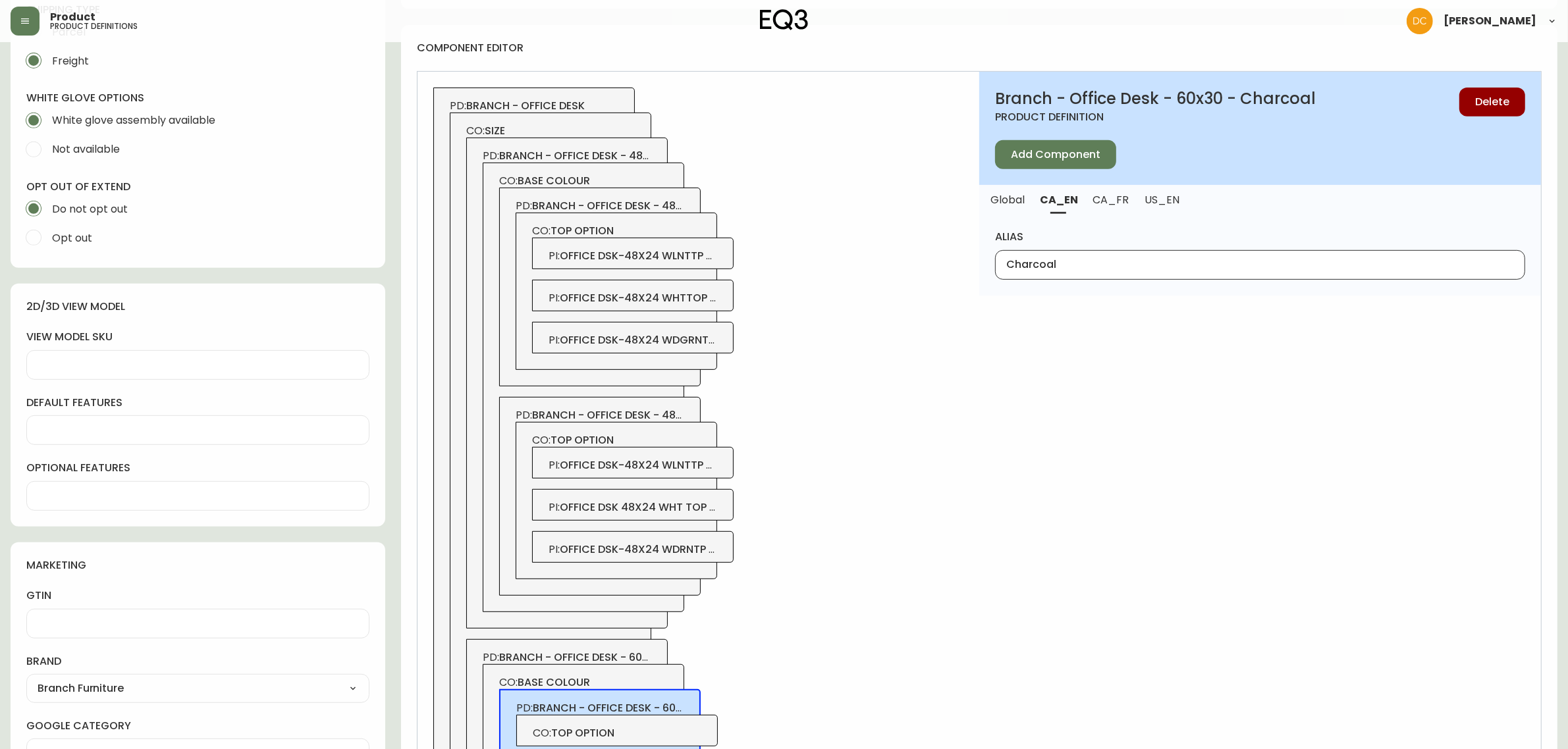
type input "Charcoal"
click at [1166, 212] on button "US_EN" at bounding box center [1163, 200] width 54 height 29
click at [1149, 250] on div at bounding box center [1260, 265] width 530 height 30
paste input "Charcoal"
type input "Charcoal"
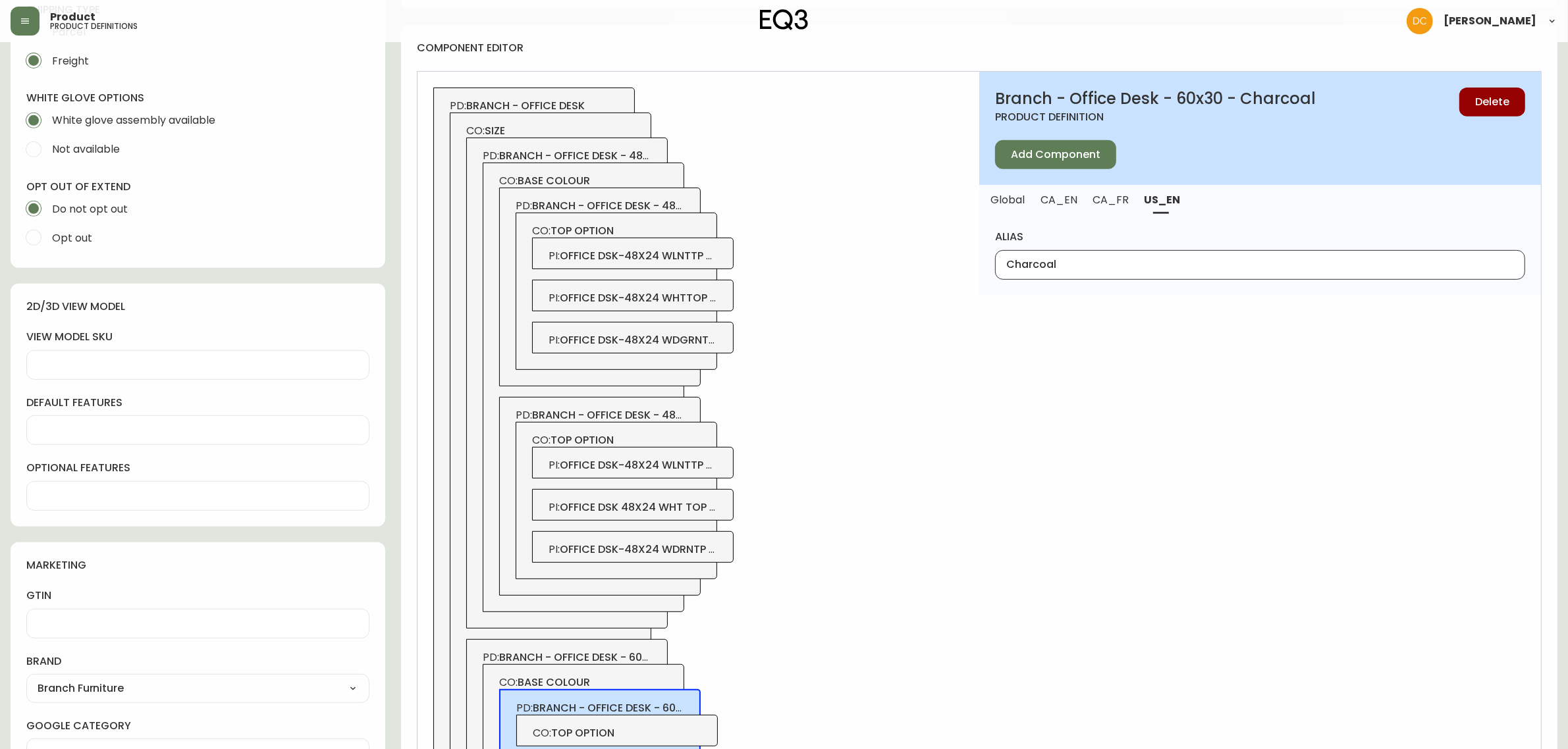
click at [1119, 201] on span "CA_FR" at bounding box center [1111, 200] width 35 height 14
click at [1105, 244] on div "alias" at bounding box center [1260, 254] width 530 height 49
drag, startPoint x: 1099, startPoint y: 263, endPoint x: 1094, endPoint y: 267, distance: 6.4
click at [1099, 263] on input "alias" at bounding box center [1260, 265] width 508 height 12
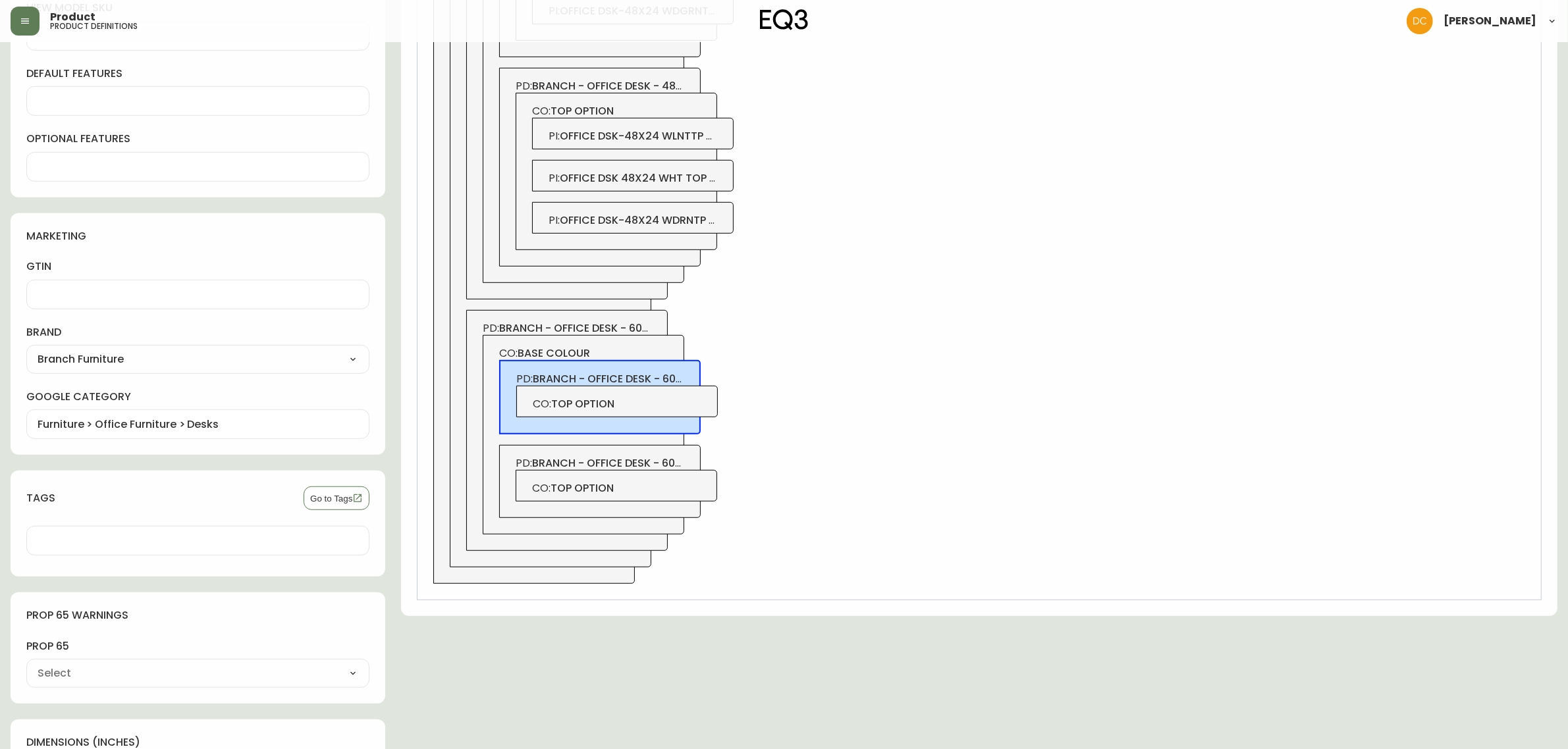
type input "Charbon"
click at [689, 464] on div "PD: branch - office desk - 60x30 - white CO: top option" at bounding box center [600, 481] width 201 height 73
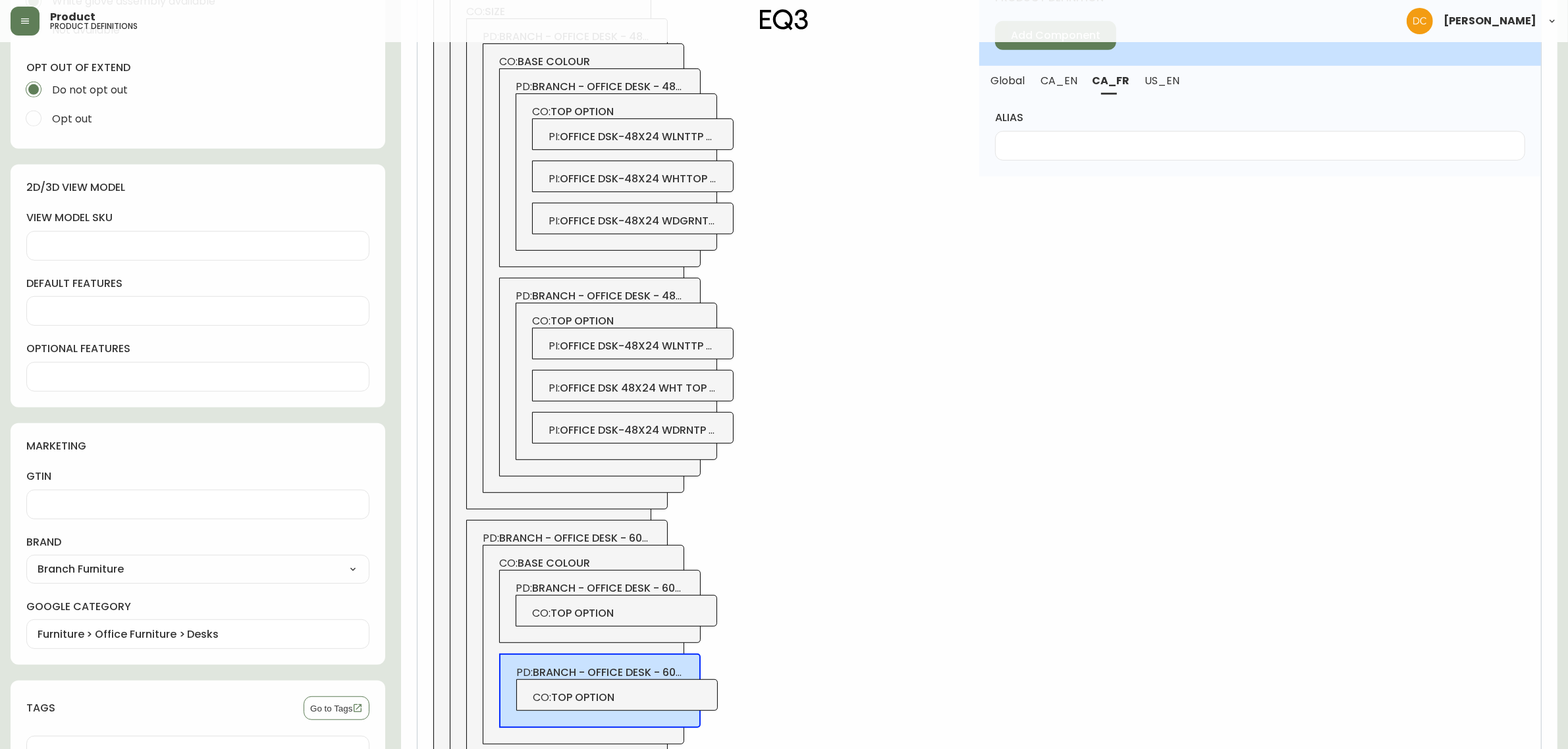
scroll to position [755, 0]
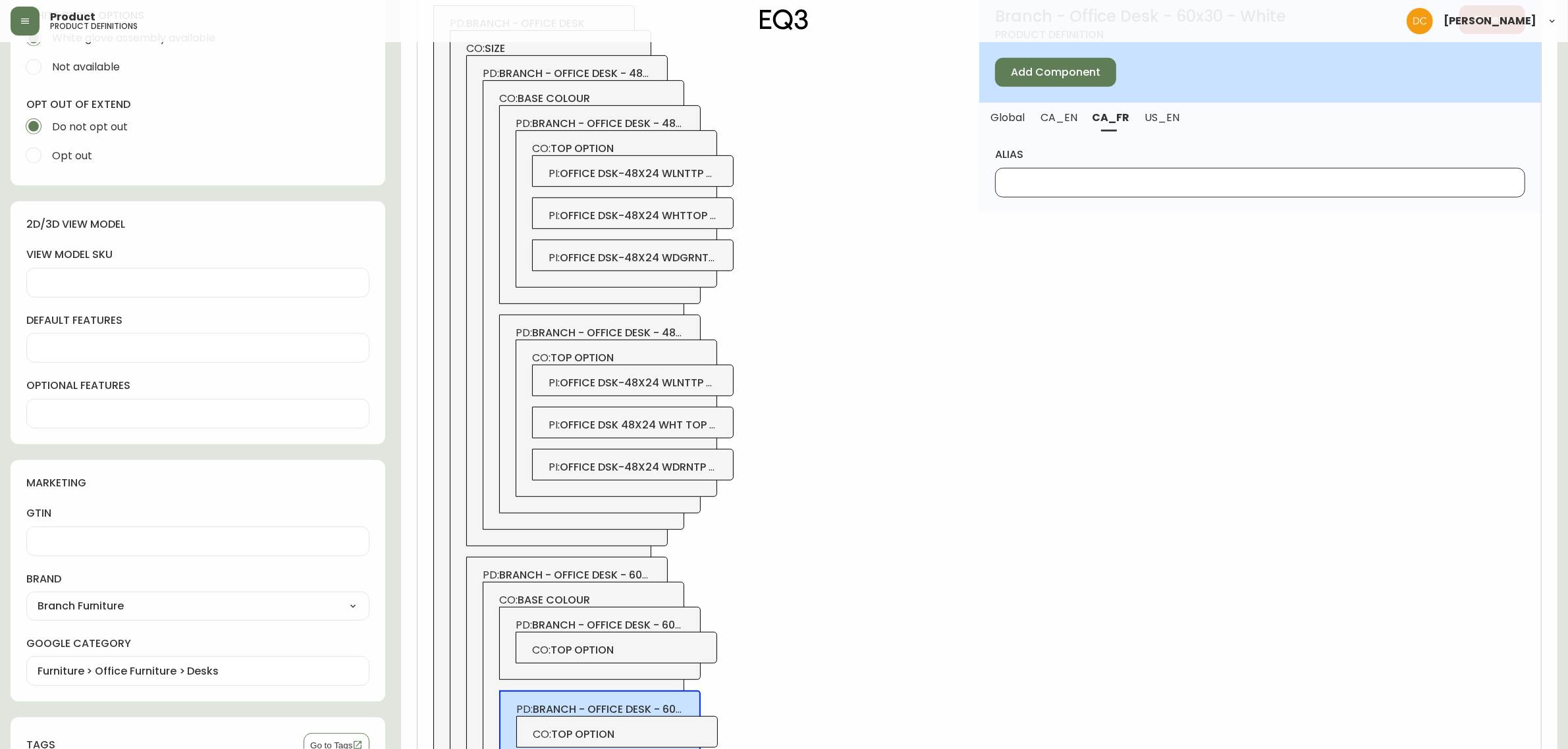
click at [1080, 180] on input "alias" at bounding box center [1260, 183] width 508 height 12
paste input "Charbon"
type input "Charbon"
click at [1068, 129] on button "CA_EN" at bounding box center [1059, 118] width 51 height 29
click at [1054, 177] on input "alias" at bounding box center [1260, 183] width 508 height 12
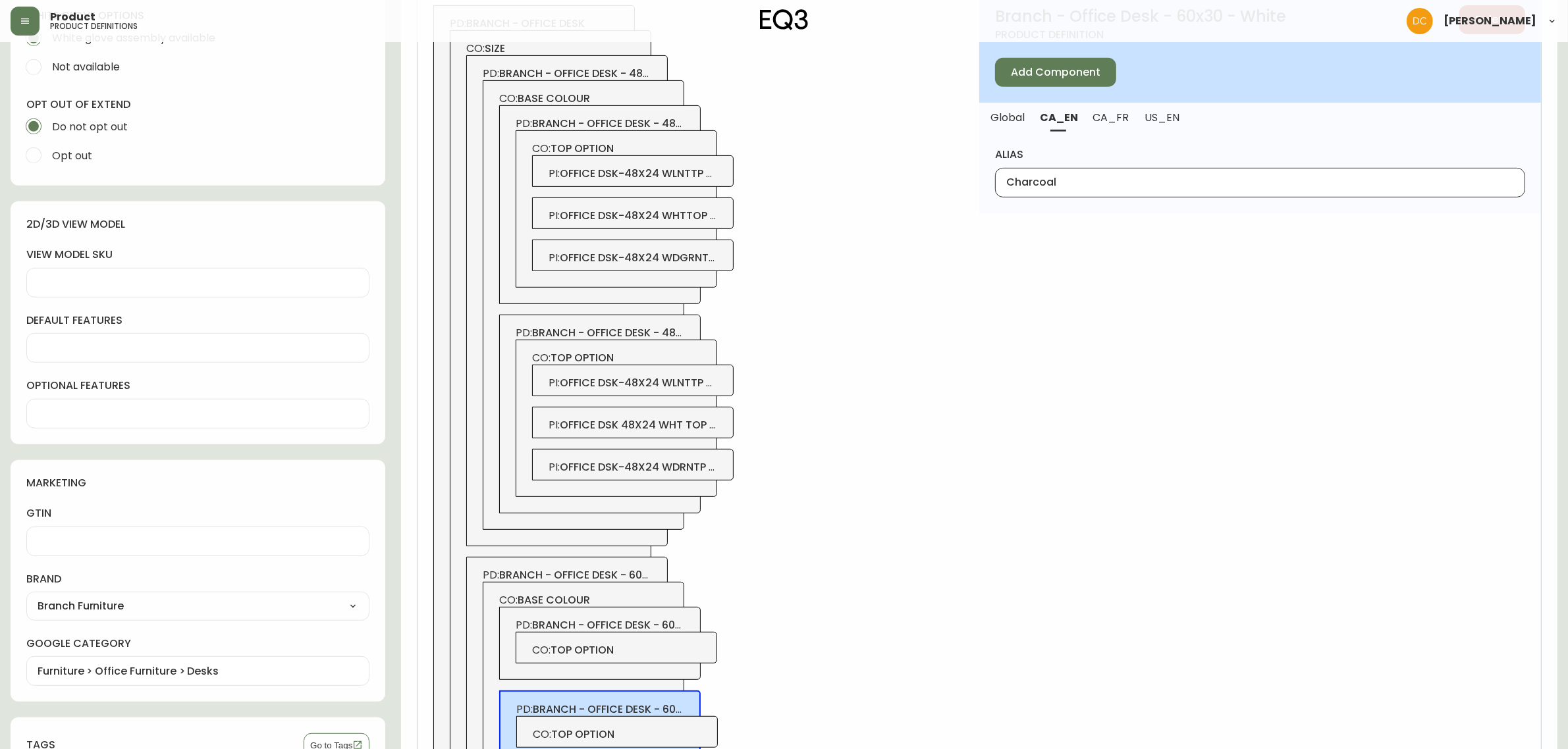
type input "Charcoal"
click at [1153, 116] on span "US_EN" at bounding box center [1162, 118] width 35 height 14
drag, startPoint x: 1134, startPoint y: 188, endPoint x: 1128, endPoint y: 160, distance: 28.6
click at [1134, 188] on input "alias" at bounding box center [1260, 183] width 508 height 12
paste input "Charcoal"
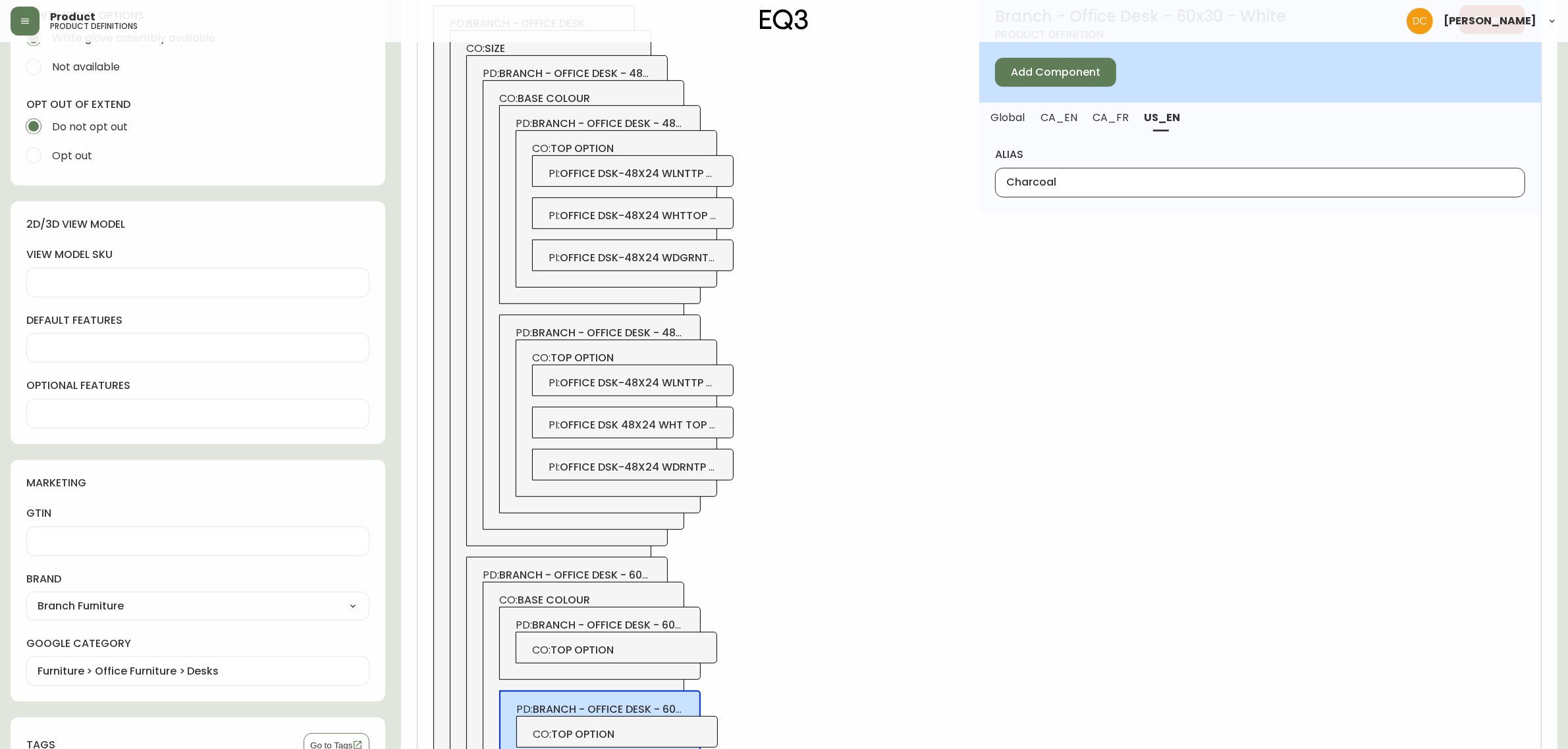
click at [1112, 119] on span "CA_FR" at bounding box center [1111, 118] width 35 height 14
click at [1072, 118] on span "CA_EN" at bounding box center [1059, 118] width 35 height 14
click at [1050, 183] on input "Charcoal" at bounding box center [1260, 183] width 508 height 12
click at [1166, 116] on span "US_EN" at bounding box center [1162, 118] width 35 height 14
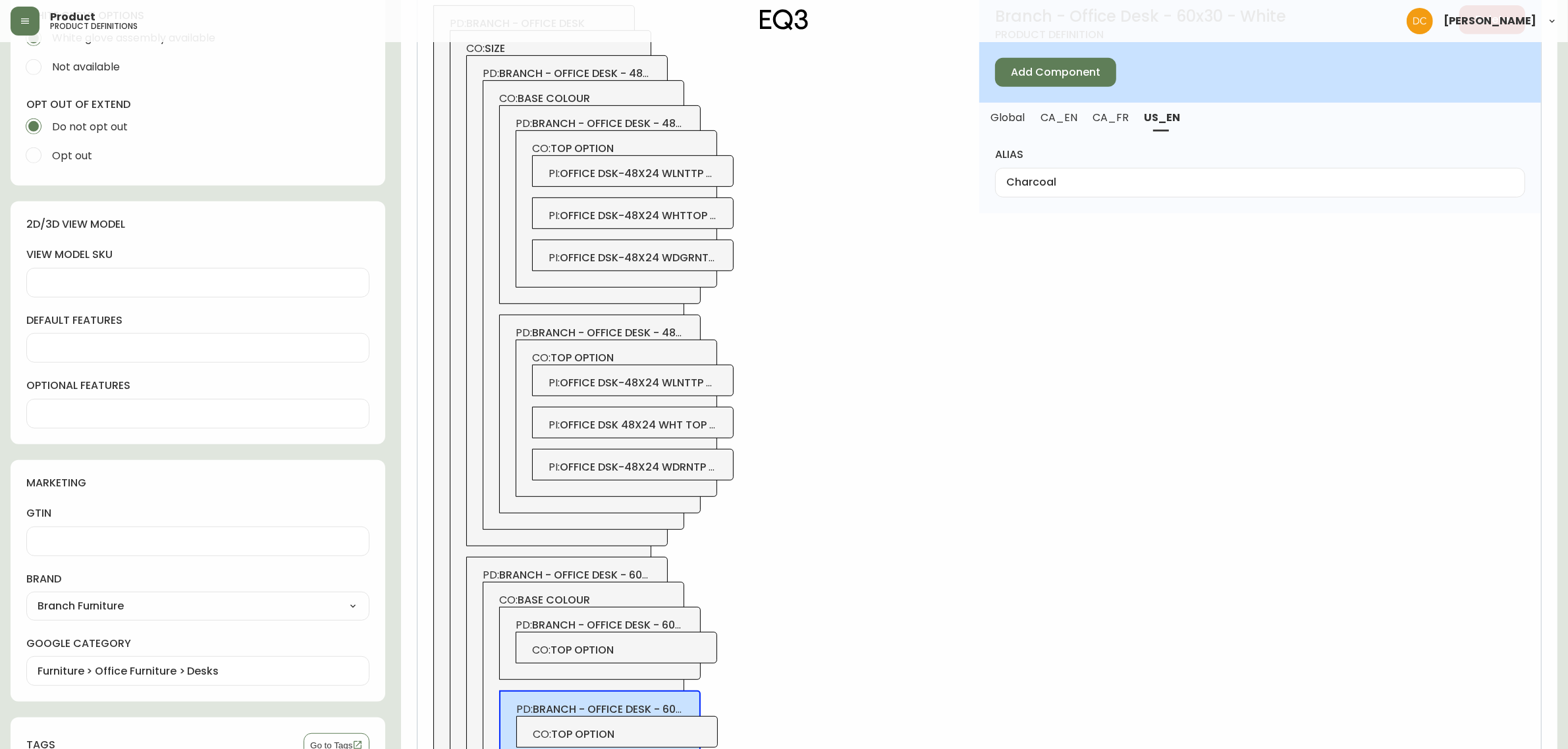
click at [1136, 166] on div "alias [PERSON_NAME]" at bounding box center [1260, 172] width 530 height 49
click at [1126, 177] on input "Charcoal" at bounding box center [1260, 183] width 508 height 12
paste input "White"
click at [1121, 126] on button "CA_FR" at bounding box center [1111, 118] width 51 height 29
type input "Charbon"
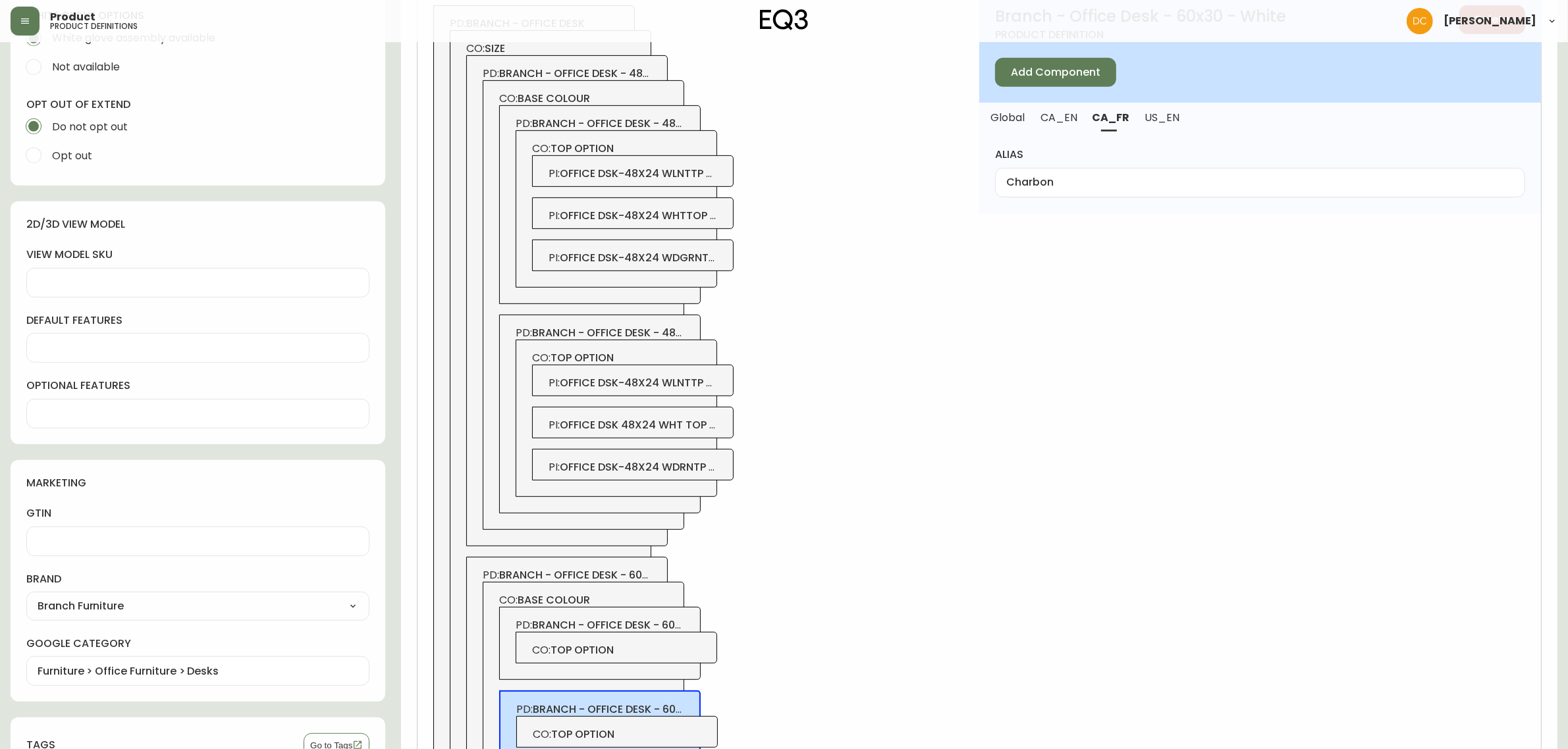
click at [1083, 168] on div "Charbon" at bounding box center [1260, 183] width 530 height 30
click at [1081, 182] on input "Charbon" at bounding box center [1260, 183] width 508 height 12
click at [814, 429] on div "PD: branch - office desk CO: size PD: branch - office desk - 48x24 CO: base col…" at bounding box center [698, 418] width 562 height 857
click at [694, 624] on div "PD: branch - office desk - 60x30 - charcoal CO: top option" at bounding box center [600, 643] width 201 height 73
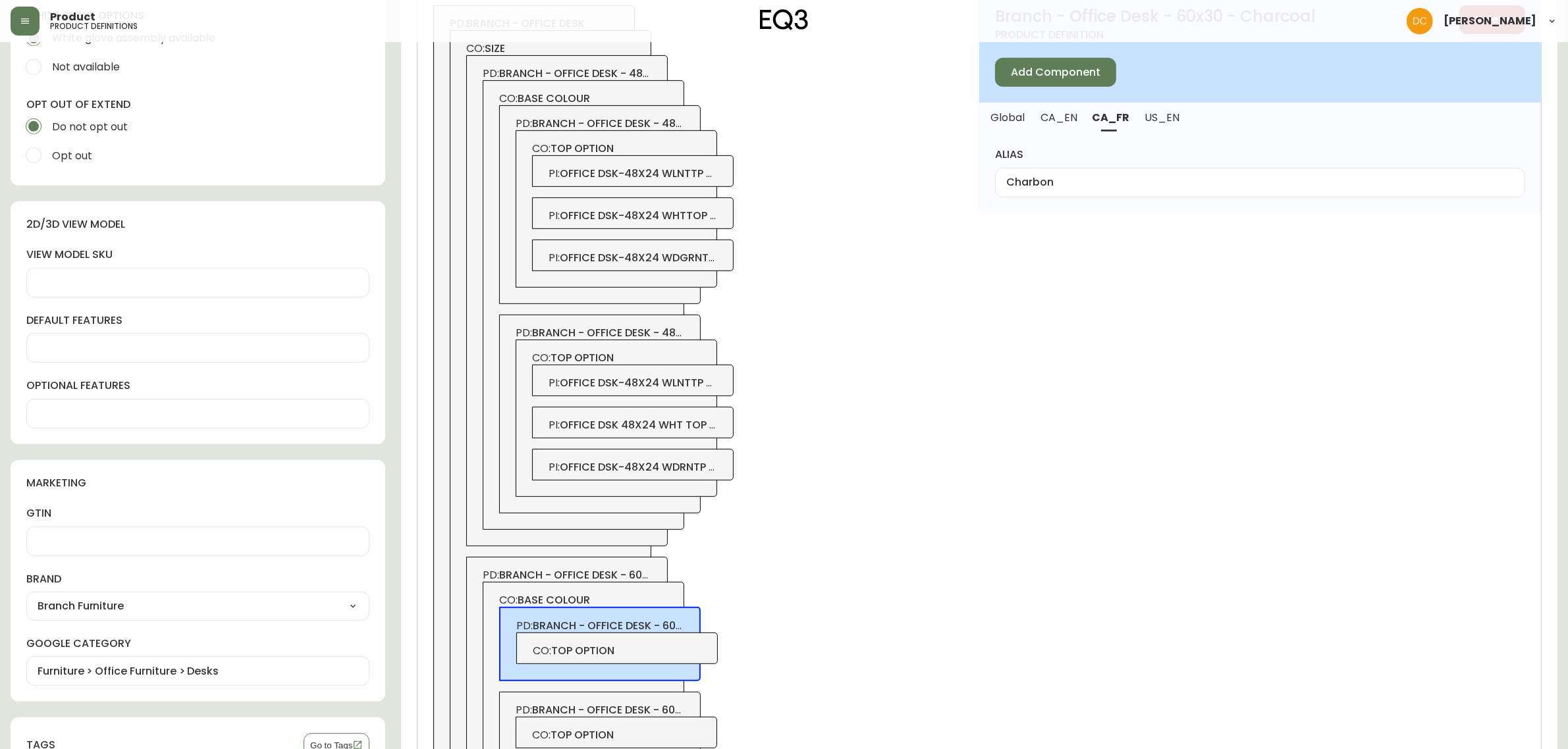
click at [652, 708] on span "branch - office desk - 60x30 - white" at bounding box center [635, 711] width 207 height 15
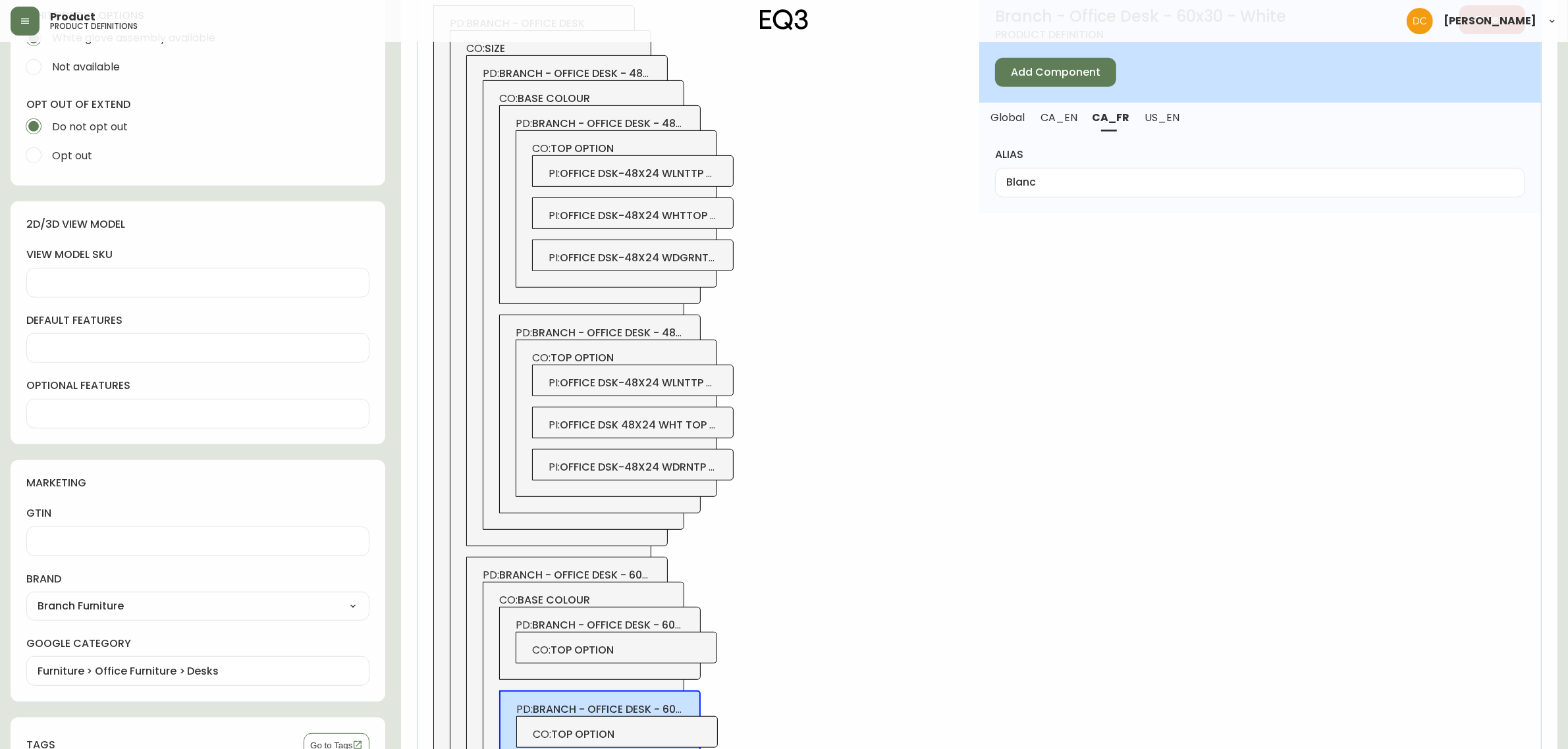
click at [1044, 128] on button "CA_EN" at bounding box center [1059, 118] width 51 height 29
click at [579, 625] on span "branch - office desk - 60x30 - charcoal" at bounding box center [648, 625] width 233 height 15
type input "Charcoal"
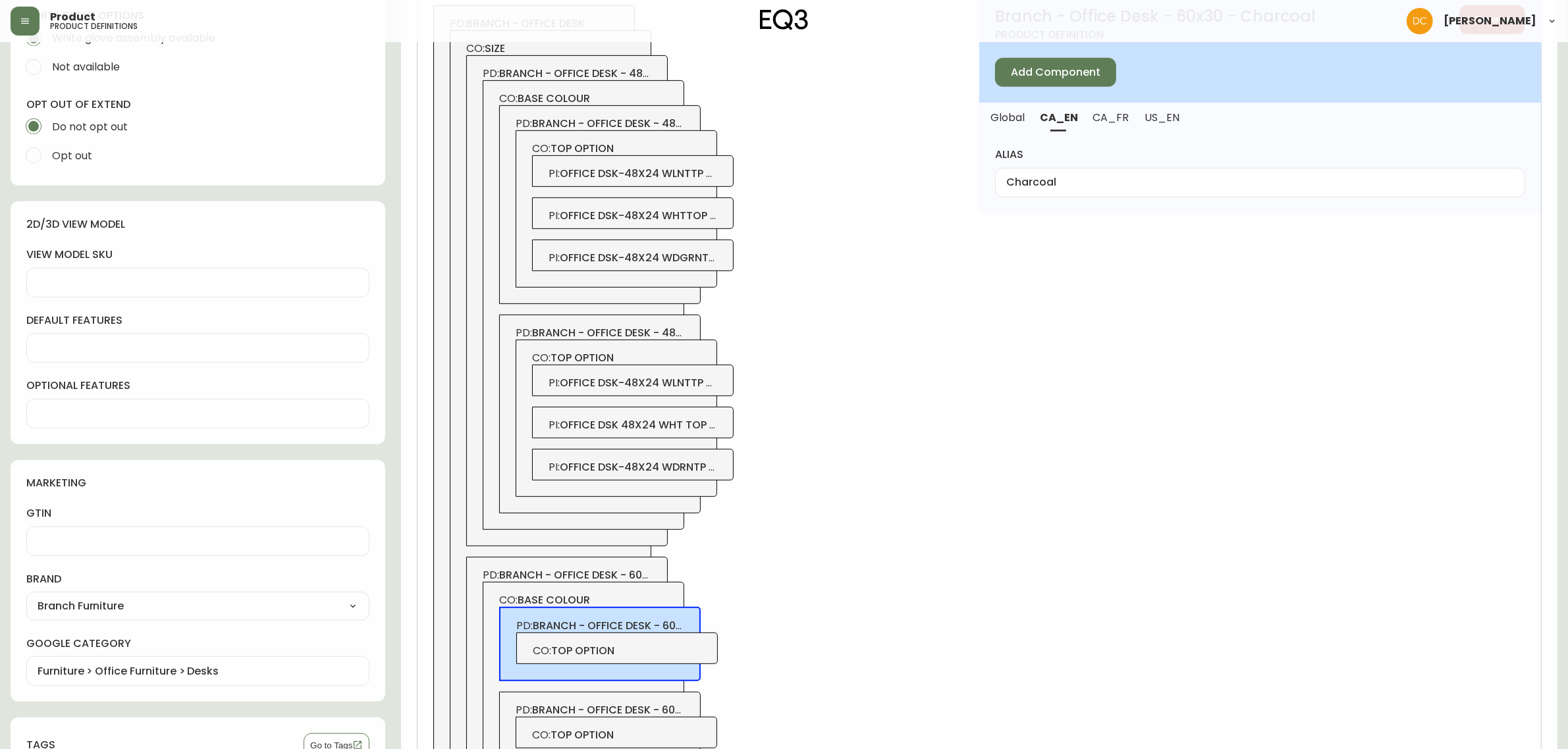
click at [601, 589] on div "CO: base colour PD: branch - office desk - 60x30 - charcoal CO: top option PD: …" at bounding box center [583, 682] width 201 height 200
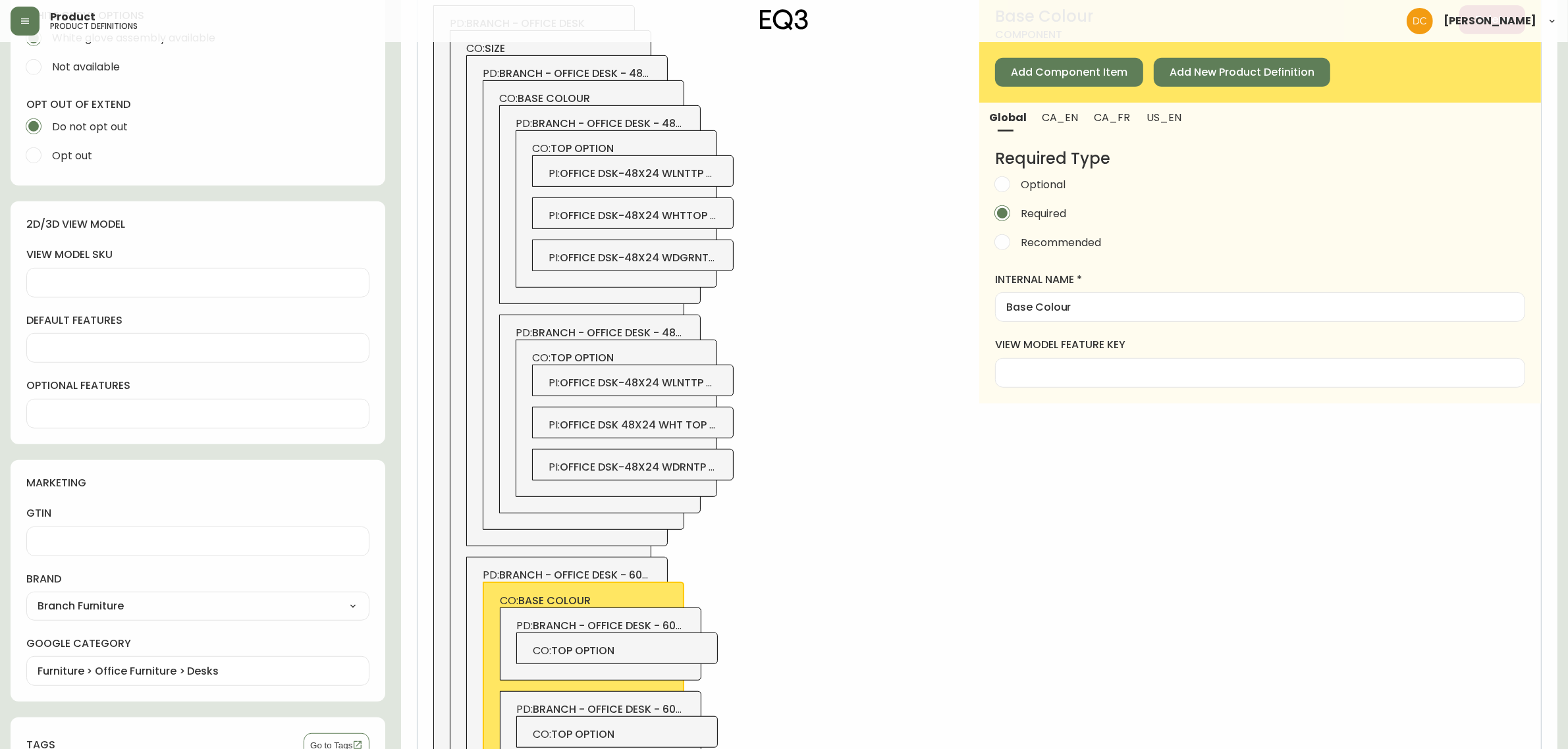
click at [1061, 123] on button "CA_EN" at bounding box center [1060, 118] width 52 height 29
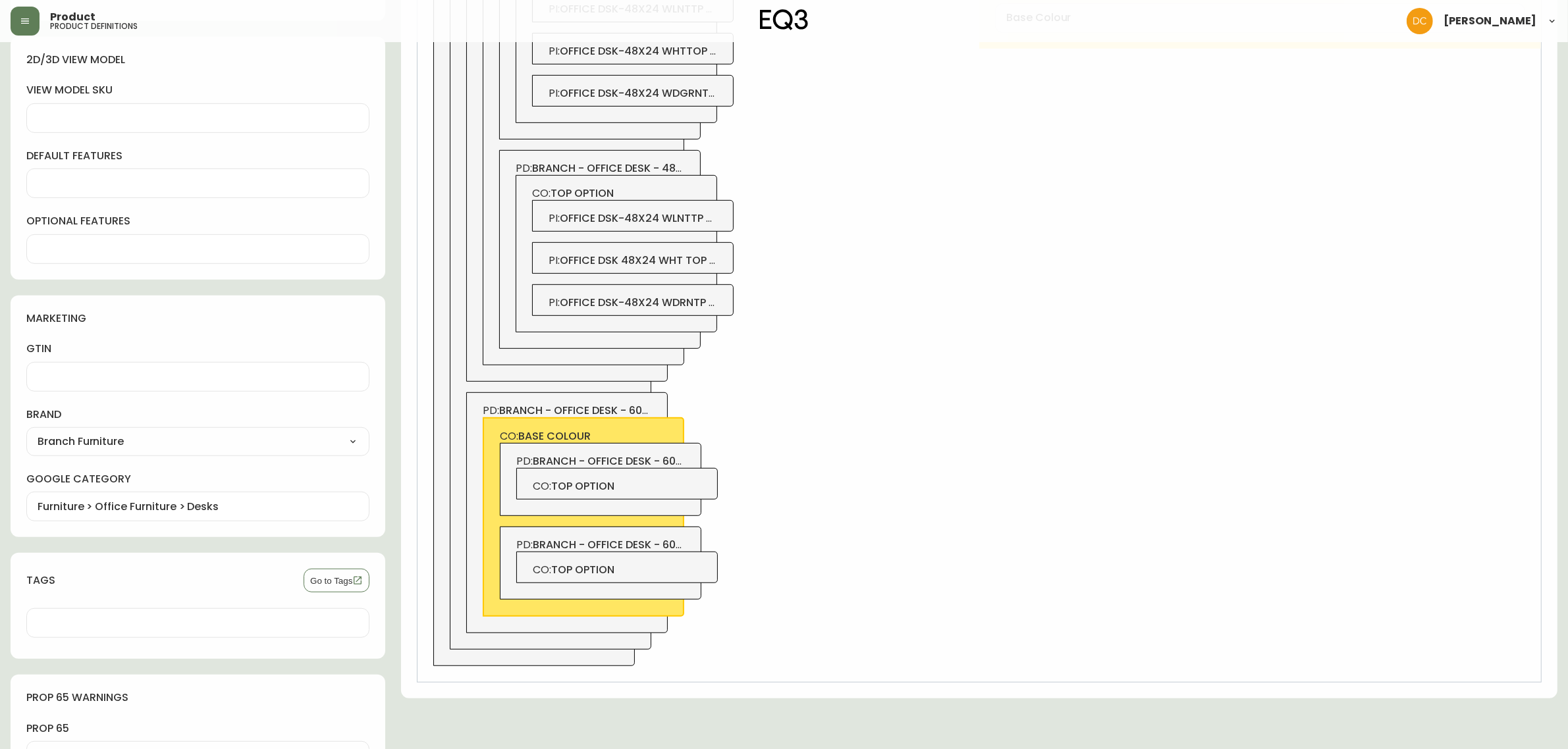
click at [641, 394] on div "PD: branch - office desk - 60x30 CO: base colour PD: branch - office desk - 60x…" at bounding box center [567, 513] width 201 height 241
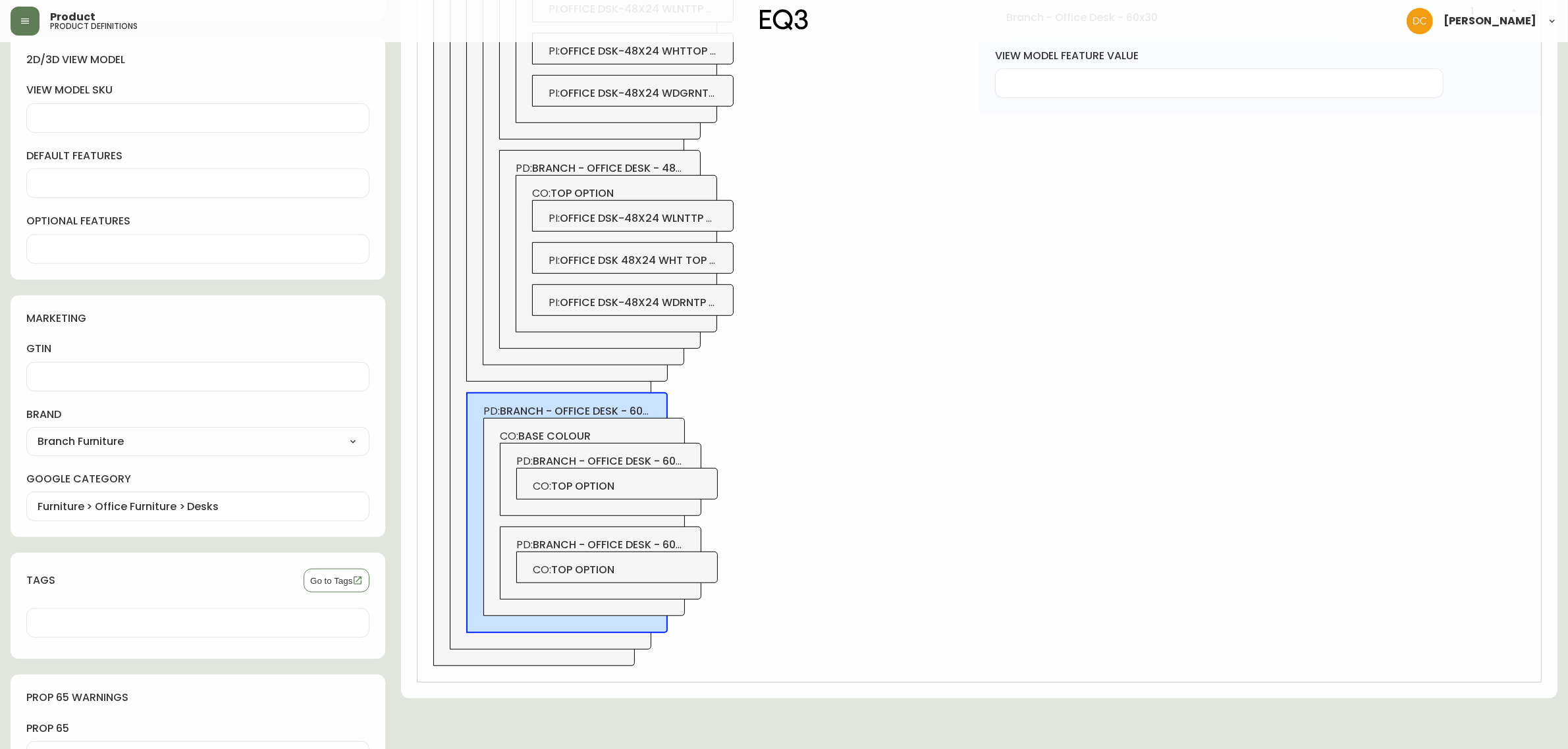
scroll to position [591, 0]
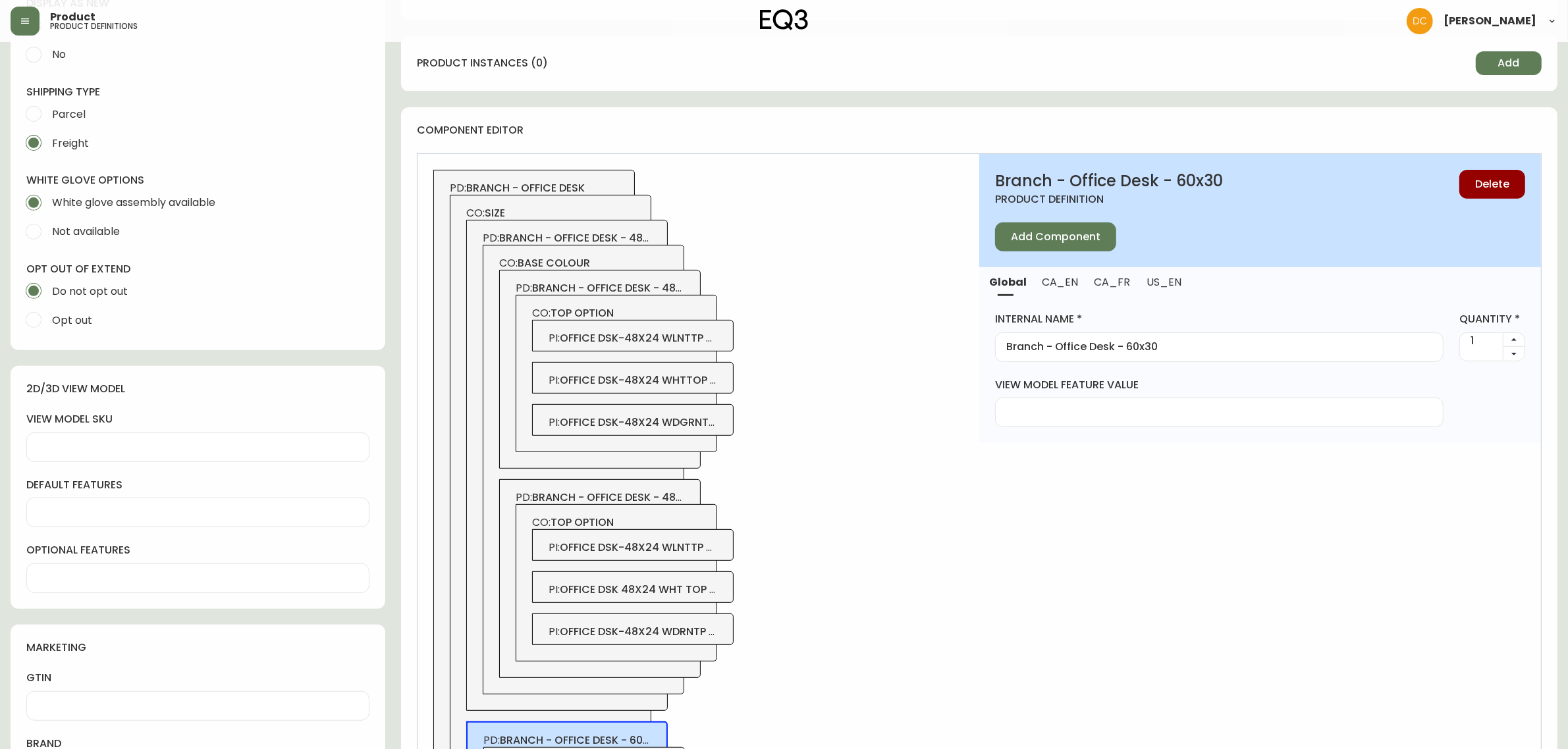
click at [1072, 283] on span "CA_EN" at bounding box center [1059, 282] width 36 height 14
click at [1122, 280] on span "CA_FR" at bounding box center [1111, 282] width 35 height 14
click at [1145, 278] on span "US_EN" at bounding box center [1162, 282] width 35 height 14
type input "60" x 30""
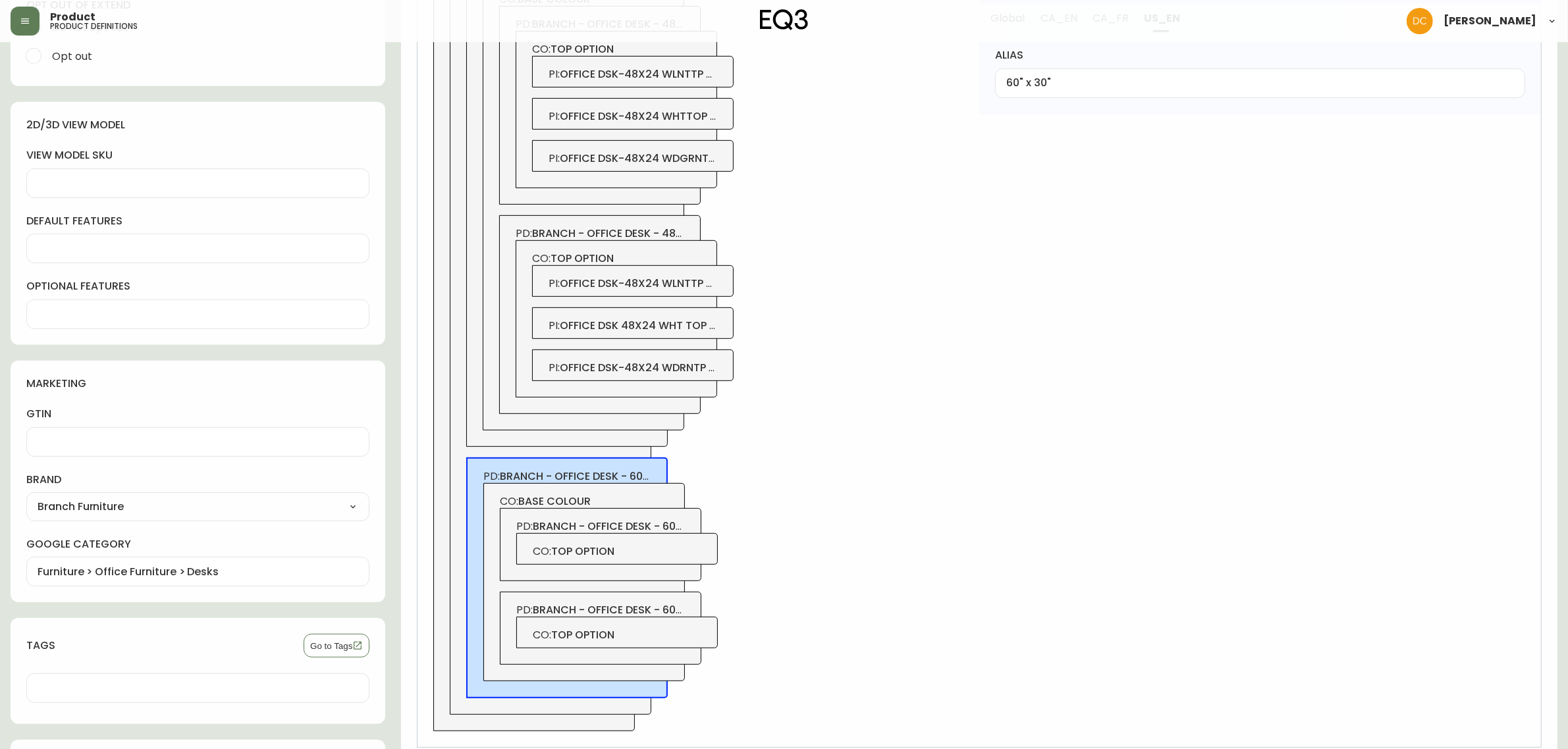
scroll to position [920, 0]
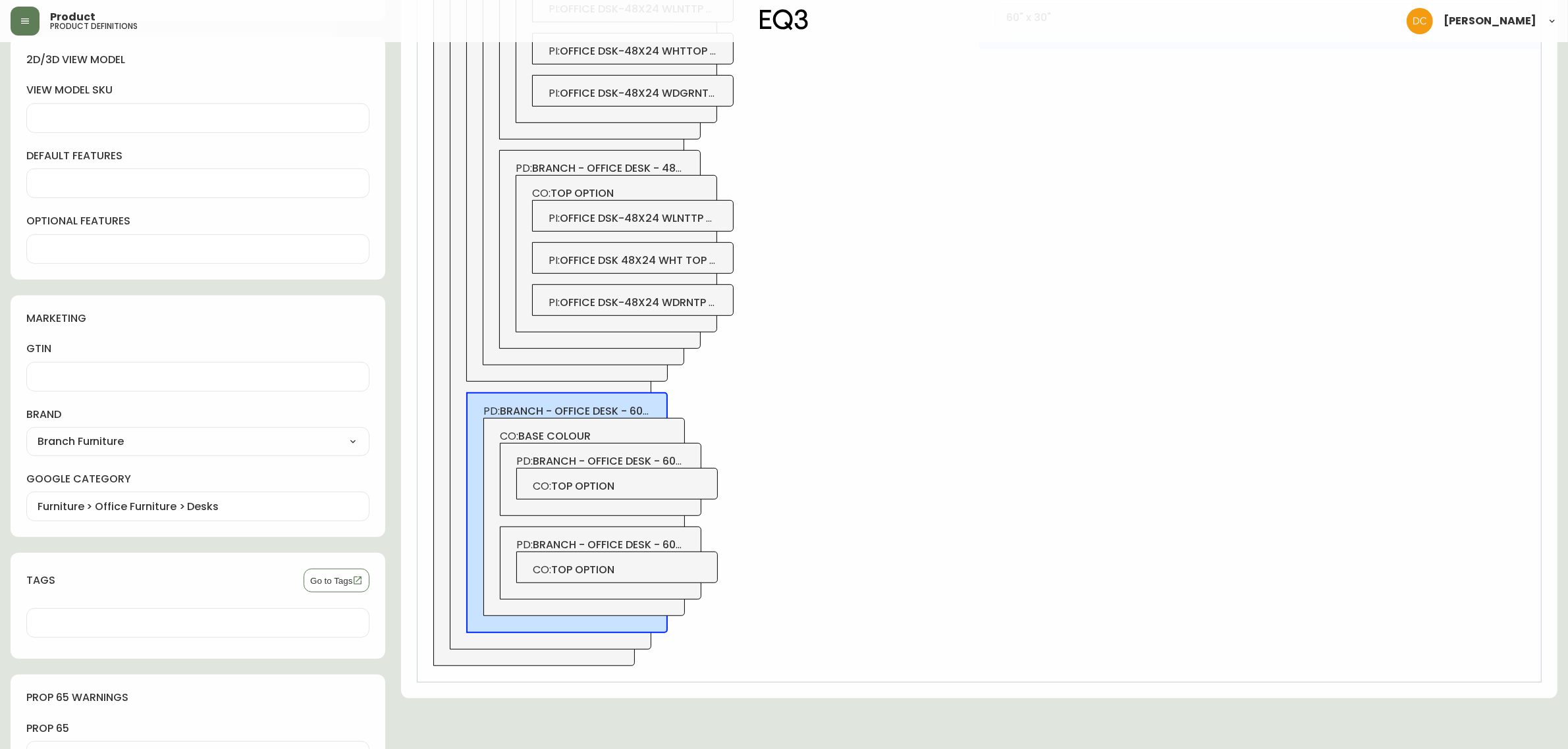
click at [664, 484] on span "CO: top option" at bounding box center [617, 486] width 169 height 15
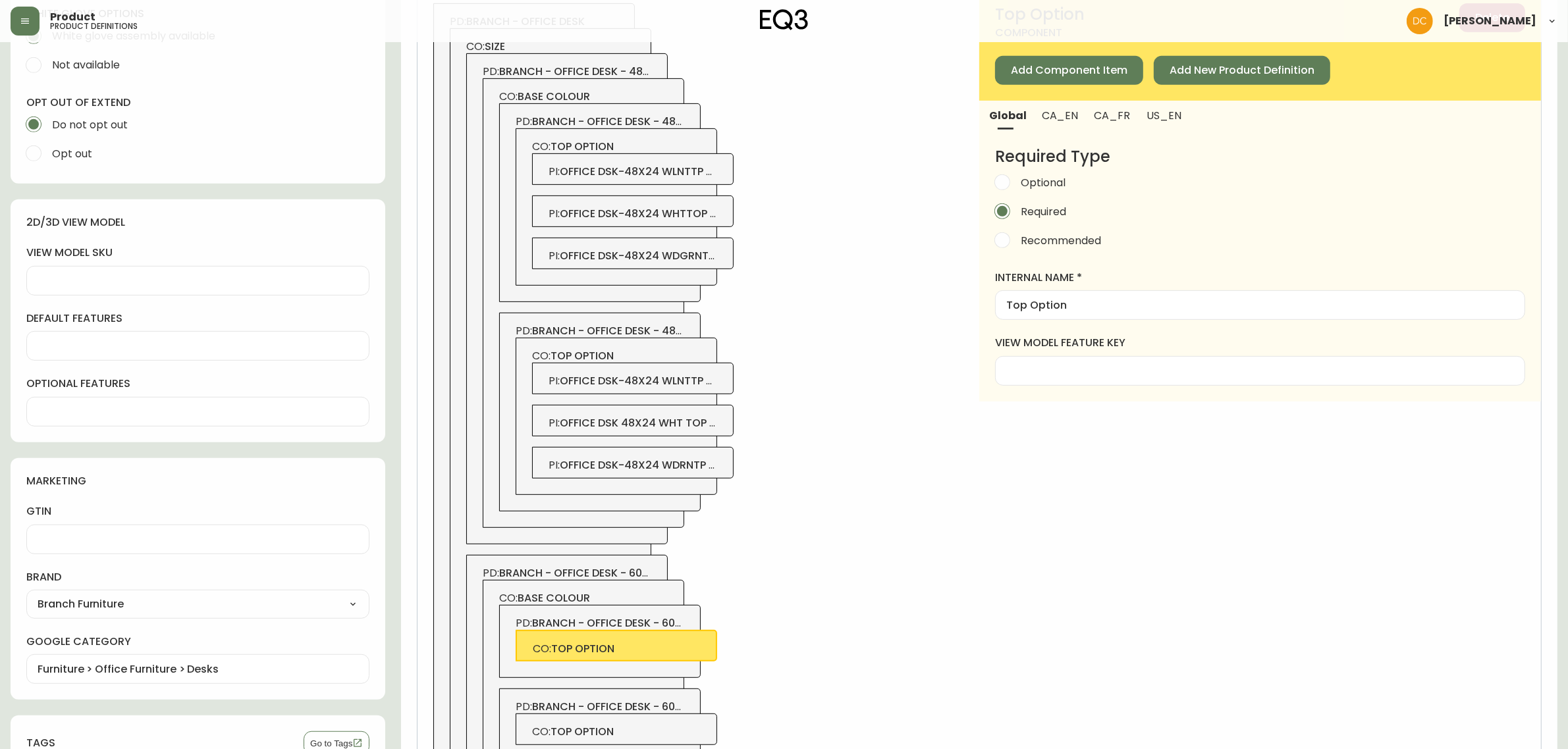
scroll to position [755, 0]
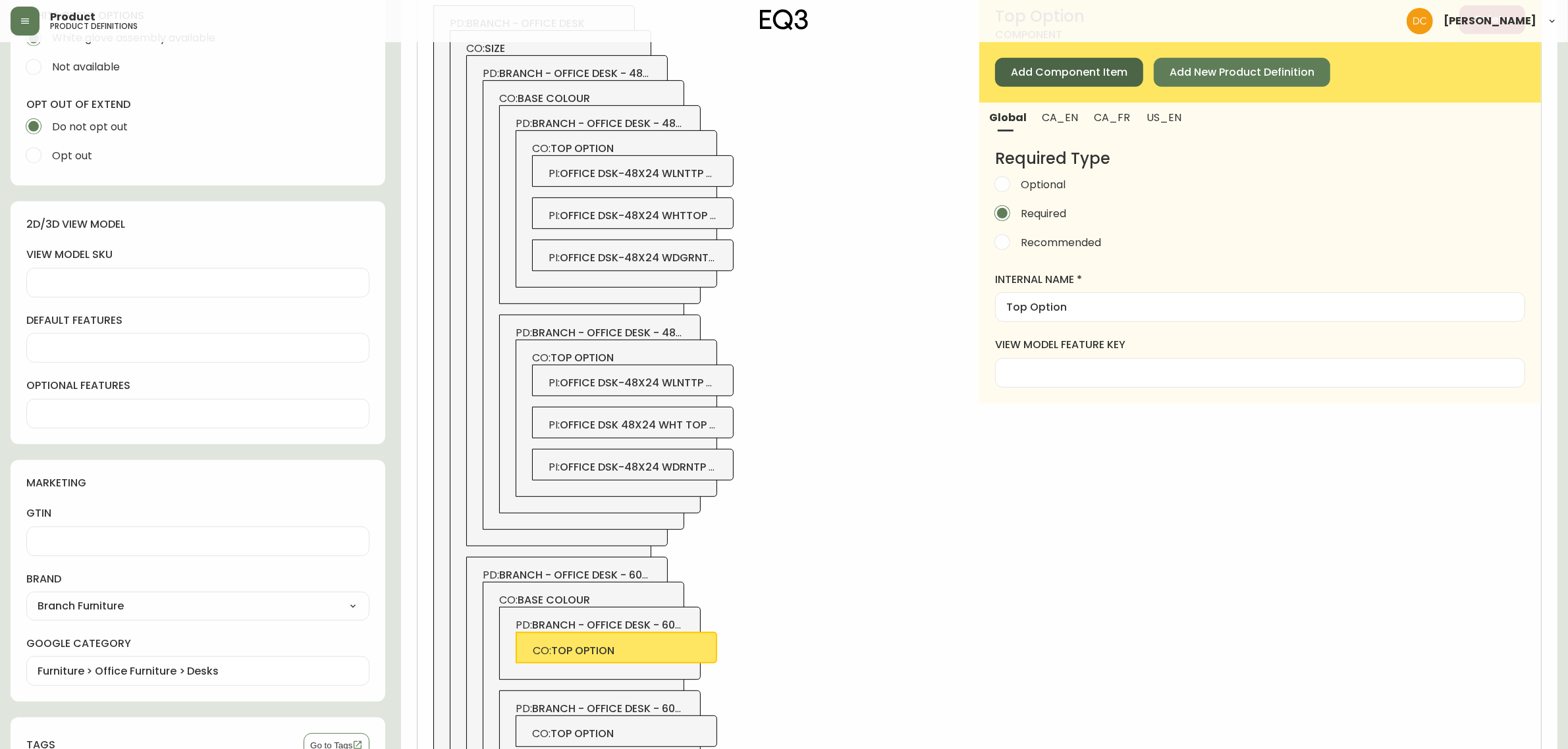
click at [1044, 77] on span "Add Component Item" at bounding box center [1069, 72] width 117 height 15
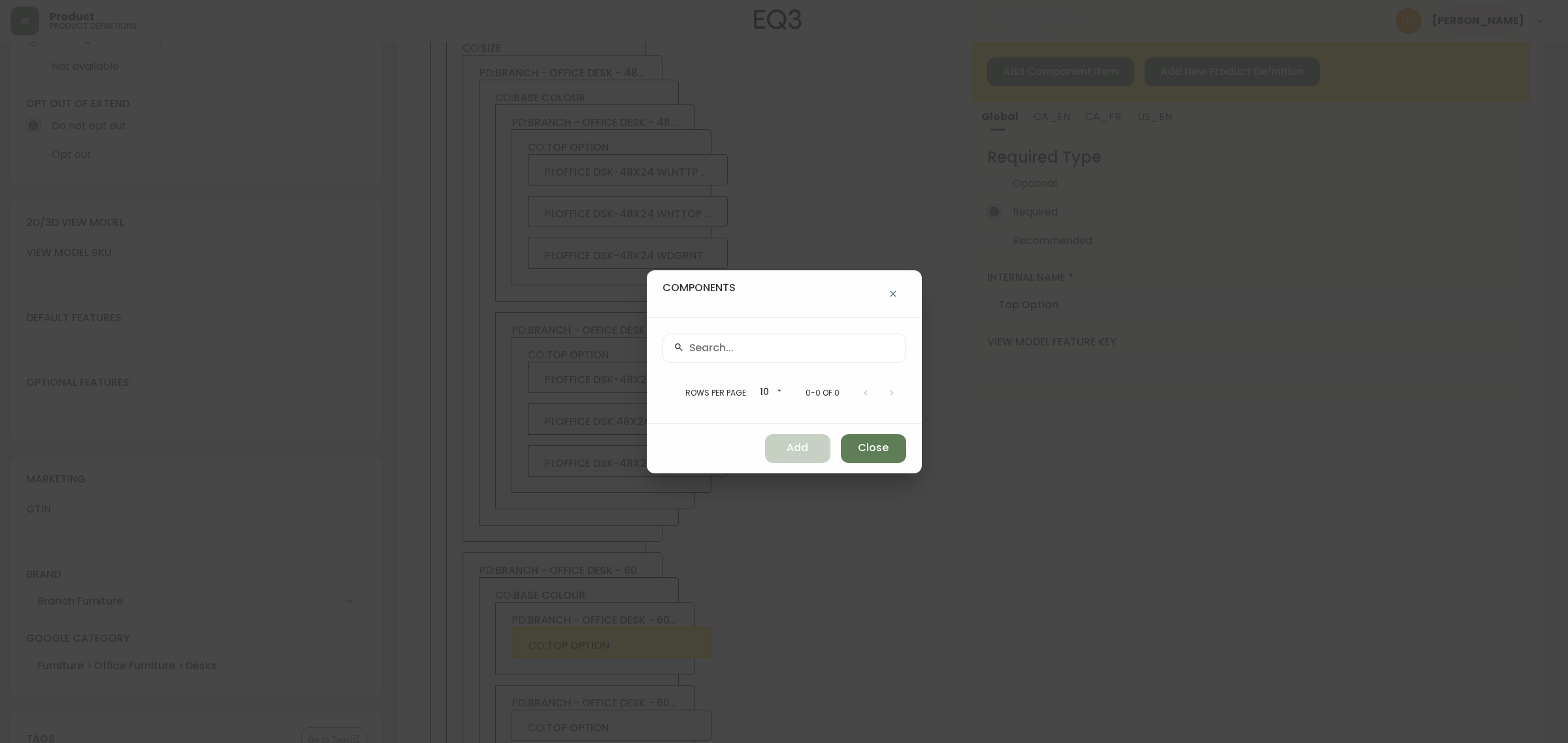
click at [766, 359] on div at bounding box center [784, 348] width 244 height 30
click at [798, 351] on input "text" at bounding box center [792, 348] width 206 height 12
paste input "3350-2518-9048"
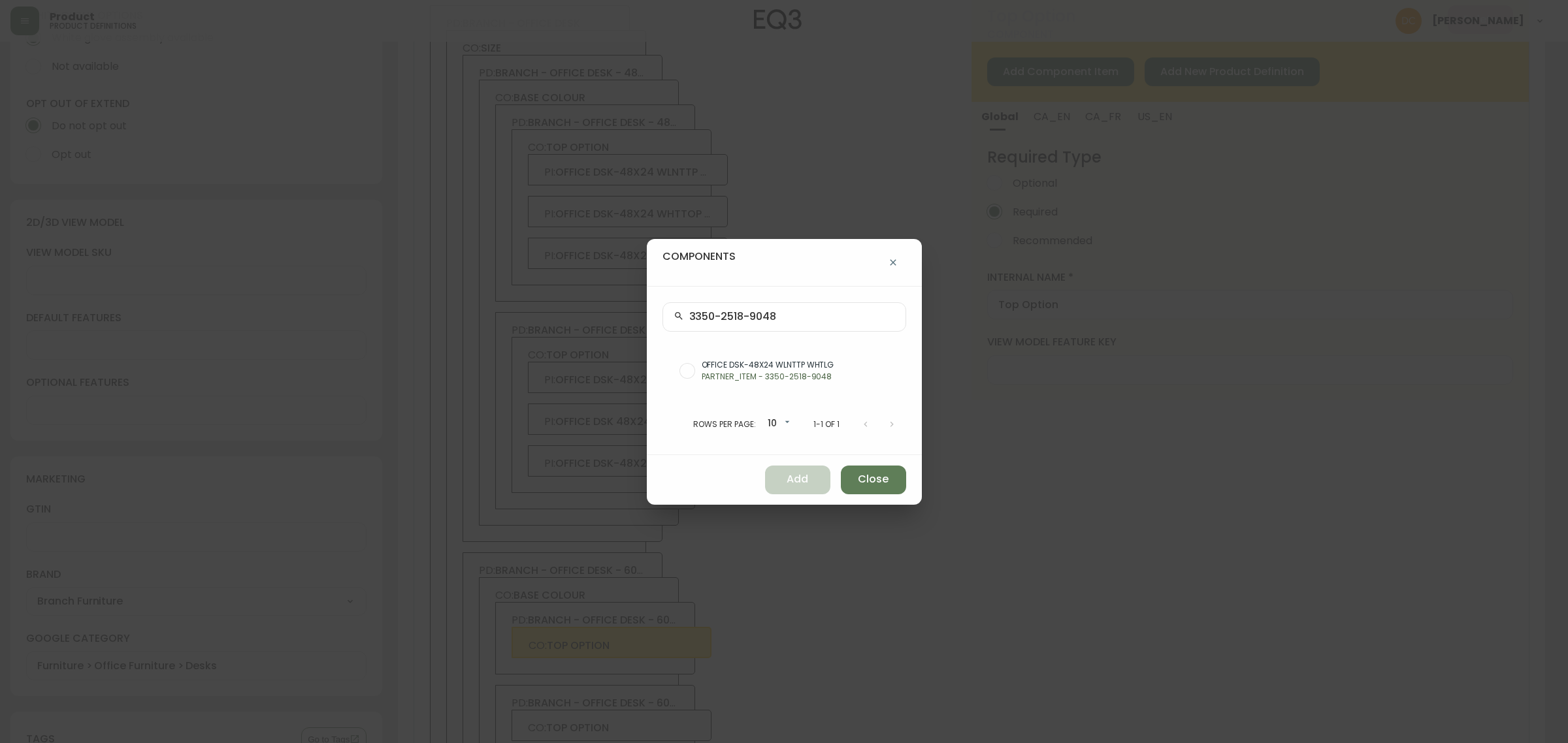
click at [812, 318] on input "3350-2518-9048" at bounding box center [792, 317] width 206 height 12
paste input "760"
type input "3350-2518-9760"
click at [805, 377] on p "PARTNER_ITEM - 3350-2518-9760" at bounding box center [799, 376] width 194 height 11
radio input "true"
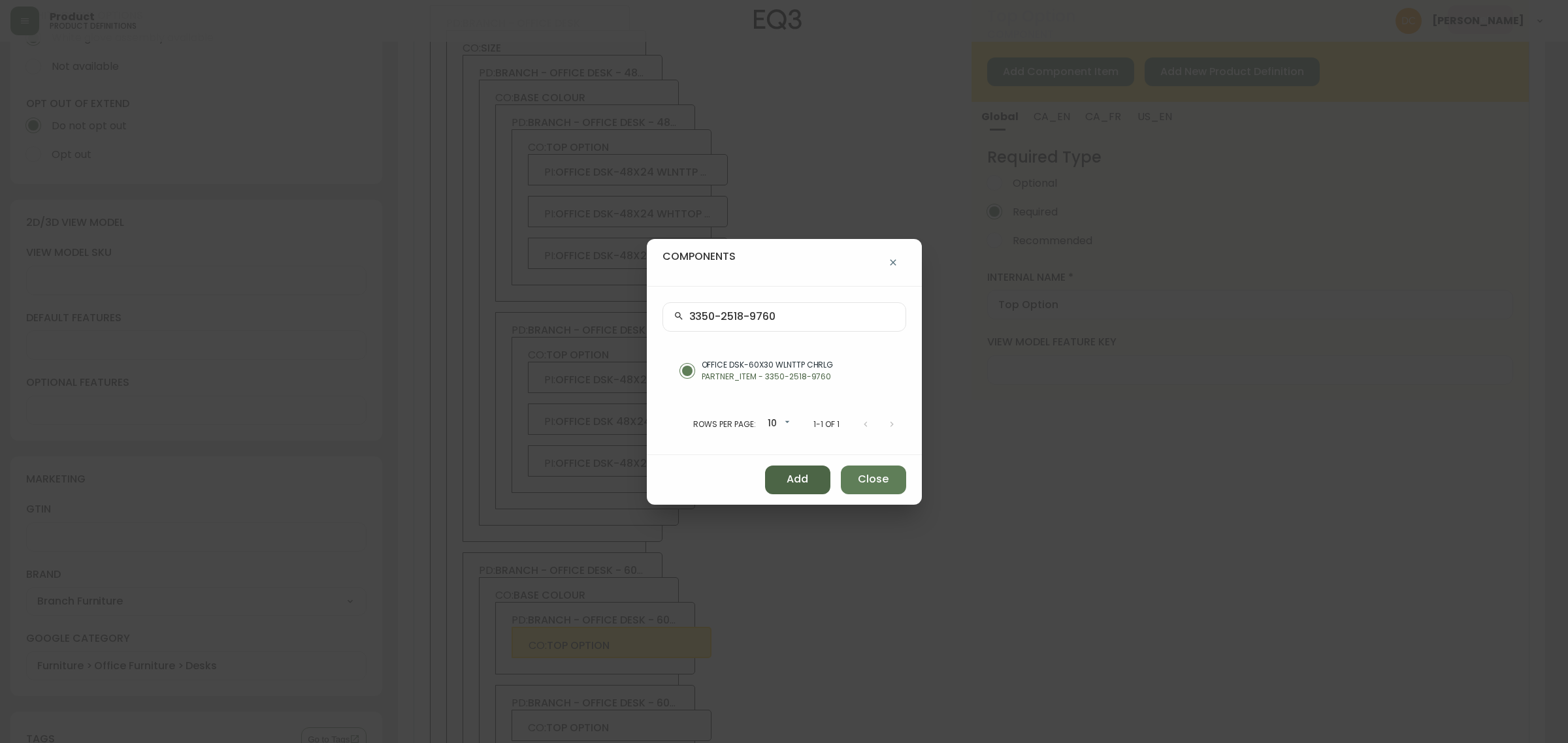
click at [798, 474] on span "Add" at bounding box center [797, 479] width 21 height 14
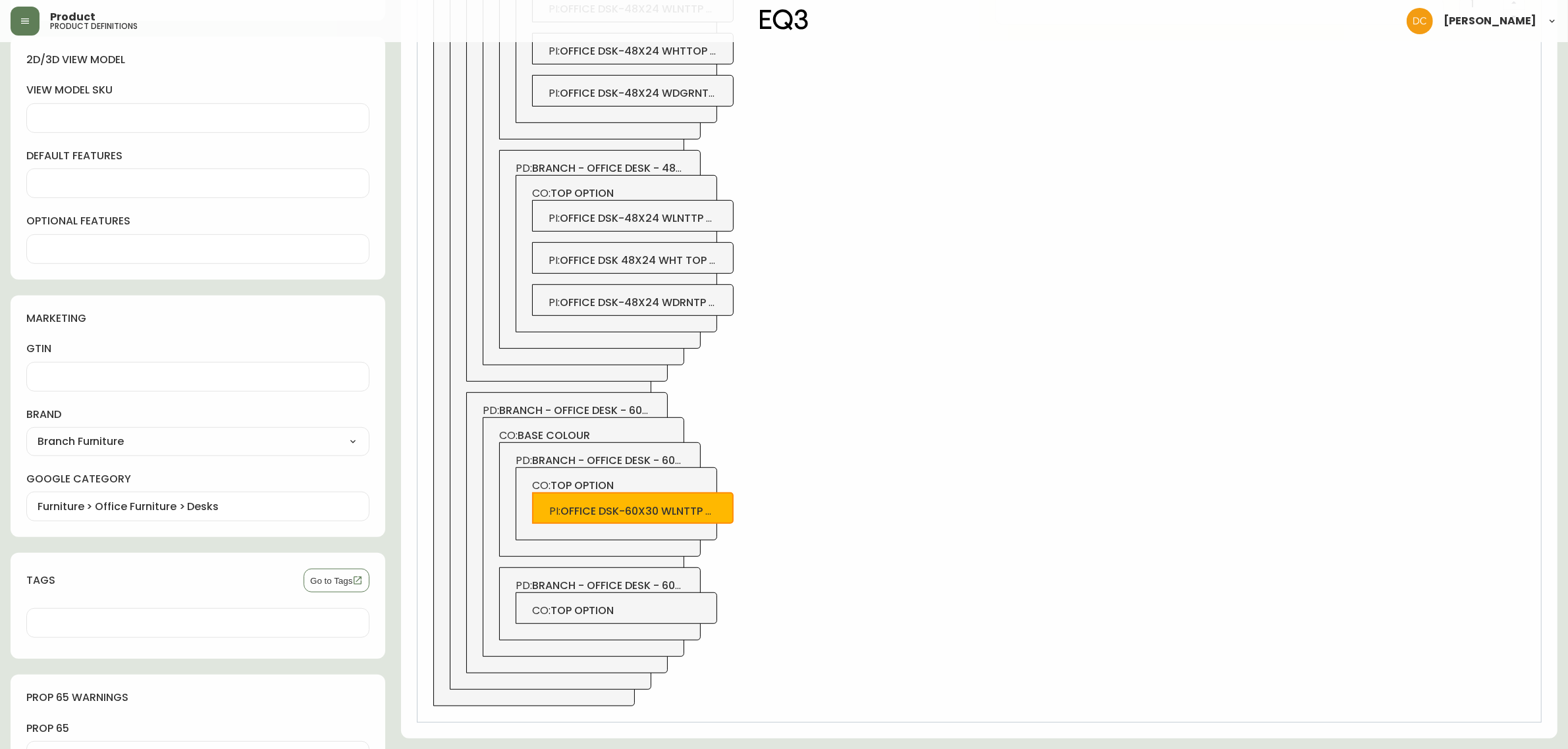
click at [668, 478] on div "CO: top option PI : office dsk-60x30 wlnttp chrlg" at bounding box center [616, 504] width 201 height 73
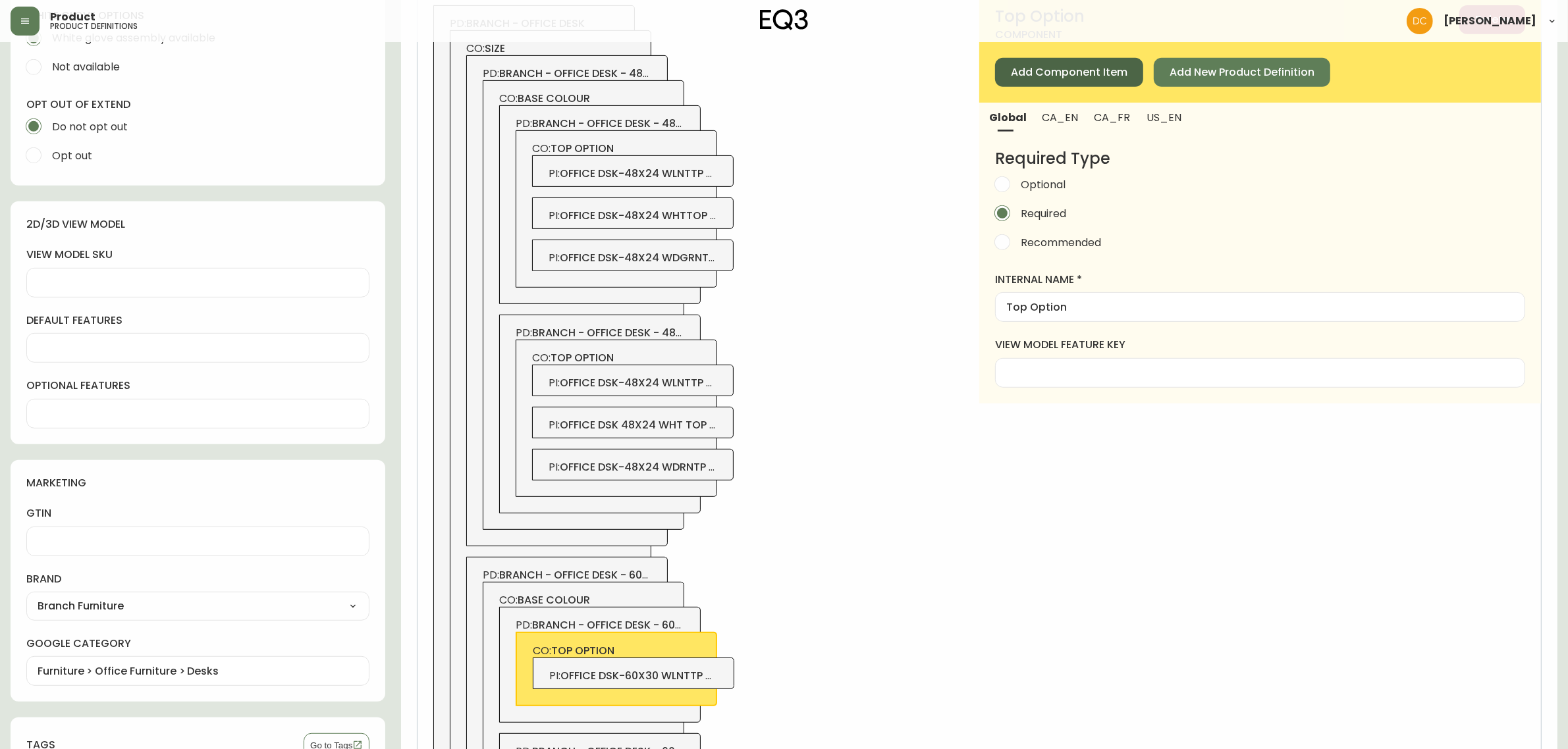
click at [1061, 60] on button "Add Component Item" at bounding box center [1069, 72] width 148 height 29
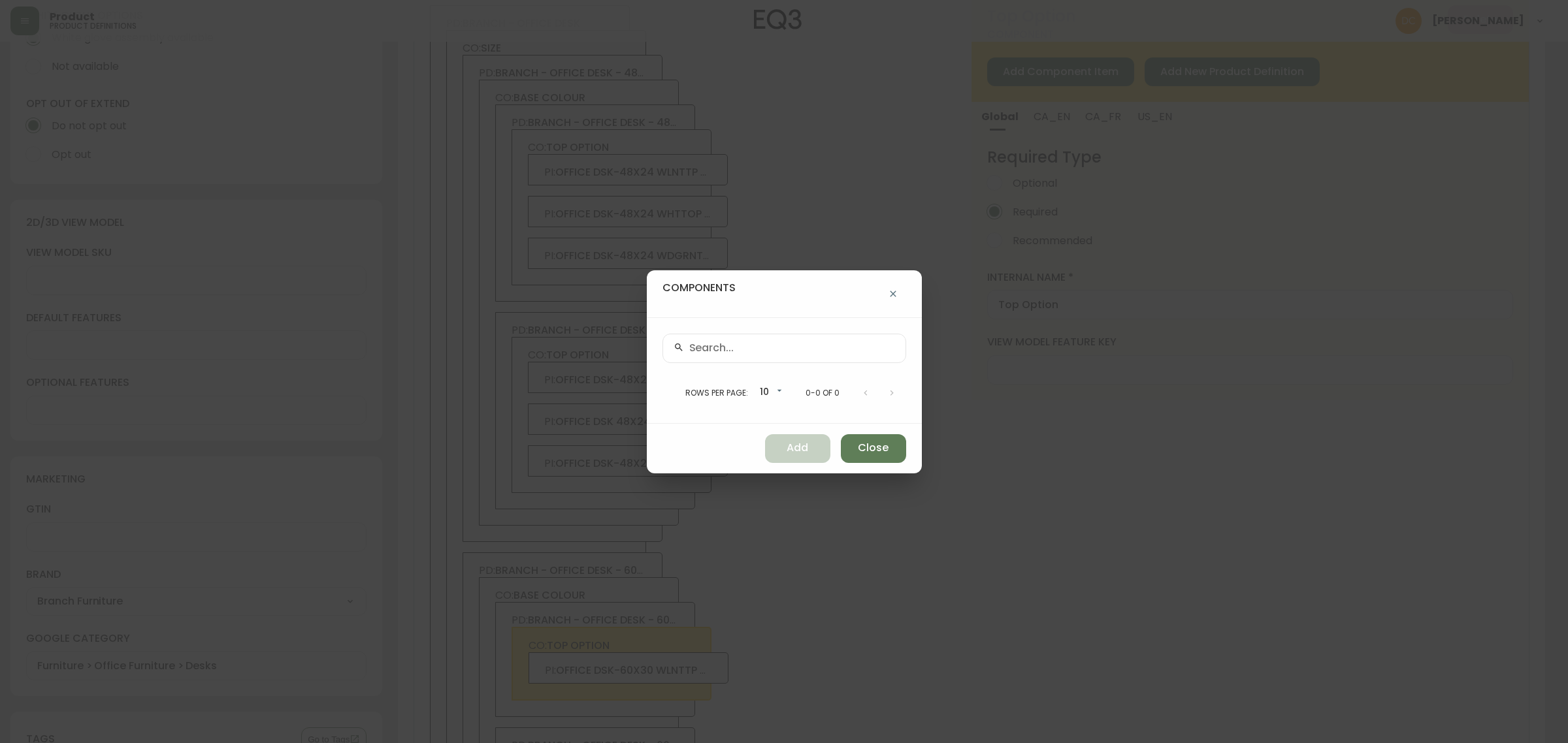
click at [794, 331] on div "Rows per page: 10 10 0-0 of 0" at bounding box center [784, 371] width 275 height 107
click at [788, 343] on input "text" at bounding box center [792, 348] width 206 height 12
paste input "3350-2518-0760"
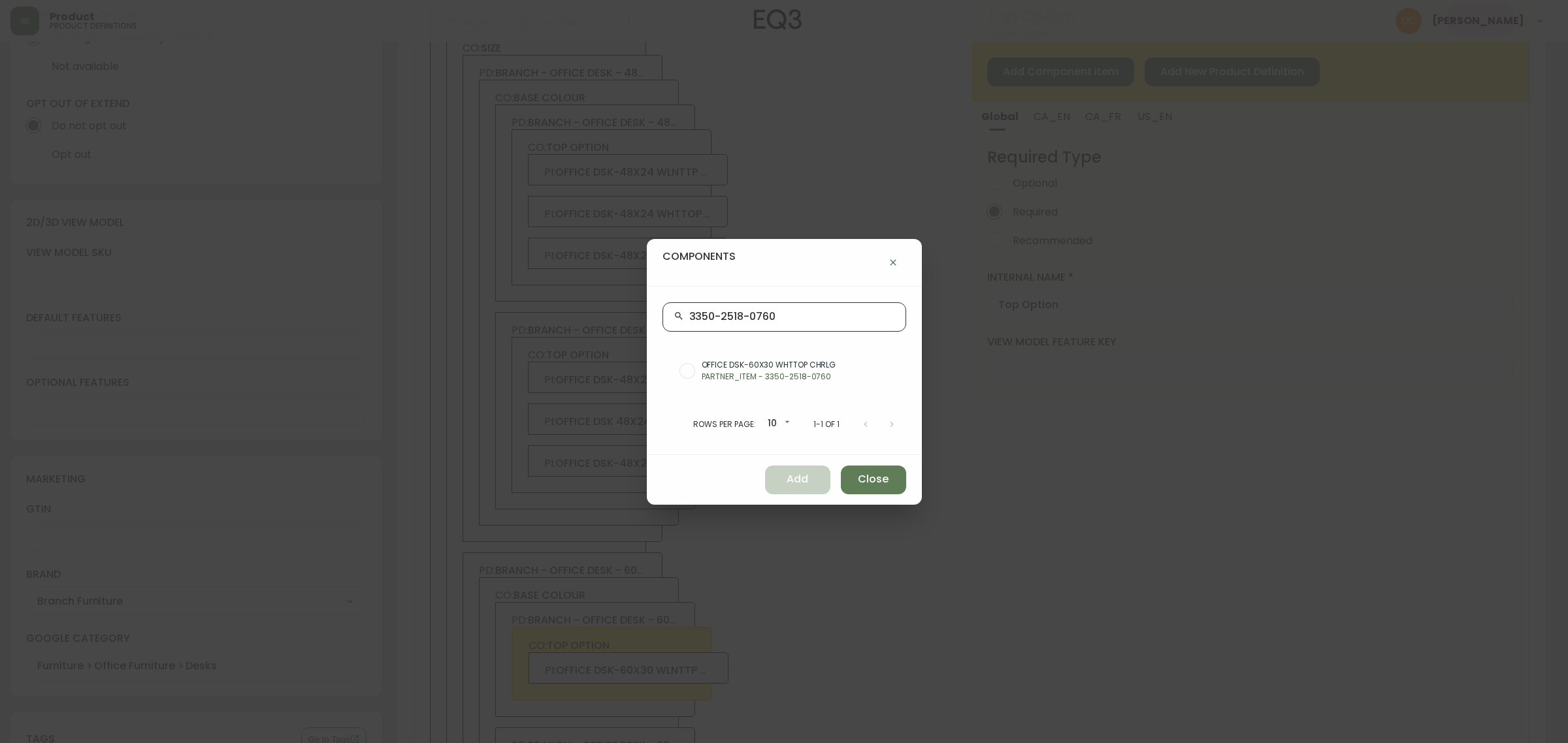
type input "3350-2518-0760"
click at [796, 366] on span "OFFICE DSK-60X30 WHTTOP CHRLG" at bounding box center [799, 364] width 194 height 11
radio input "true"
click at [796, 475] on span "Add" at bounding box center [797, 479] width 21 height 14
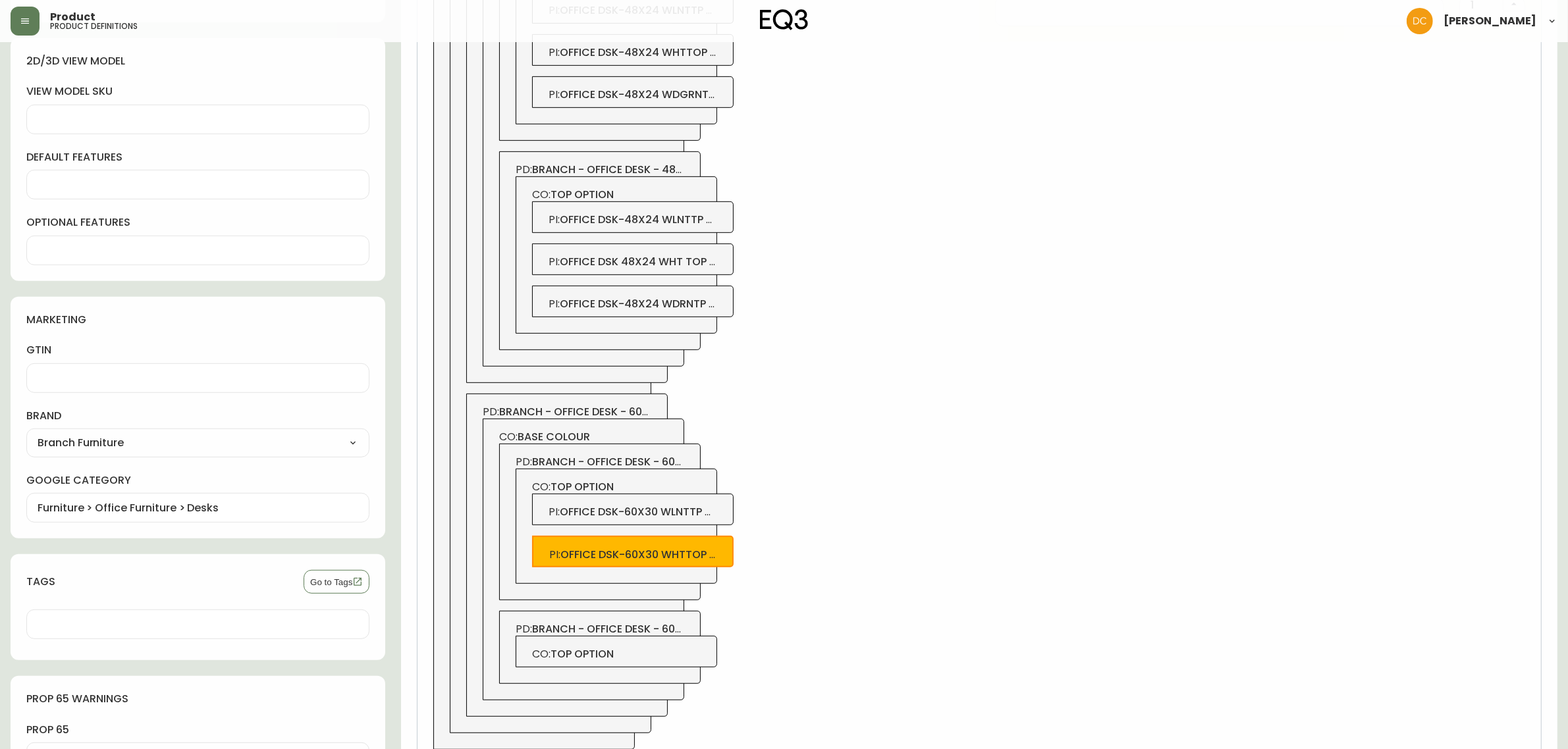
scroll to position [920, 0]
click at [679, 485] on span "CO: top option" at bounding box center [617, 486] width 169 height 15
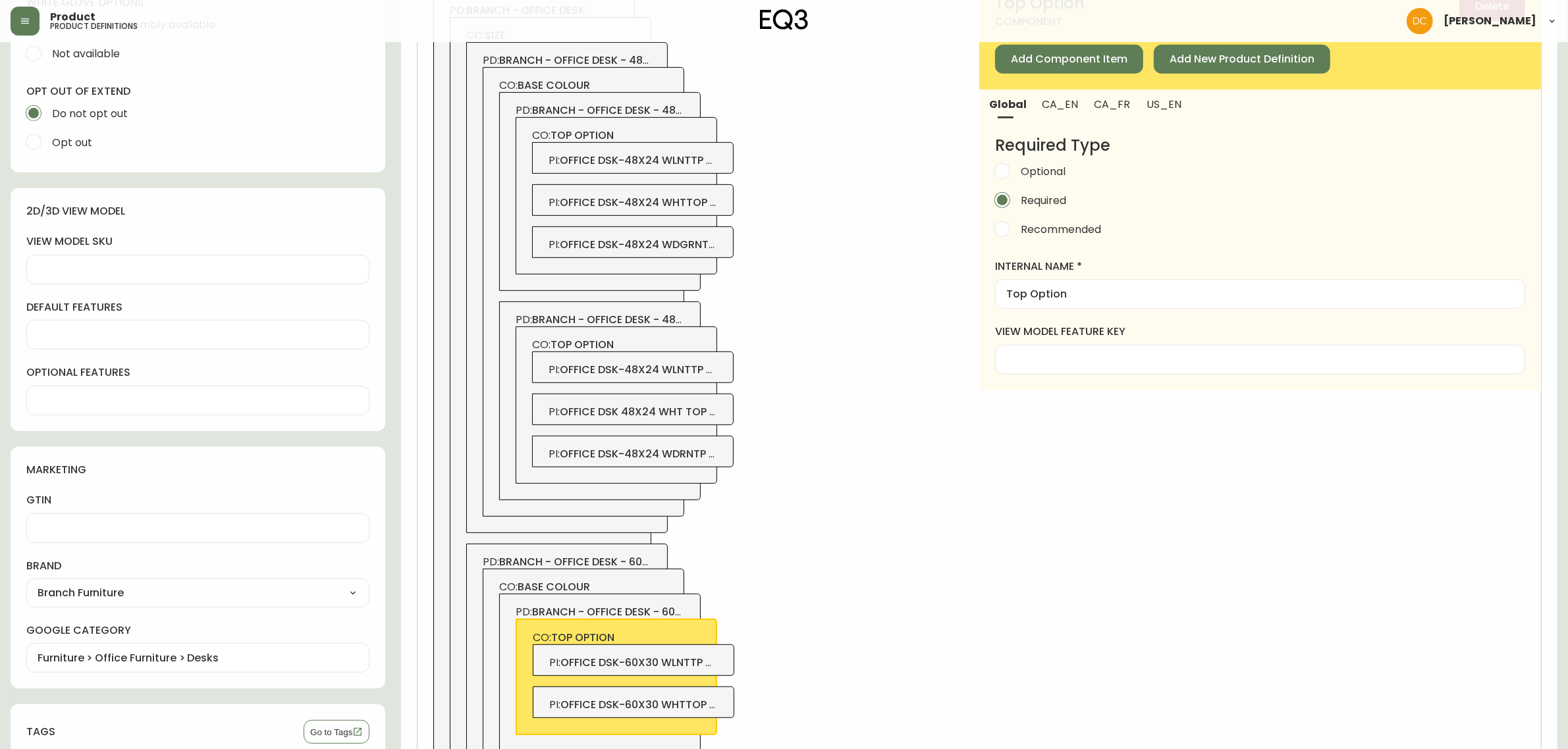
scroll to position [755, 0]
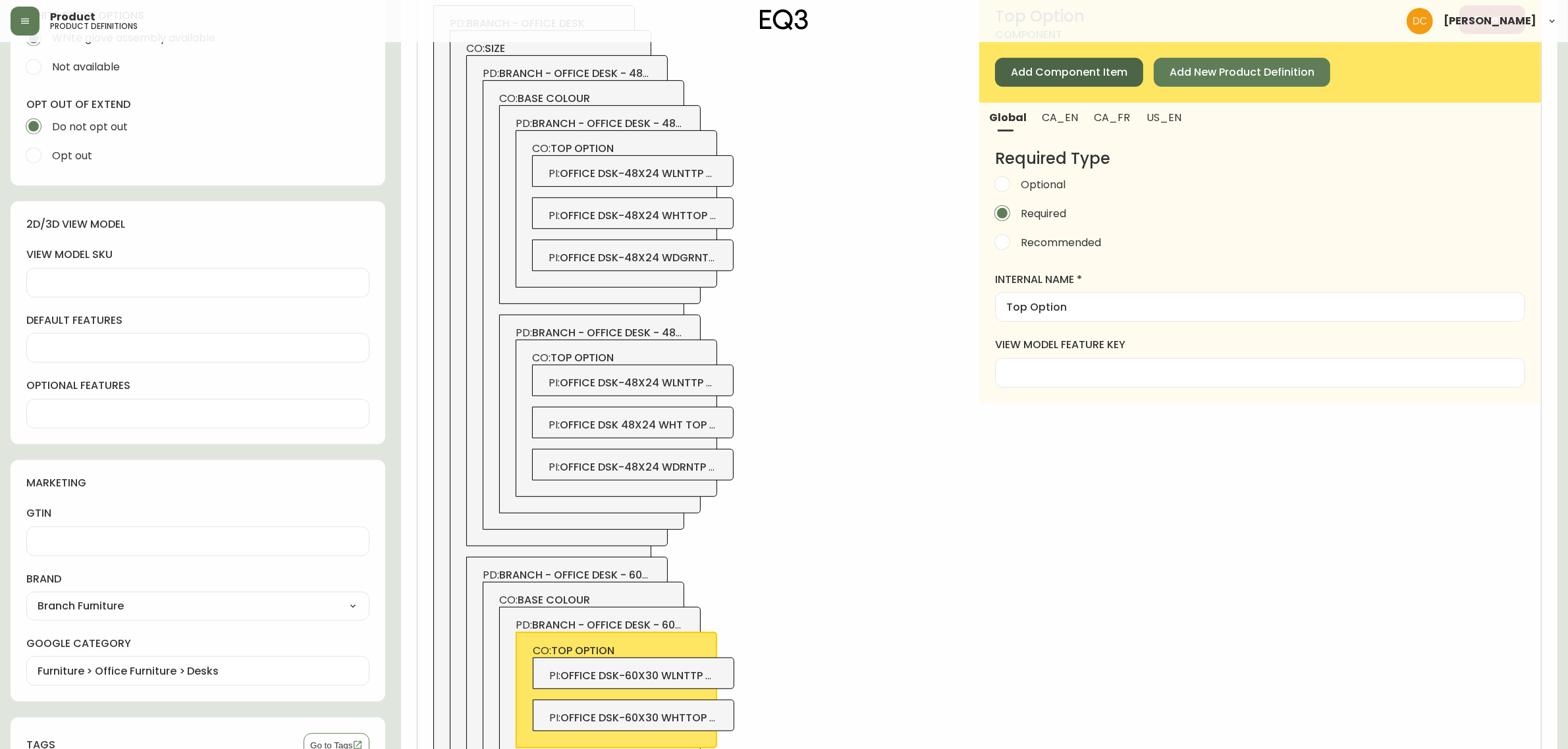
click at [1090, 76] on span "Add Component Item" at bounding box center [1069, 72] width 117 height 15
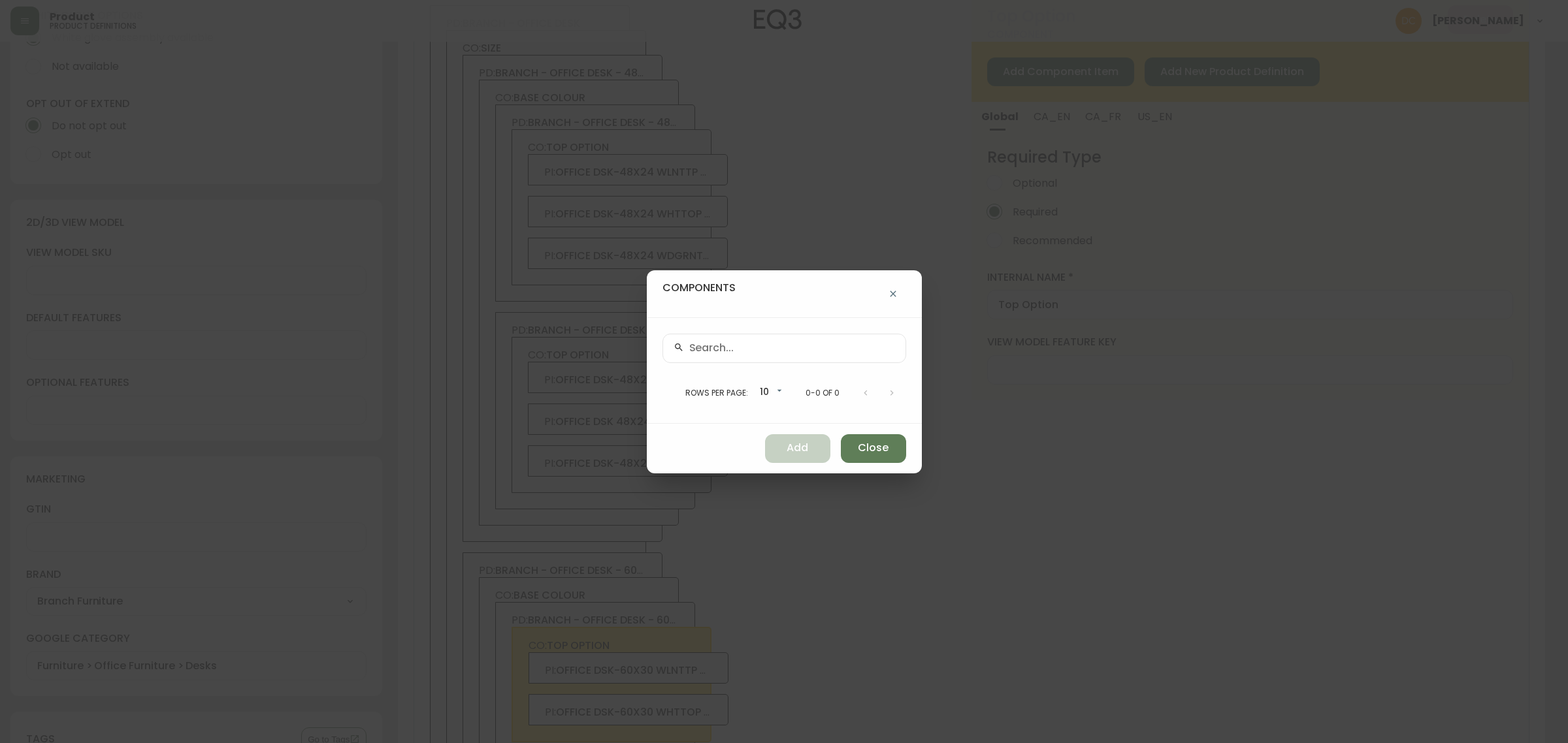
click at [825, 347] on input "text" at bounding box center [792, 348] width 206 height 12
paste input "3350-2518-8760"
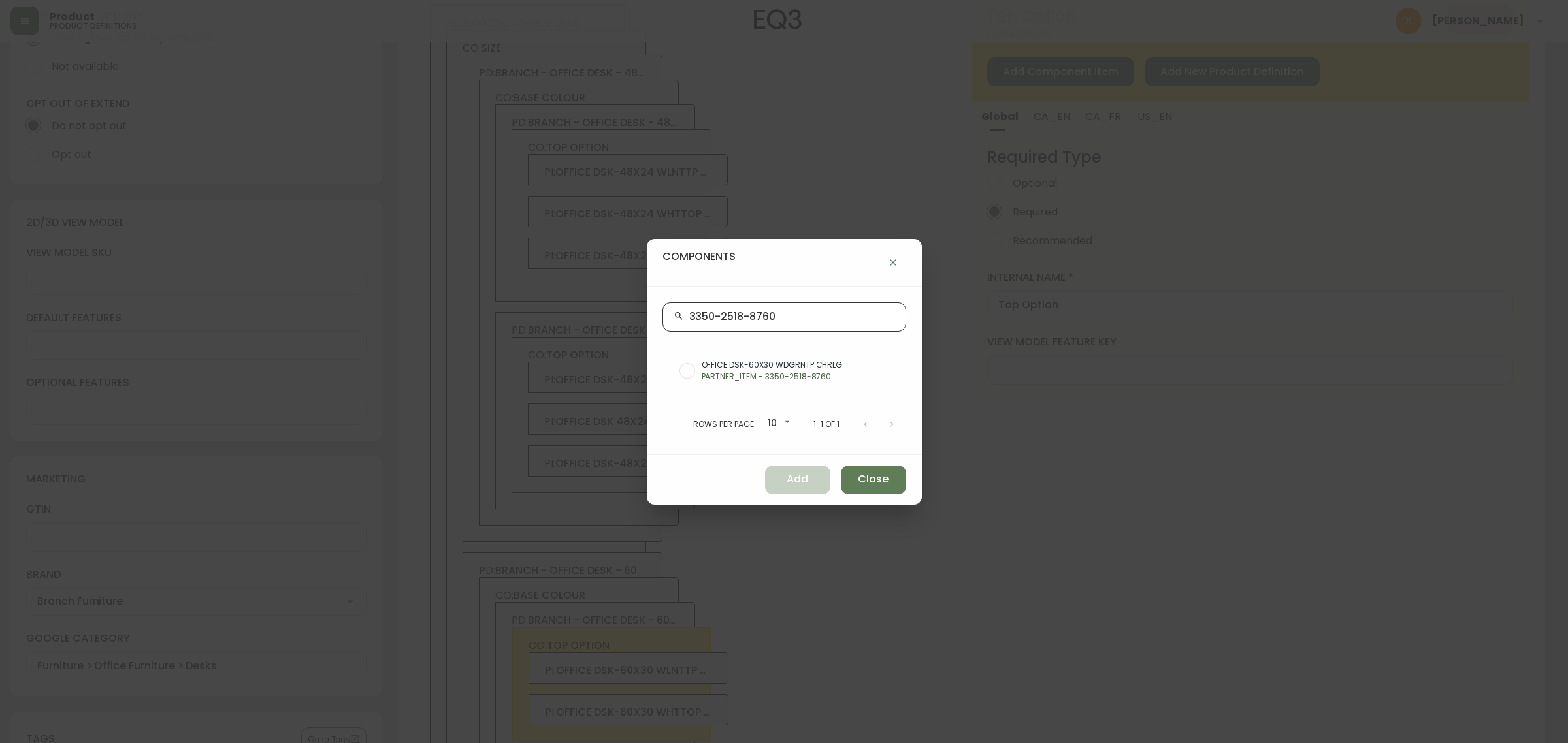
type input "3350-2518-8760"
click at [824, 371] on p "PARTNER_ITEM - 3350-2518-8760" at bounding box center [799, 376] width 194 height 11
radio input "true"
click at [805, 478] on button "Add" at bounding box center [798, 480] width 66 height 29
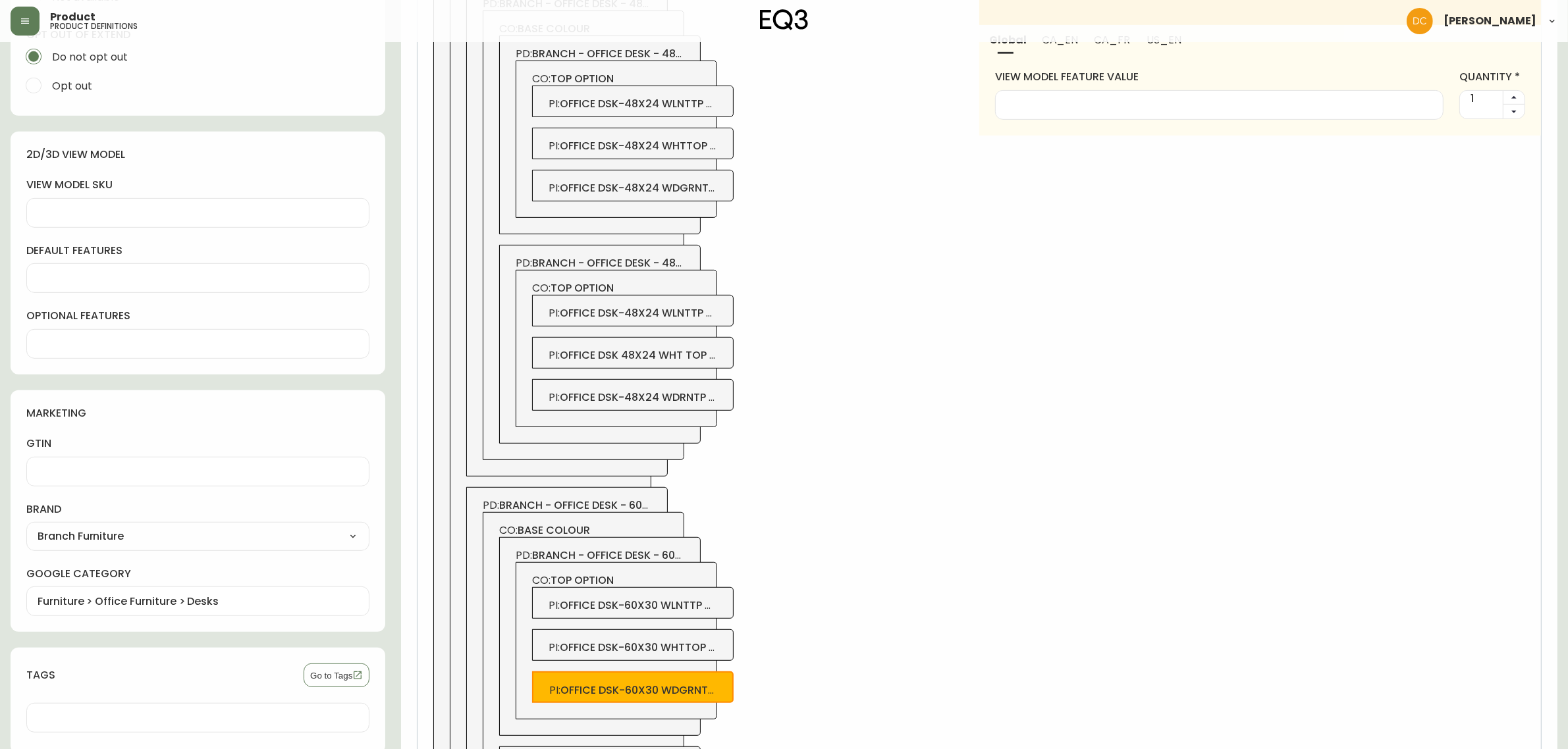
scroll to position [920, 0]
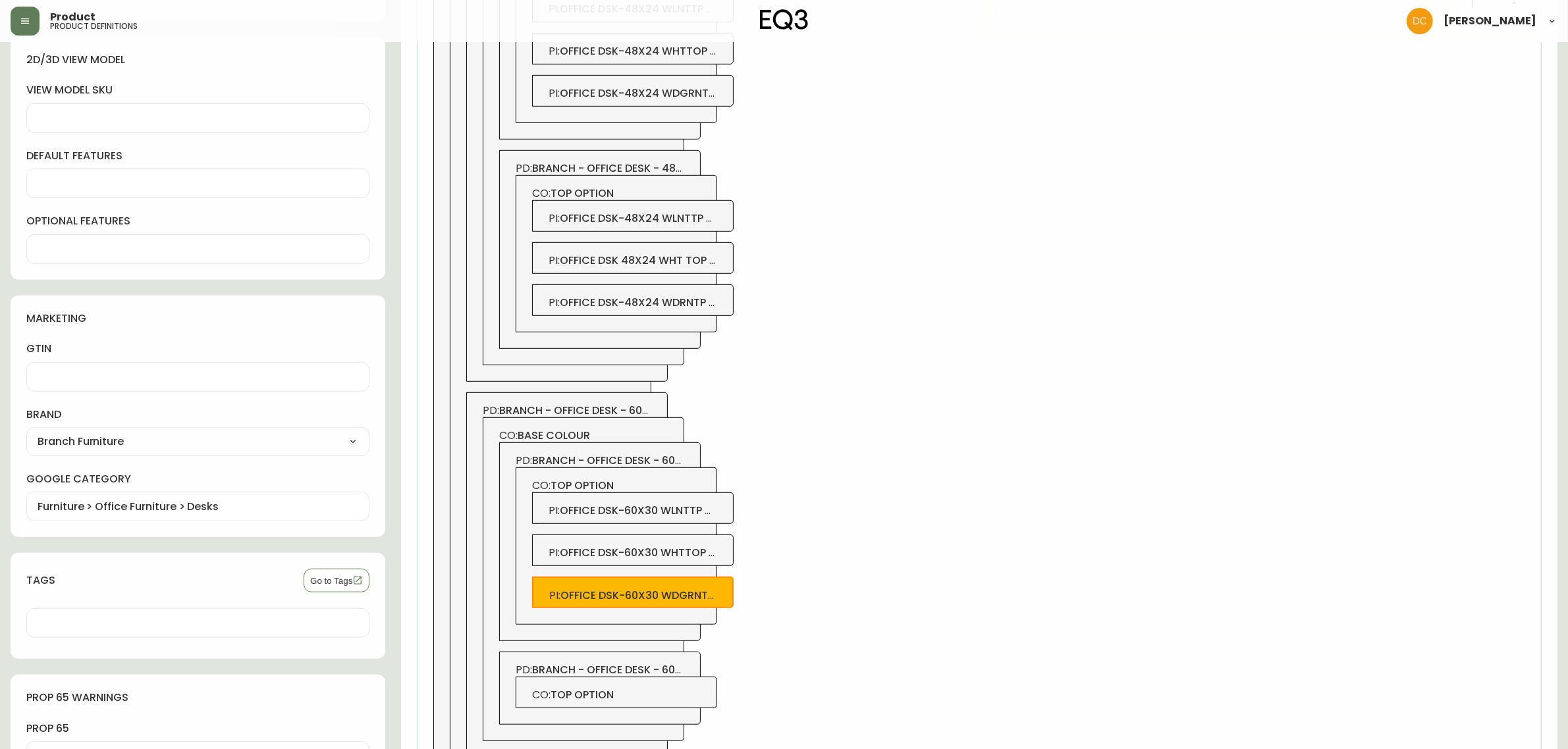
click at [644, 693] on span "CO: top option" at bounding box center [617, 695] width 169 height 15
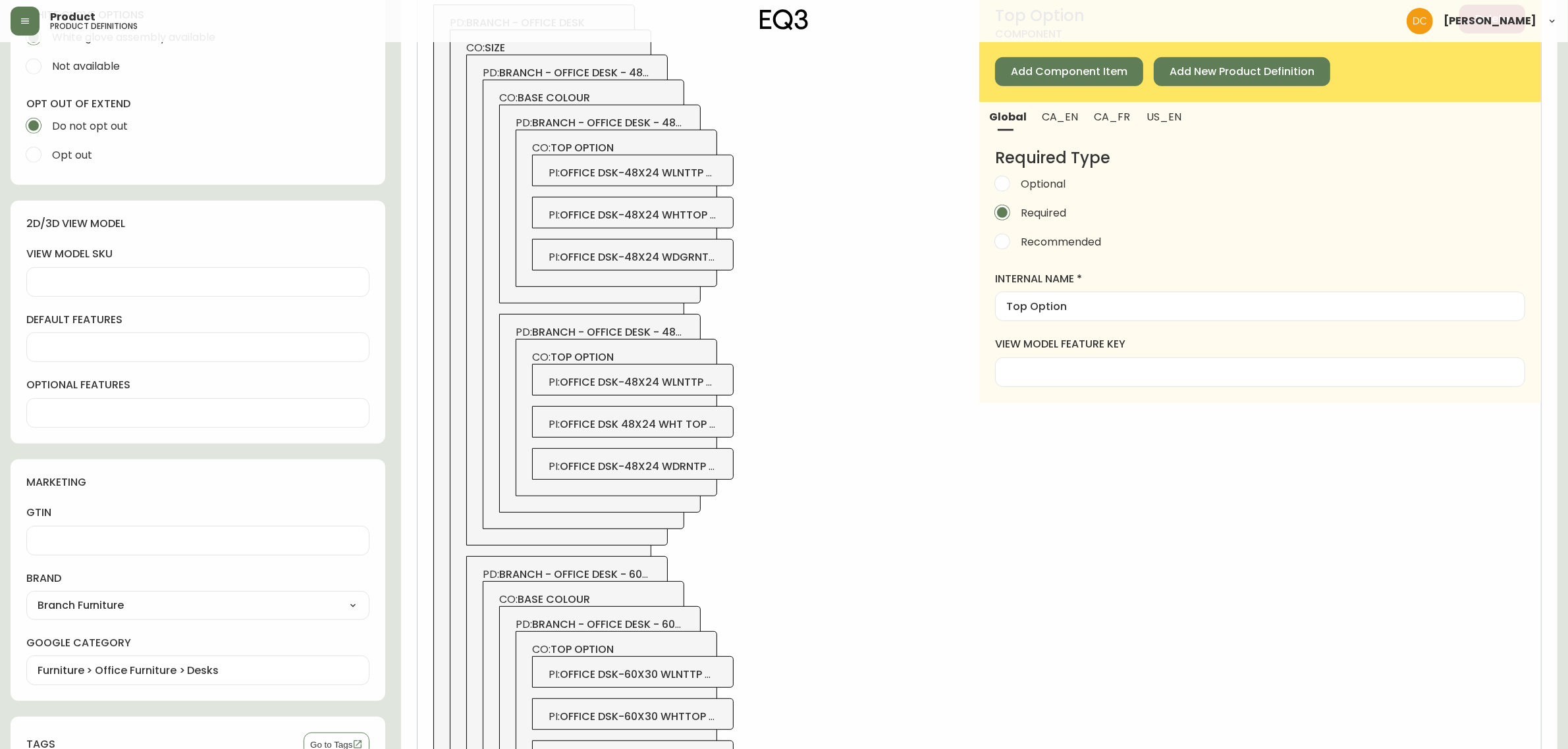
scroll to position [755, 0]
click at [1090, 81] on button "Add Component Item" at bounding box center [1069, 72] width 148 height 29
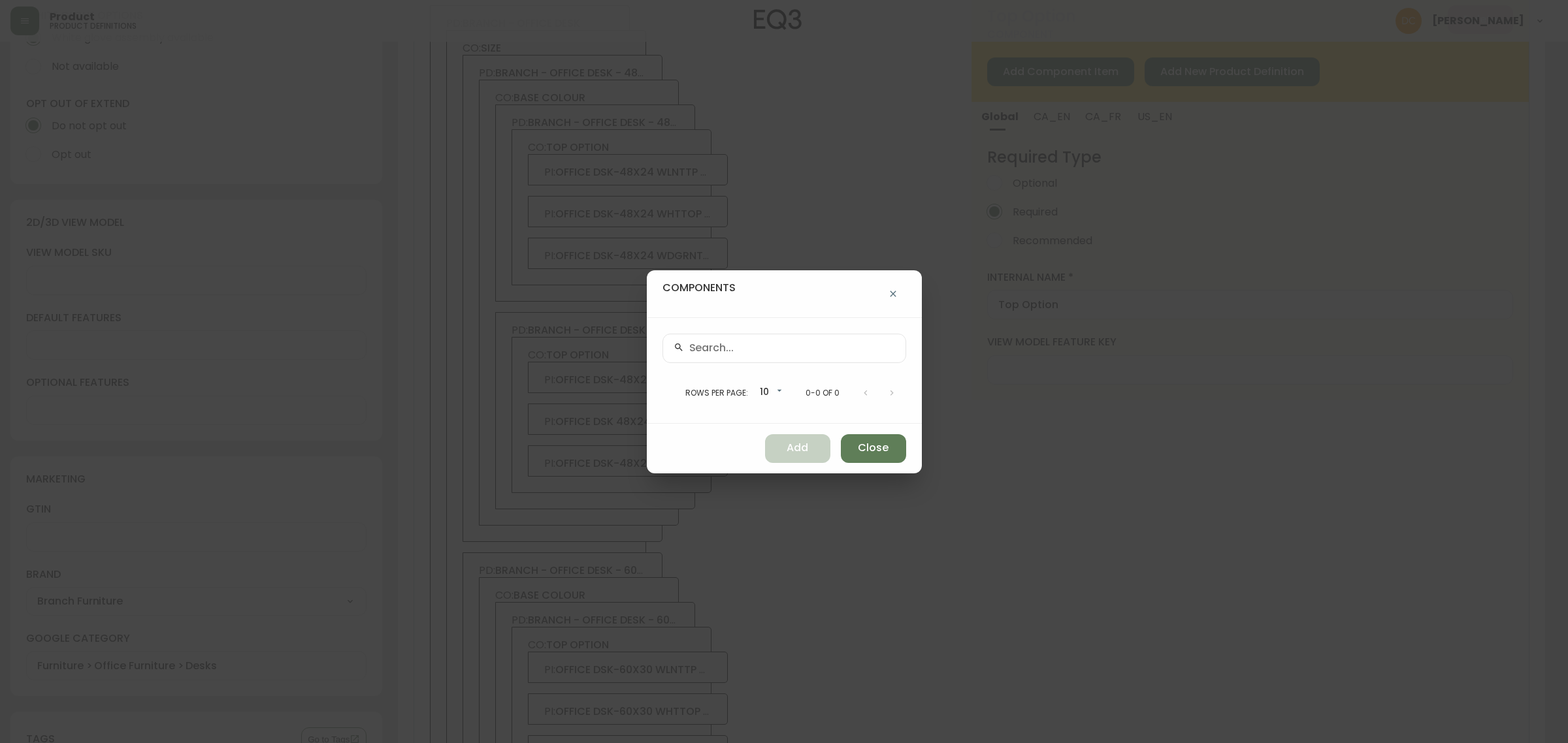
click at [830, 338] on div at bounding box center [784, 348] width 244 height 30
paste input "3350-2518-9060"
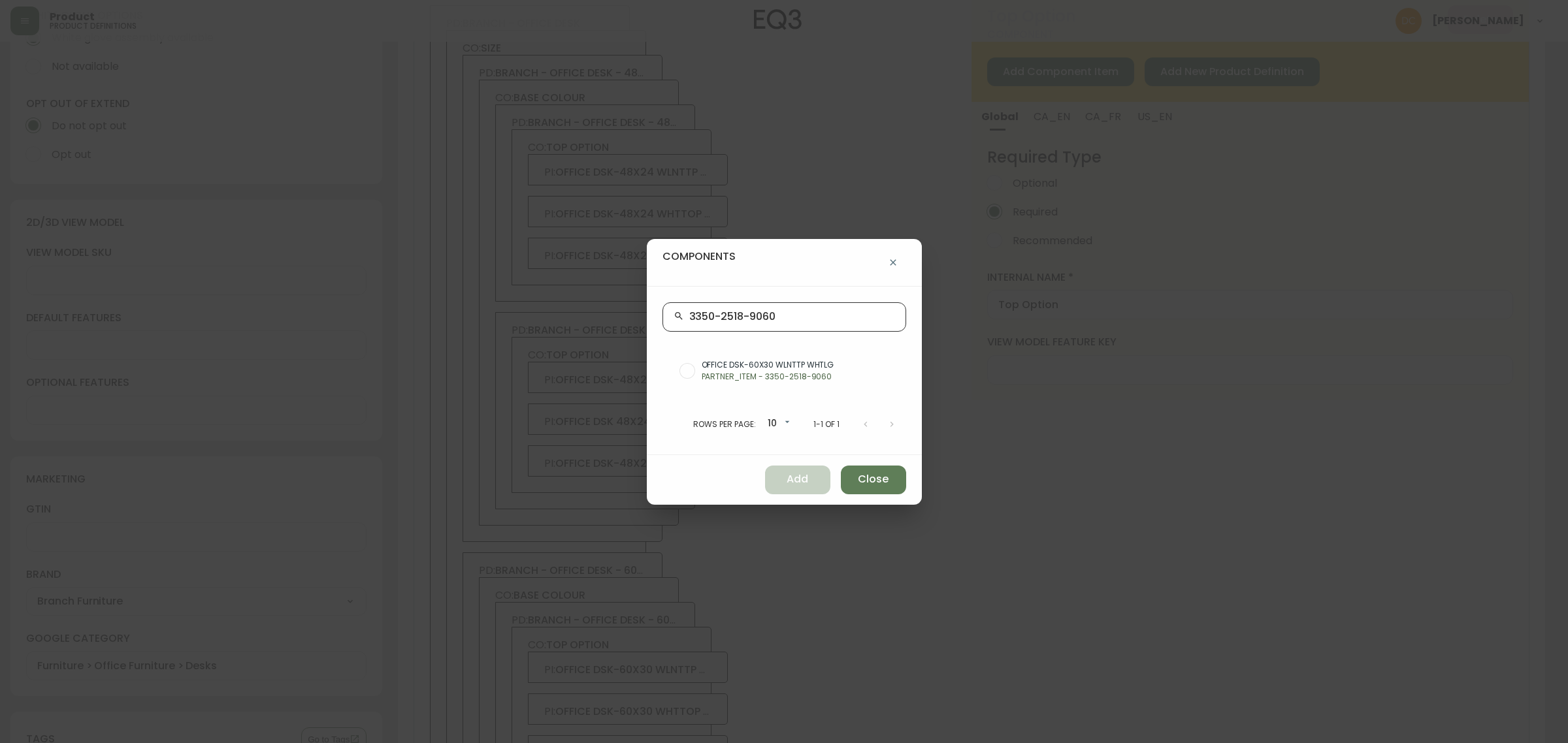
type input "3350-2518-9060"
click at [812, 371] on p "PARTNER_ITEM - 3350-2518-9060" at bounding box center [799, 376] width 194 height 11
radio input "true"
click at [789, 480] on span "Add" at bounding box center [797, 479] width 21 height 14
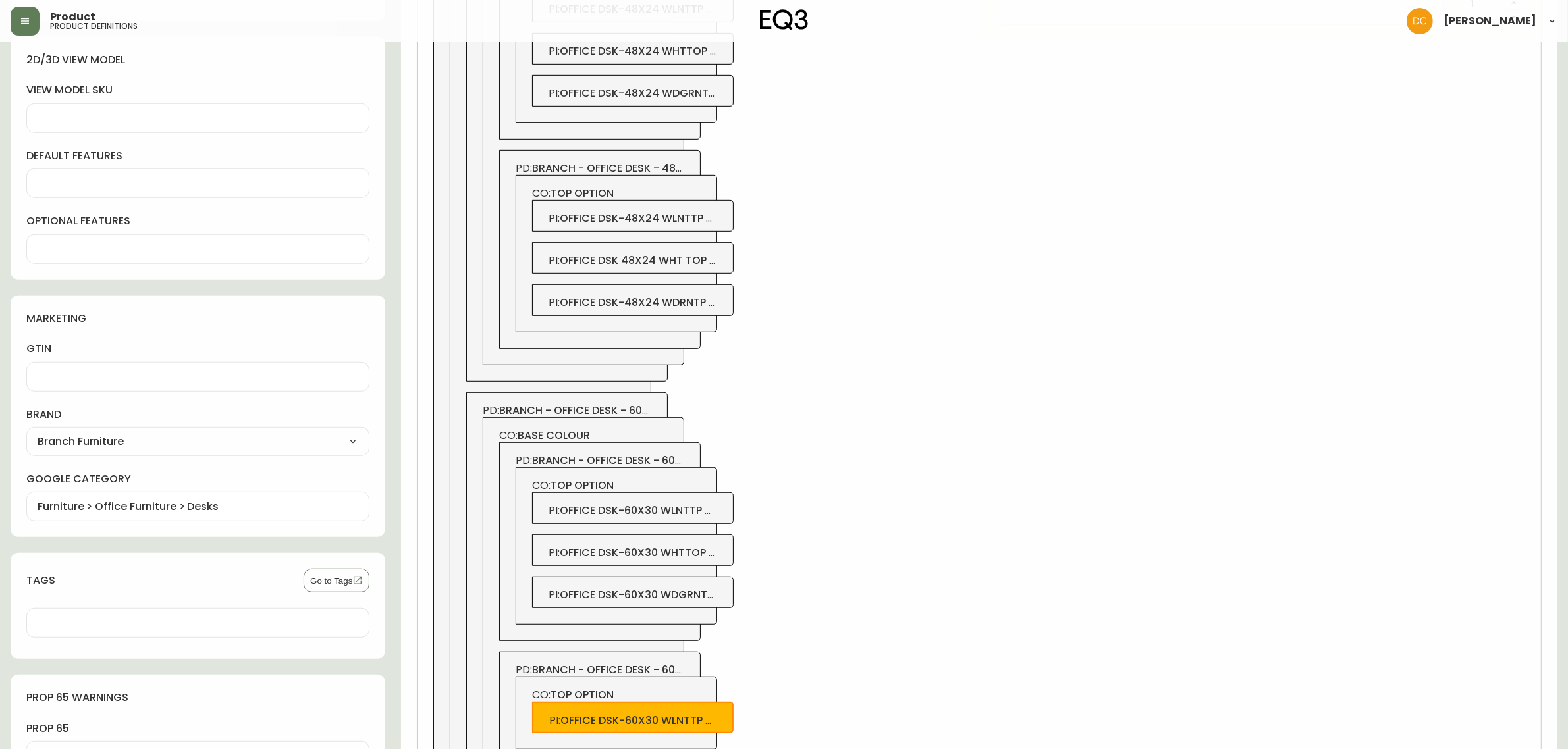
click at [664, 698] on span "CO: top option" at bounding box center [617, 695] width 169 height 15
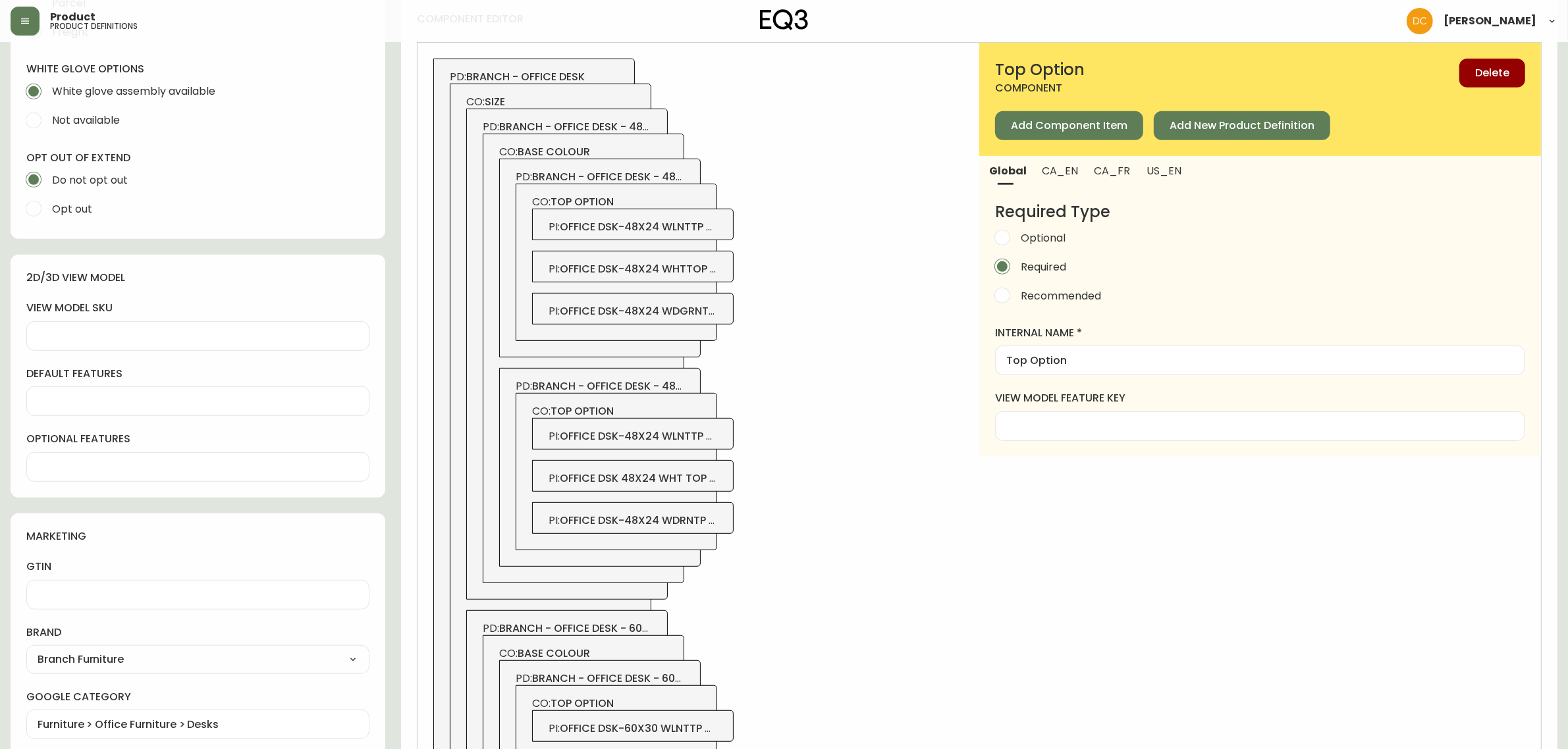
scroll to position [591, 0]
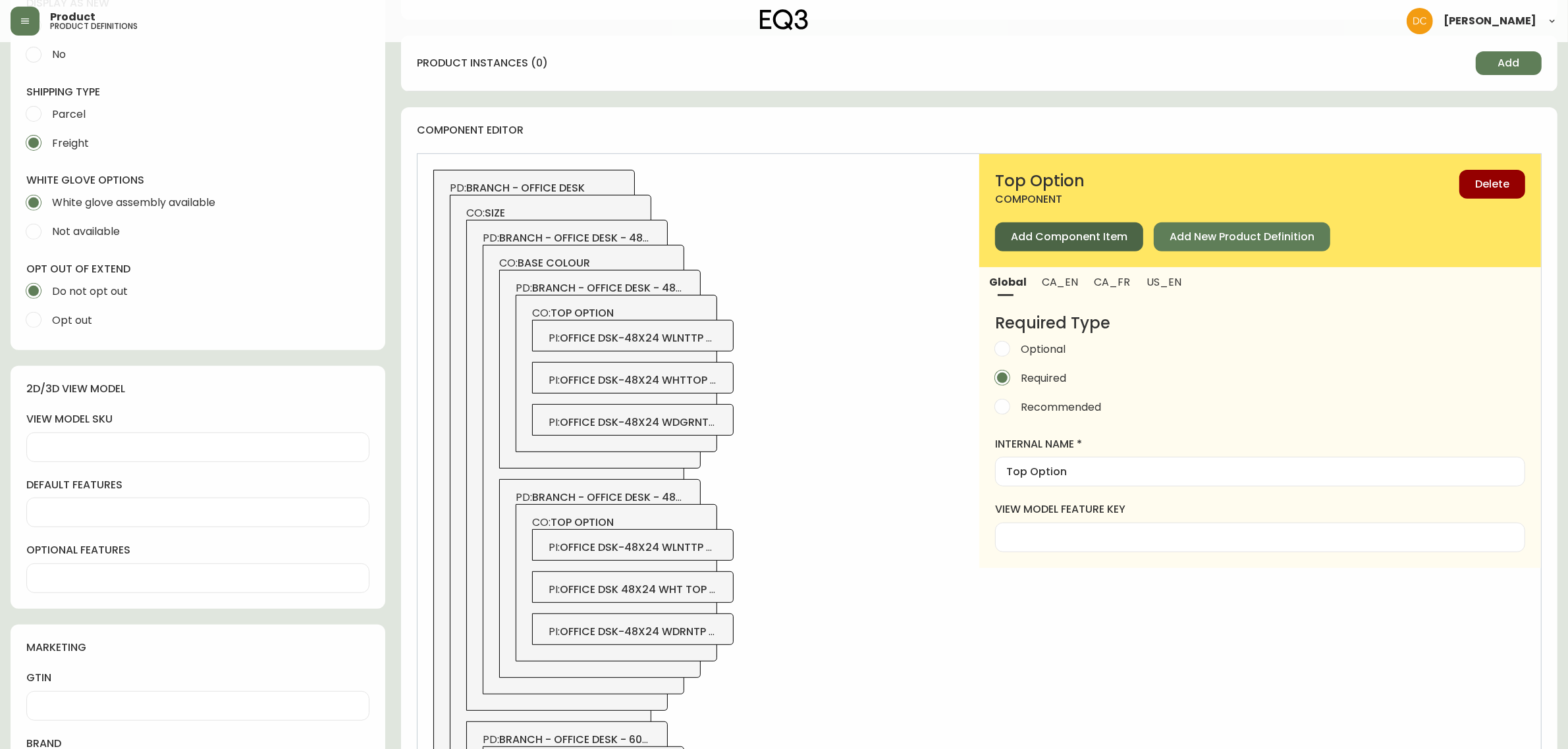
click at [1051, 242] on span "Add Component Item" at bounding box center [1069, 237] width 117 height 15
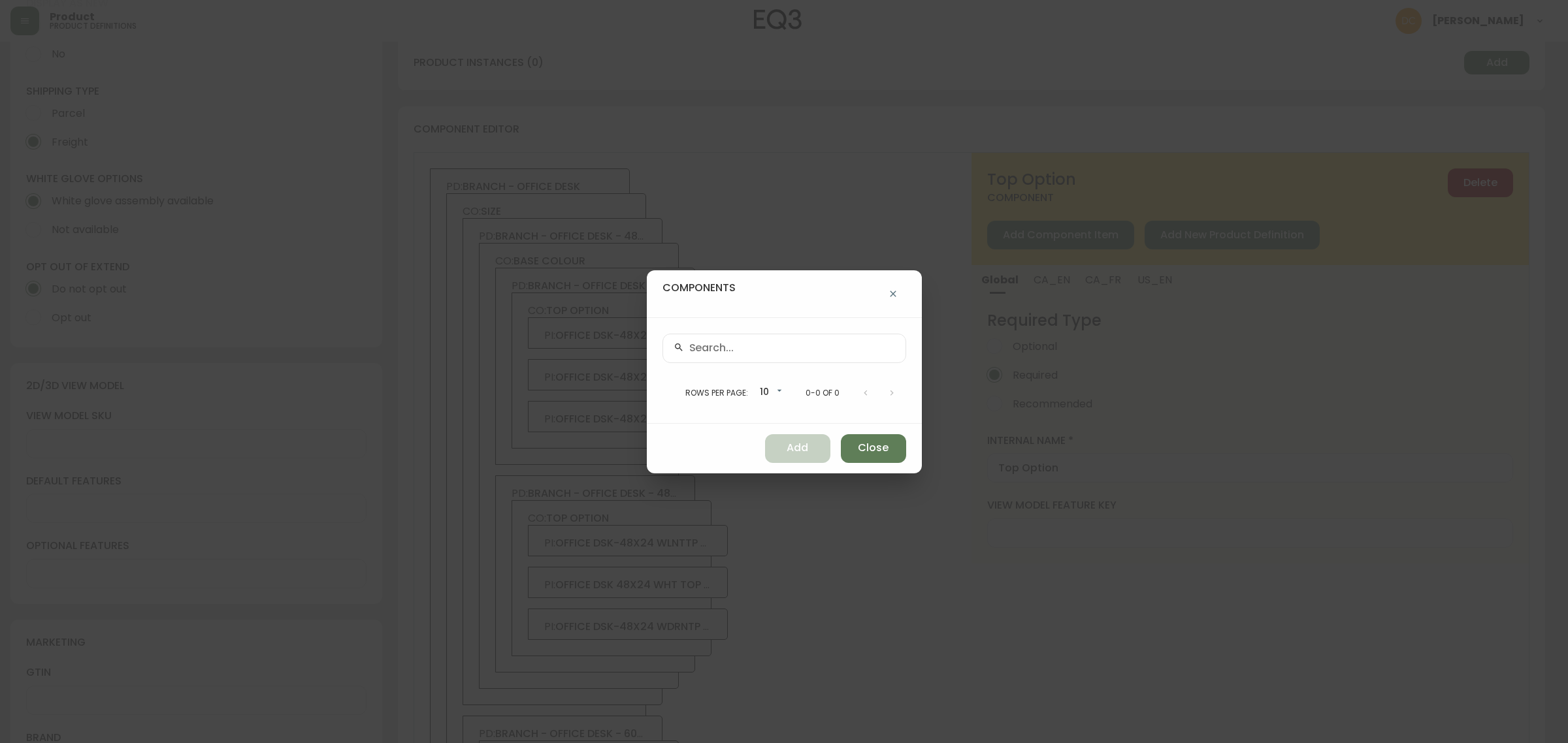
click at [812, 346] on input "text" at bounding box center [792, 348] width 206 height 12
paste input "3350-2518-0060"
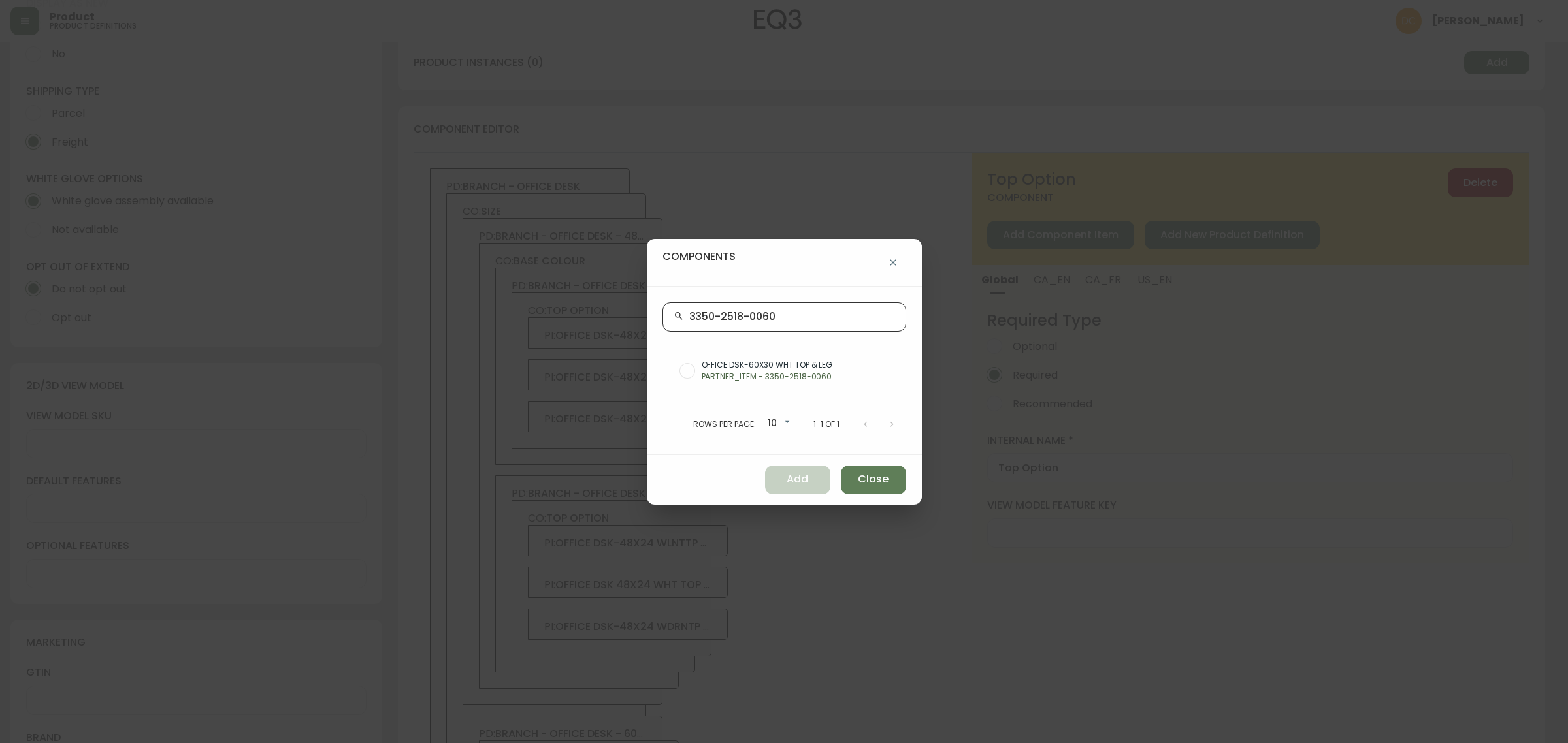
type input "3350-2518-0060"
click at [804, 368] on span "OFFICE DSK-60X30 WHT TOP & LEG" at bounding box center [799, 364] width 194 height 11
radio input "true"
click at [791, 472] on button "Add" at bounding box center [798, 480] width 66 height 29
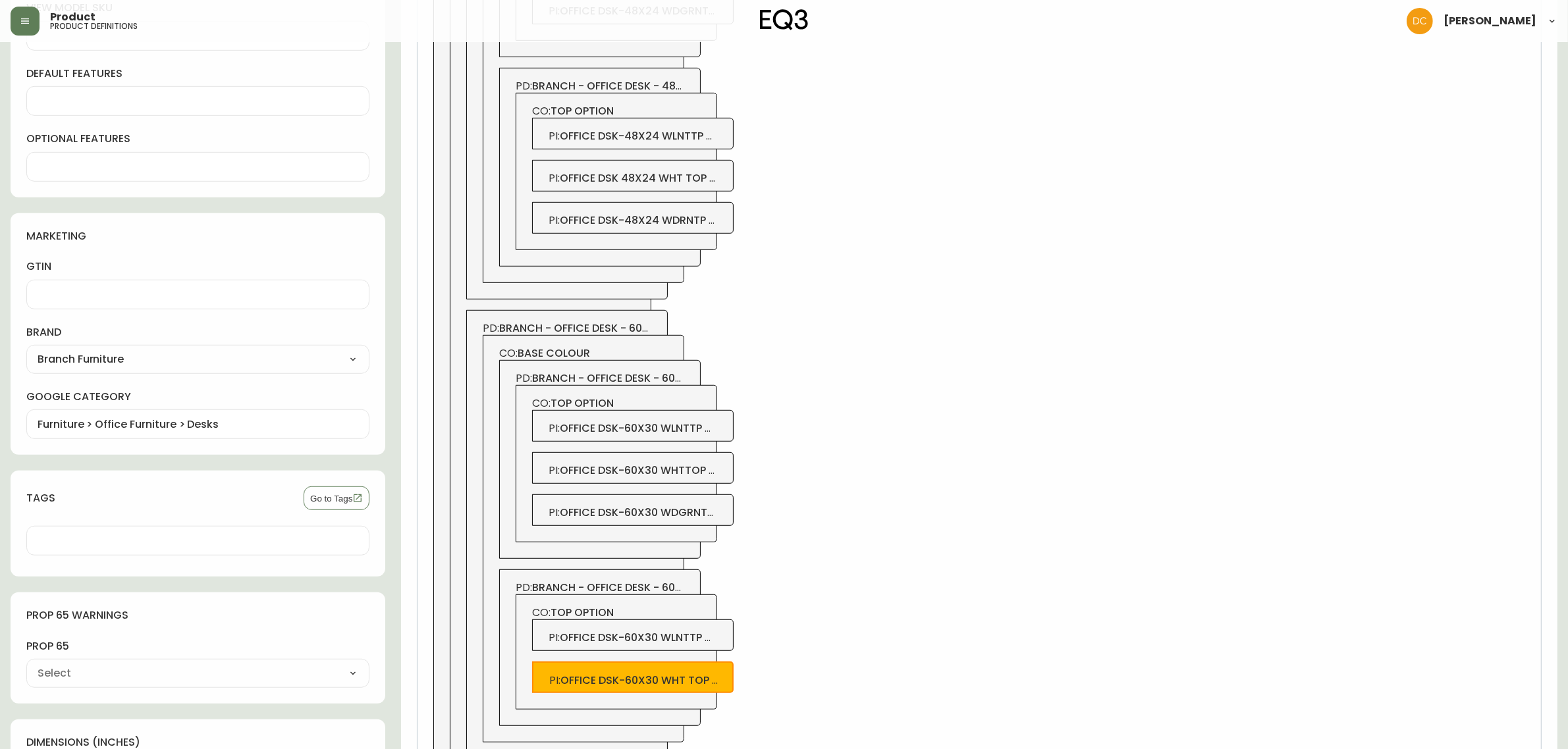
click at [703, 432] on span "office dsk-60x30 wlnttp chrlg" at bounding box center [650, 429] width 181 height 15
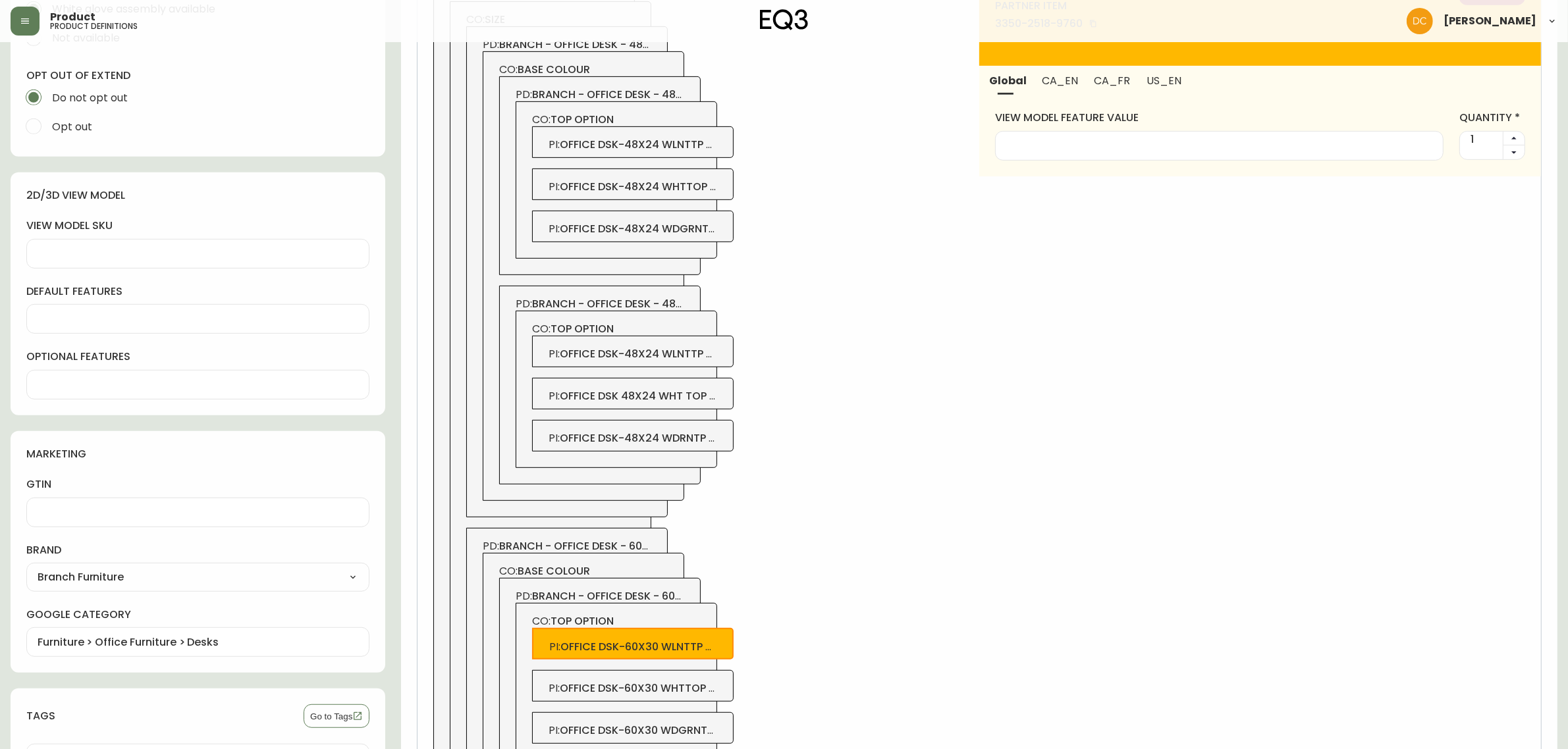
scroll to position [673, 0]
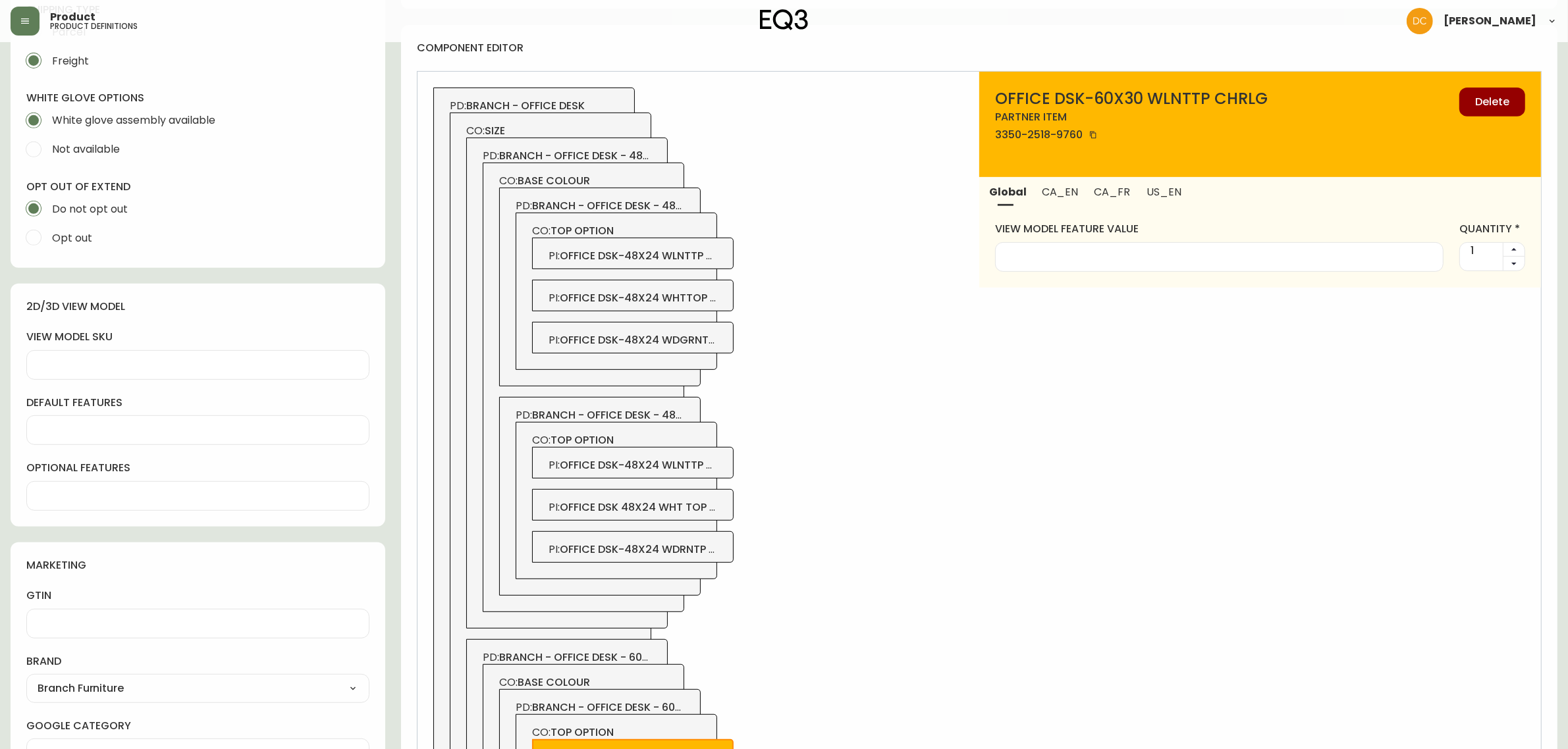
click at [1052, 188] on span "CA_EN" at bounding box center [1059, 192] width 36 height 14
click at [1051, 251] on input "alias" at bounding box center [1260, 257] width 508 height 12
type input "Walnut"
click at [1167, 205] on button "US_EN" at bounding box center [1163, 192] width 54 height 29
click at [1132, 256] on input "alias" at bounding box center [1260, 257] width 508 height 12
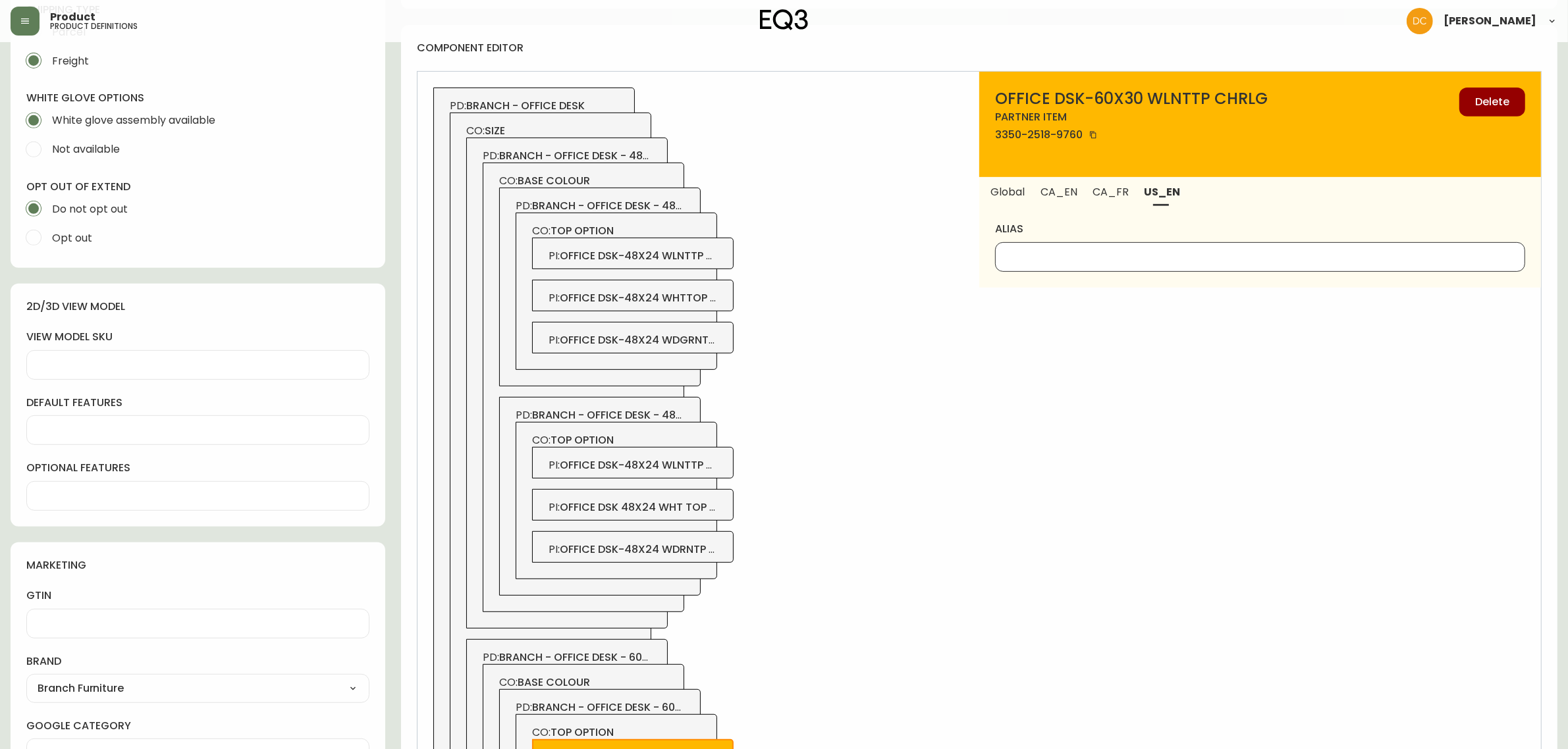
paste input "Walnut"
type input "Walnut"
click at [1120, 202] on button "CA_FR" at bounding box center [1111, 192] width 51 height 29
click at [1085, 254] on input "alias" at bounding box center [1260, 257] width 508 height 12
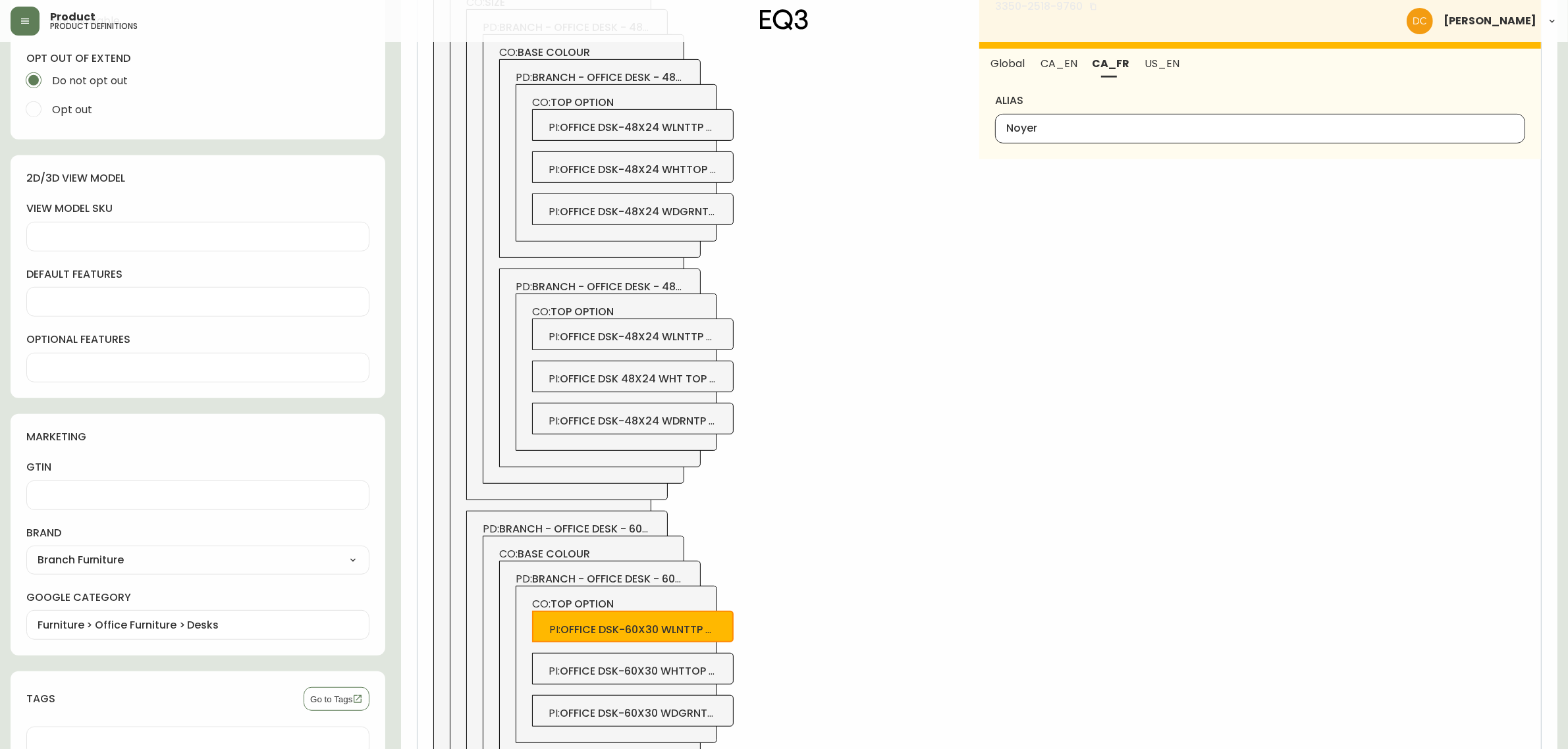
scroll to position [920, 0]
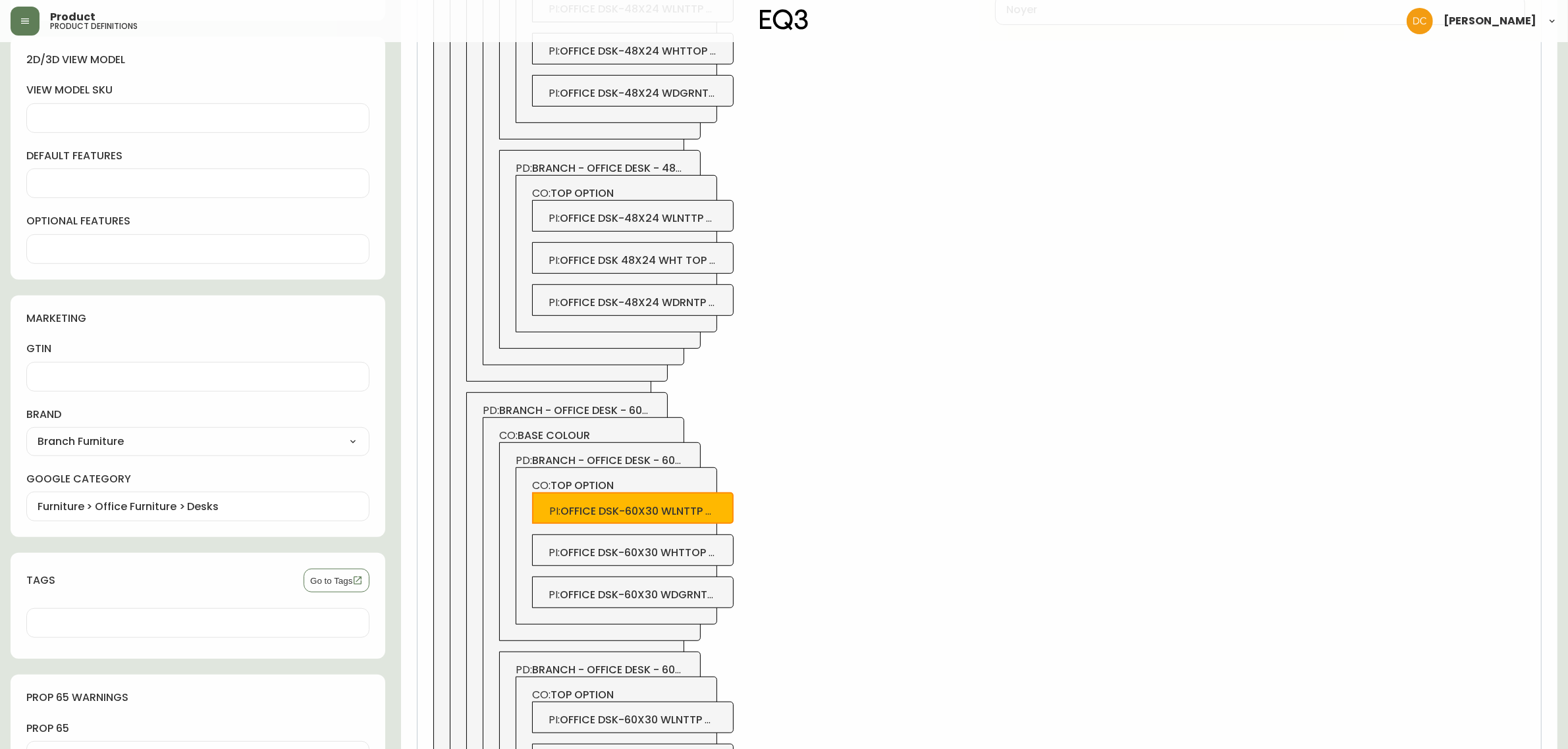
type input "Noyer"
click at [679, 558] on span "office dsk-60x30 whttop chrlg" at bounding box center [652, 553] width 184 height 15
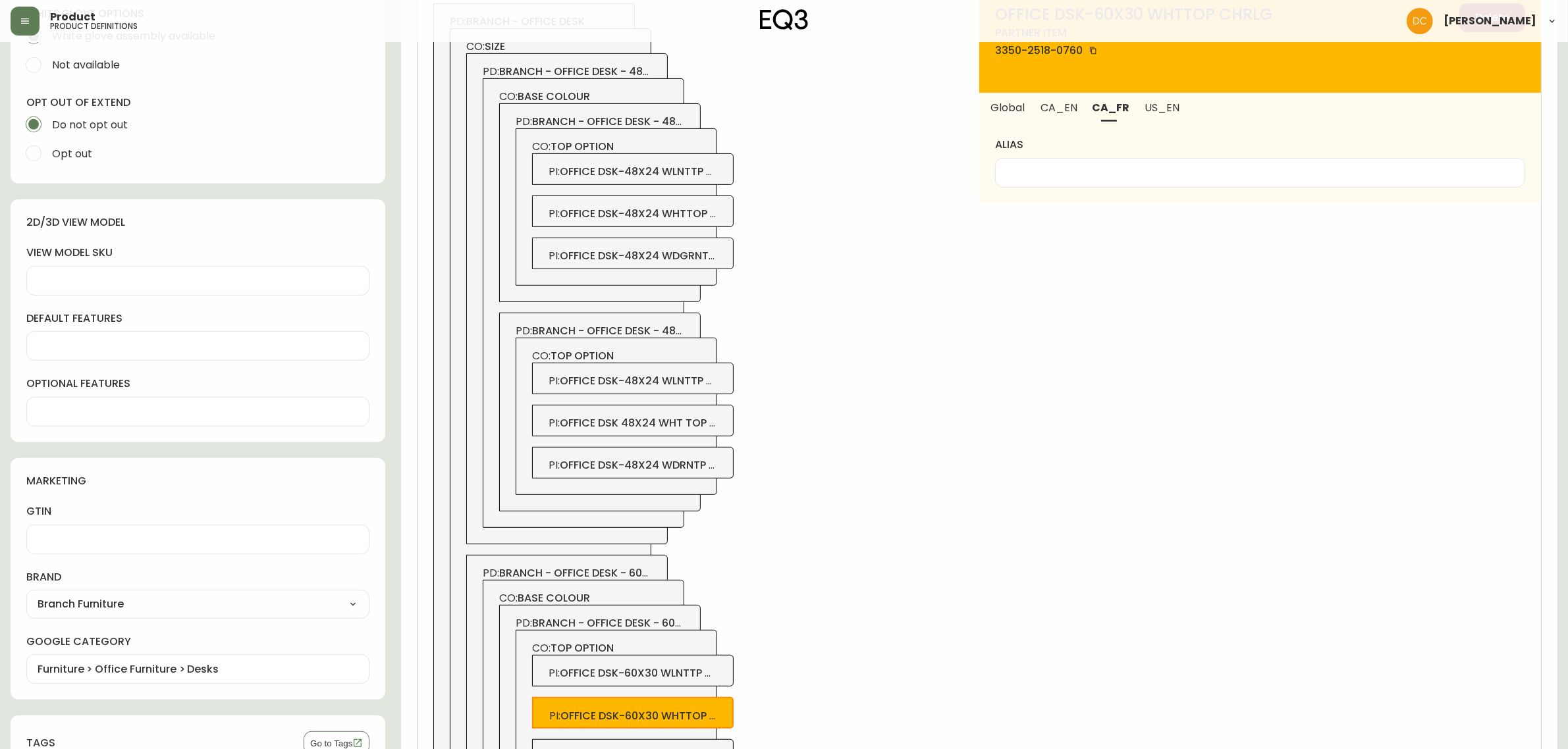
scroll to position [755, 0]
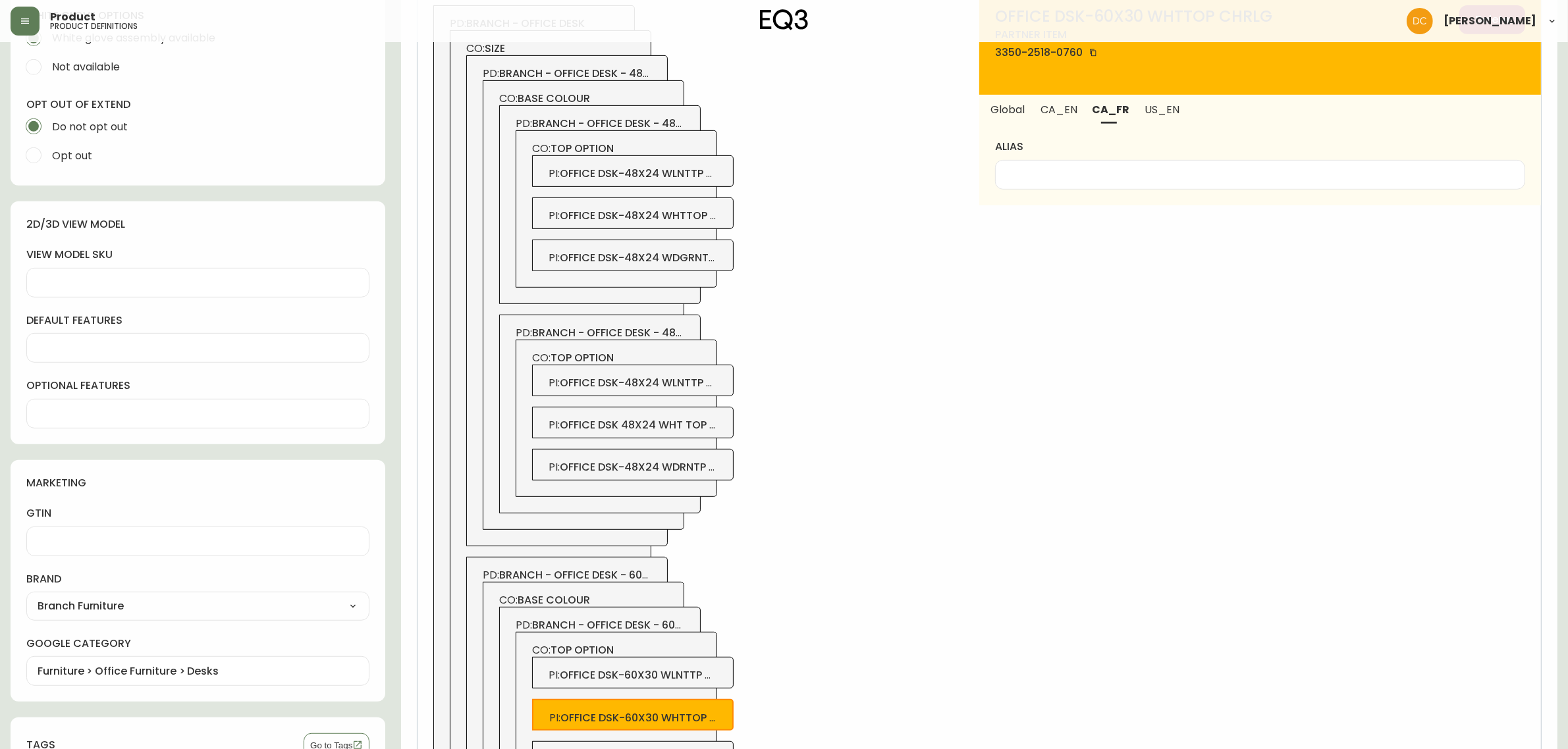
click at [1115, 168] on input "alias" at bounding box center [1260, 174] width 508 height 12
type input "Blanc"
click at [1071, 121] on button "CA_EN" at bounding box center [1059, 109] width 51 height 29
click at [1049, 167] on div at bounding box center [1260, 174] width 530 height 30
type input "White"
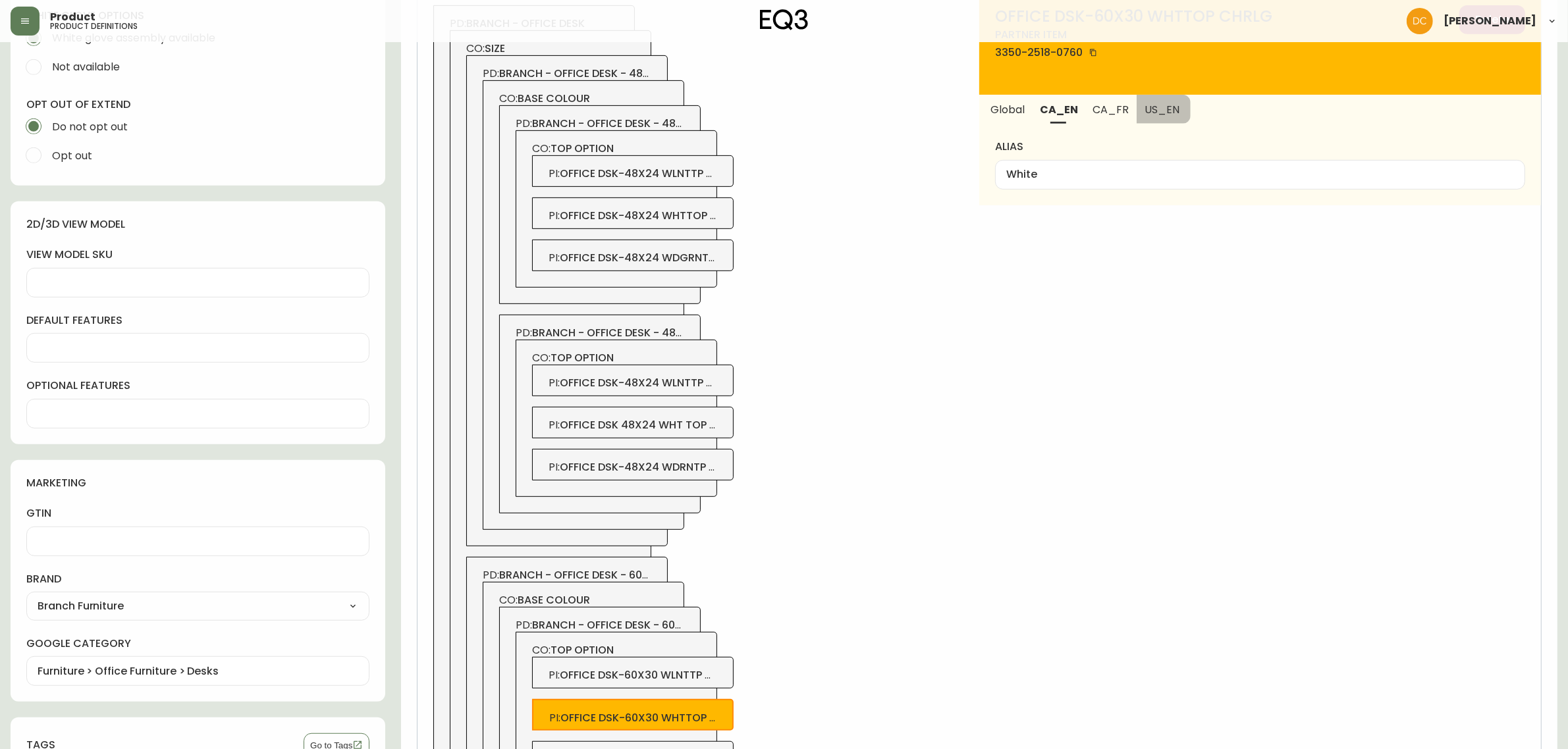
drag, startPoint x: 1169, startPoint y: 113, endPoint x: 1122, endPoint y: 178, distance: 80.2
click at [1169, 113] on span "US_EN" at bounding box center [1162, 110] width 35 height 14
click at [1121, 181] on div at bounding box center [1260, 174] width 530 height 30
paste input "White"
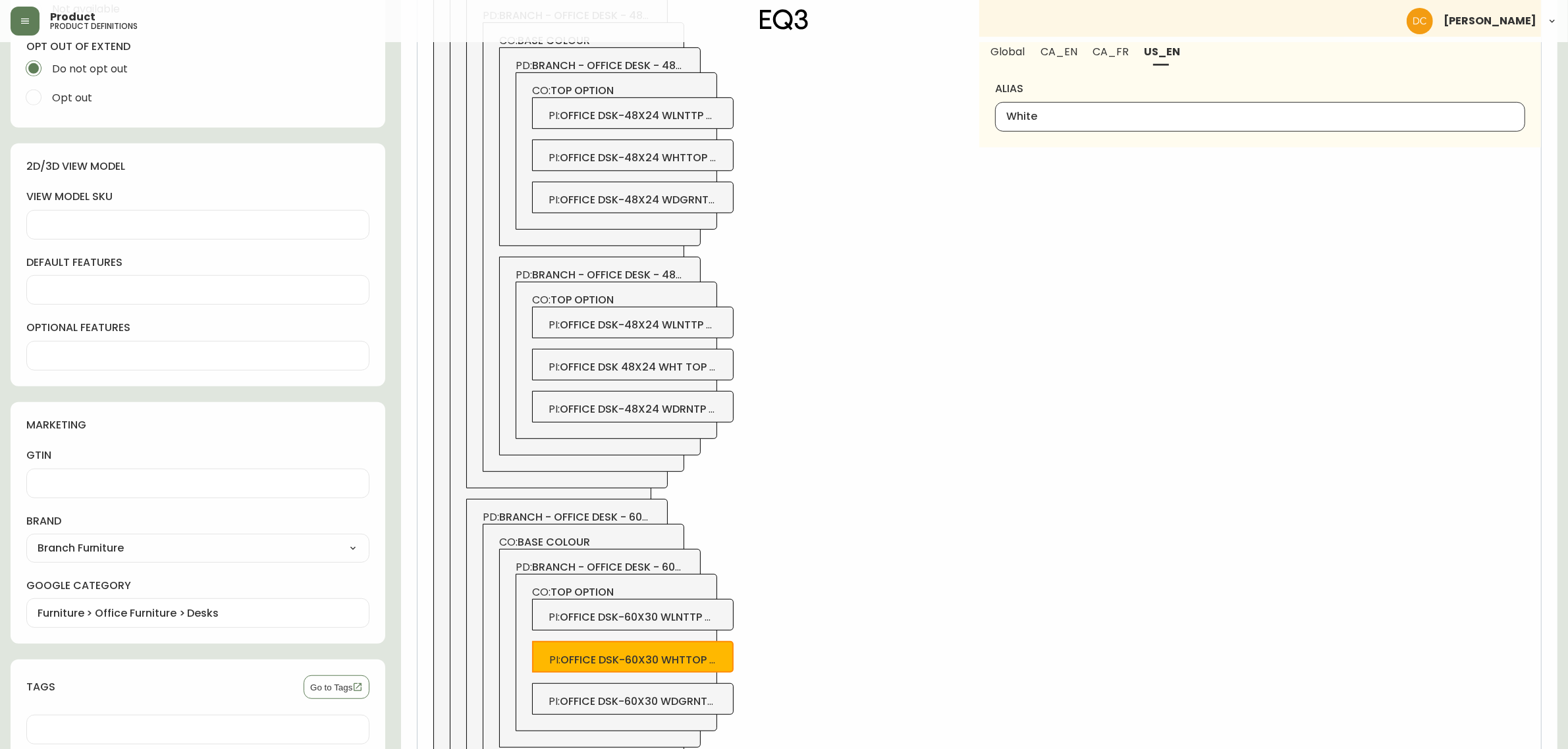
scroll to position [837, 0]
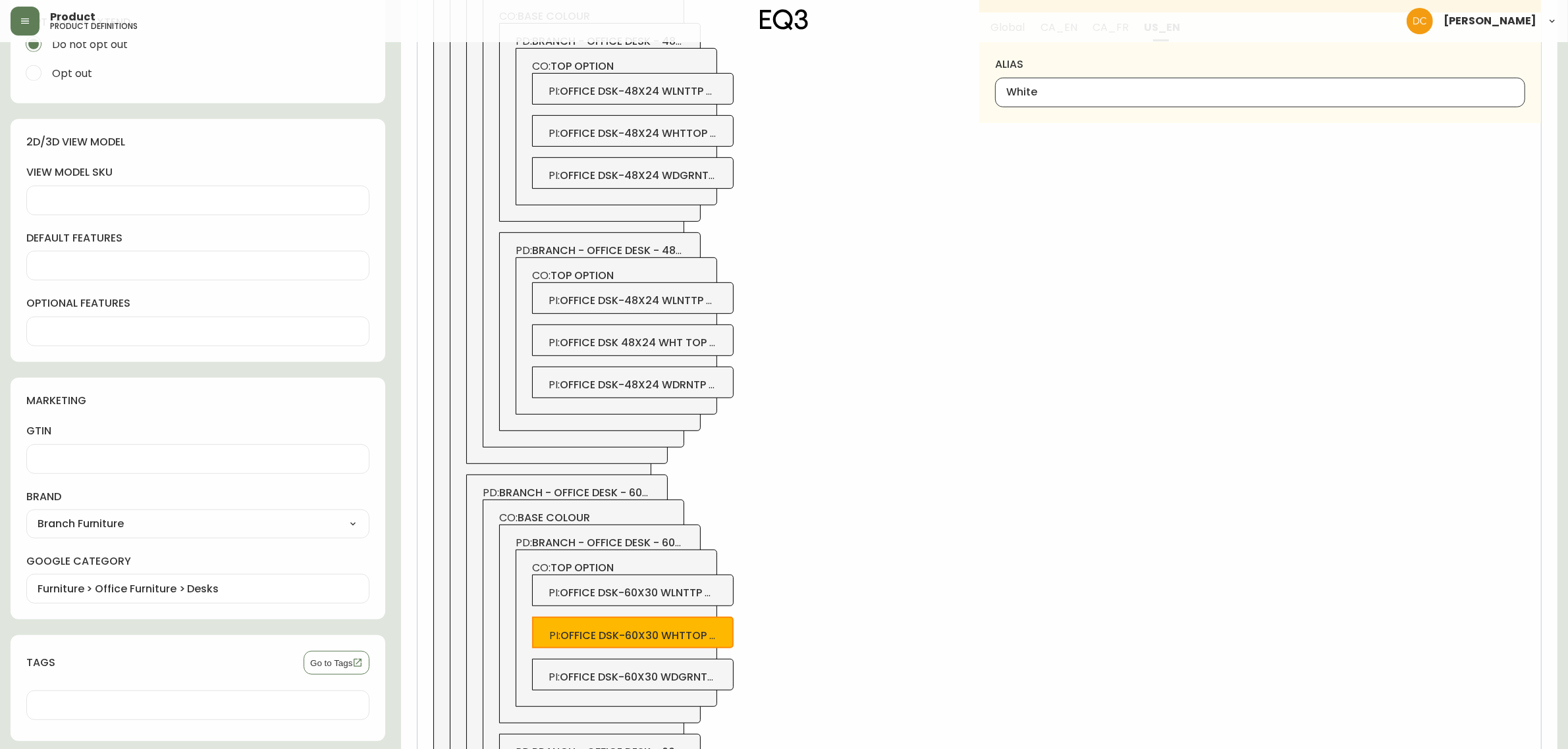
type input "White"
click at [648, 673] on span "office dsk-60x30 wdgrntp chrlg" at bounding box center [655, 678] width 191 height 15
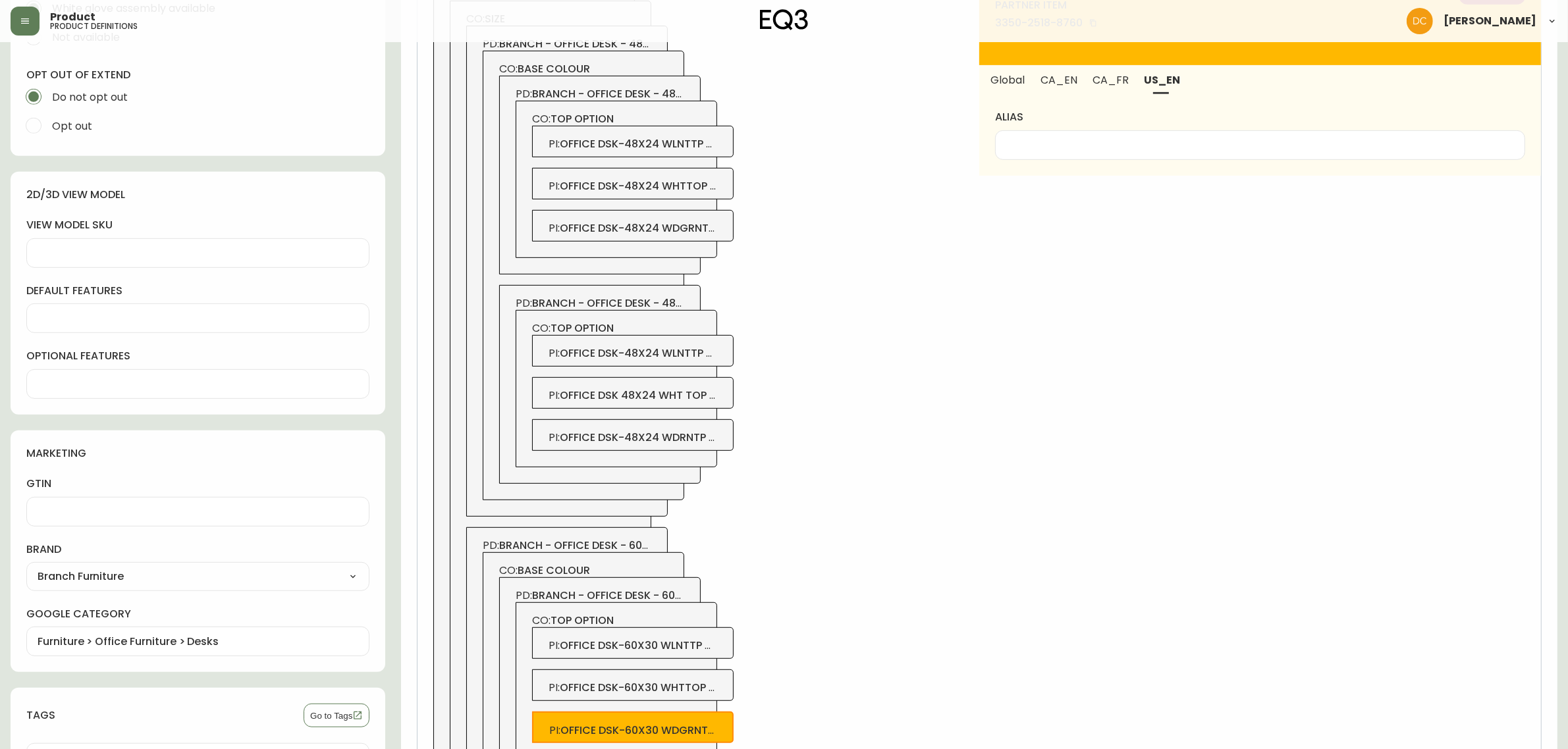
scroll to position [755, 0]
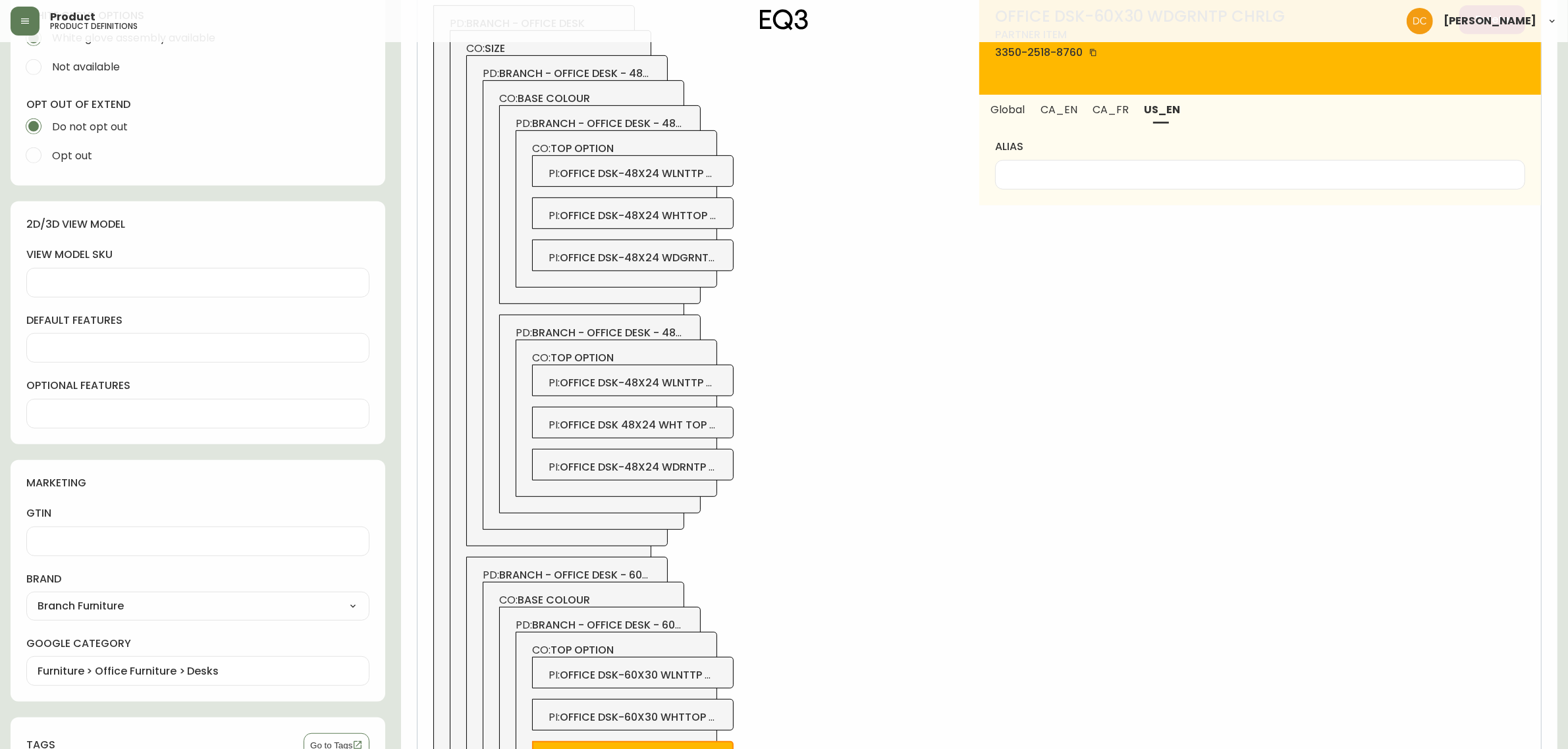
click at [1090, 184] on div at bounding box center [1260, 174] width 530 height 30
type input "Woodgrain"
drag, startPoint x: 1062, startPoint y: 120, endPoint x: 1063, endPoint y: 155, distance: 35.0
click at [1062, 119] on button "CA_EN" at bounding box center [1059, 109] width 51 height 29
click at [1065, 184] on div at bounding box center [1260, 174] width 530 height 30
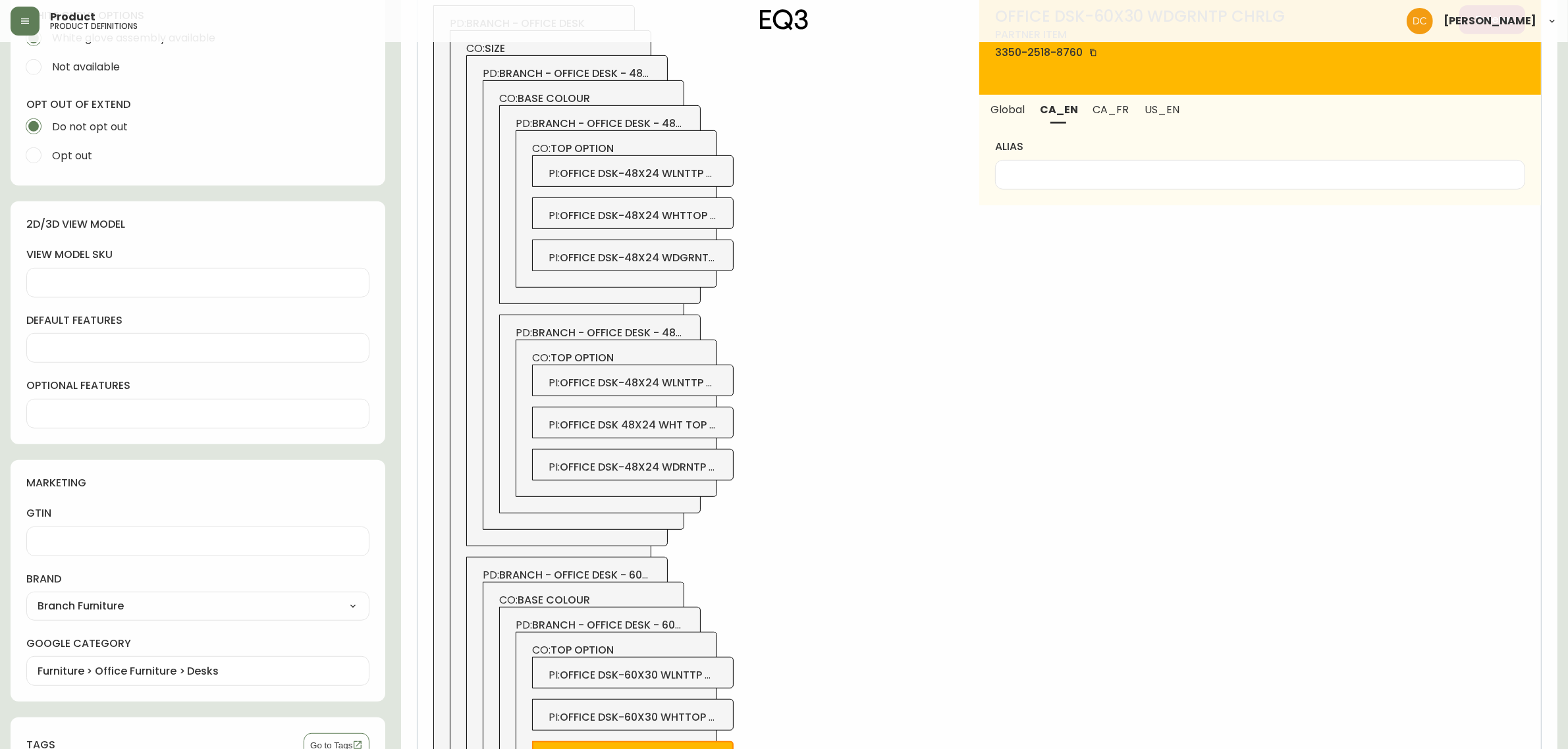
paste input "Woodgrain"
type input "Woodgrain"
click at [1104, 115] on span "CA_FR" at bounding box center [1111, 110] width 35 height 14
click at [1083, 173] on input "alias" at bounding box center [1260, 174] width 508 height 12
paste input "Woodgrain"
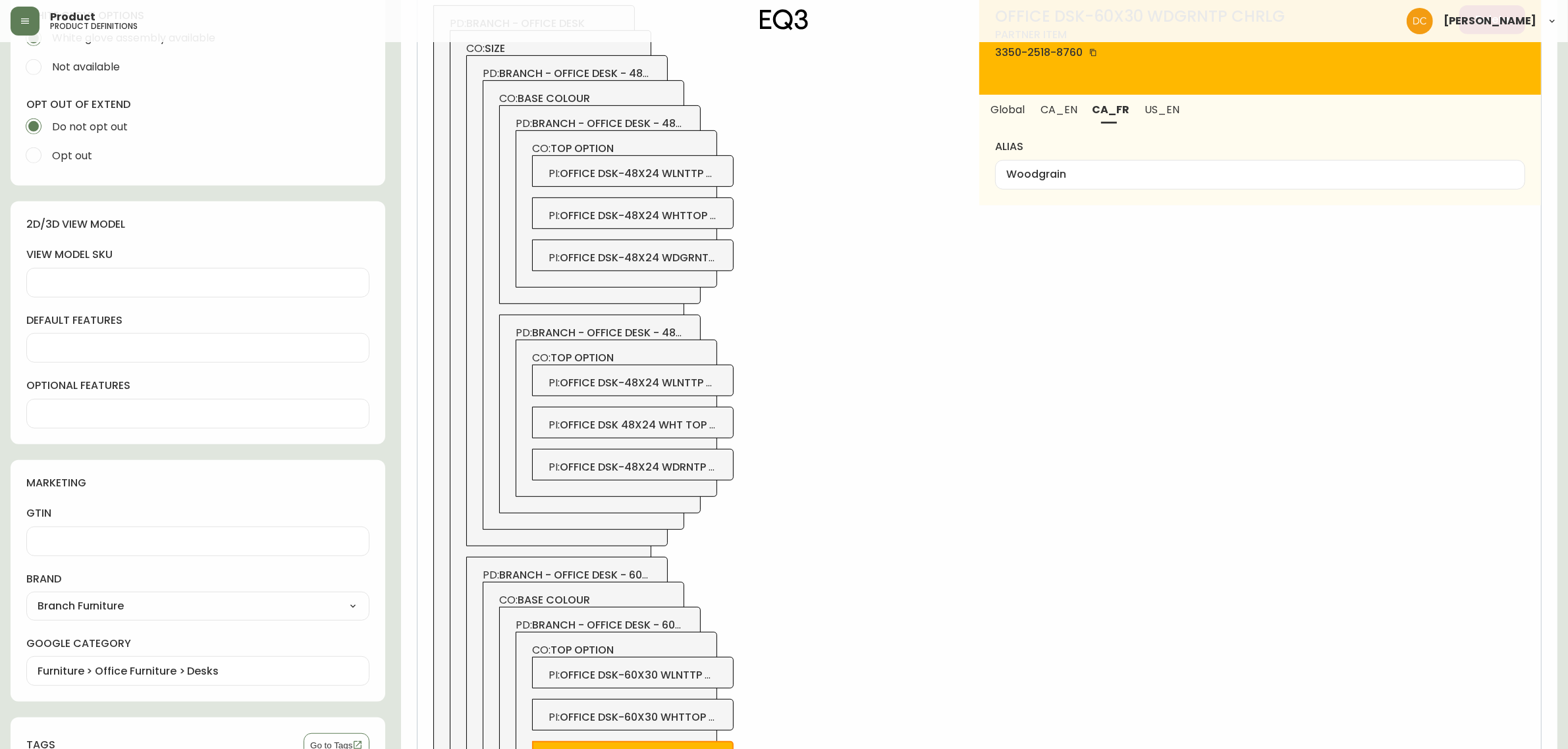
drag, startPoint x: 981, startPoint y: 281, endPoint x: 975, endPoint y: 298, distance: 18.0
click at [981, 280] on div "OFFICE DSK-60X30 WDGRNTP CHRLG partner item 3350-2518-8760 Delete Global CA_EN …" at bounding box center [1260, 522] width 562 height 1066
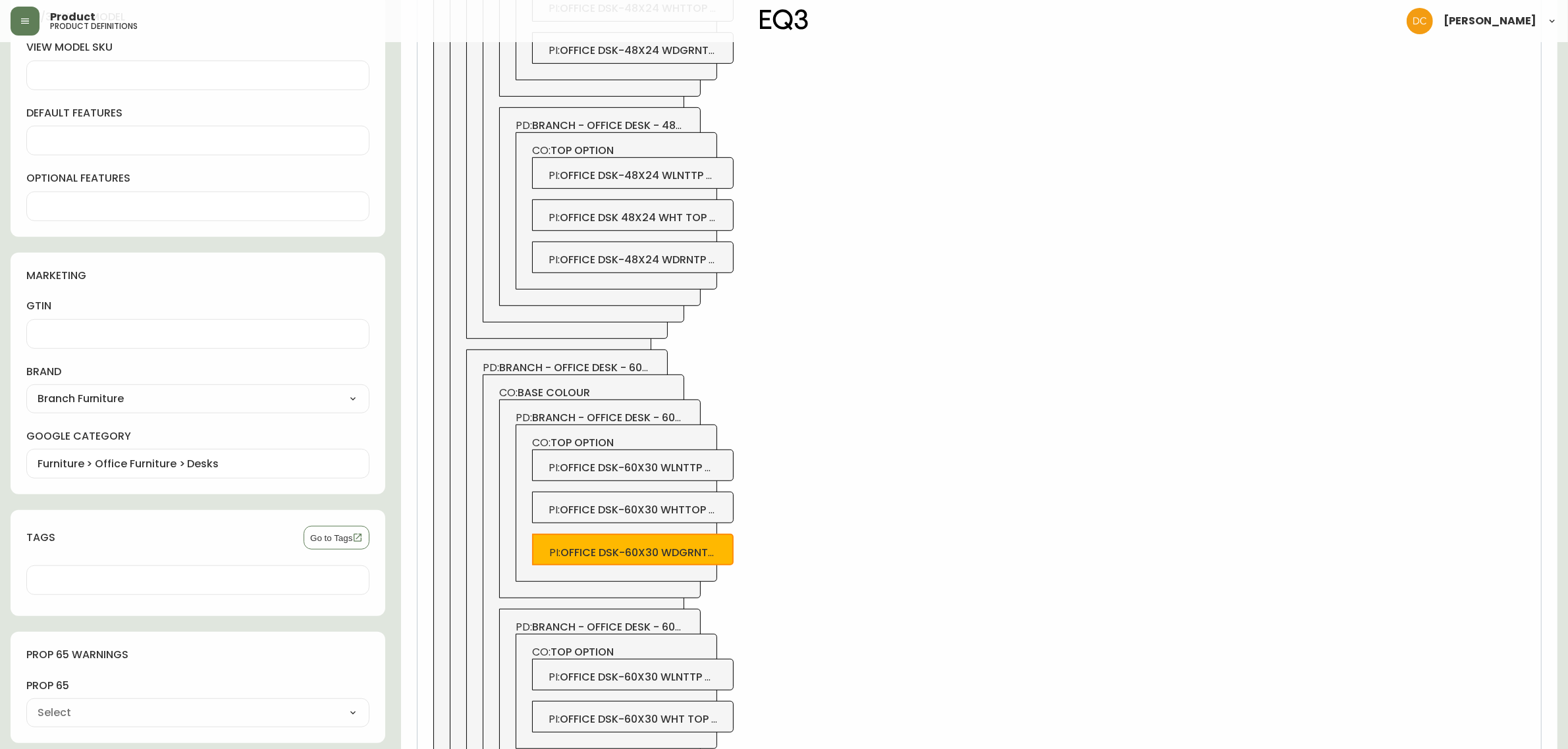
scroll to position [1085, 0]
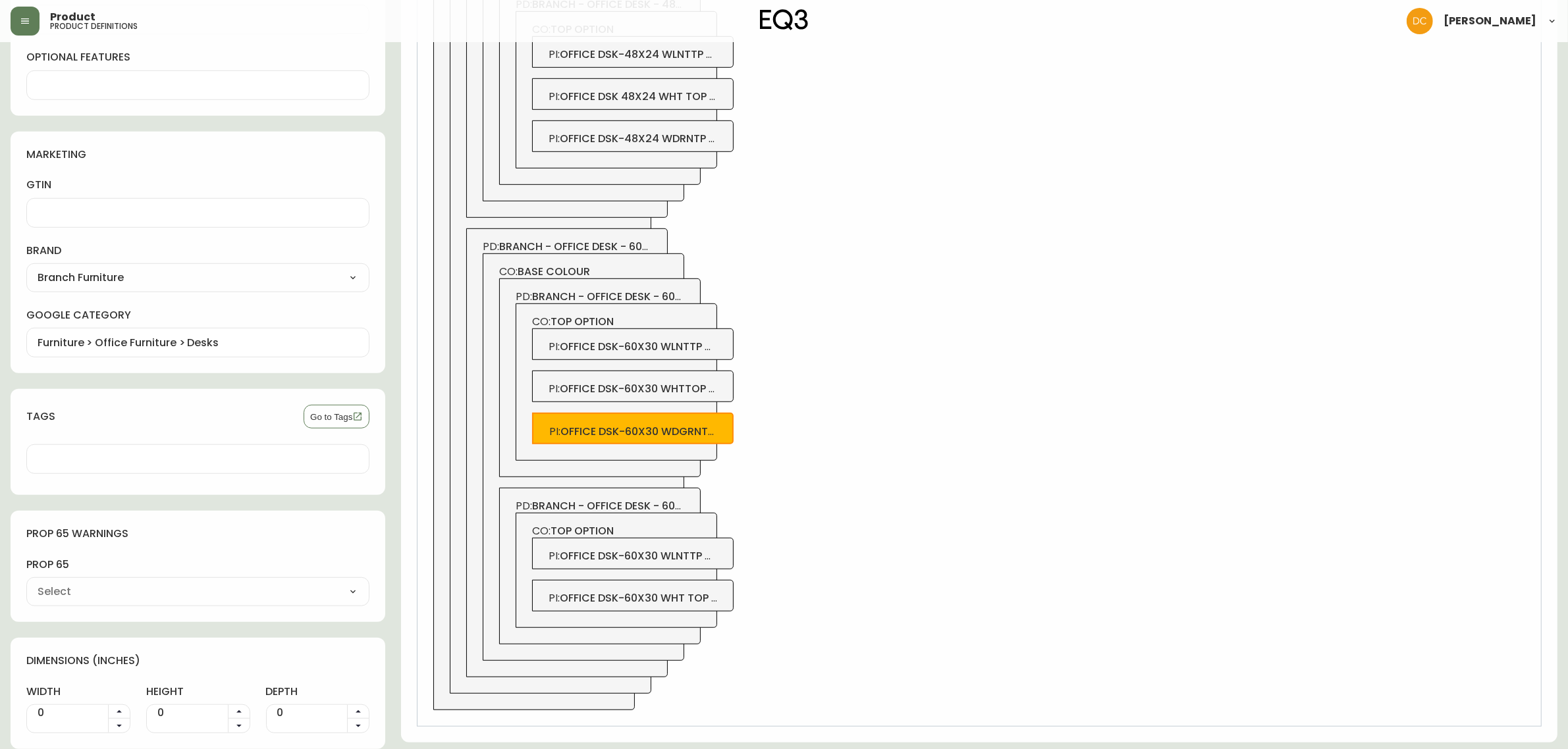
click at [696, 390] on span "office dsk-60x30 whttop chrlg" at bounding box center [652, 389] width 184 height 15
type input "Blanc"
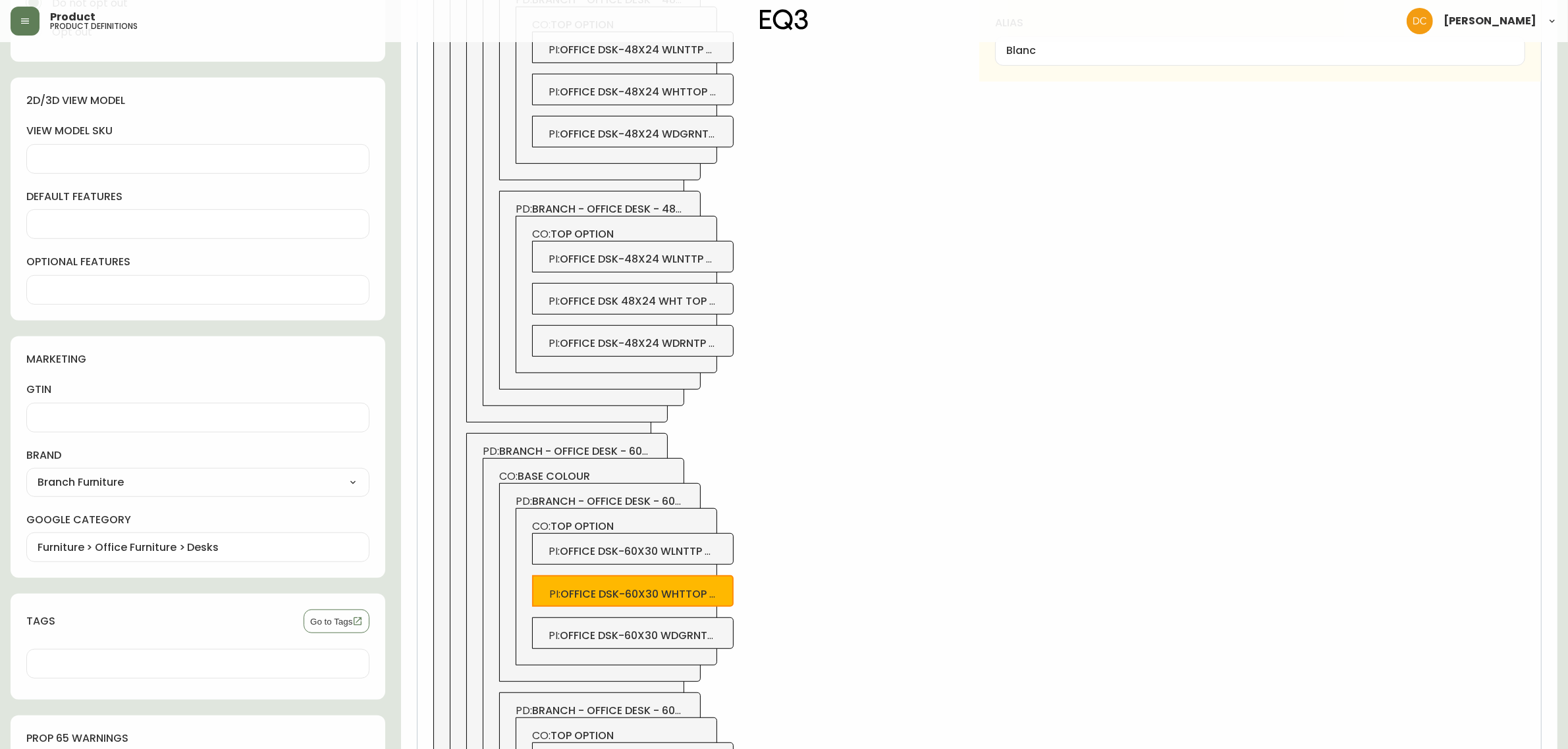
scroll to position [755, 0]
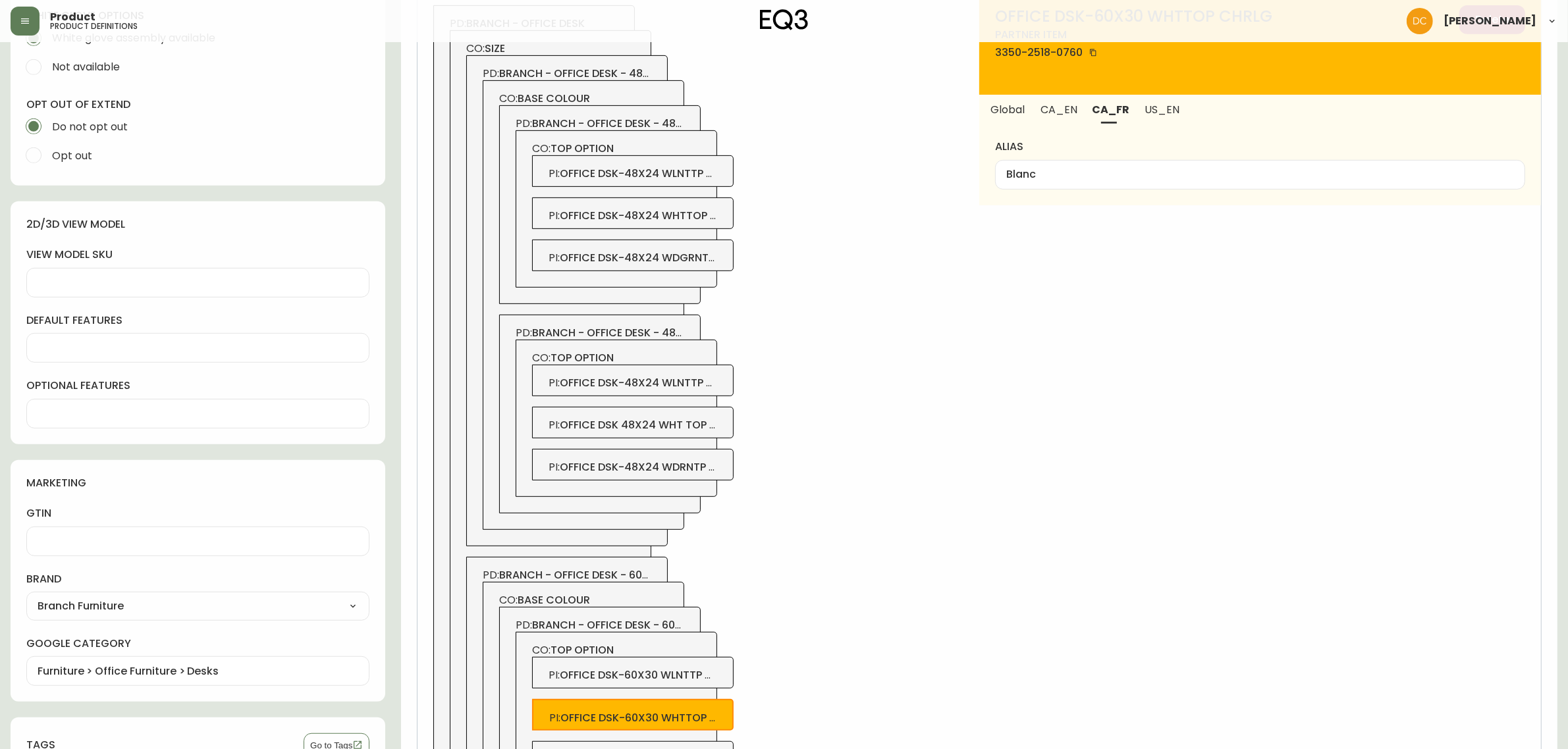
click at [1082, 174] on input "Blanc" at bounding box center [1260, 174] width 508 height 12
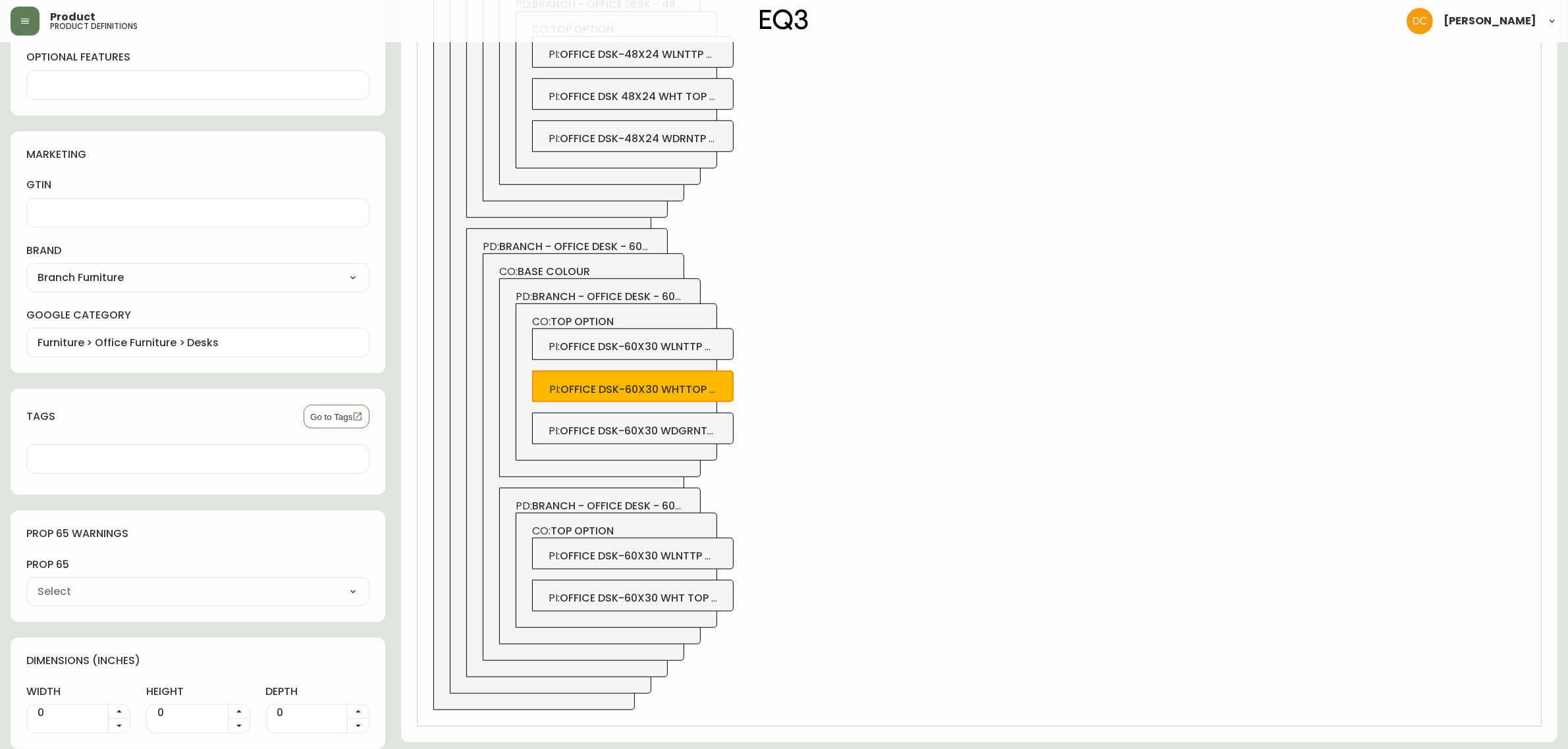
click at [717, 599] on span "office dsk-60x30 wht top & leg" at bounding box center [651, 598] width 181 height 15
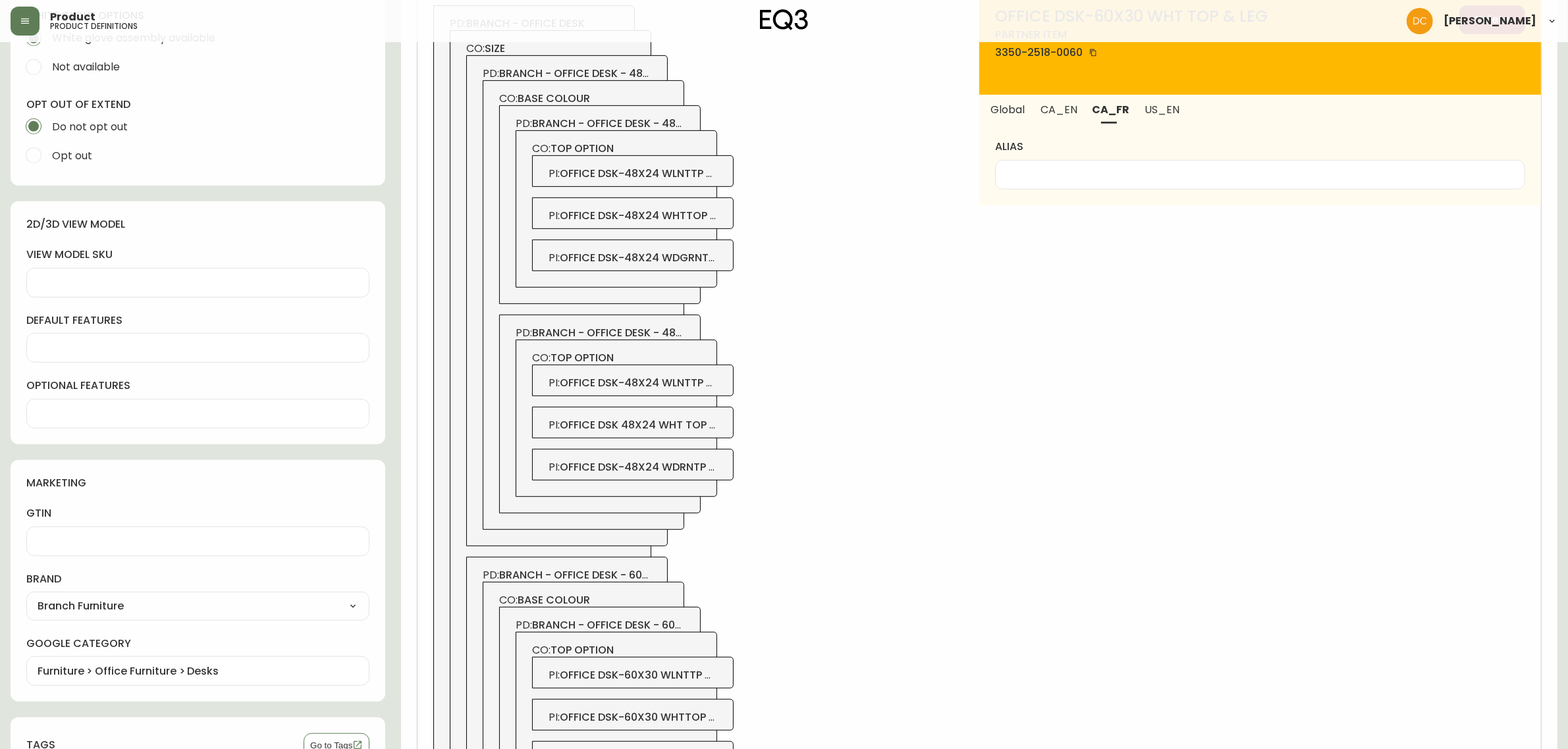
click at [1078, 187] on div at bounding box center [1260, 174] width 530 height 30
paste input "Blanc"
type input "Blanc"
click at [1066, 117] on button "CA_EN" at bounding box center [1059, 109] width 51 height 29
click at [1053, 186] on div at bounding box center [1260, 174] width 530 height 30
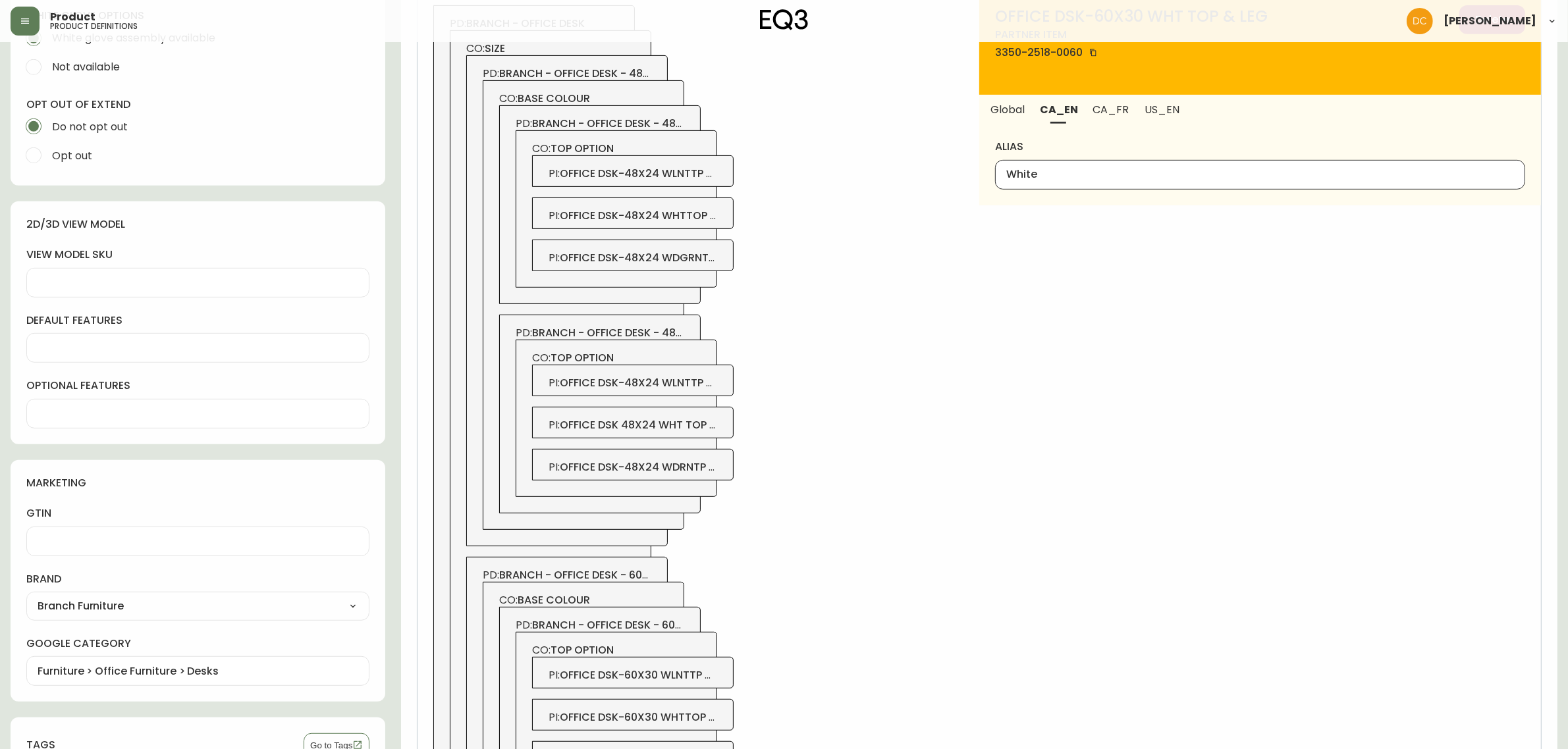
type input "White"
click at [1155, 103] on span "US_EN" at bounding box center [1162, 110] width 35 height 14
click at [1127, 173] on input "alias" at bounding box center [1260, 174] width 508 height 12
paste input "White"
drag, startPoint x: 1118, startPoint y: 113, endPoint x: 1103, endPoint y: 117, distance: 15.5
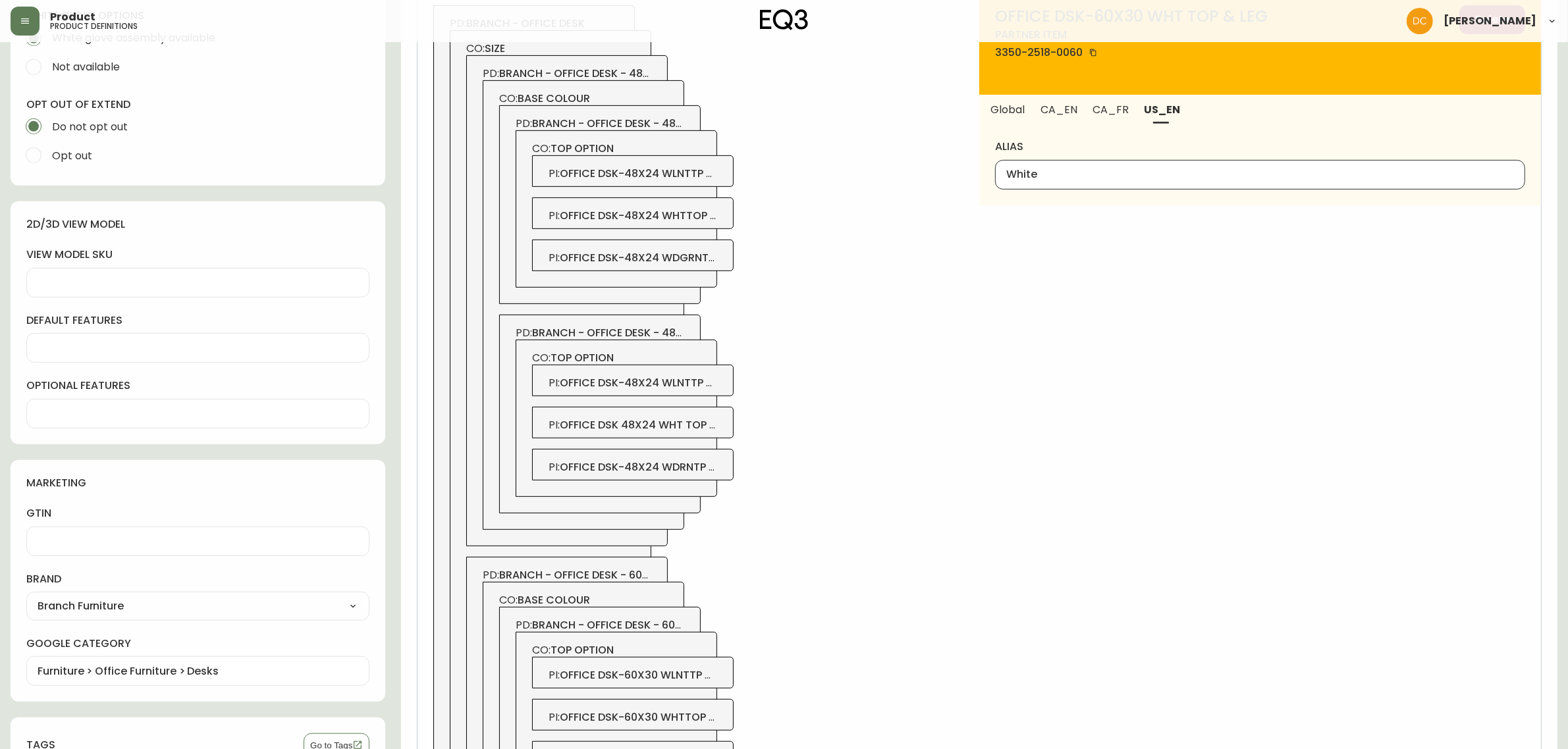
click at [1118, 113] on span "CA_FR" at bounding box center [1111, 110] width 35 height 14
click at [1054, 120] on button "CA_EN" at bounding box center [1059, 109] width 51 height 29
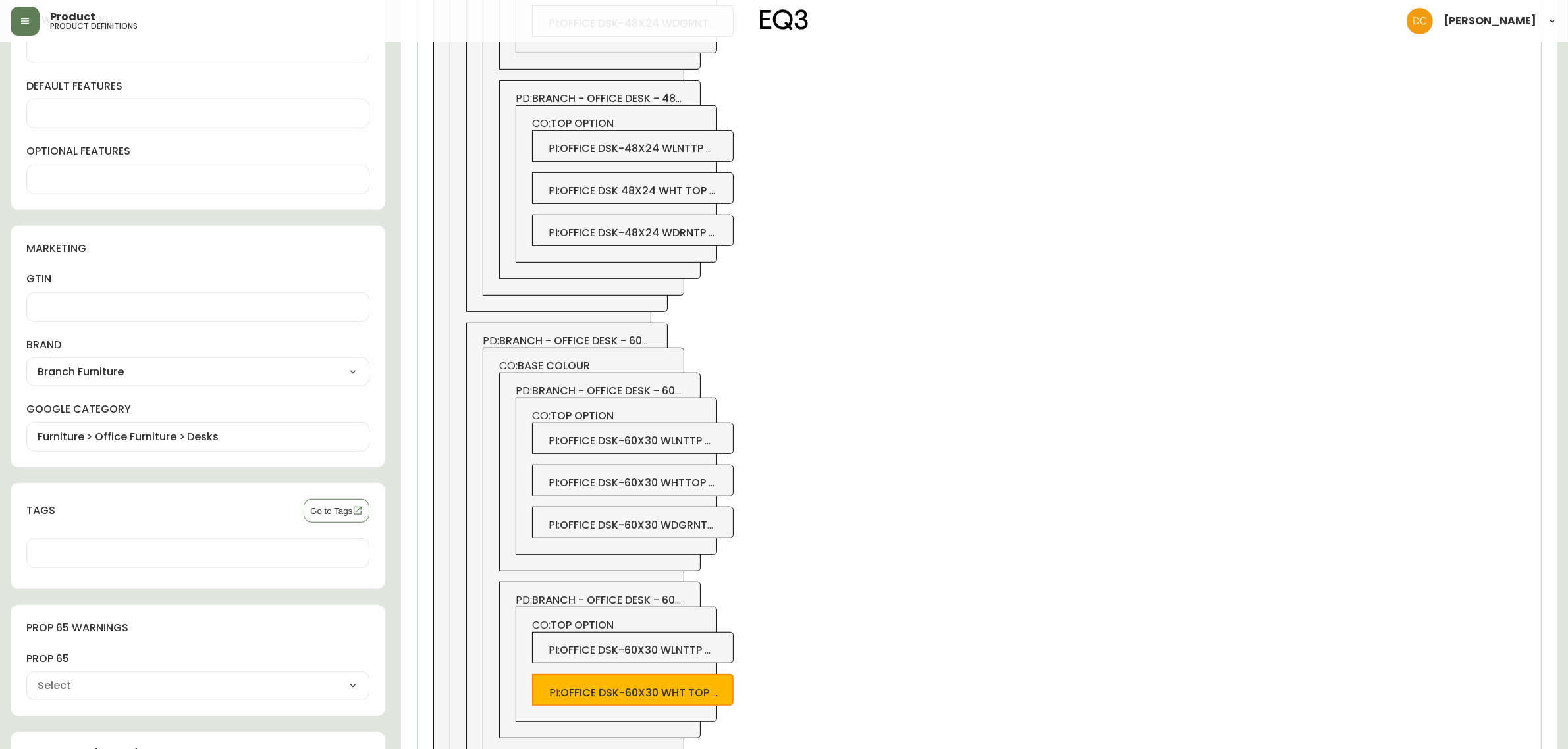
scroll to position [1085, 0]
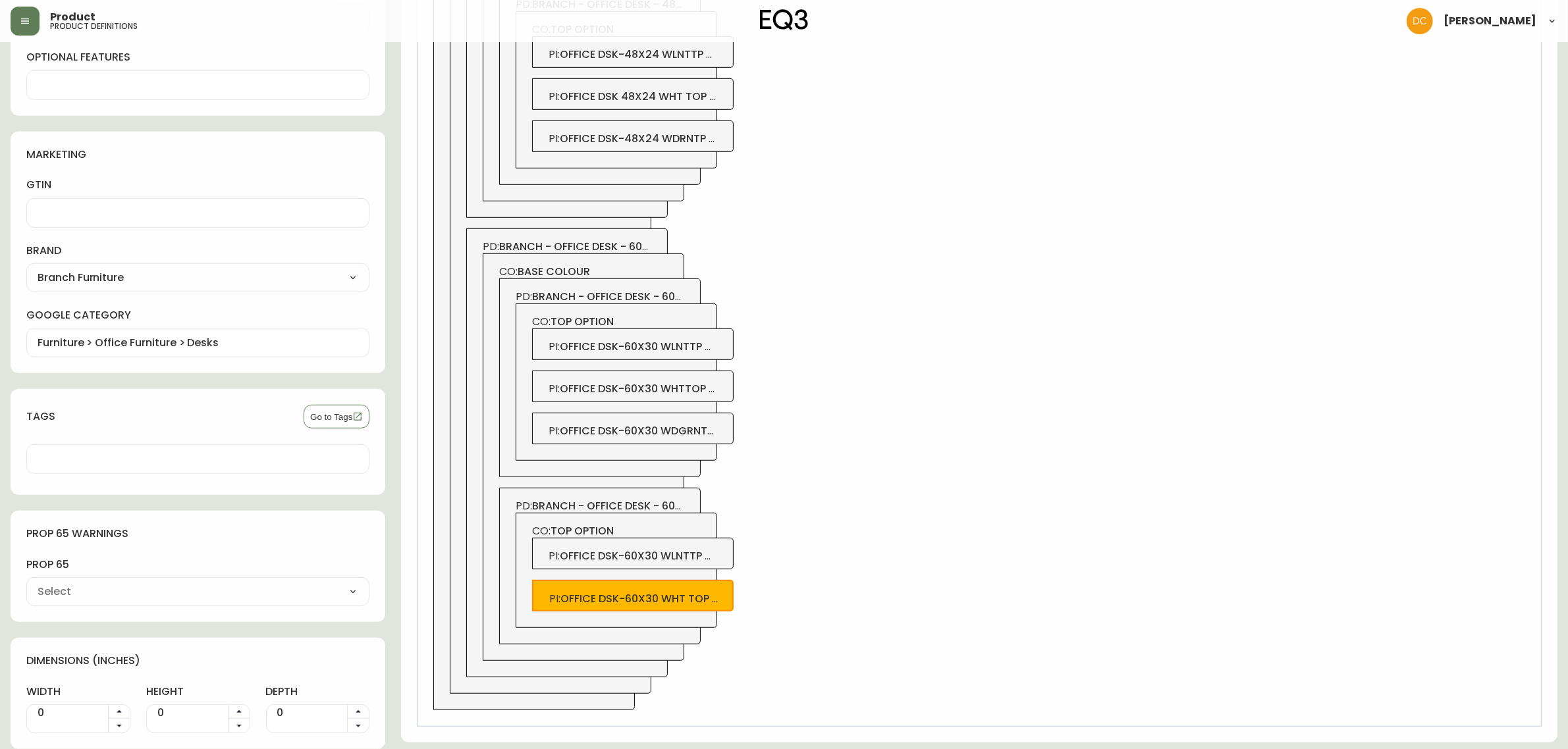
click at [685, 555] on span "office dsk-60x30 wlnttp whtlg" at bounding box center [651, 556] width 182 height 15
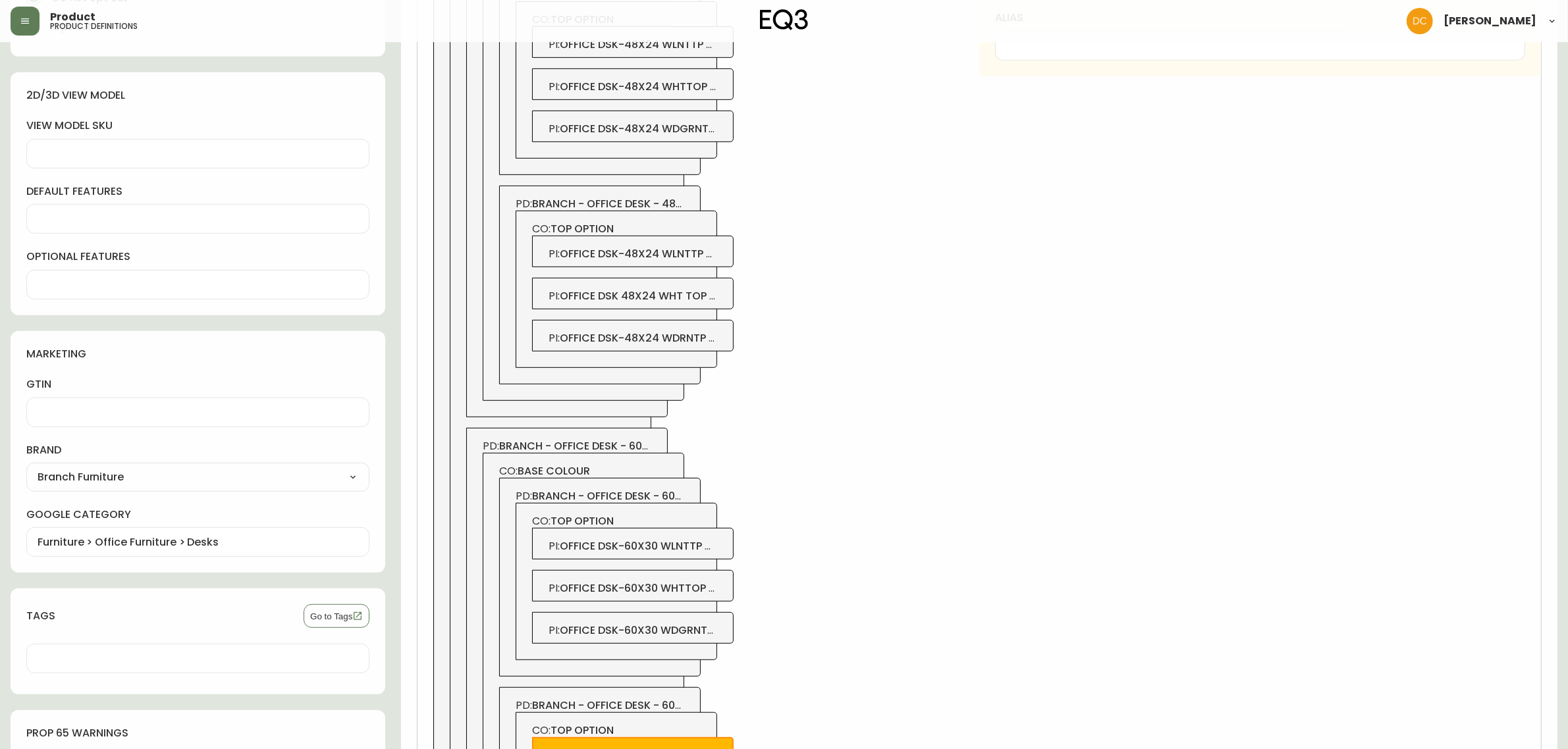
scroll to position [673, 0]
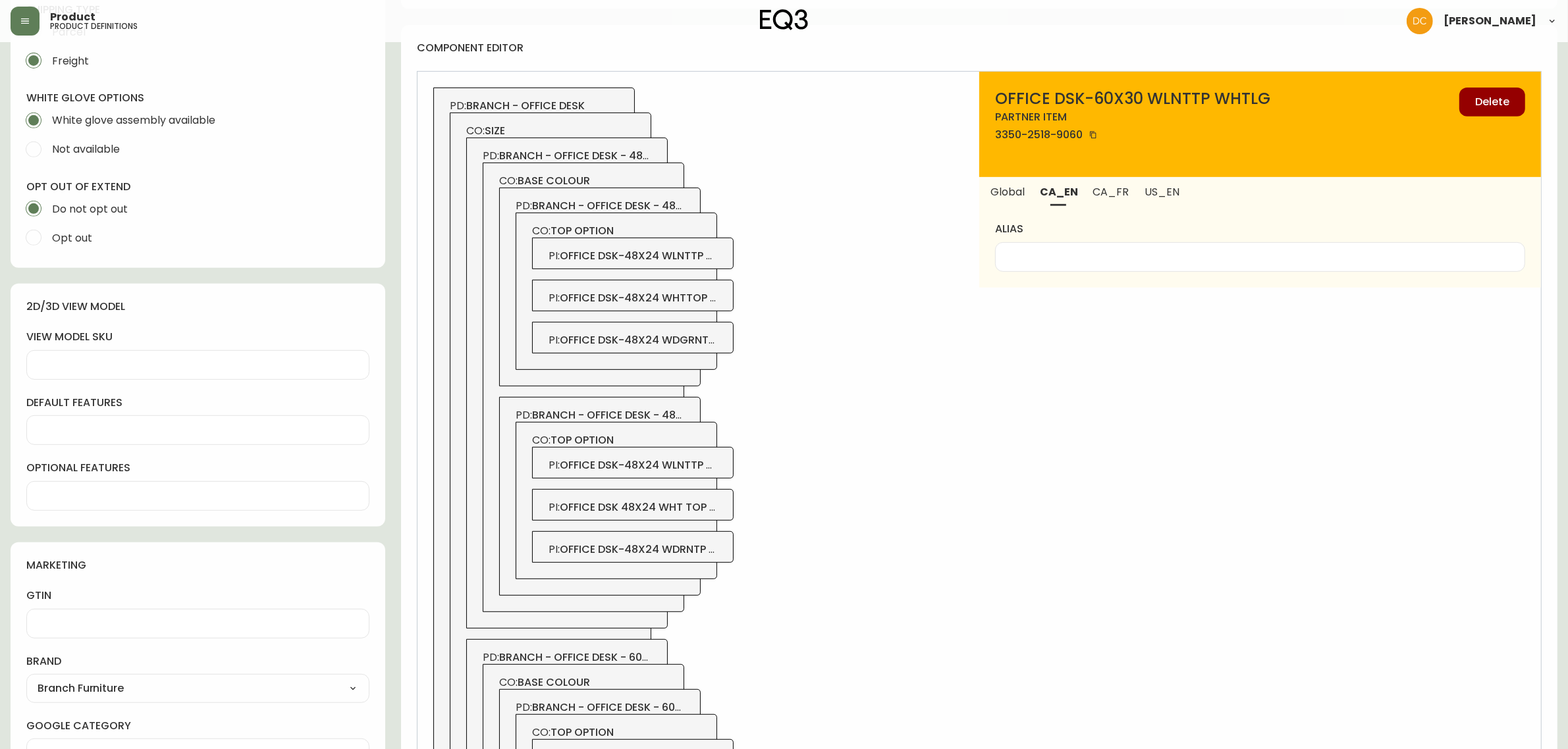
click at [1136, 256] on input "alias" at bounding box center [1260, 257] width 508 height 12
drag, startPoint x: 1181, startPoint y: 196, endPoint x: 1142, endPoint y: 247, distance: 64.2
click at [1181, 195] on button "US_EN" at bounding box center [1163, 192] width 54 height 29
click at [1133, 256] on input "alias" at bounding box center [1260, 257] width 508 height 12
paste input "Walnut"
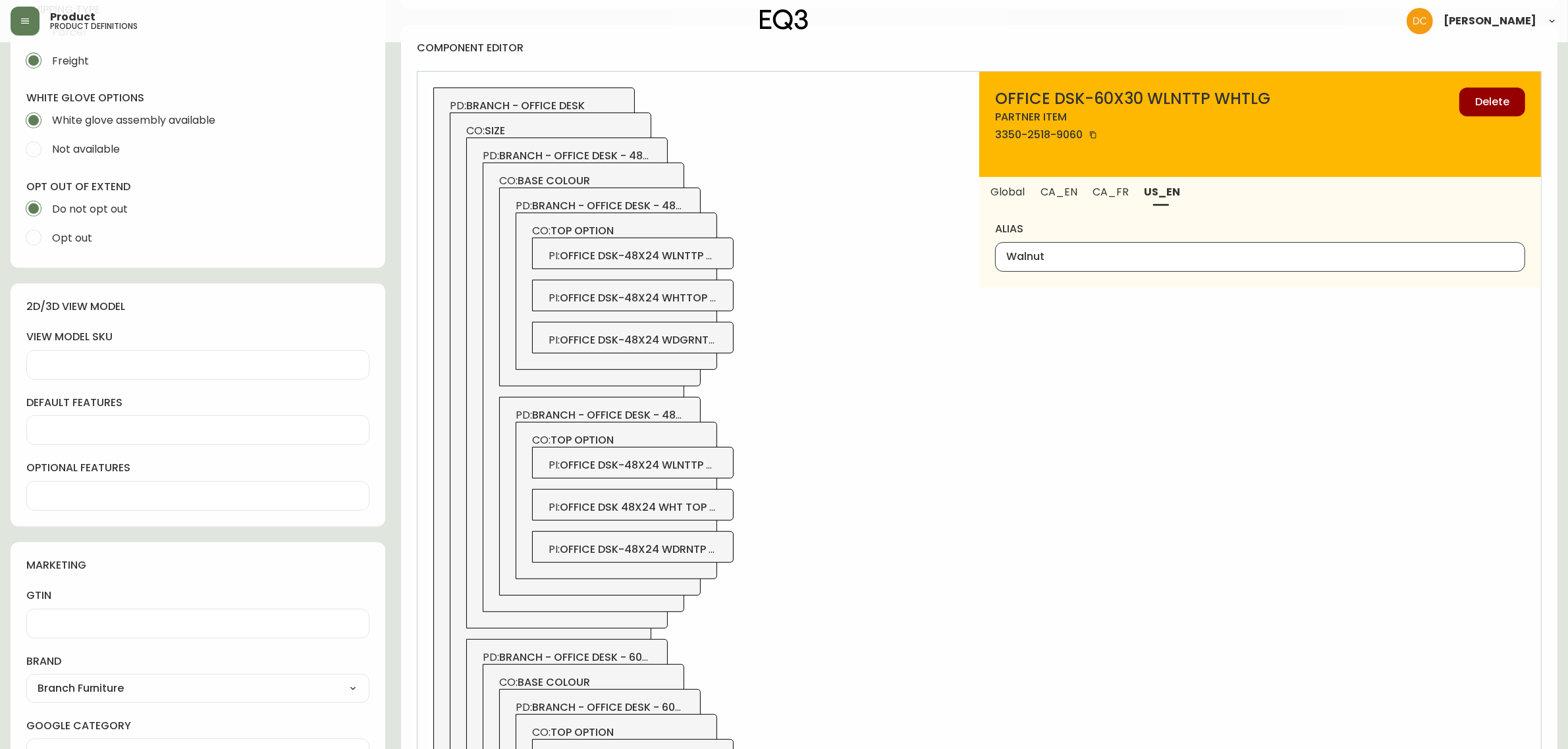
click at [1127, 200] on button "CA_FR" at bounding box center [1111, 192] width 51 height 29
click at [1094, 252] on input "alias" at bounding box center [1260, 257] width 508 height 12
click at [1002, 419] on div "OFFICE DSK-60X30 WLNTTP WHTLG partner item 3350-2518-9060 Delete Global CA_EN C…" at bounding box center [1260, 604] width 562 height 1066
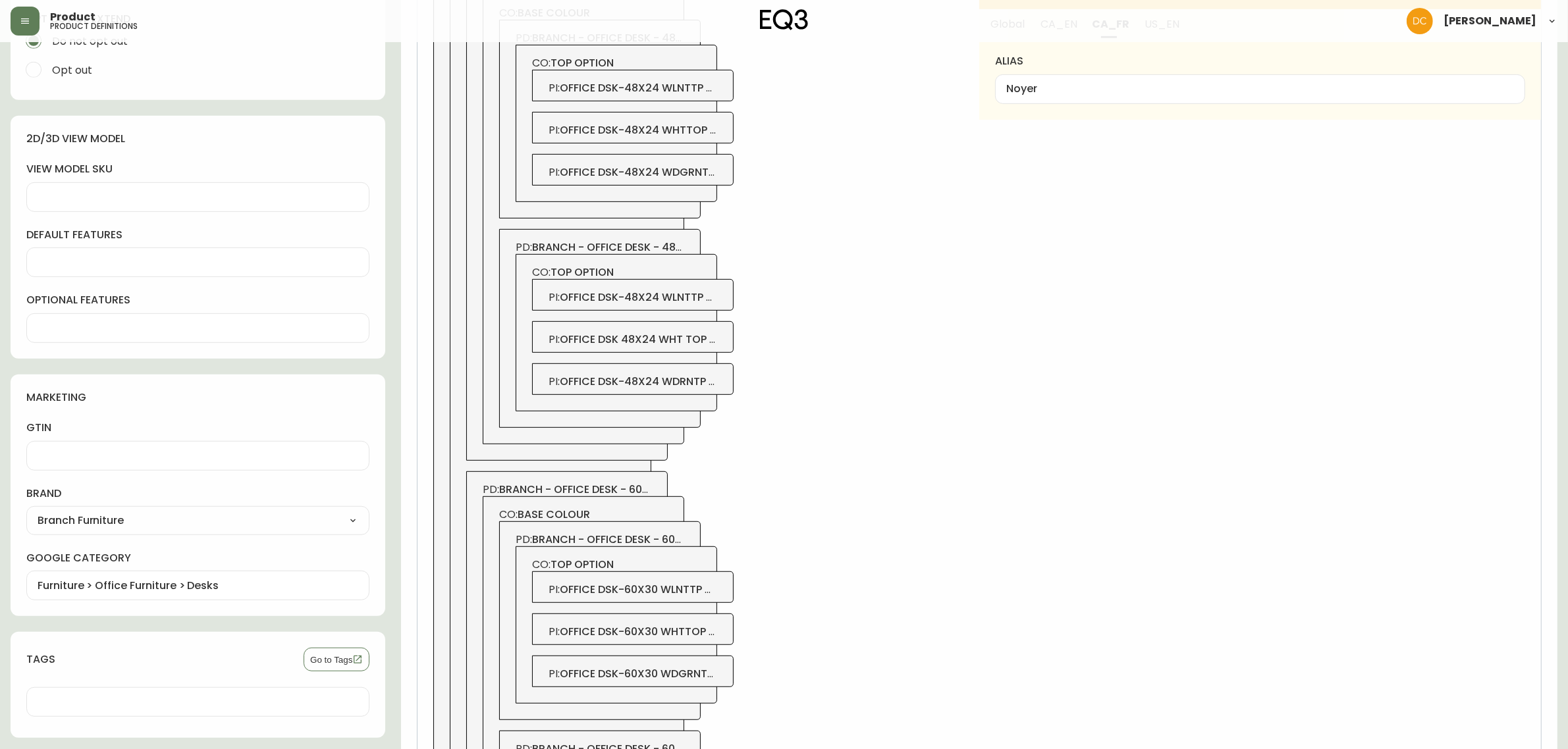
scroll to position [1085, 0]
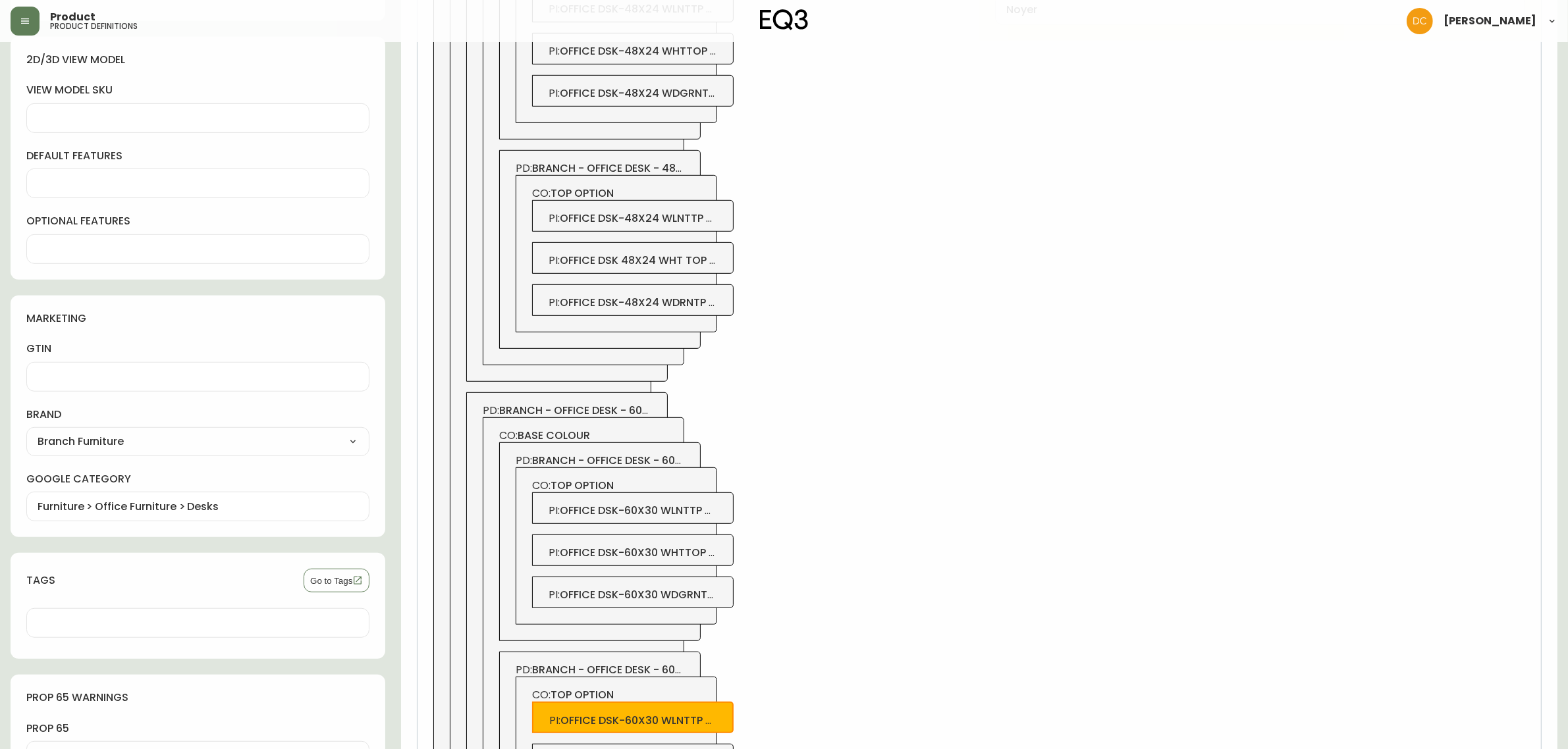
click at [620, 413] on span "branch - office desk - 60x30" at bounding box center [581, 411] width 164 height 15
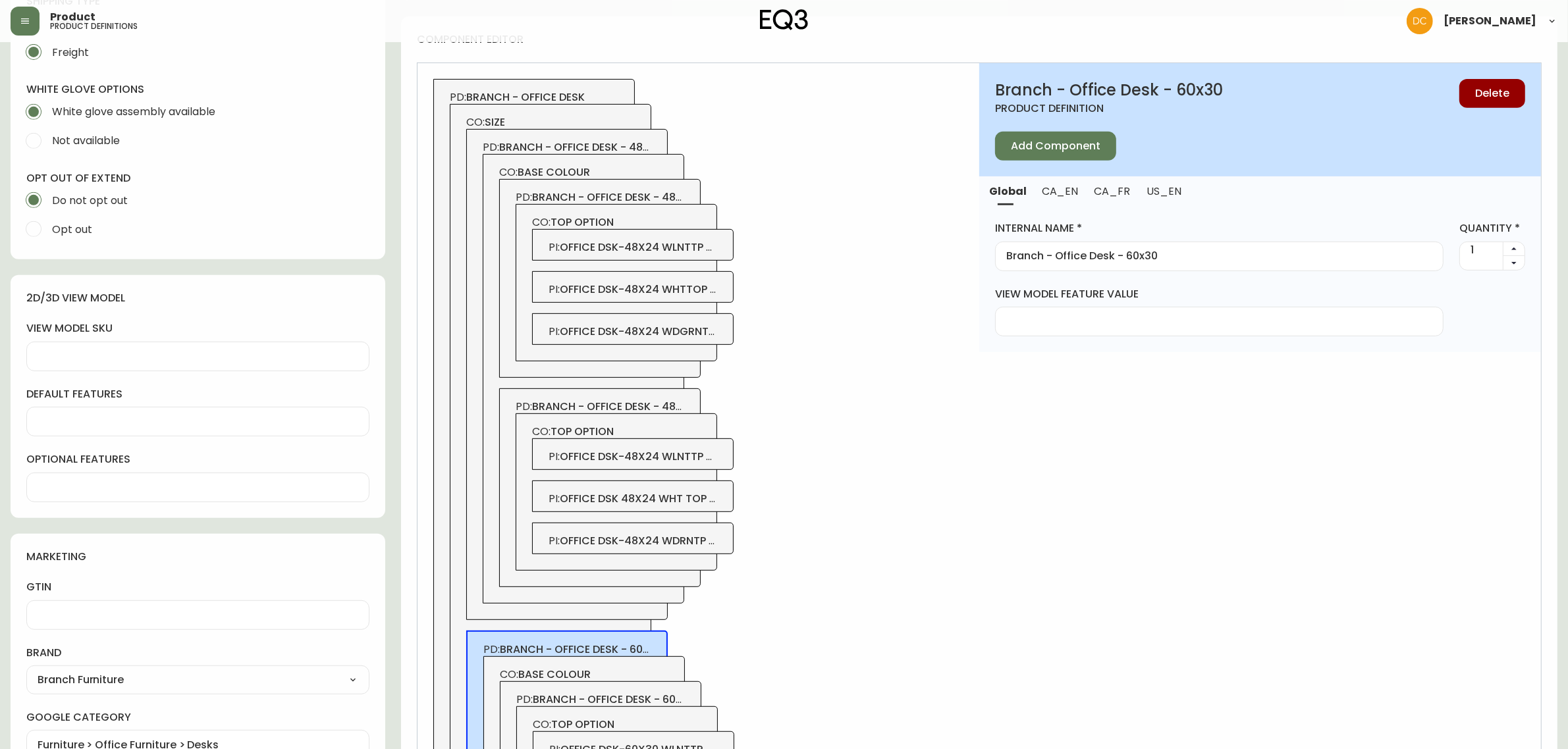
scroll to position [509, 0]
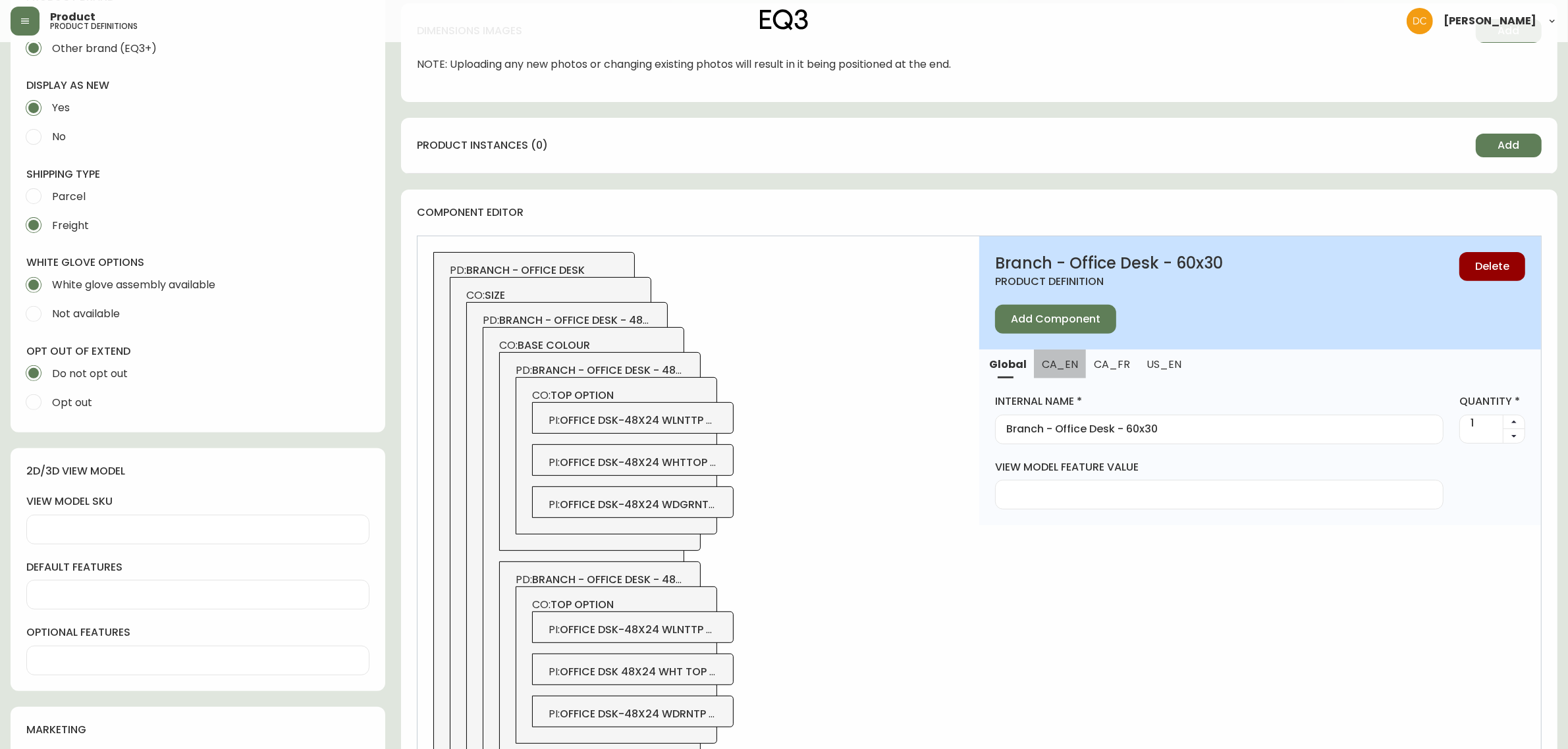
click at [1074, 363] on span "CA_EN" at bounding box center [1059, 364] width 36 height 14
drag, startPoint x: 1099, startPoint y: 366, endPoint x: 1132, endPoint y: 366, distance: 33.0
click at [1099, 366] on span "CA_FR" at bounding box center [1111, 364] width 35 height 14
click at [1149, 367] on span "US_EN" at bounding box center [1162, 364] width 35 height 14
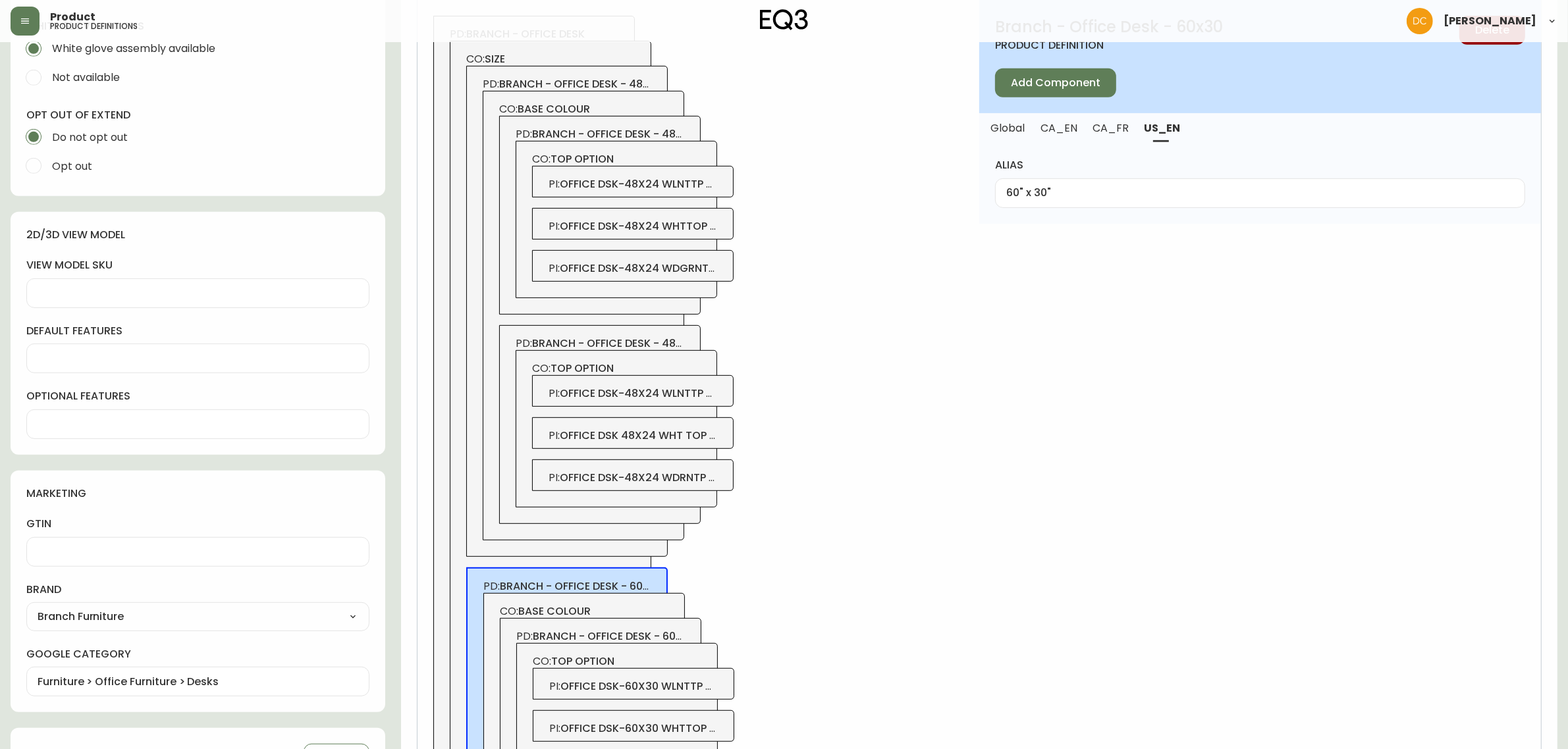
scroll to position [591, 0]
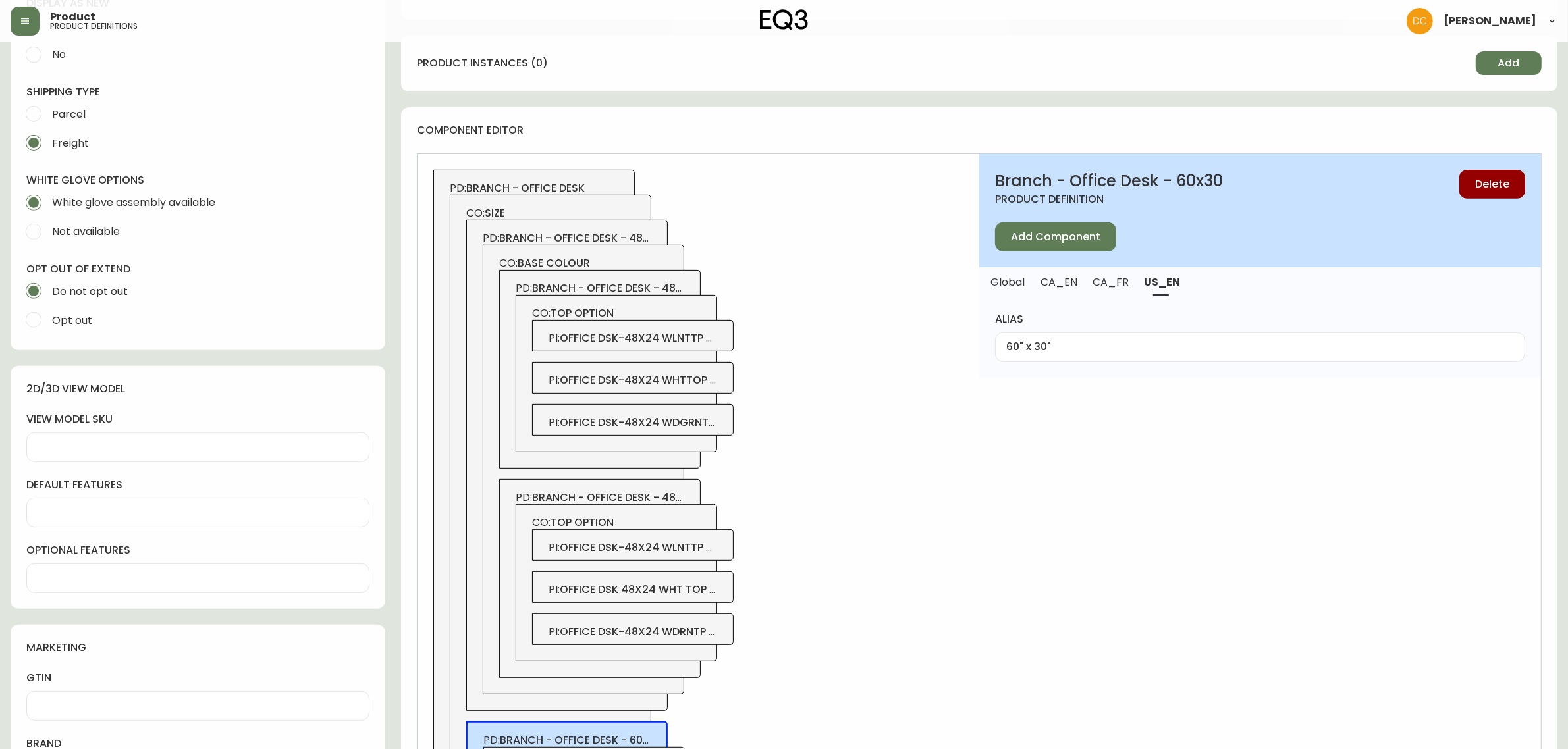
click at [621, 237] on span "branch - office desk - 48x24" at bounding box center [582, 238] width 164 height 15
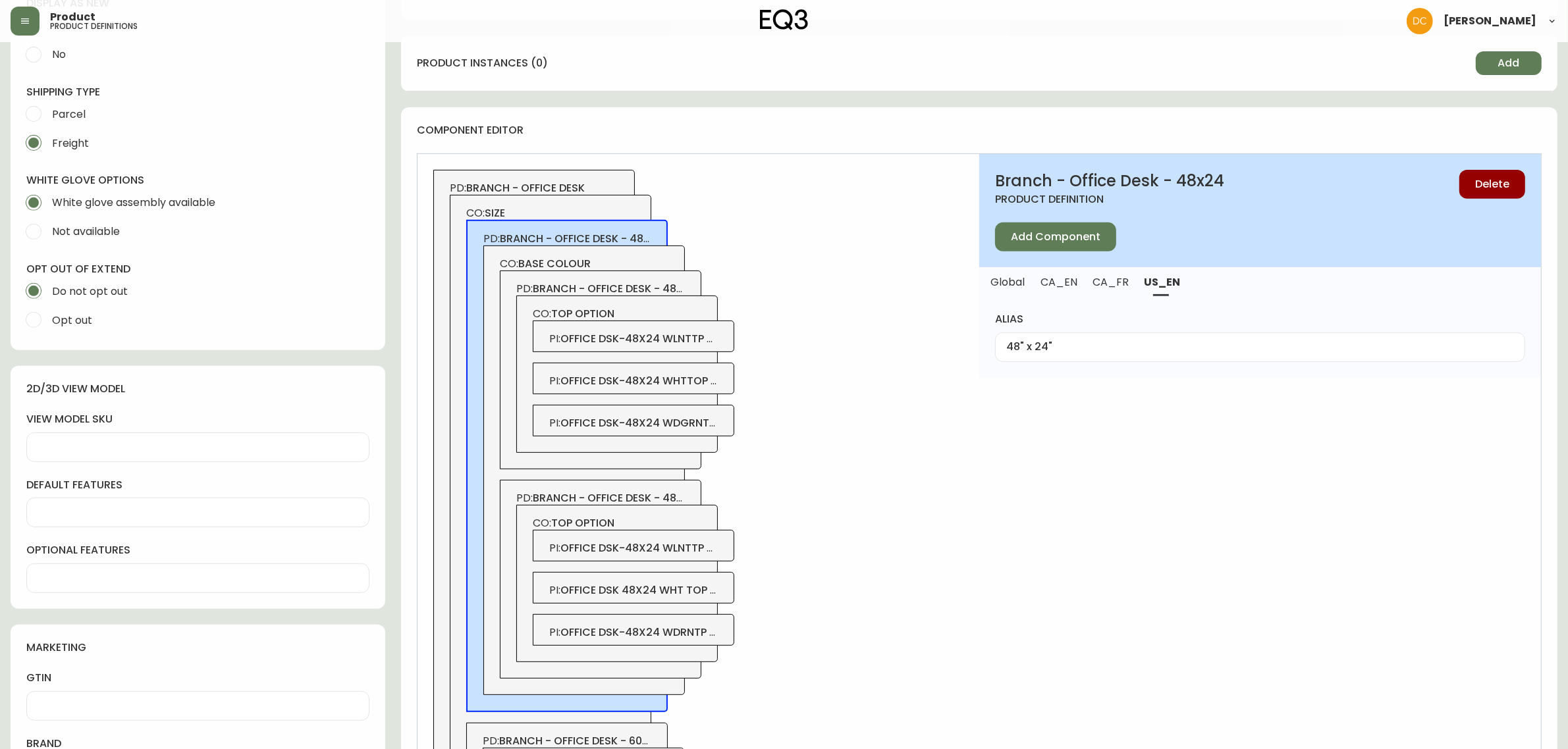
click at [1096, 283] on span "CA_FR" at bounding box center [1111, 282] width 35 height 14
click at [1066, 290] on button "CA_EN" at bounding box center [1059, 282] width 51 height 29
click at [902, 505] on div "PD: branch - office desk CO: size PD: branch - office desk - 48x24 CO: base col…" at bounding box center [698, 688] width 562 height 1067
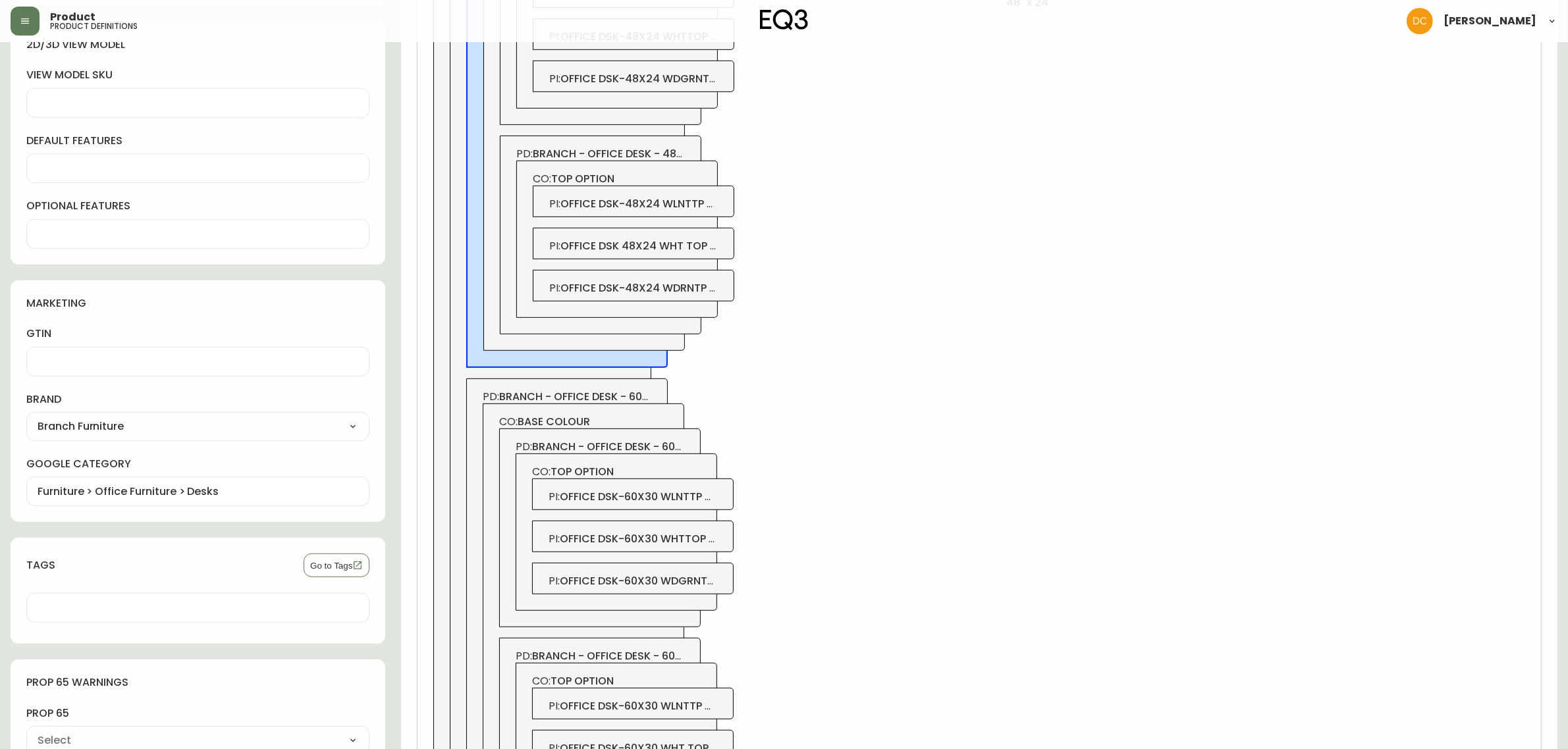
scroll to position [1085, 0]
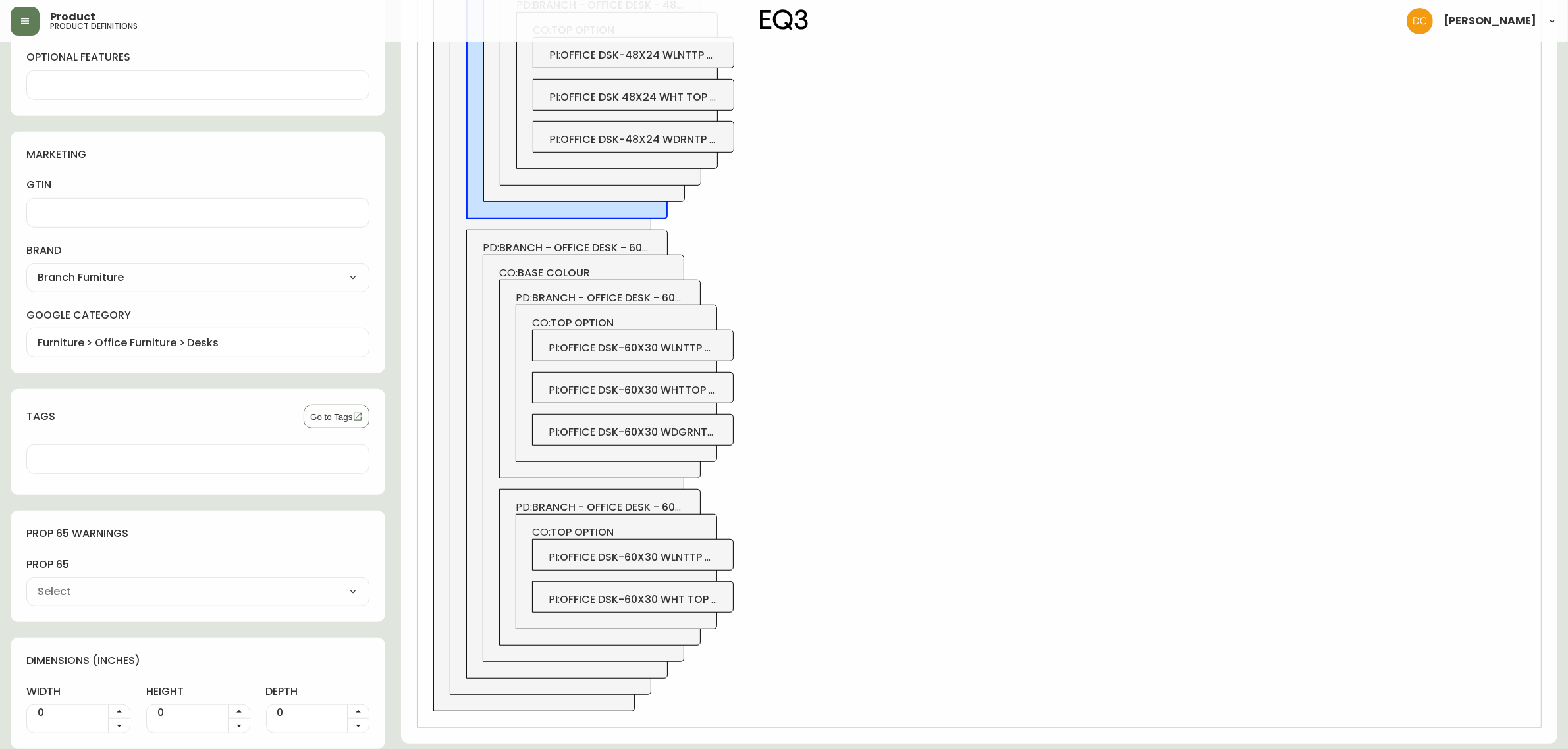
click at [680, 600] on span "office dsk-60x30 wht top & leg" at bounding box center [651, 600] width 181 height 15
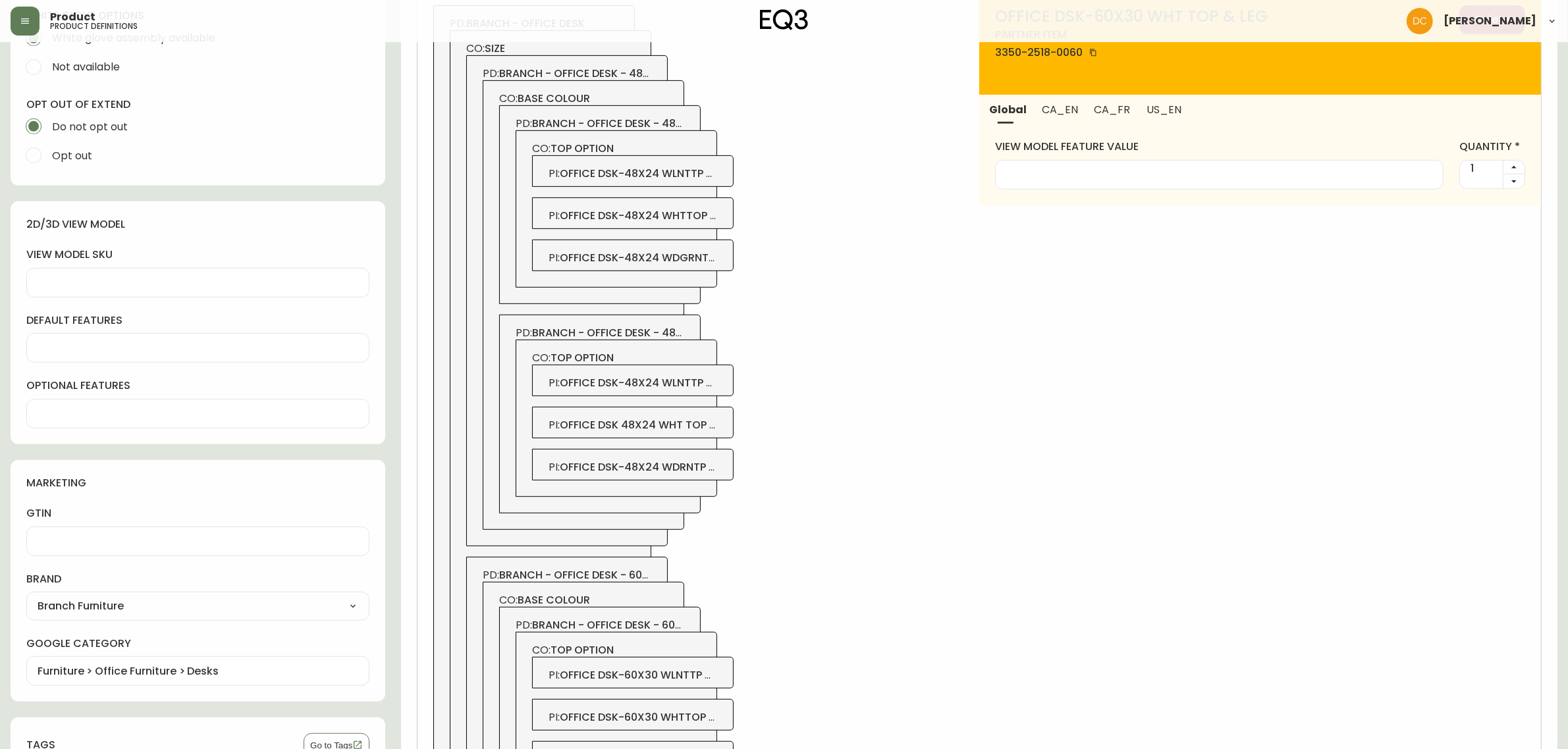
click at [1073, 115] on span "CA_EN" at bounding box center [1059, 110] width 36 height 14
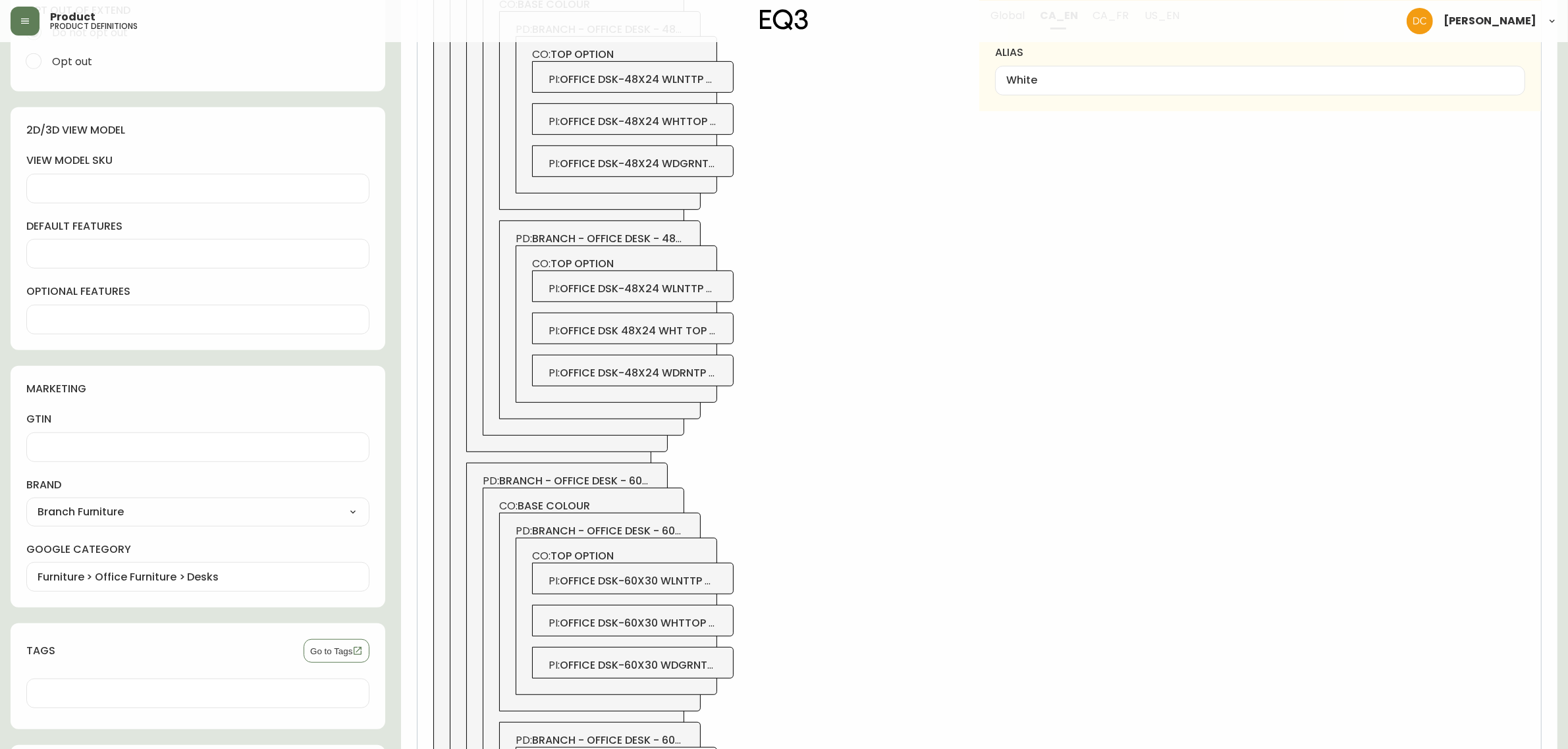
scroll to position [920, 0]
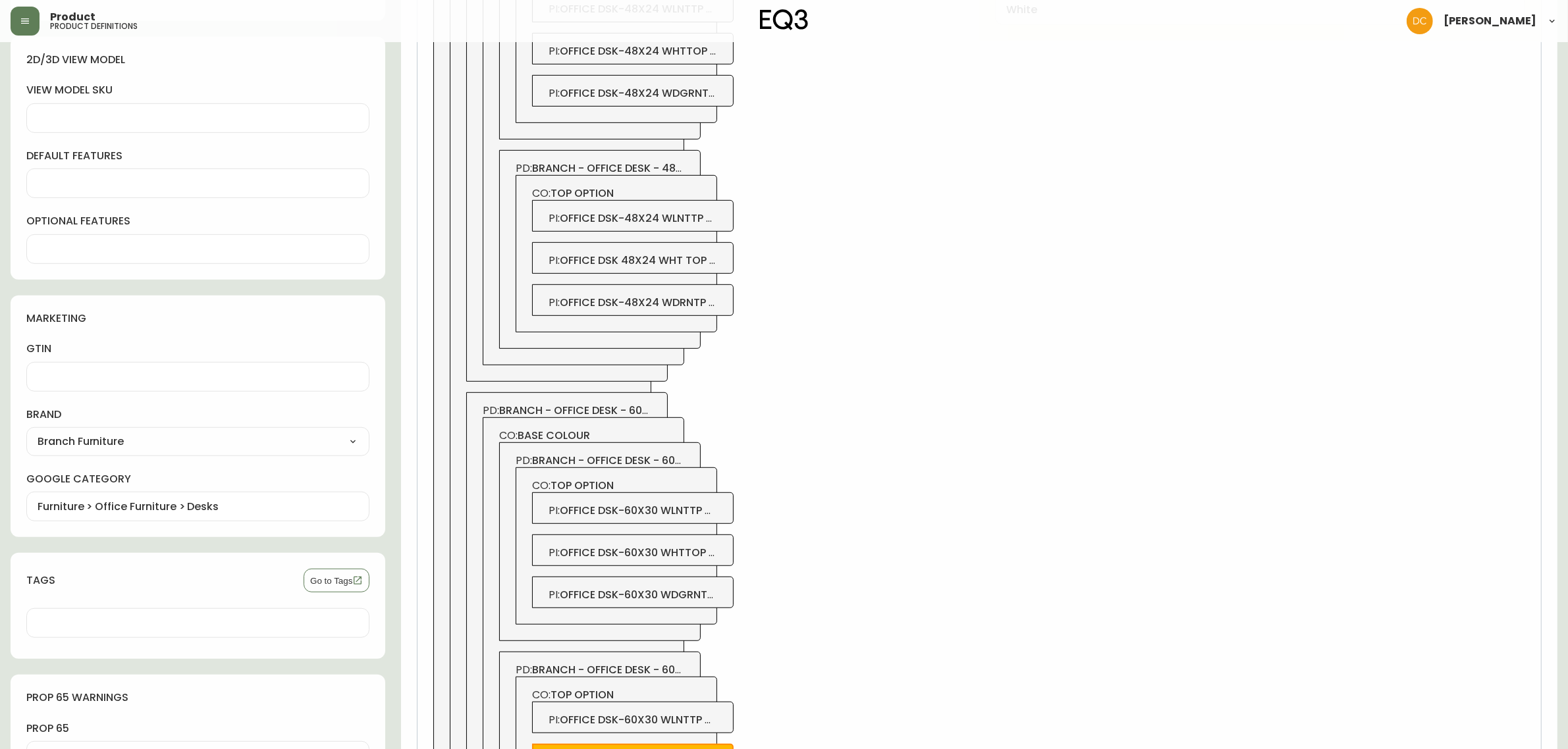
click at [695, 725] on span "office dsk-60x30 wlnttp whtlg" at bounding box center [651, 720] width 182 height 15
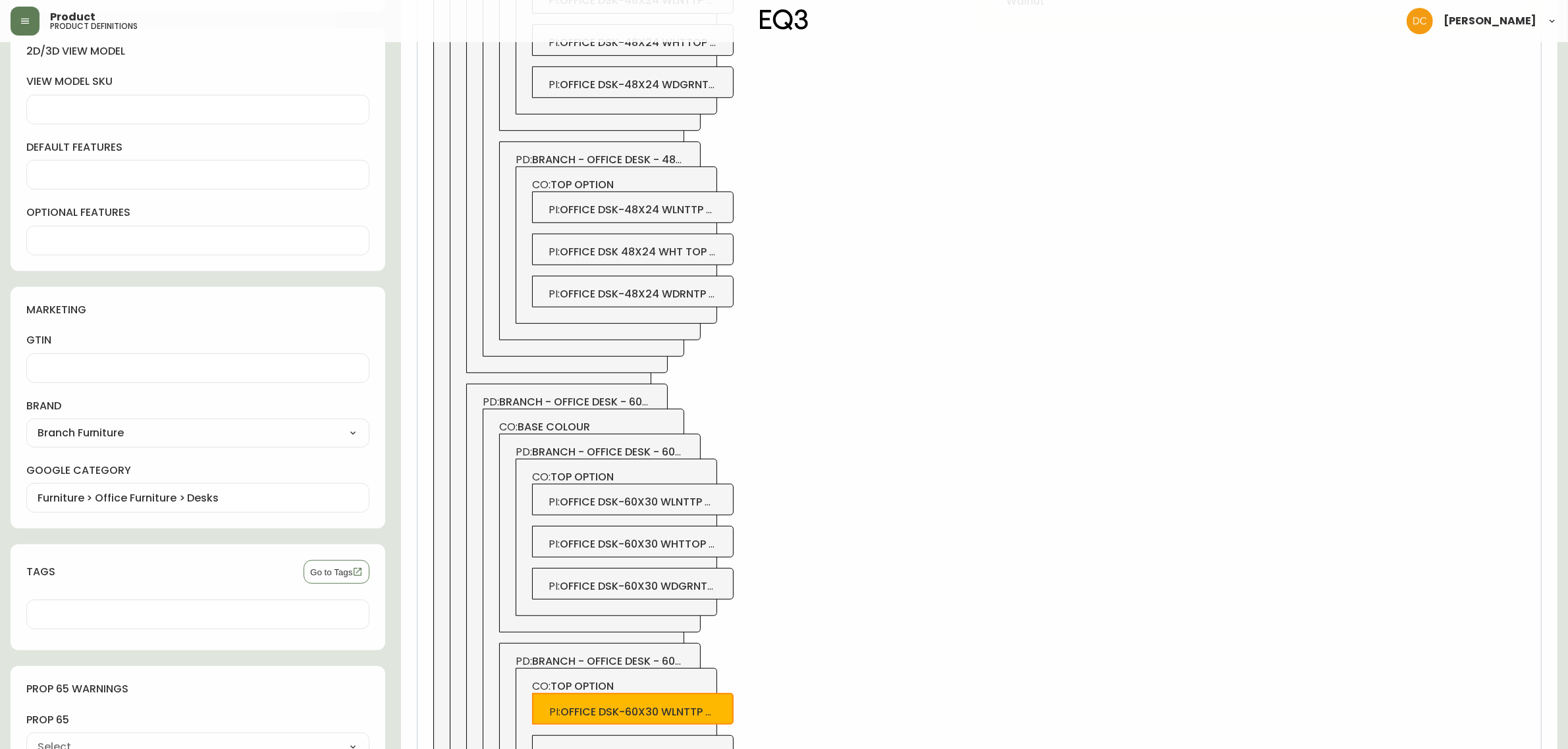
scroll to position [1003, 0]
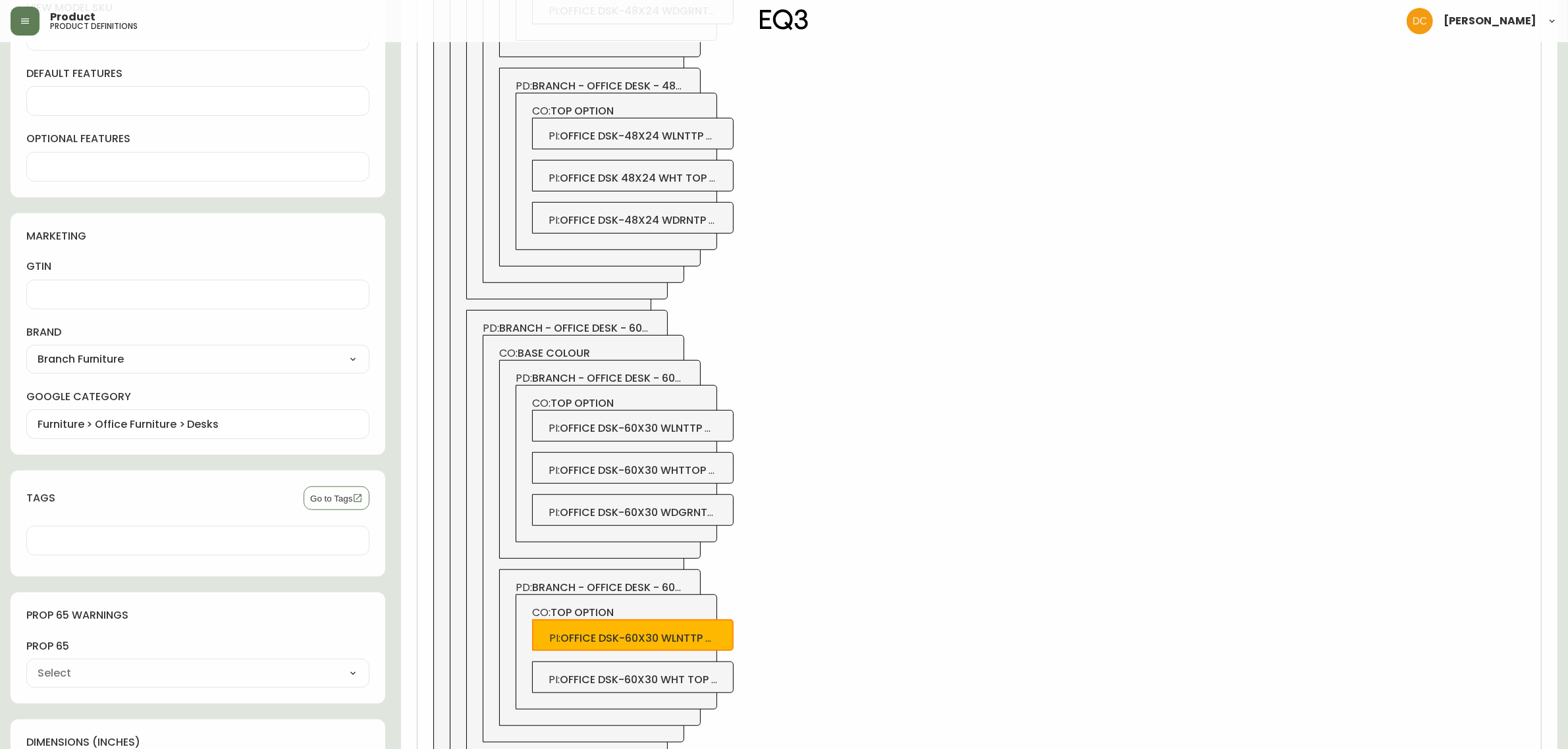
click at [715, 515] on span "office dsk-60x30 wdgrntp chrlg" at bounding box center [655, 512] width 191 height 15
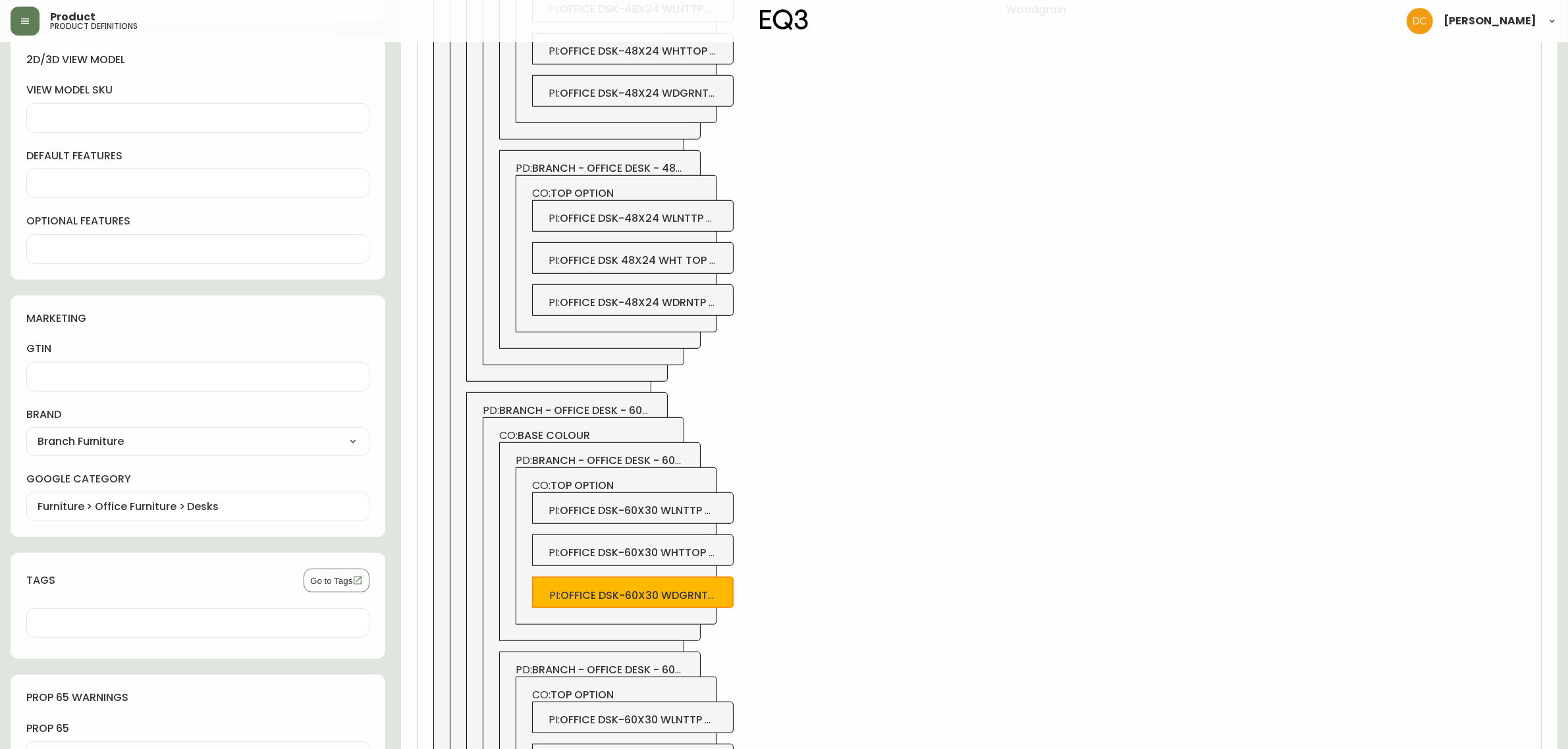
click at [701, 553] on span "office dsk-60x30 whttop chrlg" at bounding box center [652, 553] width 184 height 15
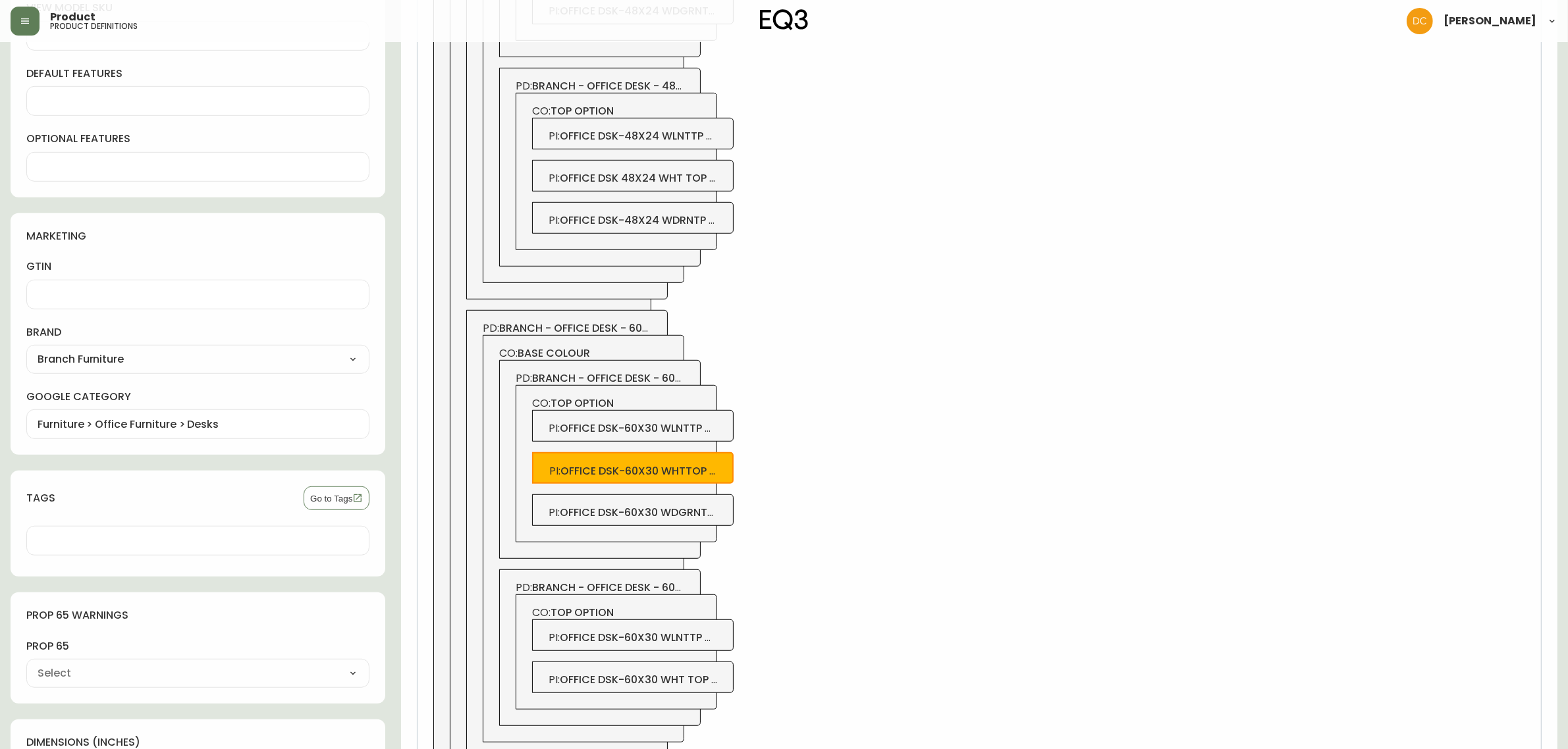
click at [693, 428] on span "office dsk-60x30 wlnttp chrlg" at bounding box center [650, 429] width 181 height 15
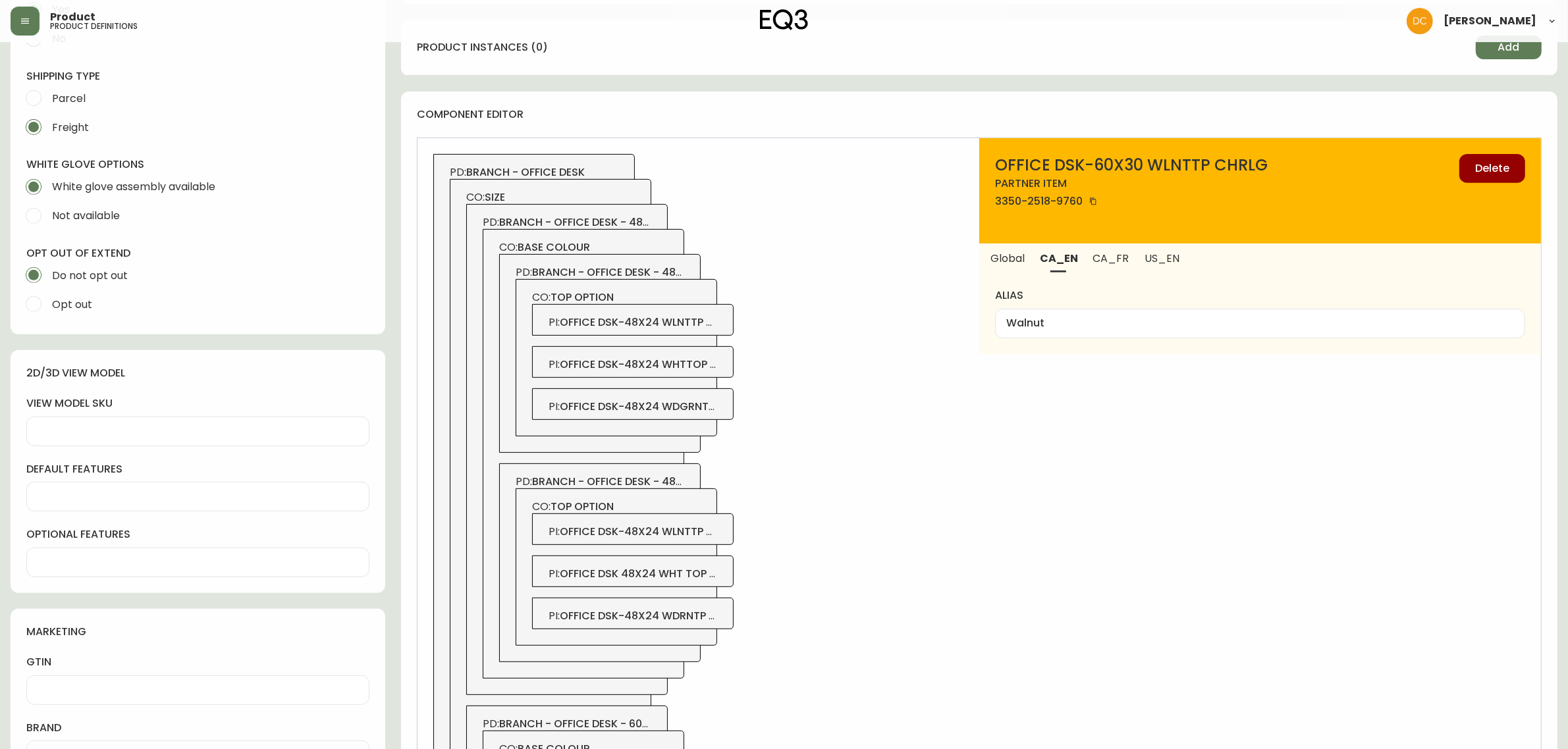
scroll to position [591, 0]
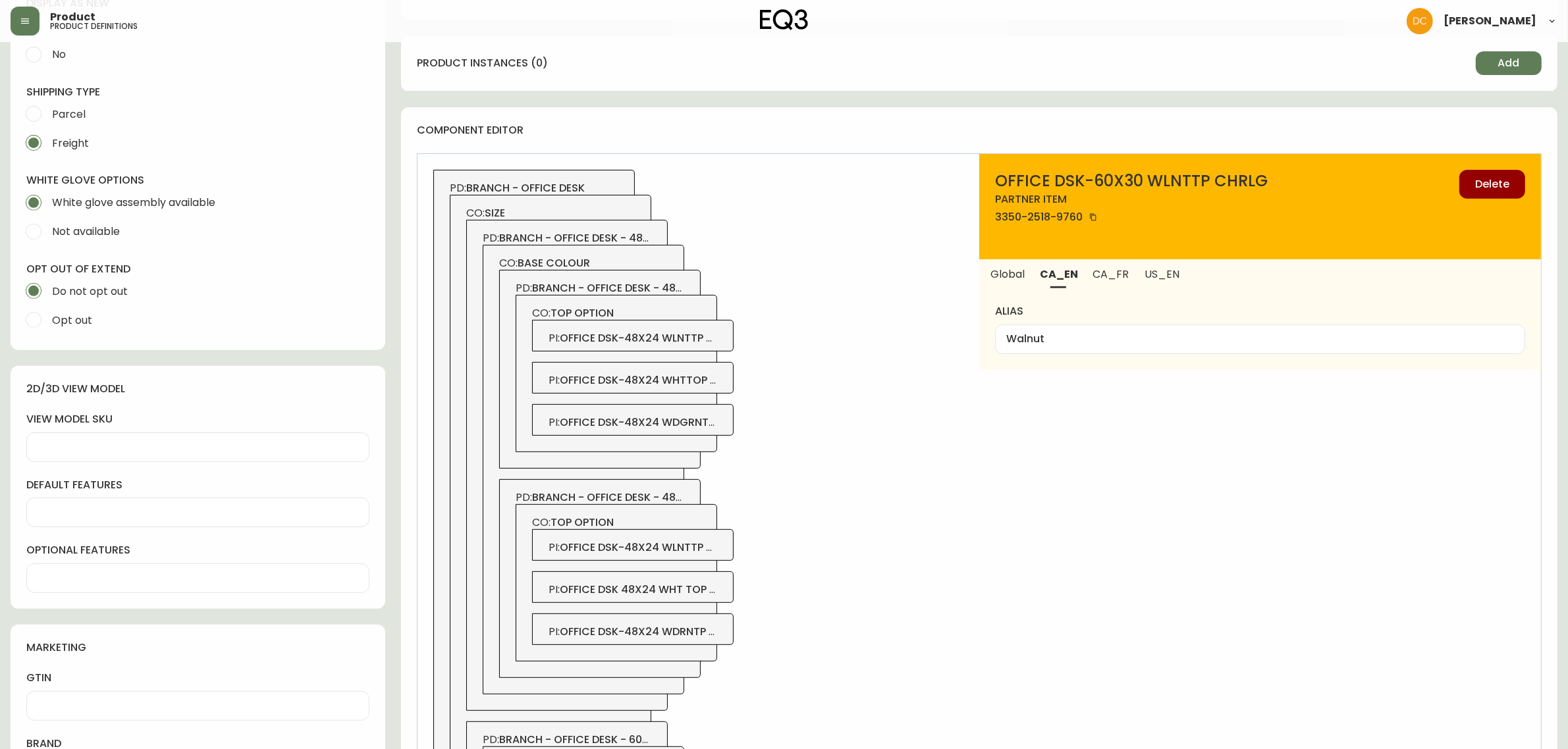
click at [718, 631] on span "office dsk-48x24 wdrntp whtlg" at bounding box center [653, 632] width 187 height 15
click at [712, 584] on span "office dsk 48x24 wht top & leg" at bounding box center [649, 590] width 179 height 15
click at [714, 558] on div "PI : office dsk-48x24 wlnttp whtlg" at bounding box center [633, 545] width 201 height 31
click at [714, 416] on span "office dsk-48x24 wdgrntp chrlg" at bounding box center [656, 423] width 193 height 15
click at [706, 376] on span "office dsk-48x24 whttop chrlg" at bounding box center [653, 380] width 186 height 15
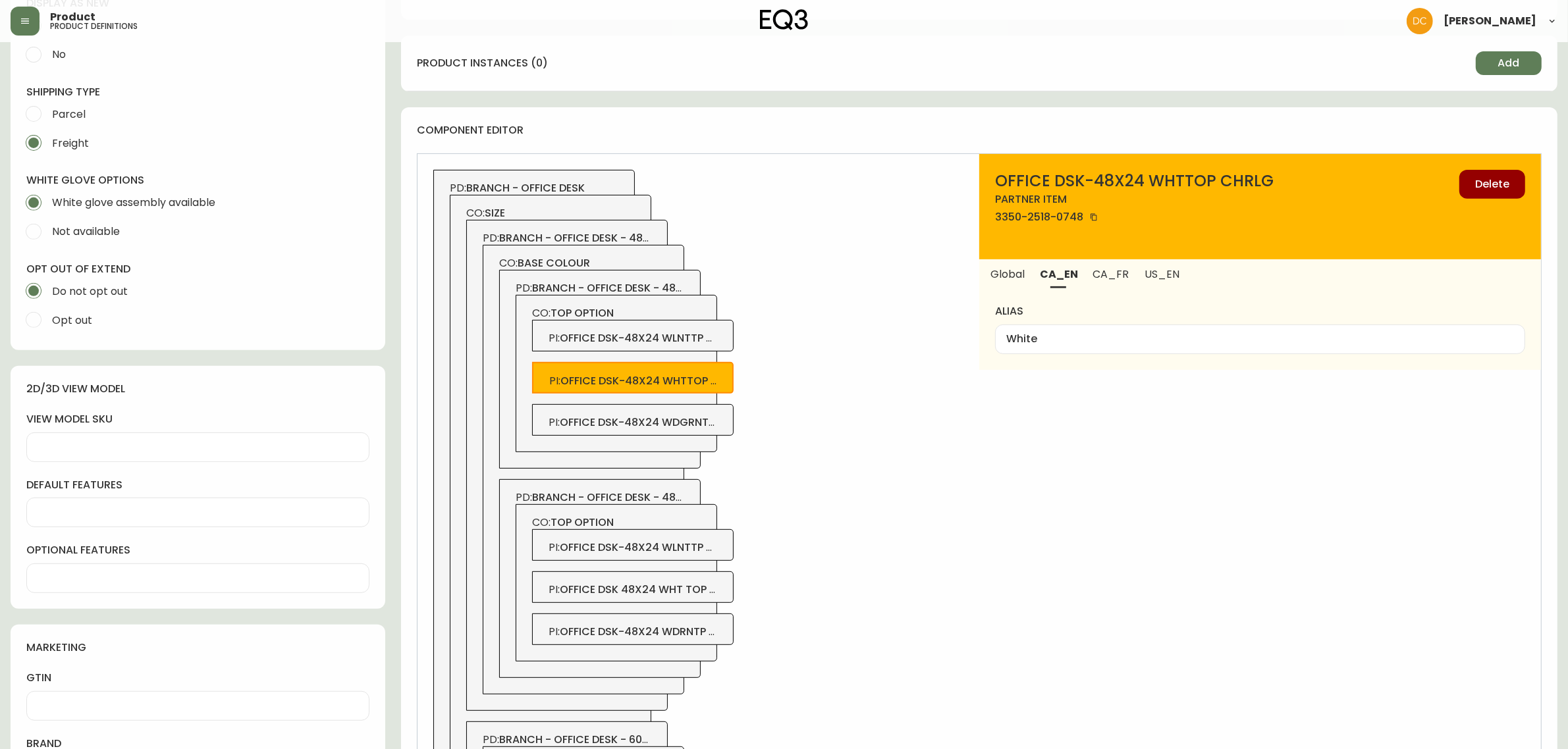
click at [698, 336] on span "office dsk-48x24 wlnttp chrlg" at bounding box center [651, 338] width 182 height 15
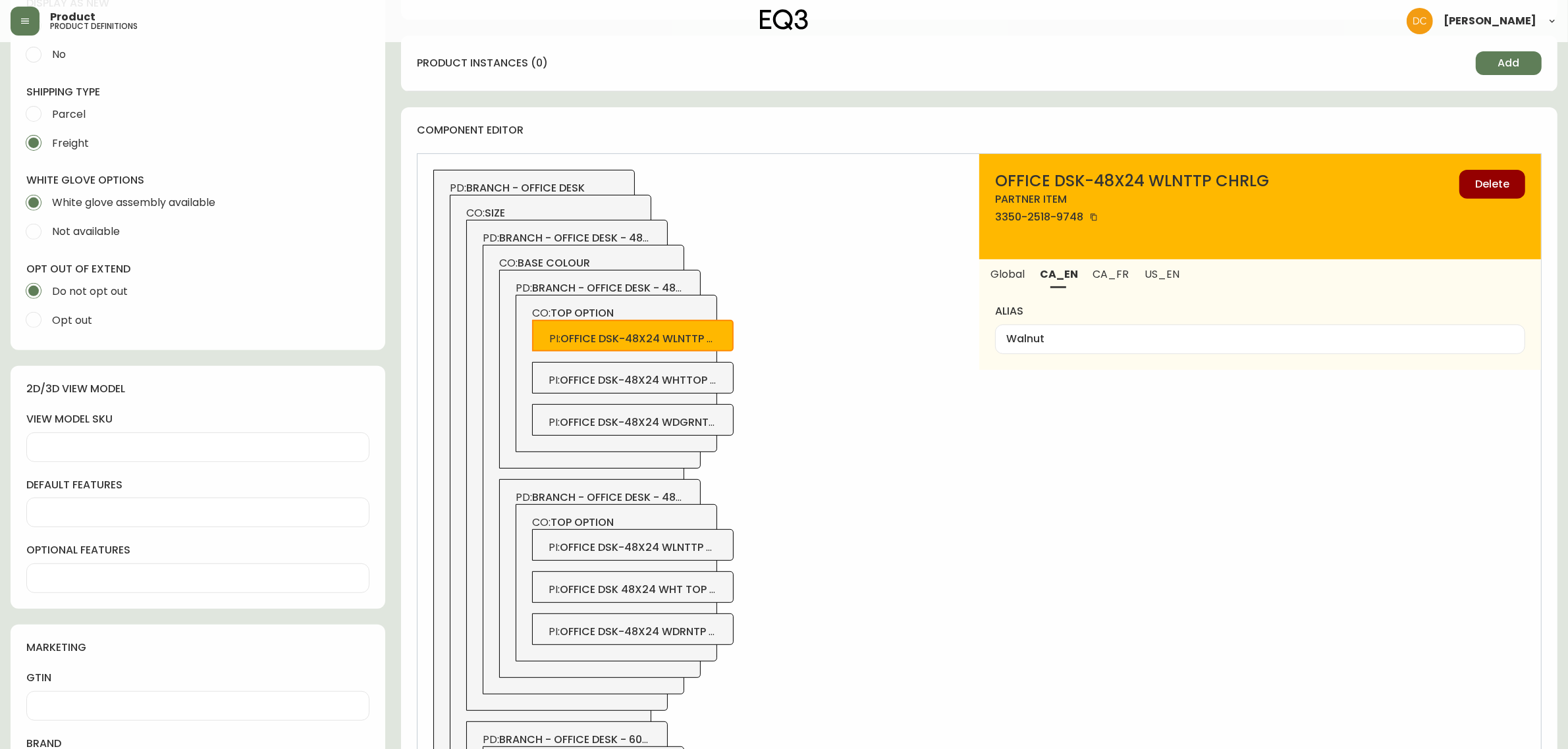
click at [720, 382] on div "PI : office dsk-48x24 whttop chrlg" at bounding box center [633, 377] width 201 height 31
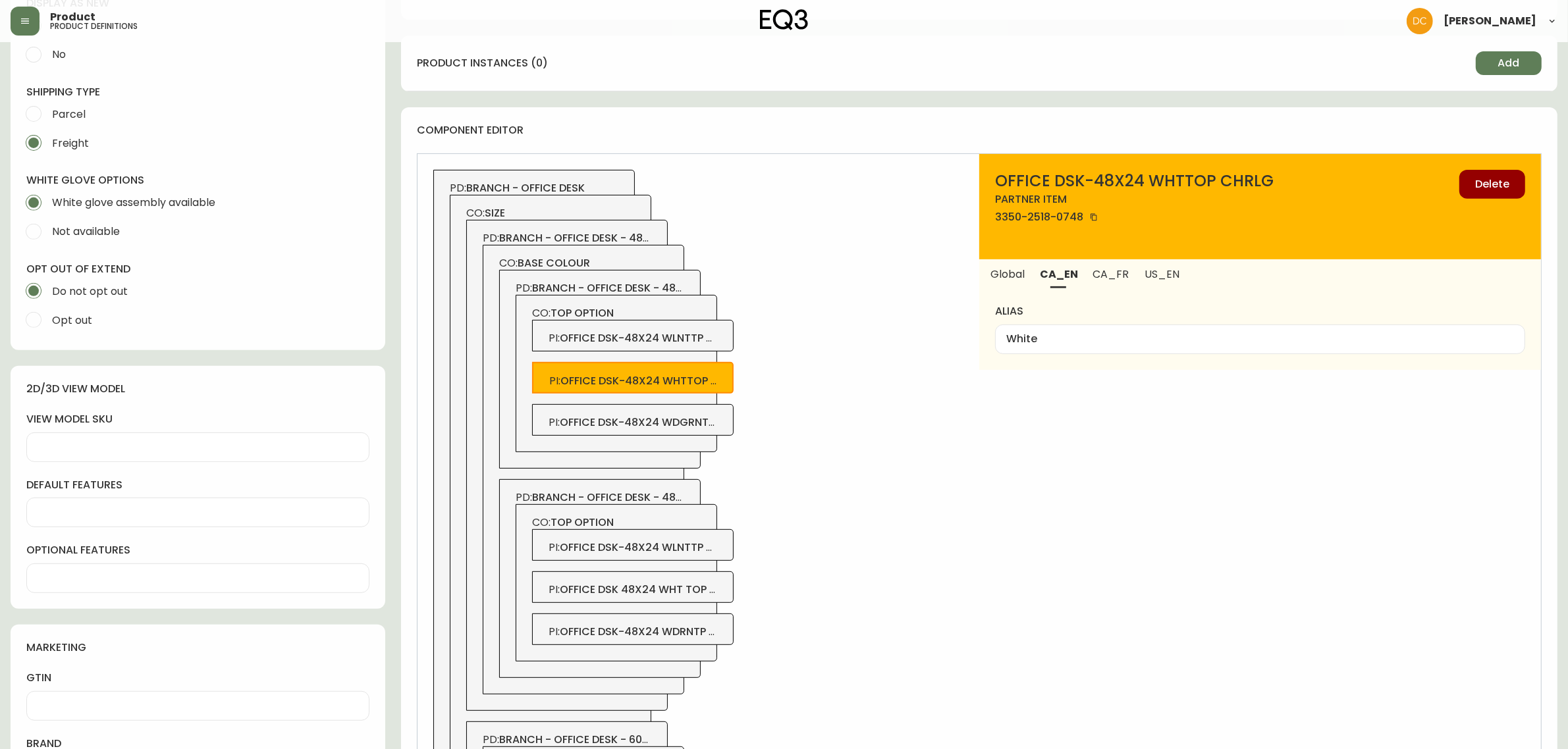
click at [710, 343] on span "office dsk-48x24 wlnttp chrlg" at bounding box center [651, 338] width 182 height 15
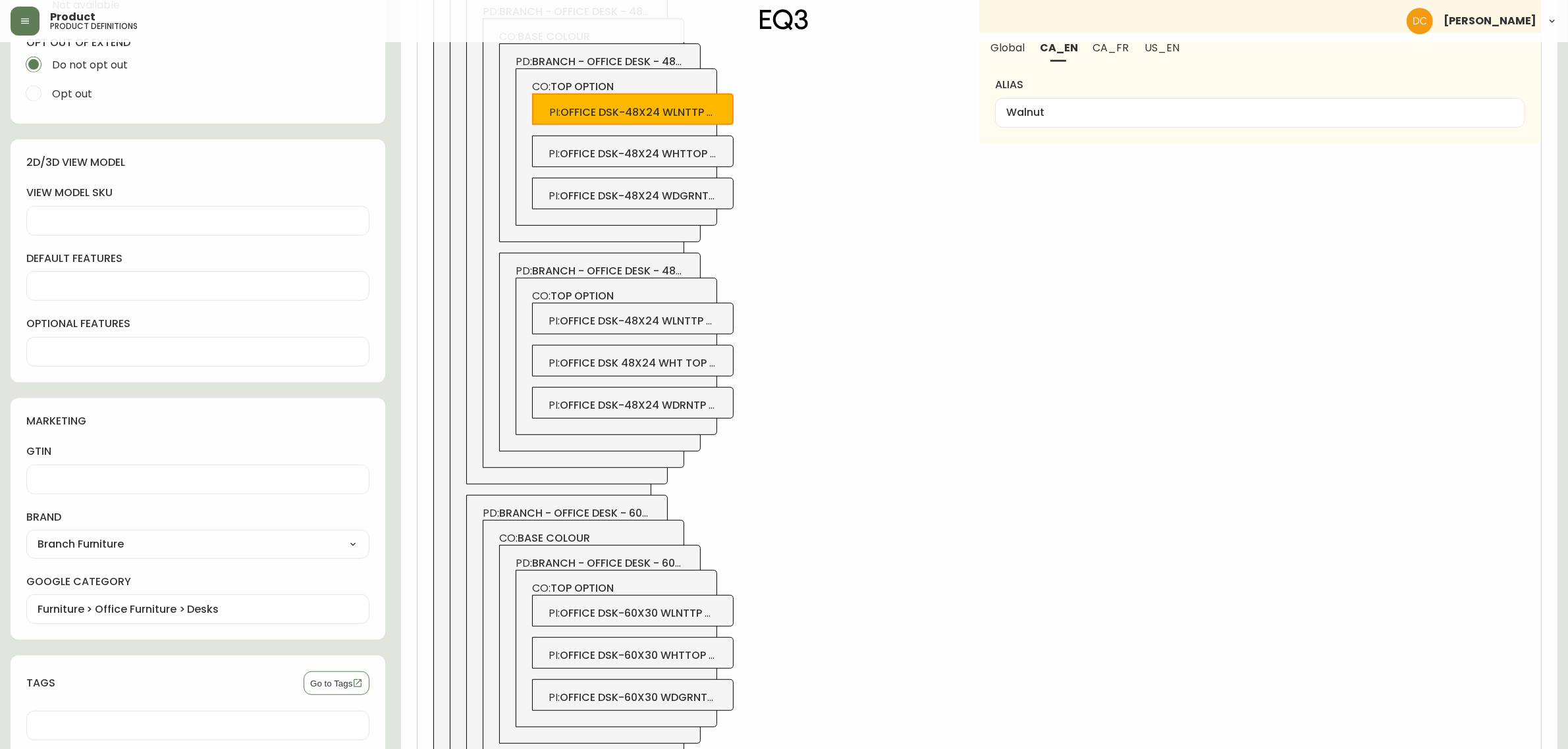
scroll to position [1085, 0]
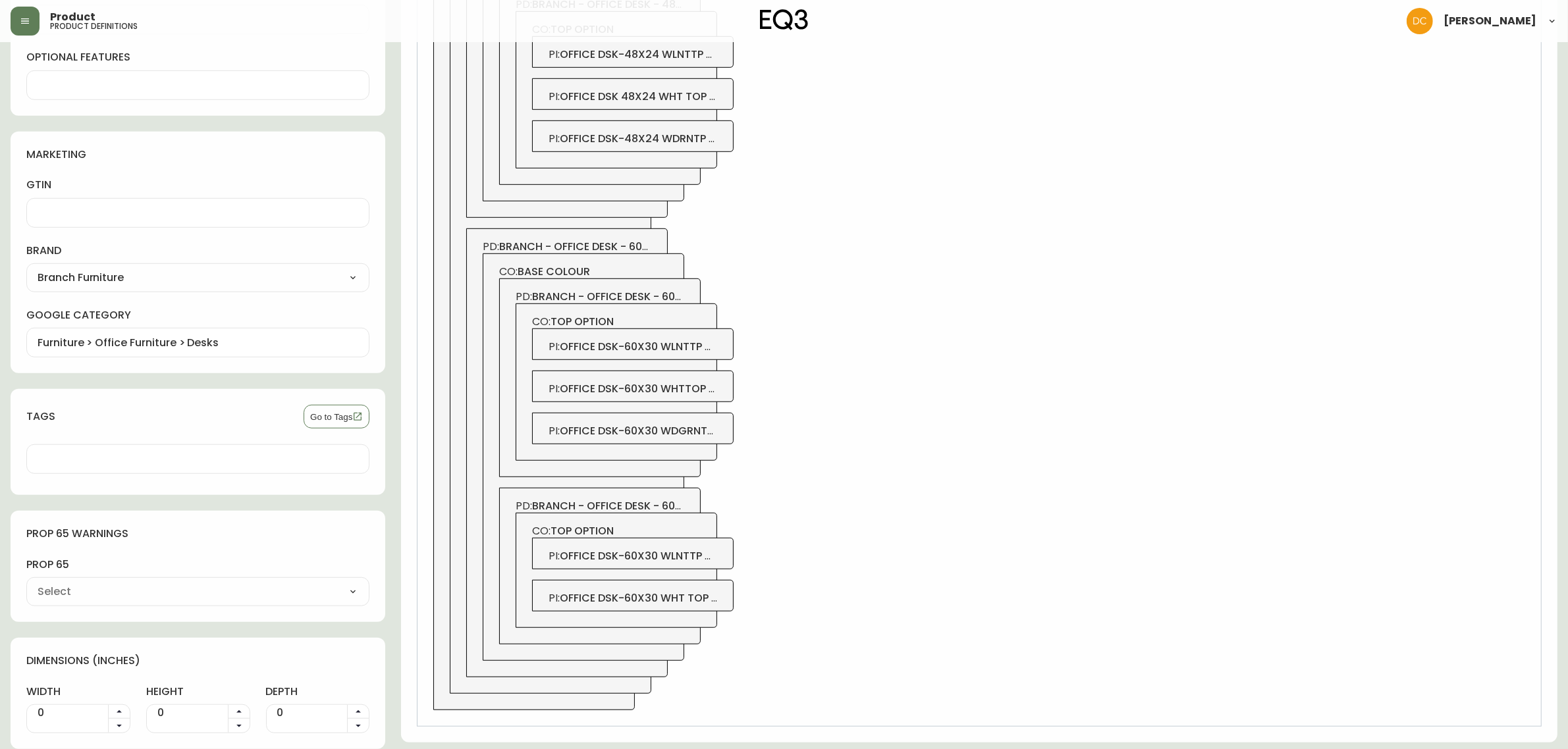
click at [602, 252] on span "branch - office desk - 60x30" at bounding box center [581, 247] width 164 height 15
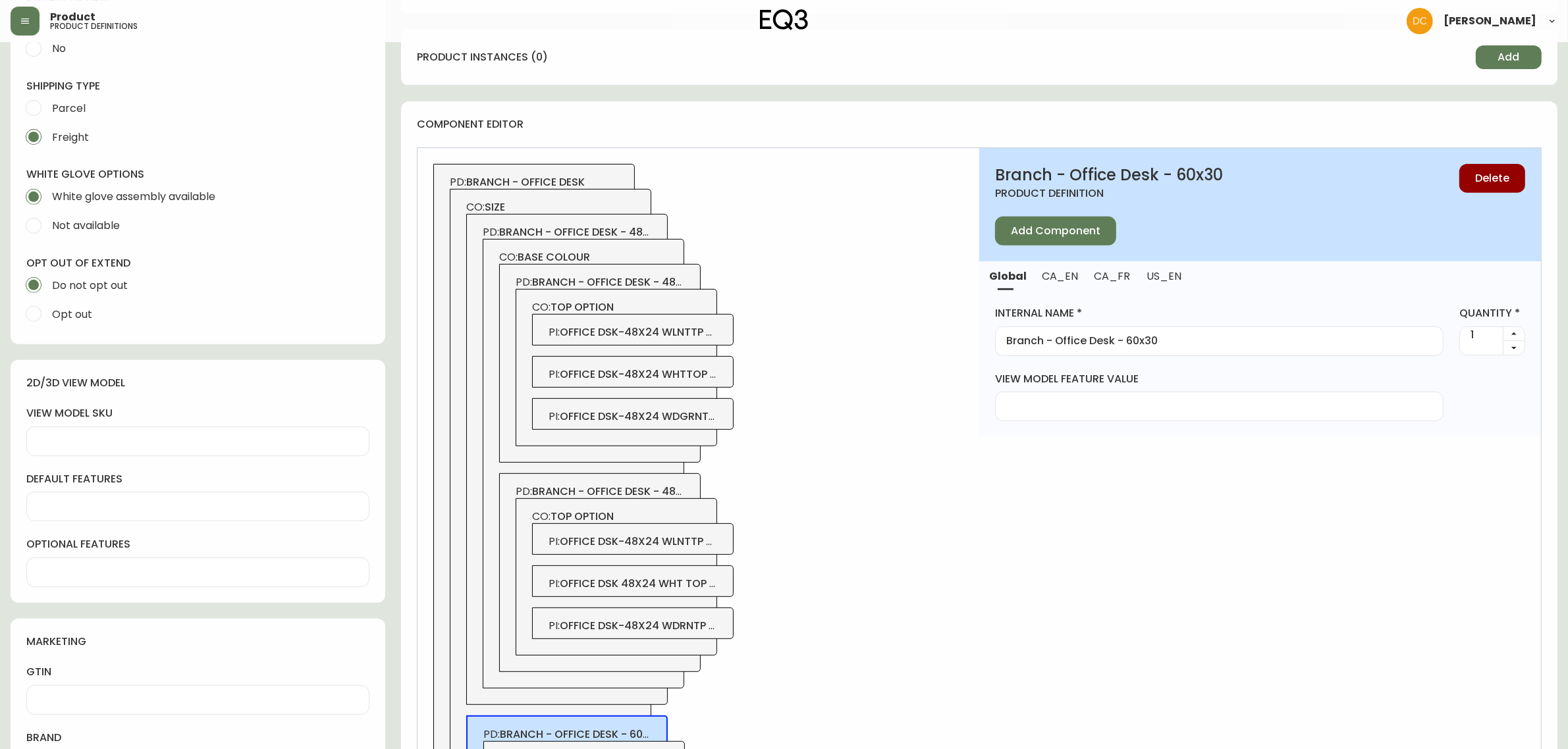
scroll to position [591, 0]
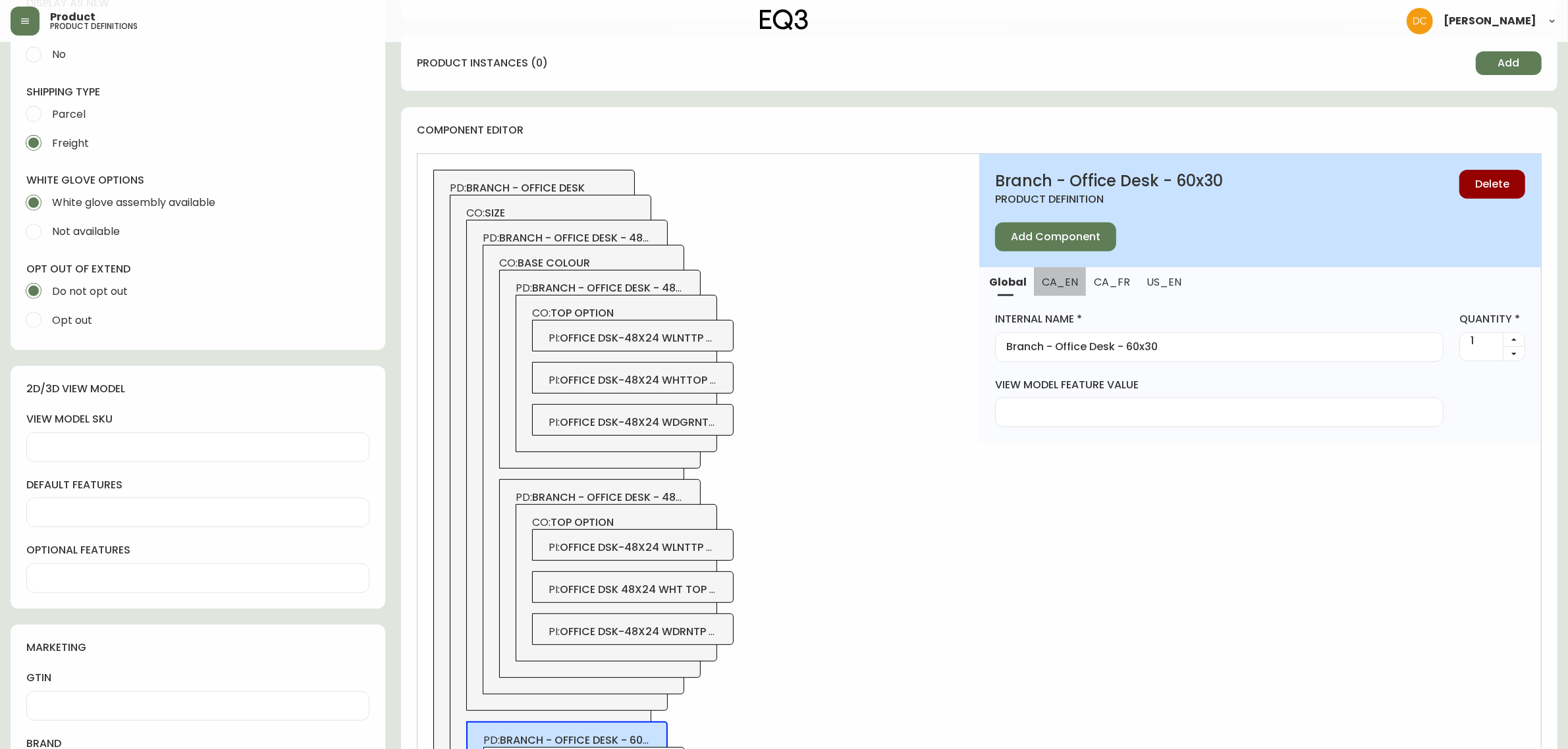
click at [1062, 287] on span "CA_EN" at bounding box center [1059, 282] width 36 height 14
click at [1103, 291] on button "CA_FR" at bounding box center [1111, 282] width 51 height 29
click at [1155, 287] on span "US_EN" at bounding box center [1162, 282] width 35 height 14
click at [596, 237] on span "branch - office desk - 48x24" at bounding box center [582, 238] width 164 height 15
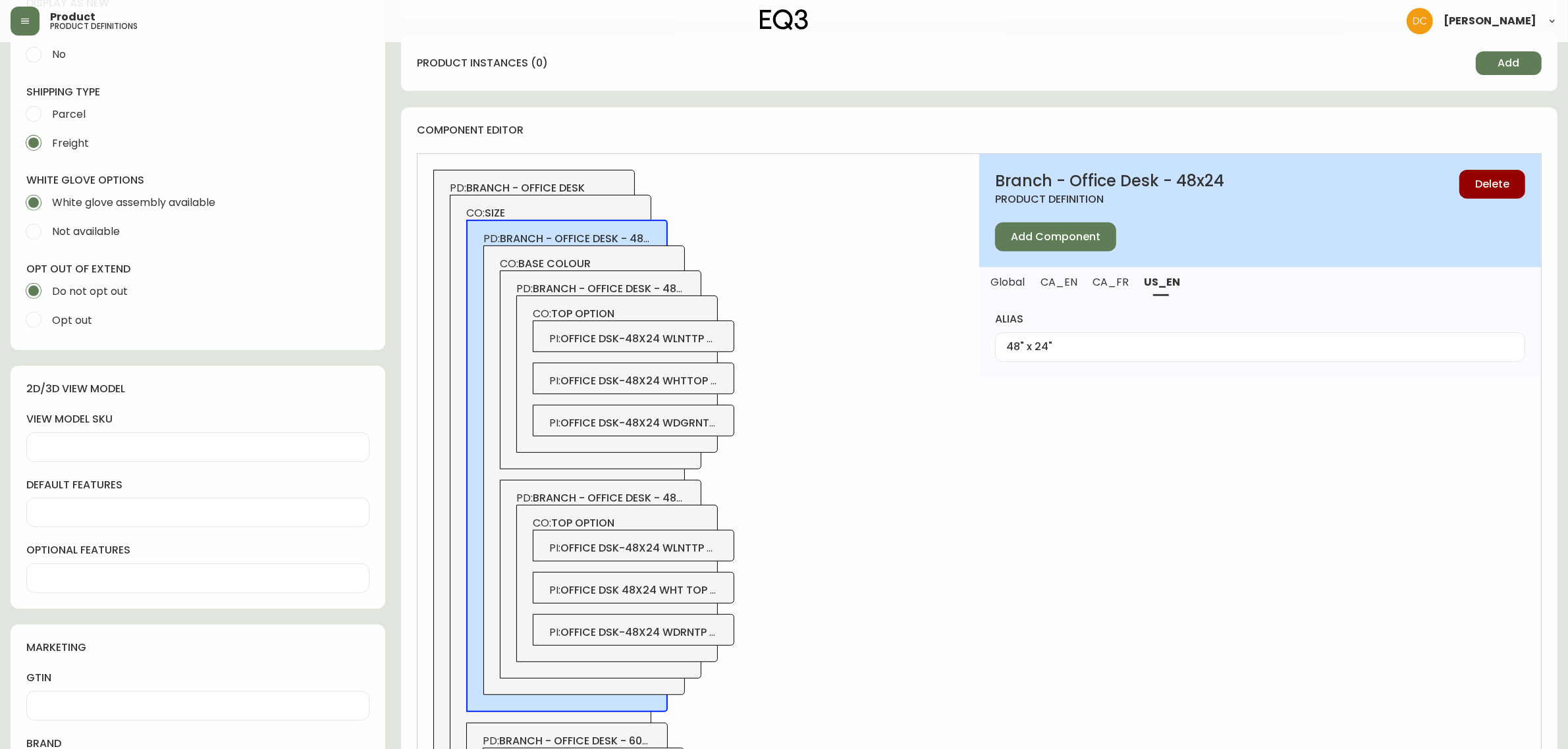
click at [1100, 287] on span "CA_FR" at bounding box center [1111, 282] width 35 height 14
click at [1059, 287] on span "CA_EN" at bounding box center [1059, 282] width 35 height 14
click at [907, 425] on div "PD: branch - office desk CO: size PD: branch - office desk - 48x24 CO: base col…" at bounding box center [698, 688] width 562 height 1067
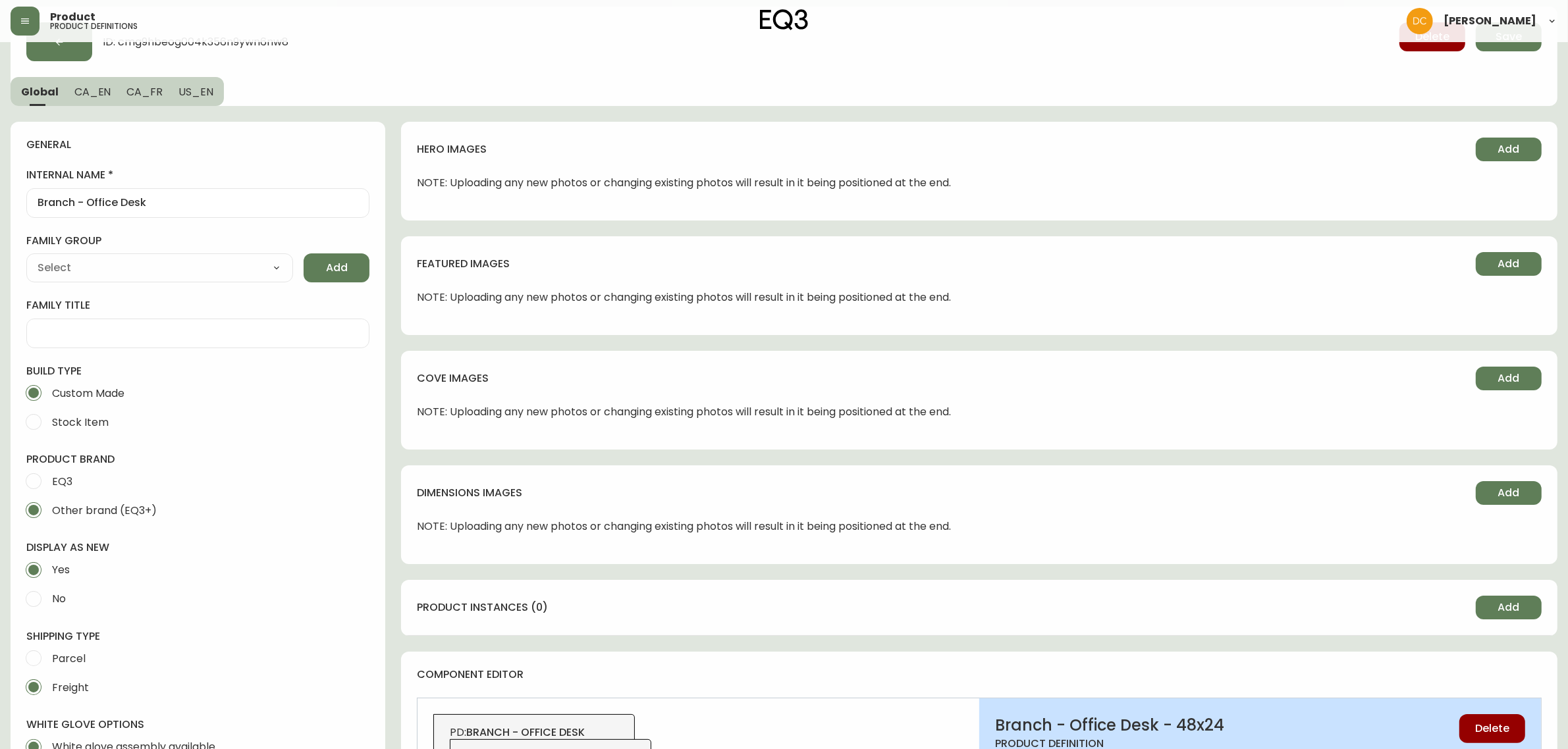
scroll to position [0, 0]
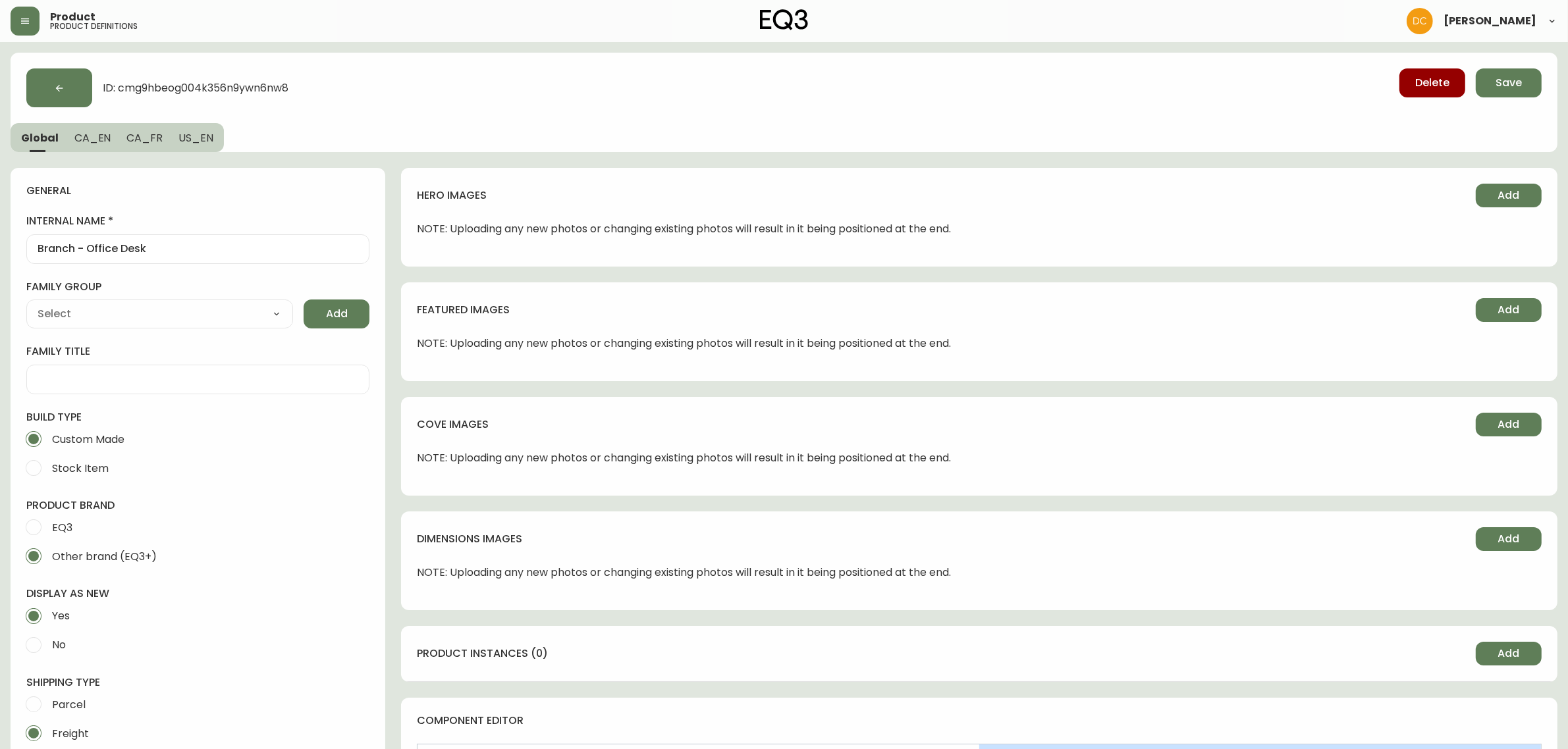
click at [158, 251] on input "Branch - Office Desk" at bounding box center [197, 249] width 320 height 12
click at [86, 141] on span "CA_EN" at bounding box center [93, 138] width 37 height 14
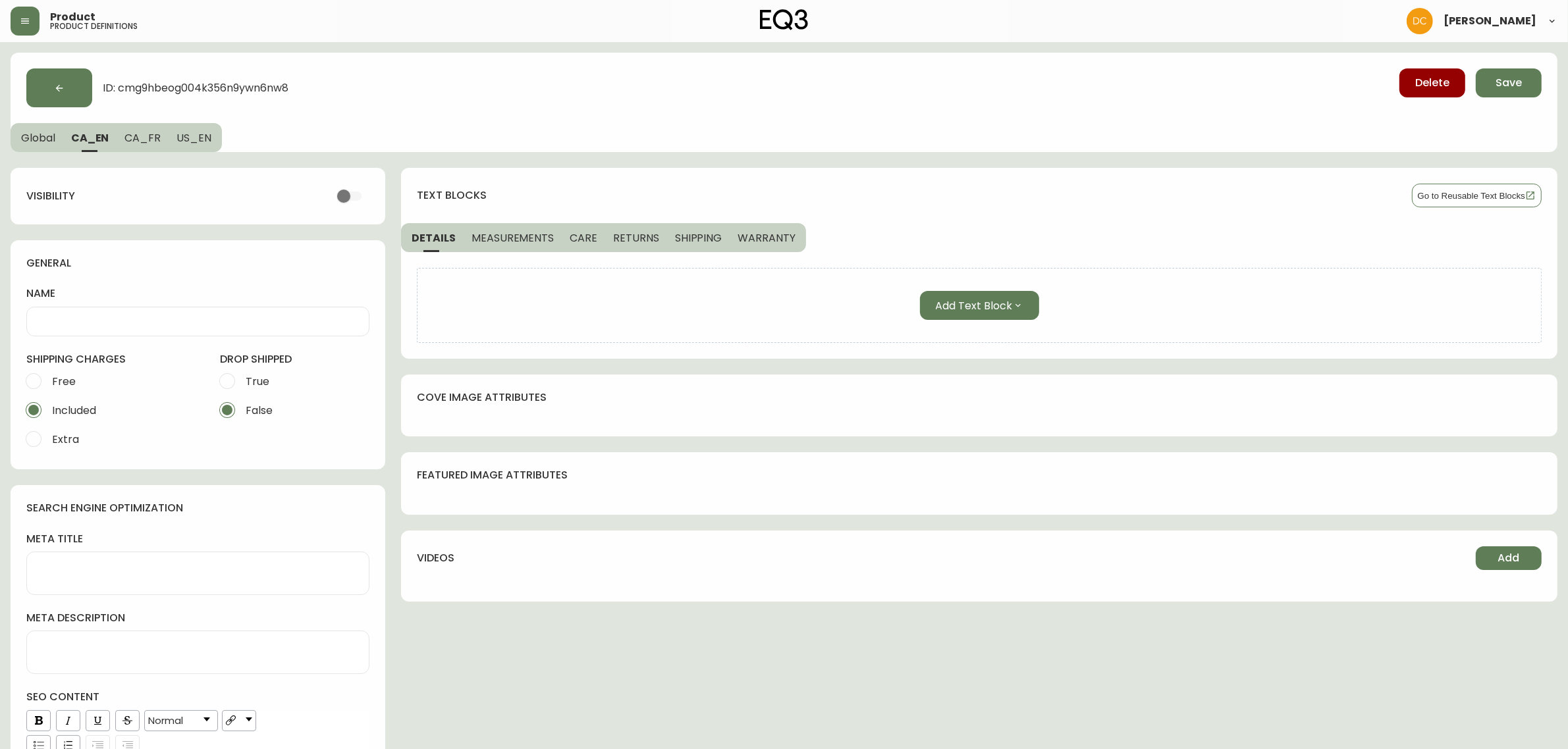
click at [110, 310] on div at bounding box center [197, 321] width 343 height 30
paste input "Branch - Office Desk"
click at [183, 148] on button "US_EN" at bounding box center [194, 138] width 53 height 29
click at [145, 320] on input "name" at bounding box center [197, 322] width 320 height 12
paste input "Branch - Office Desk"
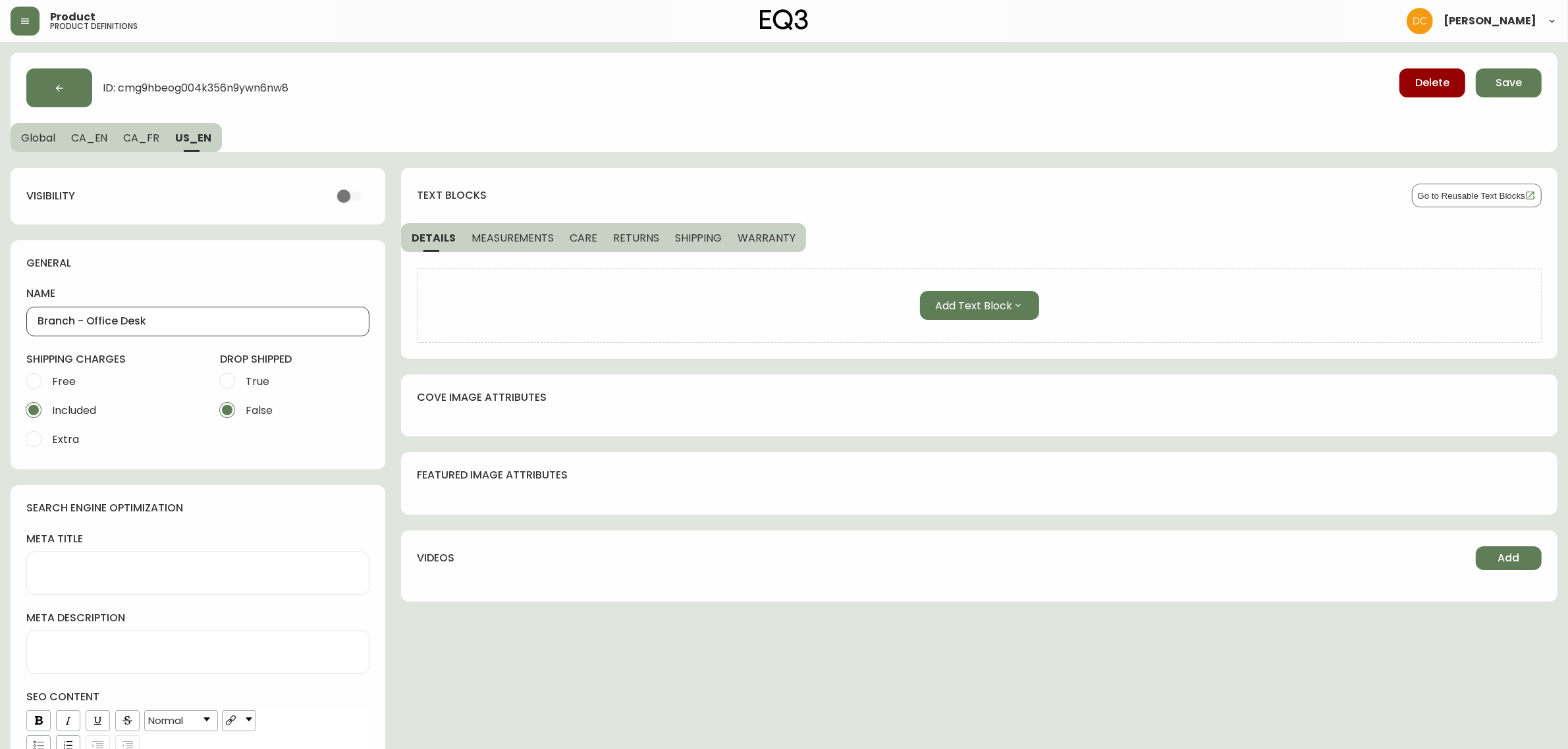
drag, startPoint x: 85, startPoint y: 320, endPoint x: 0, endPoint y: 311, distance: 85.5
click at [0, 311] on main "ID: cmg9hbeog004k356n9ywn6nw8 Delete Save Global CA_EN [GEOGRAPHIC_DATA] US_EN …" at bounding box center [784, 471] width 1568 height 857
click at [118, 326] on input "Office Desk" at bounding box center [197, 322] width 320 height 12
click at [87, 146] on button "CA_EN" at bounding box center [89, 138] width 53 height 29
click at [110, 316] on input "Branch - Office Desk" at bounding box center [197, 322] width 320 height 12
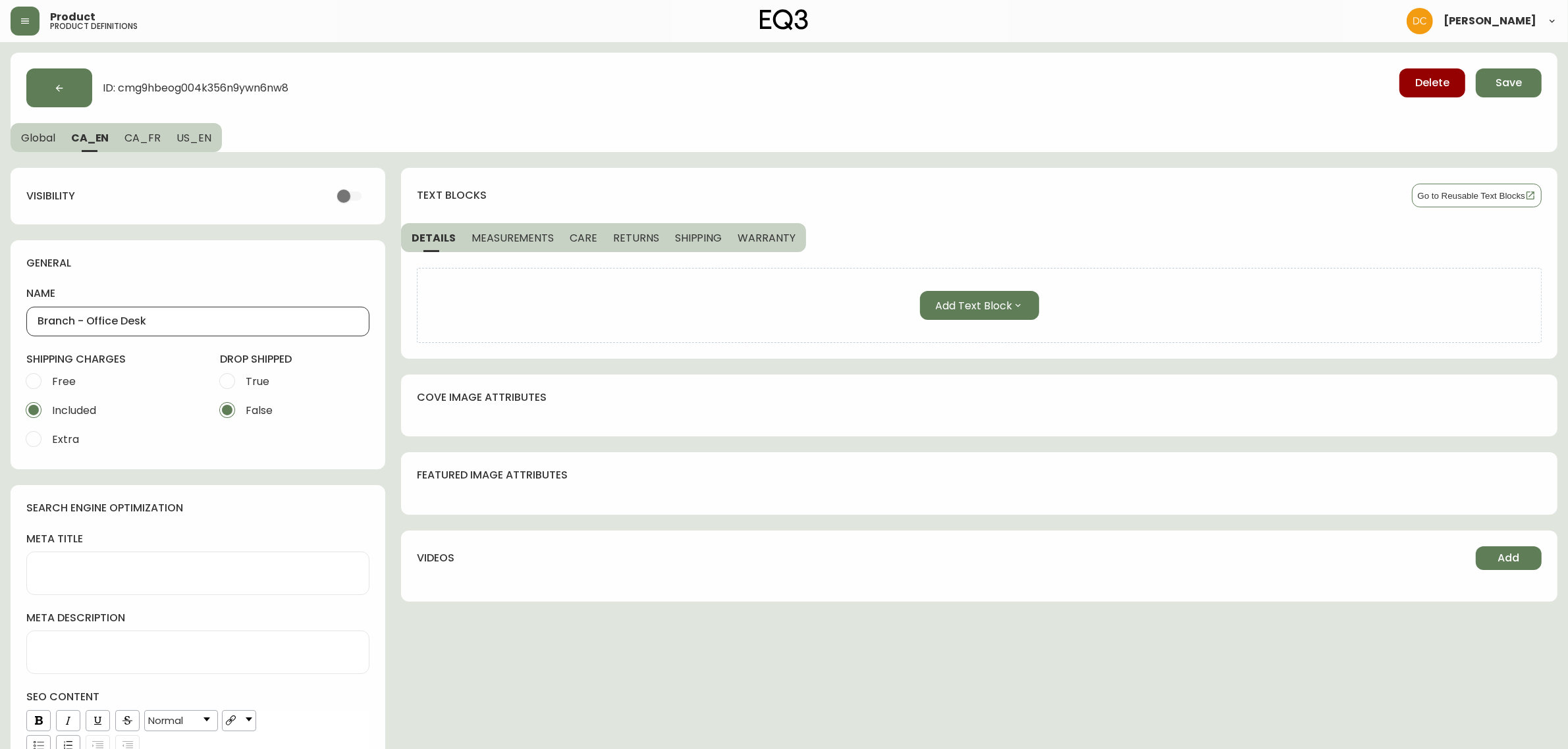
paste input "text"
click at [138, 141] on span "CA_FR" at bounding box center [142, 138] width 36 height 14
click at [114, 323] on input "name" at bounding box center [197, 322] width 320 height 12
click at [58, 317] on input "Bureau Office" at bounding box center [197, 322] width 320 height 12
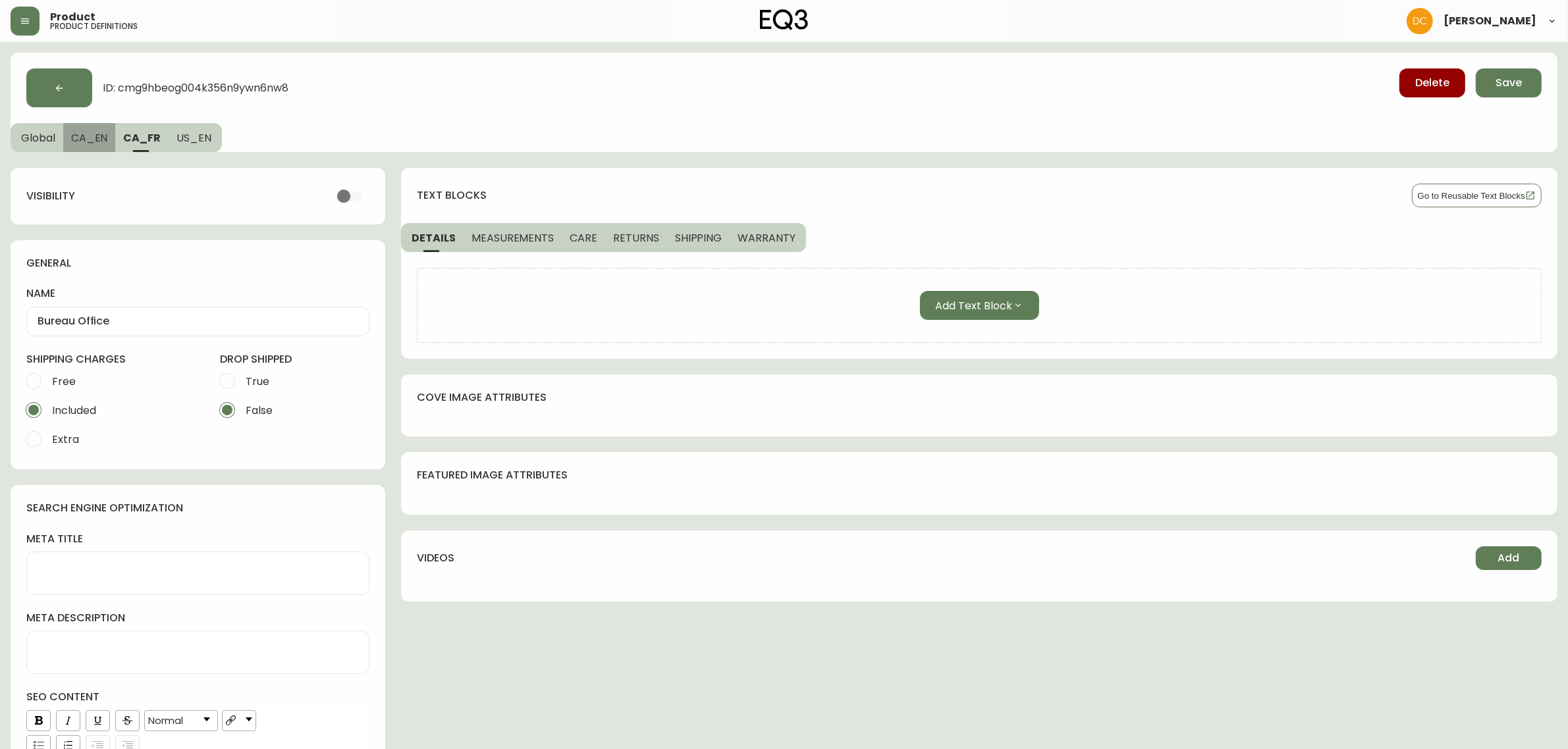
click at [80, 143] on span "CA_EN" at bounding box center [90, 138] width 37 height 14
click at [139, 136] on span "CA_FR" at bounding box center [142, 138] width 36 height 14
click at [184, 137] on span "US_EN" at bounding box center [194, 138] width 35 height 14
click at [145, 137] on span "CA_FR" at bounding box center [141, 138] width 36 height 14
click at [97, 139] on span "CA_EN" at bounding box center [90, 138] width 37 height 14
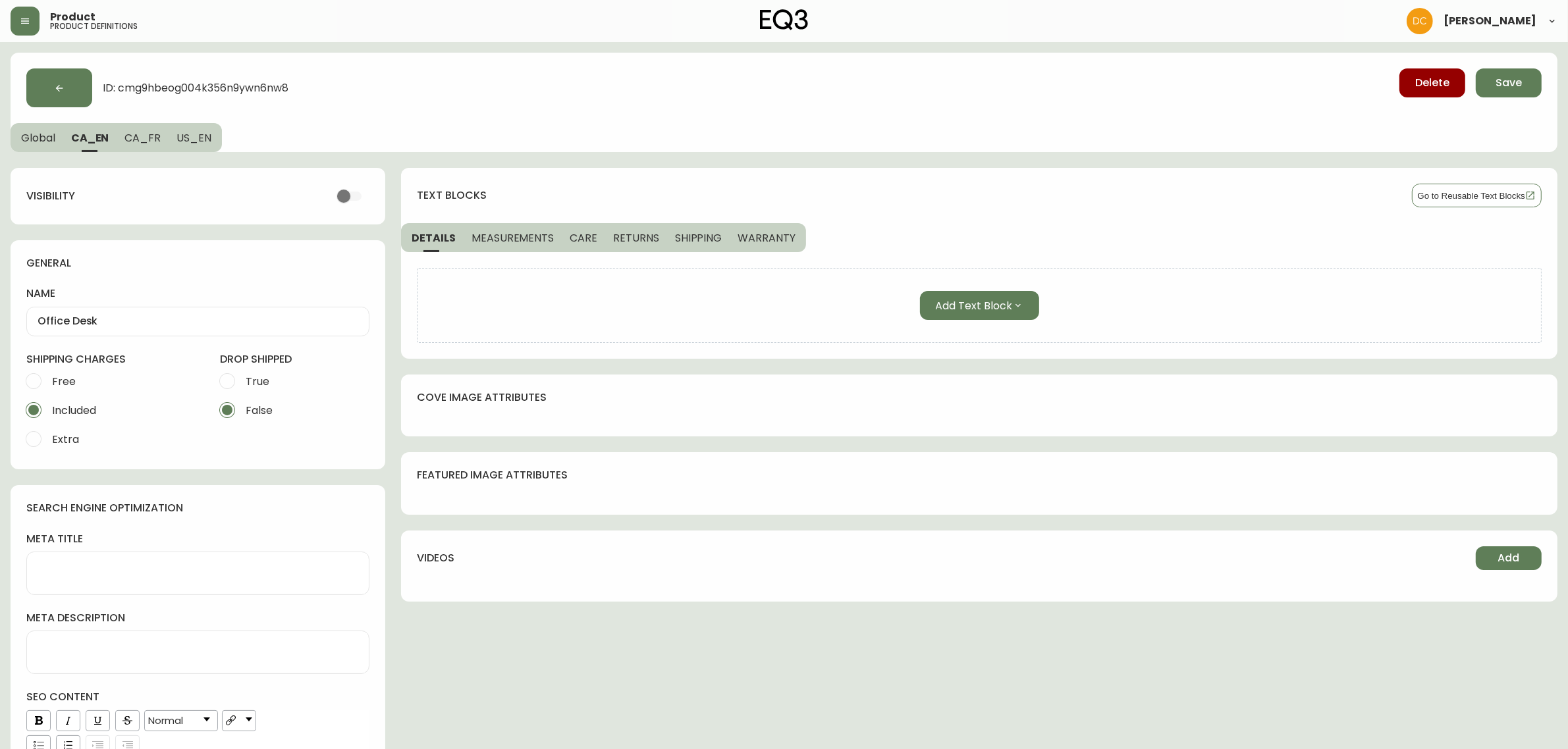
click at [67, 379] on span "Free" at bounding box center [64, 382] width 24 height 14
click at [48, 379] on input "Free" at bounding box center [34, 381] width 29 height 29
click at [234, 385] on input "True" at bounding box center [227, 381] width 29 height 29
click at [141, 141] on span "CA_FR" at bounding box center [142, 138] width 36 height 14
click at [60, 370] on span "Free" at bounding box center [62, 381] width 28 height 29
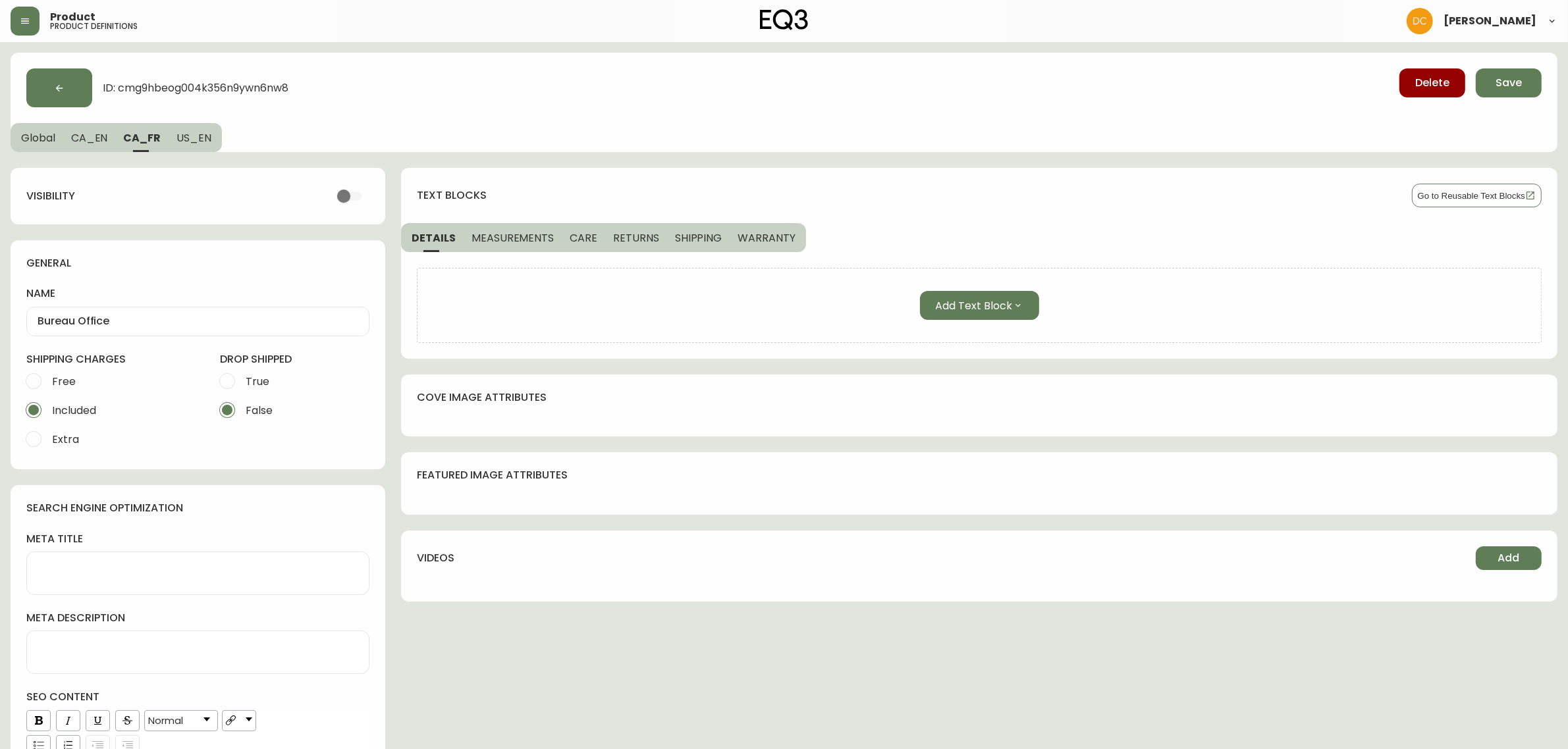
click at [48, 370] on input "Free" at bounding box center [34, 381] width 29 height 29
click at [242, 379] on span "True" at bounding box center [256, 381] width 28 height 29
click at [242, 379] on input "True" at bounding box center [227, 381] width 29 height 29
click at [187, 131] on span "US_EN" at bounding box center [194, 138] width 35 height 14
drag, startPoint x: 91, startPoint y: 379, endPoint x: 127, endPoint y: 377, distance: 36.1
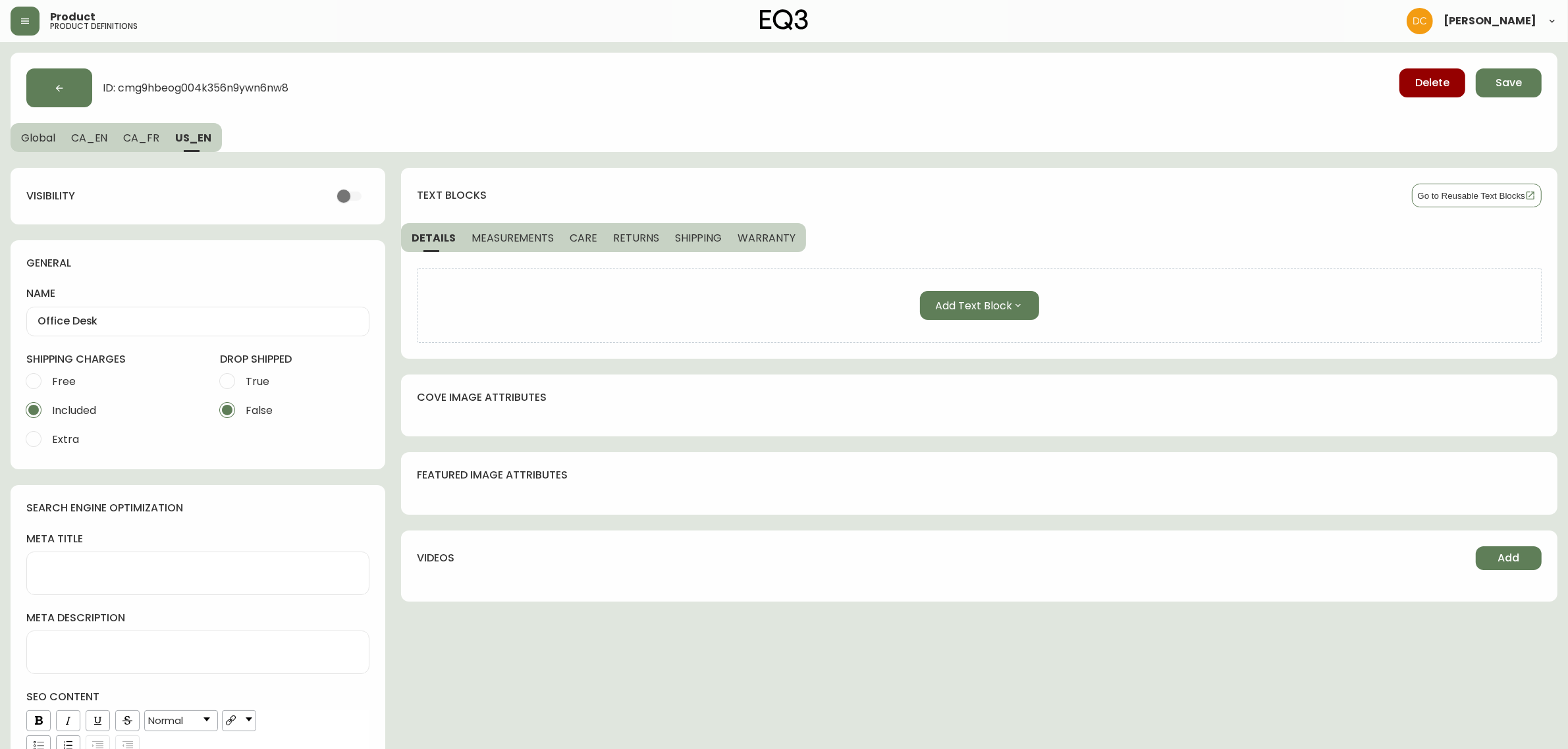
click at [89, 379] on label "Free" at bounding box center [67, 381] width 96 height 29
click at [48, 379] on input "Free" at bounding box center [34, 381] width 29 height 29
click at [272, 376] on label "True" at bounding box center [247, 381] width 68 height 29
click at [242, 376] on input "True" at bounding box center [227, 381] width 29 height 29
click at [130, 145] on button "CA_FR" at bounding box center [141, 138] width 52 height 29
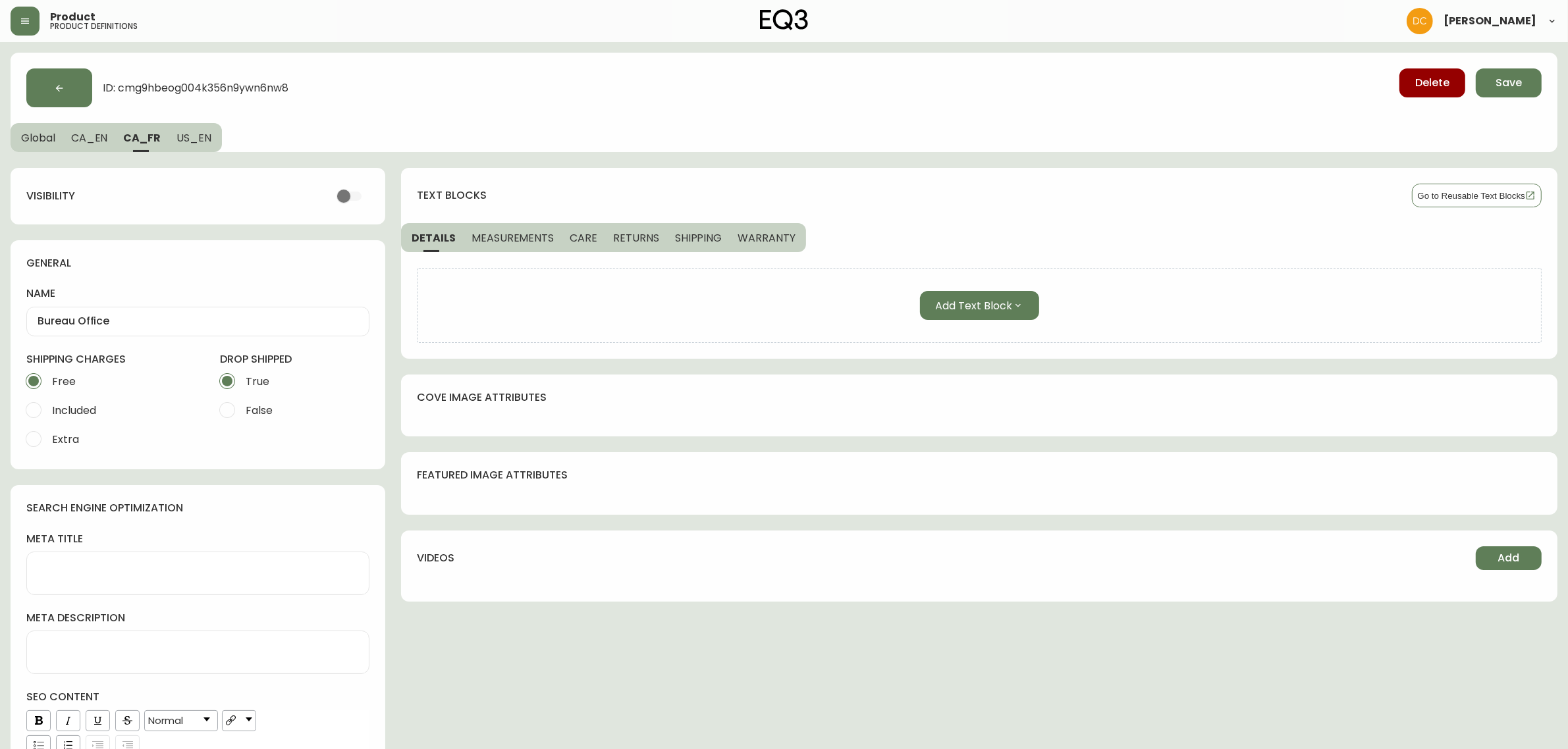
click at [94, 145] on button "CA_EN" at bounding box center [89, 138] width 53 height 29
click at [33, 138] on span "Global" at bounding box center [38, 138] width 35 height 14
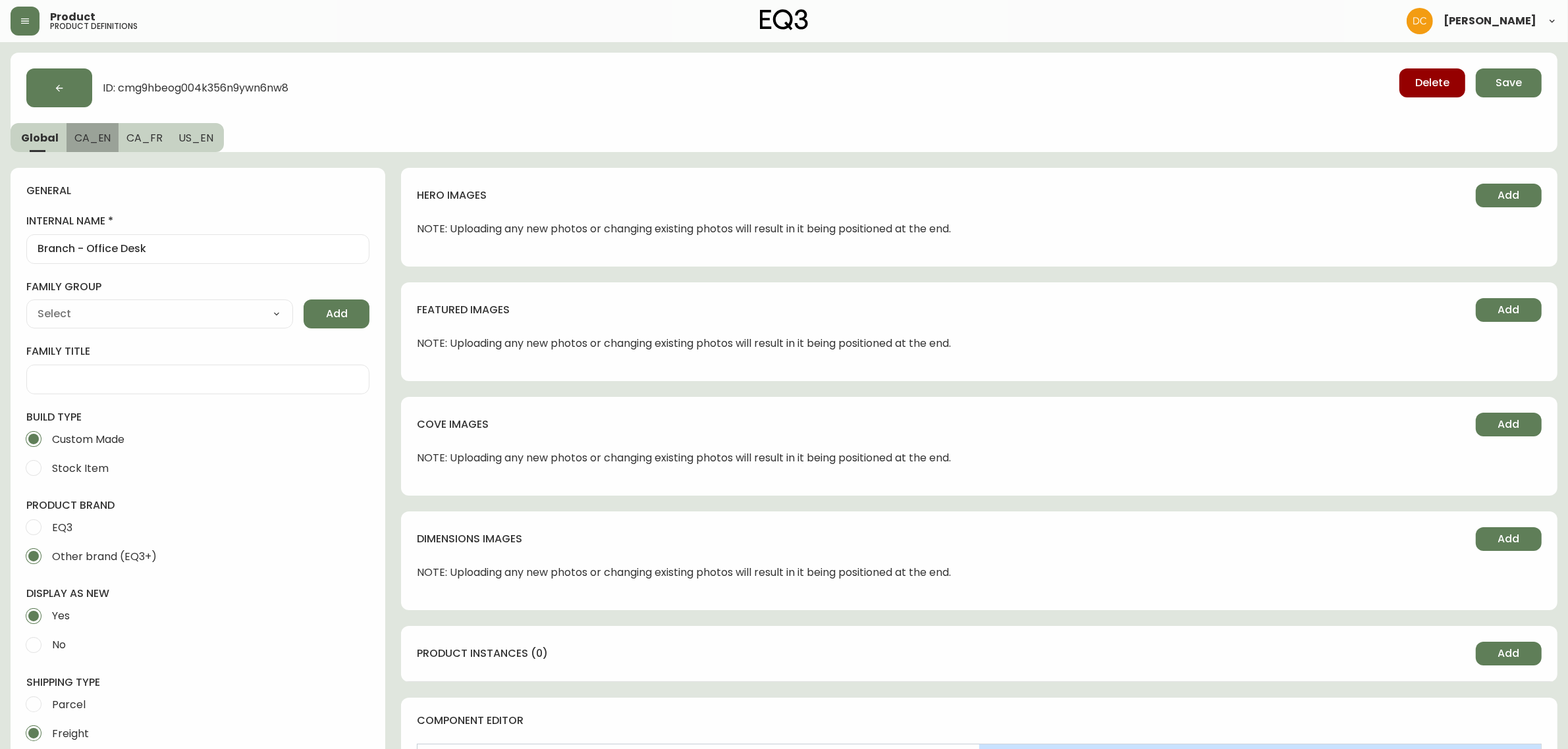
click at [101, 146] on button "CA_EN" at bounding box center [93, 138] width 53 height 29
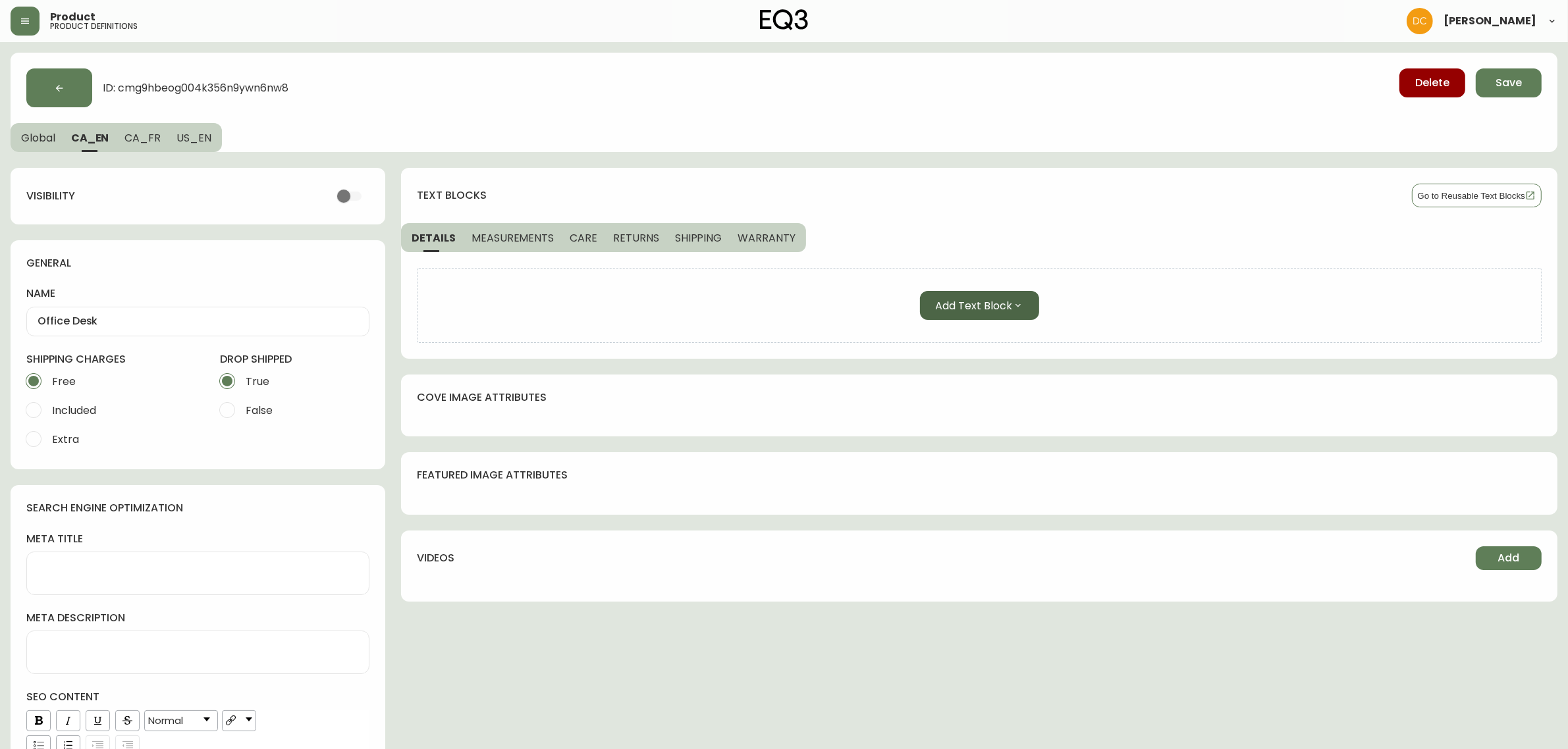
click at [956, 311] on span "Add Text Block" at bounding box center [974, 305] width 77 height 16
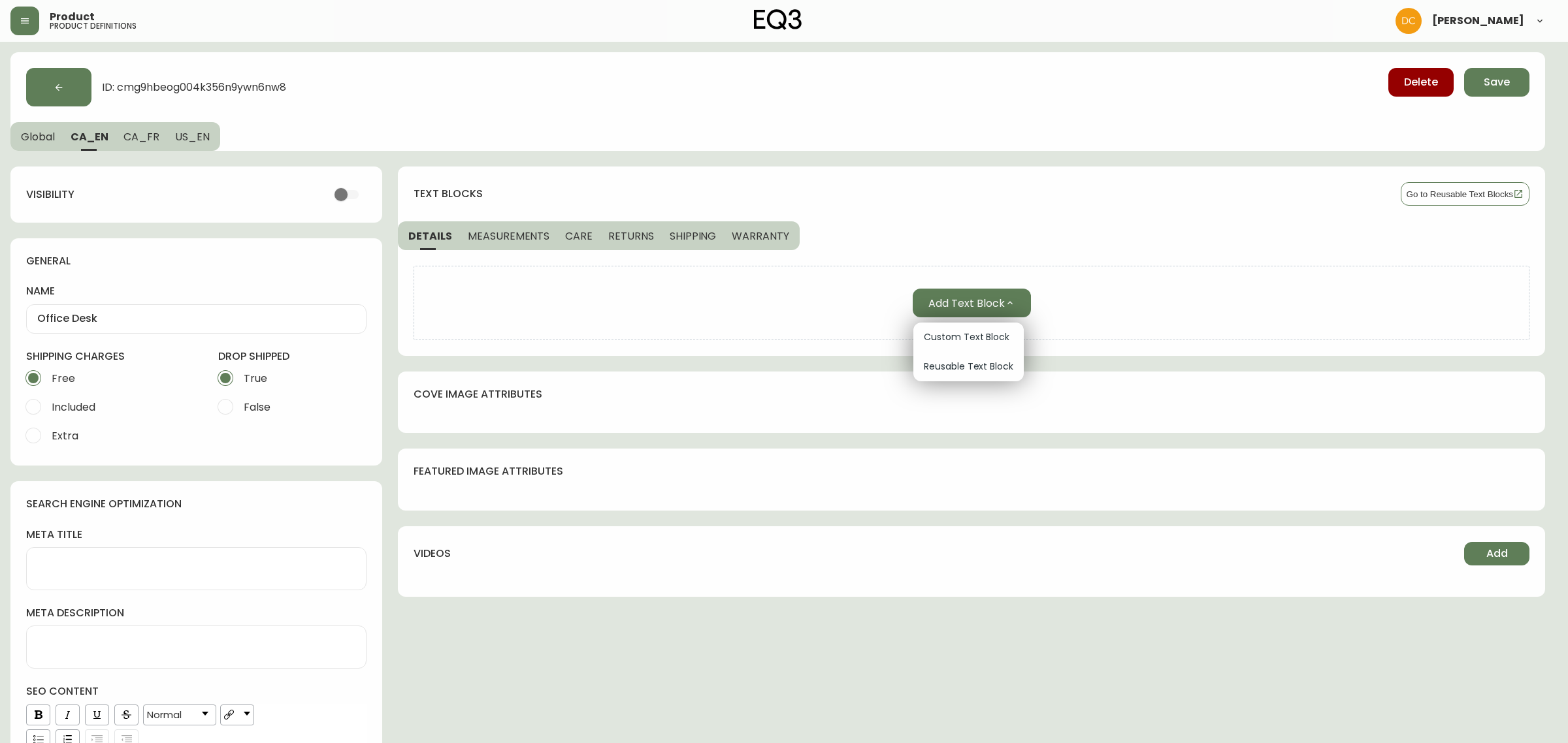
click at [948, 340] on span "Custom Text Block" at bounding box center [968, 338] width 89 height 14
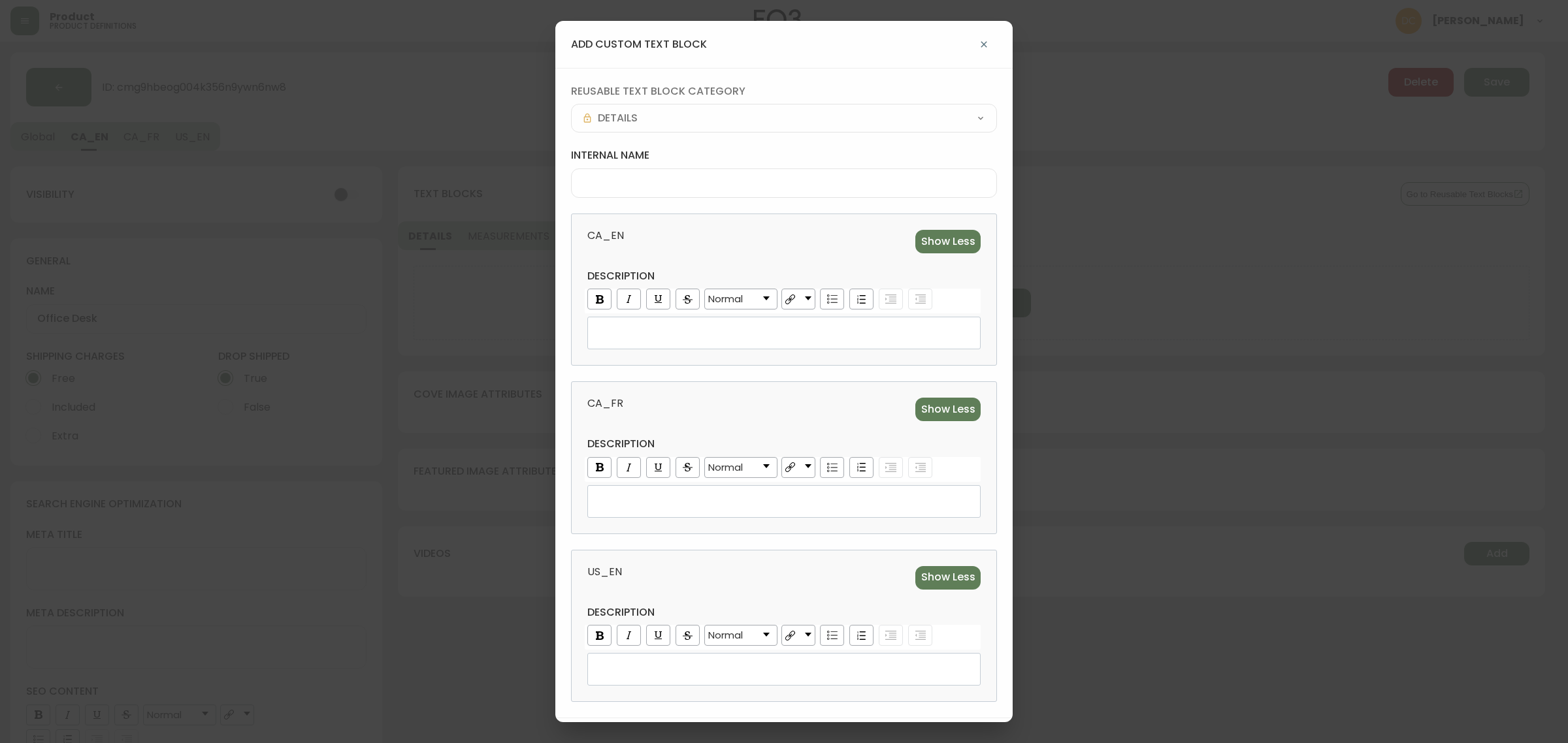
click at [661, 170] on div at bounding box center [784, 183] width 426 height 30
click at [652, 331] on div "rdw-editor" at bounding box center [784, 333] width 376 height 13
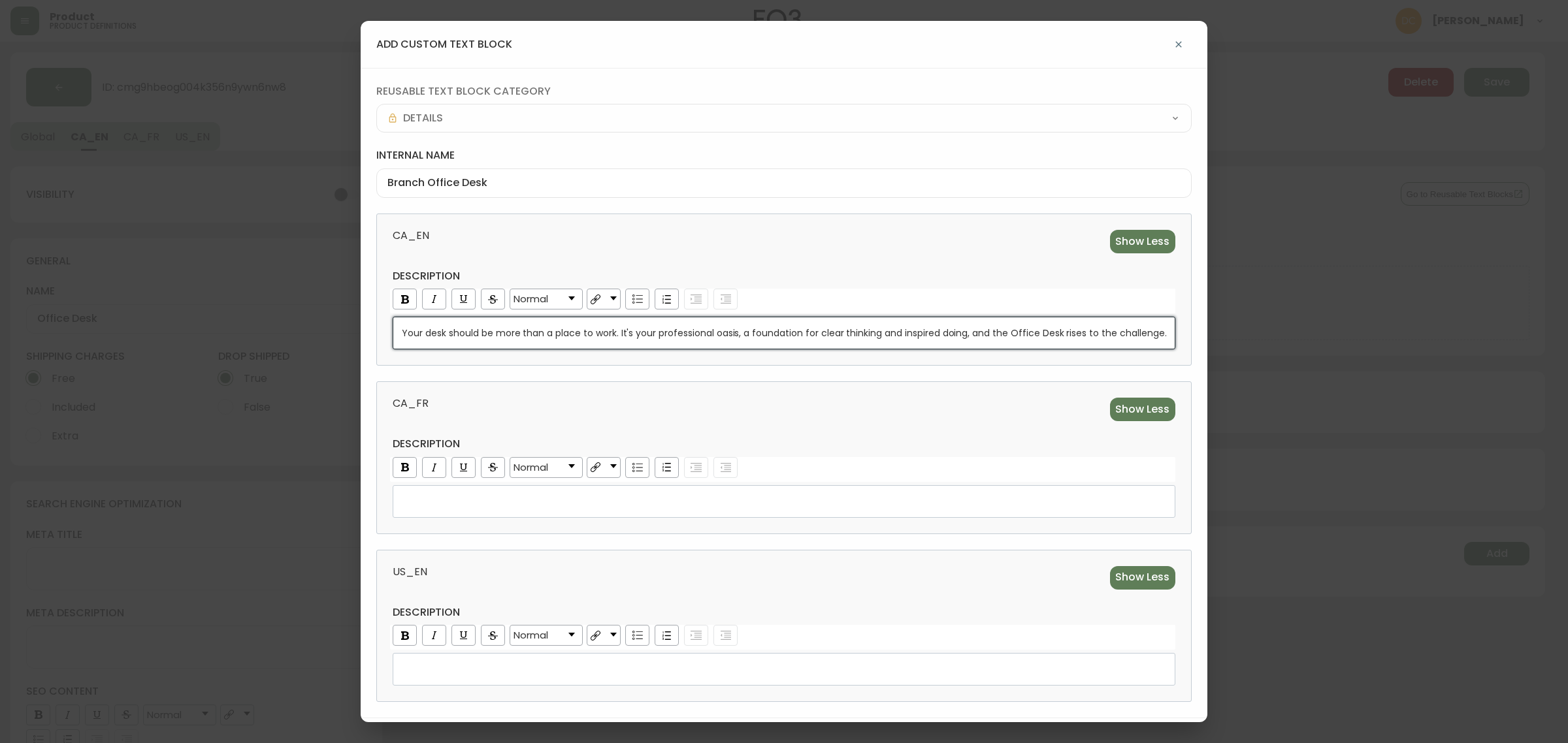
click at [1157, 335] on span "Your desk should be more than a place to work. It's your professional oasis, a …" at bounding box center [784, 333] width 765 height 13
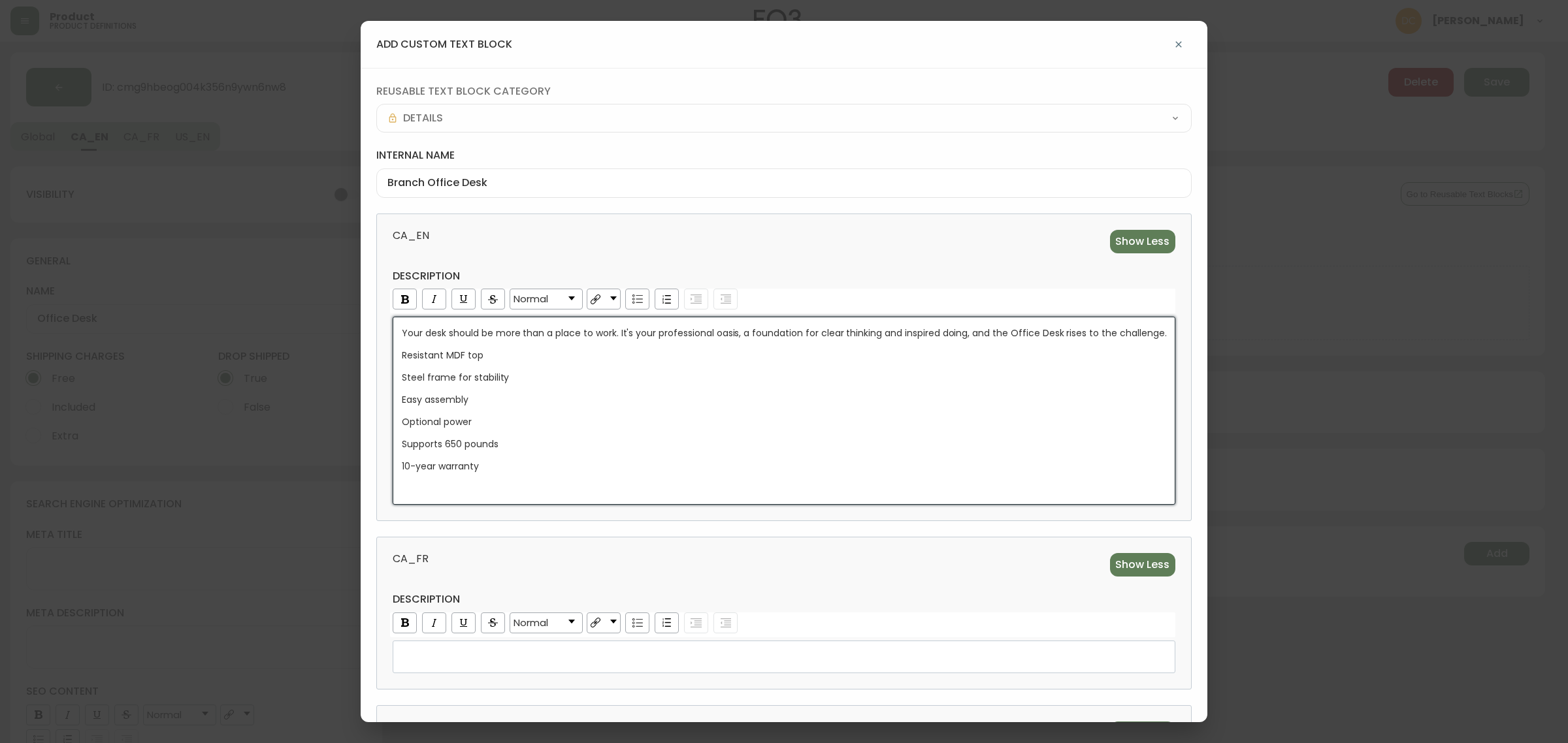
click at [615, 530] on div "reusable text block category DETAILS internal name Branch Office Desk CA_EN Sho…" at bounding box center [784, 471] width 846 height 806
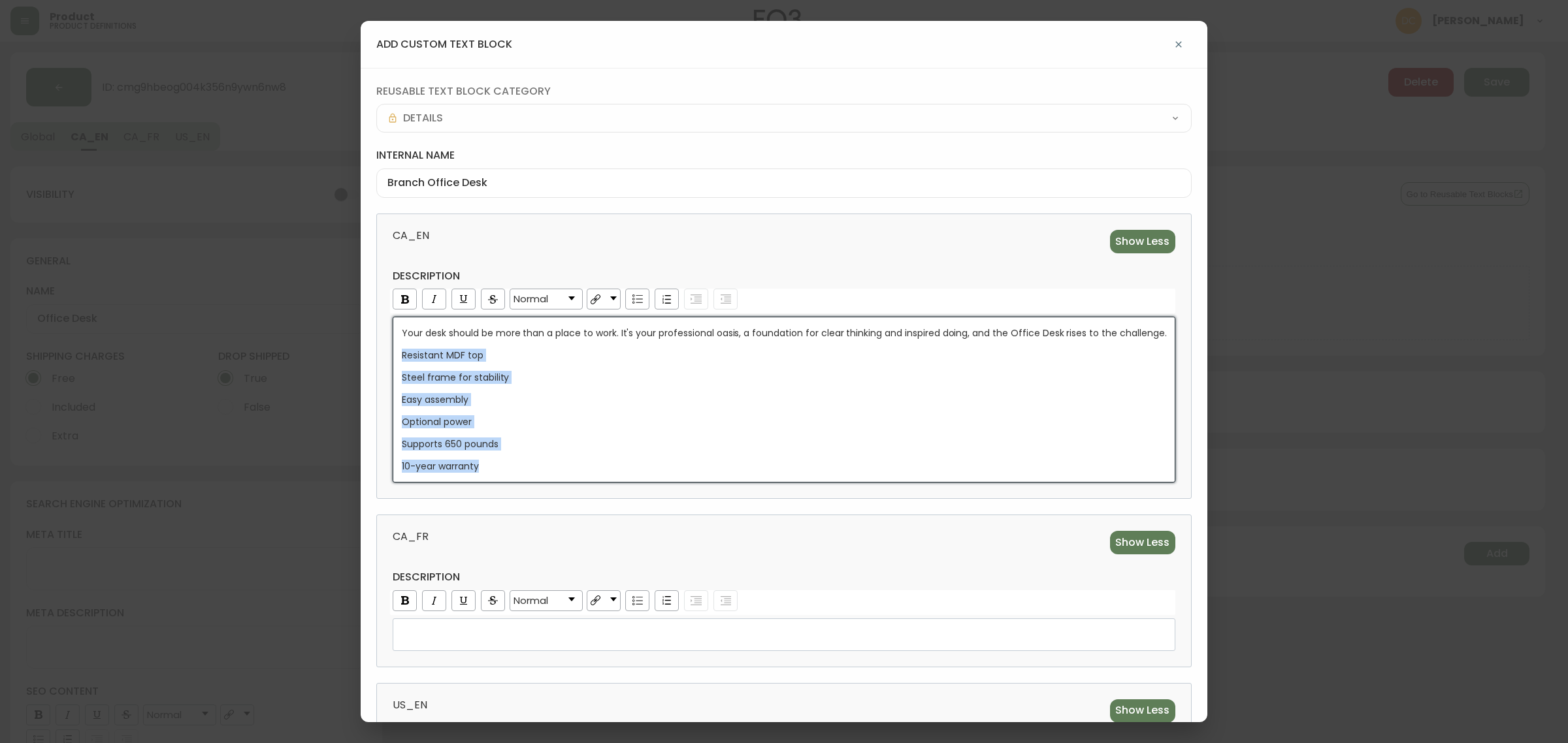
drag, startPoint x: 531, startPoint y: 469, endPoint x: 397, endPoint y: 350, distance: 179.2
click at [401, 350] on div "Your desk should be more than a place to work. It's your professional oasis, a …" at bounding box center [784, 400] width 765 height 146
click at [633, 296] on img "rdw-list-control" at bounding box center [638, 299] width 11 height 9
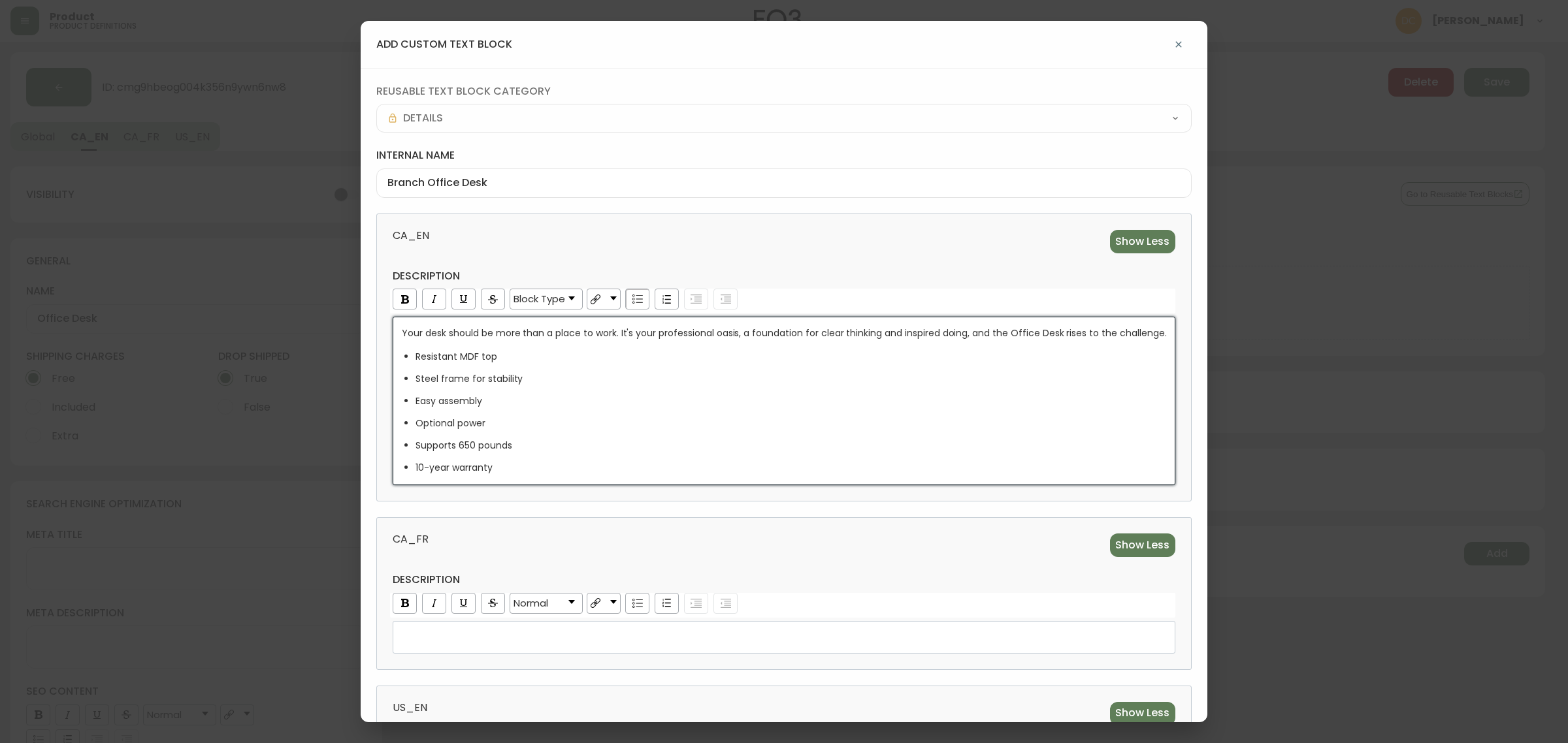
click at [601, 392] on ul "Resistant MDF top Steel frame for stability Easy assembly Optional power Suppor…" at bounding box center [784, 412] width 765 height 124
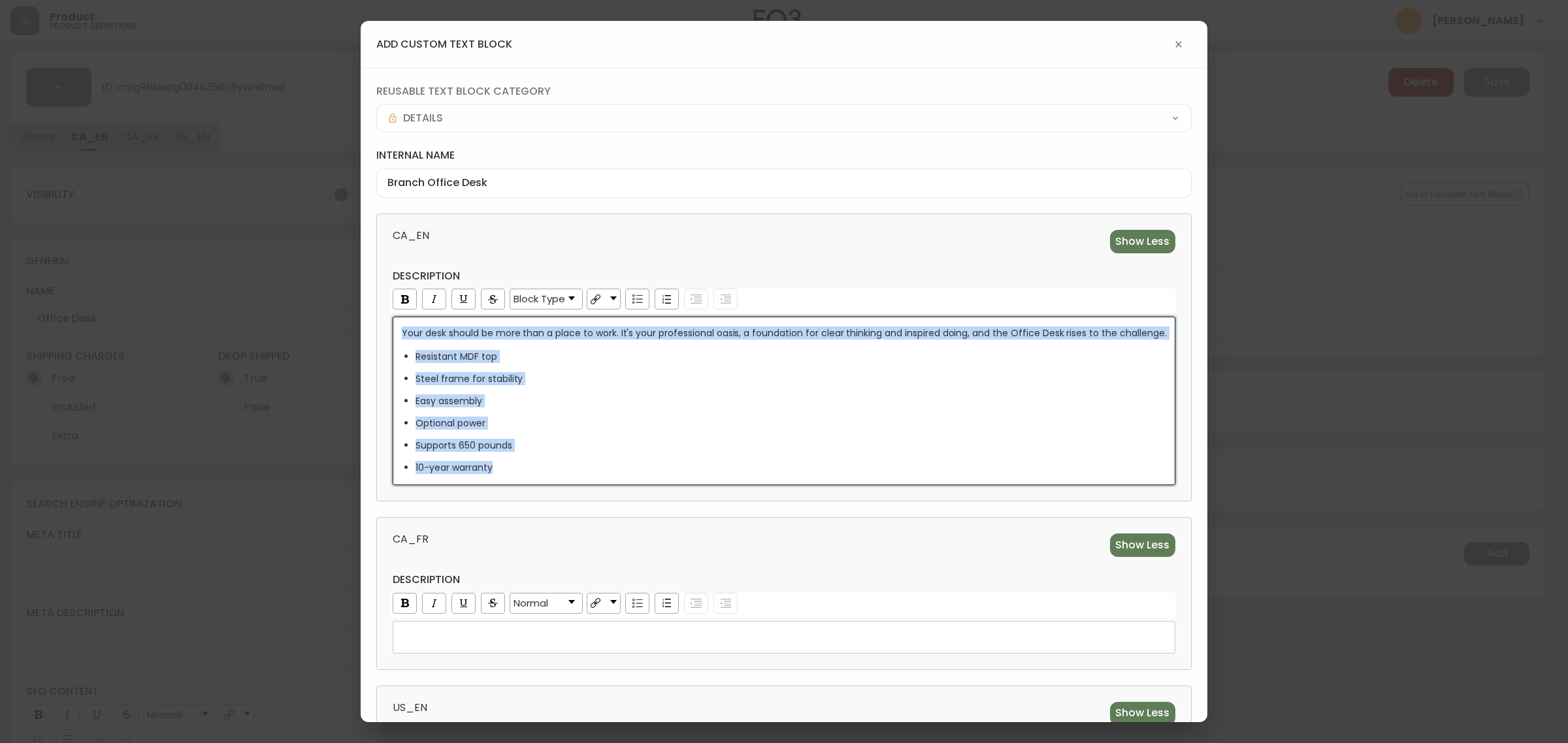
copy div "Your desk should be more than a place to work. It's your professional oasis, a …"
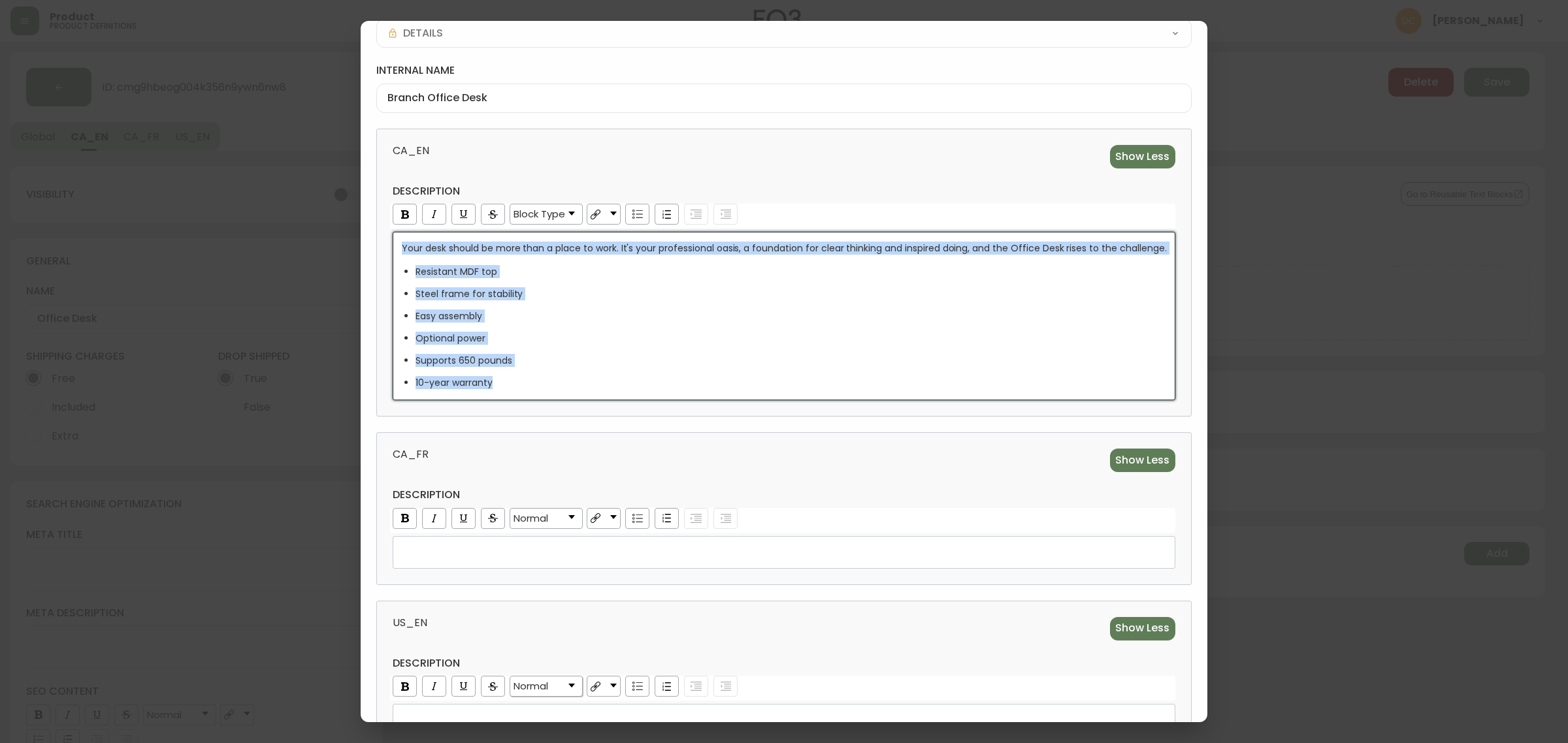
scroll to position [184, 0]
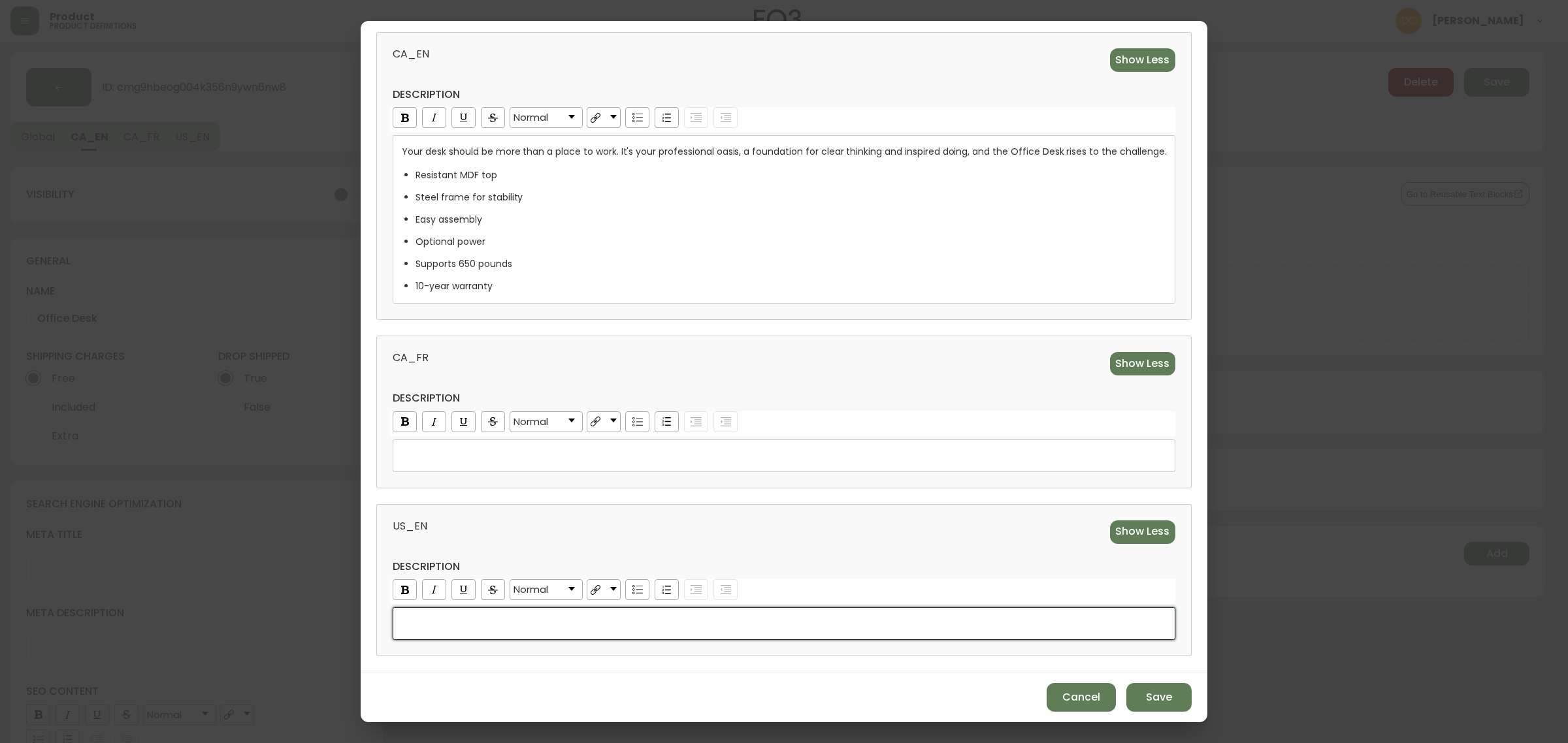
click at [481, 621] on div "rdw-editor" at bounding box center [784, 623] width 765 height 13
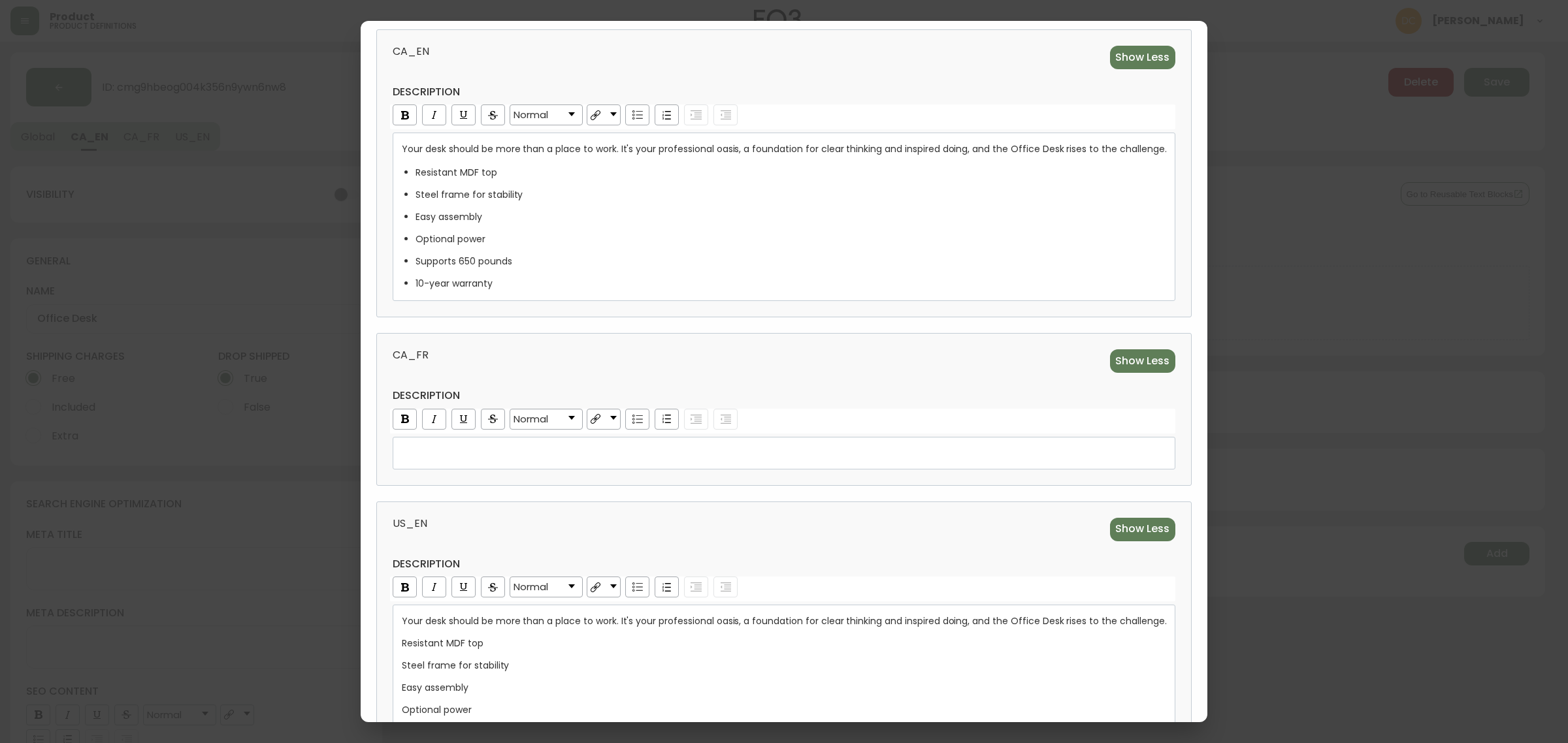
click at [510, 510] on div "US_EN Show Less description Normal Your desk should be more than a place to wor…" at bounding box center [784, 644] width 815 height 286
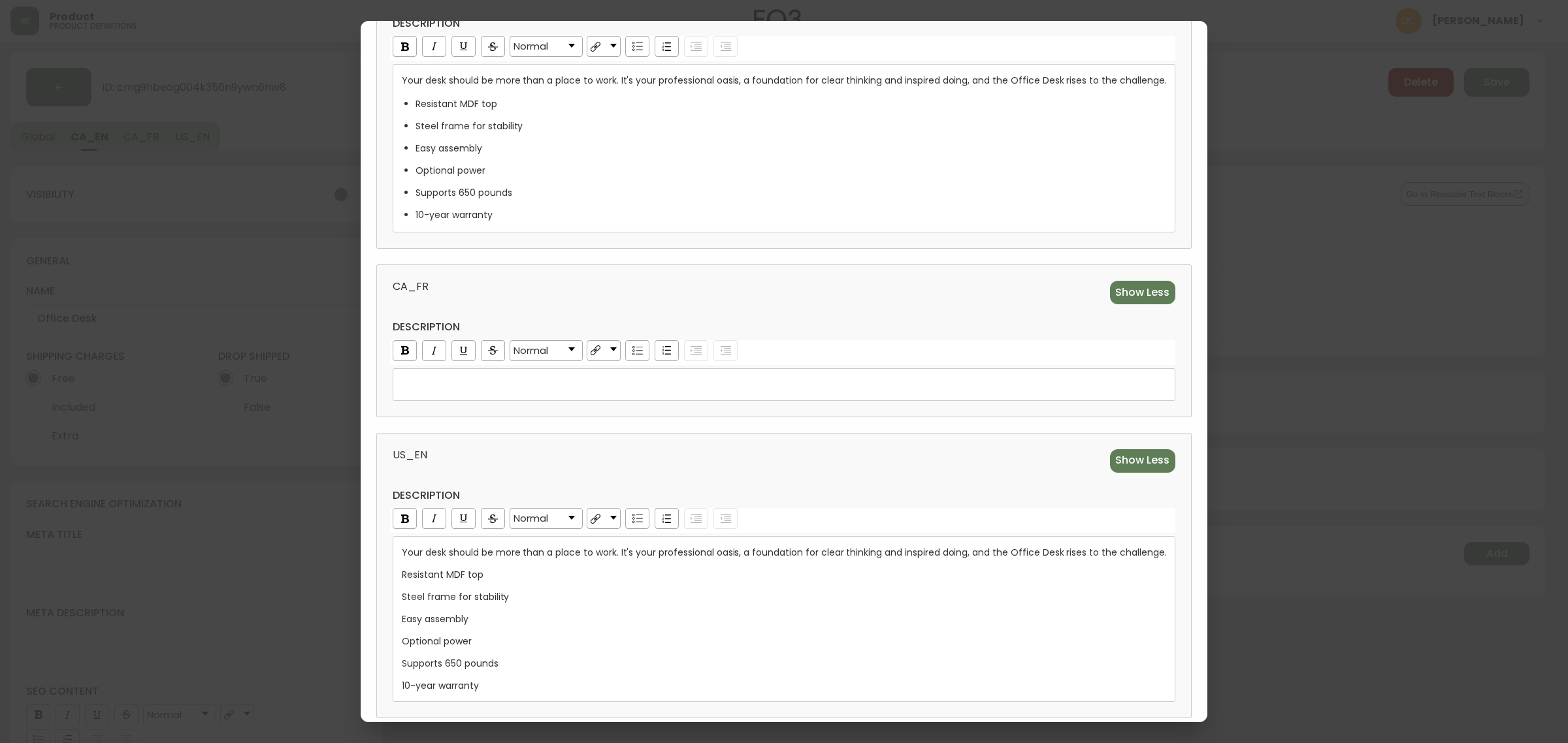
scroll to position [318, 0]
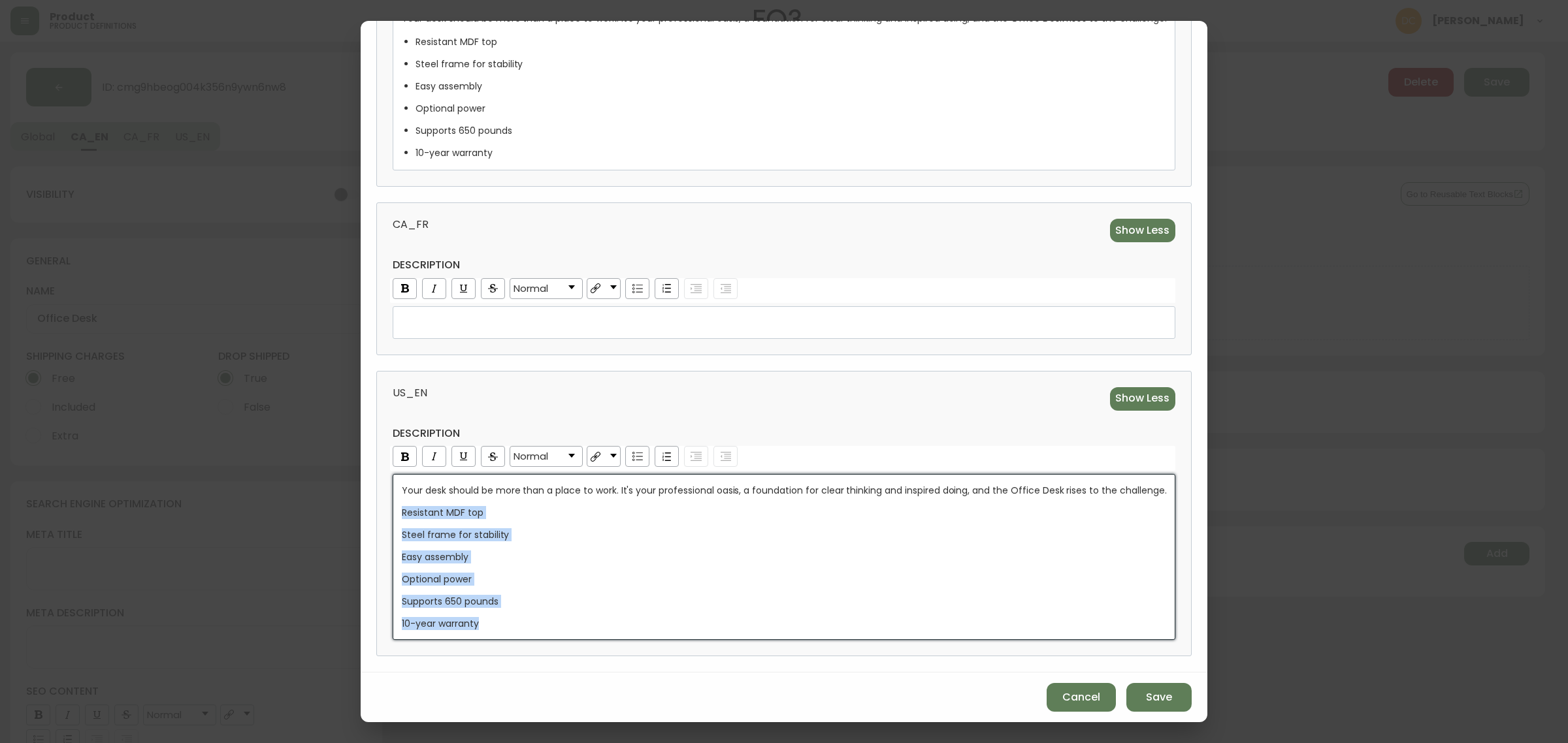
drag, startPoint x: 490, startPoint y: 620, endPoint x: 373, endPoint y: 510, distance: 160.6
click at [377, 510] on div "US_EN Show Less description Normal Your desk should be more than a place to wor…" at bounding box center [784, 514] width 815 height 286
click at [644, 460] on div "rdw-list-control" at bounding box center [637, 456] width 24 height 21
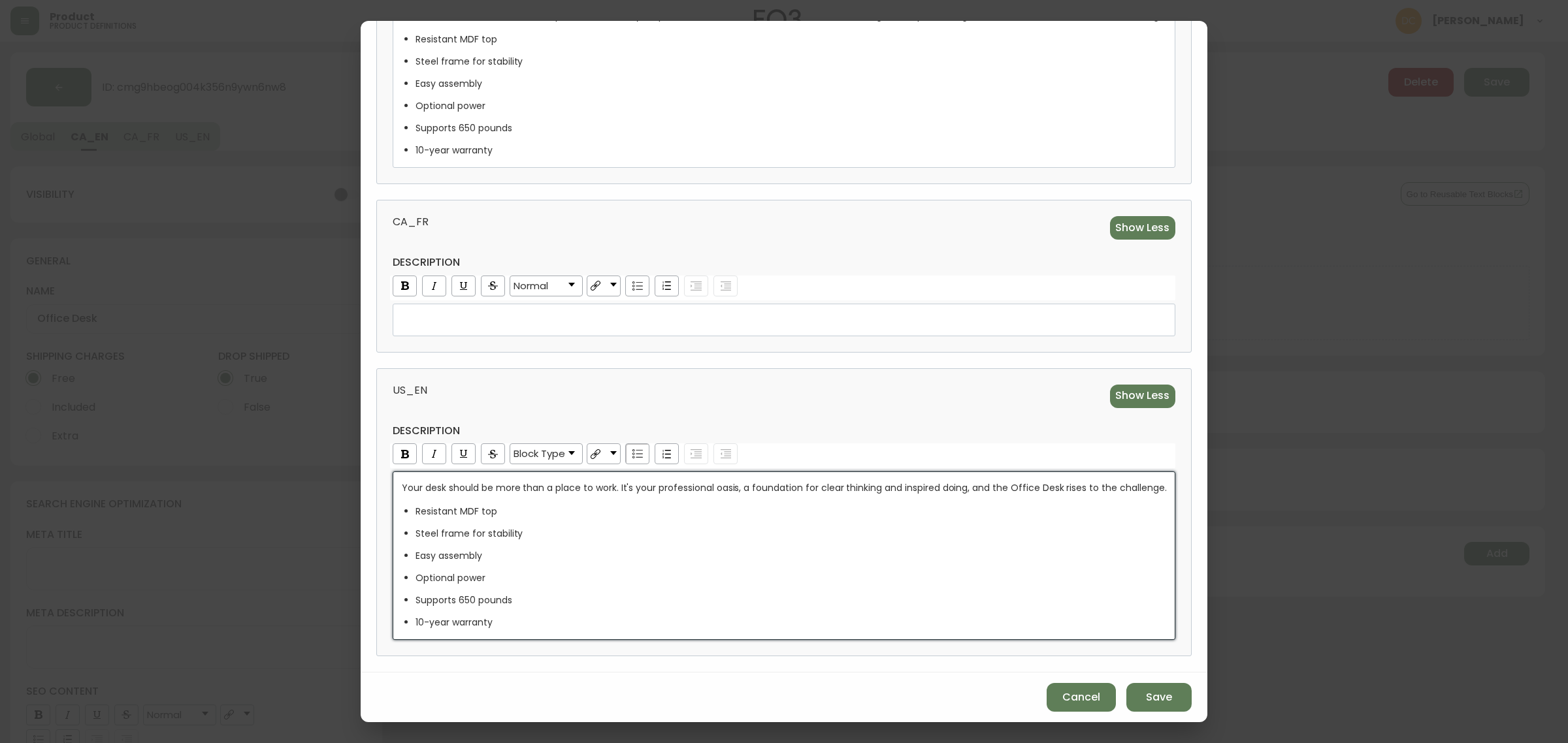
click at [643, 417] on div "US_EN Show Less description Block Type Your desk should be more than a place to…" at bounding box center [784, 512] width 815 height 288
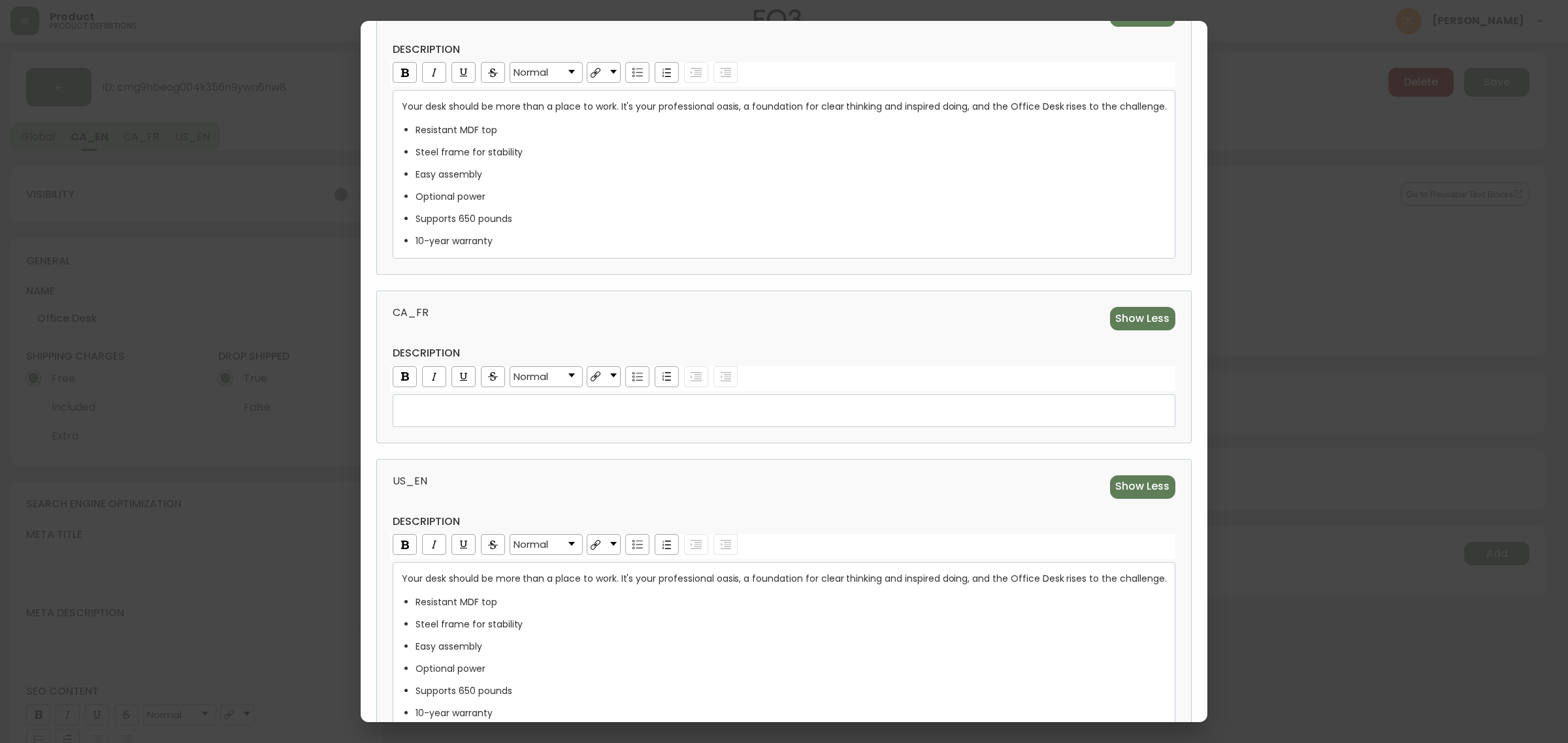
scroll to position [72, 0]
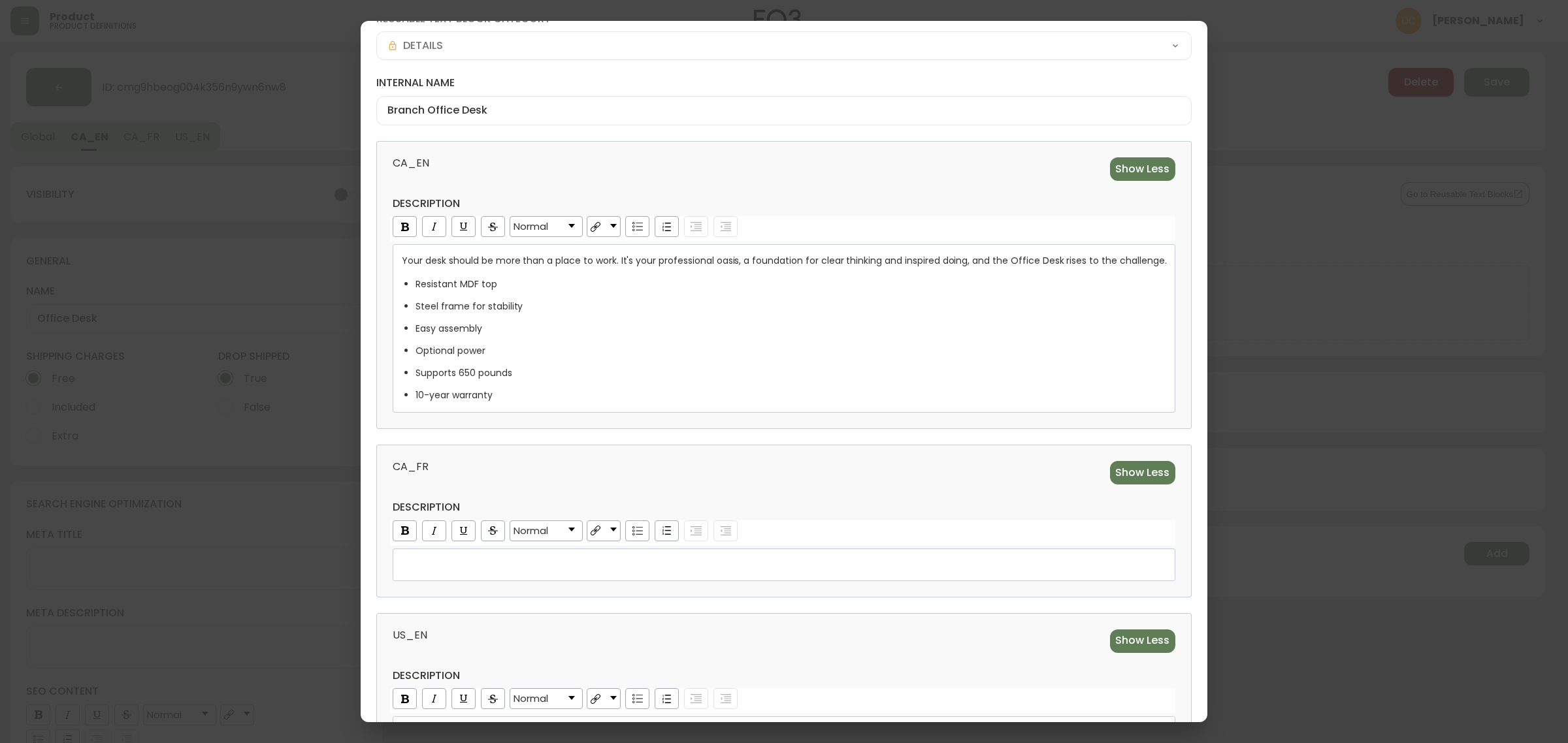
click at [572, 347] on div "Optional power" at bounding box center [790, 351] width 751 height 13
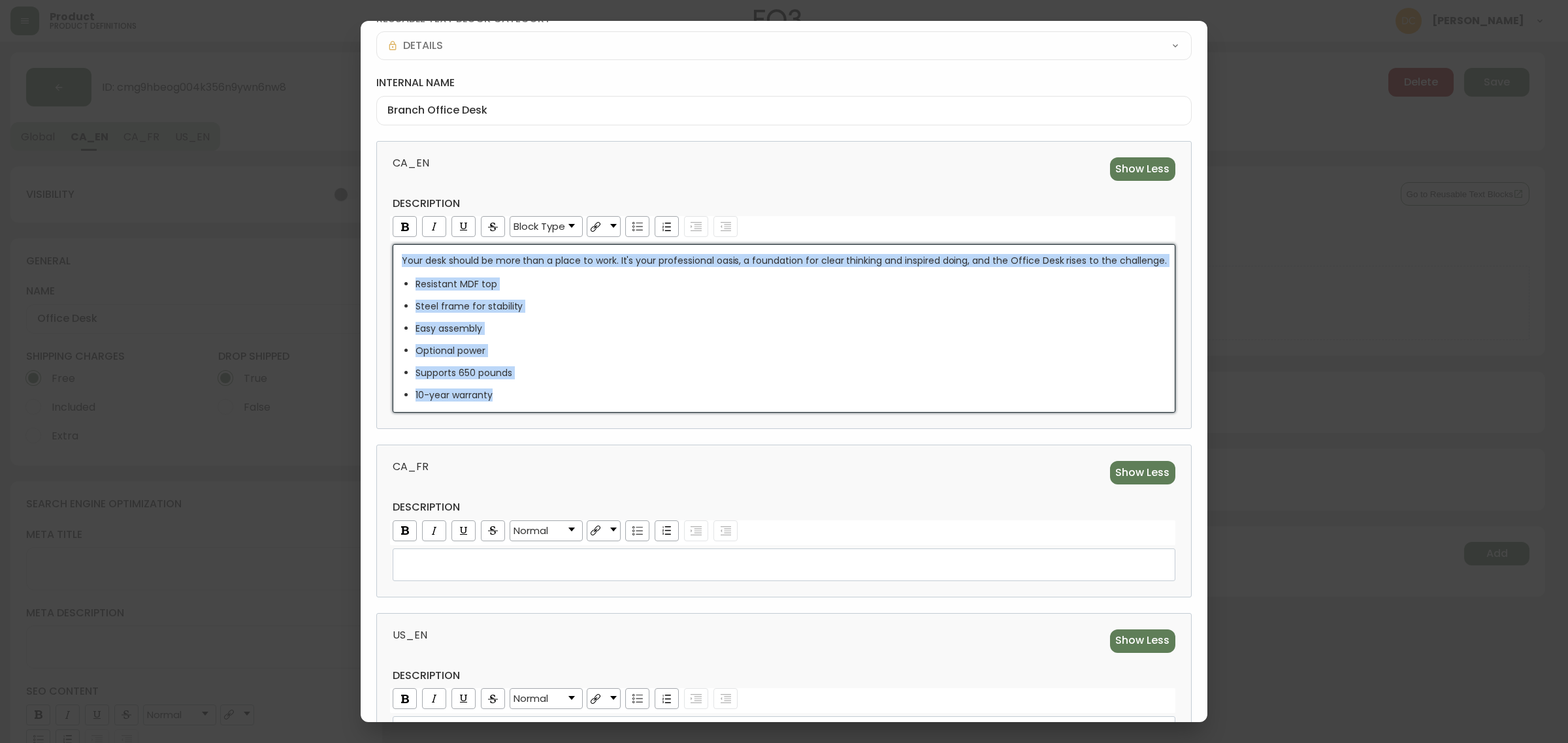
copy div "Your desk should be more than a place to work. It's your professional oasis, a …"
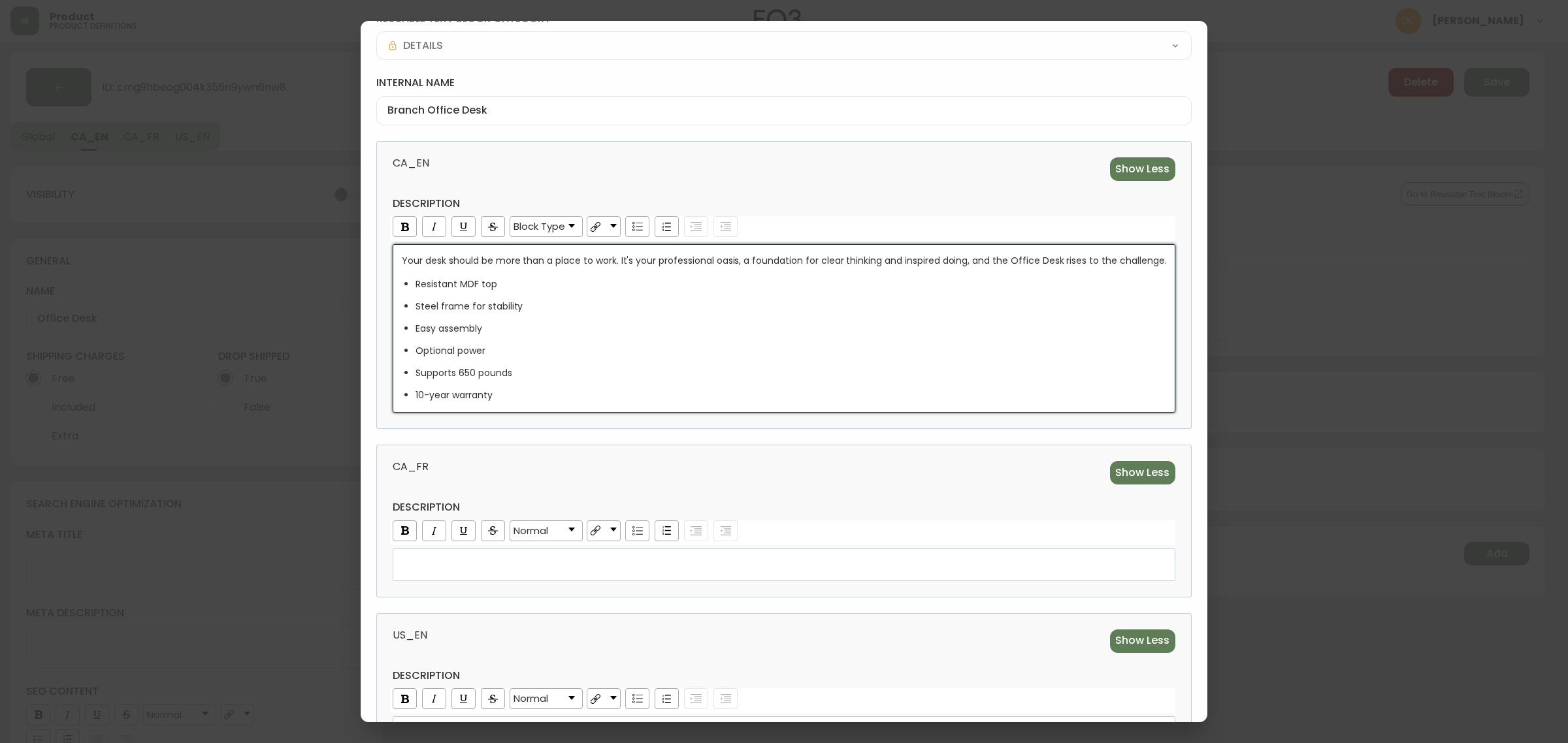
click at [529, 567] on div "rdw-editor" at bounding box center [784, 565] width 765 height 13
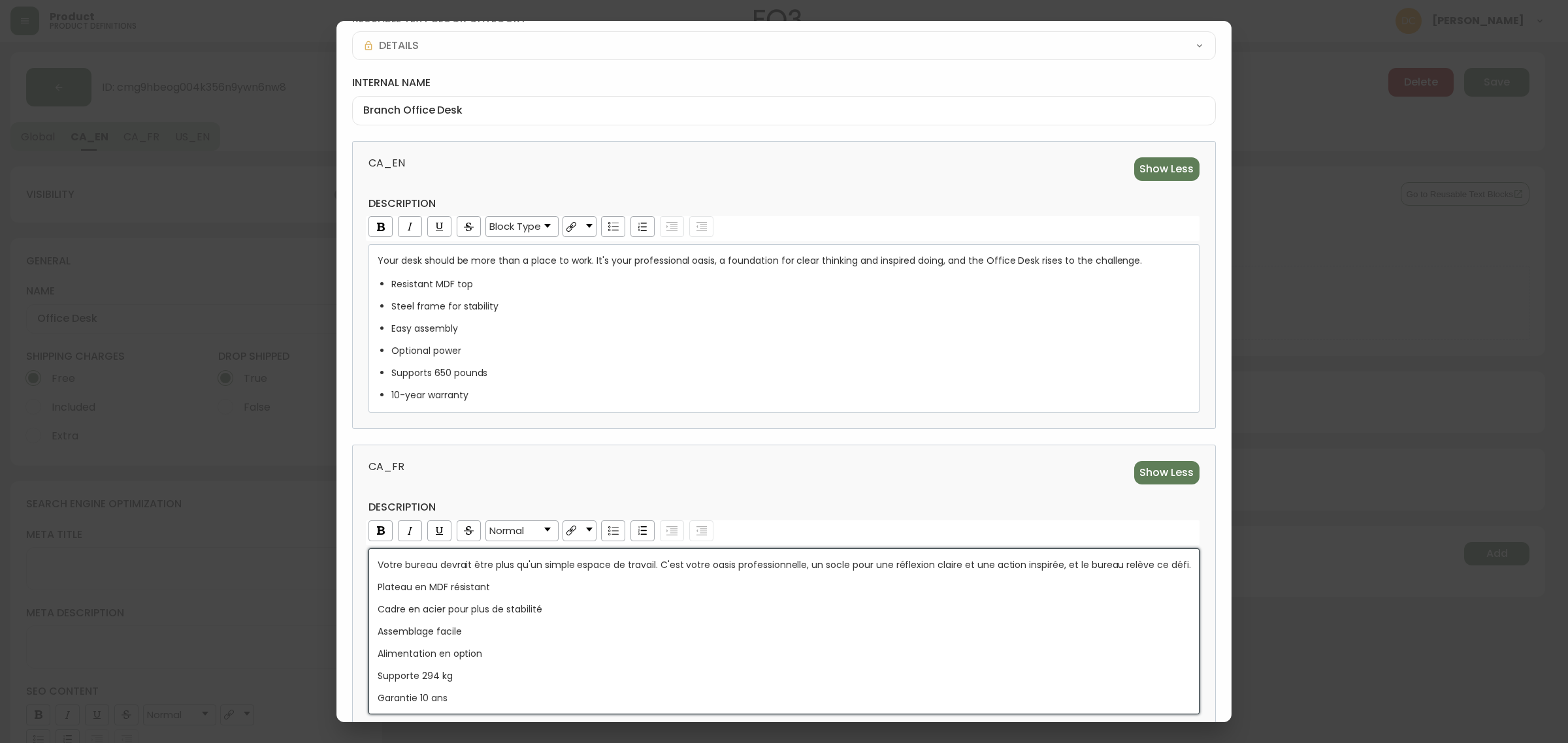
click at [585, 441] on div "reusable text block category DETAILS internal name Branch Office Desk CA_EN Sho…" at bounding box center [784, 523] width 895 height 1055
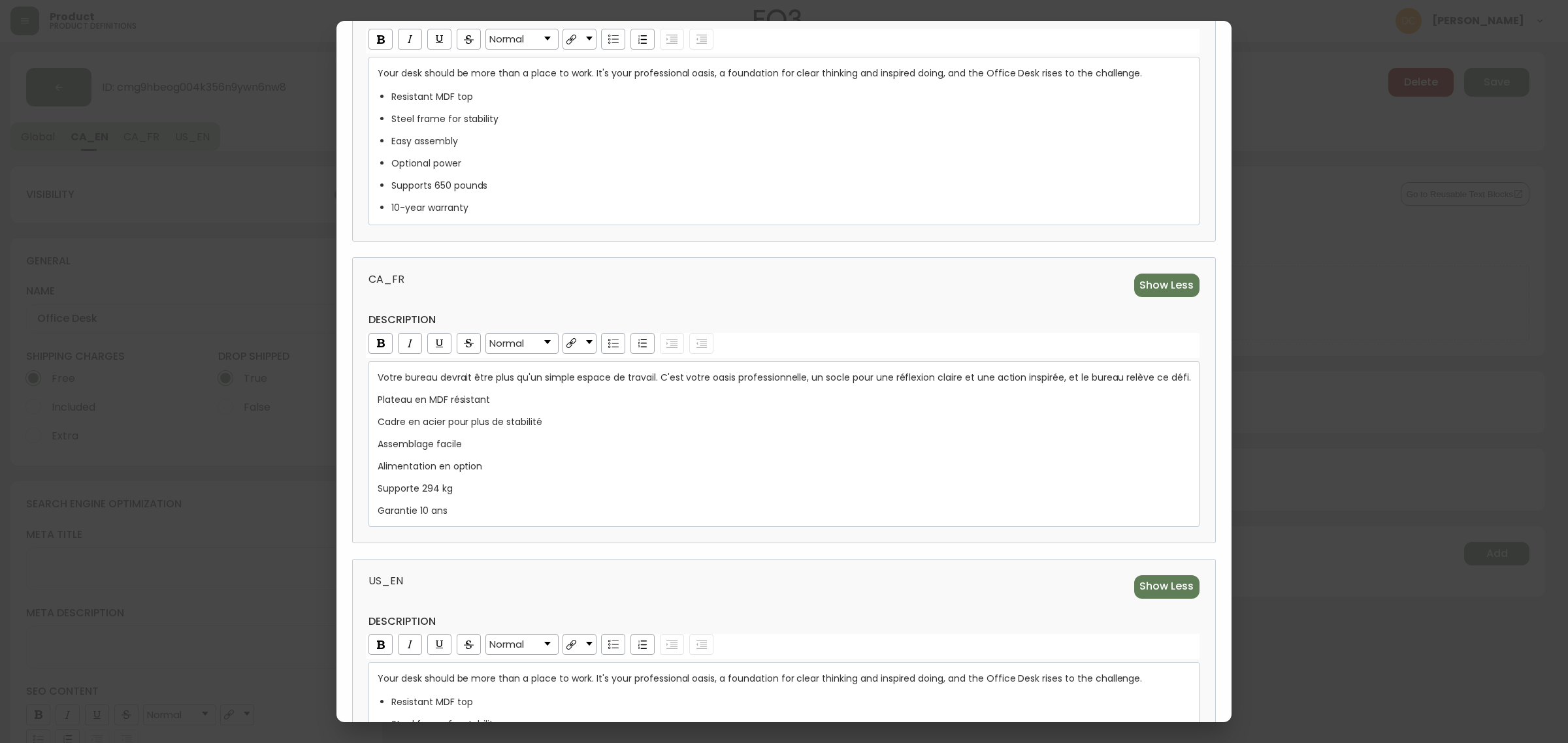
scroll to position [399, 0]
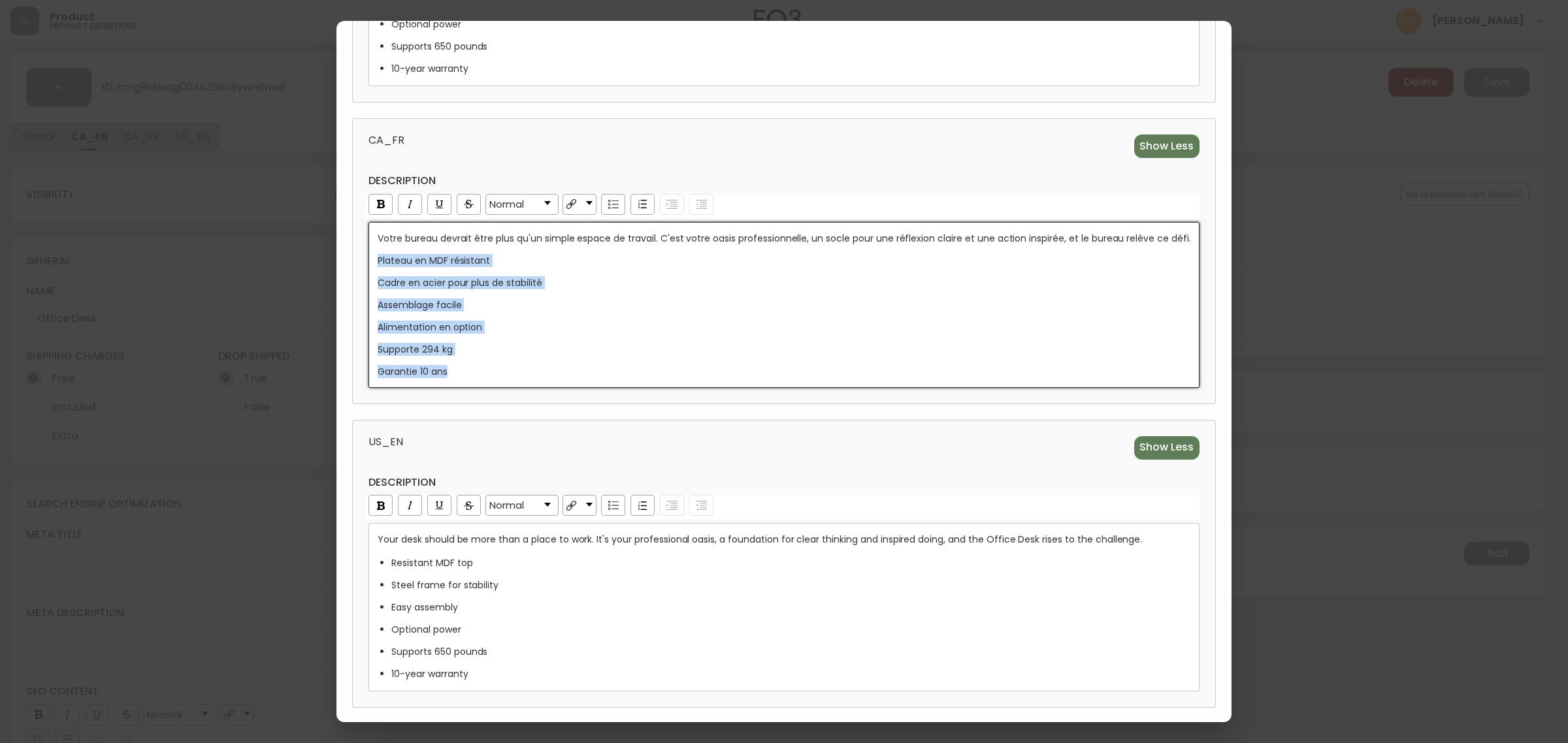
drag, startPoint x: 479, startPoint y: 360, endPoint x: 364, endPoint y: 256, distance: 155.1
click at [364, 256] on div "CA_FR Show Less description Normal Votre bureau devrait être plus qu'un simple …" at bounding box center [784, 261] width 864 height 286
click at [613, 200] on div "rdw-list-control" at bounding box center [614, 204] width 24 height 21
click at [670, 149] on span "CA_FR" at bounding box center [572, 146] width 408 height 24
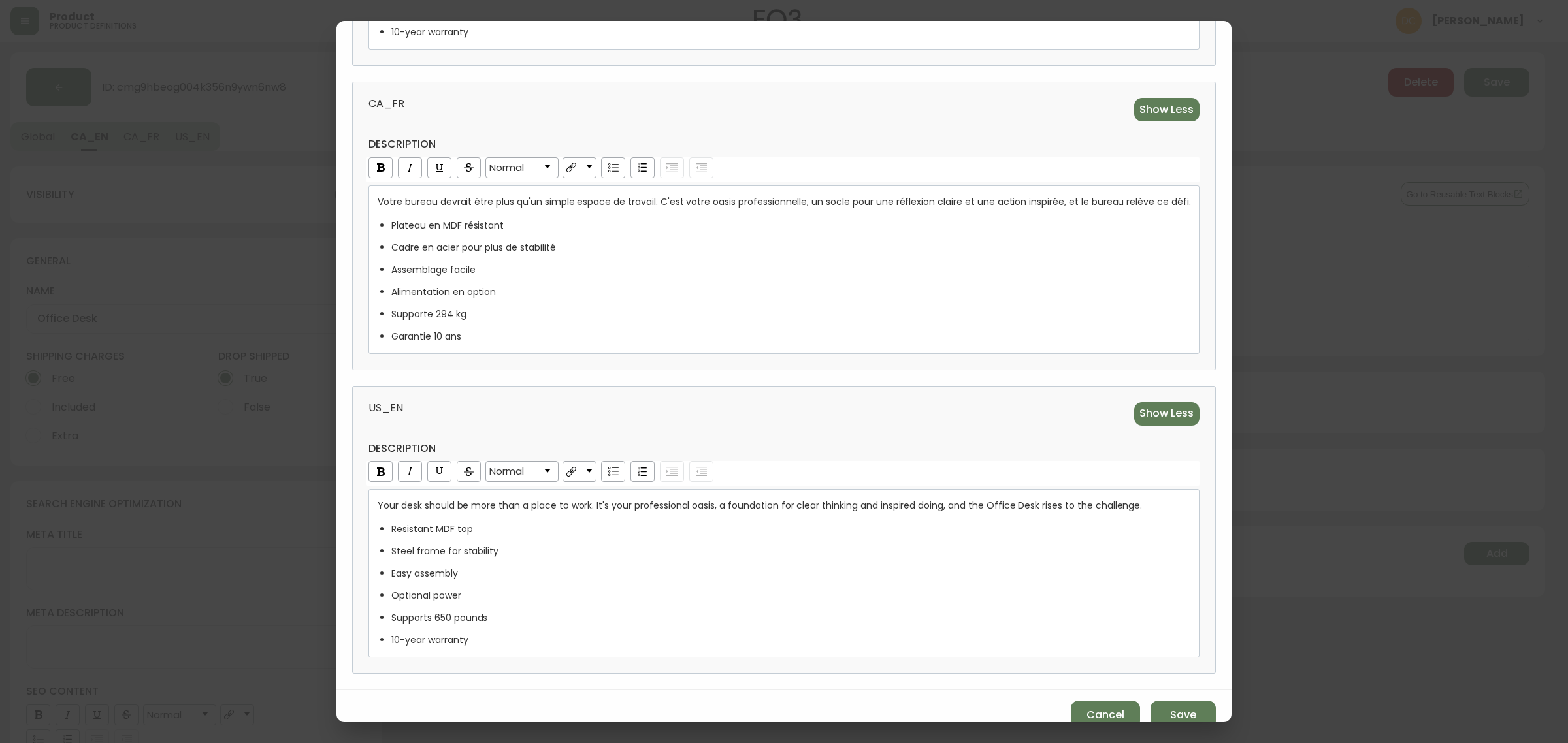
scroll to position [455, 0]
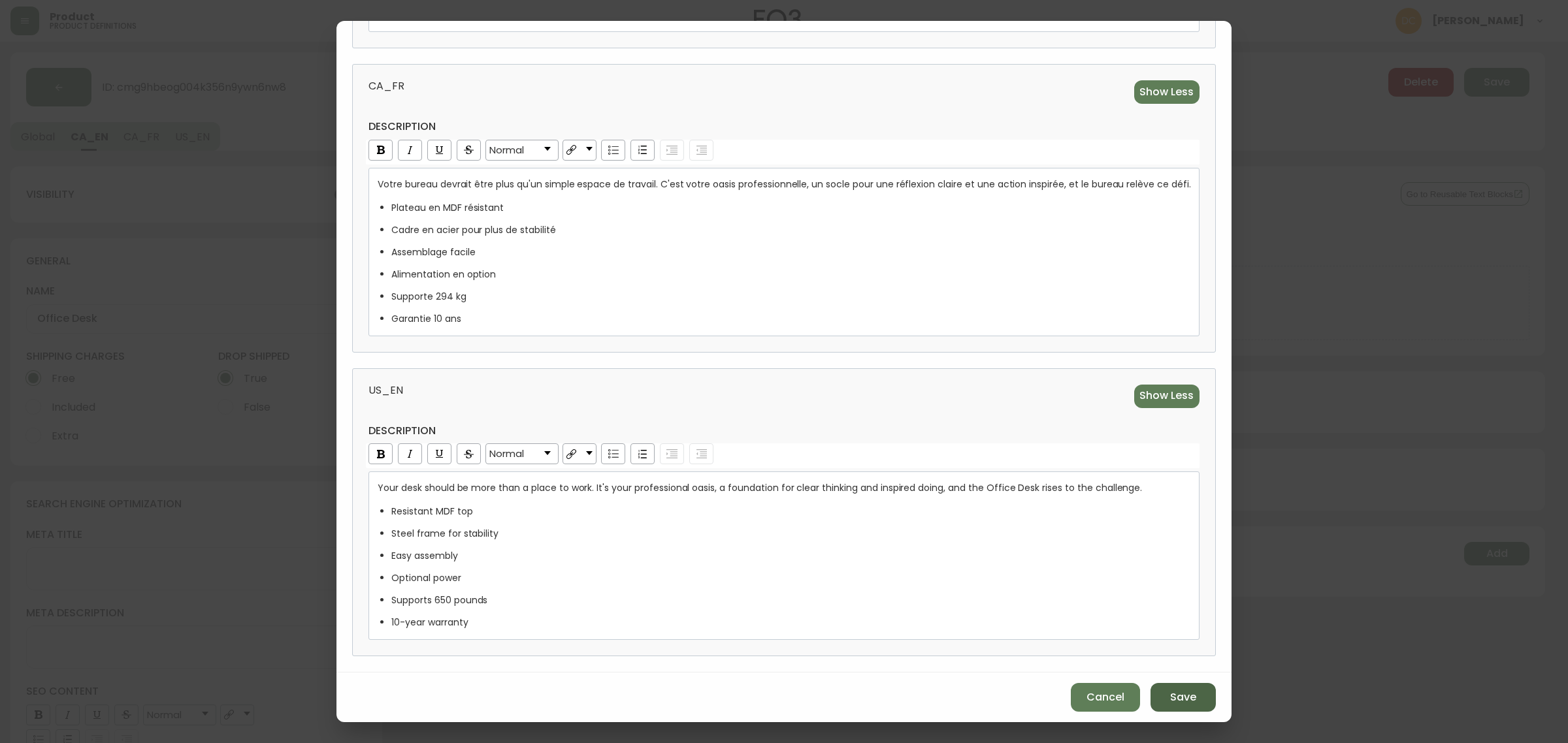
click at [1159, 684] on button "Save" at bounding box center [1183, 698] width 66 height 29
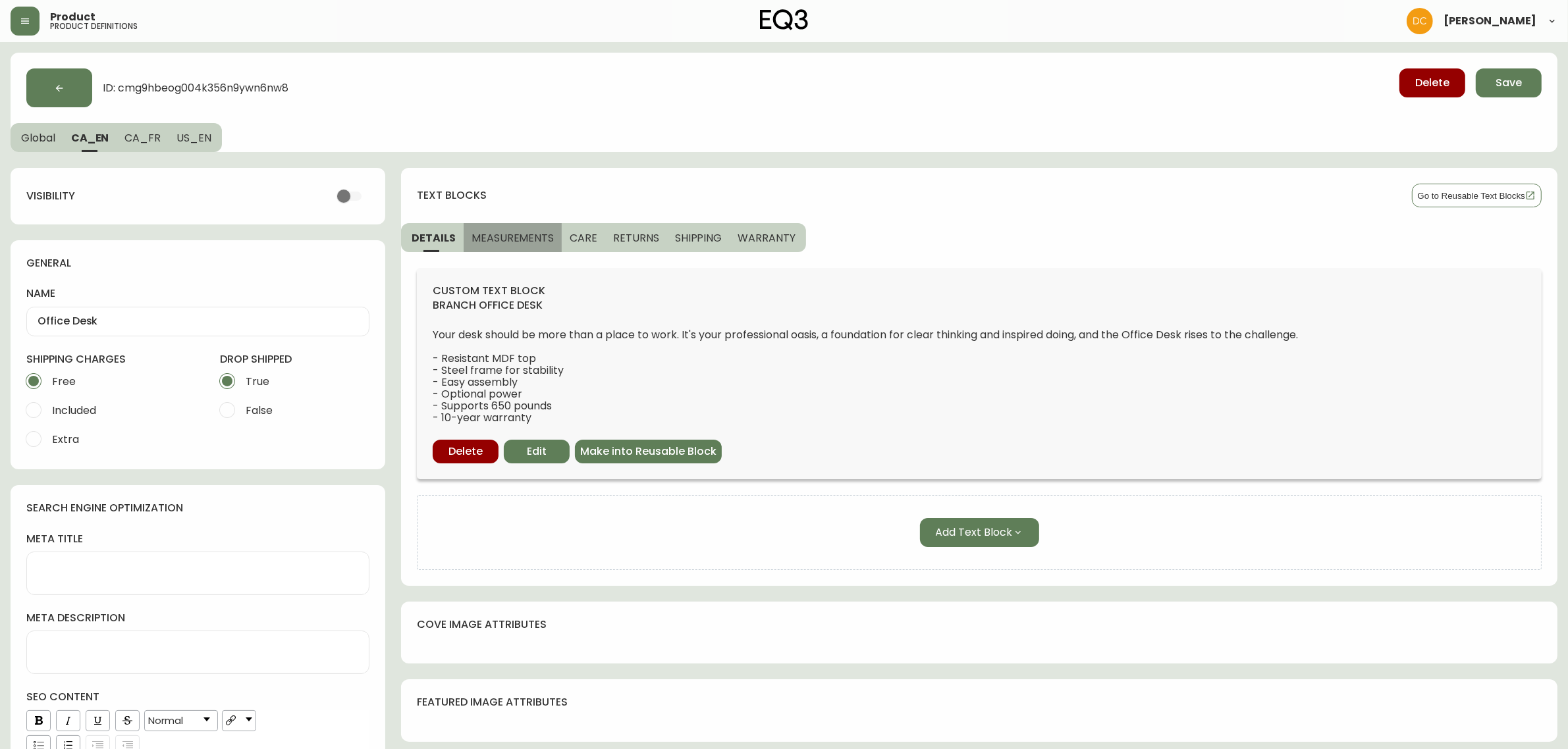
click at [521, 237] on span "MEASUREMENTS" at bounding box center [512, 238] width 82 height 14
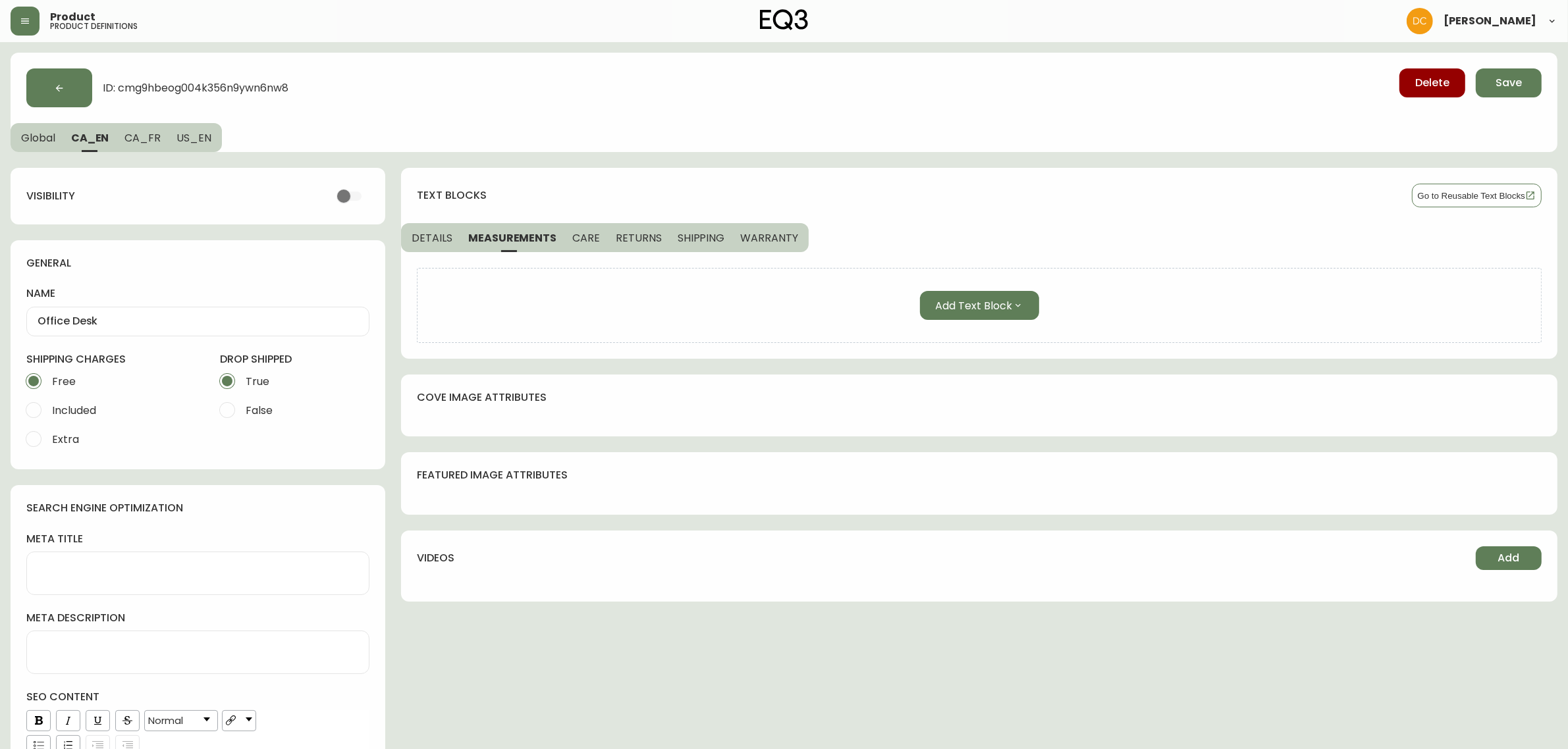
click at [582, 234] on span "CARE" at bounding box center [586, 238] width 28 height 14
click at [972, 301] on span "Add Text Block" at bounding box center [974, 305] width 77 height 16
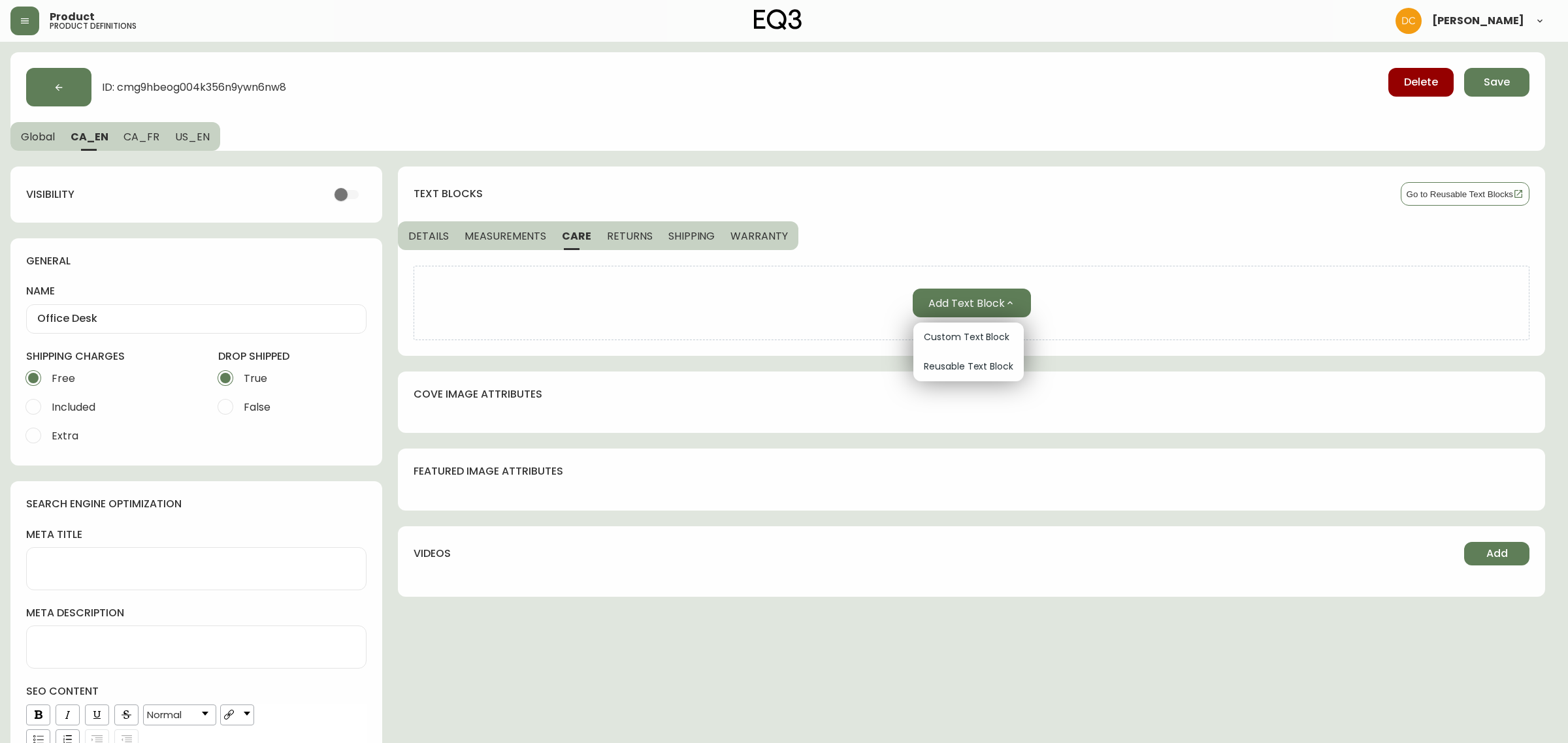
click at [958, 360] on span "Reusable Text Block" at bounding box center [968, 367] width 89 height 14
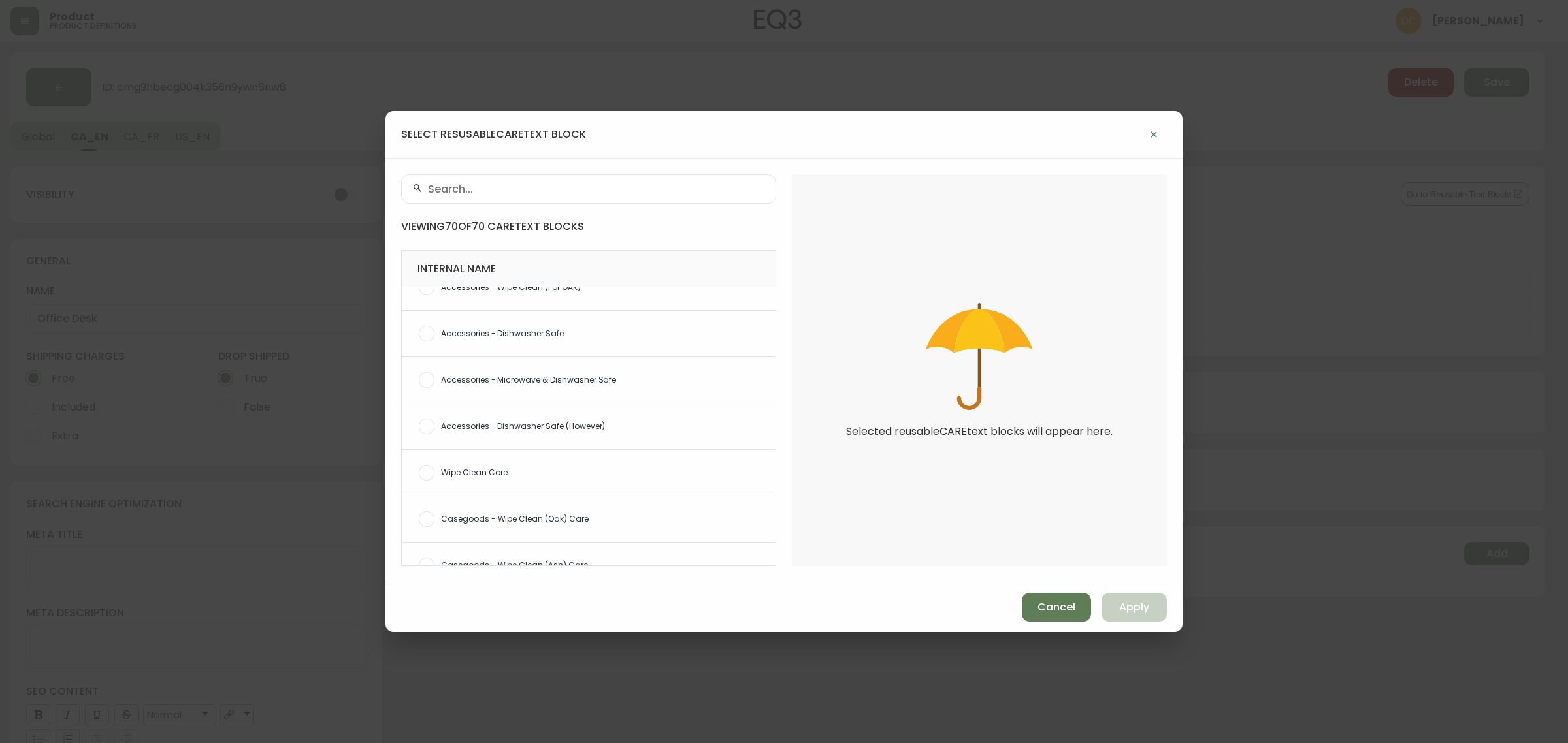
scroll to position [163, 0]
click at [524, 380] on span "Wipe Clean Care" at bounding box center [603, 378] width 324 height 11
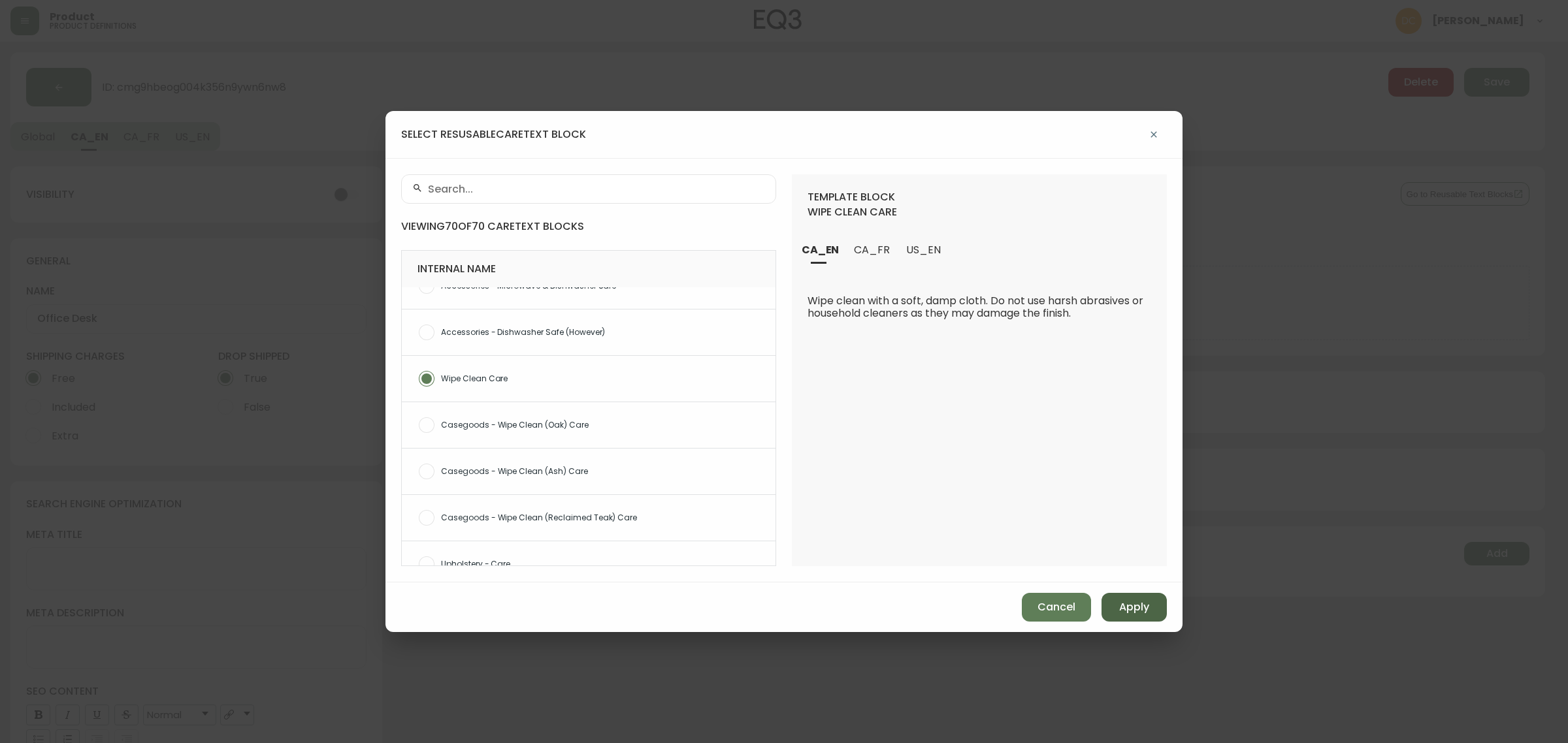
click at [1155, 618] on button "Apply" at bounding box center [1134, 607] width 66 height 29
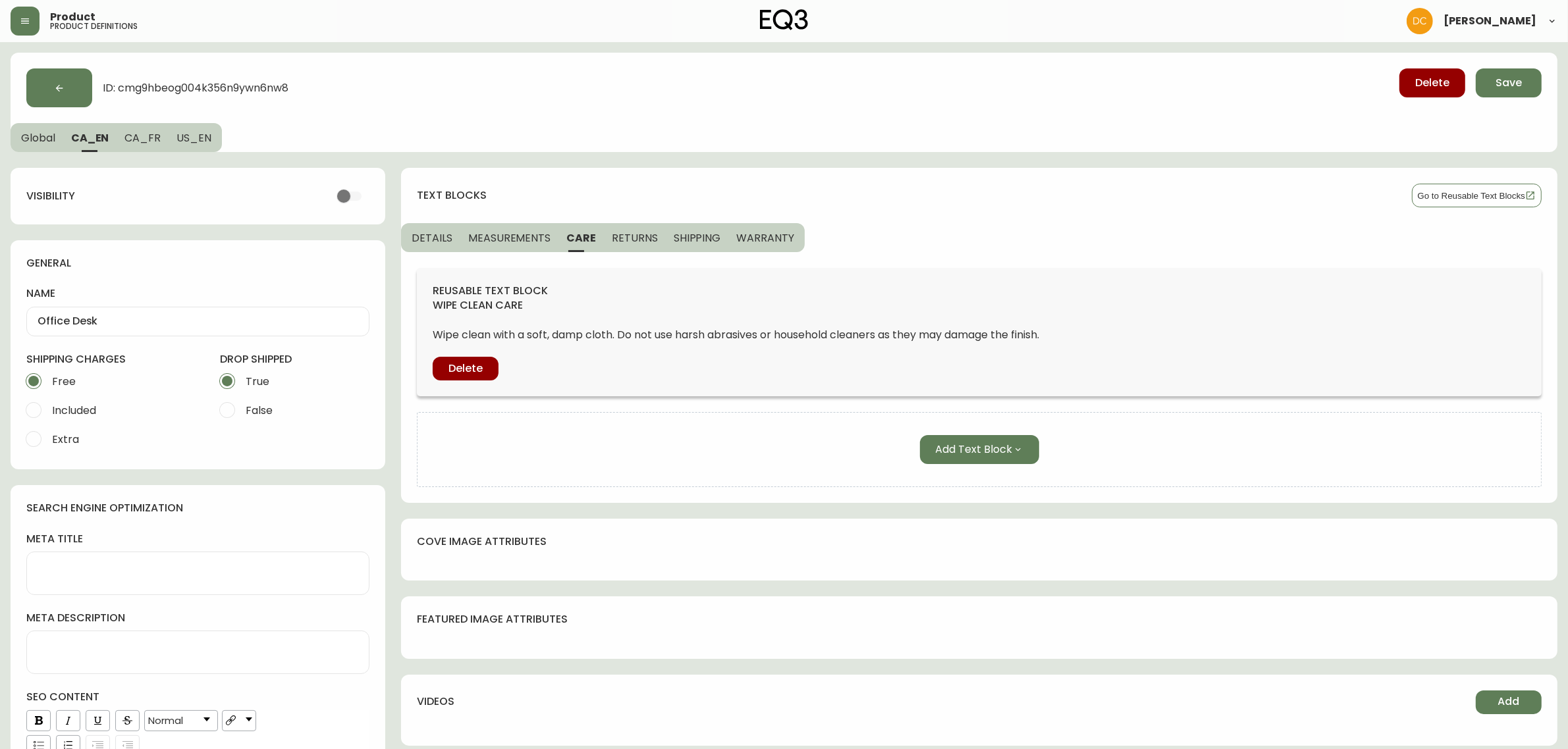
click at [674, 239] on span "SHIPPING" at bounding box center [698, 238] width 48 height 14
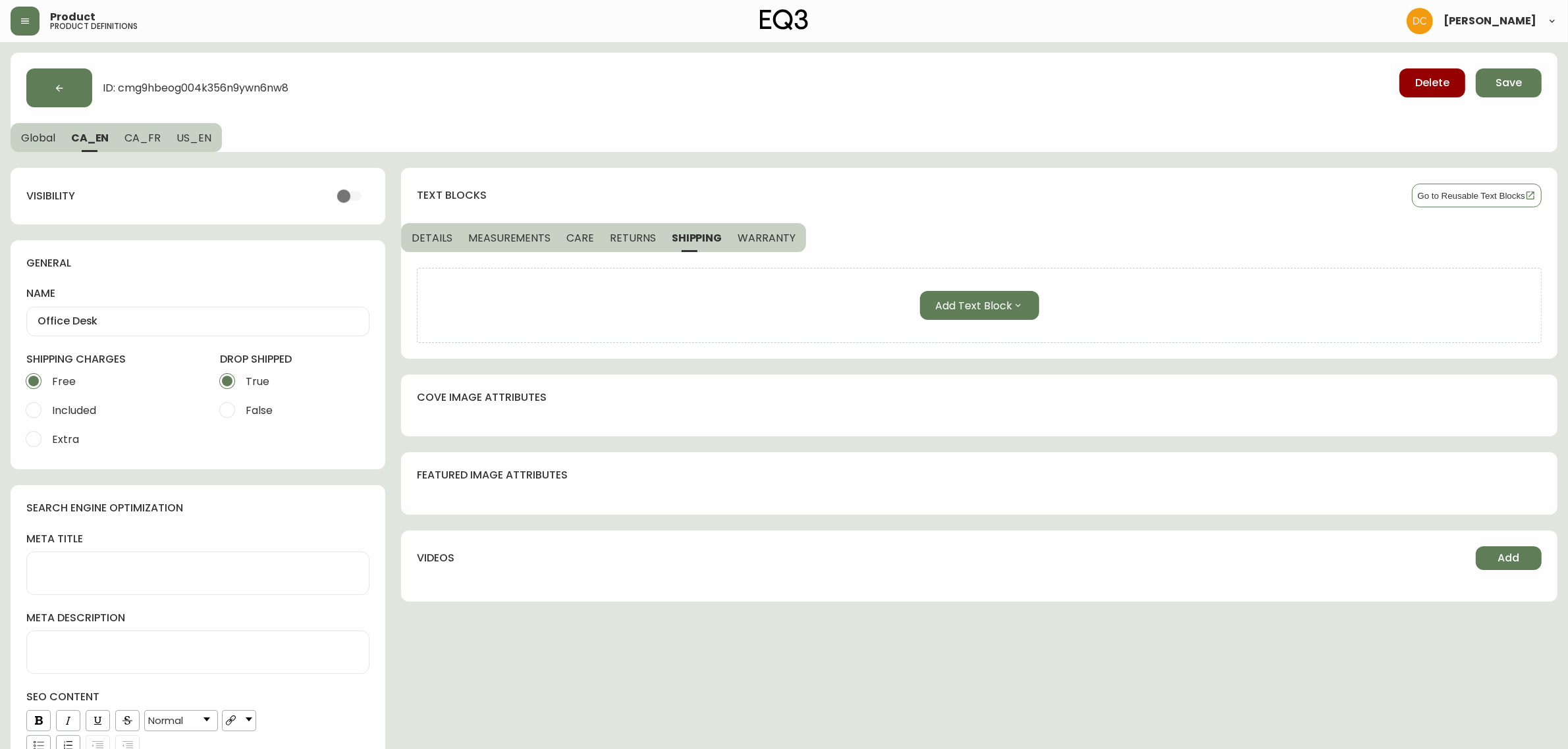
click at [986, 321] on div "Add Text Block" at bounding box center [980, 306] width 1125 height 75
click at [993, 310] on span "Add Text Block" at bounding box center [974, 305] width 77 height 16
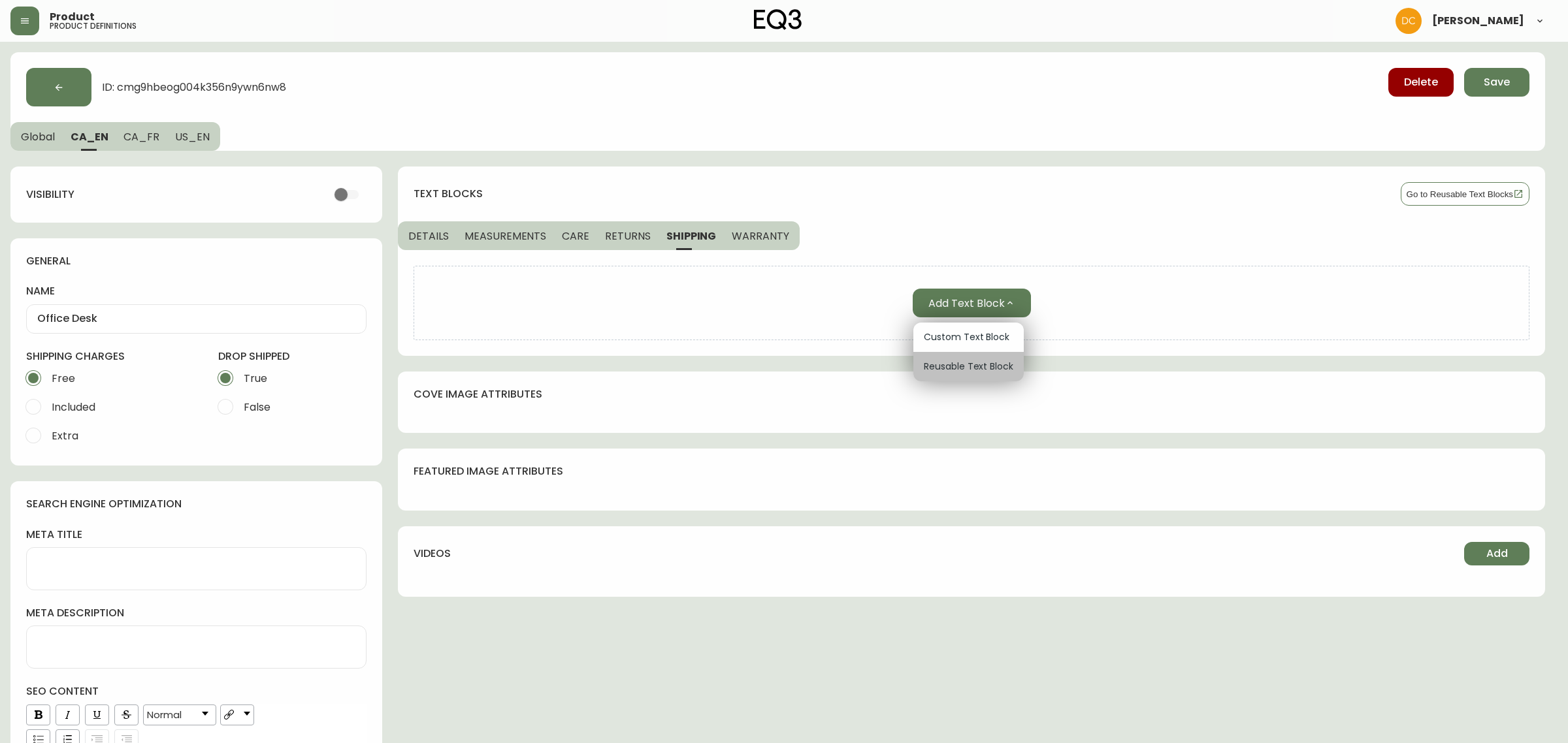
click at [967, 363] on span "Reusable Text Block" at bounding box center [968, 367] width 89 height 14
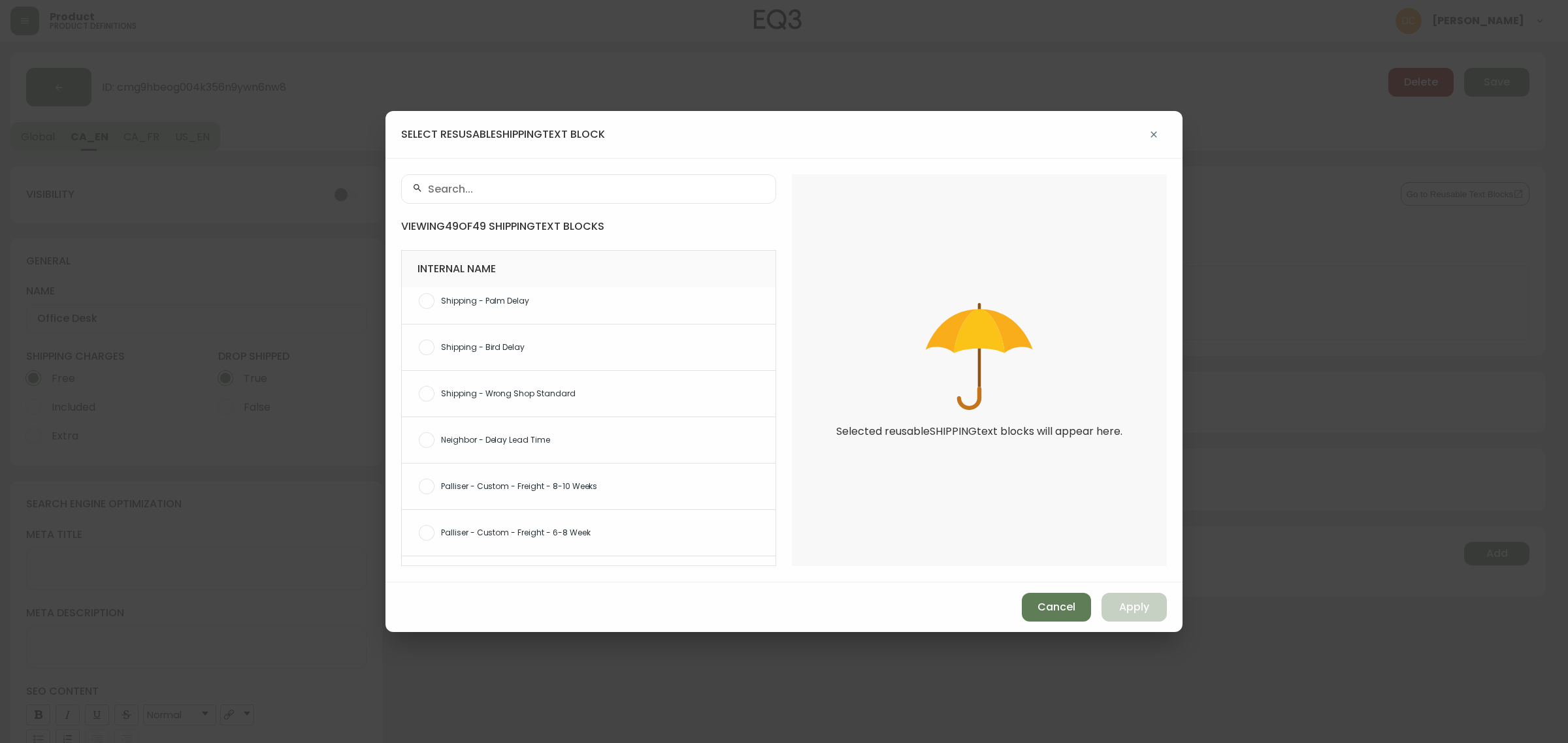
scroll to position [1994, 0]
click at [534, 546] on span "Shipping - Branch" at bounding box center [603, 543] width 324 height 11
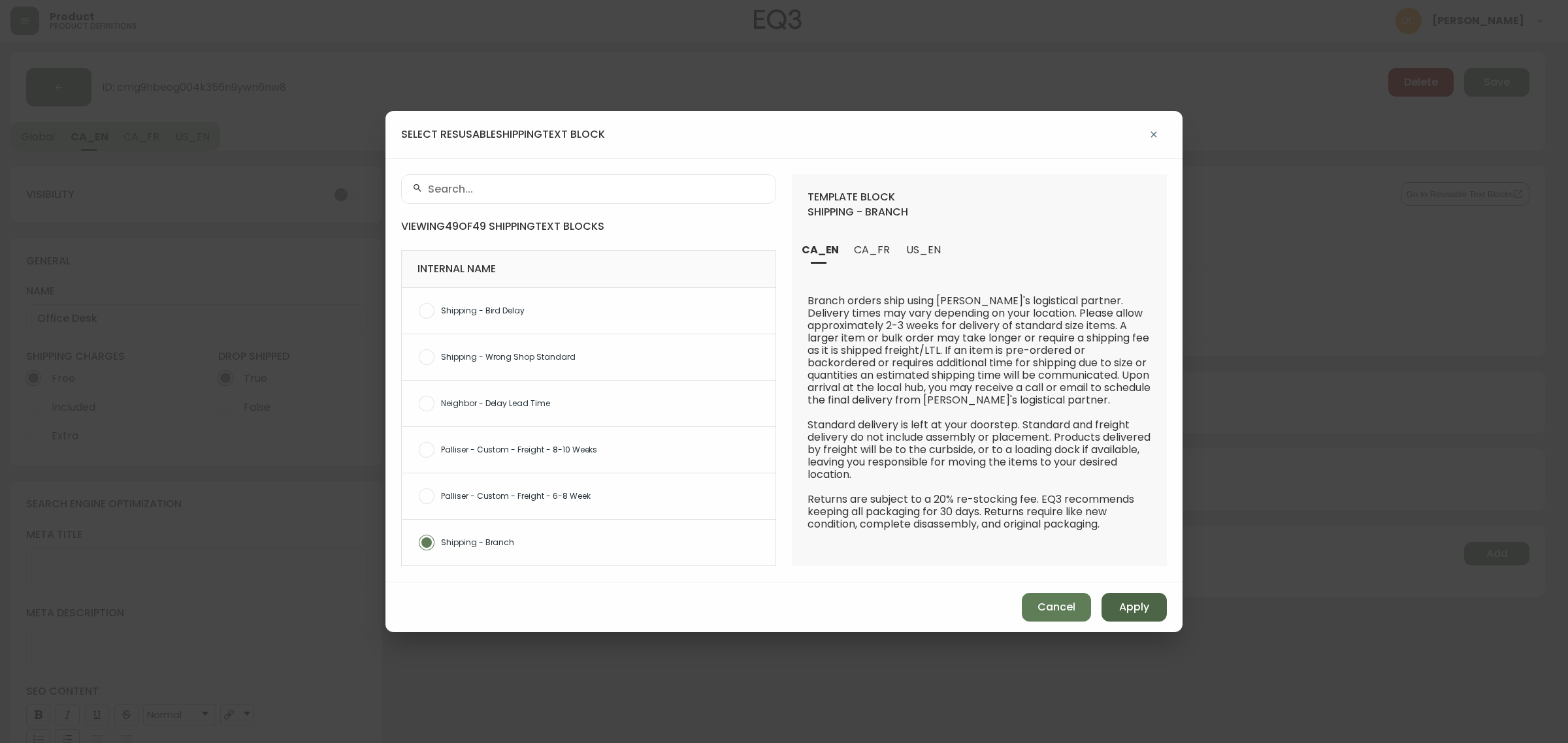
click at [1144, 605] on span "Apply" at bounding box center [1134, 607] width 30 height 14
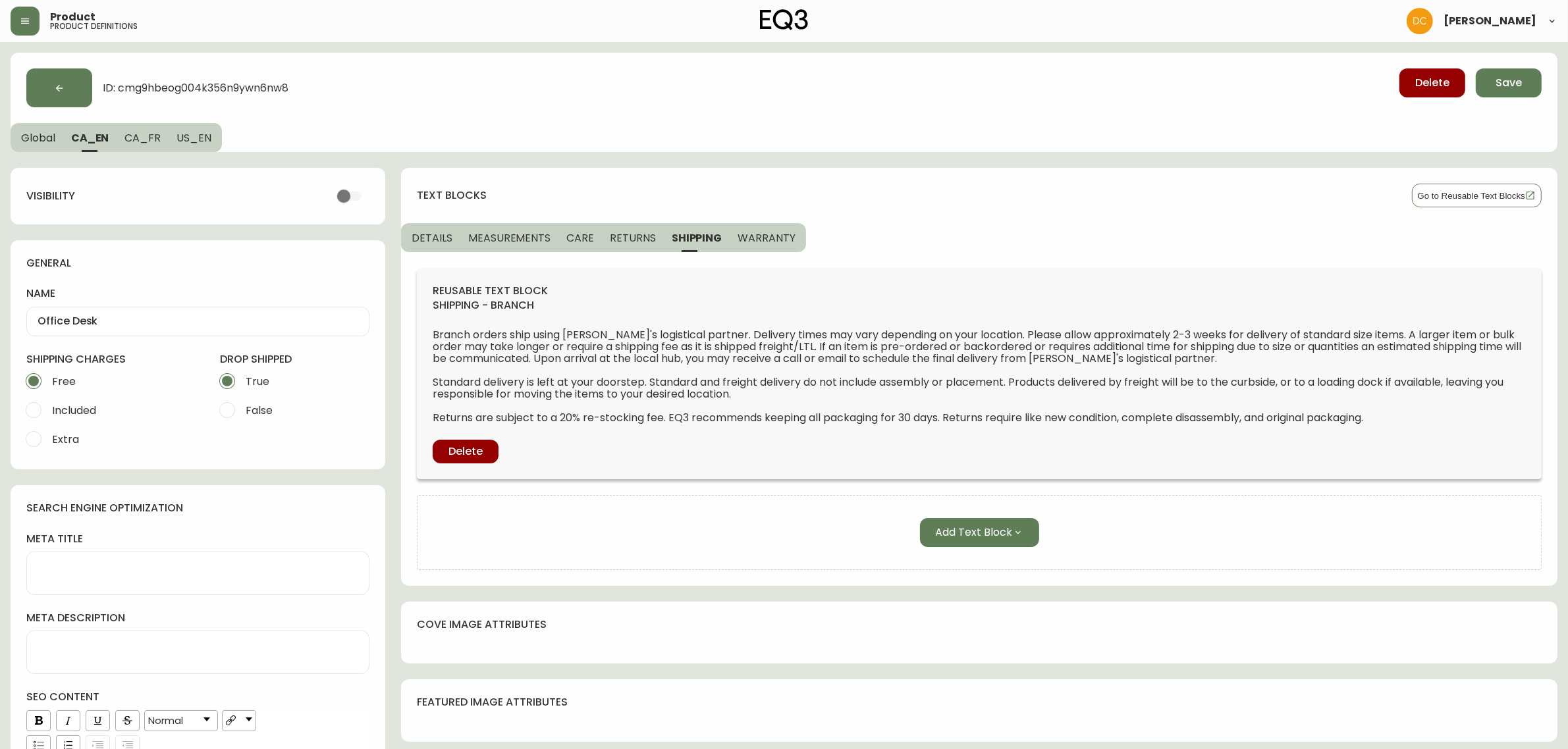
click at [771, 237] on span "WARRANTY" at bounding box center [766, 238] width 58 height 14
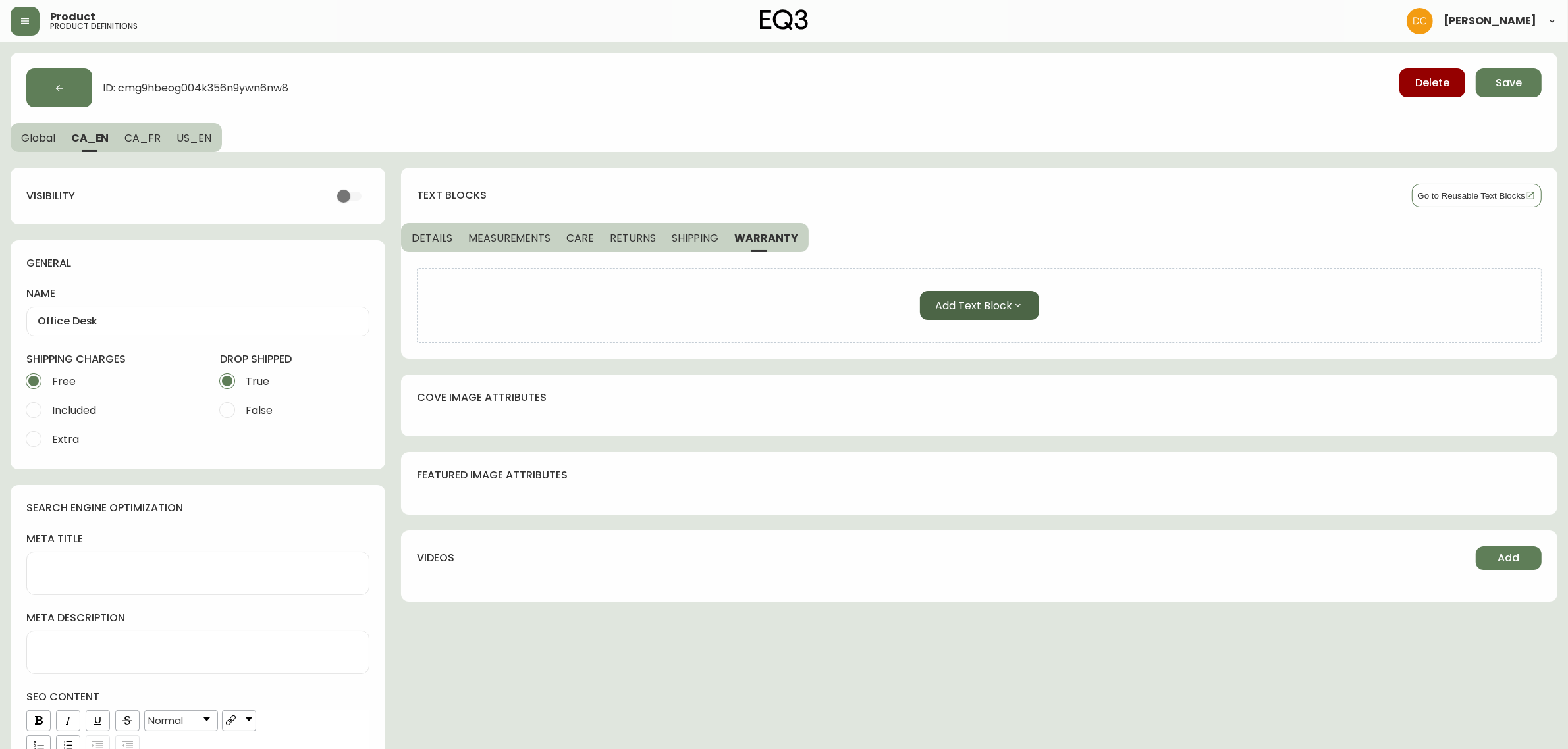
click at [995, 293] on button "Add Text Block" at bounding box center [979, 306] width 119 height 29
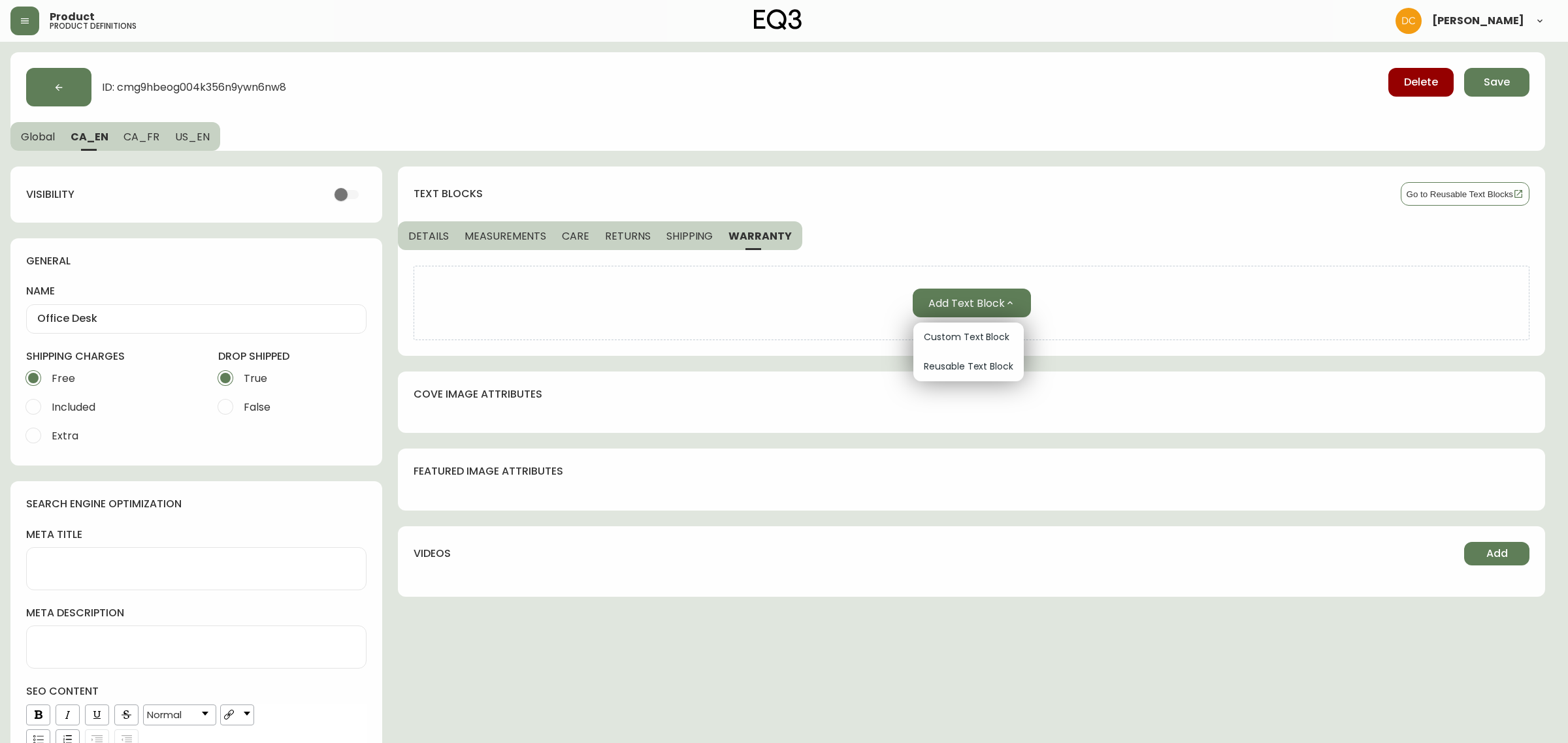
click at [938, 370] on span "Reusable Text Block" at bounding box center [968, 367] width 89 height 14
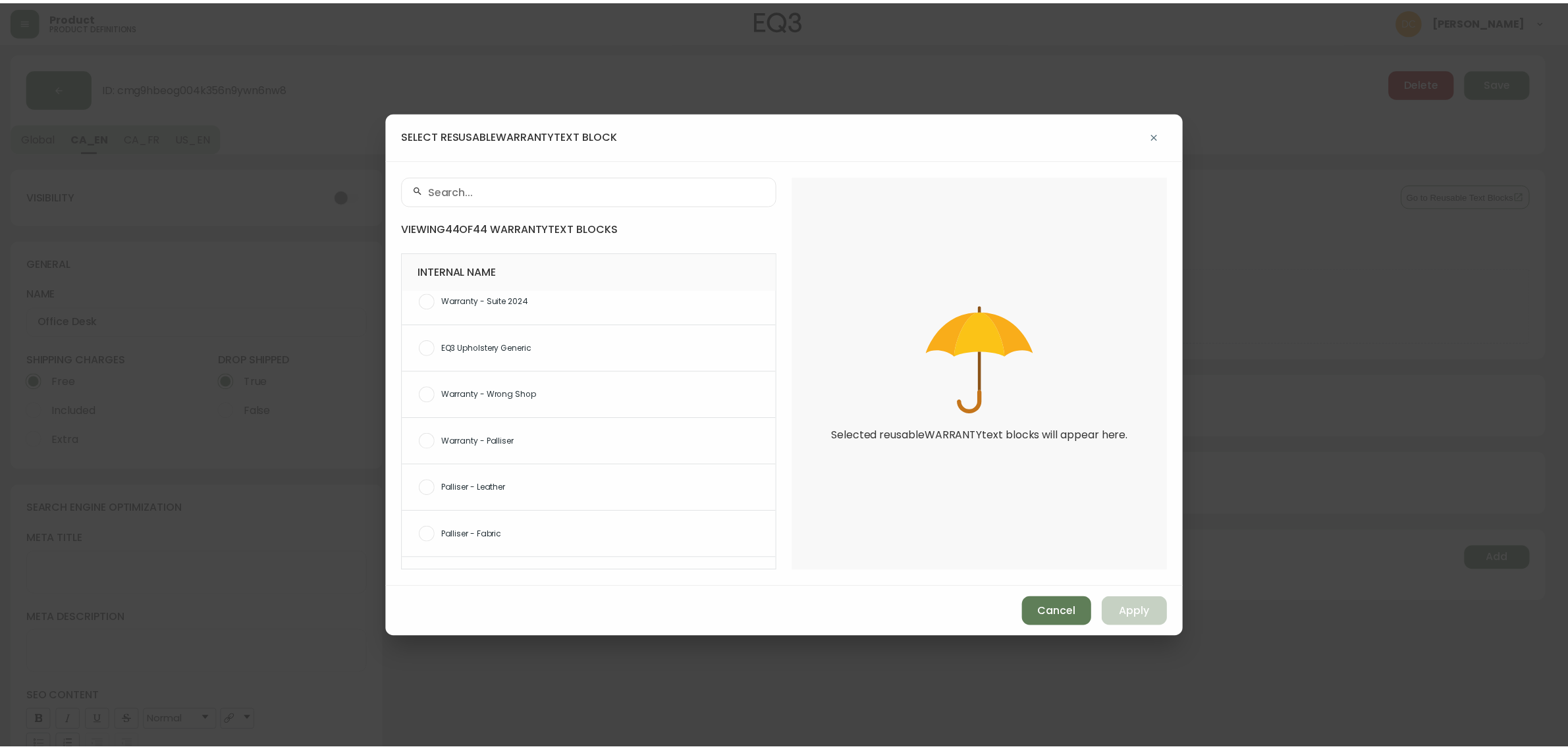
scroll to position [1776, 0]
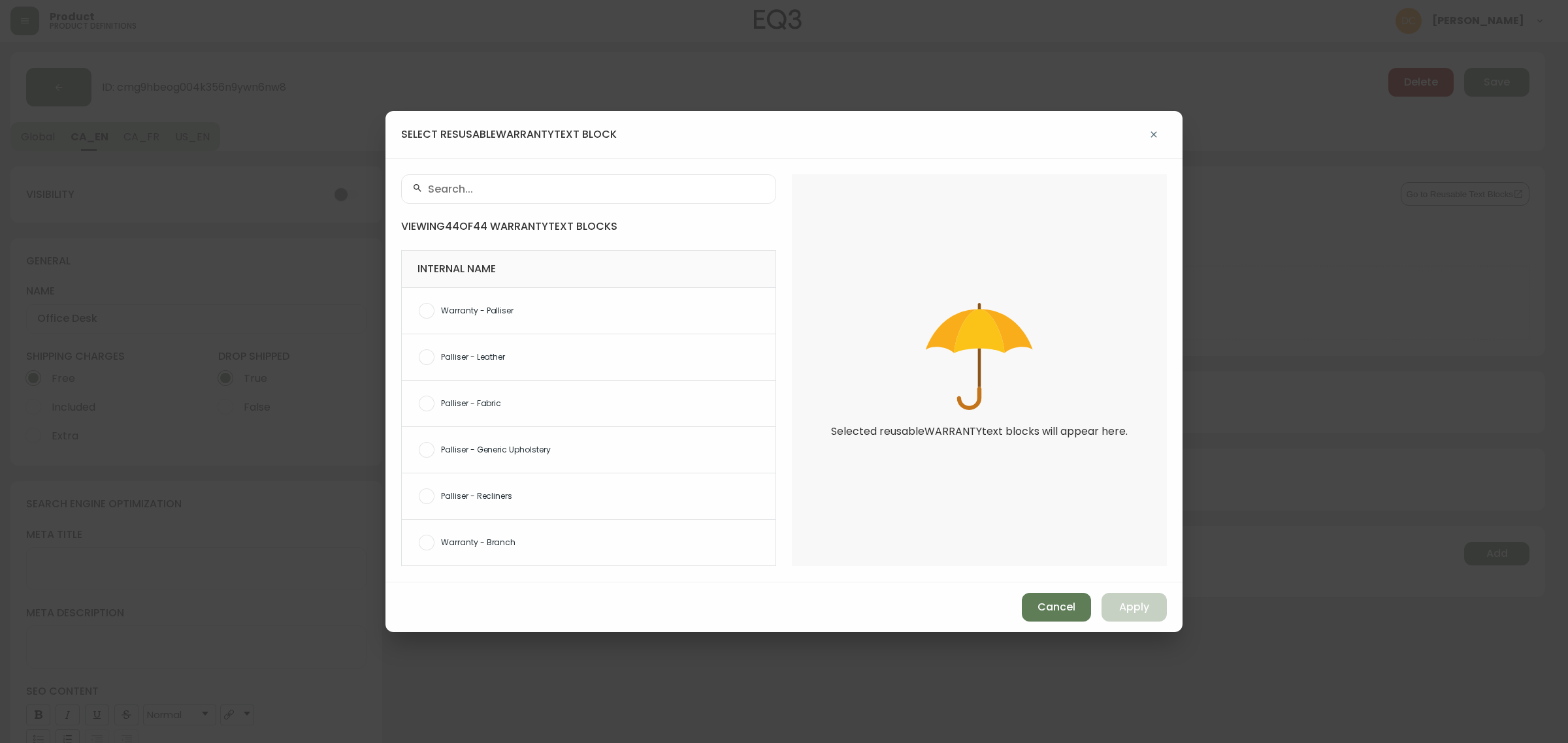
click at [546, 546] on span "Warranty - Branch" at bounding box center [603, 543] width 324 height 11
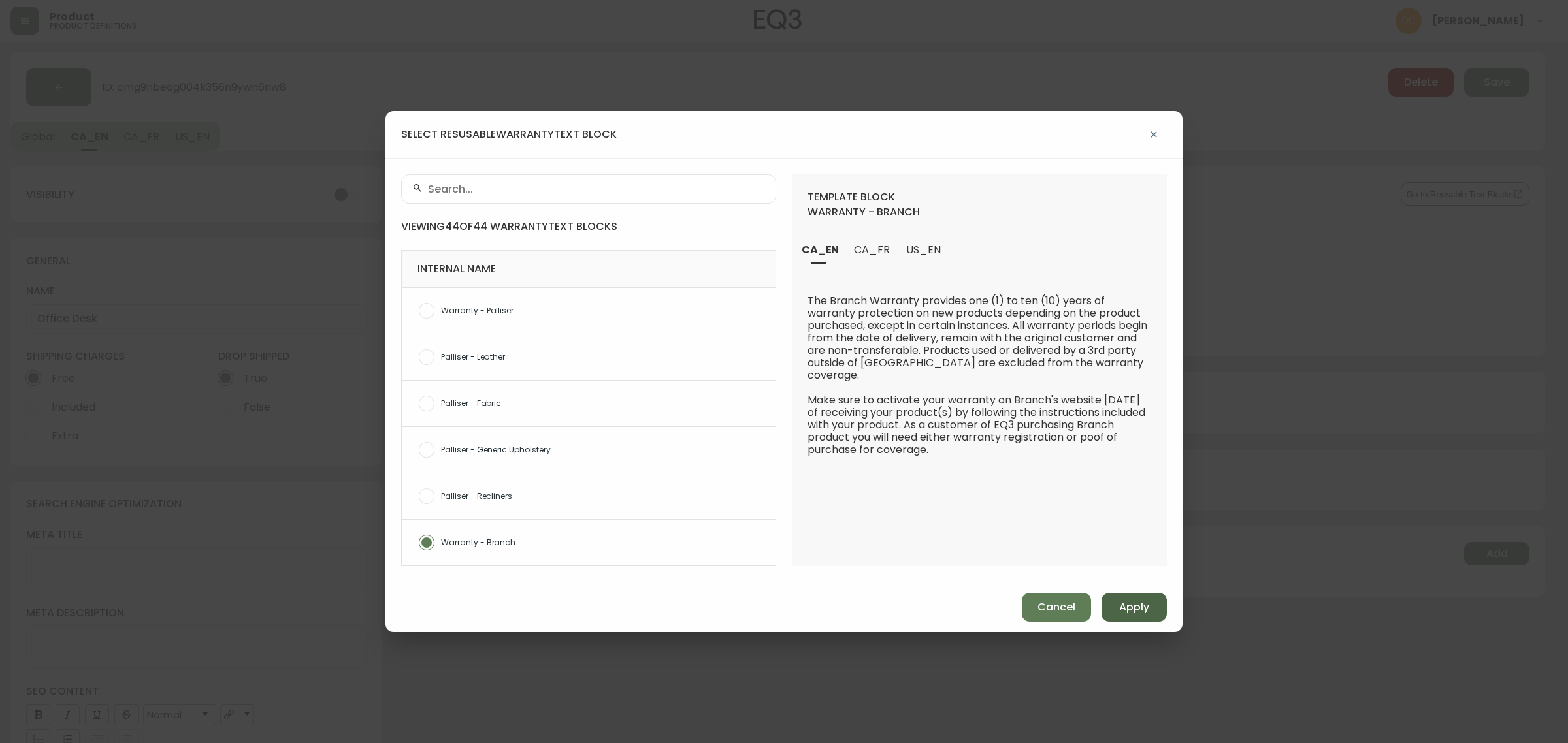
click at [1112, 601] on button "Apply" at bounding box center [1134, 607] width 66 height 29
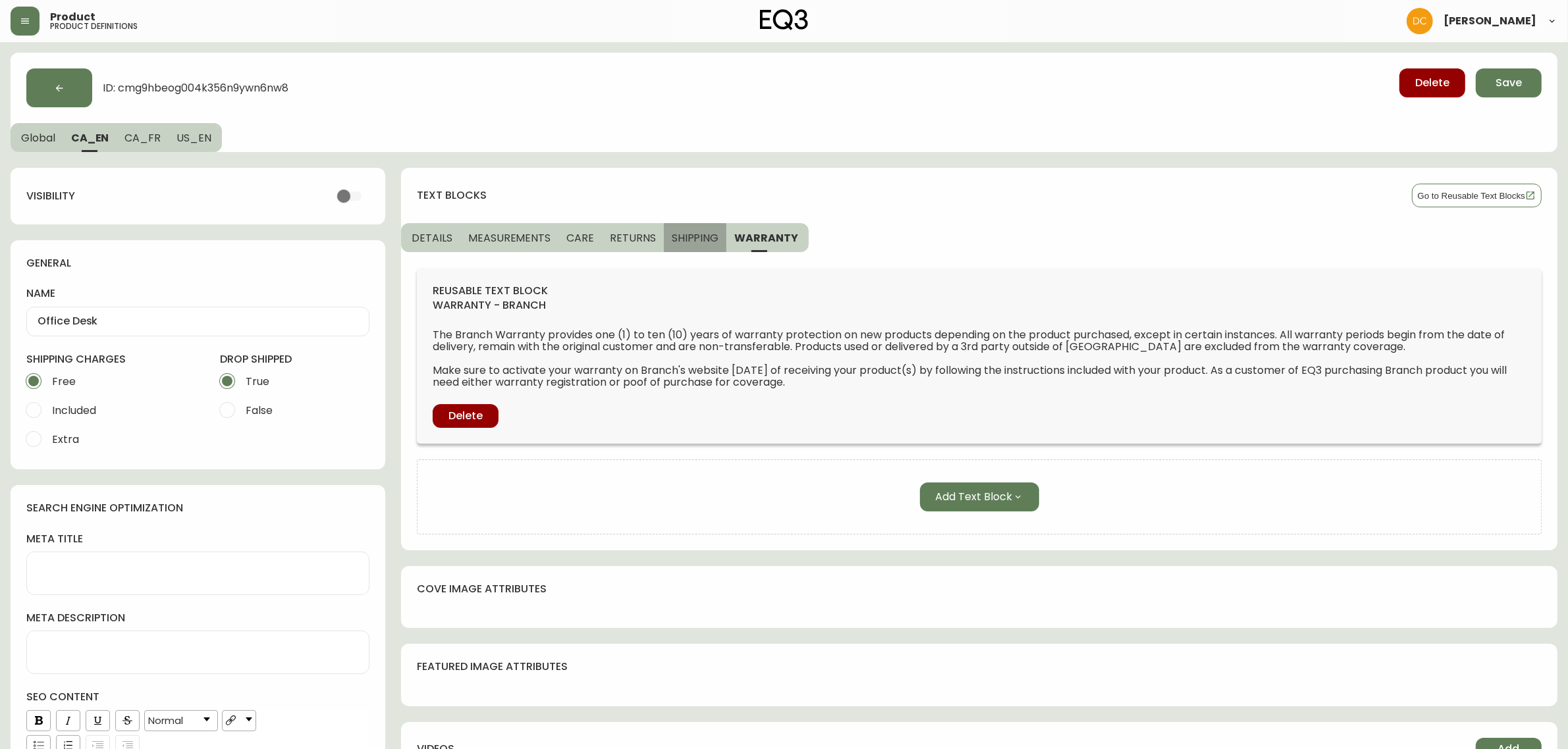
click at [685, 234] on span "SHIPPING" at bounding box center [695, 238] width 48 height 14
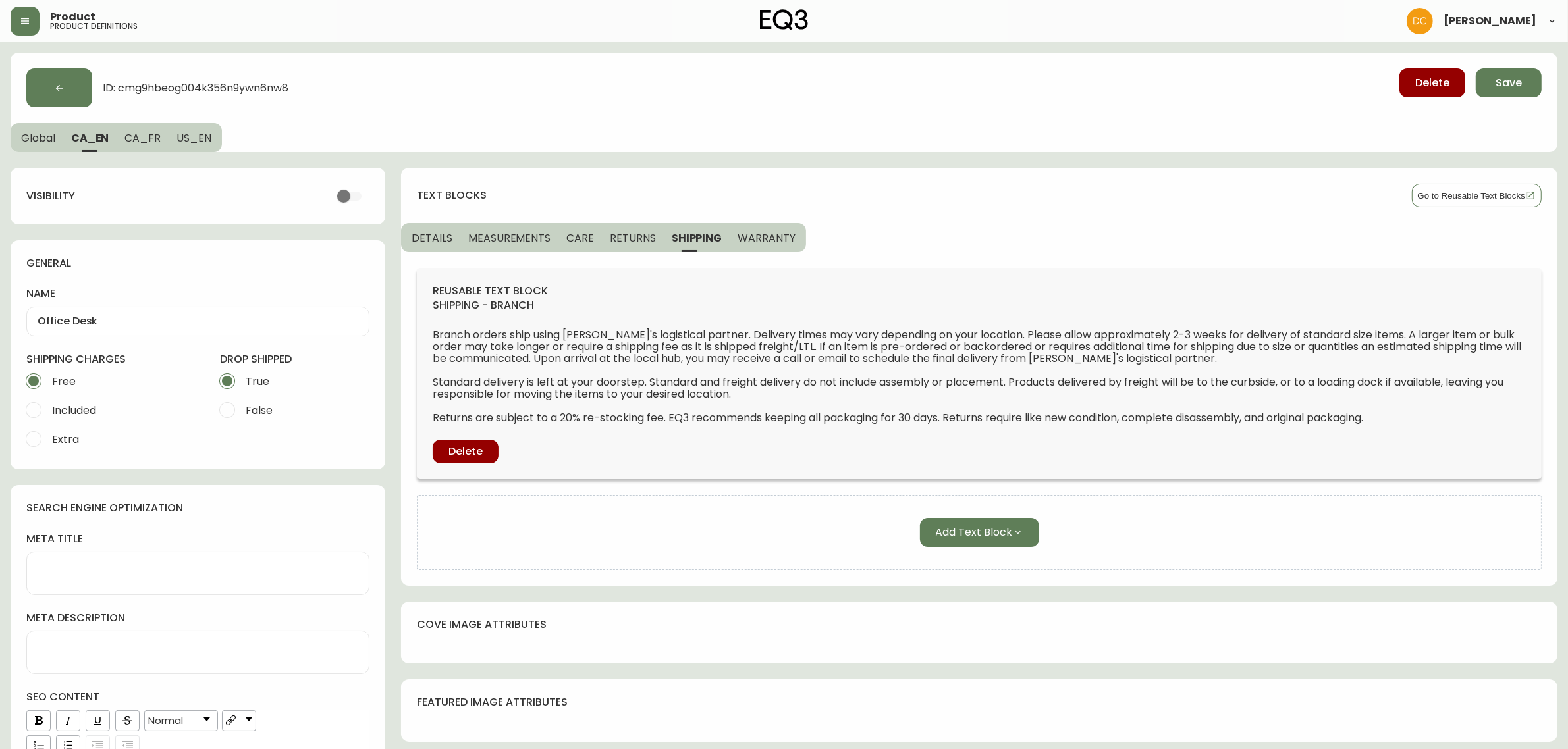
click at [636, 238] on span "RETURNS" at bounding box center [633, 238] width 46 height 14
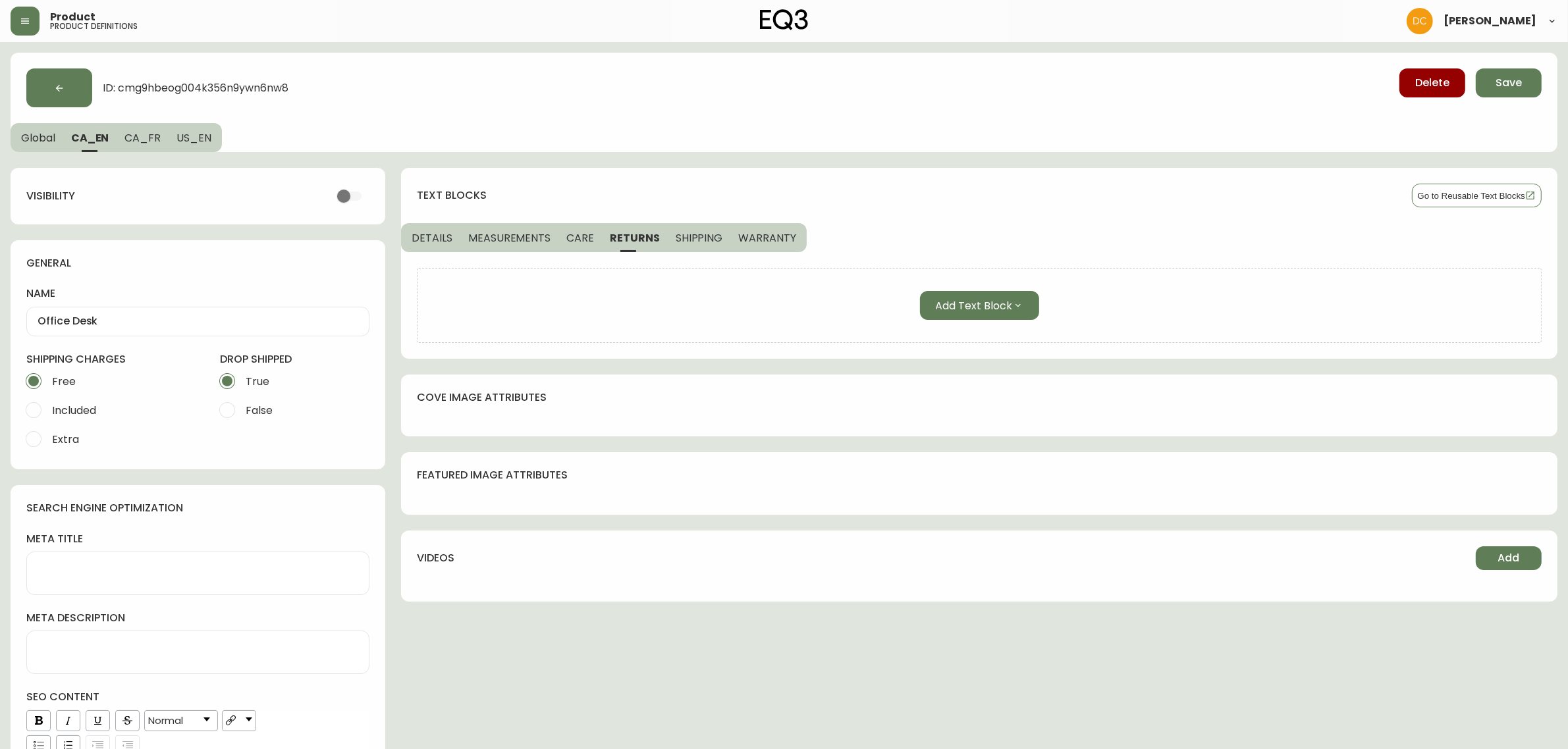
click at [588, 248] on button "CARE" at bounding box center [580, 238] width 44 height 29
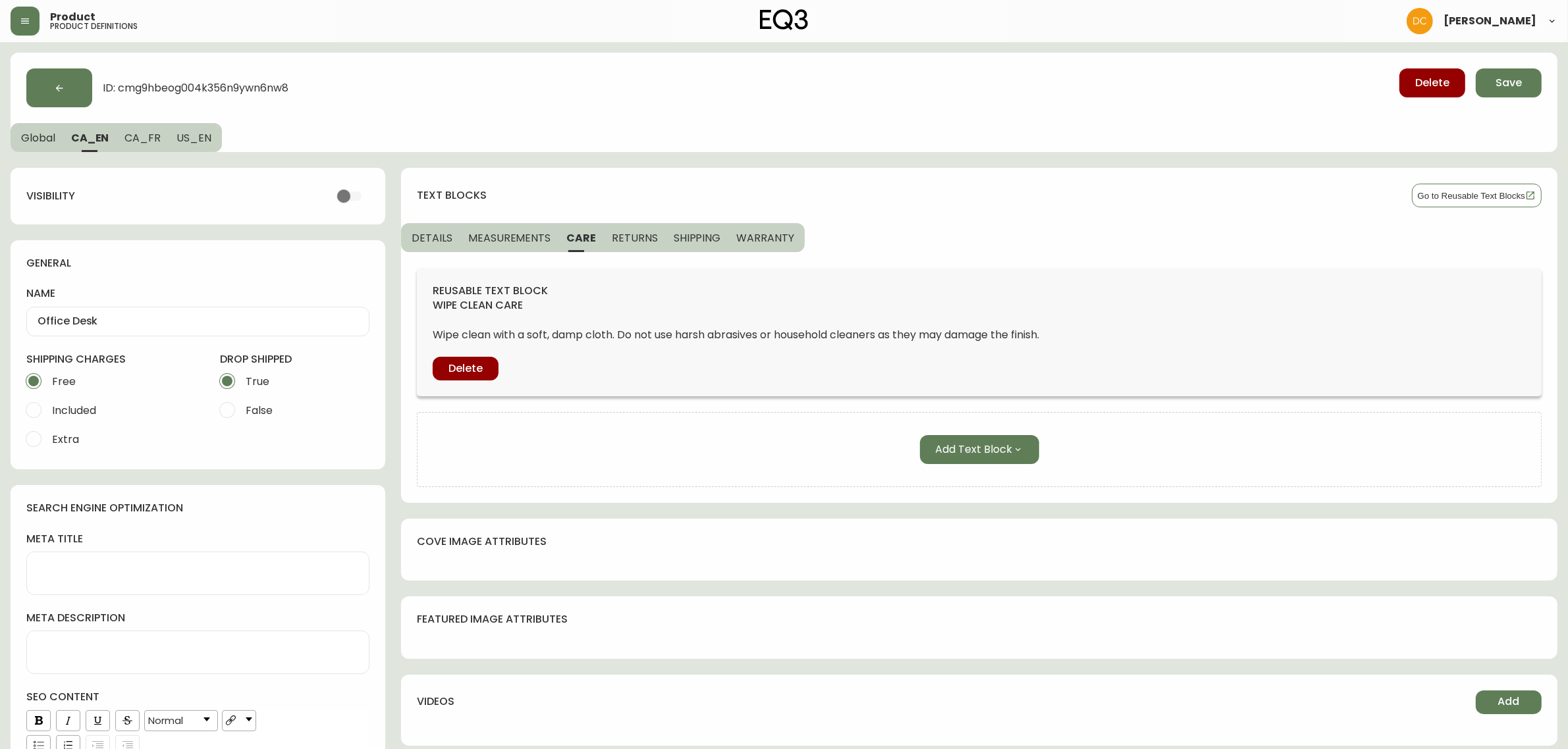
click at [508, 244] on span "MEASUREMENTS" at bounding box center [509, 238] width 82 height 14
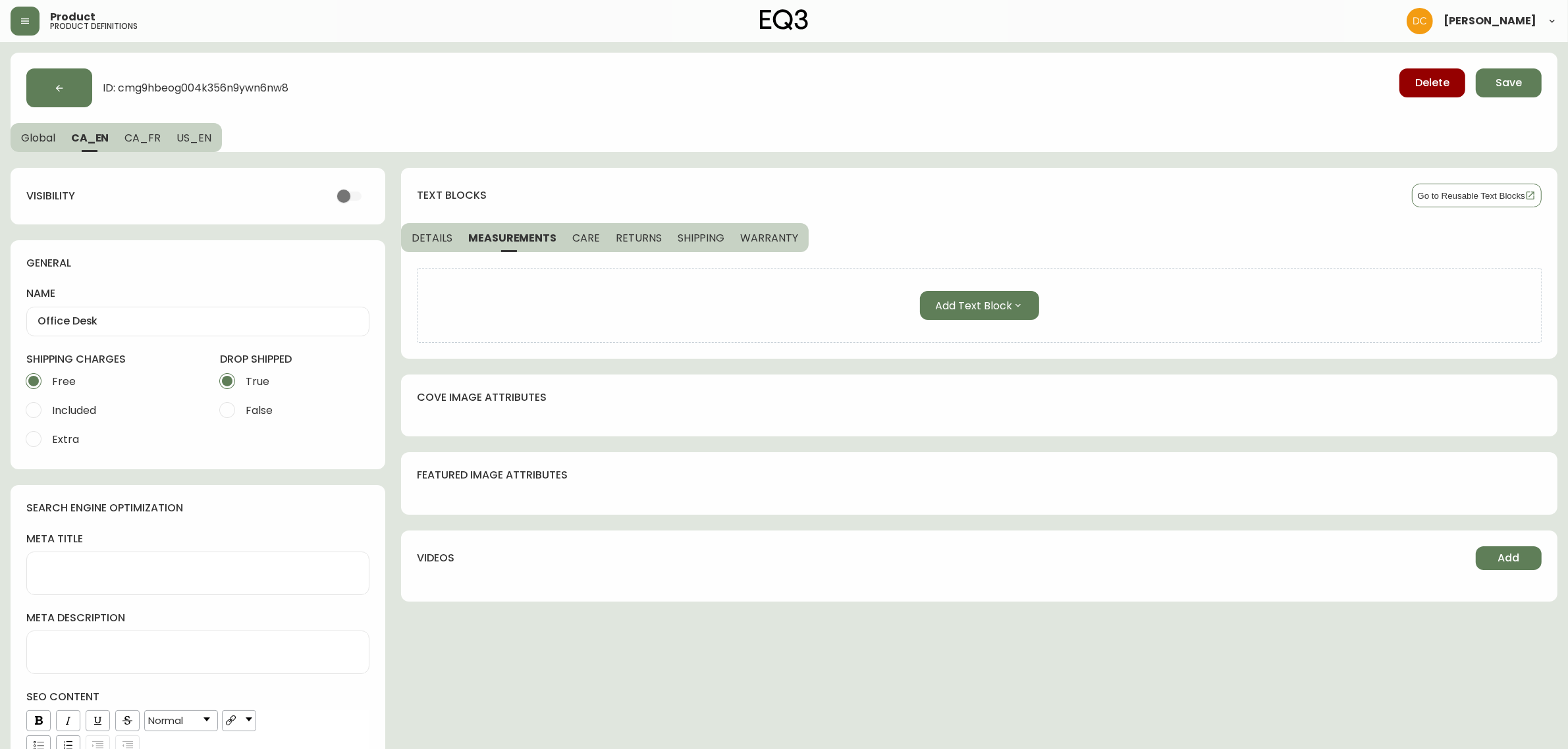
click at [439, 241] on span "DETAILS" at bounding box center [432, 238] width 41 height 14
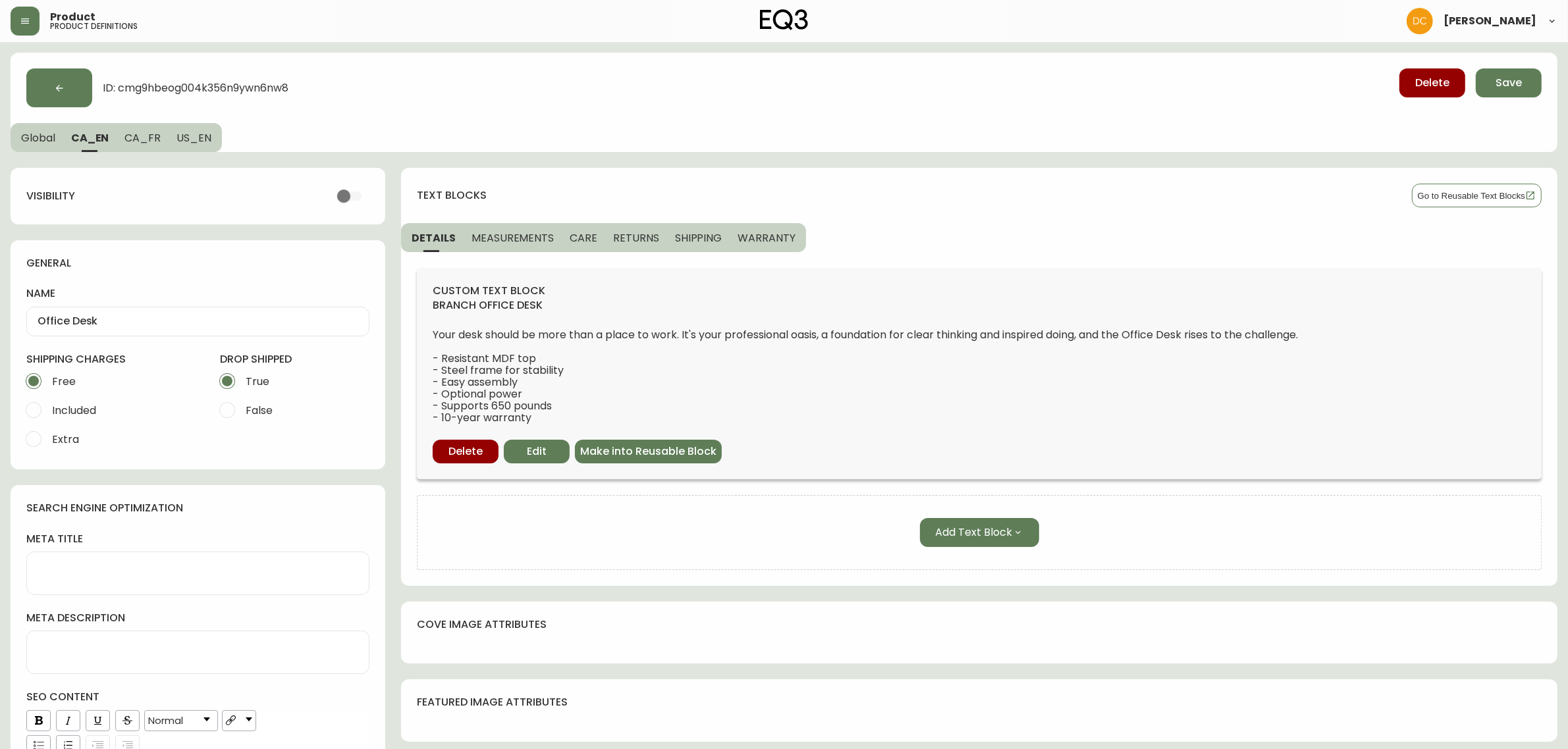
click at [50, 568] on textarea "meta title" at bounding box center [197, 573] width 320 height 26
click at [129, 643] on textarea "meta description" at bounding box center [197, 652] width 320 height 26
drag, startPoint x: 1092, startPoint y: 336, endPoint x: 1308, endPoint y: 334, distance: 216.0
click at [1308, 334] on span "Your desk should be more than a place to work. It's your professional oasis, a …" at bounding box center [979, 376] width 1093 height 94
copy span "and the Office Desk rises to the challenge"
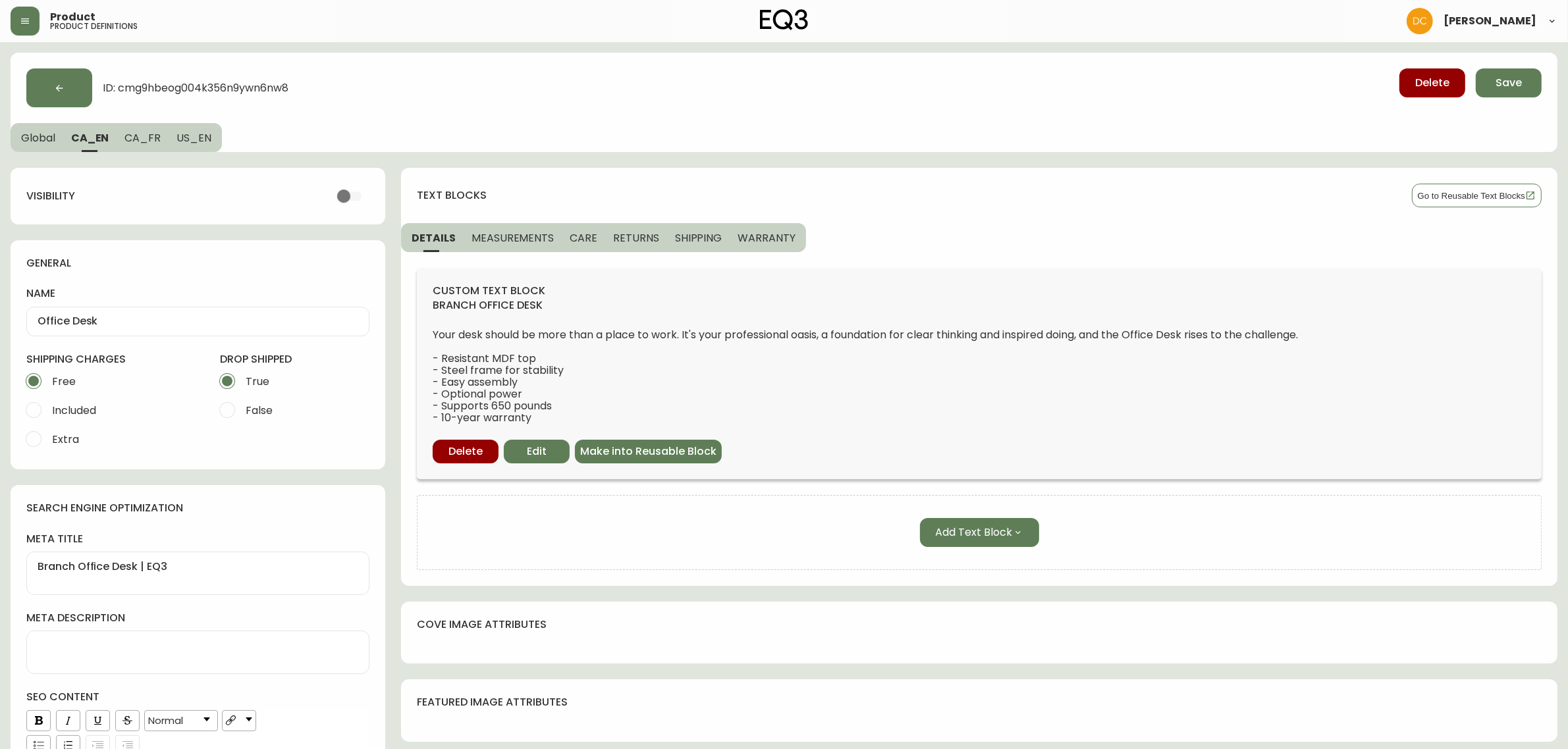
click at [226, 661] on textarea "meta description" at bounding box center [197, 652] width 320 height 26
paste textarea "and the Office Desk rises to the challenge"
click at [58, 648] on textarea "and the Office Desk rises to the challenge" at bounding box center [197, 652] width 320 height 26
click at [184, 604] on div "meta title Branch Office Desk | EQ3 meta description An Office Desk rises to th…" at bounding box center [197, 664] width 343 height 265
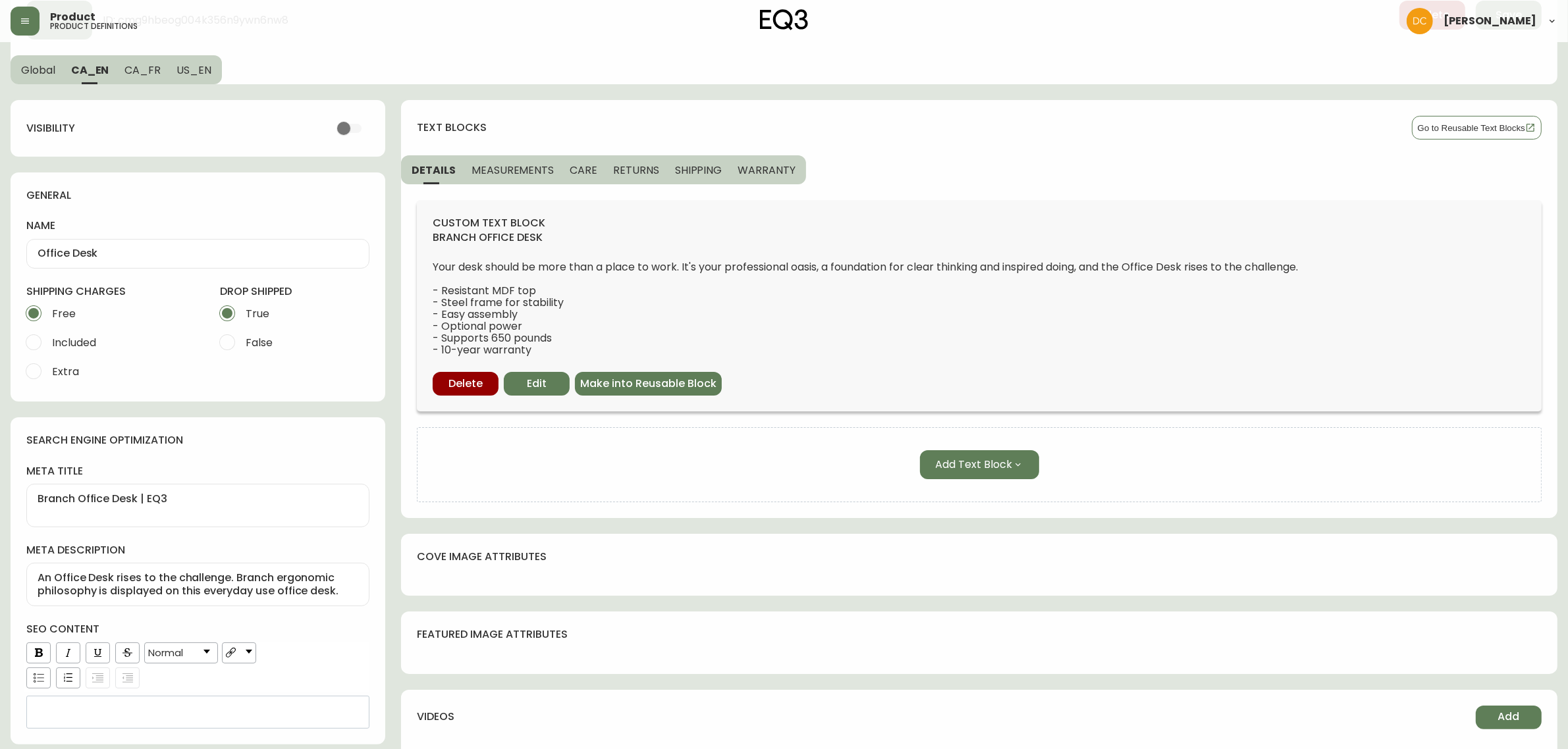
scroll to position [0, 0]
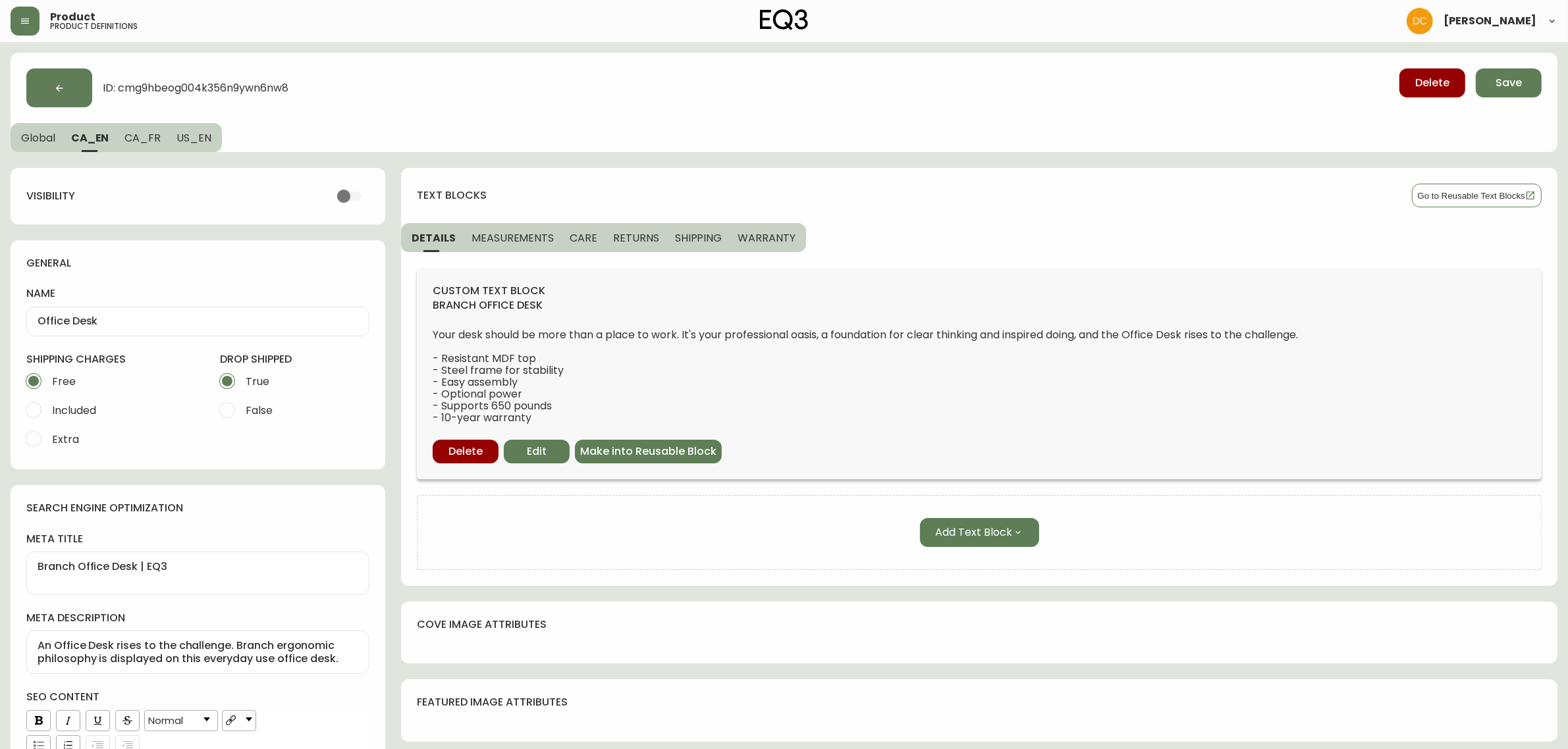
click at [506, 244] on span "MEASUREMENTS" at bounding box center [512, 238] width 82 height 14
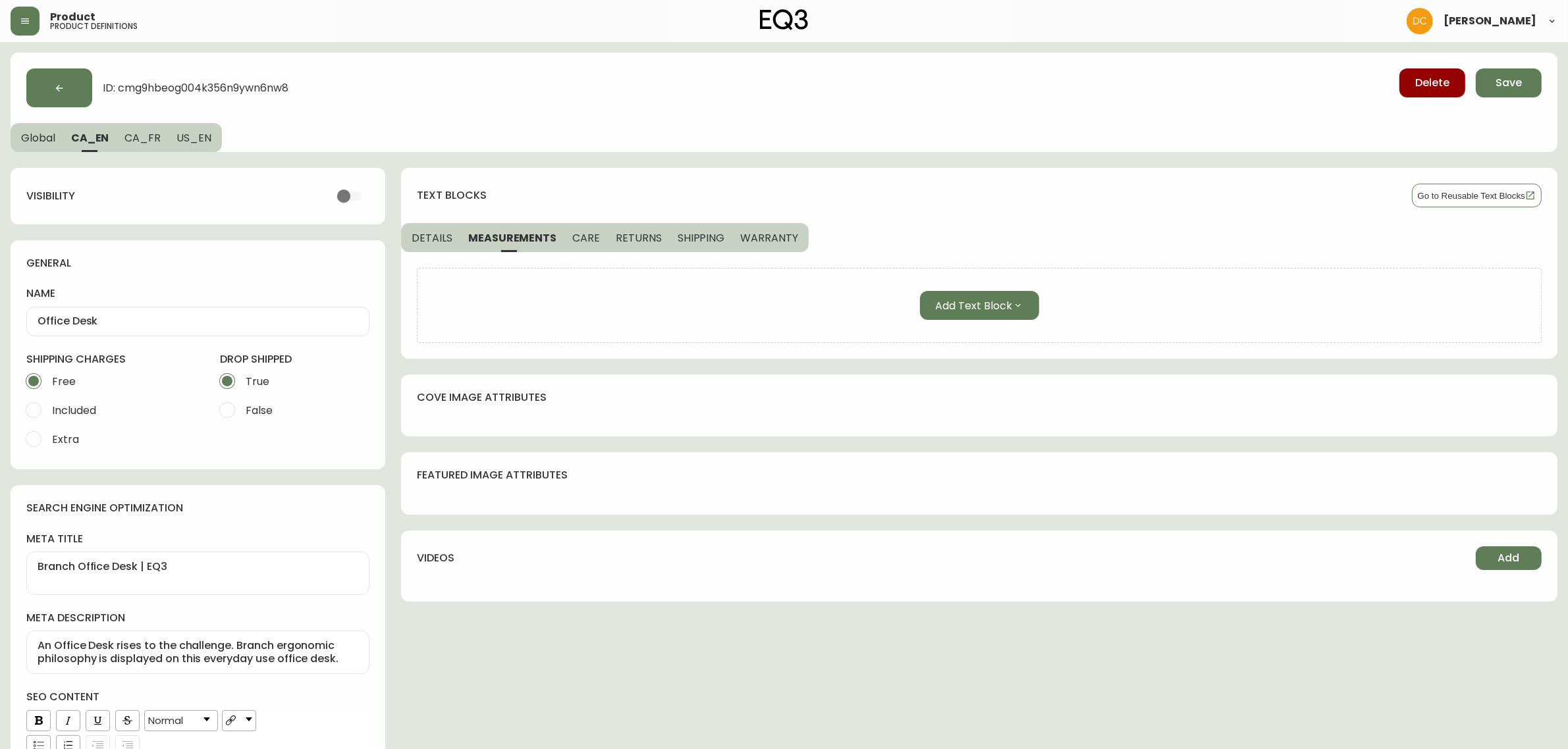
click at [588, 235] on span "CARE" at bounding box center [586, 238] width 28 height 14
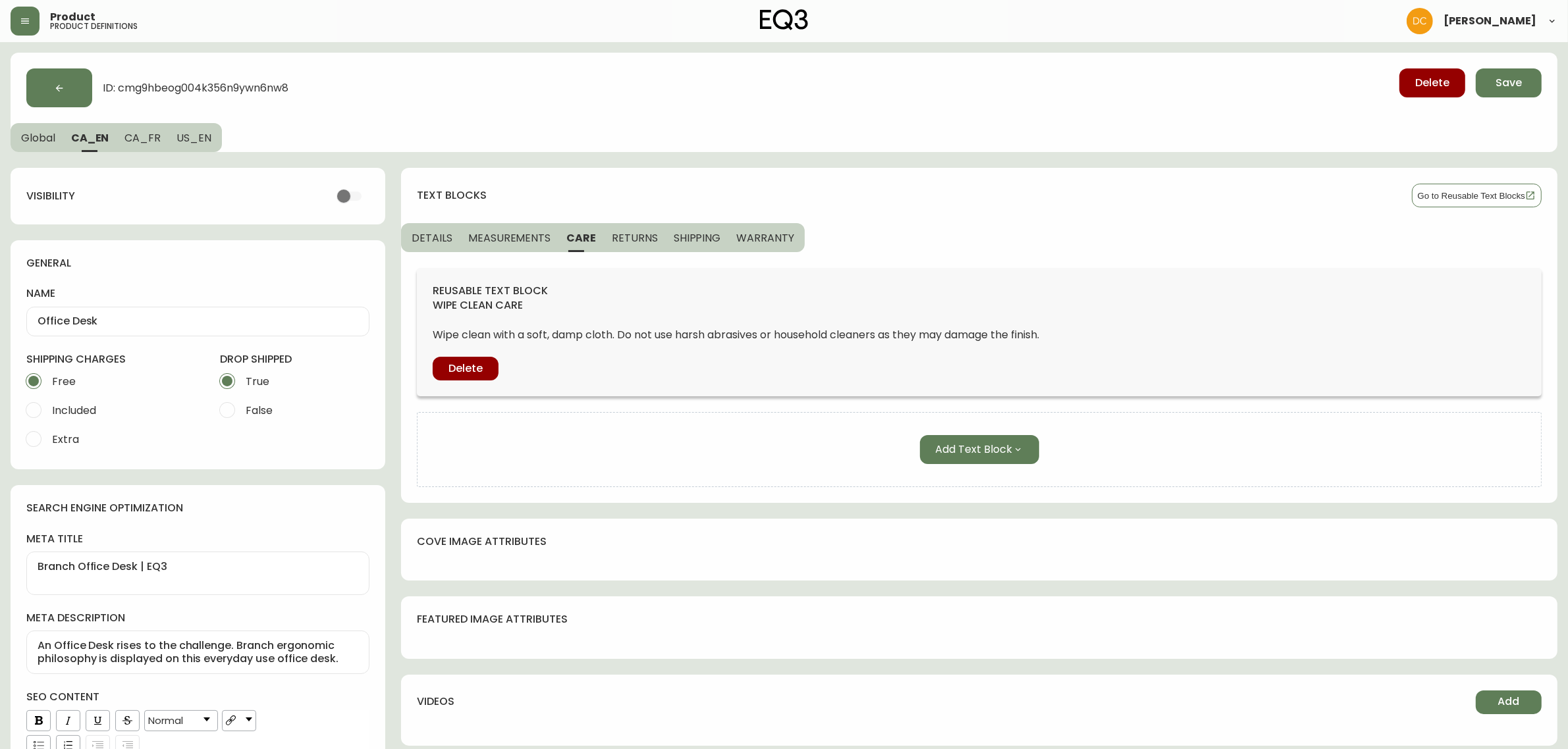
click at [645, 236] on span "RETURNS" at bounding box center [635, 238] width 46 height 14
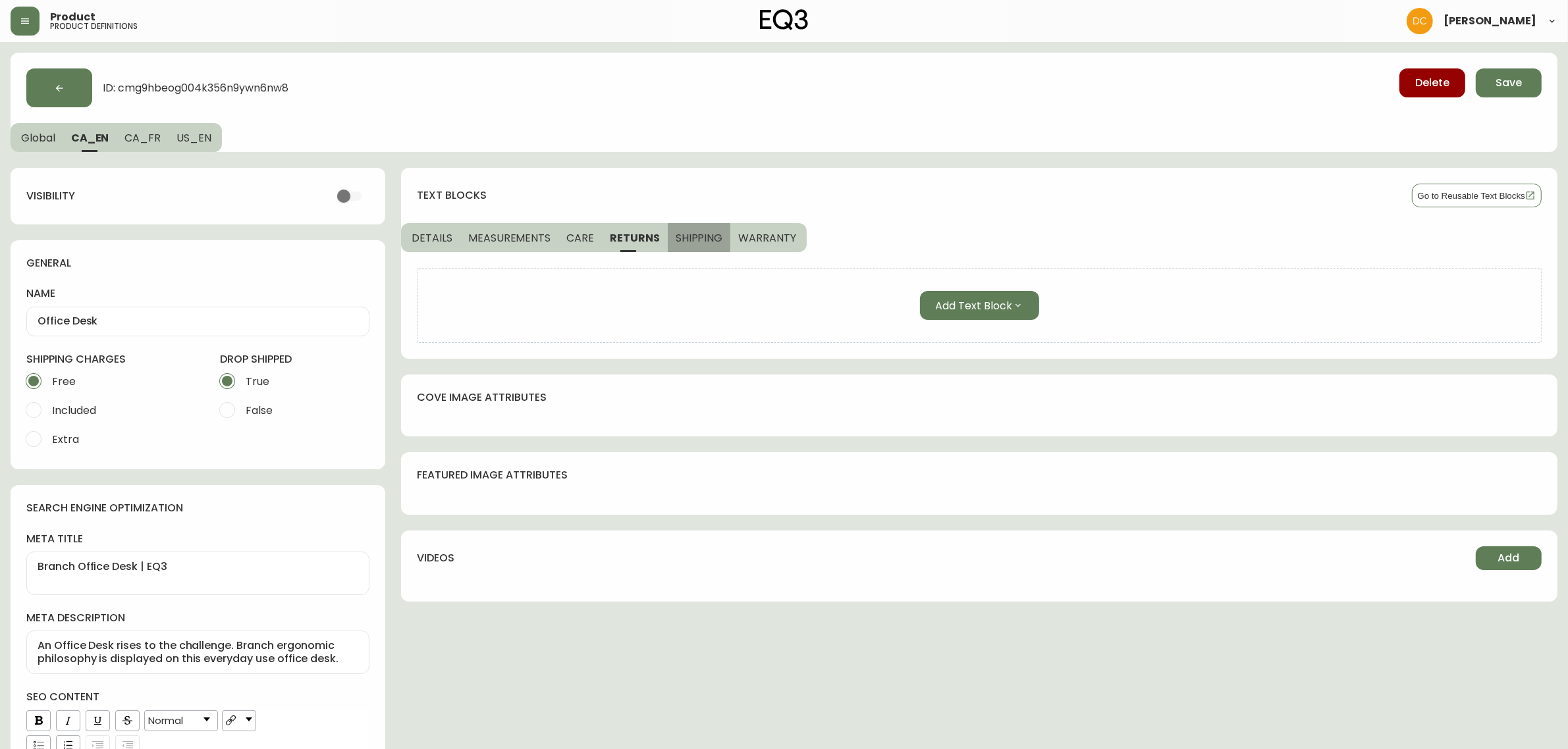
click at [718, 249] on button "SHIPPING" at bounding box center [699, 238] width 63 height 29
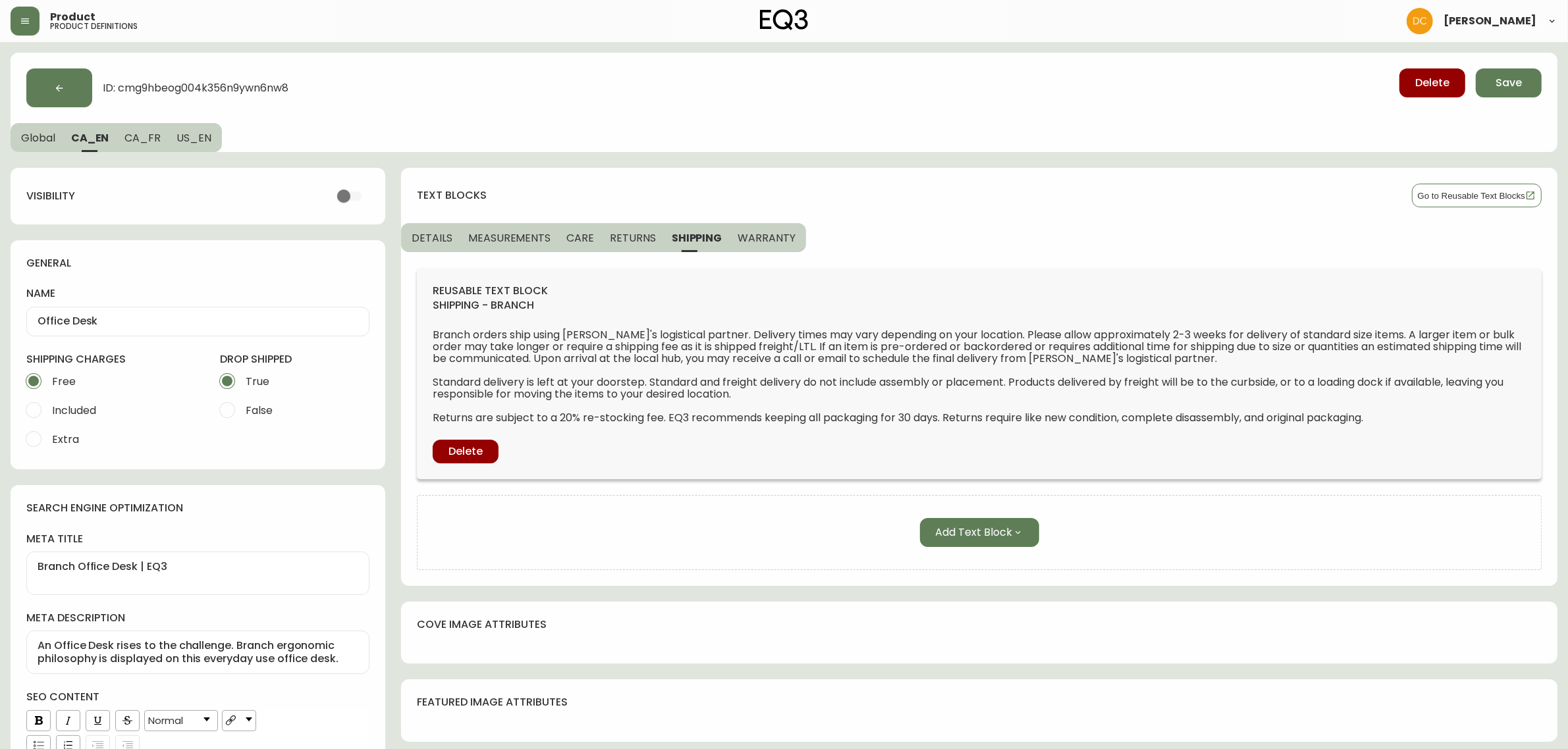
click at [761, 235] on span "WARRANTY" at bounding box center [766, 238] width 58 height 14
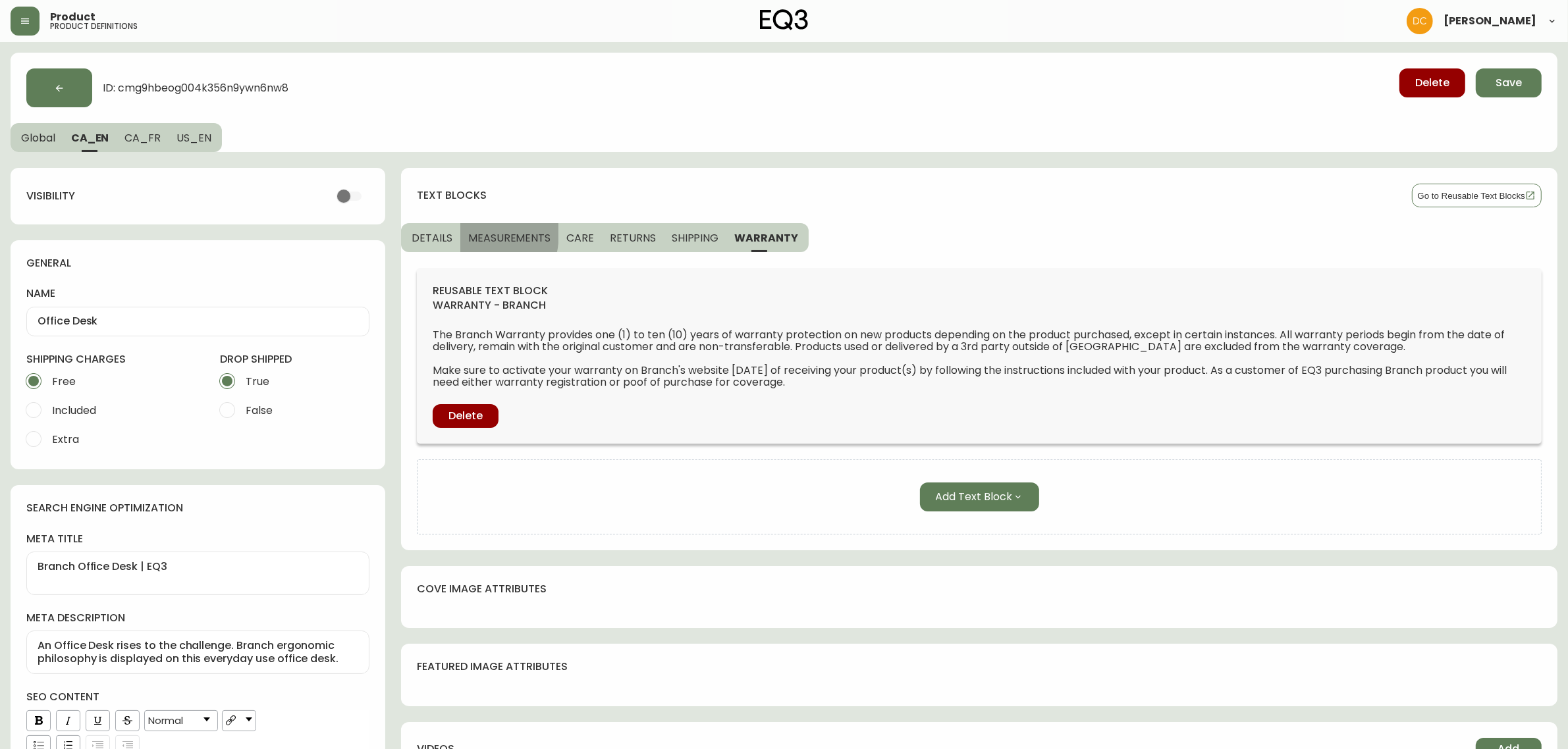
drag, startPoint x: 459, startPoint y: 233, endPoint x: 423, endPoint y: 230, distance: 36.1
click at [460, 233] on button "MEASUREMENTS" at bounding box center [509, 238] width 98 height 29
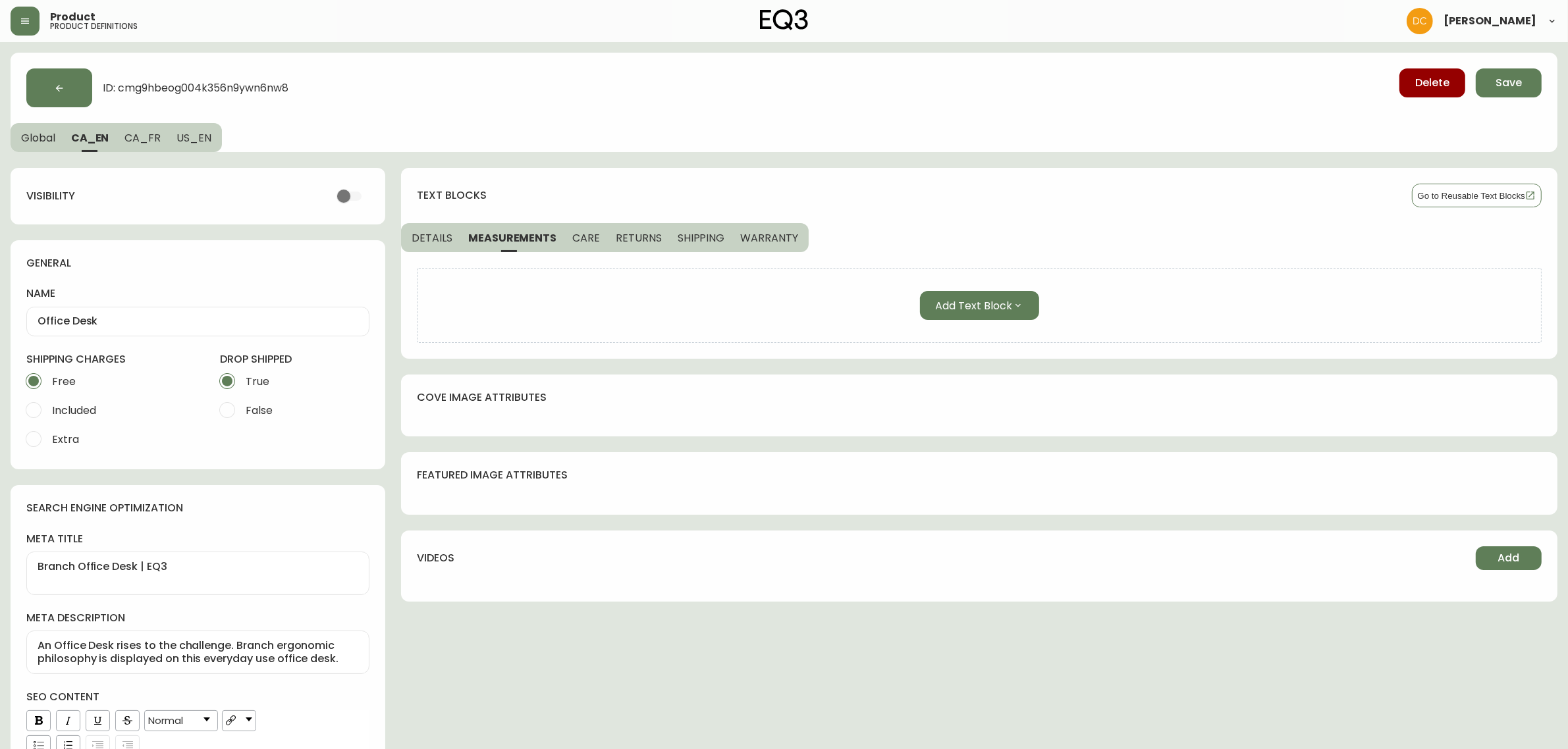
click at [196, 137] on span "US_EN" at bounding box center [194, 138] width 35 height 14
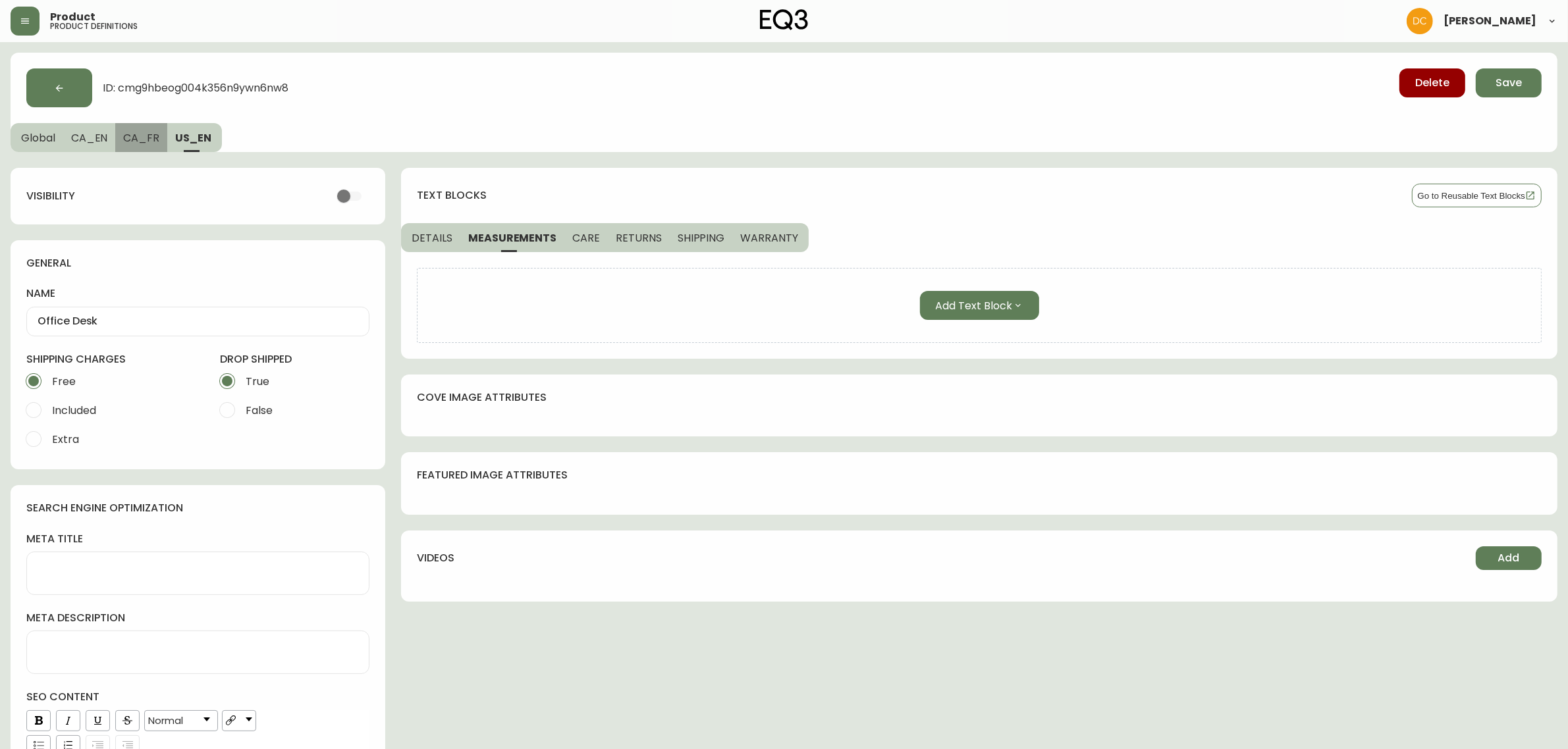
click at [147, 136] on span "CA_FR" at bounding box center [141, 138] width 36 height 14
click at [113, 140] on button "CA_EN" at bounding box center [89, 138] width 53 height 29
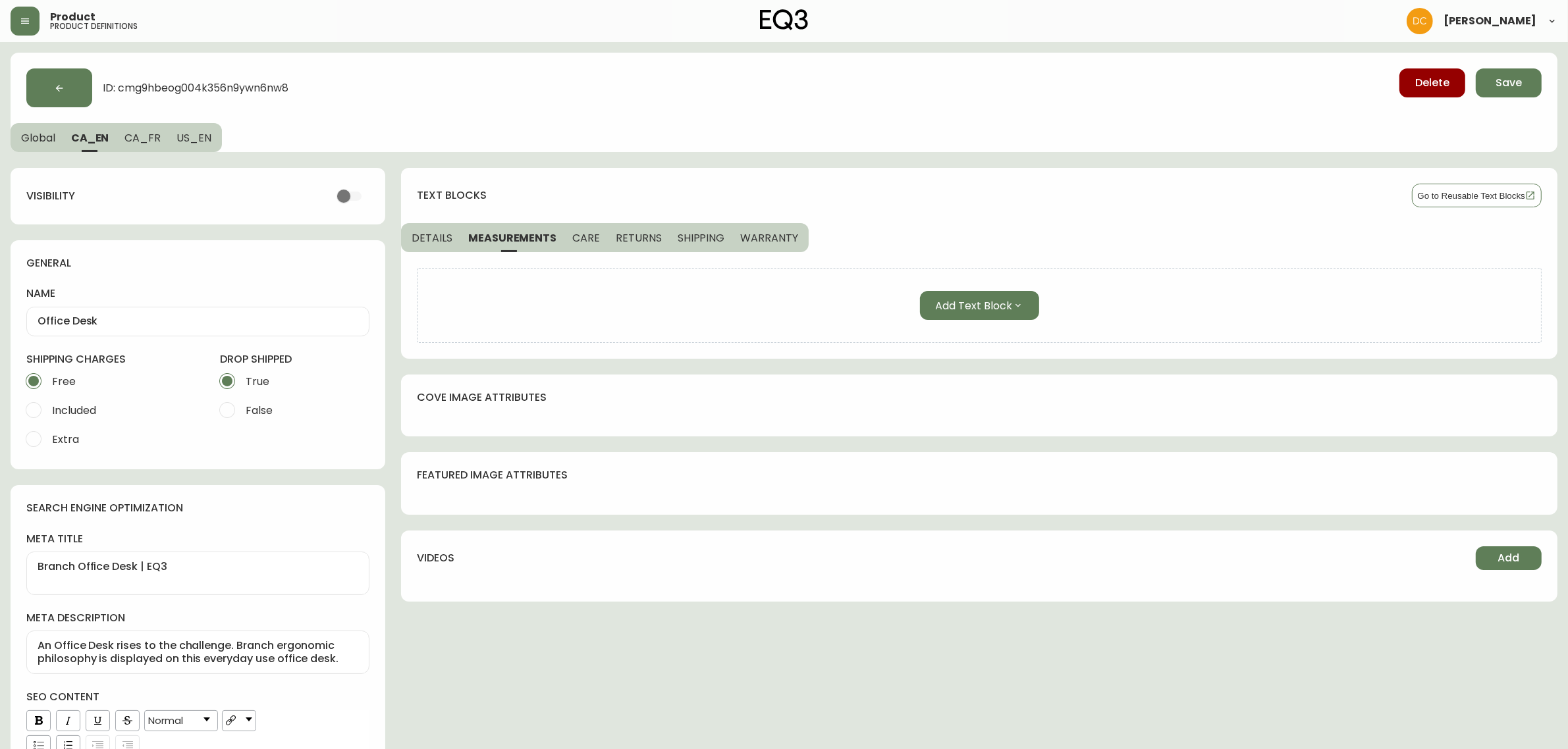
click at [49, 140] on span "Global" at bounding box center [38, 138] width 35 height 14
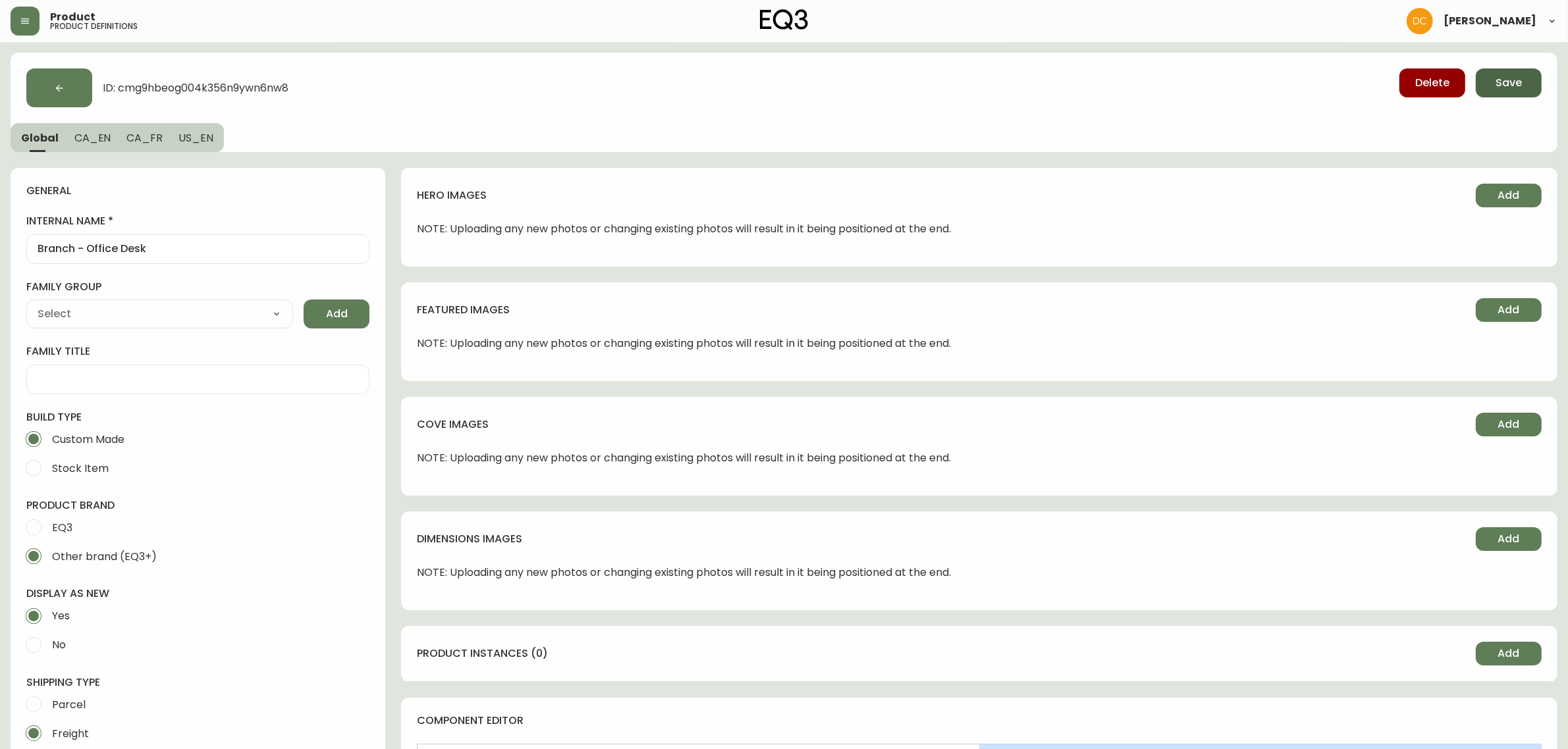
click at [1523, 88] on button "Save" at bounding box center [1509, 83] width 66 height 29
click at [49, 89] on button "button" at bounding box center [59, 88] width 66 height 39
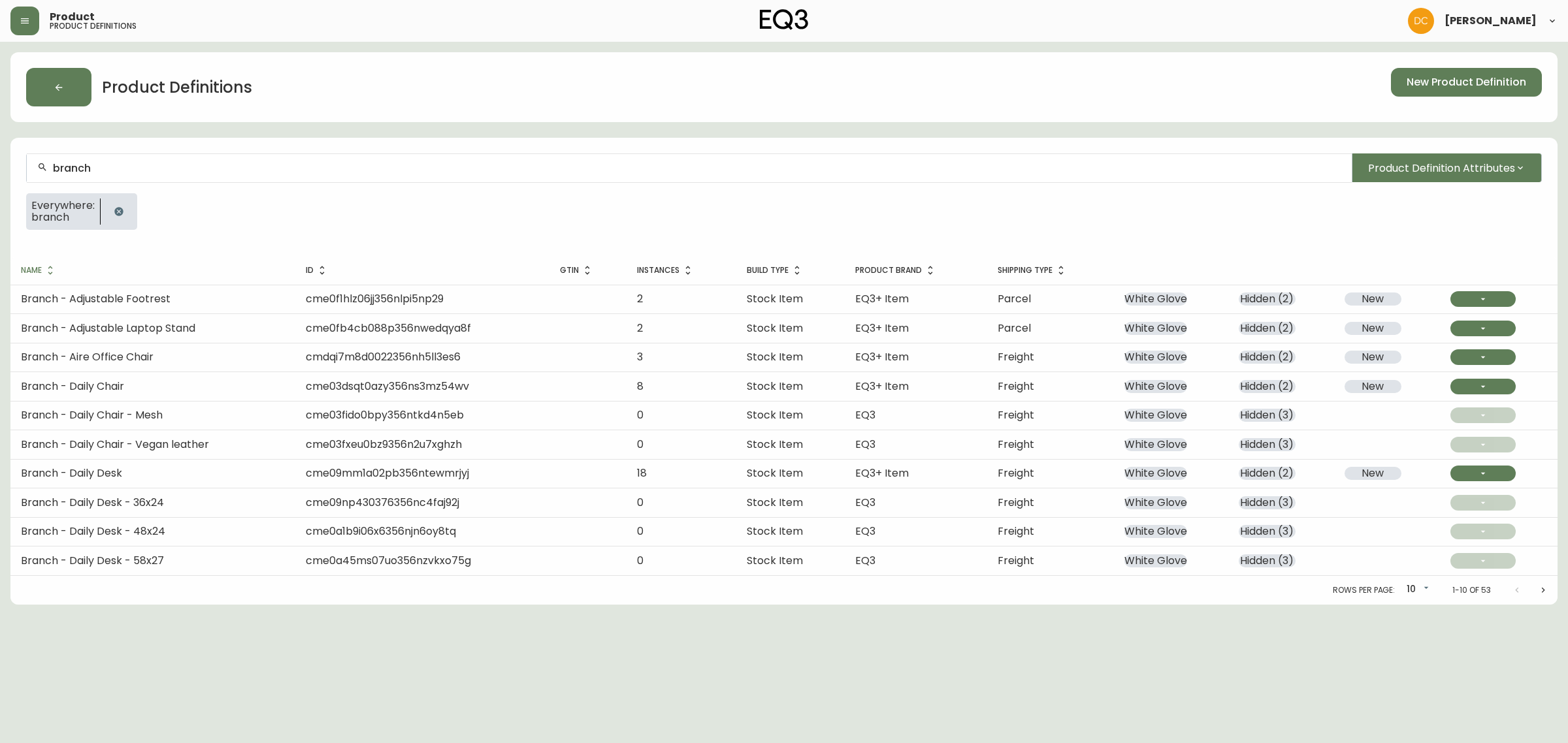
click at [165, 161] on div "branch" at bounding box center [689, 168] width 1325 height 30
click at [174, 162] on input "branch" at bounding box center [697, 168] width 1288 height 12
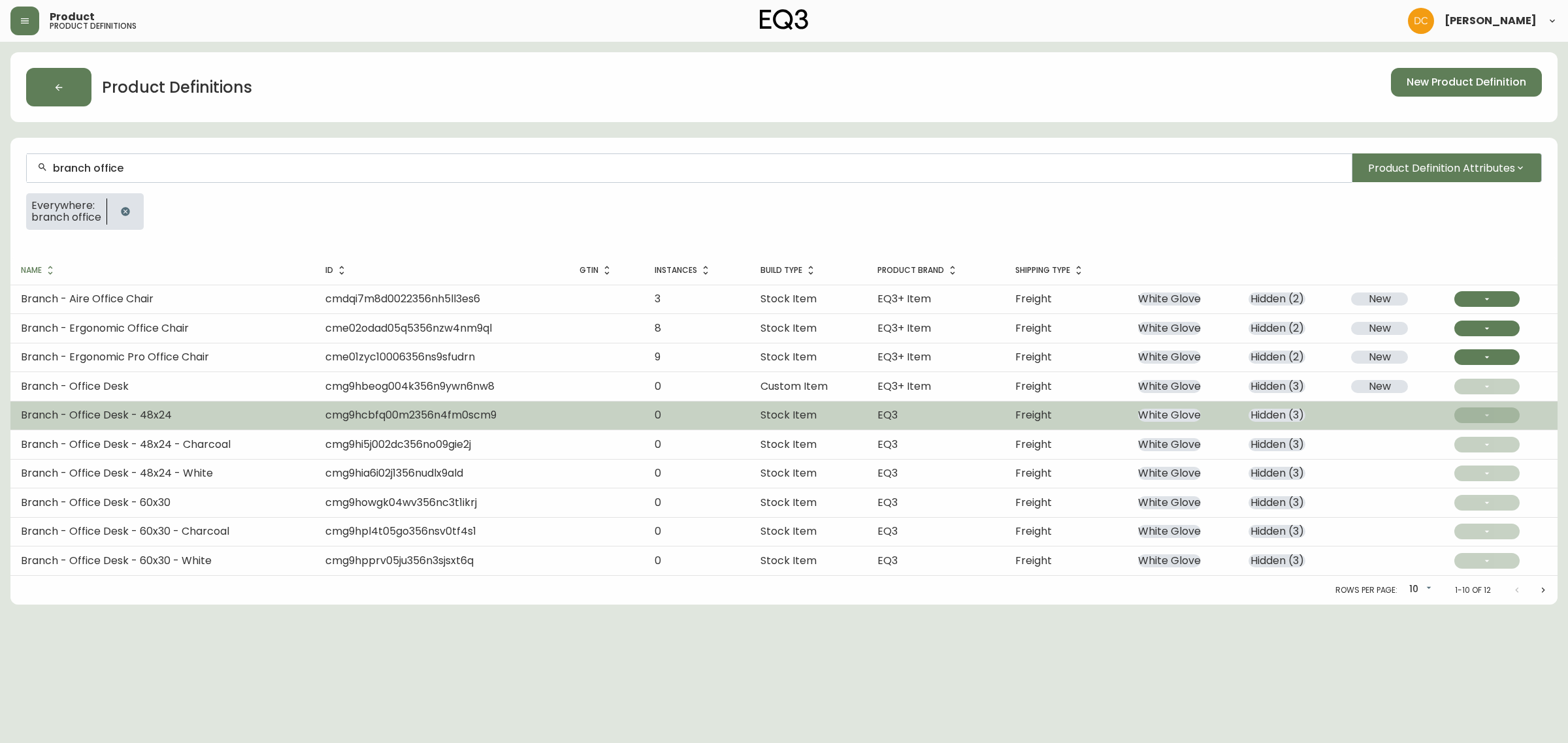
type input "branch office"
click at [209, 405] on td "Branch - Office Desk - 48x24" at bounding box center [162, 415] width 304 height 29
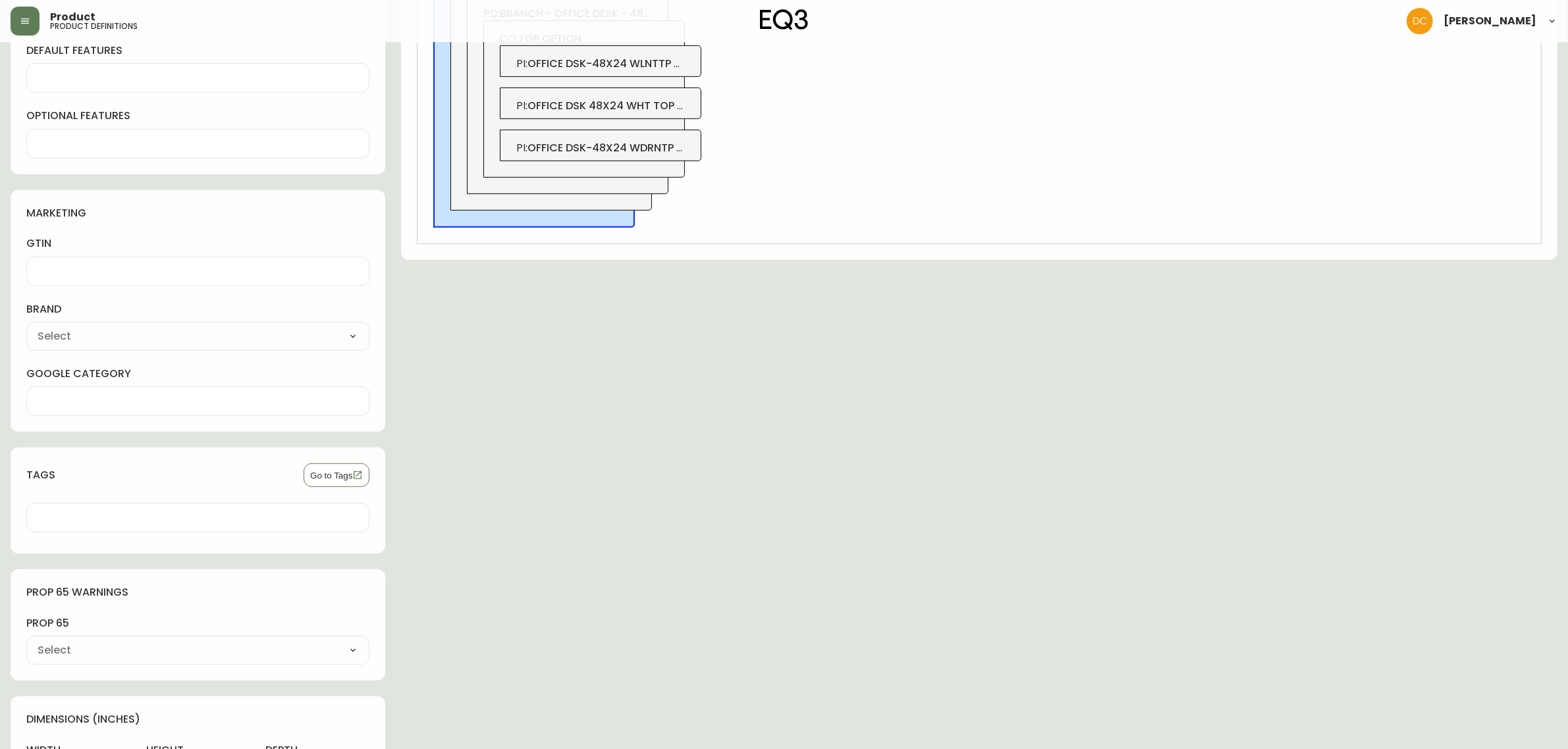
scroll to position [1085, 0]
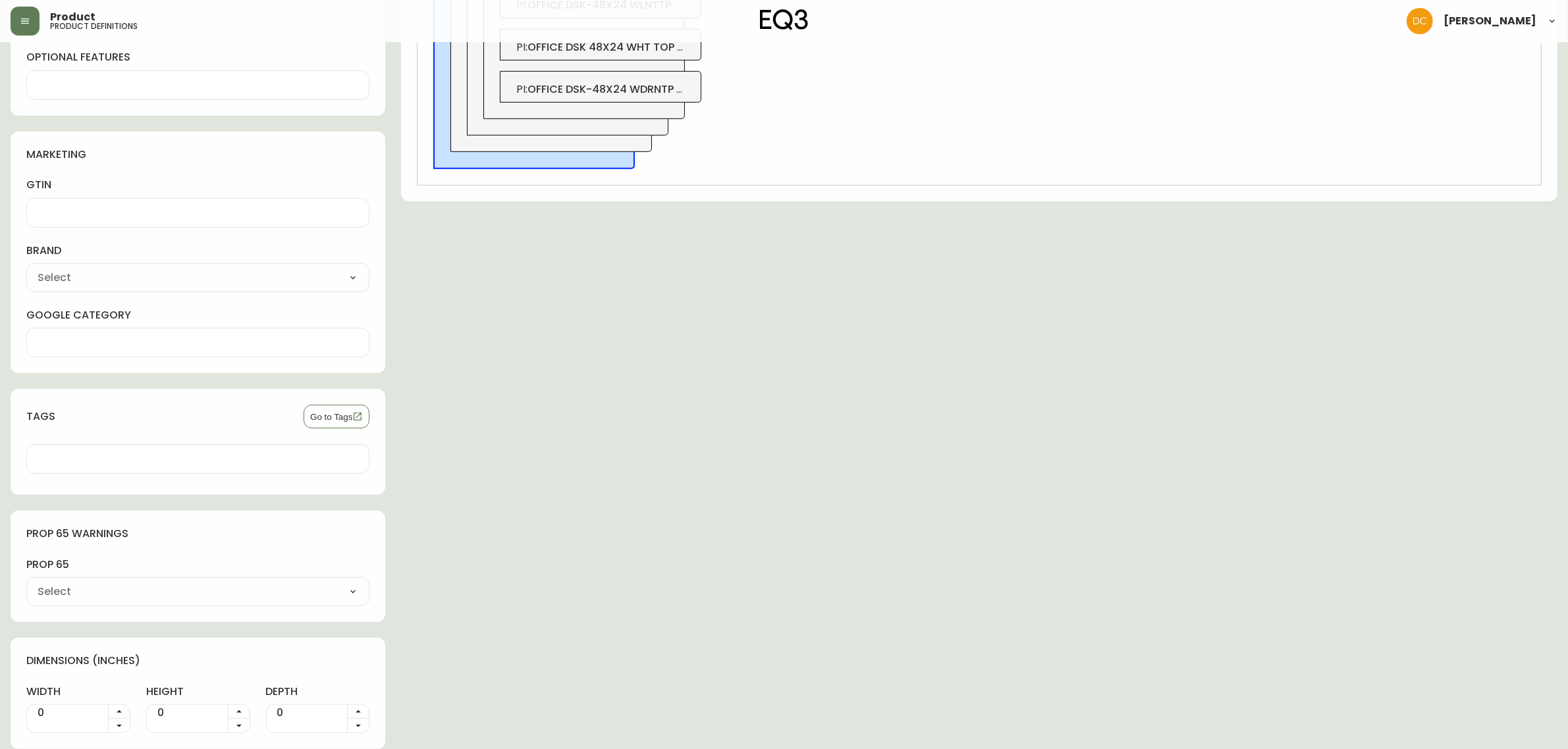
click at [145, 264] on div "EQ3 [PERSON_NAME] Marimekko Casper Vitra Sagaform [PERSON_NAME] Samsung Hudsons…" at bounding box center [197, 278] width 343 height 29
drag, startPoint x: 141, startPoint y: 272, endPoint x: 139, endPoint y: 280, distance: 8.2
click at [141, 272] on select "EQ3 [PERSON_NAME] Marimekko Casper Vitra Sagaform [PERSON_NAME] Samsung Hudsons…" at bounding box center [197, 278] width 343 height 20
select select "clzlipmvd53hx01660ub38x8n"
click at [26, 268] on select "EQ3 [PERSON_NAME] Marimekko Casper Vitra Sagaform [PERSON_NAME] Samsung Hudsons…" at bounding box center [197, 278] width 343 height 20
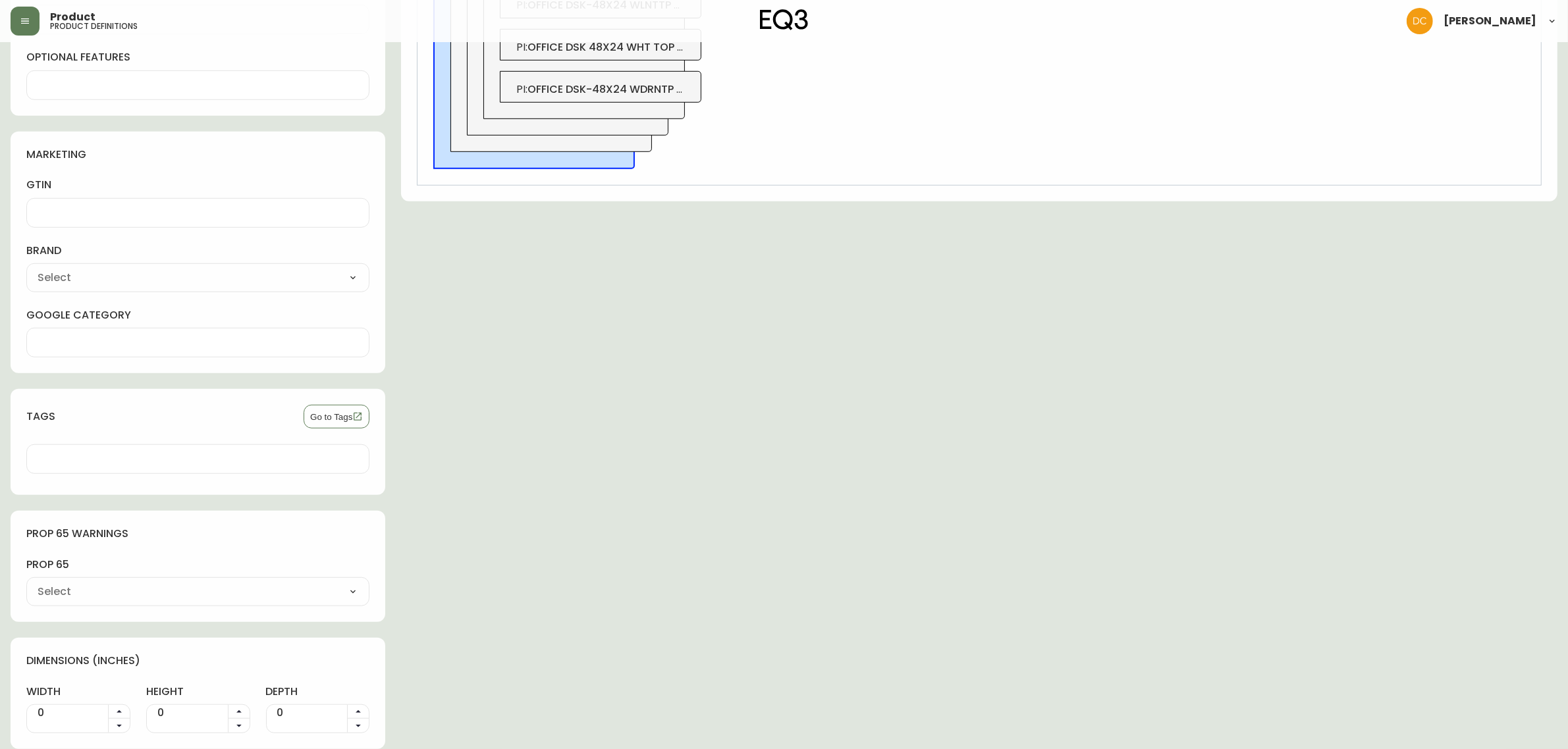
type input "The Wrong Shop"
click at [140, 278] on select "EQ3 [PERSON_NAME] Marimekko Casper Vitra Sagaform [PERSON_NAME] Samsung Hudsons…" at bounding box center [197, 278] width 343 height 20
select select "cmdqi44aw1pvq0198ref13kmb"
click at [26, 268] on select "EQ3 [PERSON_NAME] Marimekko Casper Vitra Sagaform [PERSON_NAME] Samsung Hudsons…" at bounding box center [197, 278] width 343 height 20
type input "Branch Furniture"
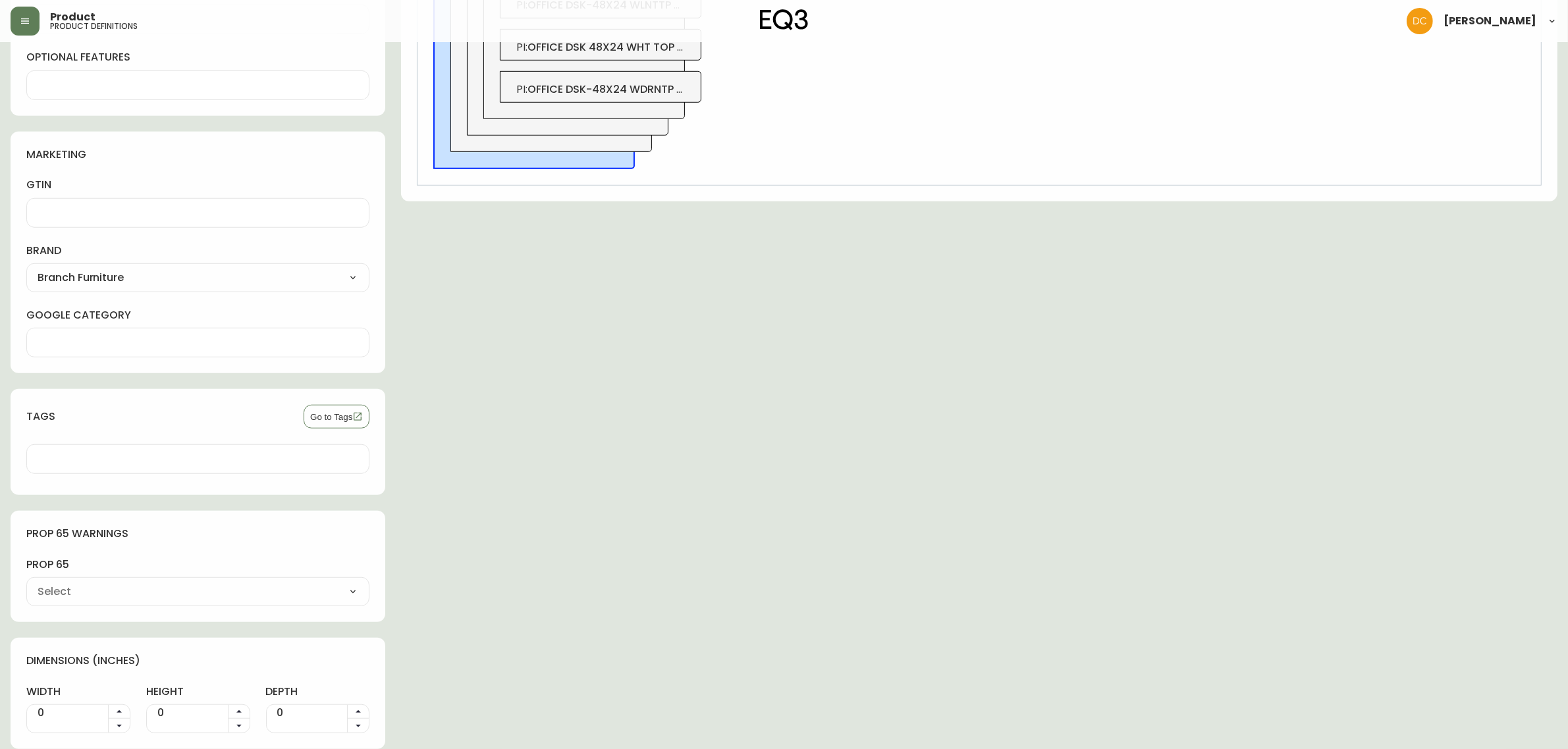
click at [71, 714] on input "0" at bounding box center [67, 713] width 81 height 16
type input "48"
type input "20"
click at [192, 704] on div "0" at bounding box center [197, 719] width 104 height 29
type input "30"
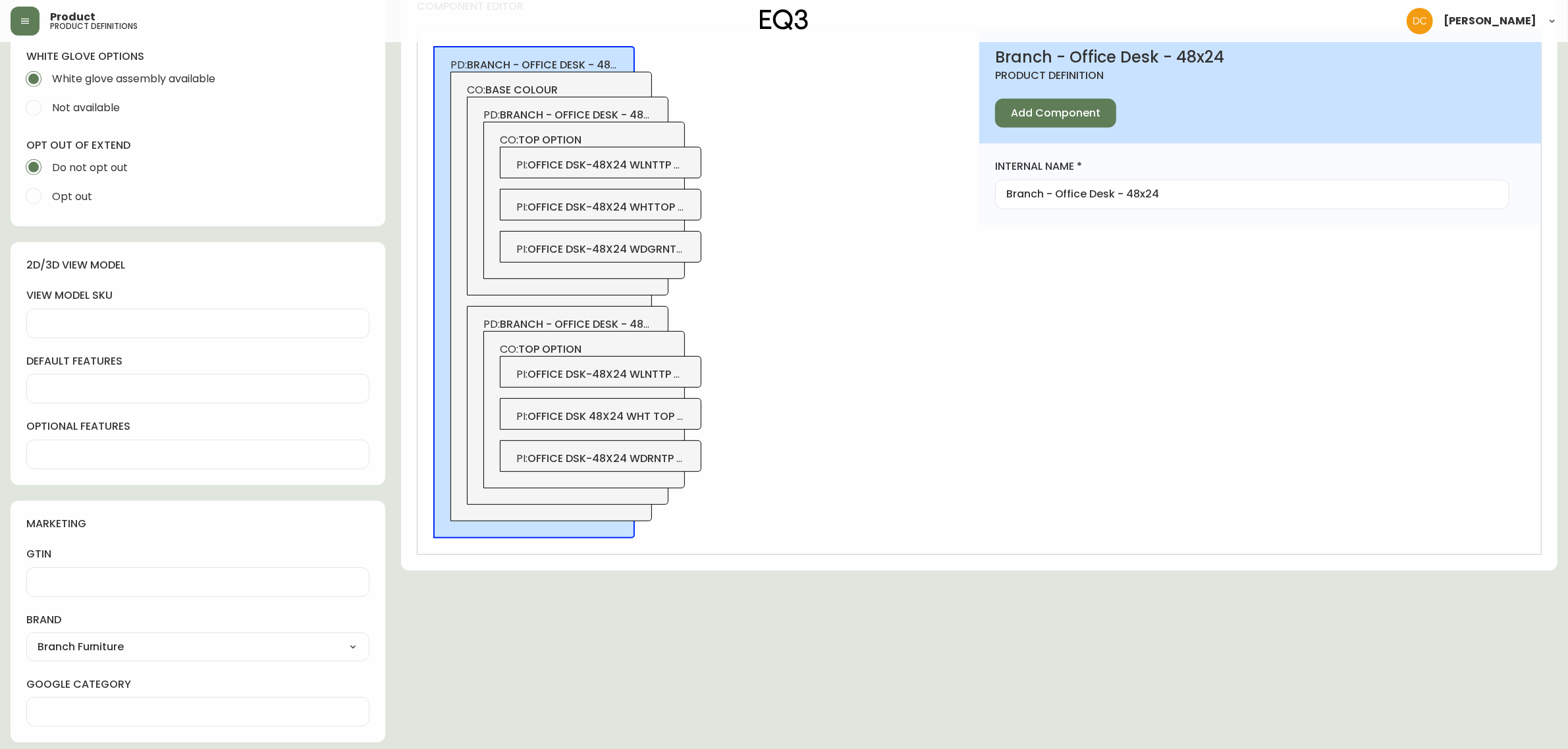
scroll to position [0, 0]
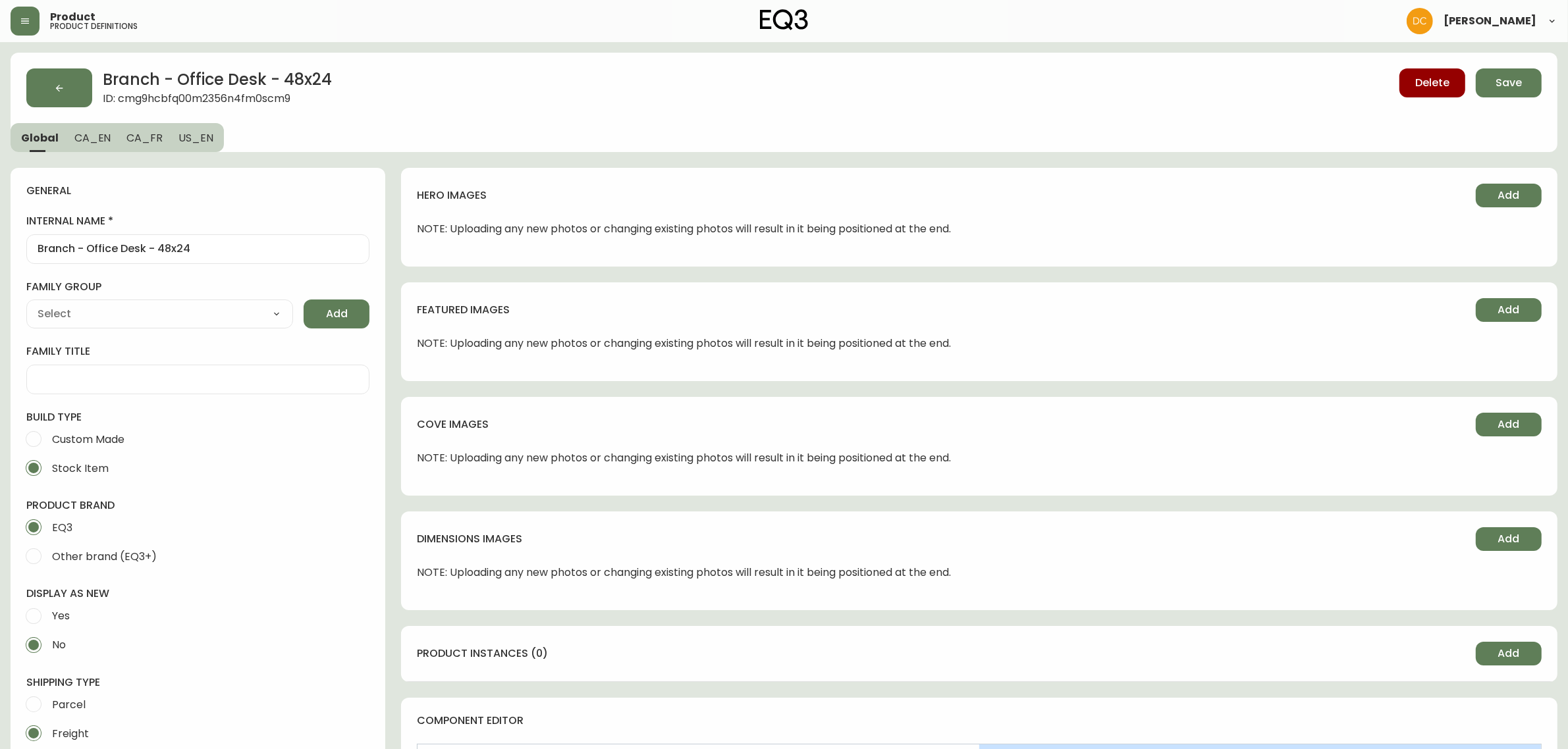
drag, startPoint x: 787, startPoint y: 589, endPoint x: 927, endPoint y: 174, distance: 438.0
drag, startPoint x: 87, startPoint y: 247, endPoint x: 268, endPoint y: 252, distance: 181.1
click at [268, 252] on input "Branch - Office Desk - 48x24" at bounding box center [197, 249] width 320 height 12
click at [83, 135] on span "CA_EN" at bounding box center [93, 138] width 37 height 14
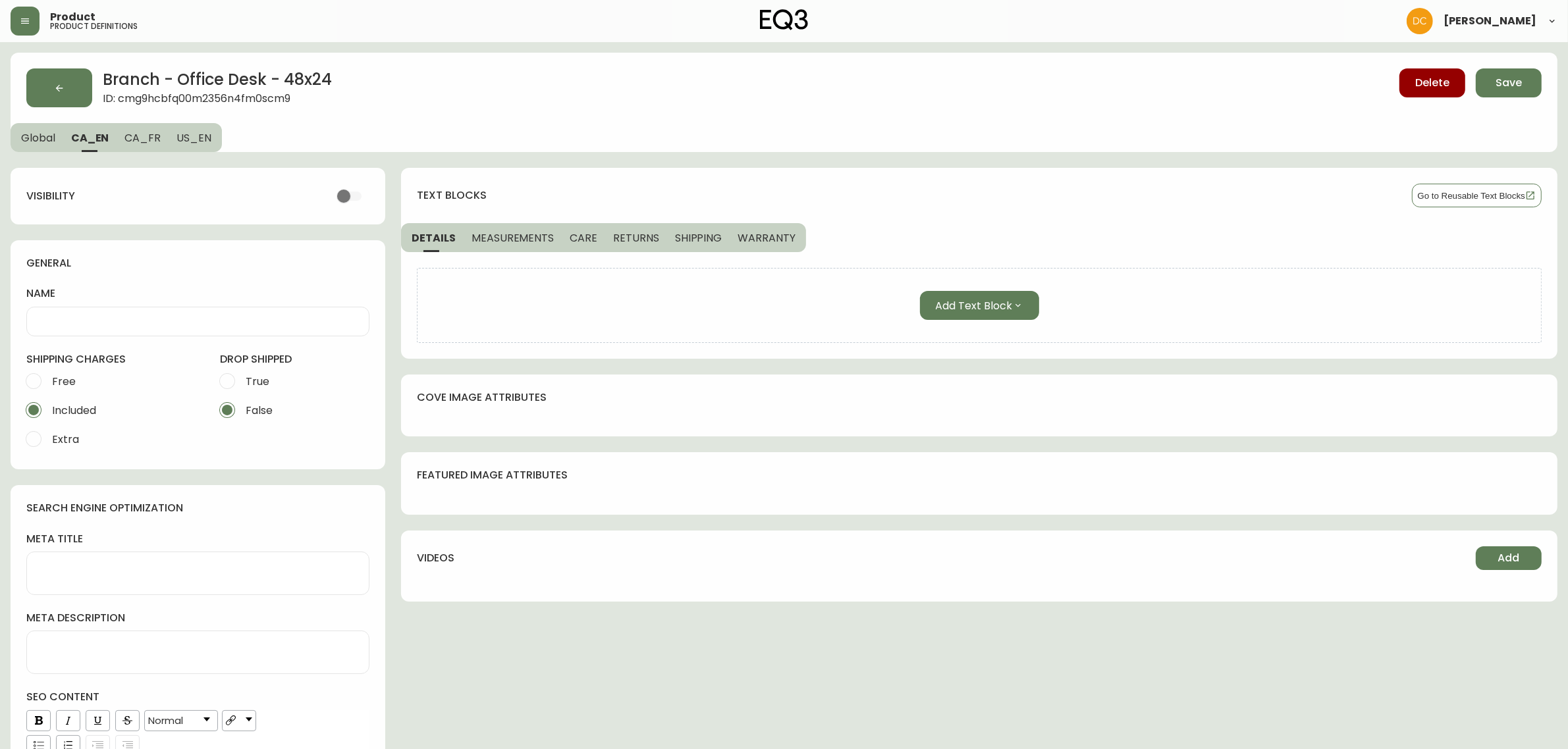
click at [124, 327] on div at bounding box center [197, 321] width 343 height 30
paste input "Office Desk - 48x24"
click at [122, 320] on input "Office Desk - 48x24" at bounding box center [197, 322] width 320 height 12
type input "Office Desk - 48" x 24""
click at [182, 141] on span "US_EN" at bounding box center [194, 138] width 35 height 14
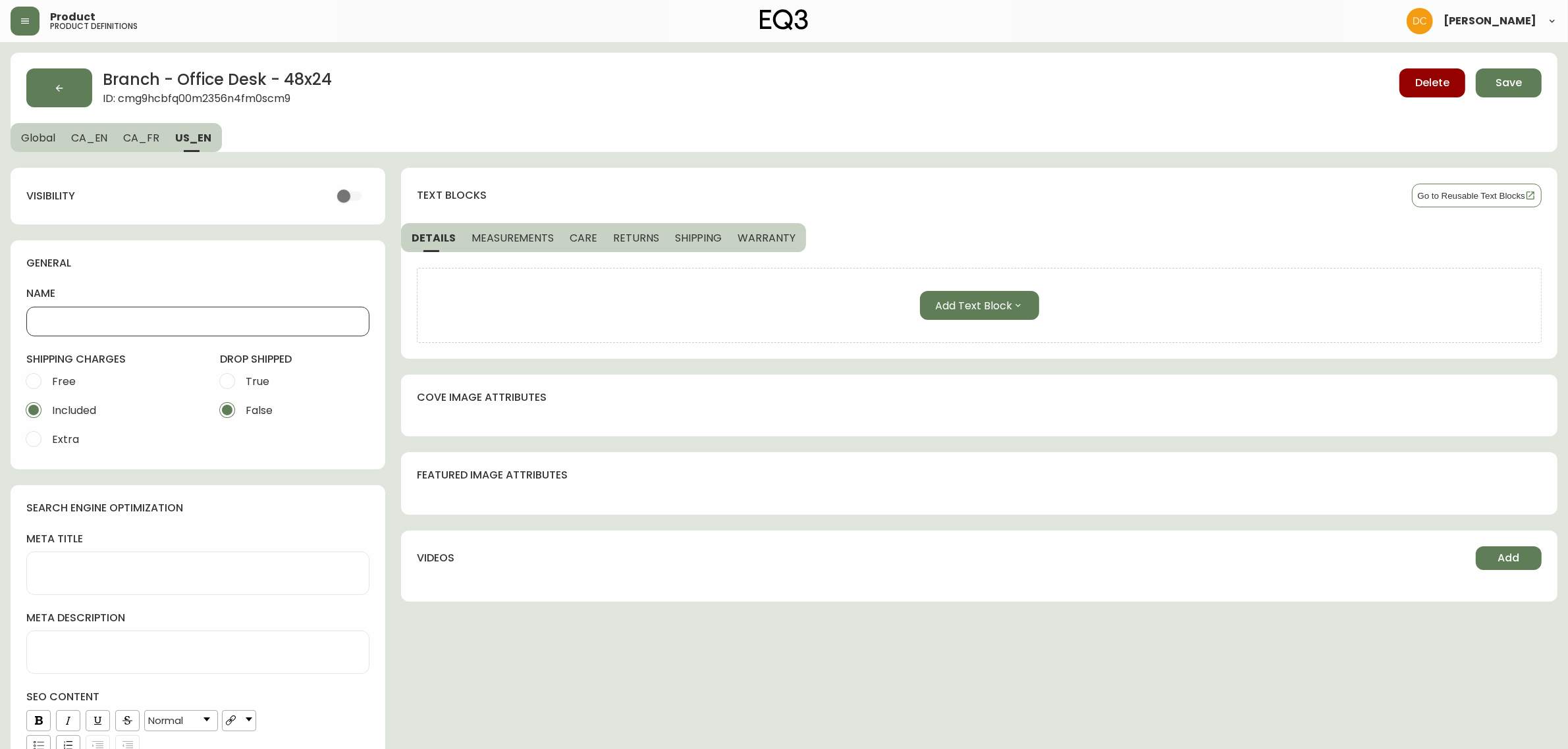
click at [169, 324] on input "name" at bounding box center [197, 322] width 320 height 12
paste input "Office Desk - 48" x 24""
type input "Office Desk - 48" x 24""
click at [157, 134] on button "CA_FR" at bounding box center [141, 138] width 52 height 29
click at [132, 314] on div at bounding box center [197, 321] width 343 height 30
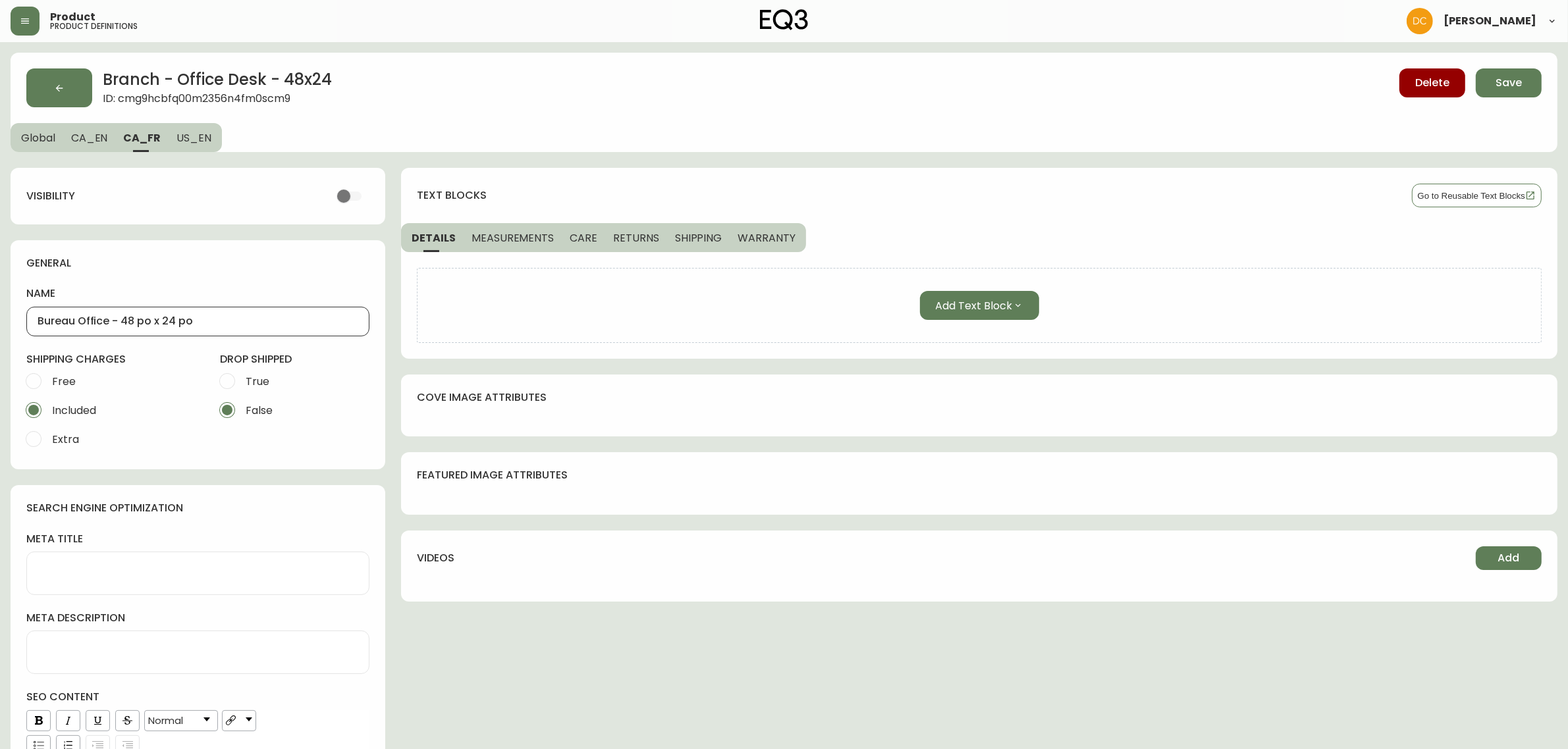
click at [99, 140] on span "CA_EN" at bounding box center [90, 138] width 37 height 14
click at [131, 136] on span "CA_FR" at bounding box center [142, 138] width 36 height 14
click at [190, 137] on span "US_EN" at bounding box center [194, 138] width 35 height 14
click at [148, 138] on span "CA_FR" at bounding box center [141, 138] width 36 height 14
click at [88, 137] on span "CA_EN" at bounding box center [90, 138] width 37 height 14
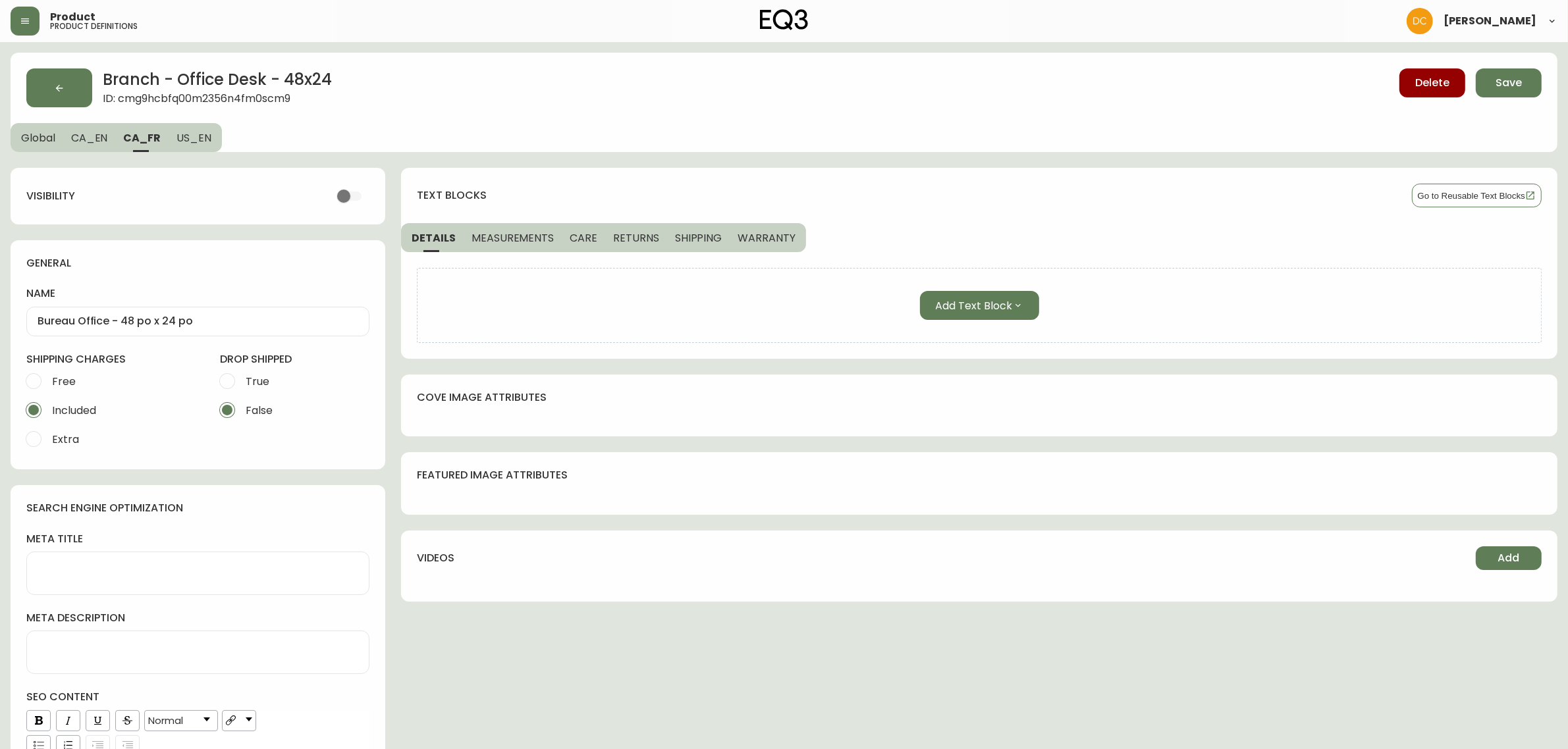
type input "Office Desk - 48" x 24""
click at [7, 136] on main "Branch - Office Desk - 48x24 ID: cmg9hcbfq00m2356n4fm0scm9 Delete Save Global C…" at bounding box center [784, 471] width 1568 height 857
click at [48, 145] on button "Global" at bounding box center [37, 138] width 53 height 29
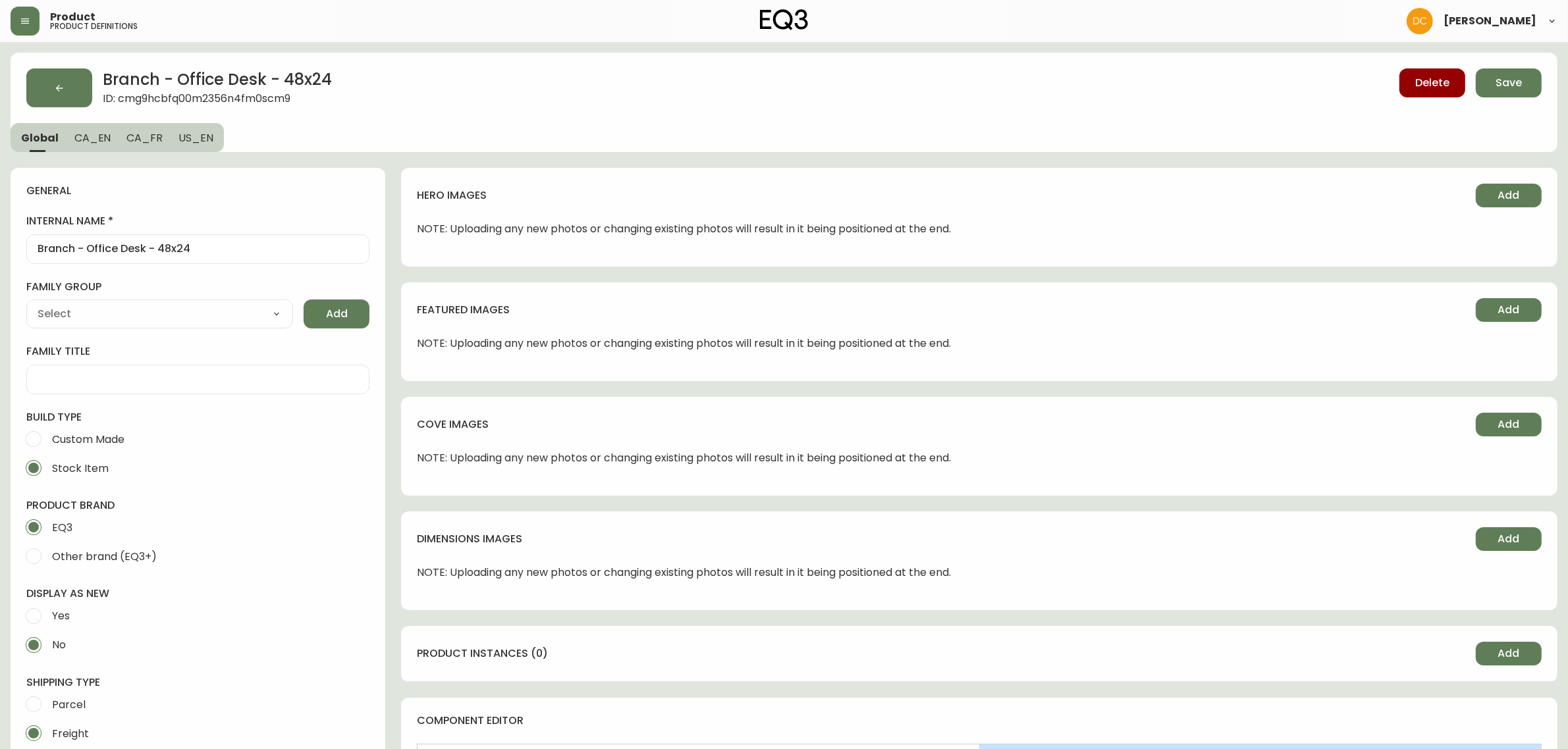
type input "Branch Furniture"
select select "cmdqi44aw1pvq0198ref13kmb"
drag, startPoint x: 801, startPoint y: 606, endPoint x: 788, endPoint y: 441, distance: 165.5
click at [1492, 82] on button "Save" at bounding box center [1509, 83] width 66 height 29
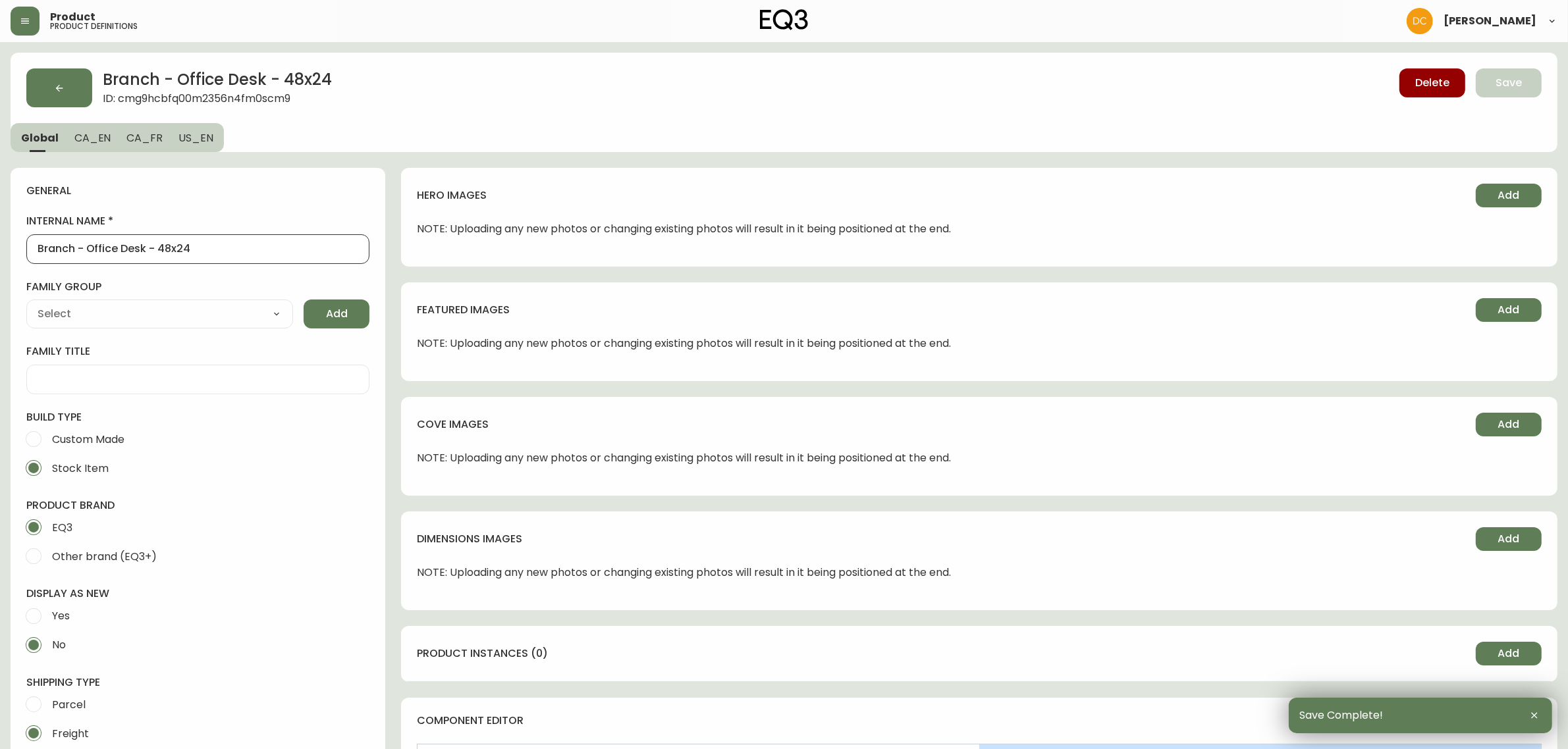
click at [236, 251] on input "Branch - Office Desk - 48x24" at bounding box center [197, 249] width 320 height 12
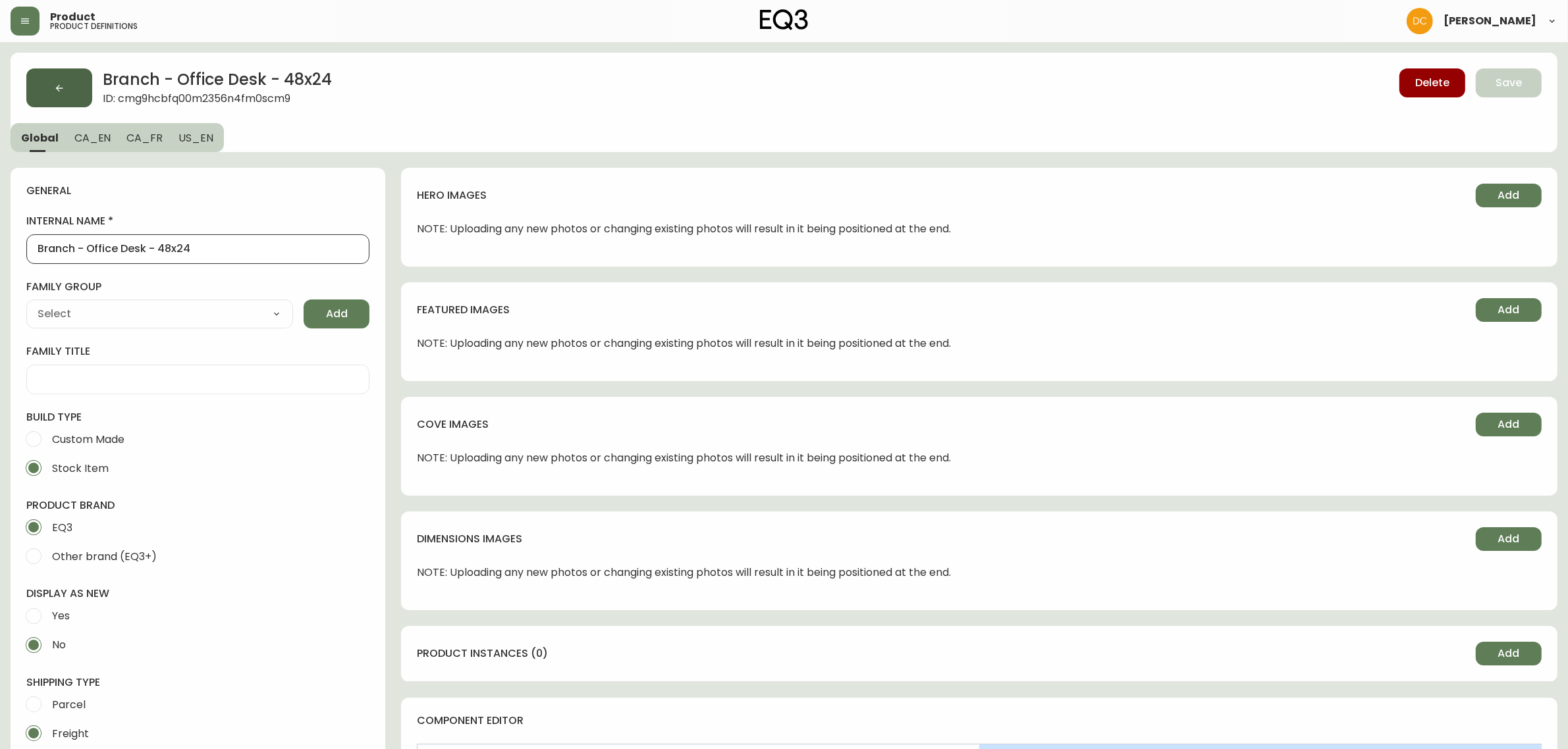
click at [61, 95] on button "button" at bounding box center [59, 88] width 66 height 39
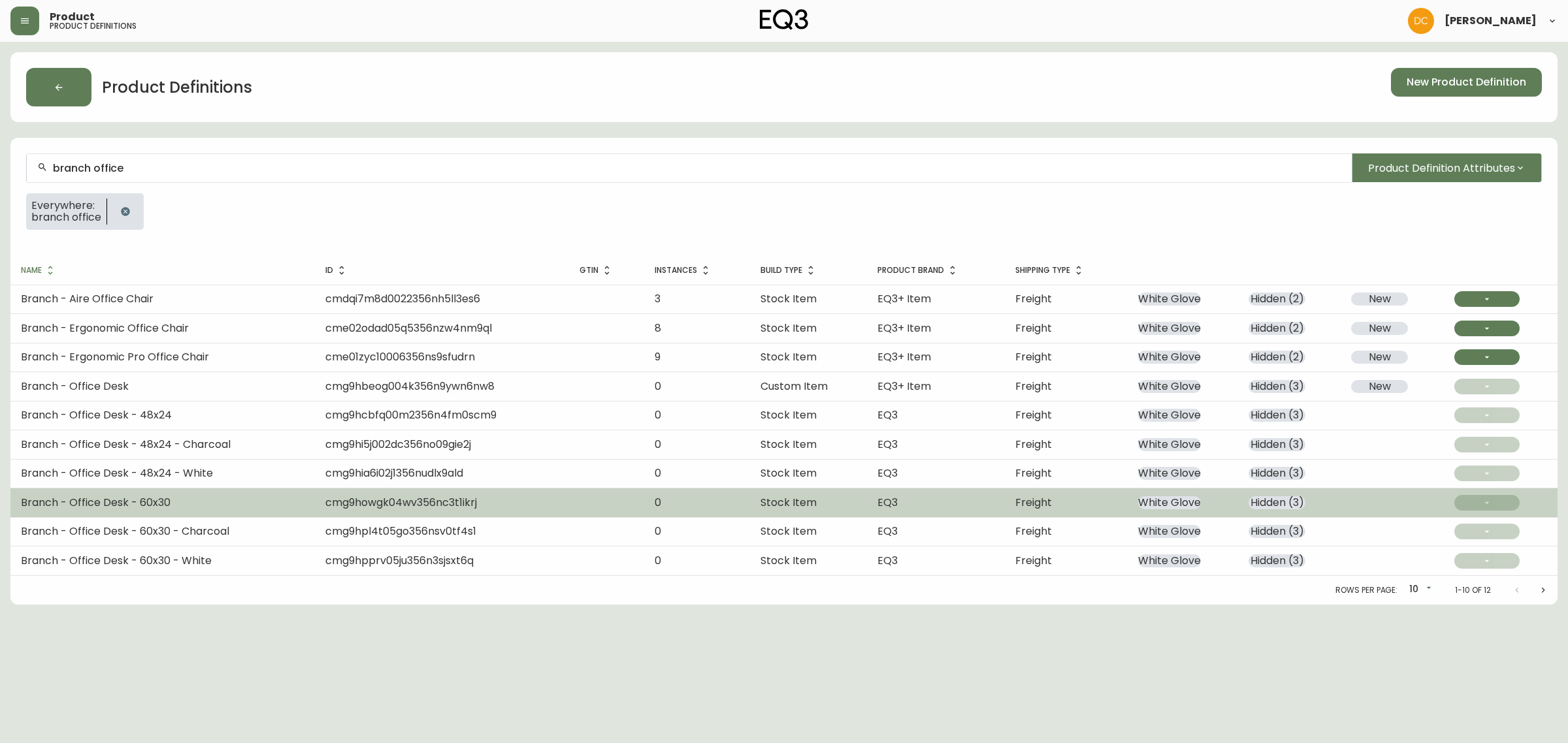
click at [172, 492] on td "Branch - Office Desk - 60x30" at bounding box center [162, 503] width 304 height 29
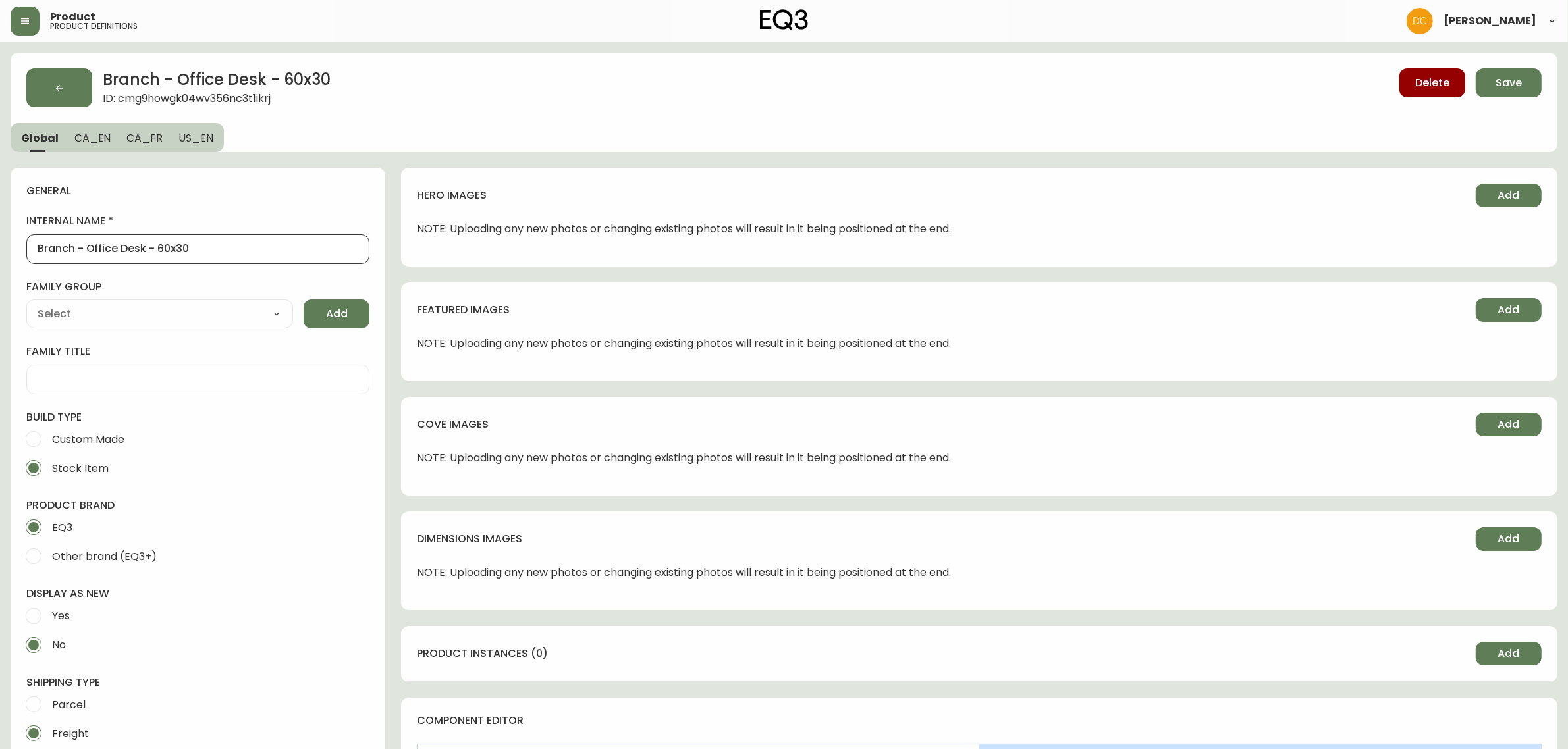
drag, startPoint x: 87, startPoint y: 250, endPoint x: 257, endPoint y: 250, distance: 170.0
click at [257, 250] on input "Branch - Office Desk - 60x30" at bounding box center [197, 249] width 320 height 12
click at [90, 137] on span "CA_EN" at bounding box center [93, 138] width 37 height 14
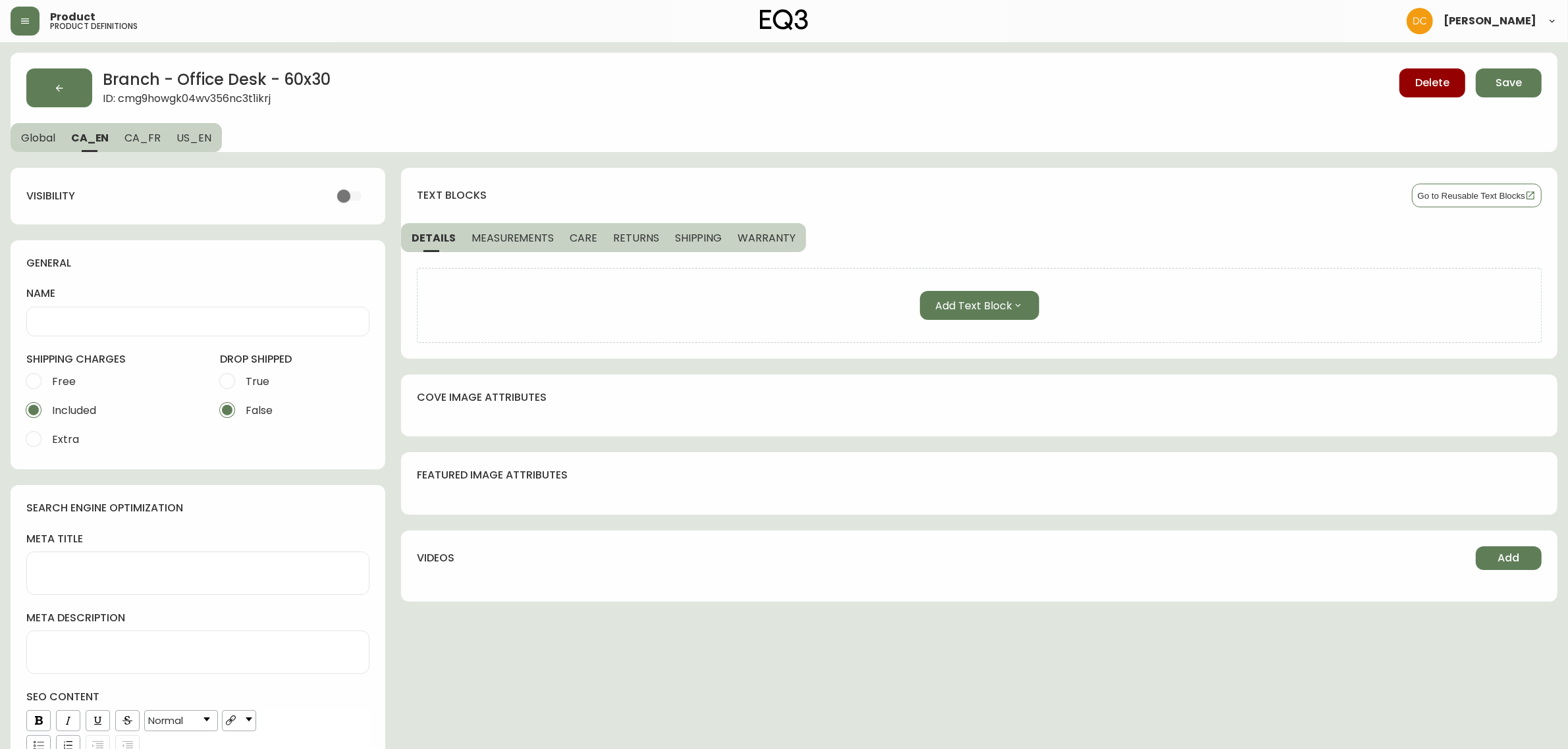
drag, startPoint x: 108, startPoint y: 336, endPoint x: 107, endPoint y: 327, distance: 9.1
click at [106, 334] on div "name shipping charges Free Included Extra drop shipped True False" at bounding box center [197, 370] width 343 height 167
click at [108, 326] on input "name" at bounding box center [197, 322] width 320 height 12
paste input "Office Desk - 60x30"
click at [121, 323] on input "Office Desk - 60x30" at bounding box center [197, 322] width 320 height 12
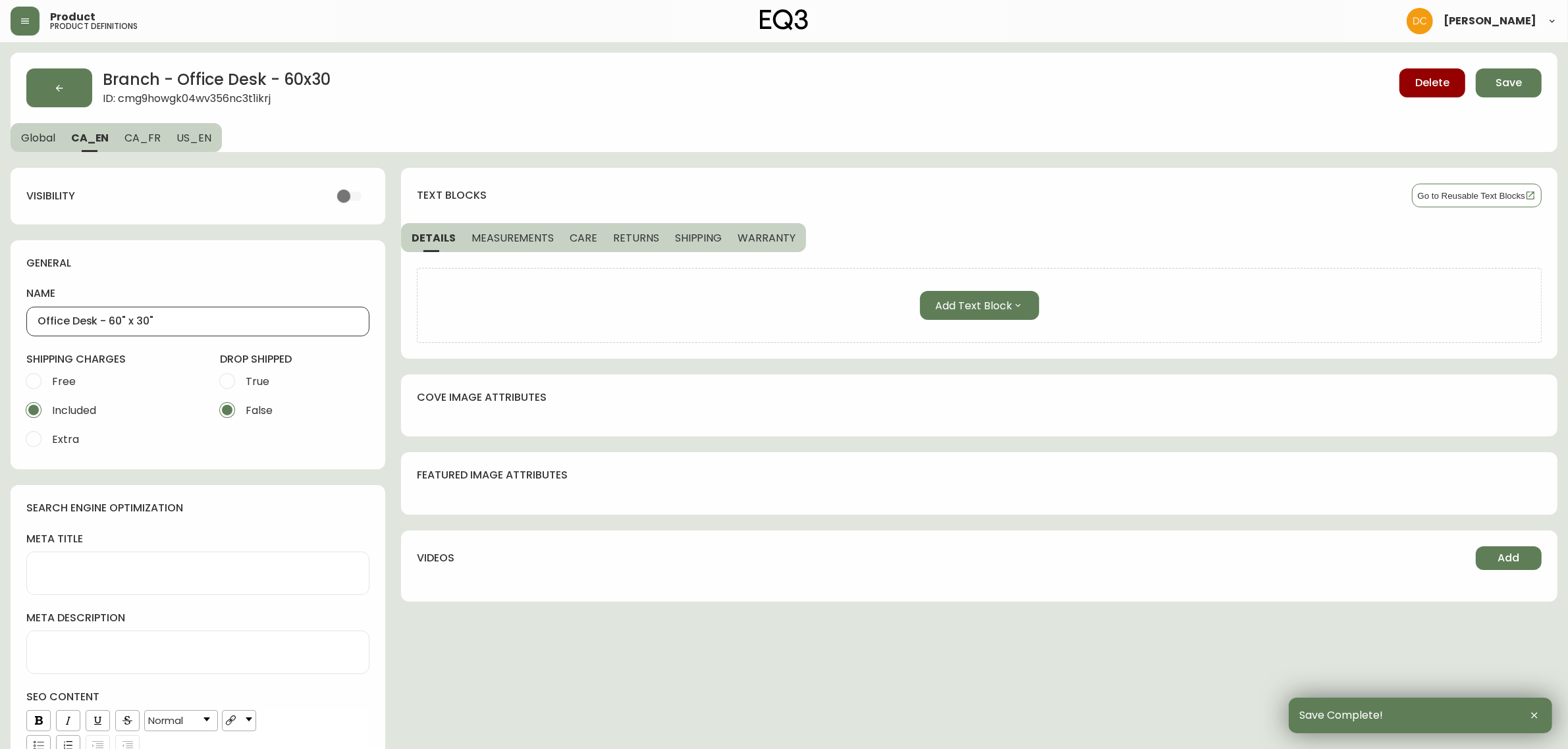
type input "Office Desk - 60" x 30""
drag, startPoint x: 212, startPoint y: 144, endPoint x: 210, endPoint y: 197, distance: 53.0
click at [211, 144] on button "US_EN" at bounding box center [194, 138] width 53 height 29
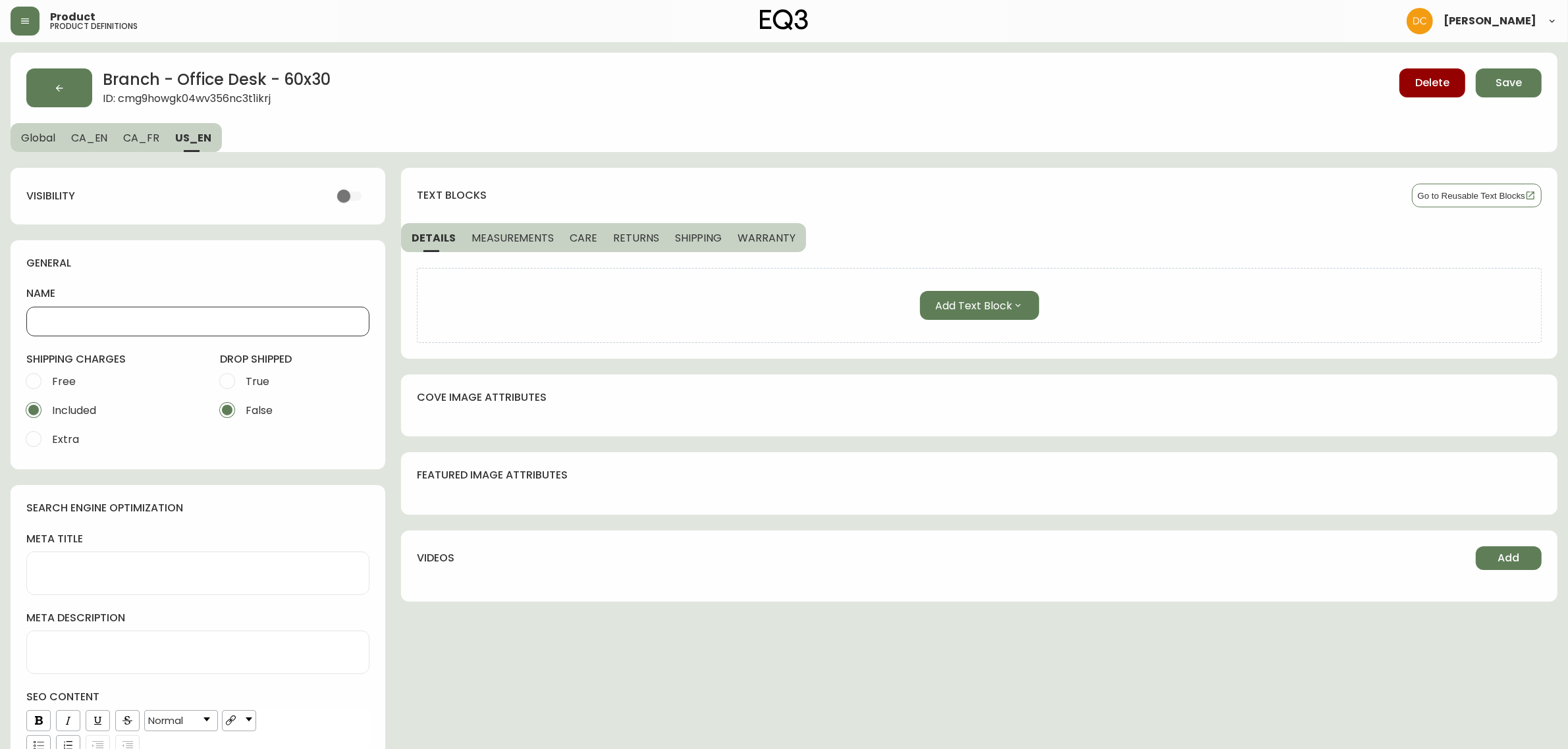
click at [190, 326] on input "name" at bounding box center [197, 322] width 320 height 12
paste input "Office Desk - 60" x 30""
type input "Office Desk - 60" x 30""
click at [139, 146] on button "CA_FR" at bounding box center [141, 138] width 52 height 29
click at [166, 317] on input "name" at bounding box center [197, 322] width 320 height 12
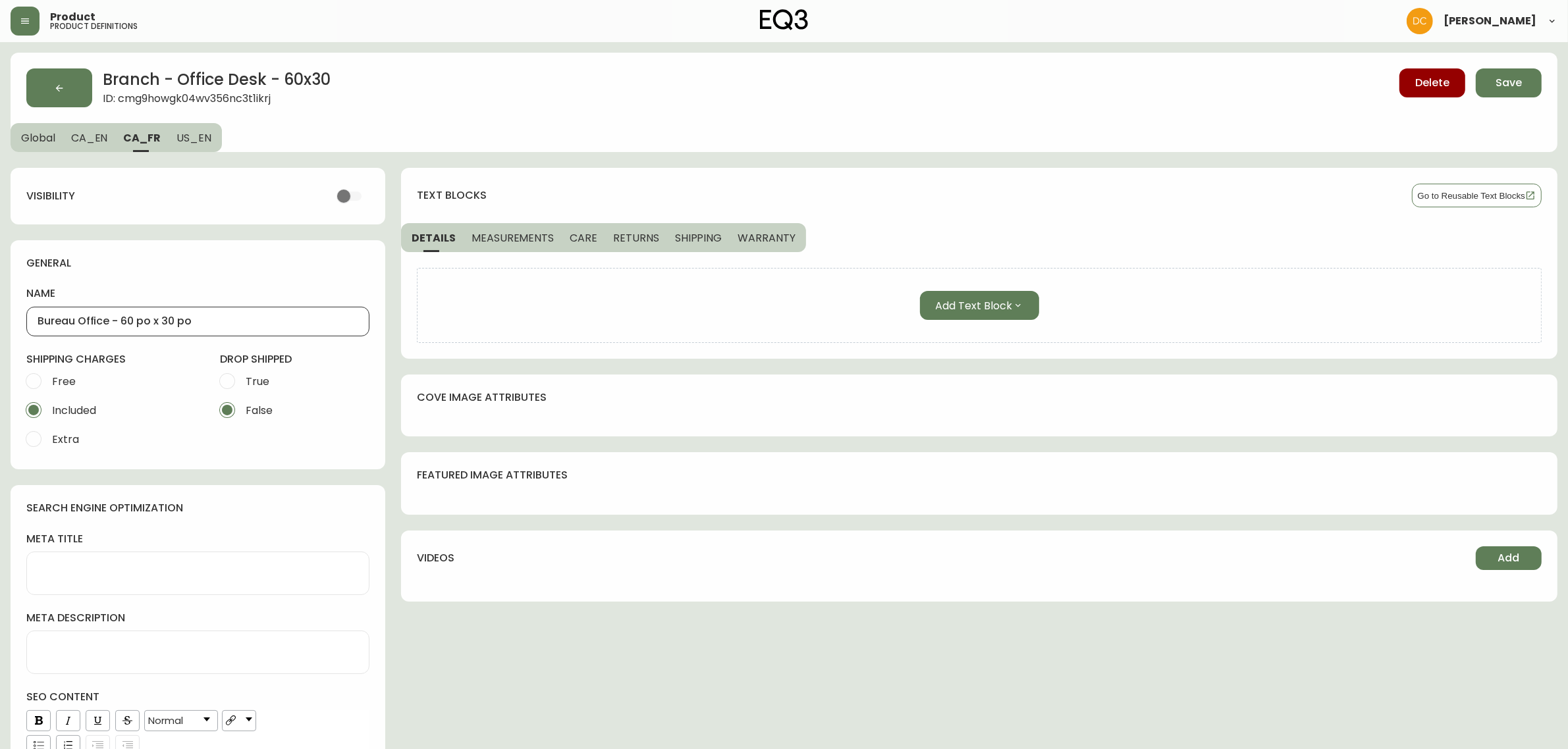
type input "Bureau Office - 60 po x 30 po"
click at [44, 136] on span "Global" at bounding box center [38, 138] width 35 height 14
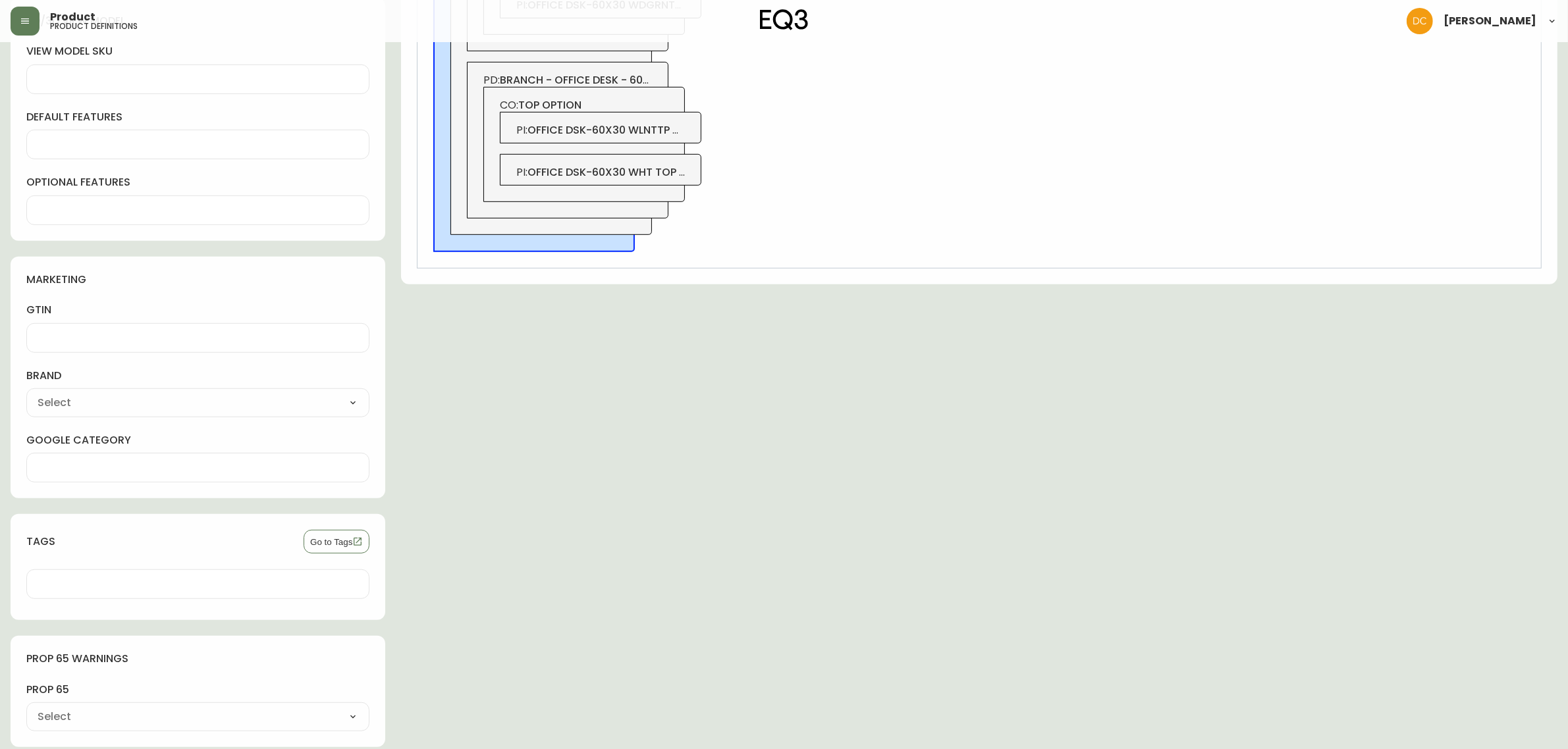
scroll to position [1085, 0]
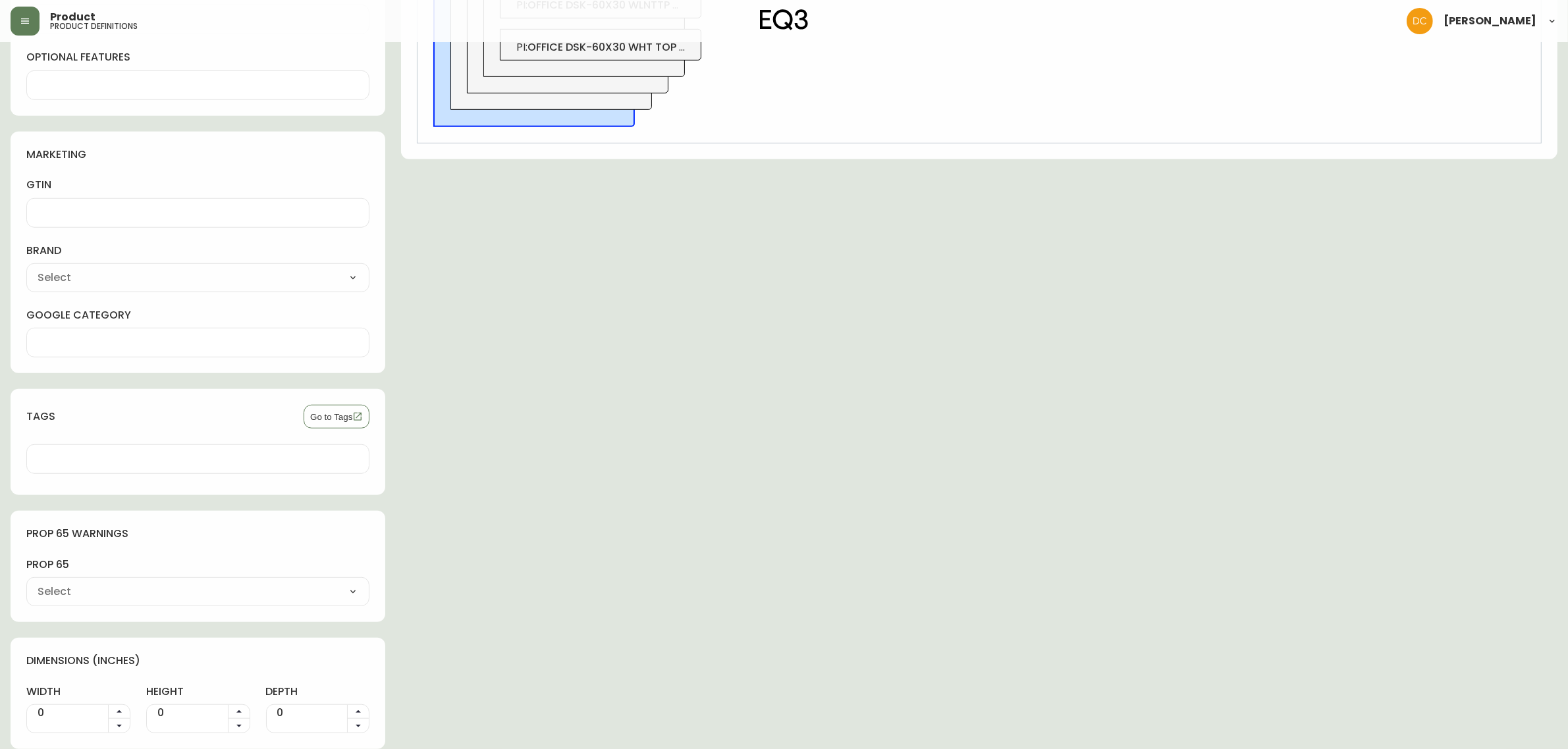
click at [114, 265] on div "EQ3 [PERSON_NAME] Marimekko Casper Vitra Sagaform [PERSON_NAME] Samsung Hudsons…" at bounding box center [197, 278] width 343 height 29
click at [112, 274] on select "EQ3 [PERSON_NAME] Marimekko Casper Vitra Sagaform [PERSON_NAME] Samsung Hudsons…" at bounding box center [197, 278] width 343 height 20
select select "cmdqi44aw1pvq0198ref13kmb"
click at [26, 268] on select "EQ3 [PERSON_NAME] Marimekko Casper Vitra Sagaform [PERSON_NAME] Samsung Hudsons…" at bounding box center [197, 278] width 343 height 20
type input "Branch Furniture"
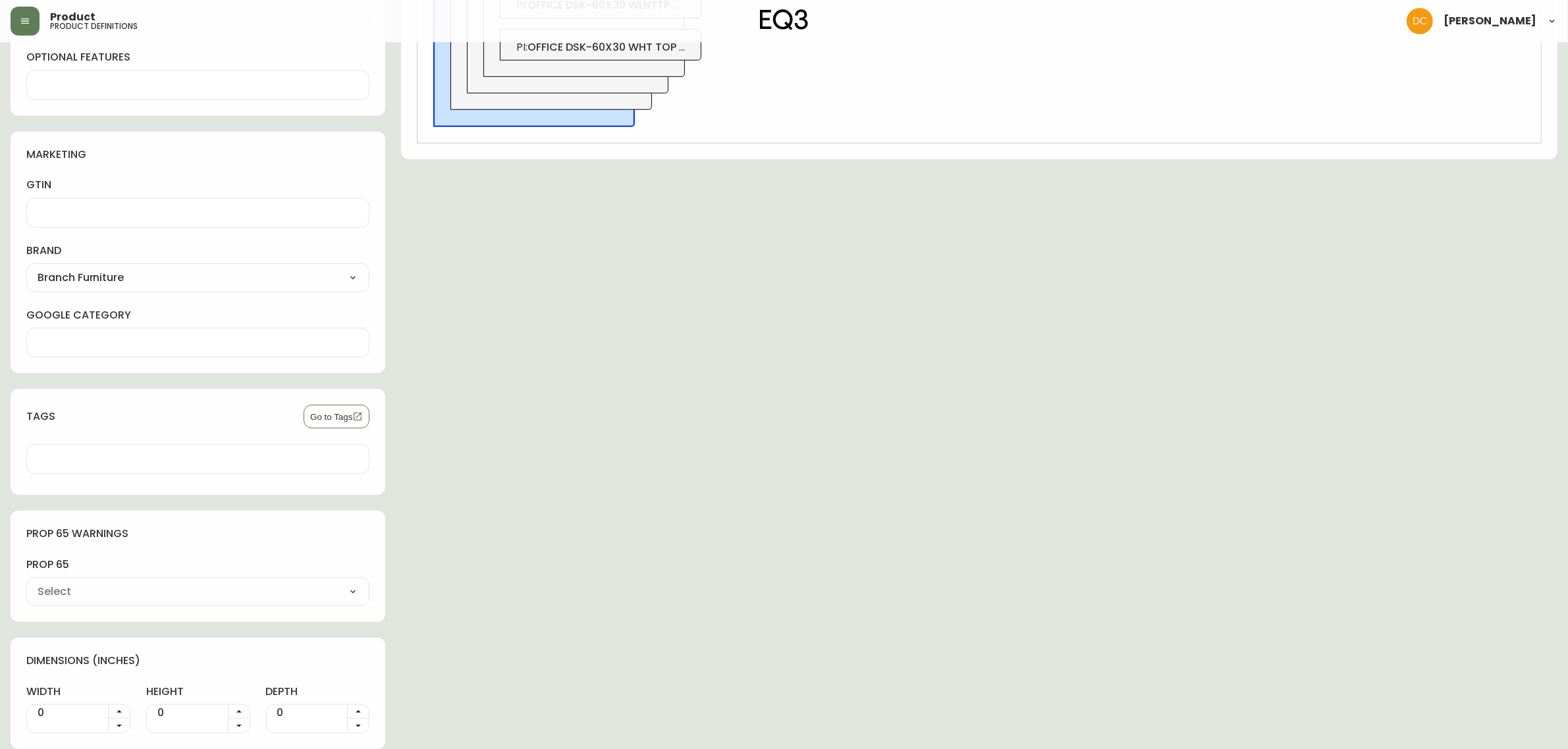
click at [81, 731] on div "0" at bounding box center [78, 719] width 104 height 29
type input "60"
type input "30"
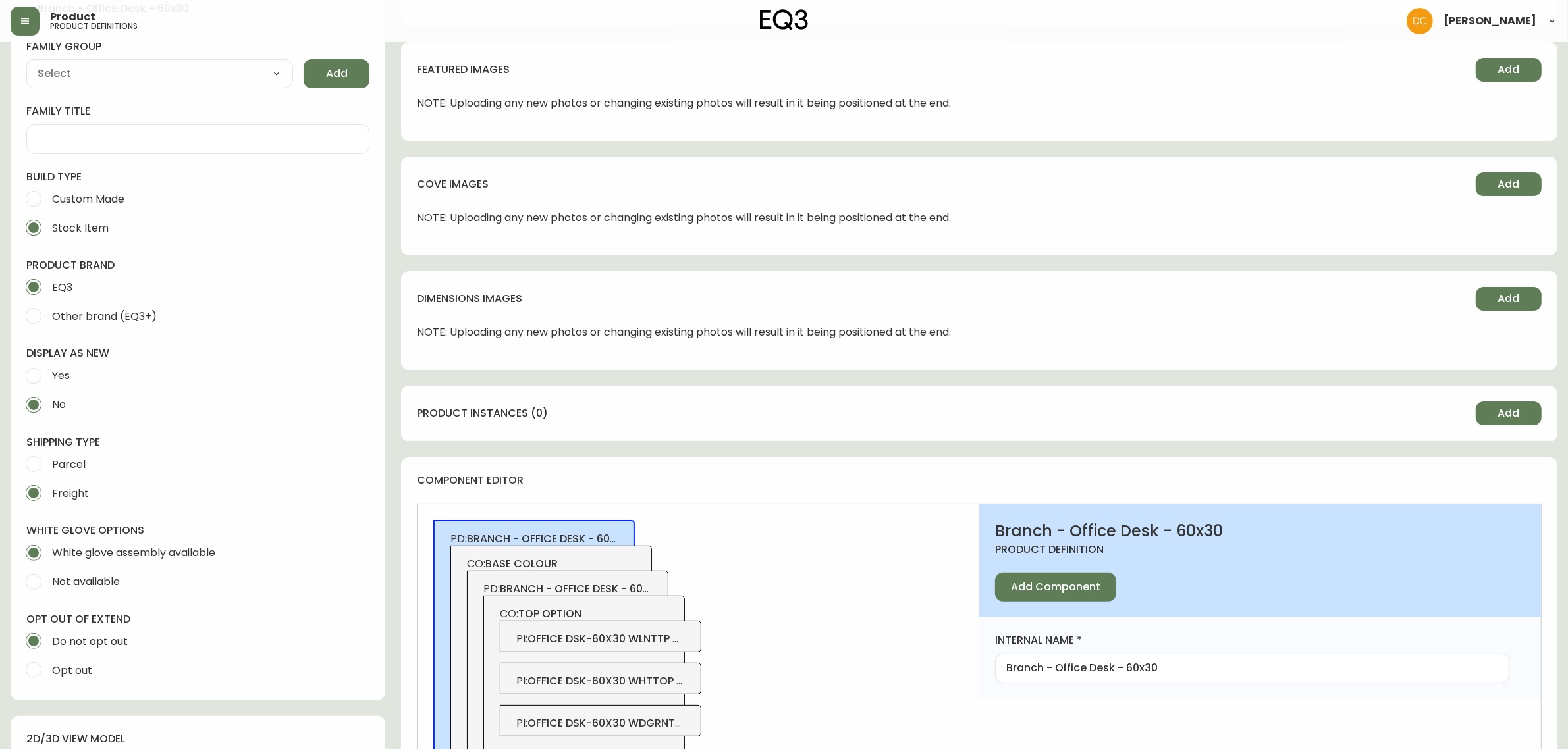
scroll to position [0, 0]
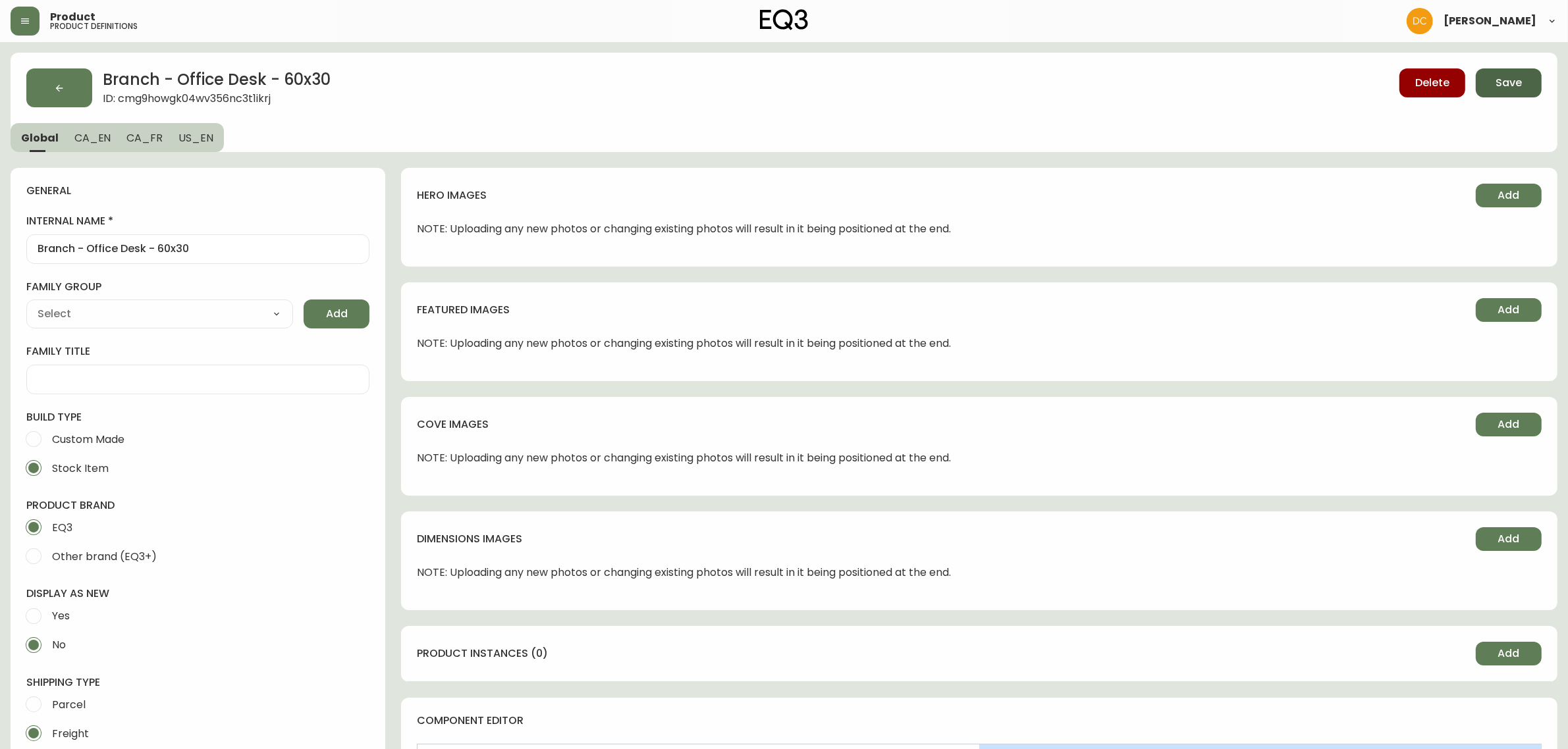
click at [1493, 94] on button "Save" at bounding box center [1509, 83] width 66 height 29
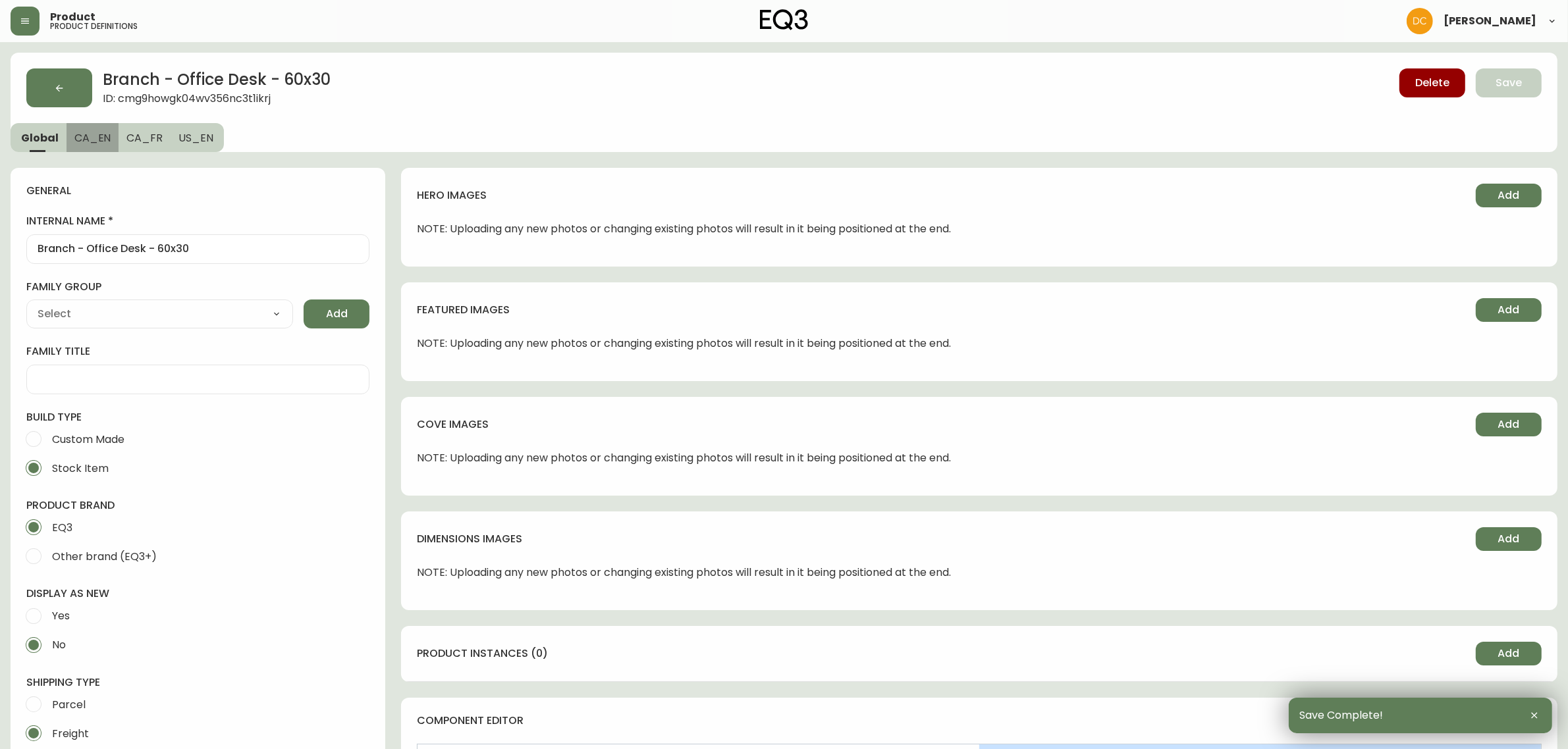
click at [83, 141] on span "CA_EN" at bounding box center [93, 138] width 37 height 14
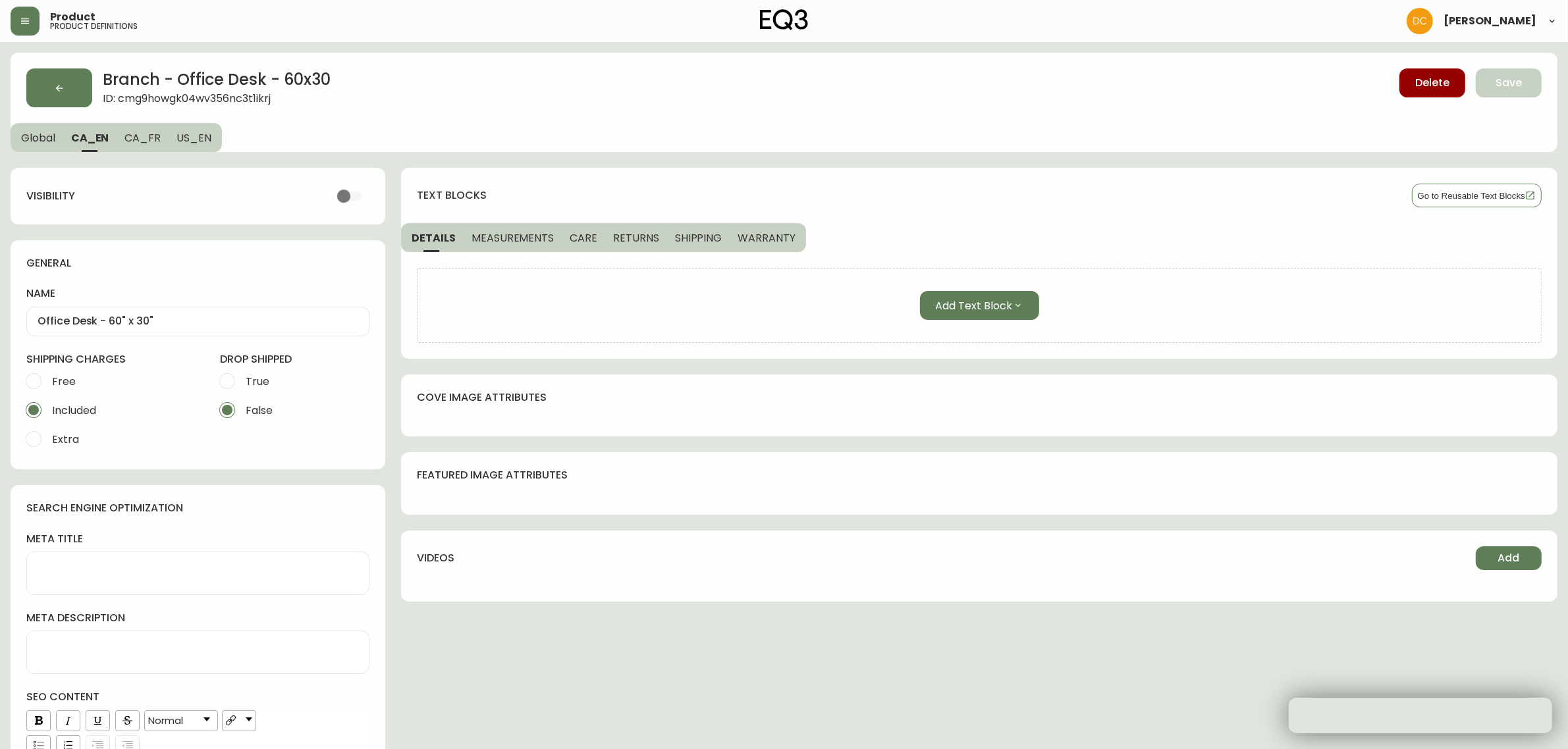
click at [159, 141] on button "CA_FR" at bounding box center [143, 138] width 52 height 29
drag, startPoint x: 186, startPoint y: 137, endPoint x: 173, endPoint y: 139, distance: 13.2
click at [183, 137] on span "US_EN" at bounding box center [194, 138] width 35 height 14
click at [144, 139] on span "CA_FR" at bounding box center [141, 138] width 36 height 14
click at [76, 141] on span "CA_EN" at bounding box center [90, 138] width 37 height 14
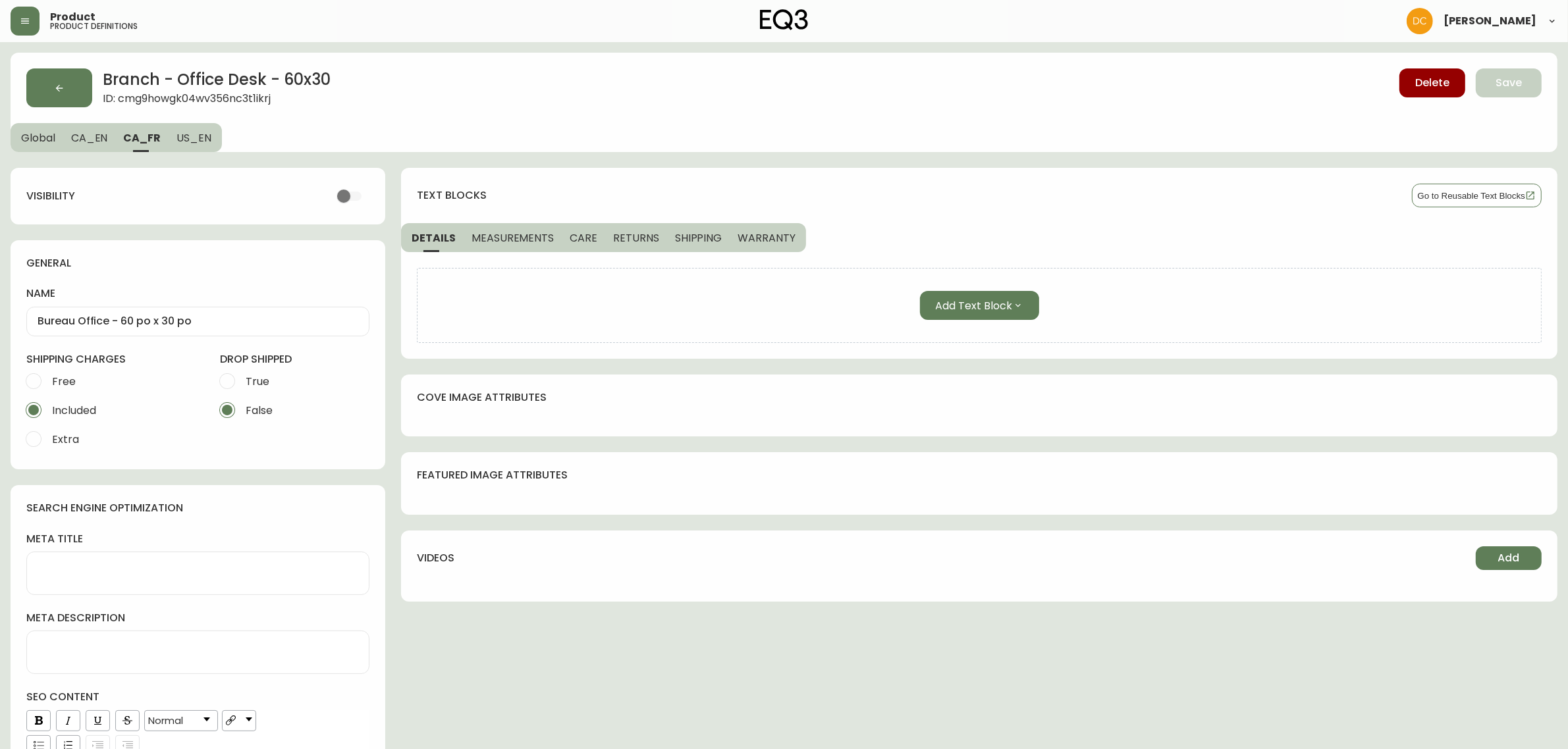
type input "Office Desk - 60" x 30""
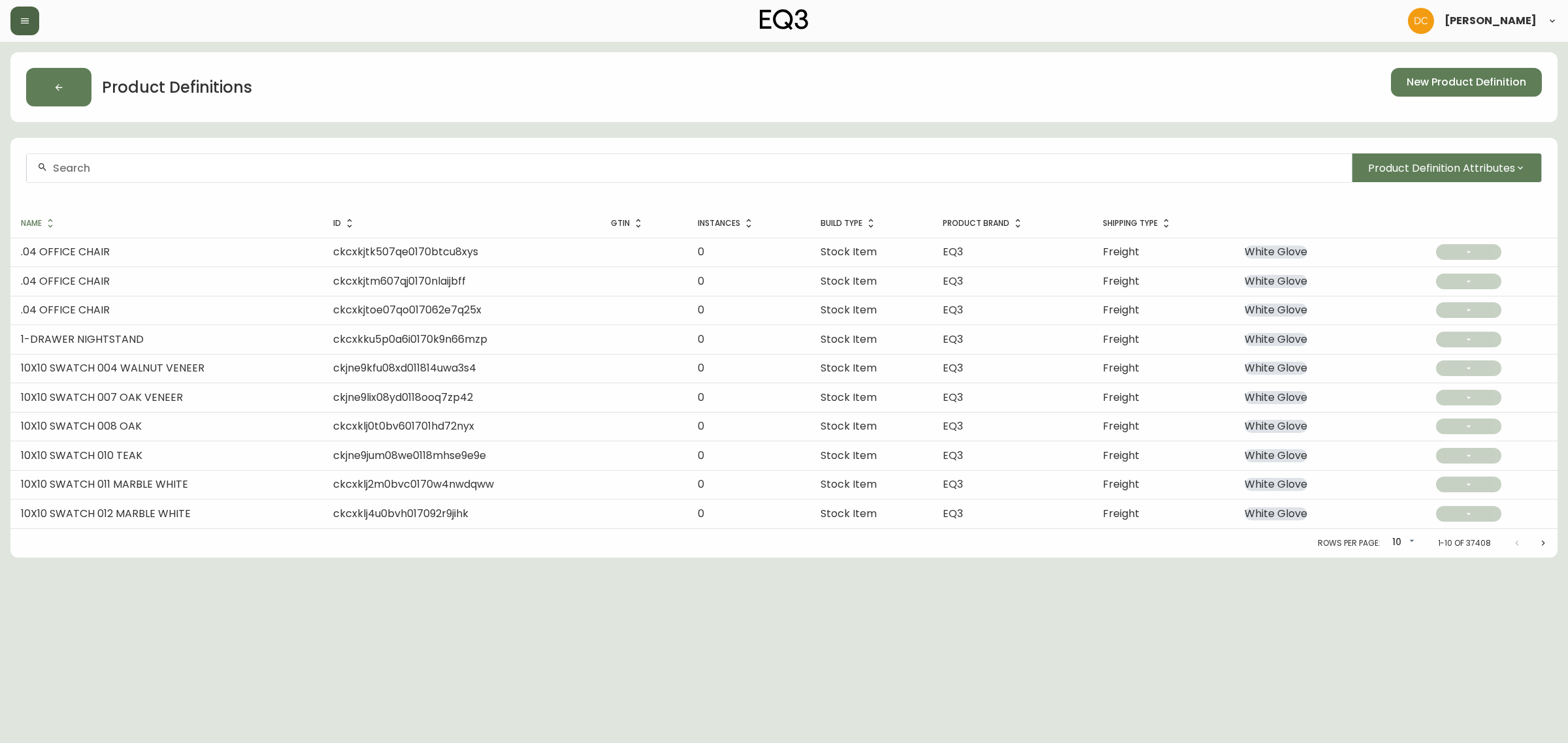
click at [24, 7] on div "[PERSON_NAME]" at bounding box center [784, 21] width 1547 height 42
click at [30, 16] on button "button" at bounding box center [25, 21] width 29 height 29
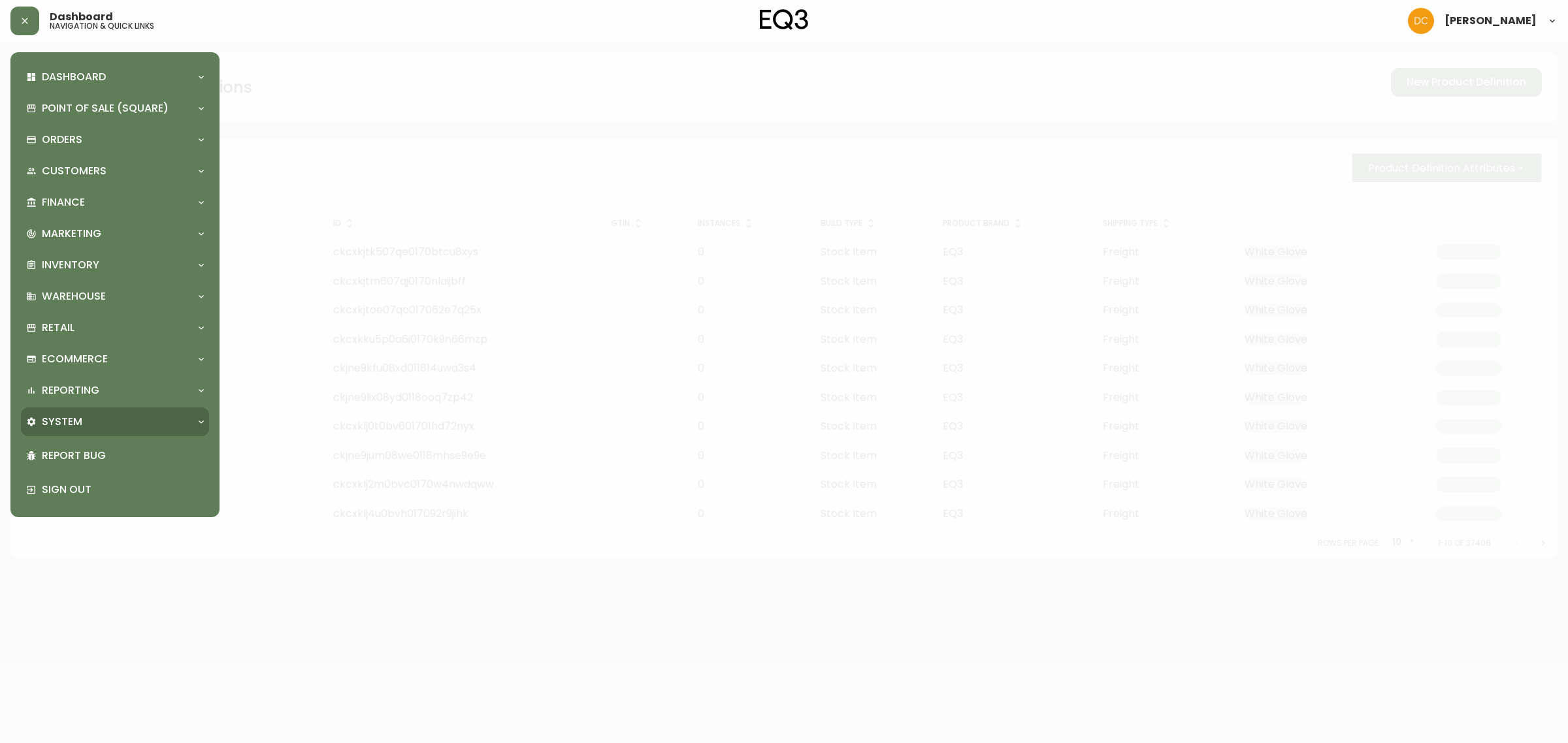
click at [69, 422] on p "System" at bounding box center [62, 421] width 40 height 14
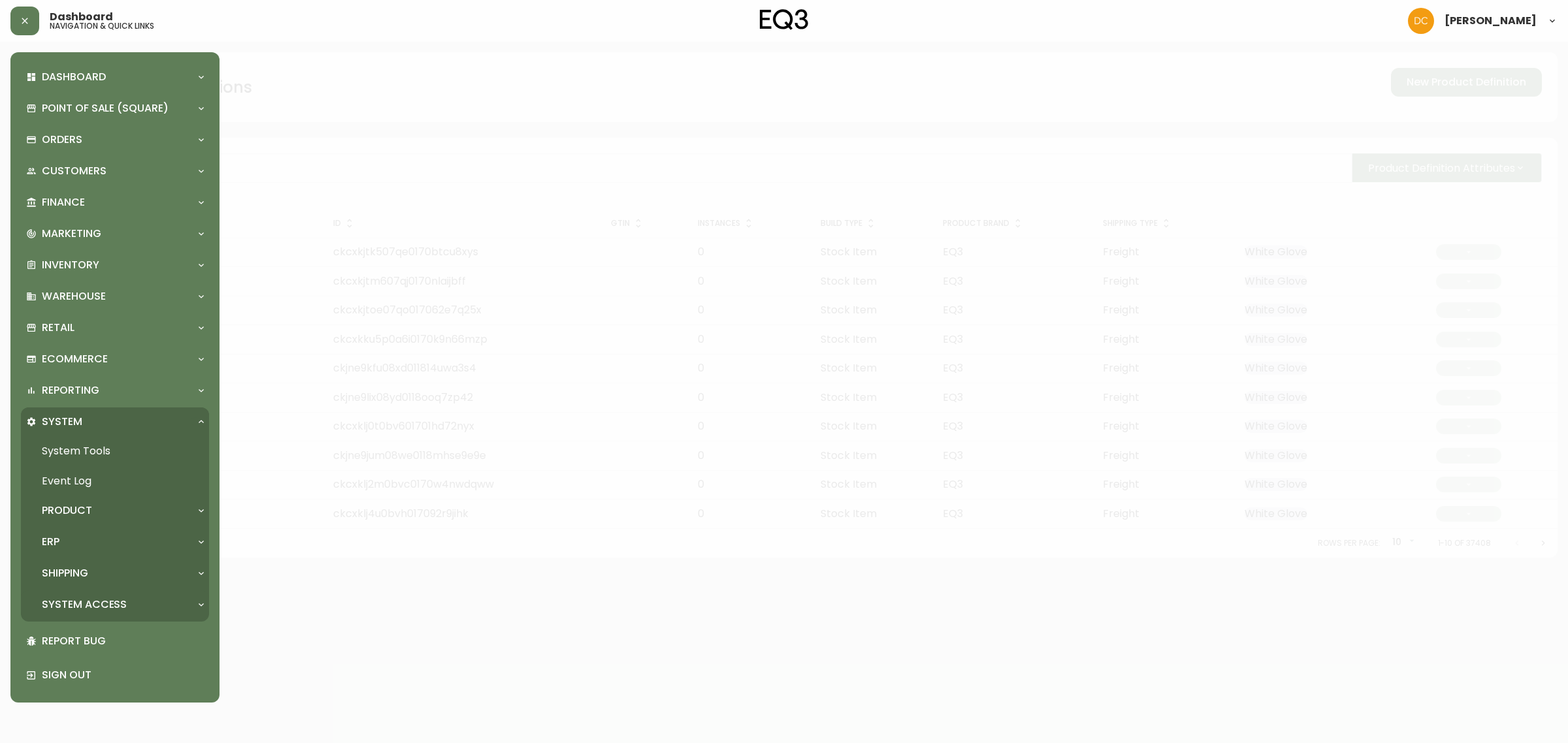
click at [86, 601] on p "System Access" at bounding box center [84, 604] width 85 height 14
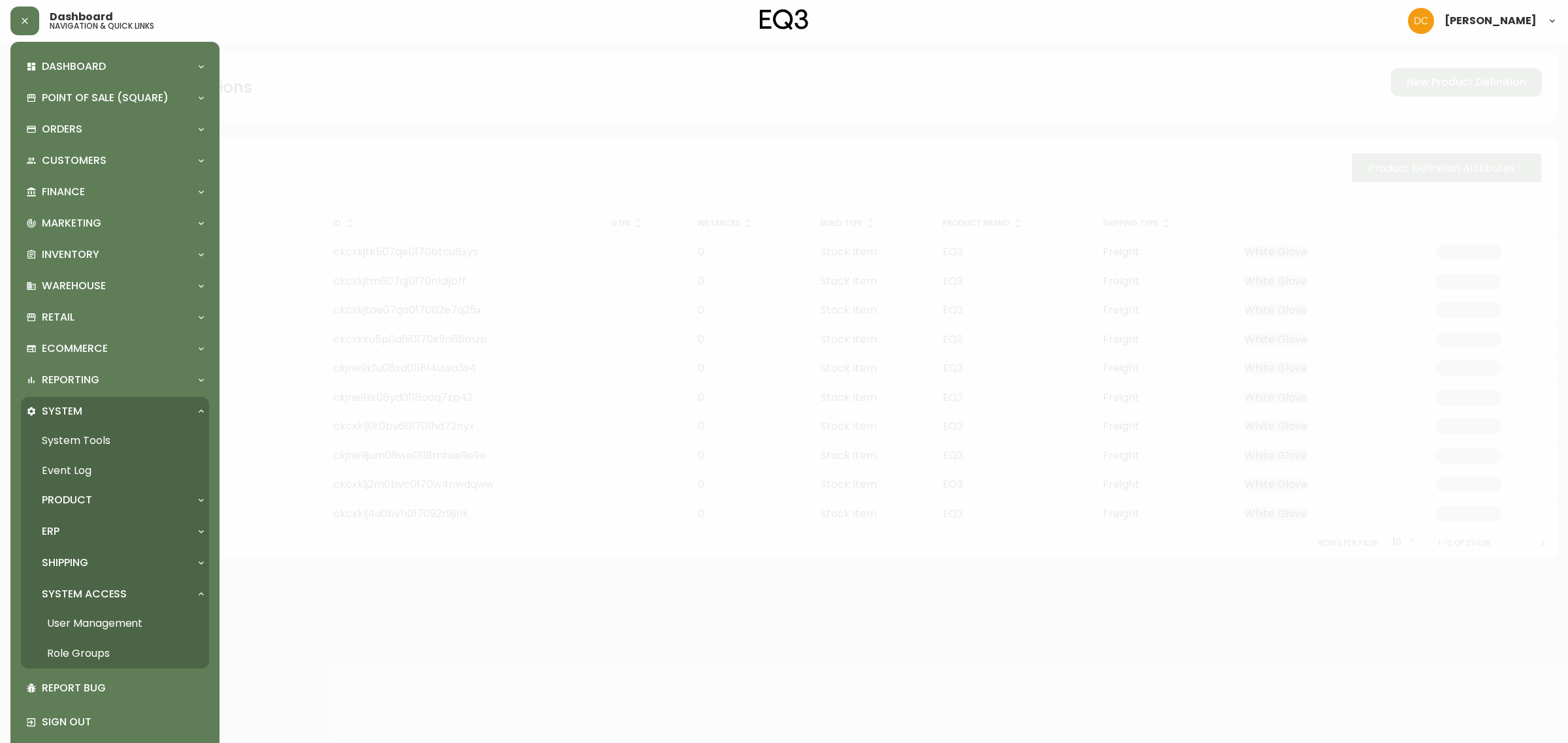
scroll to position [26, 0]
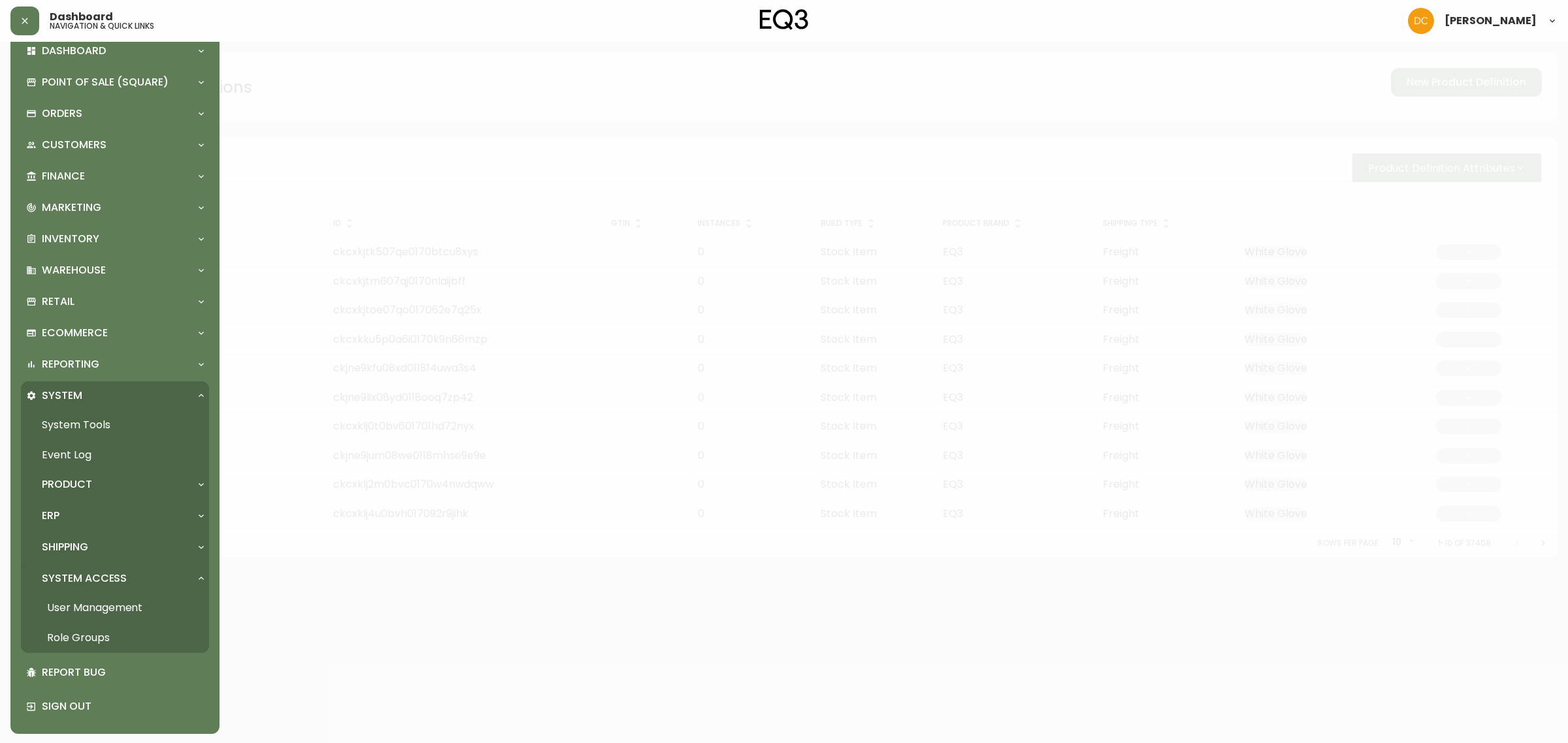
click at [89, 609] on link "User Management" at bounding box center [114, 607] width 188 height 30
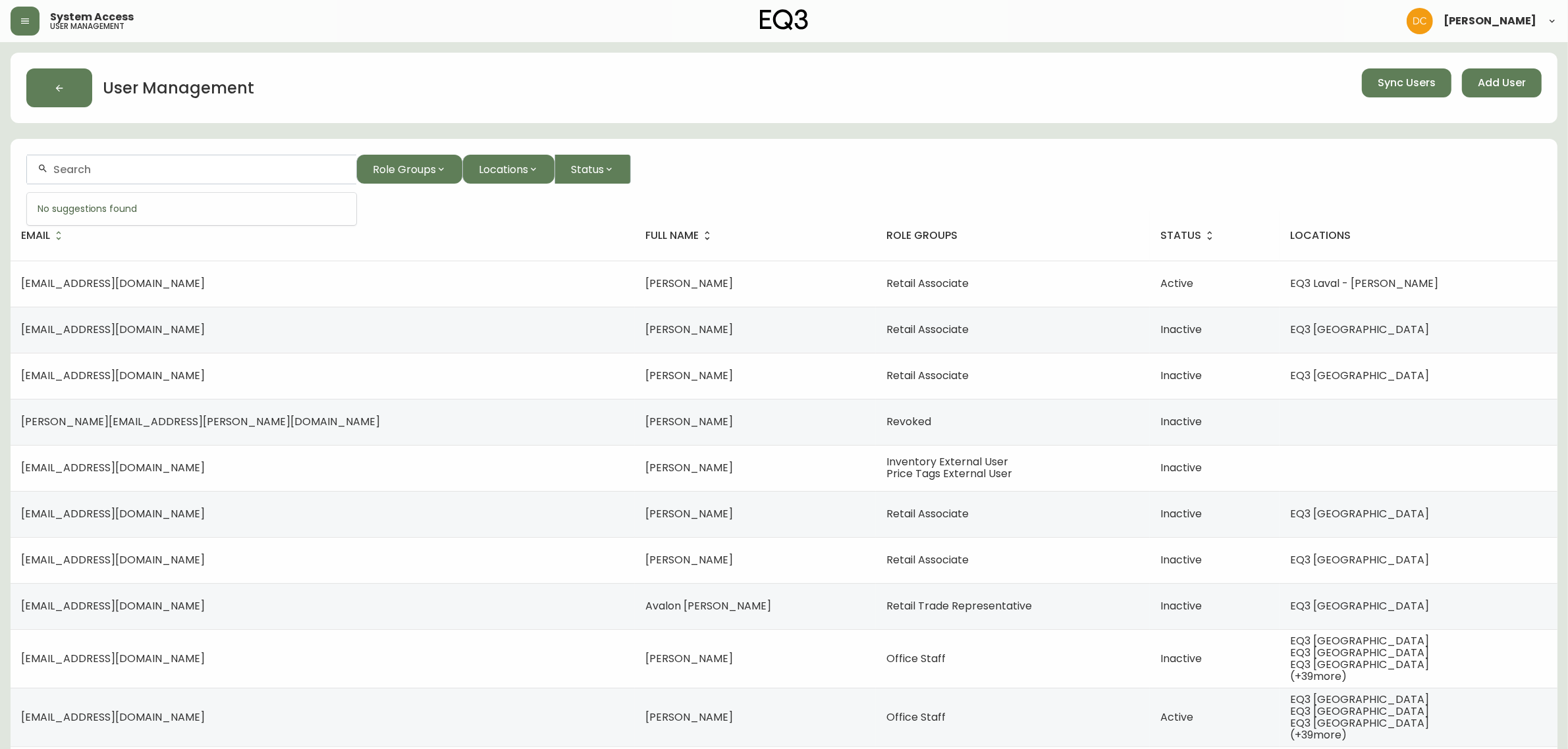
click at [142, 171] on input "text" at bounding box center [199, 170] width 293 height 12
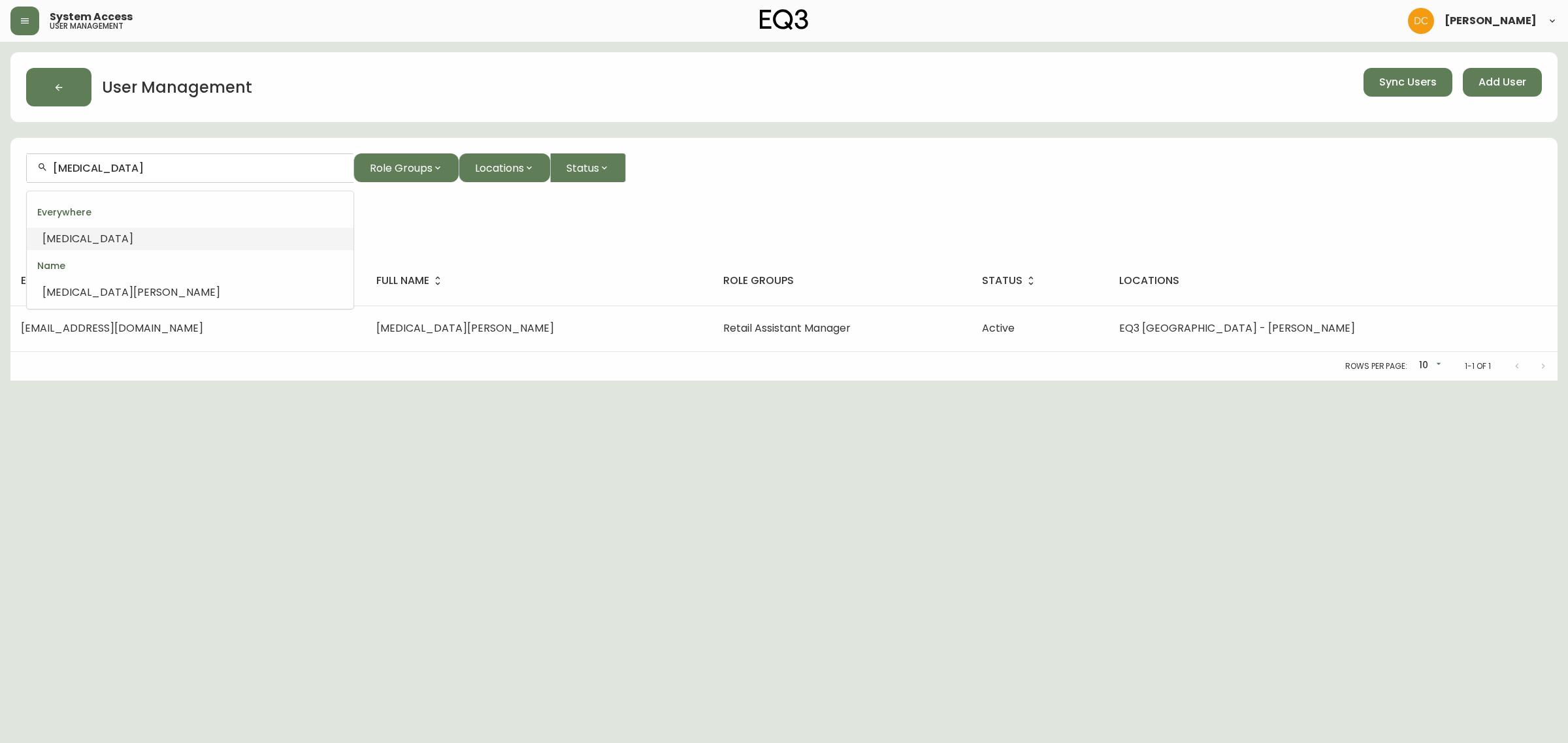
click at [197, 168] on input "kyra" at bounding box center [197, 168] width 290 height 12
click at [197, 168] on input "kyra" at bounding box center [197, 168] width 290 height 12
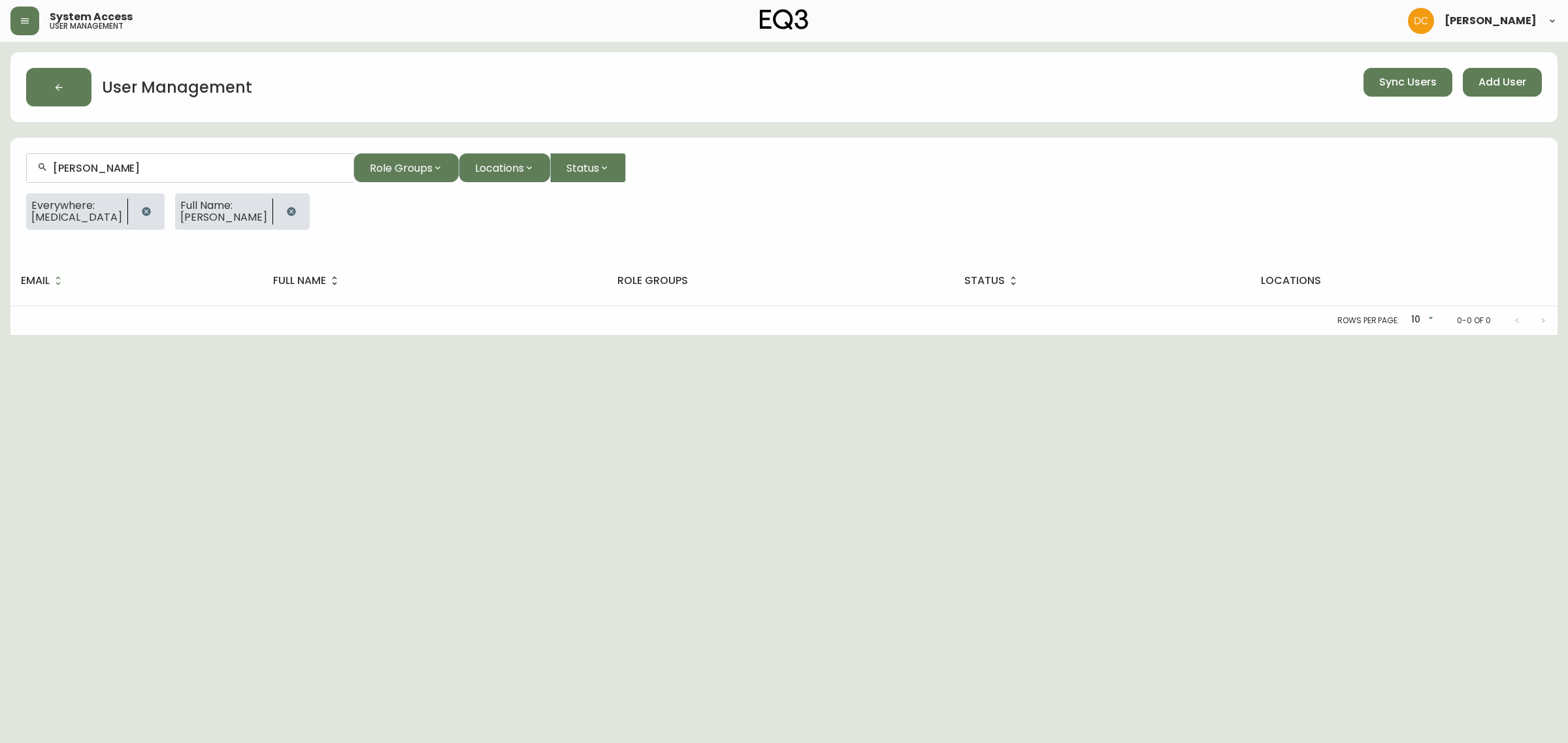
type input "Amanda Dawson"
click at [141, 214] on icon "button" at bounding box center [146, 212] width 11 height 11
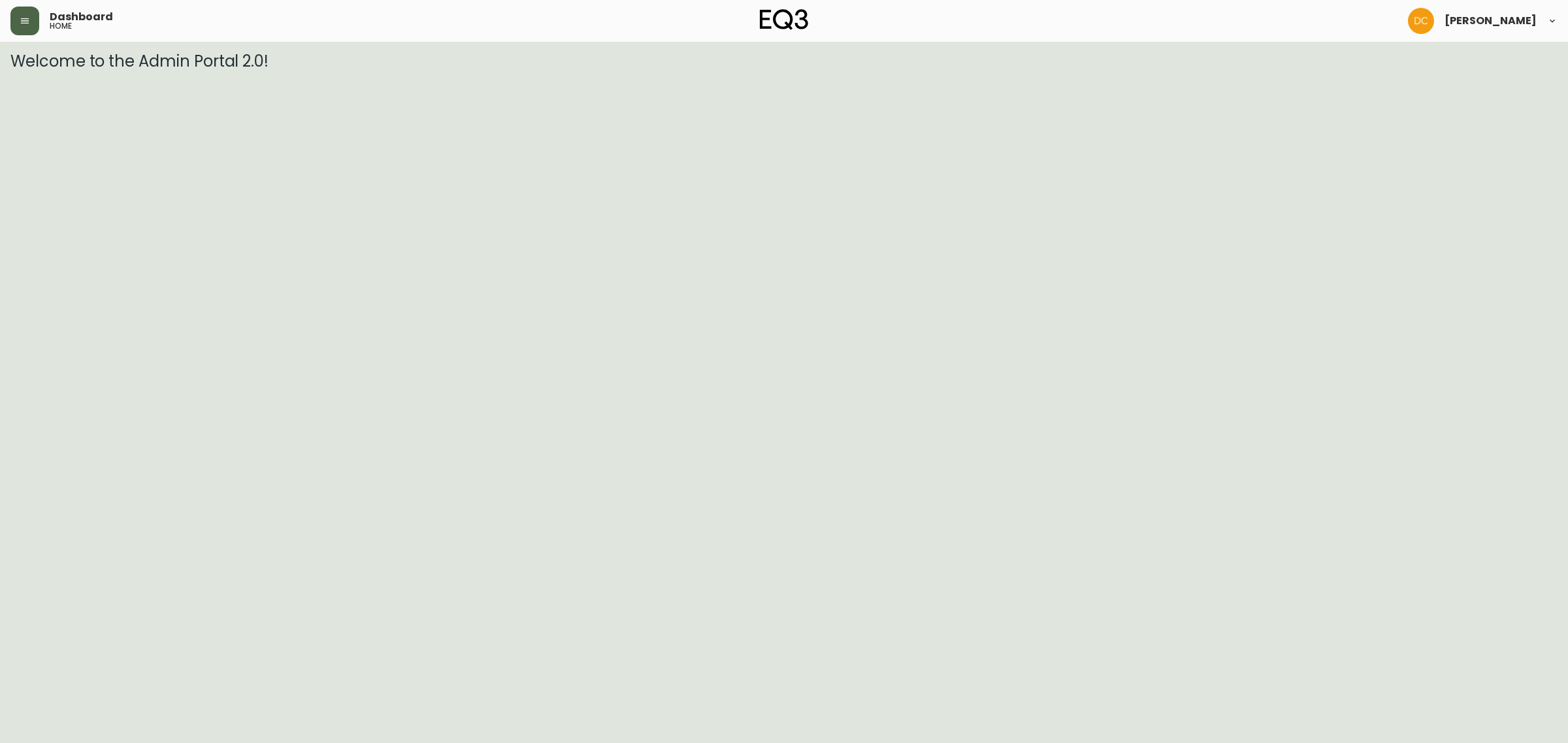
click at [30, 14] on button "button" at bounding box center [25, 21] width 29 height 29
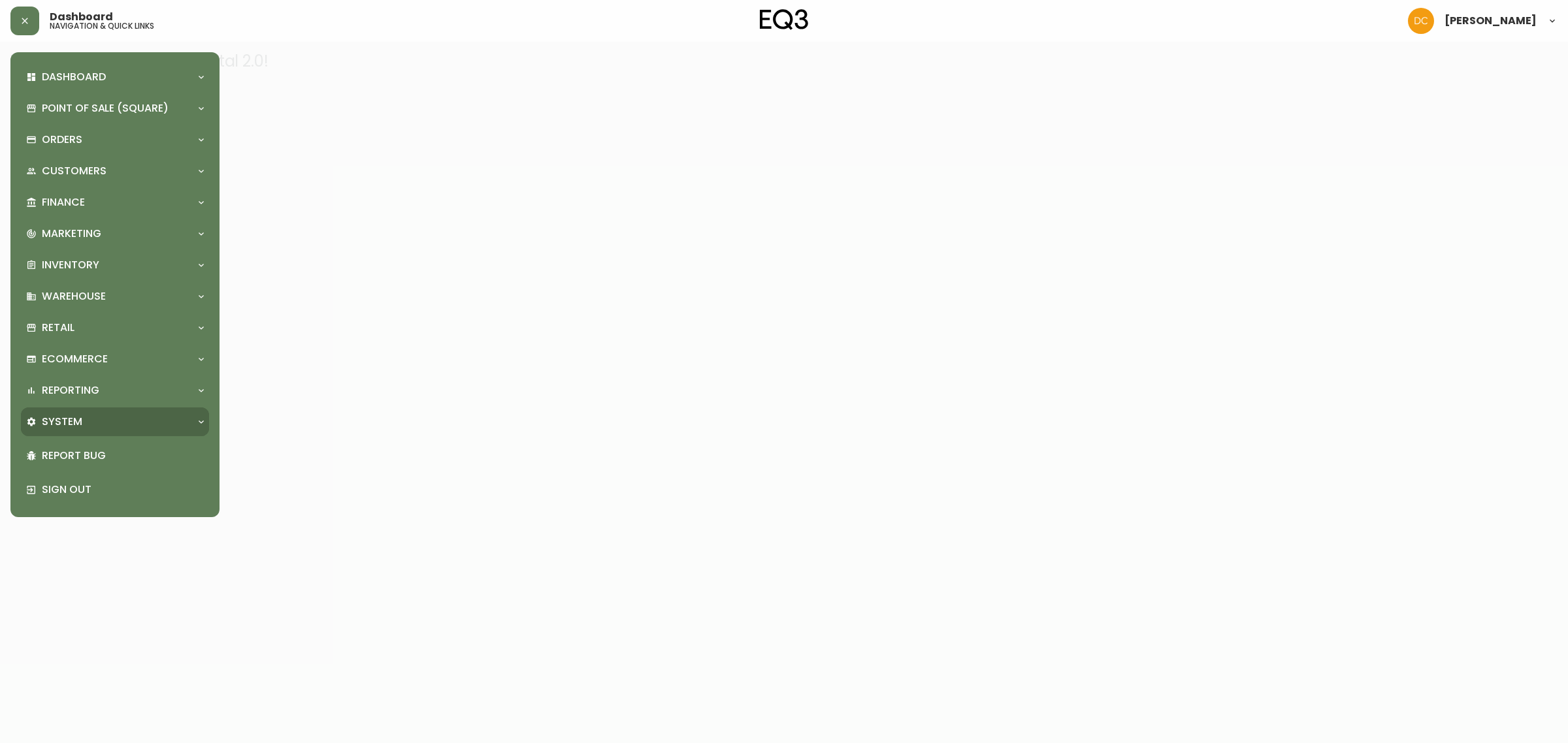
click at [100, 427] on div "System" at bounding box center [108, 421] width 165 height 14
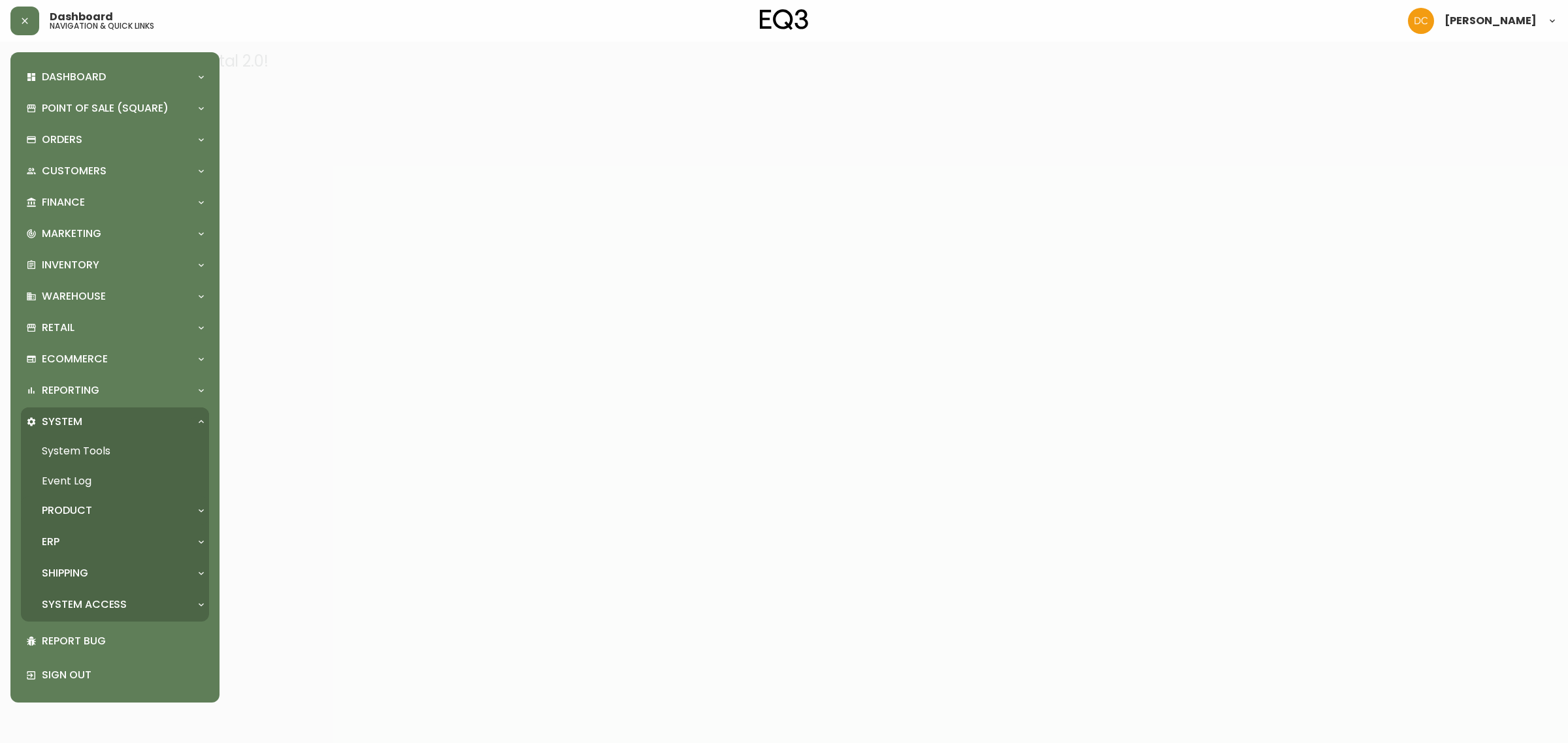
click at [103, 508] on div "Product" at bounding box center [108, 511] width 165 height 14
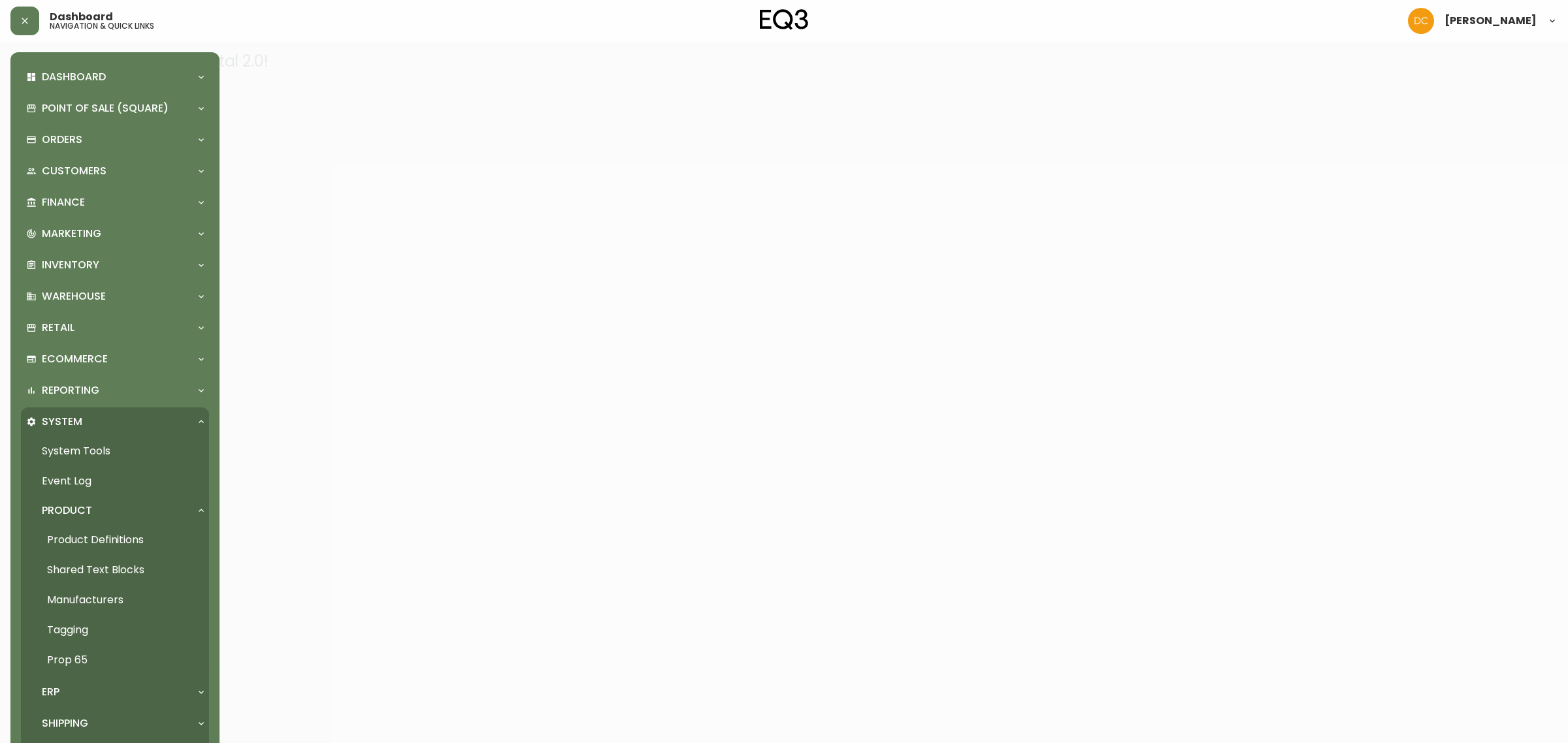
click at [103, 541] on link "Product Definitions" at bounding box center [114, 540] width 188 height 30
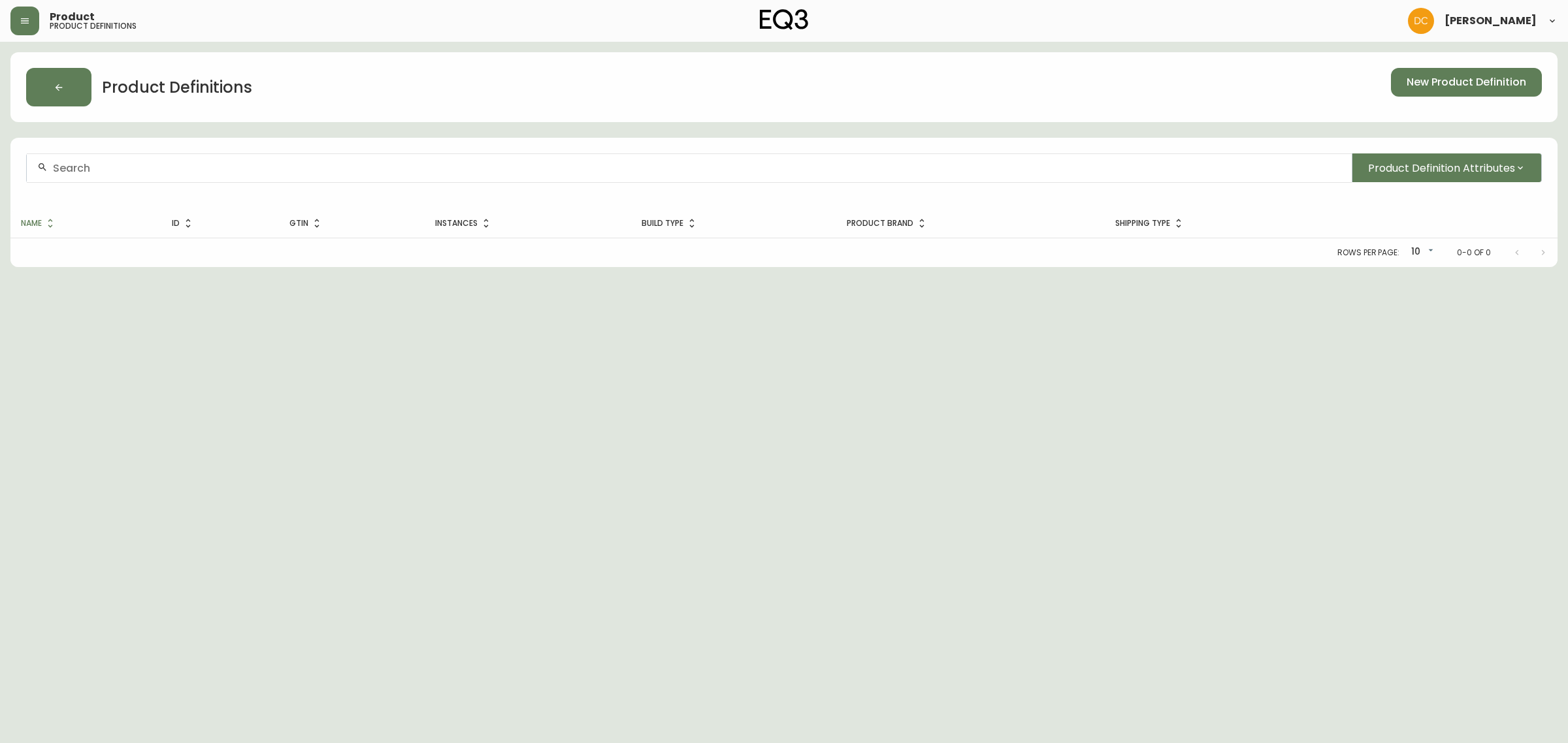
click at [318, 178] on div at bounding box center [689, 168] width 1325 height 30
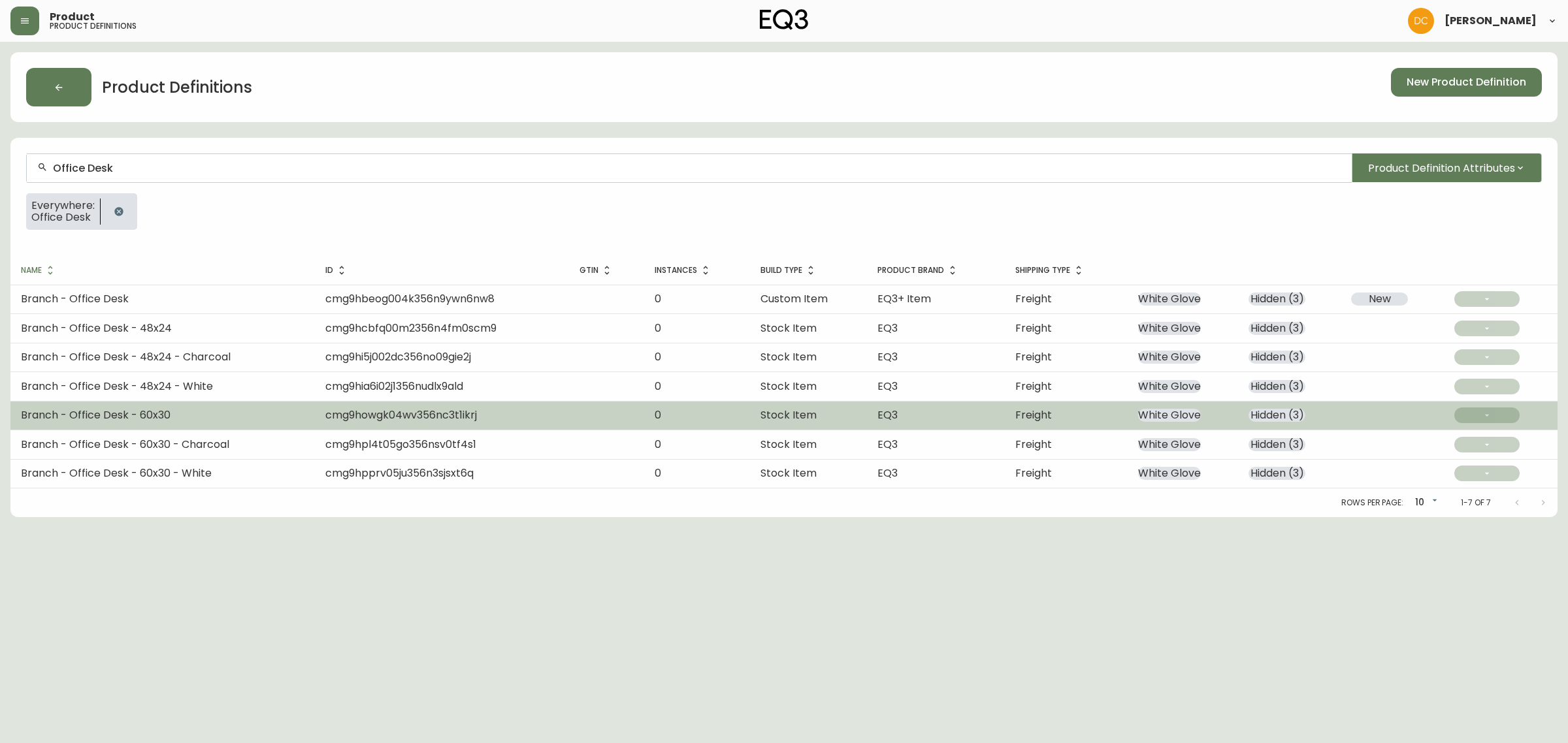
type input "Office Desk"
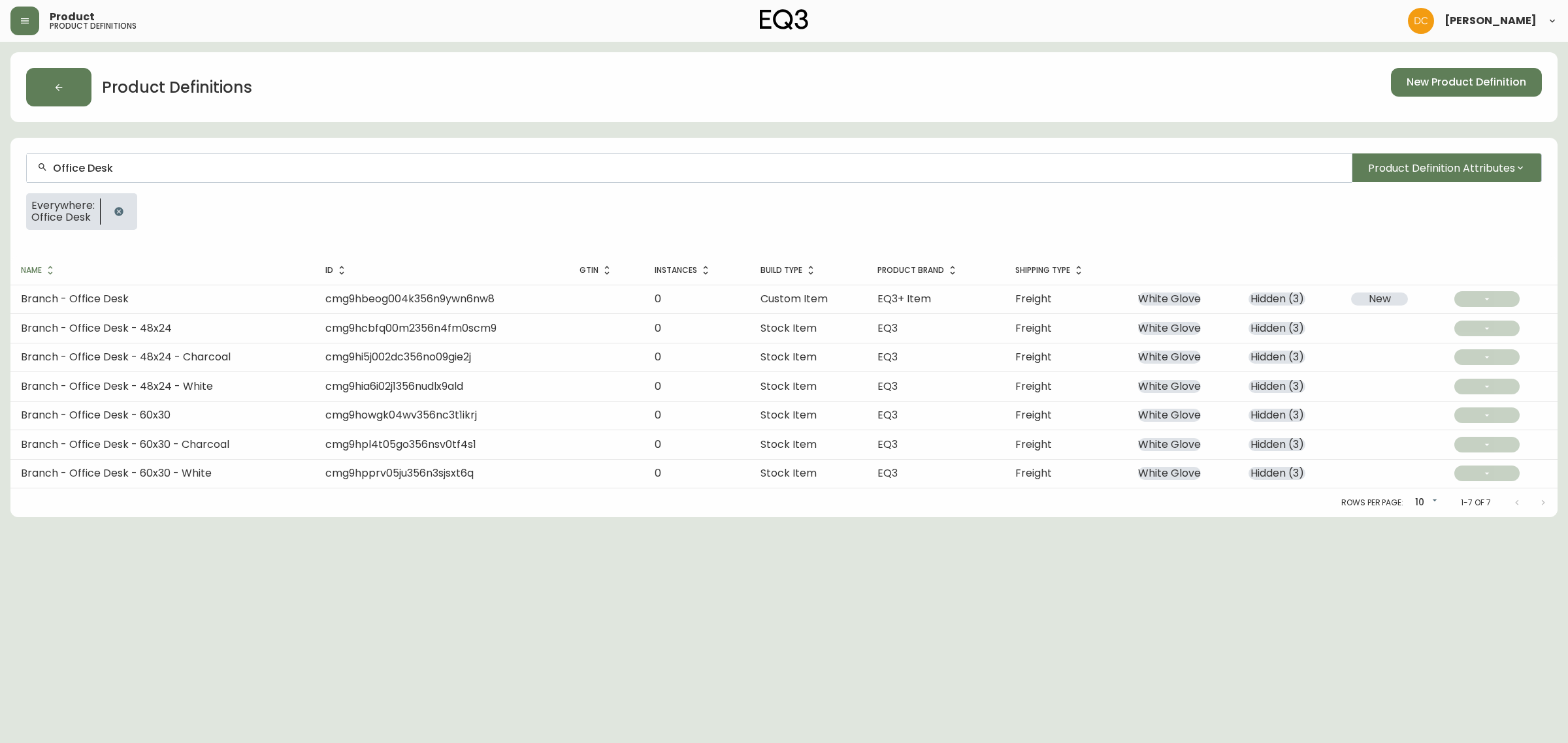
click at [239, 410] on td "Branch - Office Desk - 60x30" at bounding box center [162, 415] width 304 height 29
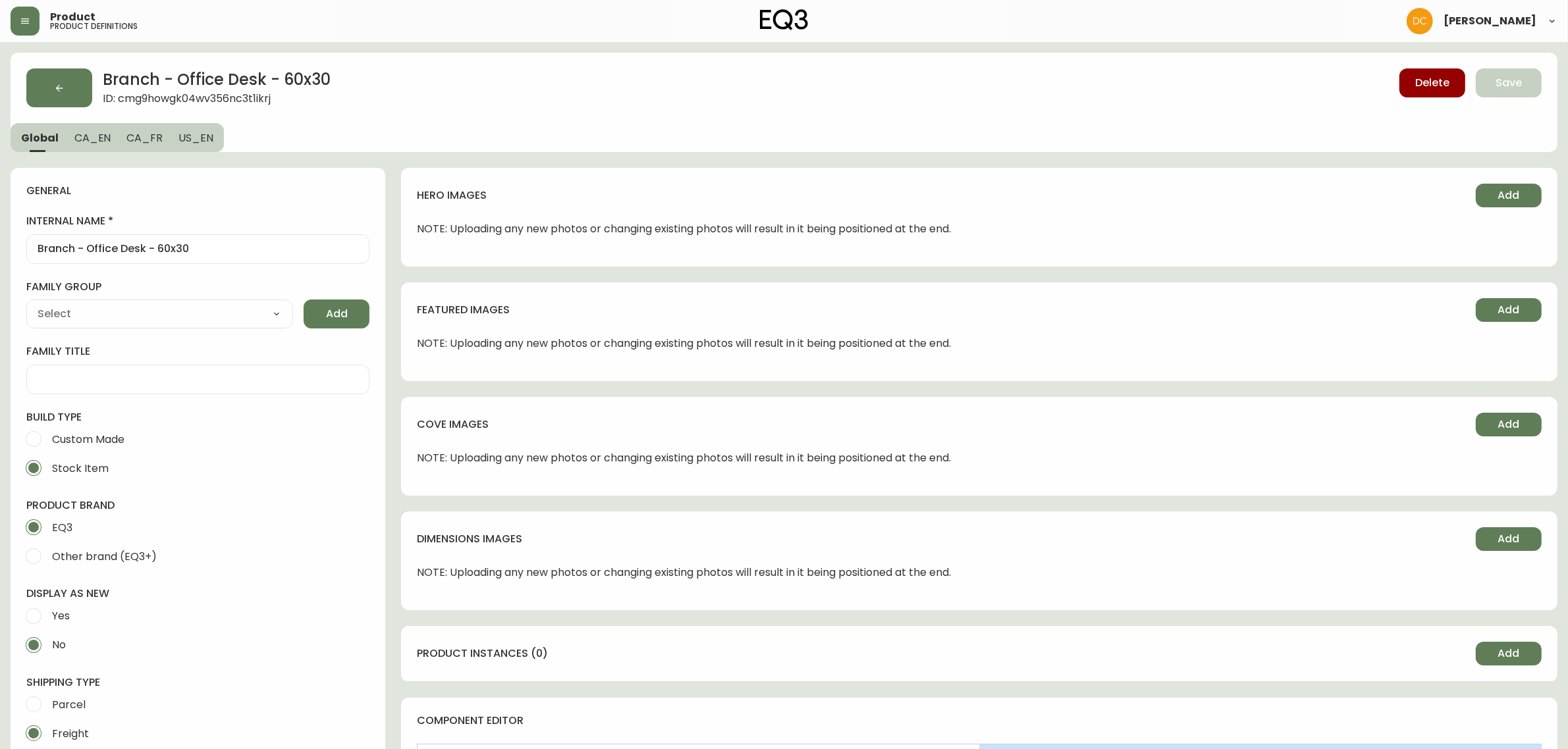
type input "Branch Furniture"
select select "cmdqi44aw1pvq0198ref13kmb"
click at [99, 142] on span "CA_EN" at bounding box center [93, 138] width 37 height 14
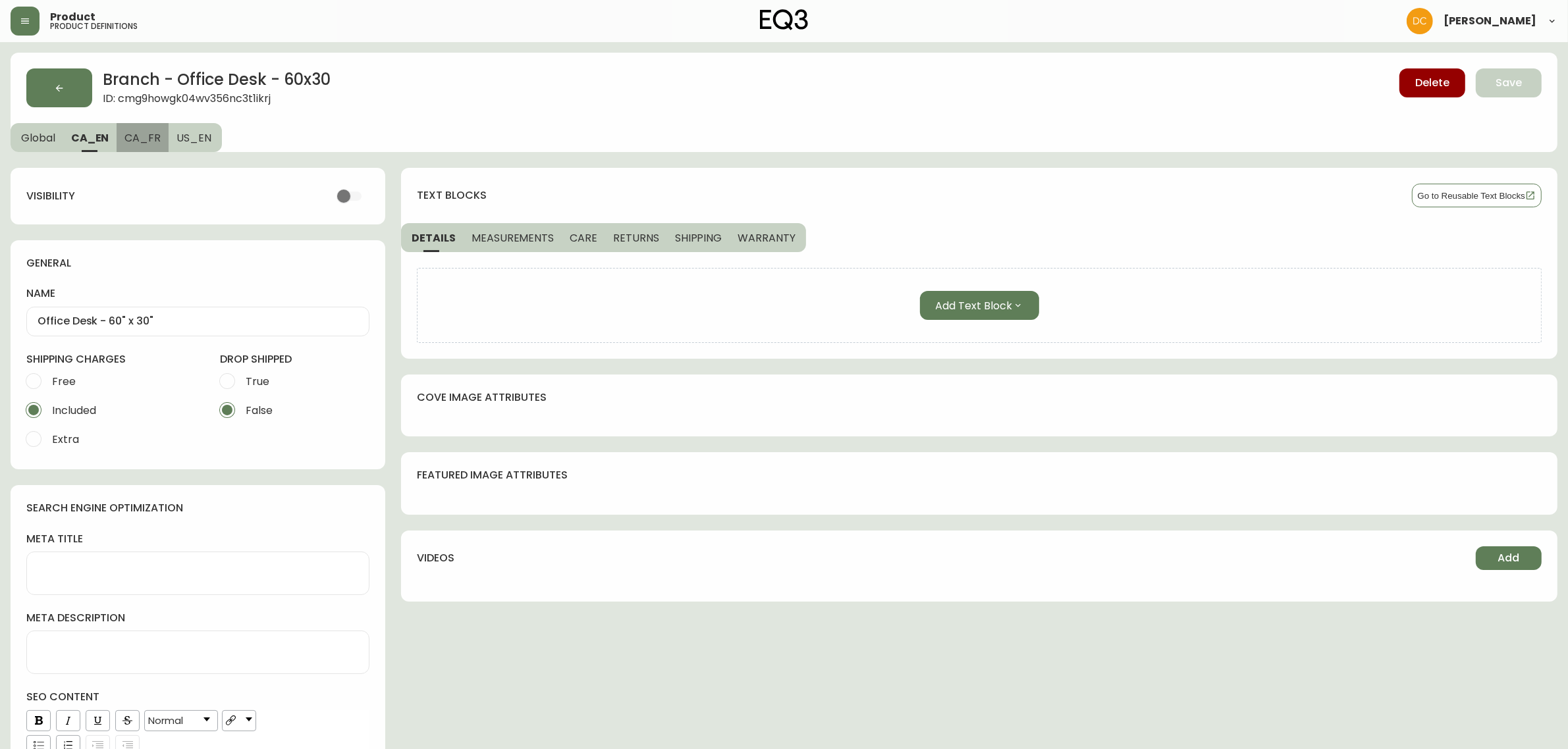
click at [149, 140] on span "CA_FR" at bounding box center [142, 138] width 36 height 14
click at [193, 137] on span "US_EN" at bounding box center [194, 138] width 35 height 14
click at [145, 134] on span "CA_FR" at bounding box center [141, 138] width 36 height 14
click at [99, 131] on span "CA_EN" at bounding box center [90, 138] width 37 height 14
type input "Office Desk - 60" x 30""
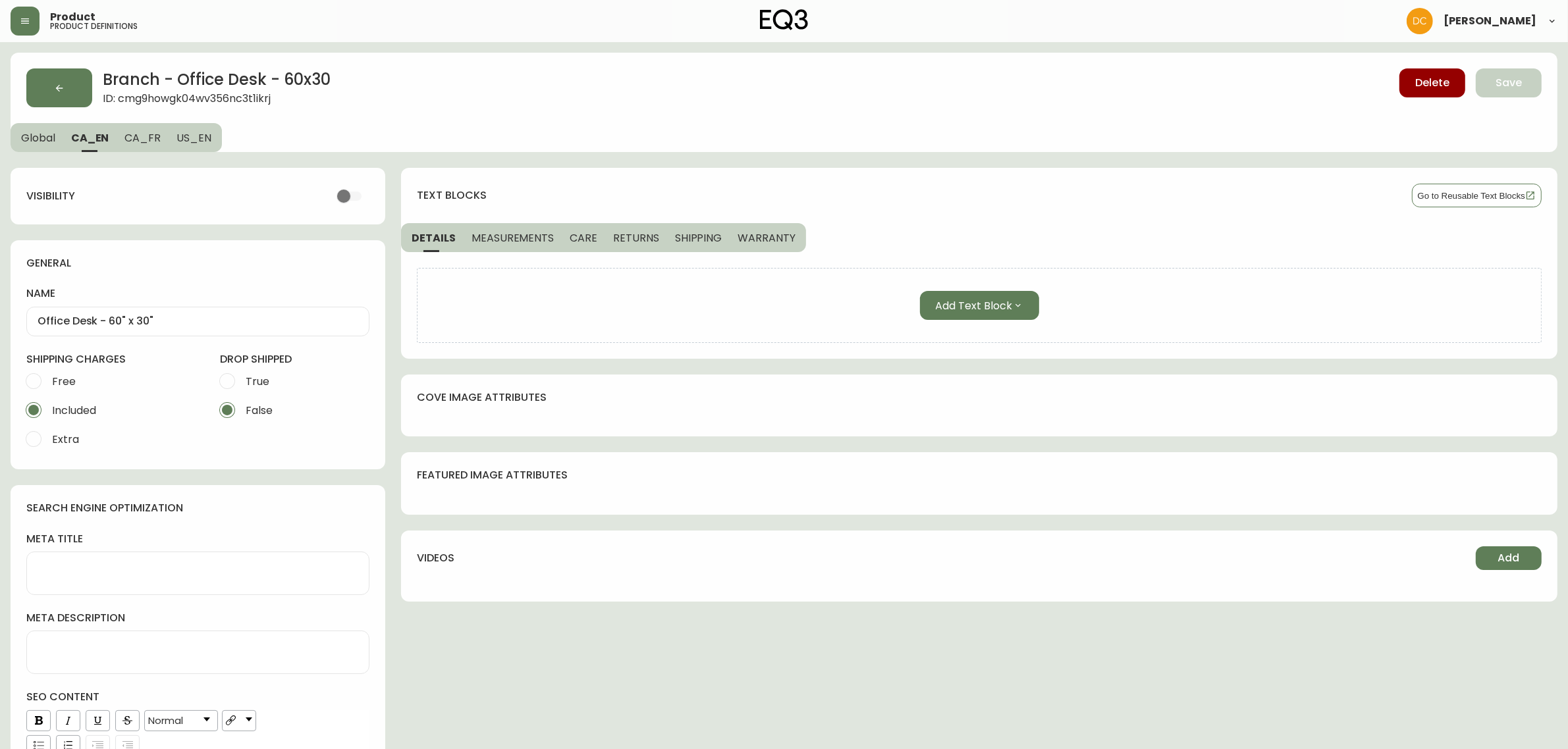
click at [48, 136] on span "Global" at bounding box center [38, 138] width 35 height 14
select select "cmdqi44aw1pvq0198ref13kmb"
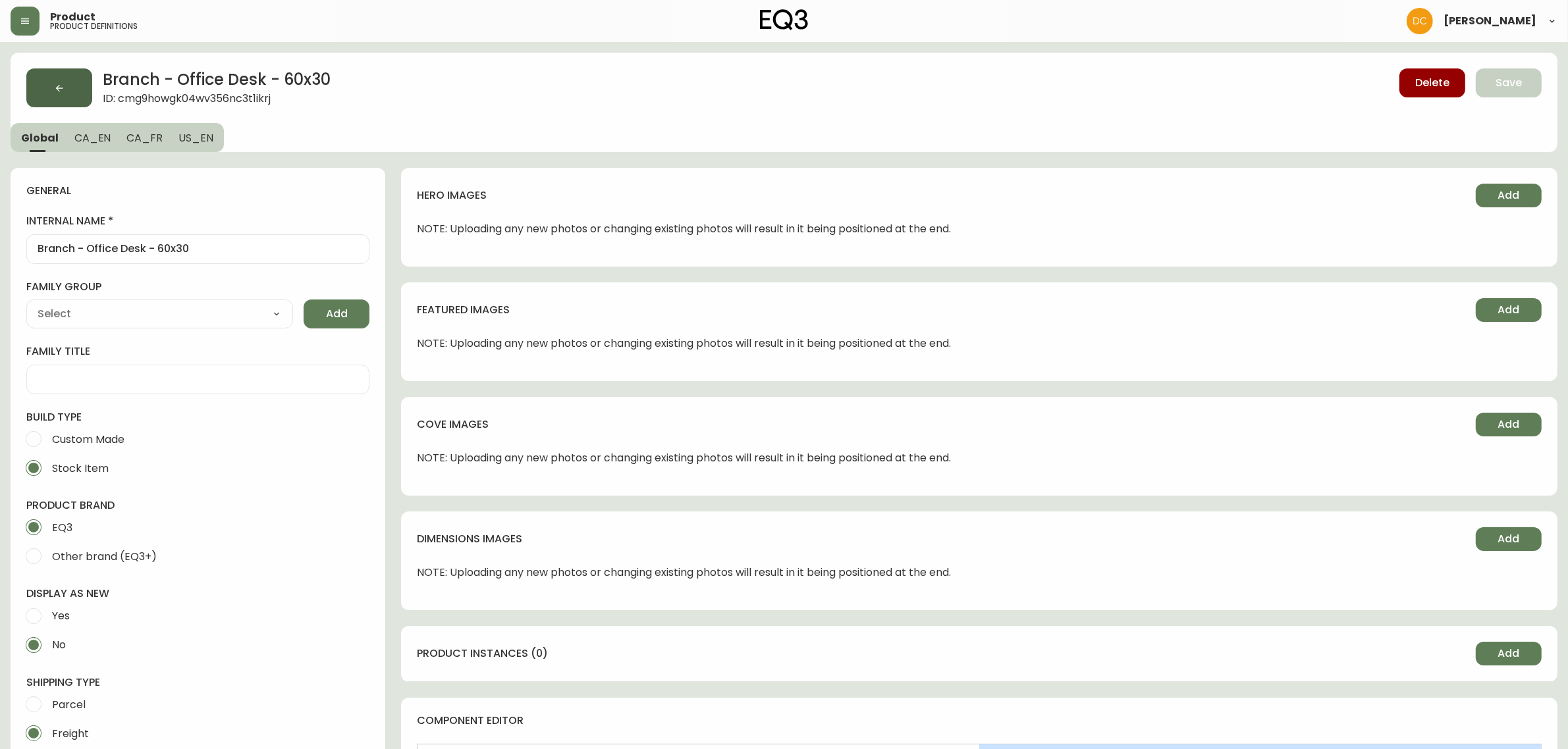
click at [76, 87] on button "button" at bounding box center [59, 88] width 66 height 39
